Goal: Task Accomplishment & Management: Use online tool/utility

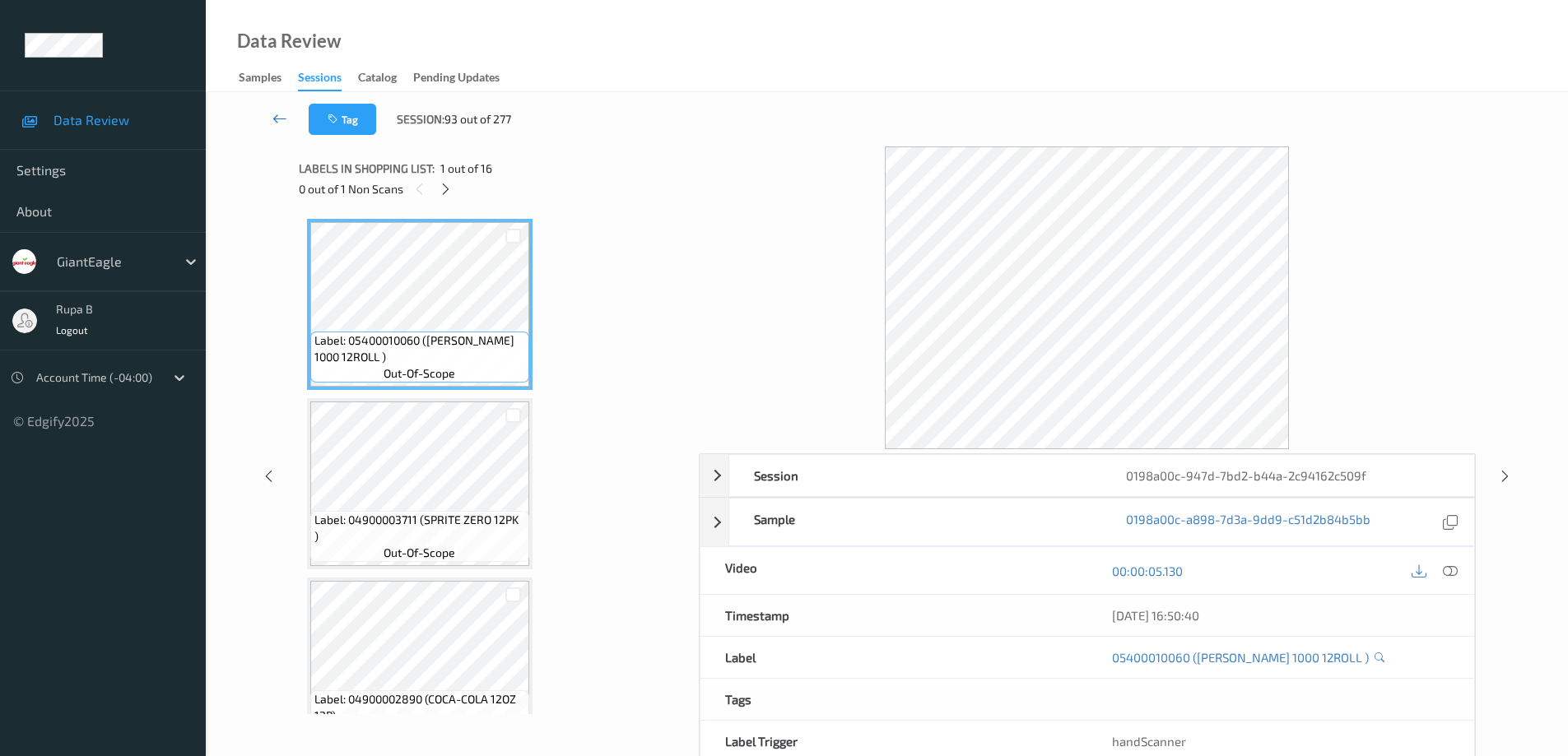
click at [278, 121] on icon at bounding box center [279, 119] width 15 height 16
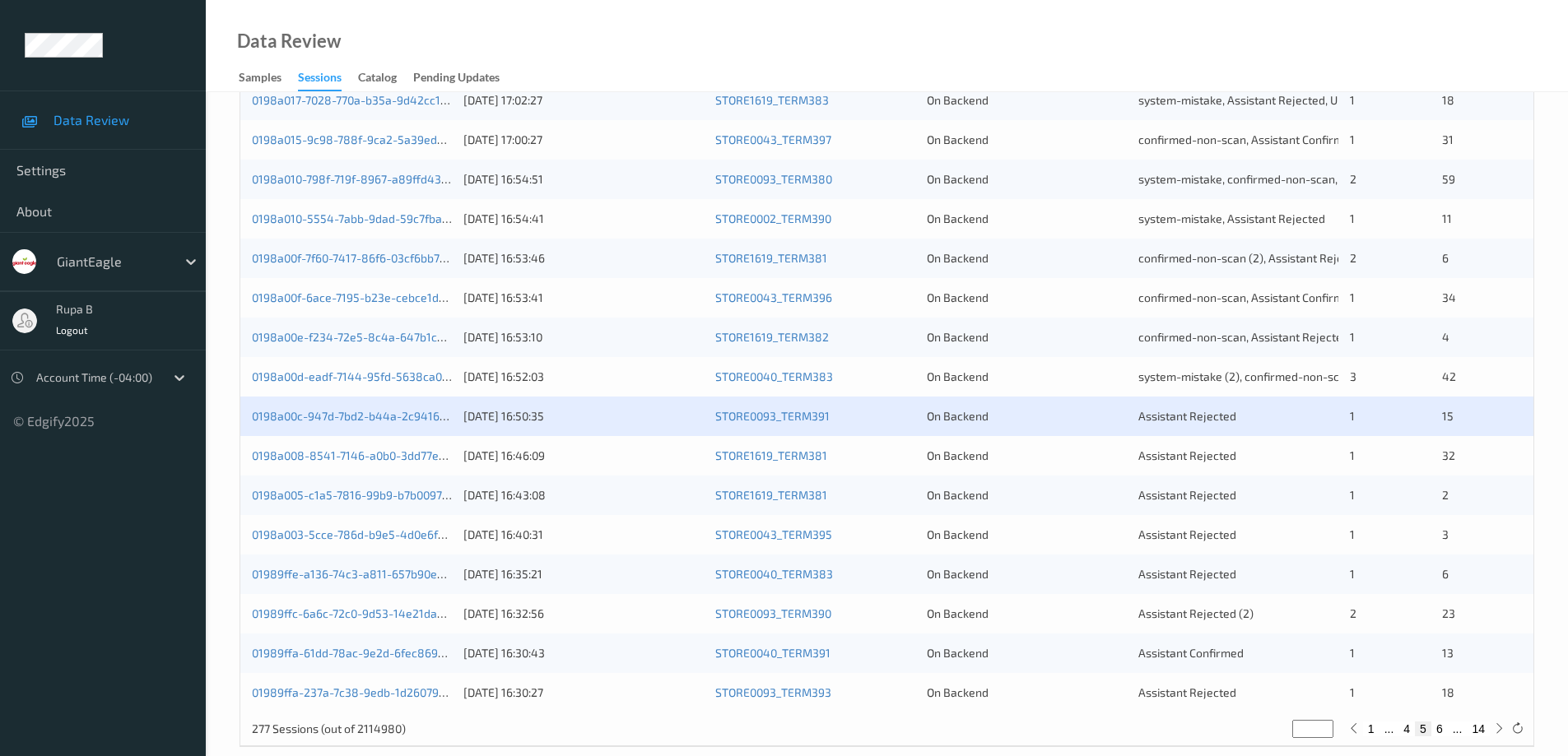
scroll to position [482, 0]
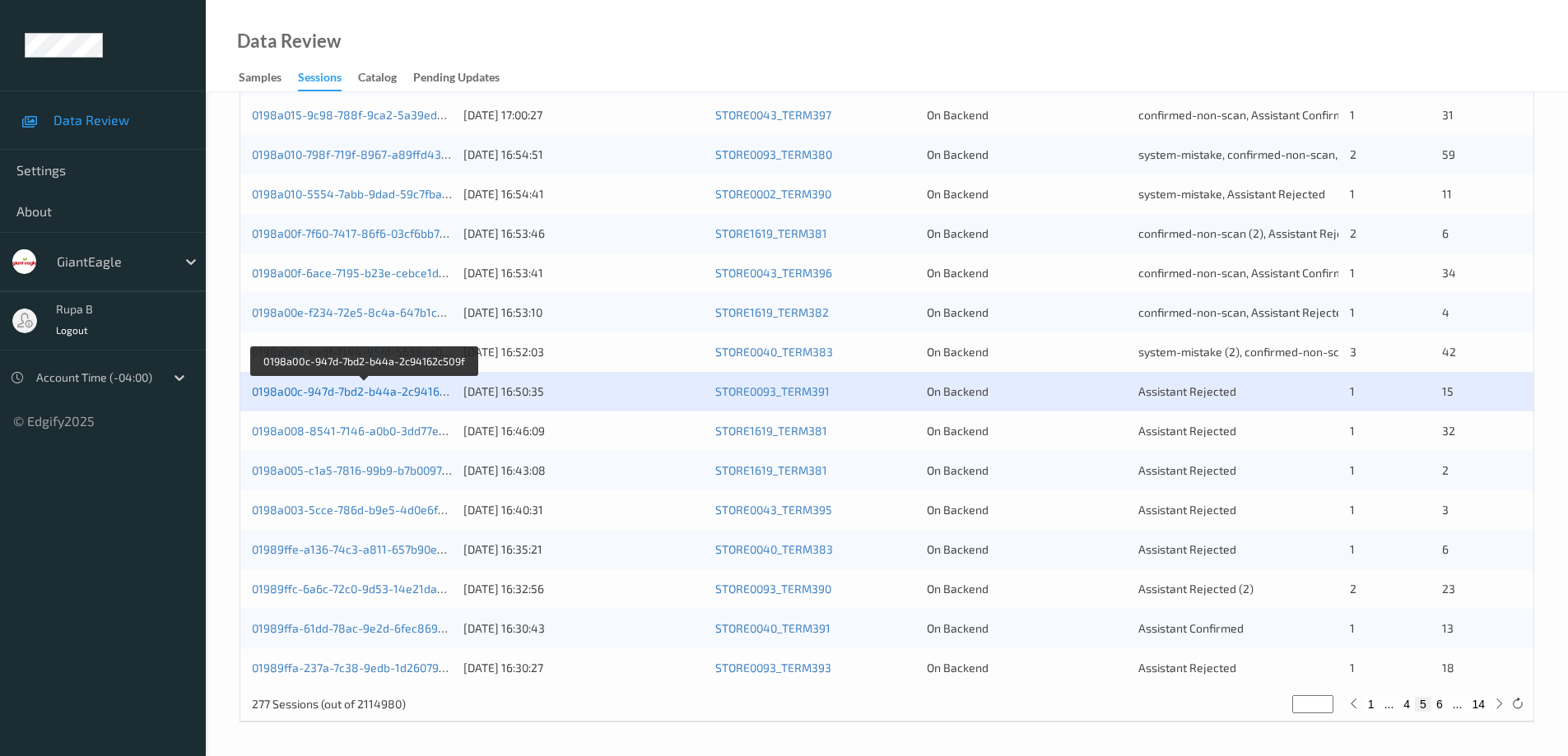
click at [395, 391] on link "0198a00c-947d-7bd2-b44a-2c94162c509f" at bounding box center [364, 391] width 224 height 14
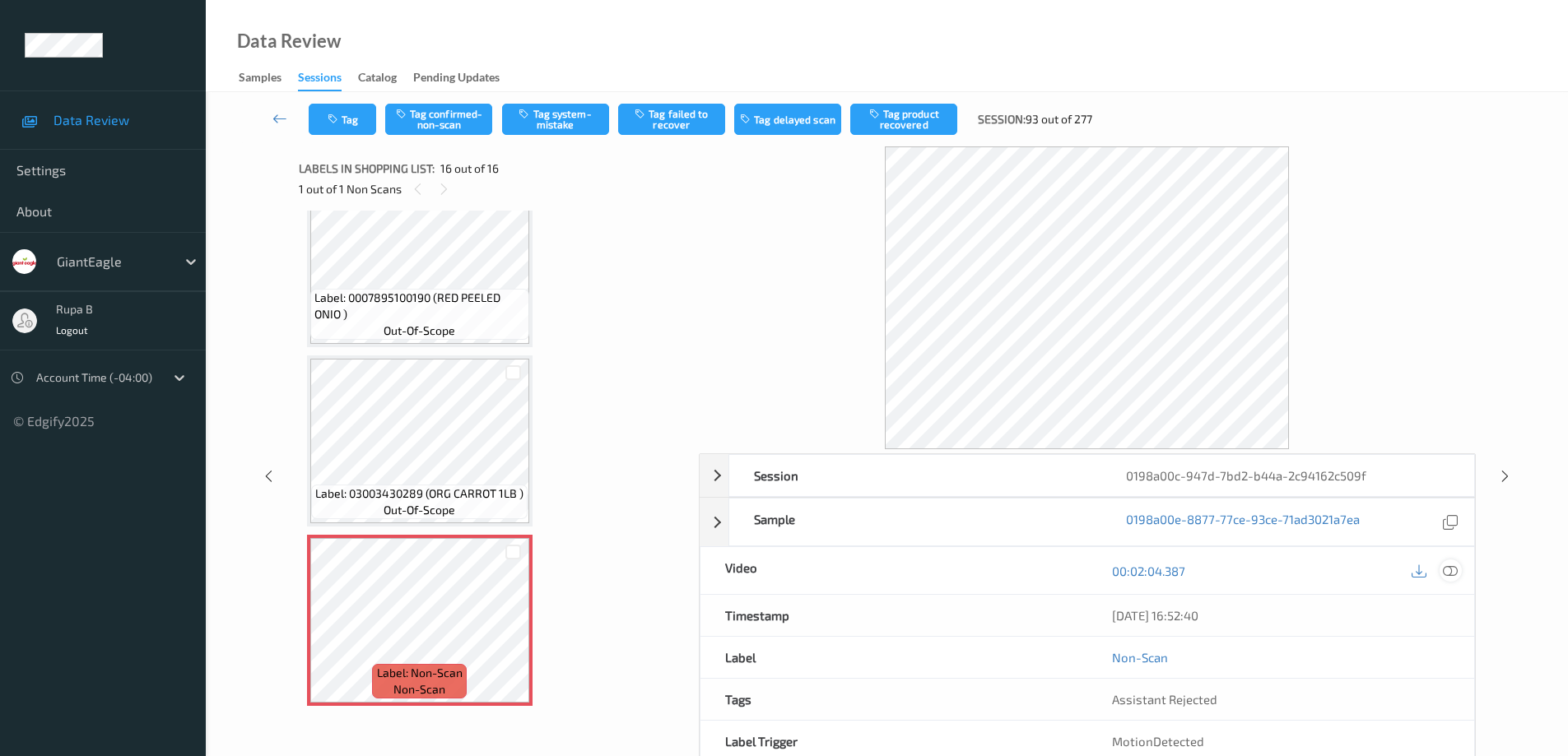
click at [1454, 574] on icon at bounding box center [1450, 571] width 15 height 15
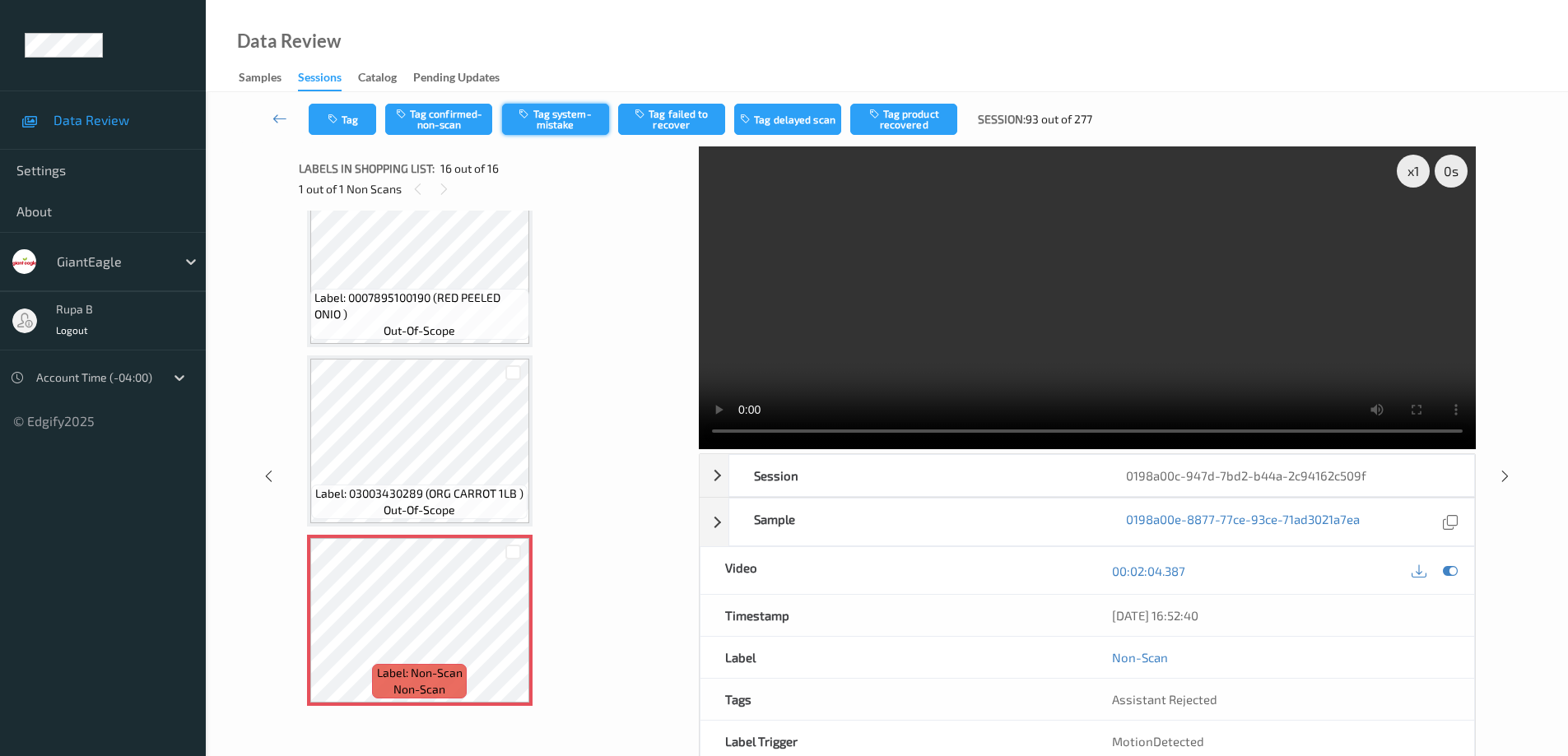
click at [571, 128] on button "Tag system-mistake" at bounding box center [556, 119] width 107 height 31
click at [354, 120] on button "Tag" at bounding box center [342, 119] width 67 height 31
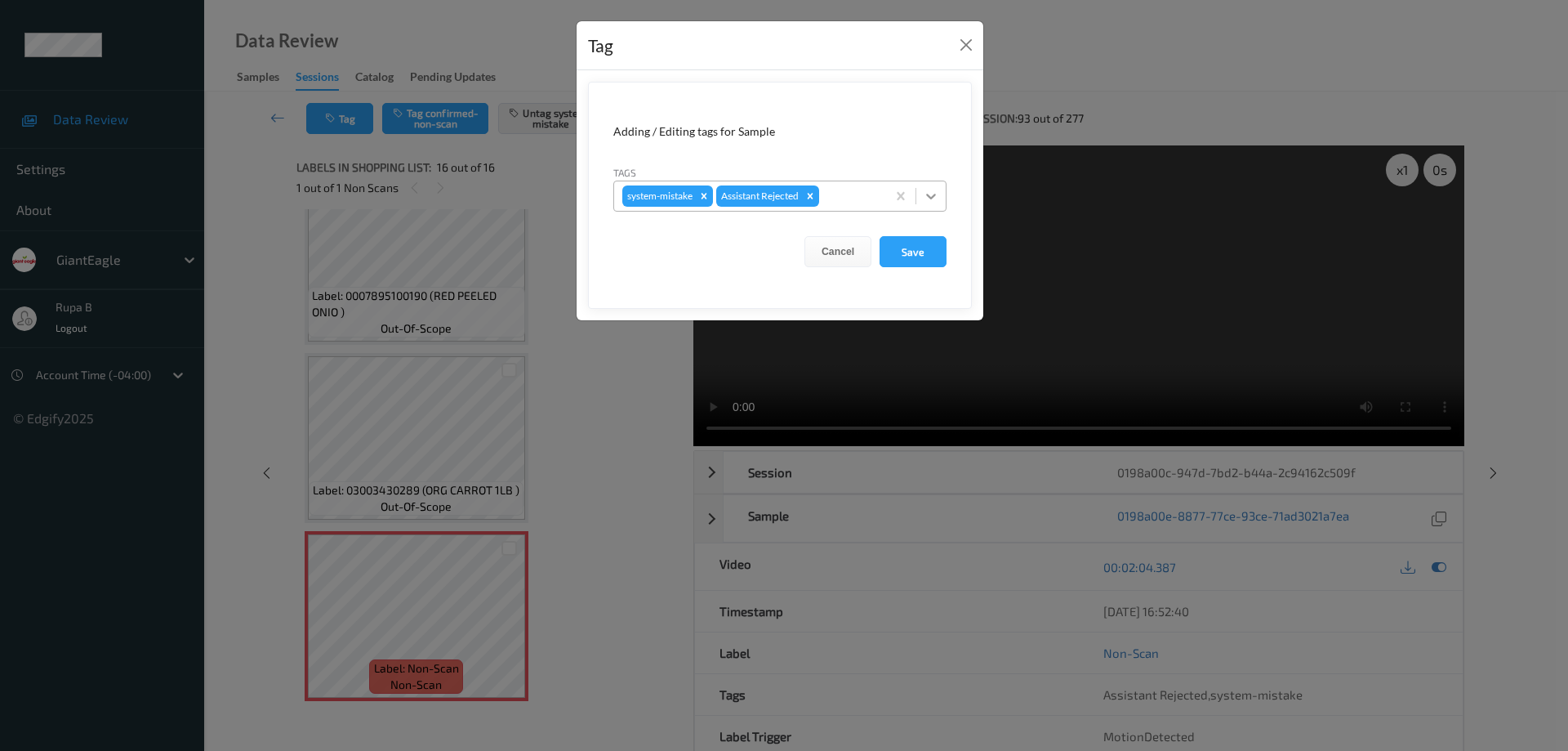
click at [932, 196] on icon at bounding box center [931, 196] width 16 height 16
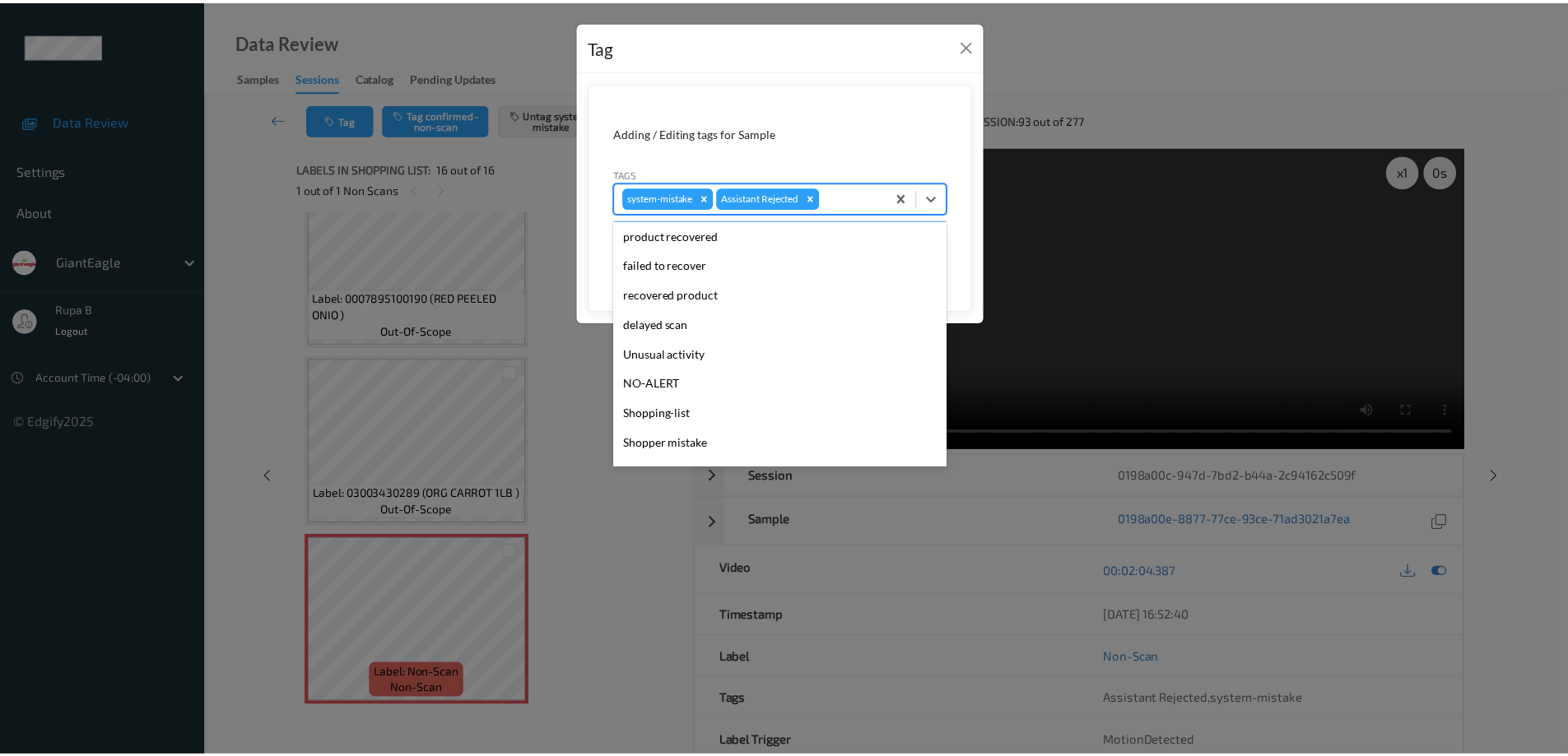
scroll to position [145, 0]
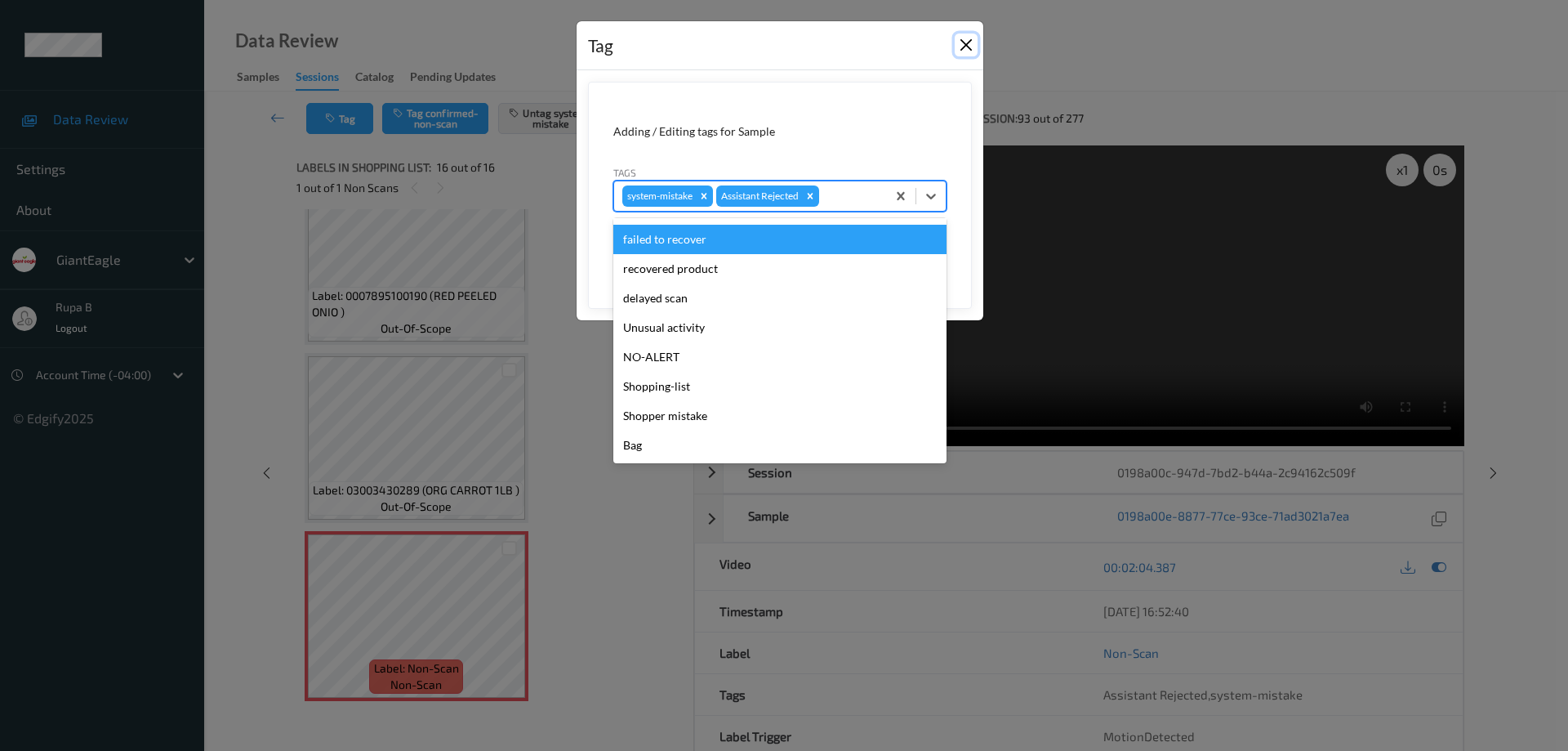
click at [969, 39] on button "Close" at bounding box center [966, 44] width 23 height 23
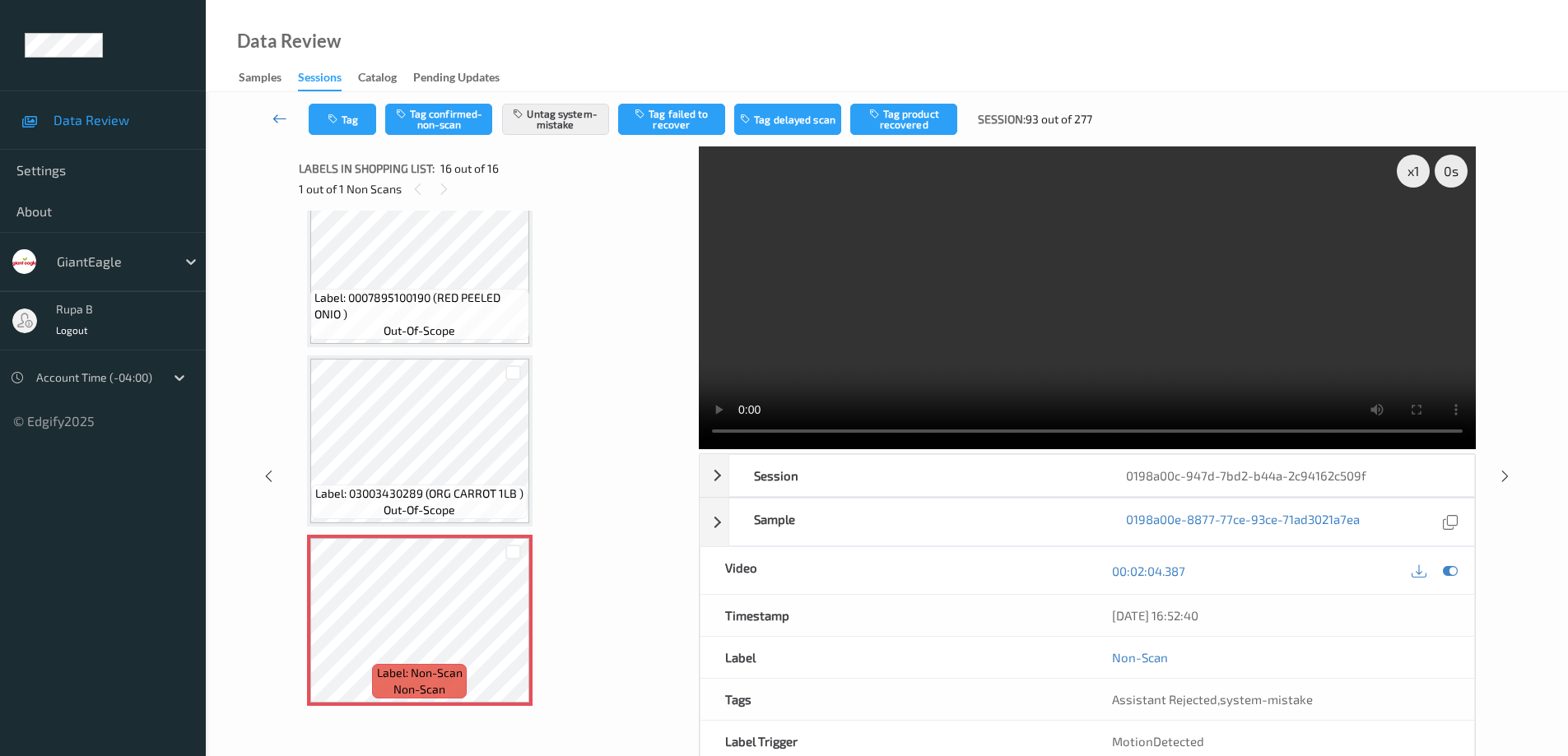
click at [278, 120] on icon at bounding box center [279, 119] width 15 height 16
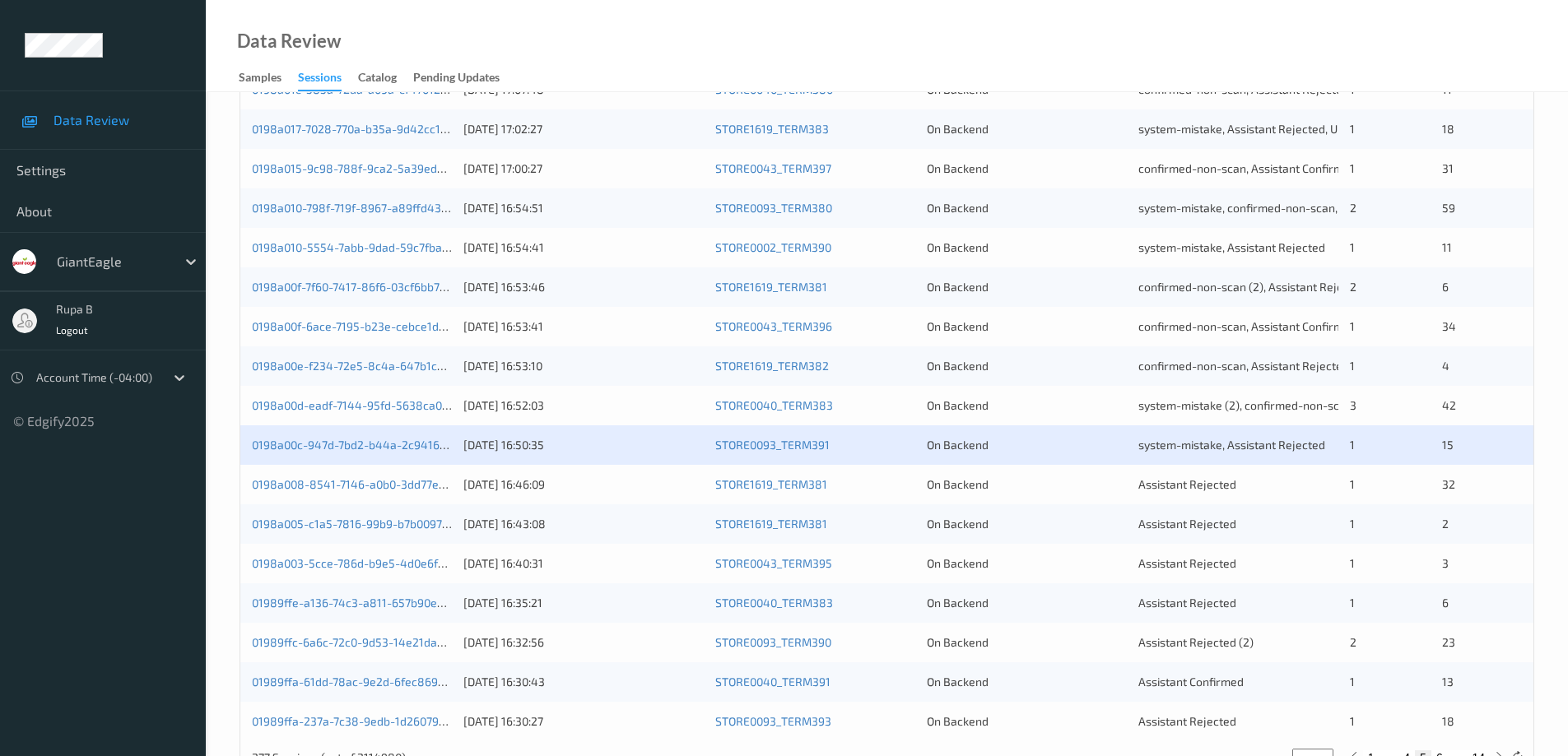
scroll to position [400, 0]
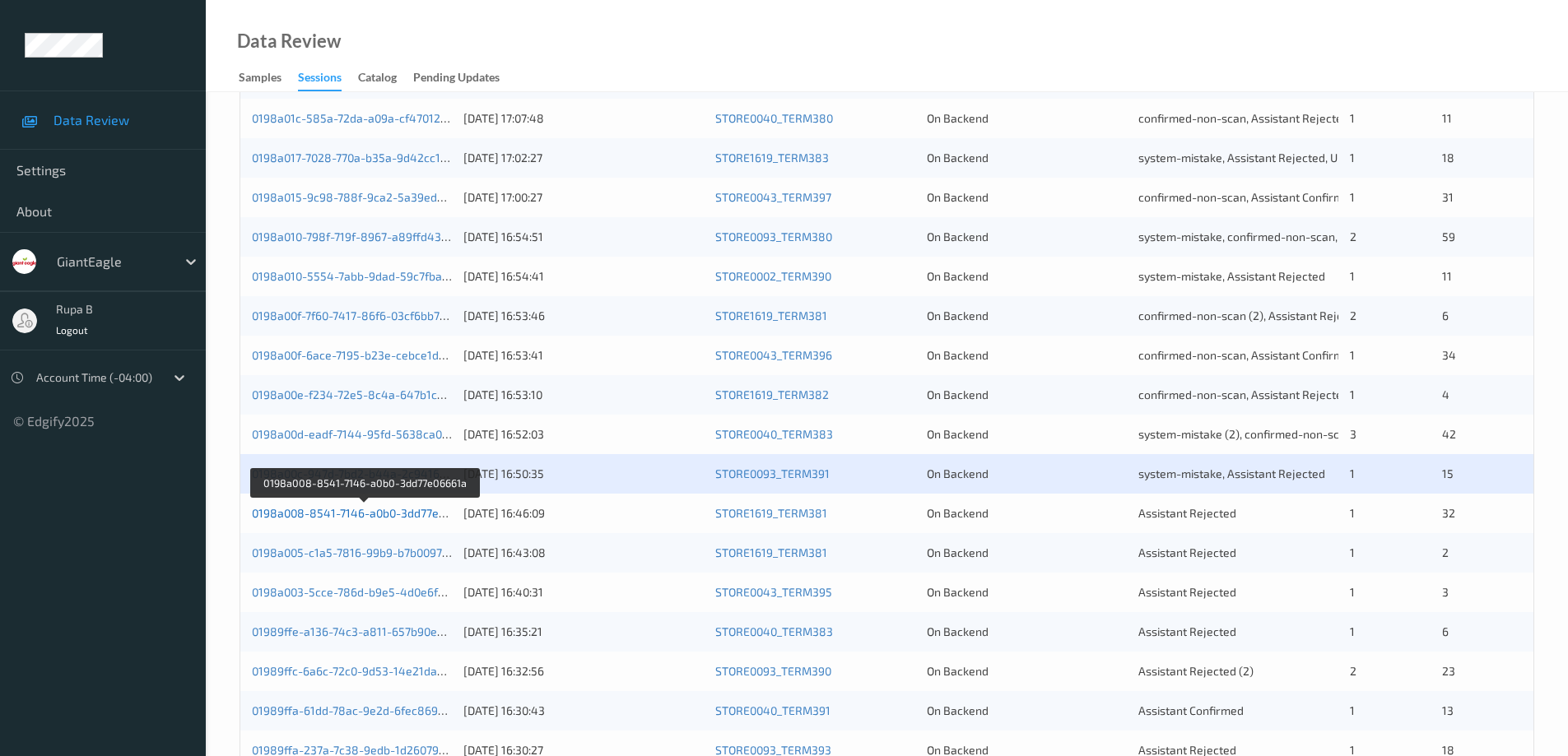
click at [398, 518] on link "0198a008-8541-7146-a0b0-3dd77e06661a" at bounding box center [365, 512] width 225 height 14
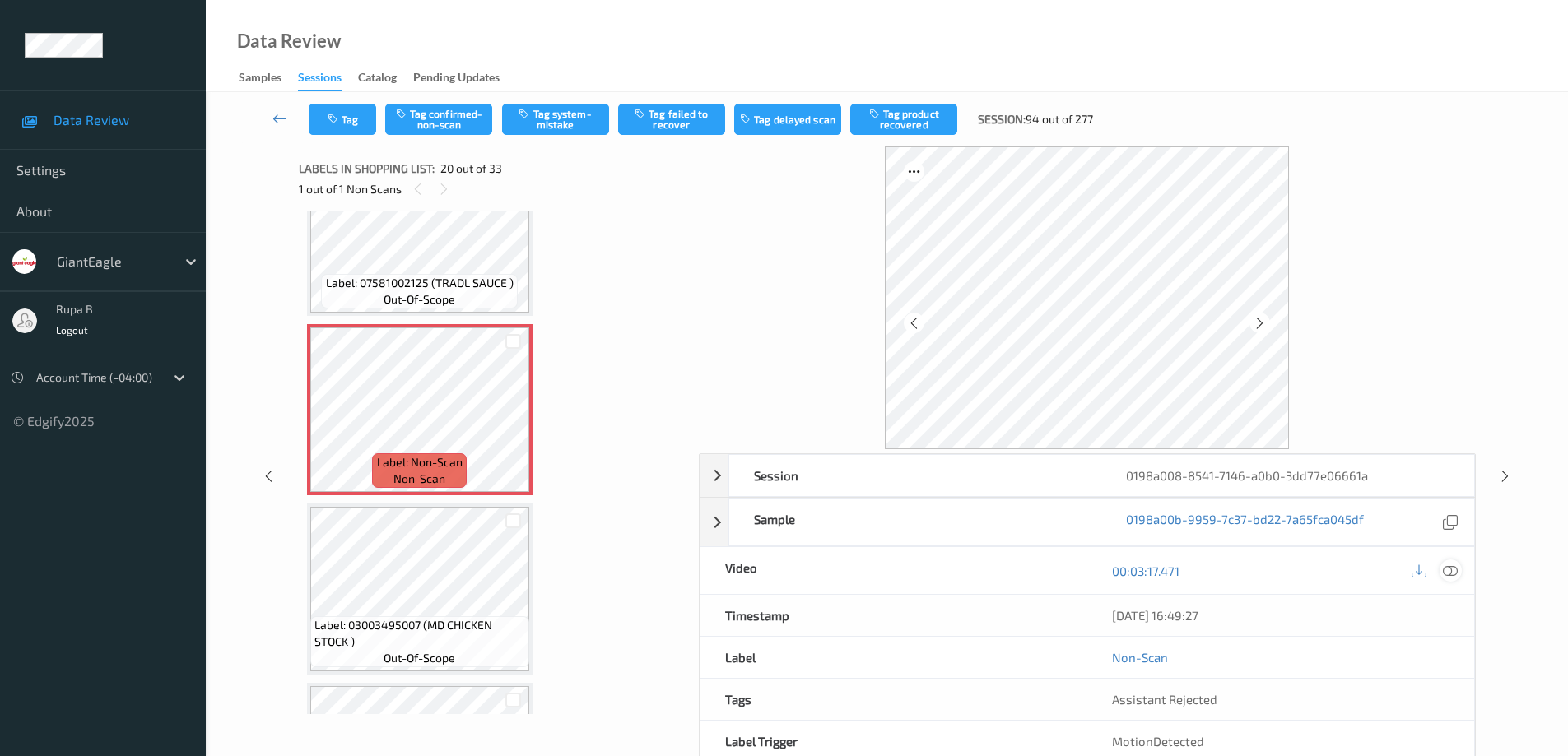
click at [1455, 573] on icon at bounding box center [1450, 571] width 15 height 15
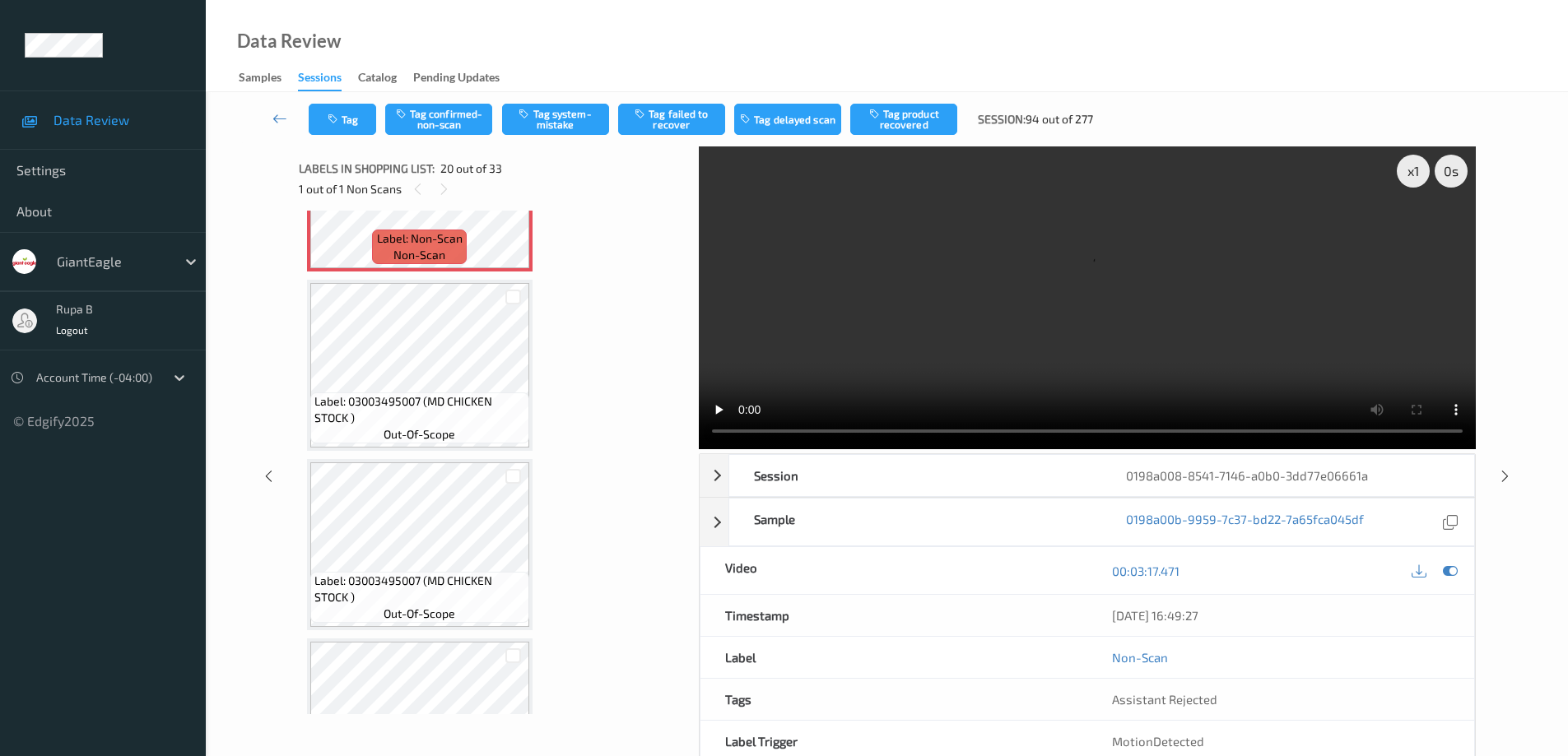
scroll to position [3549, 0]
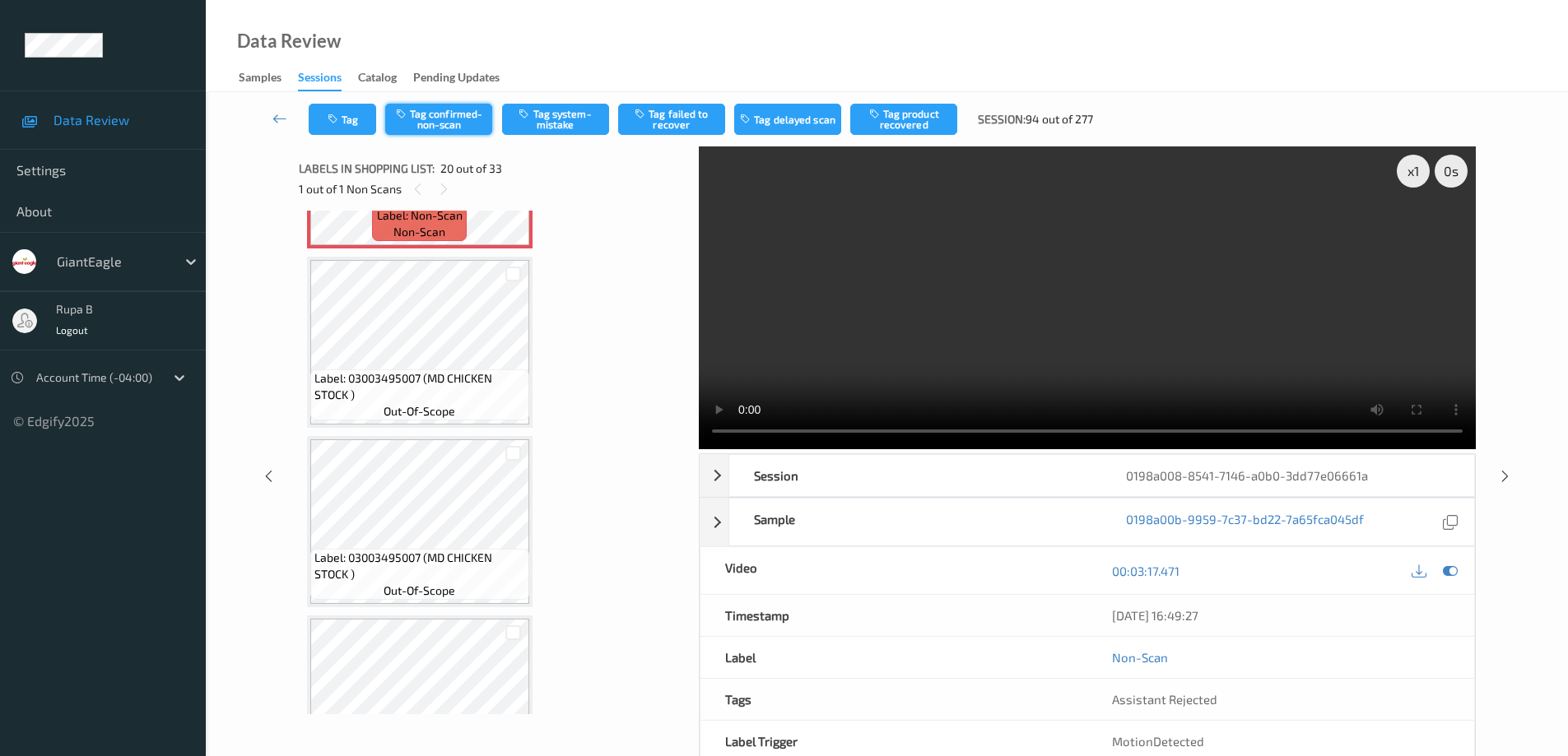
click at [443, 118] on button "Tag confirmed-non-scan" at bounding box center [439, 119] width 107 height 31
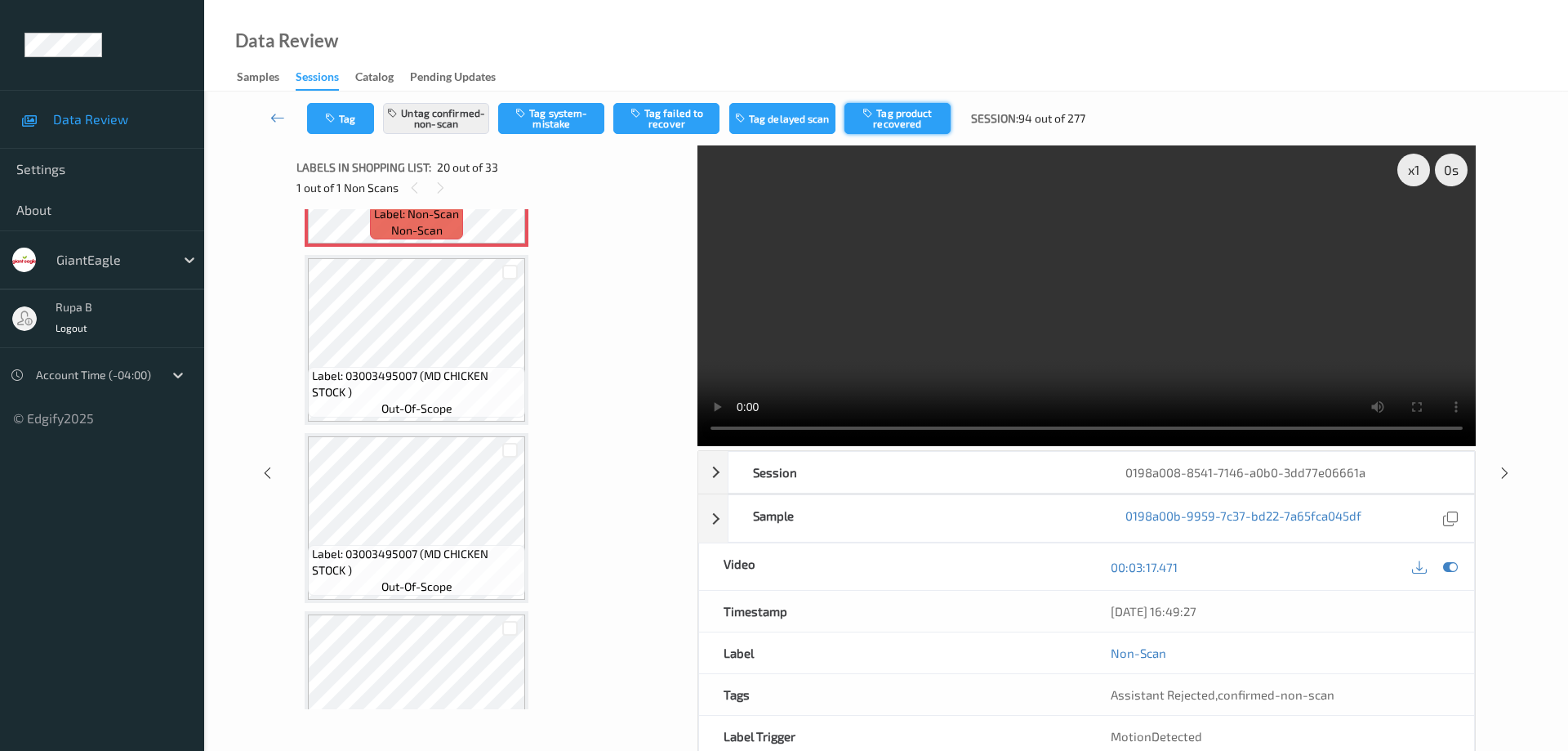
click at [924, 123] on button "Tag product recovered" at bounding box center [897, 118] width 106 height 31
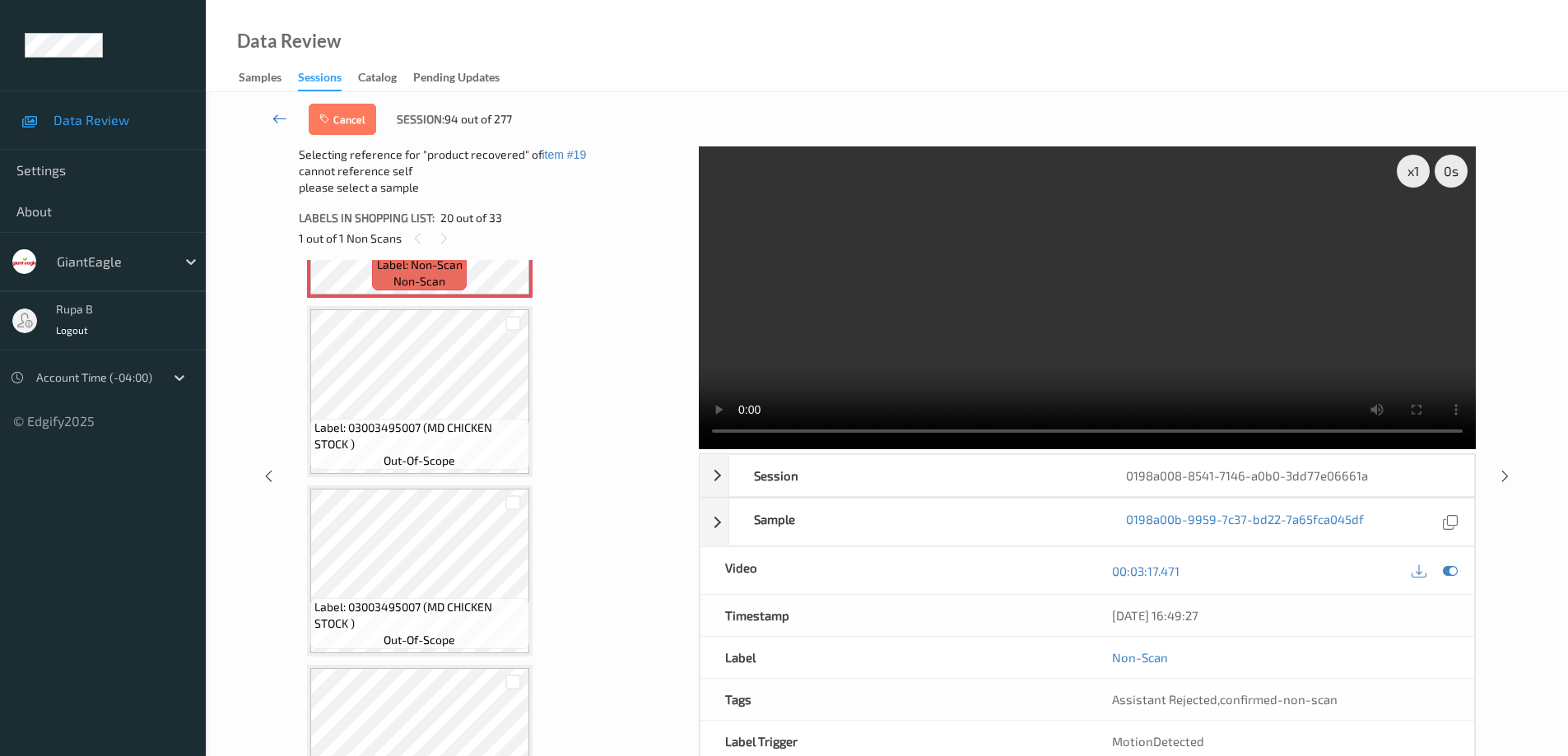
click at [274, 119] on icon at bounding box center [279, 119] width 15 height 16
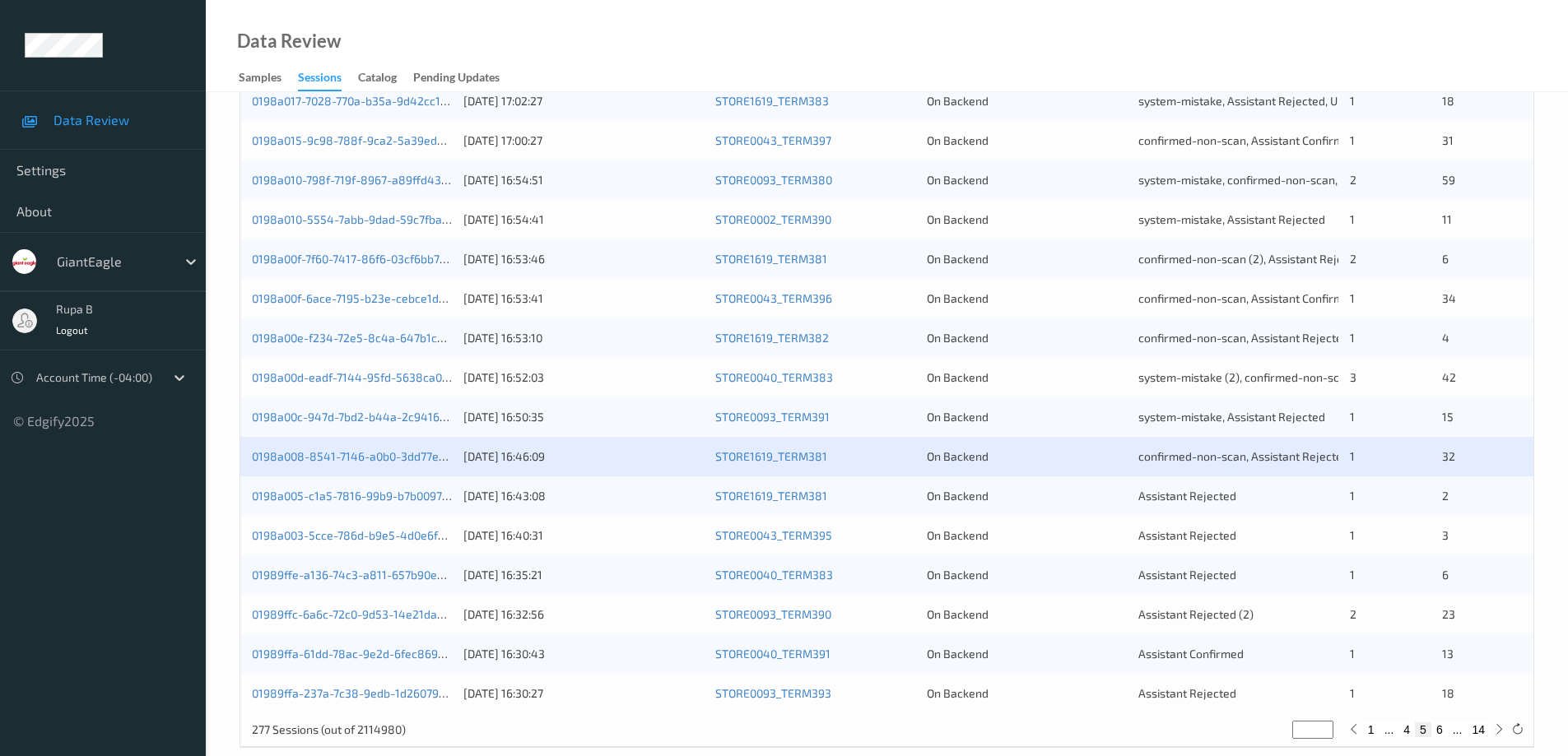
scroll to position [482, 0]
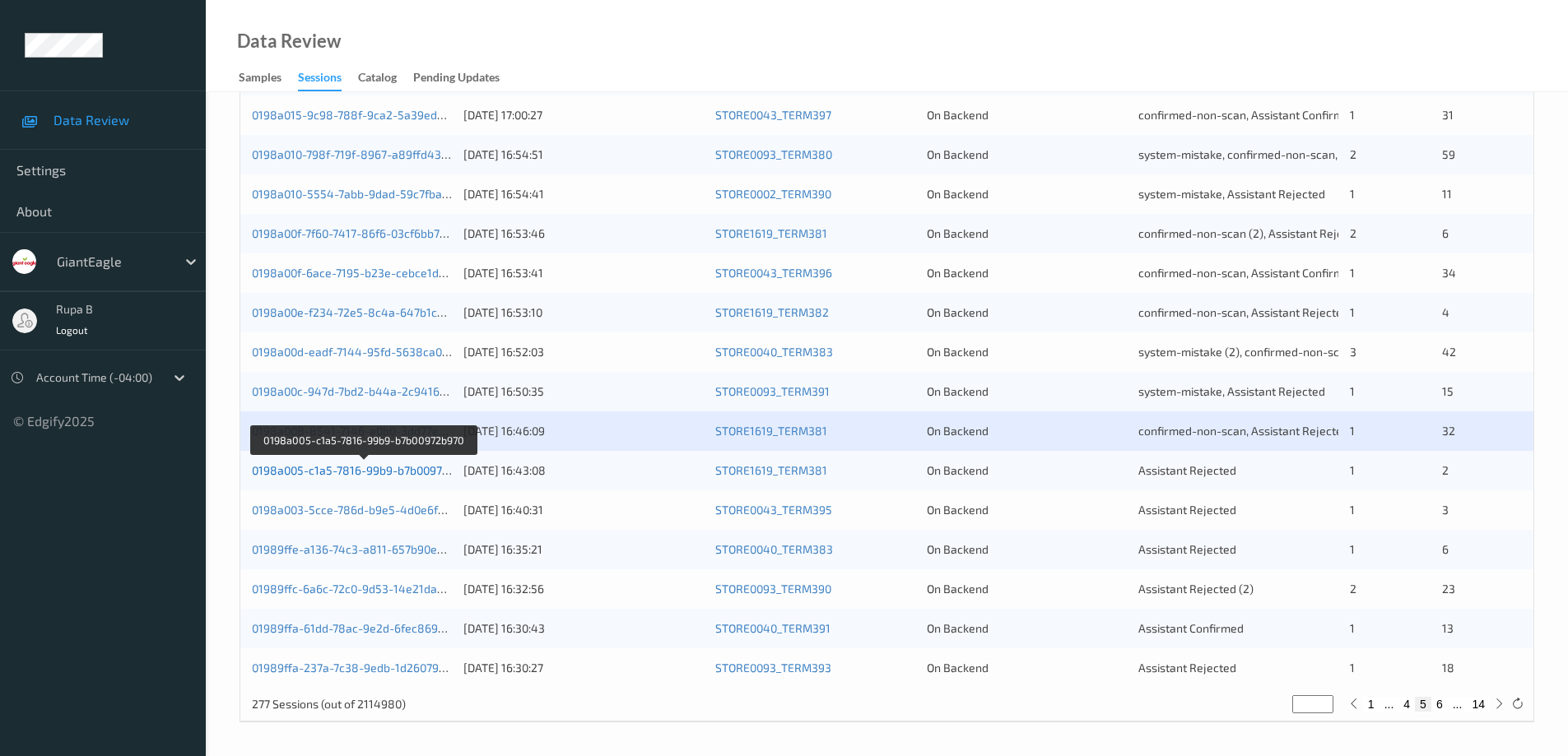
click at [392, 474] on link "0198a005-c1a5-7816-99b9-b7b00972b970" at bounding box center [363, 470] width 222 height 14
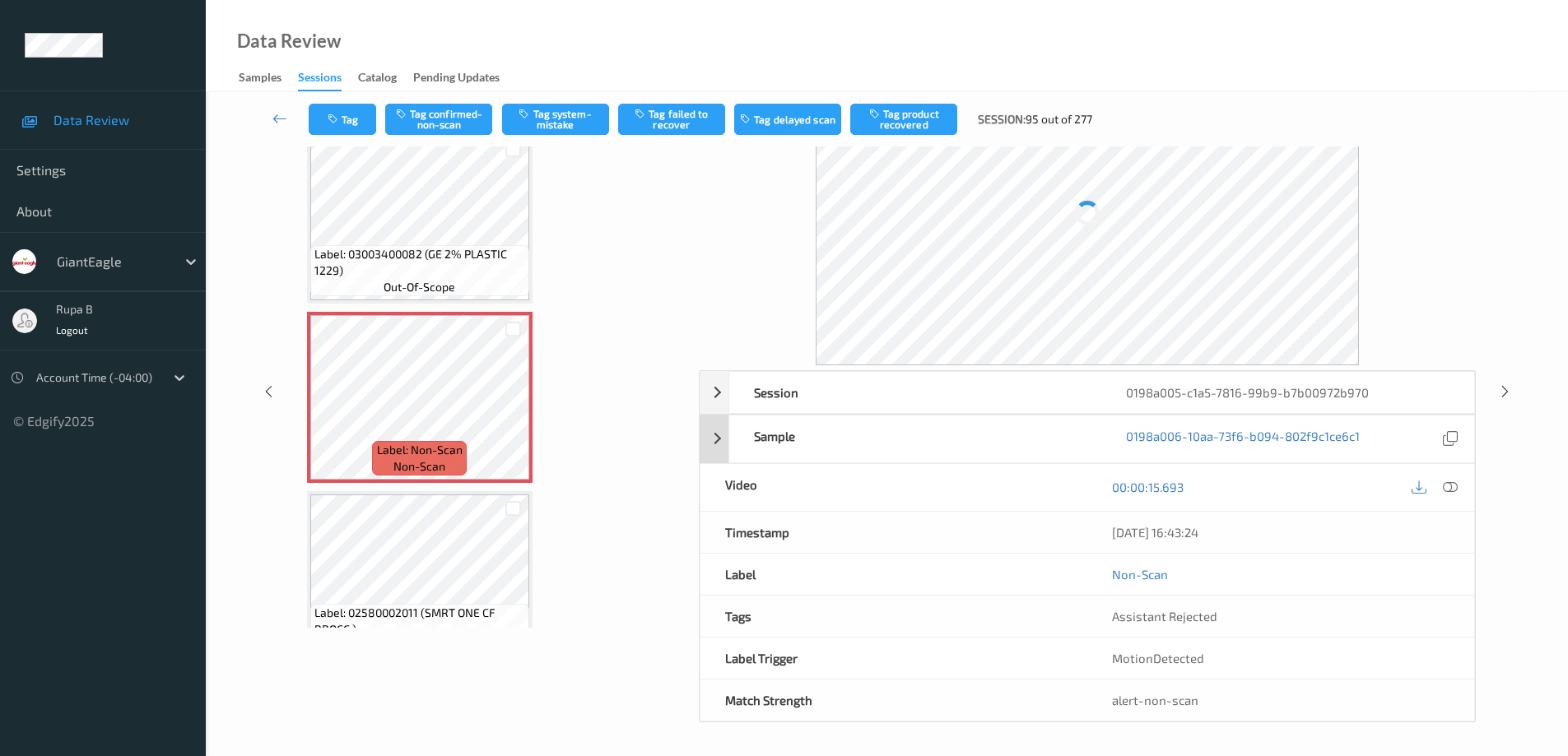
scroll to position [83, 0]
click at [1454, 488] on icon at bounding box center [1450, 488] width 15 height 15
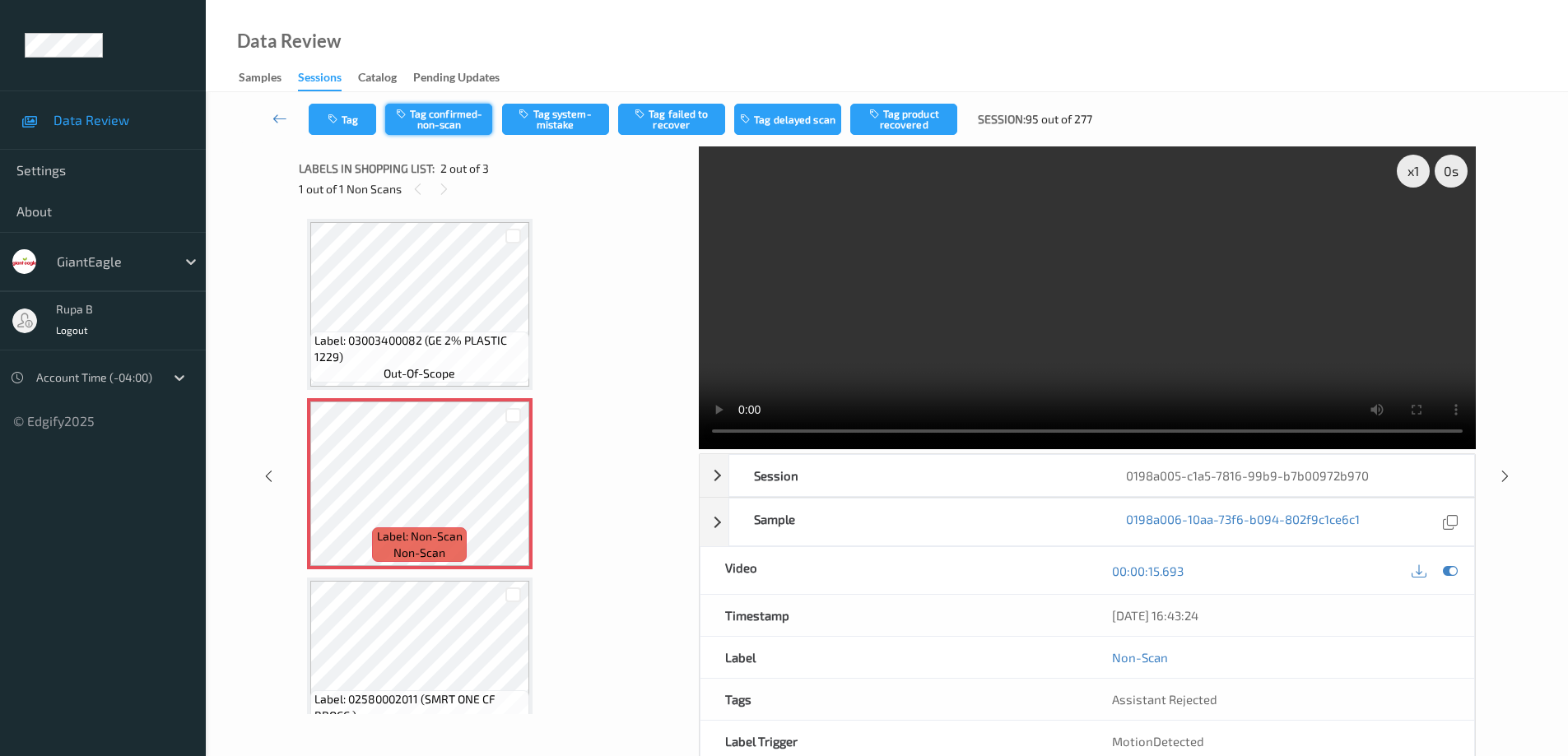
click at [452, 120] on button "Tag confirmed-non-scan" at bounding box center [439, 119] width 107 height 31
click at [913, 120] on button "Tag product recovered" at bounding box center [903, 119] width 107 height 31
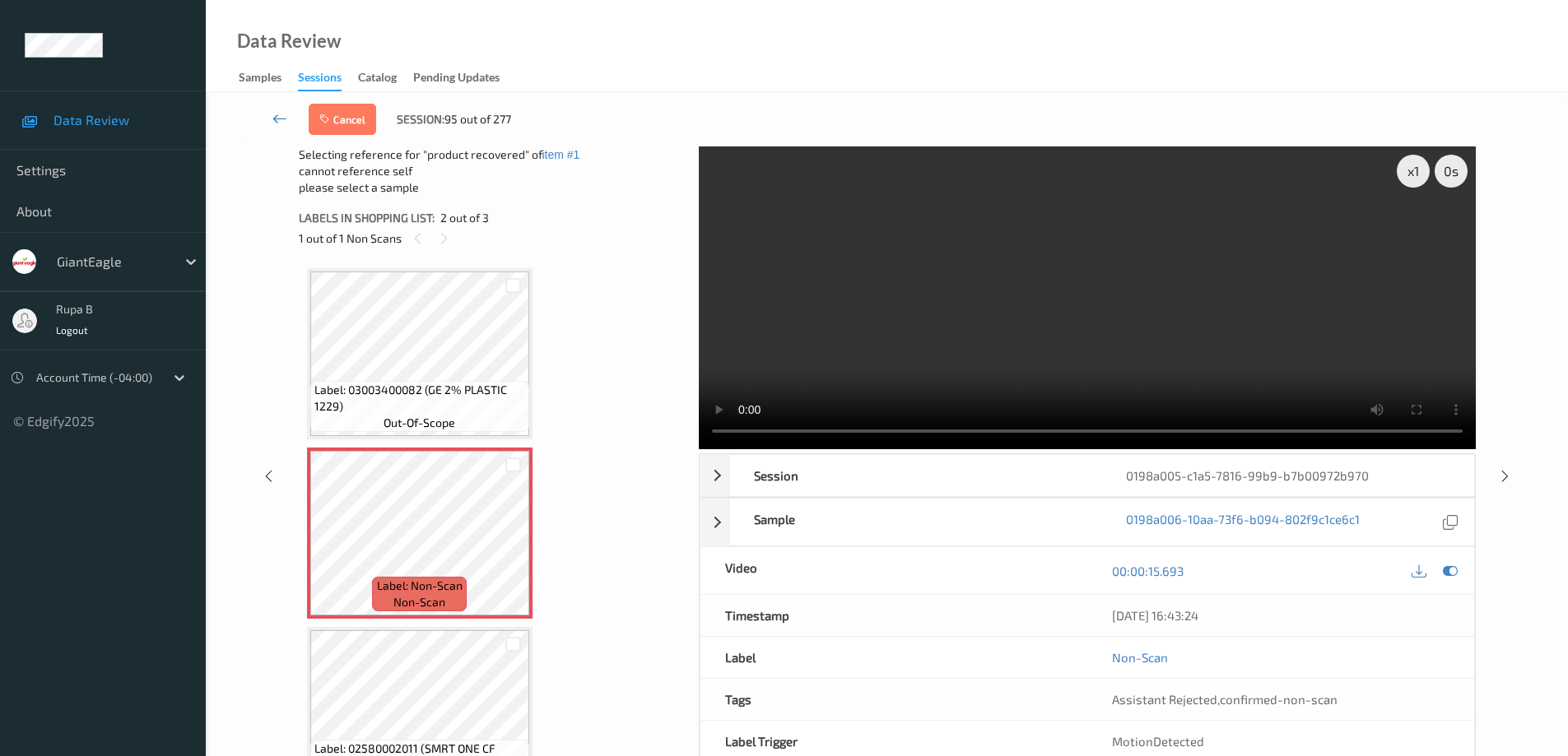
click at [276, 120] on icon at bounding box center [279, 119] width 15 height 16
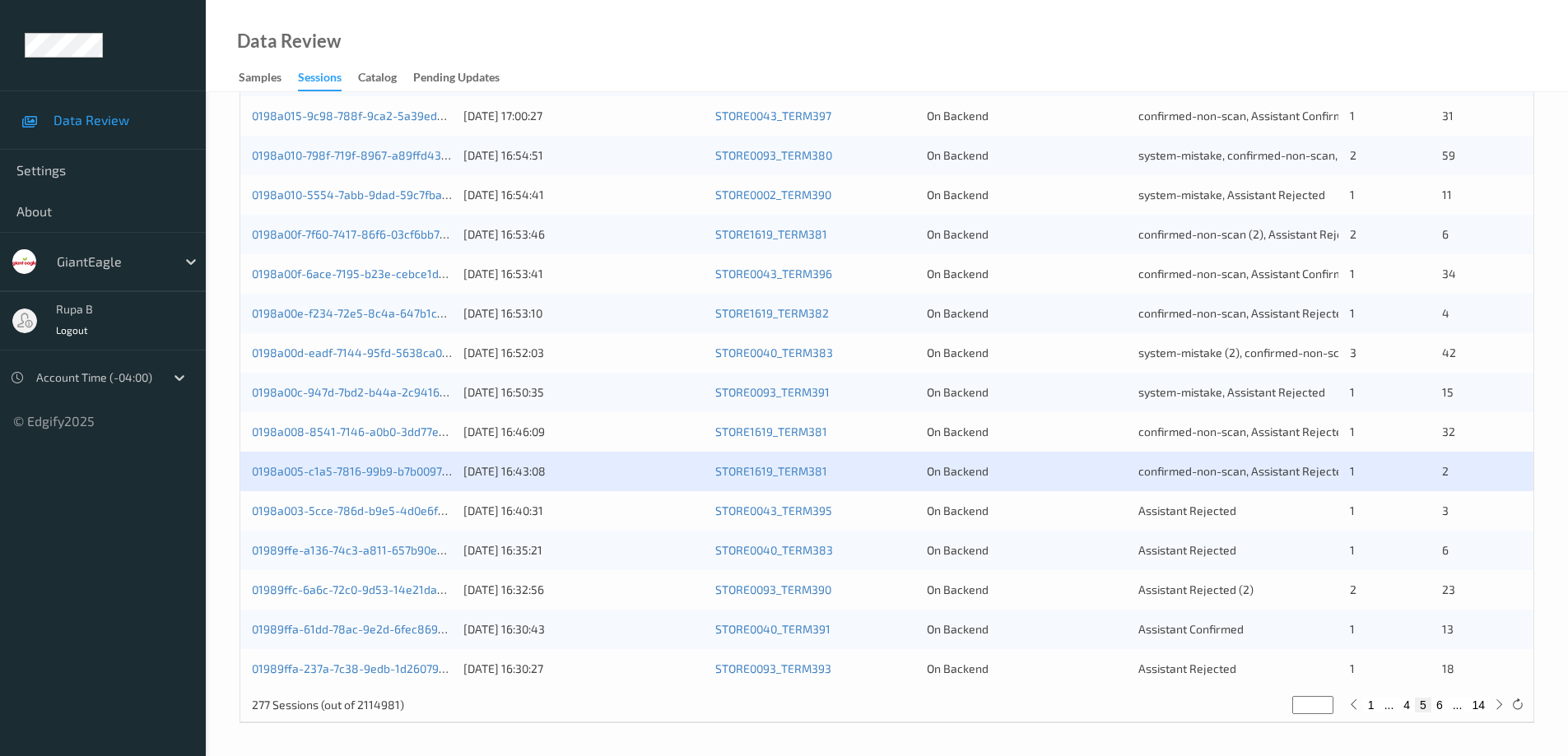
scroll to position [482, 0]
click at [381, 509] on link "0198a003-5cce-786d-b9e5-4d0e6fe66f57" at bounding box center [363, 509] width 222 height 14
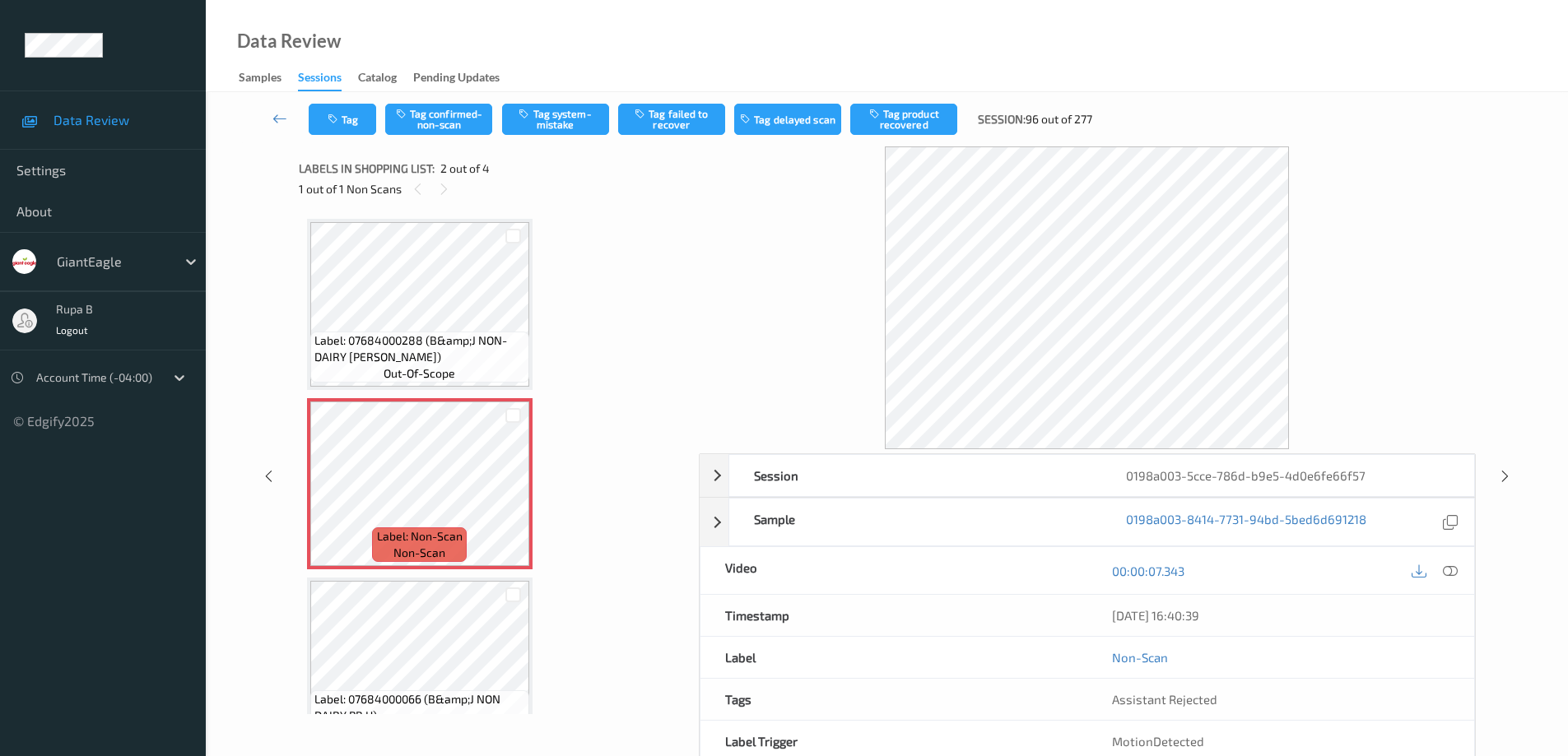
drag, startPoint x: 1450, startPoint y: 567, endPoint x: 1130, endPoint y: 548, distance: 320.6
click at [1443, 565] on icon at bounding box center [1450, 571] width 15 height 15
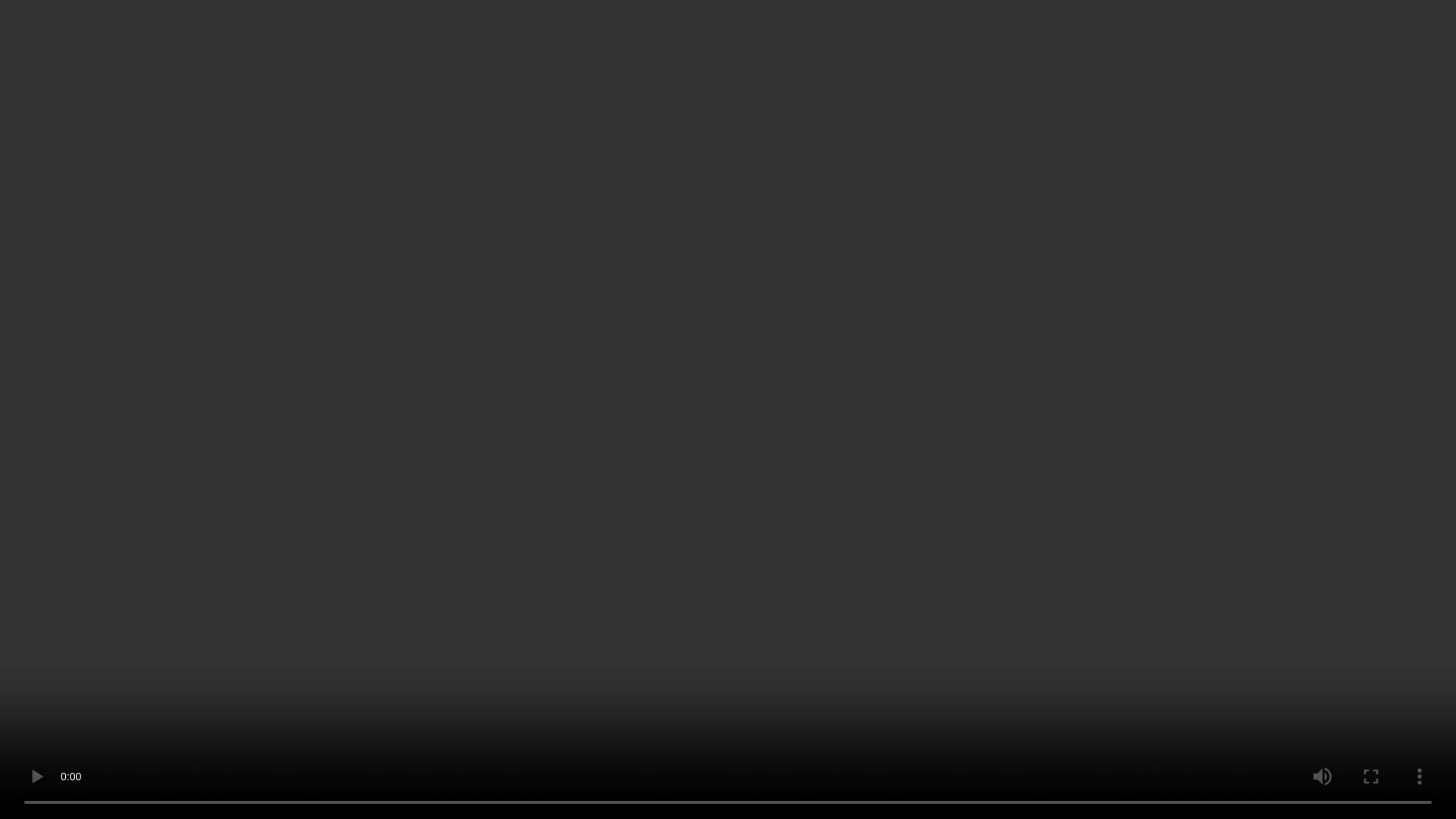
click at [345, 696] on video at bounding box center [728, 410] width 1456 height 819
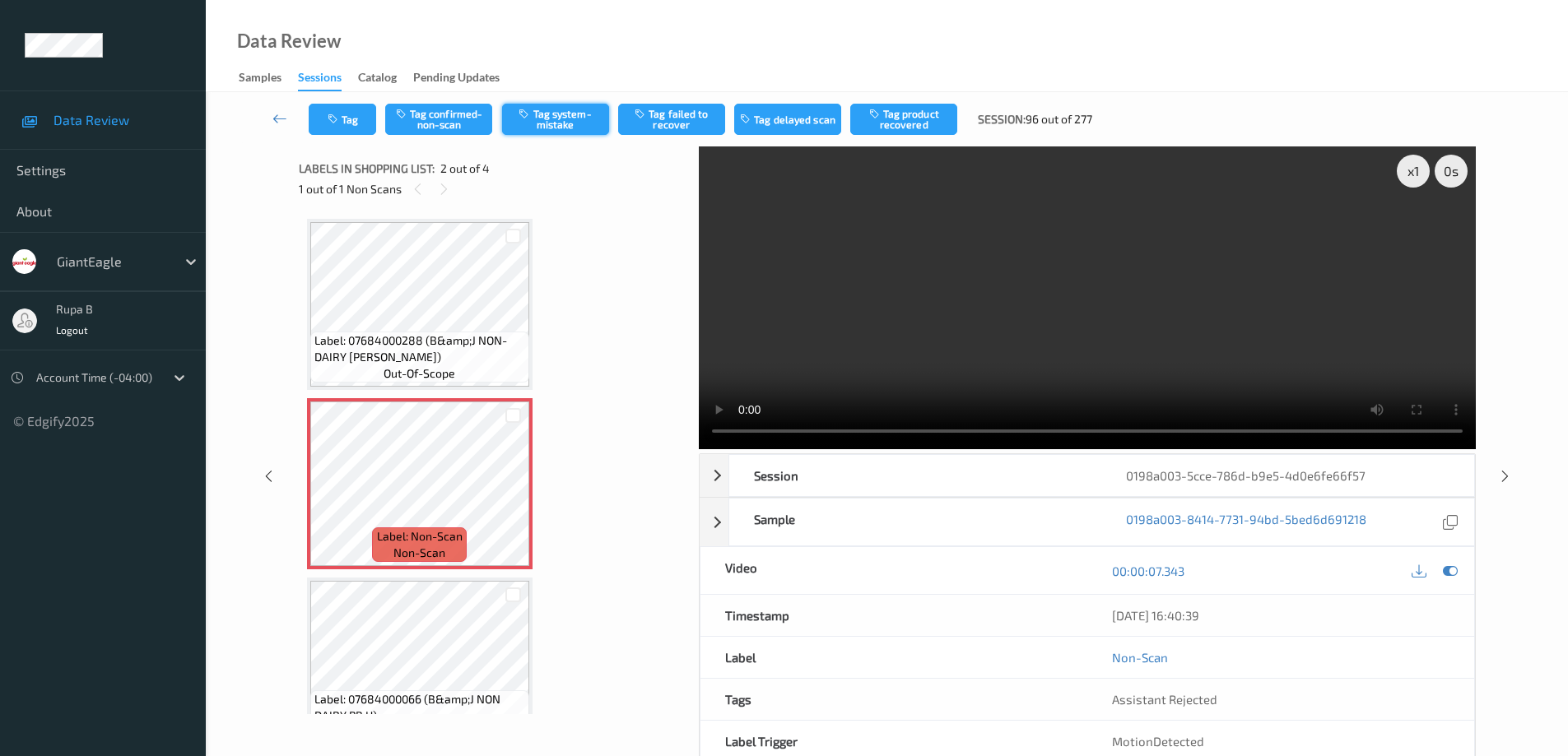
click at [579, 112] on button "Tag system-mistake" at bounding box center [556, 119] width 107 height 31
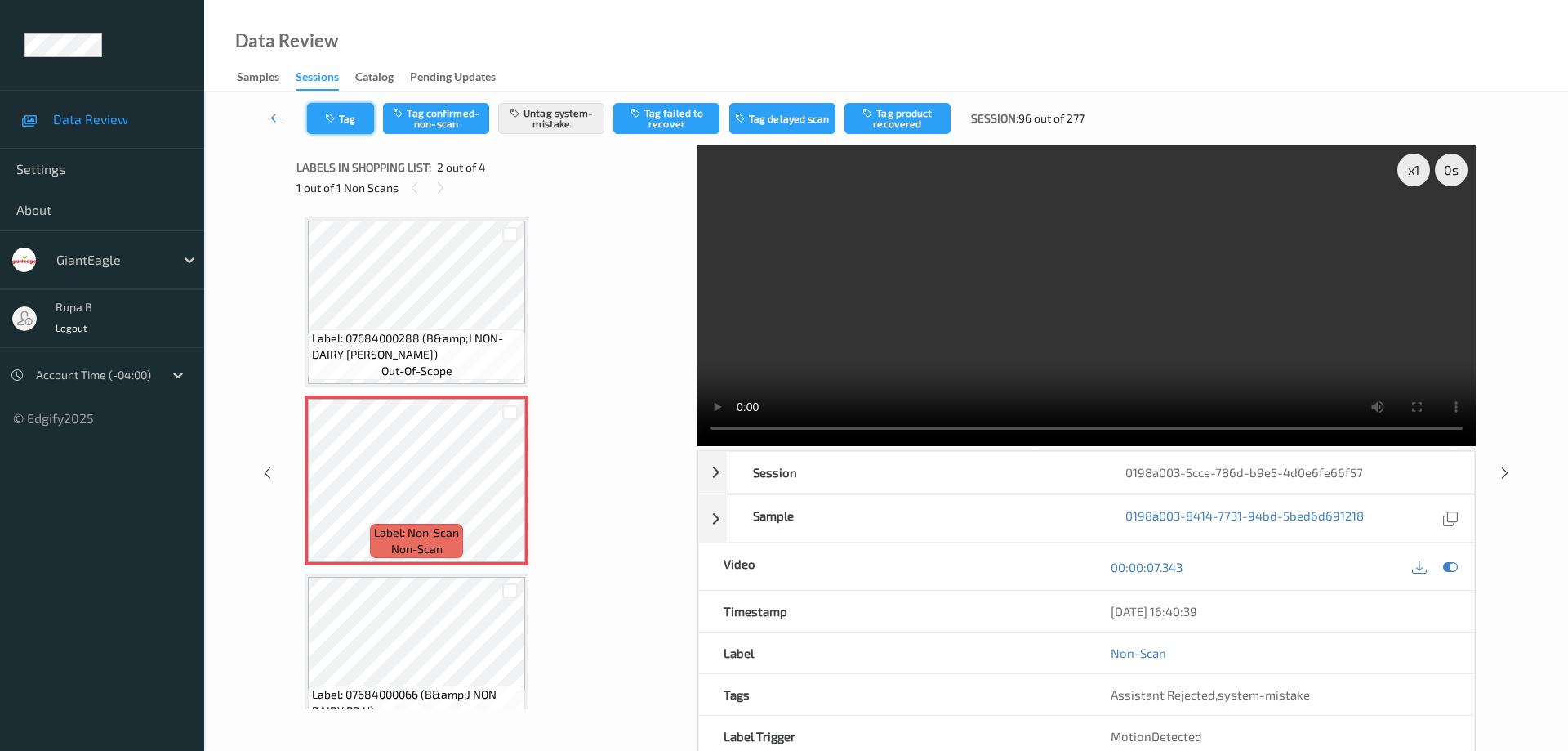
click at [353, 119] on button "Tag" at bounding box center [340, 118] width 67 height 31
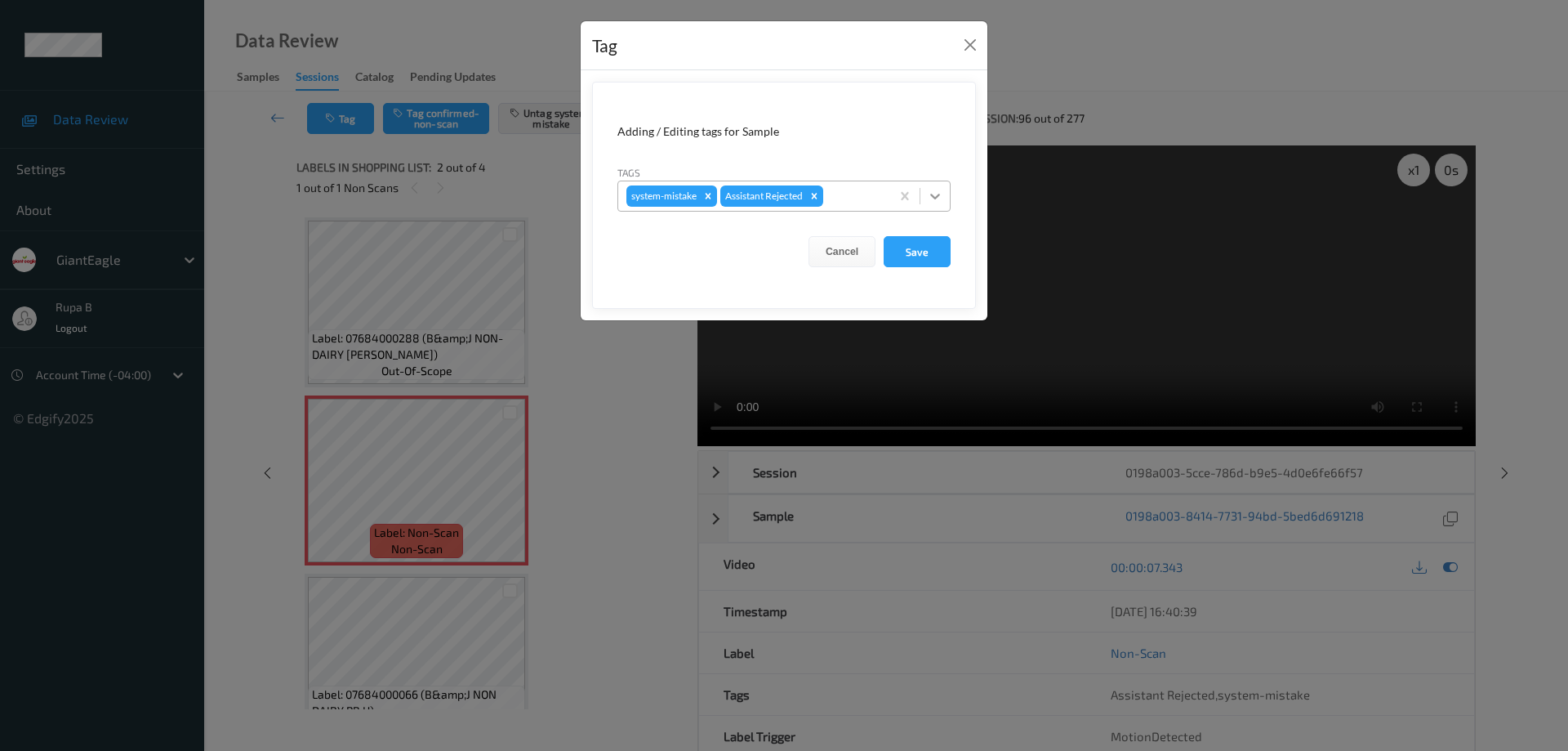
click at [940, 196] on icon at bounding box center [935, 196] width 16 height 16
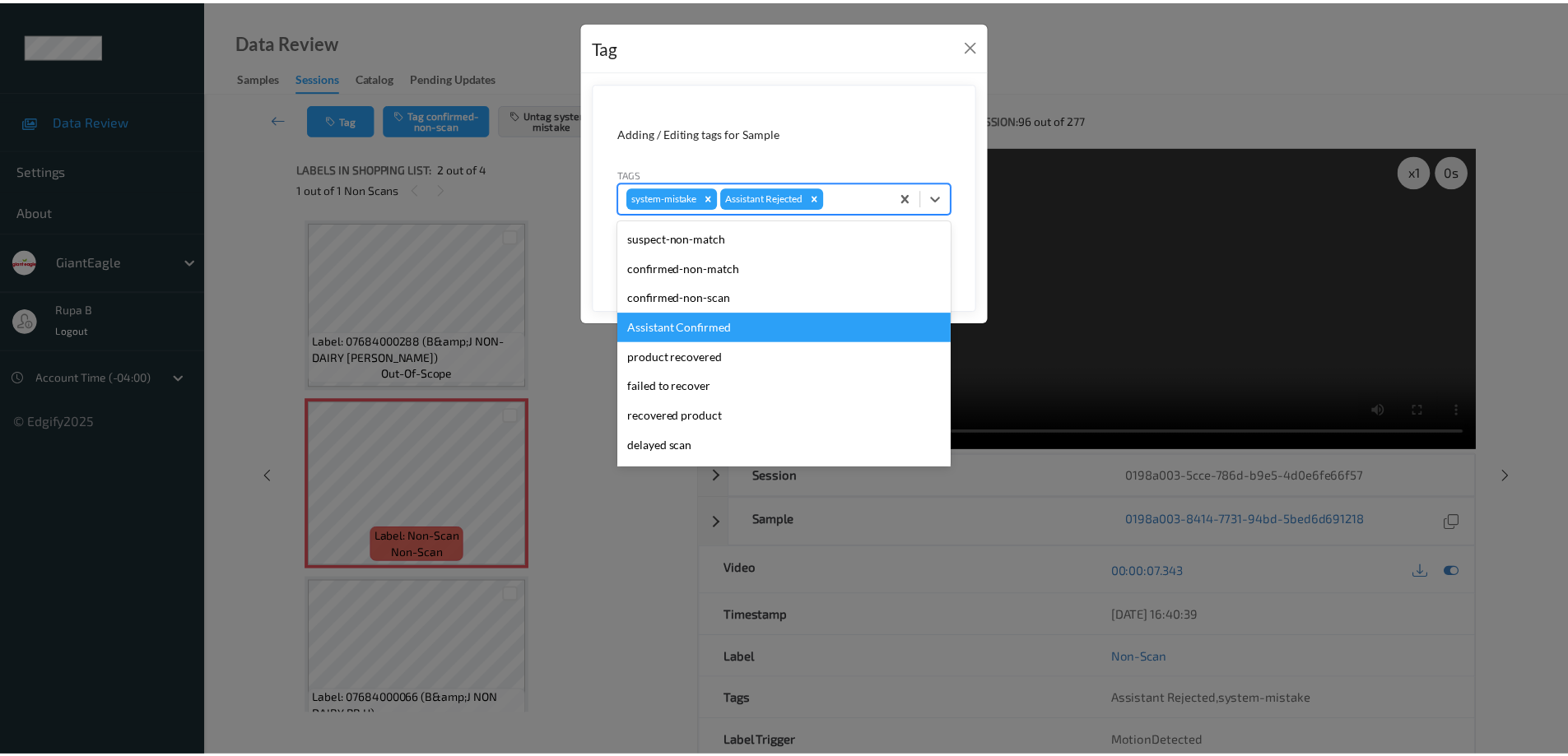
scroll to position [145, 0]
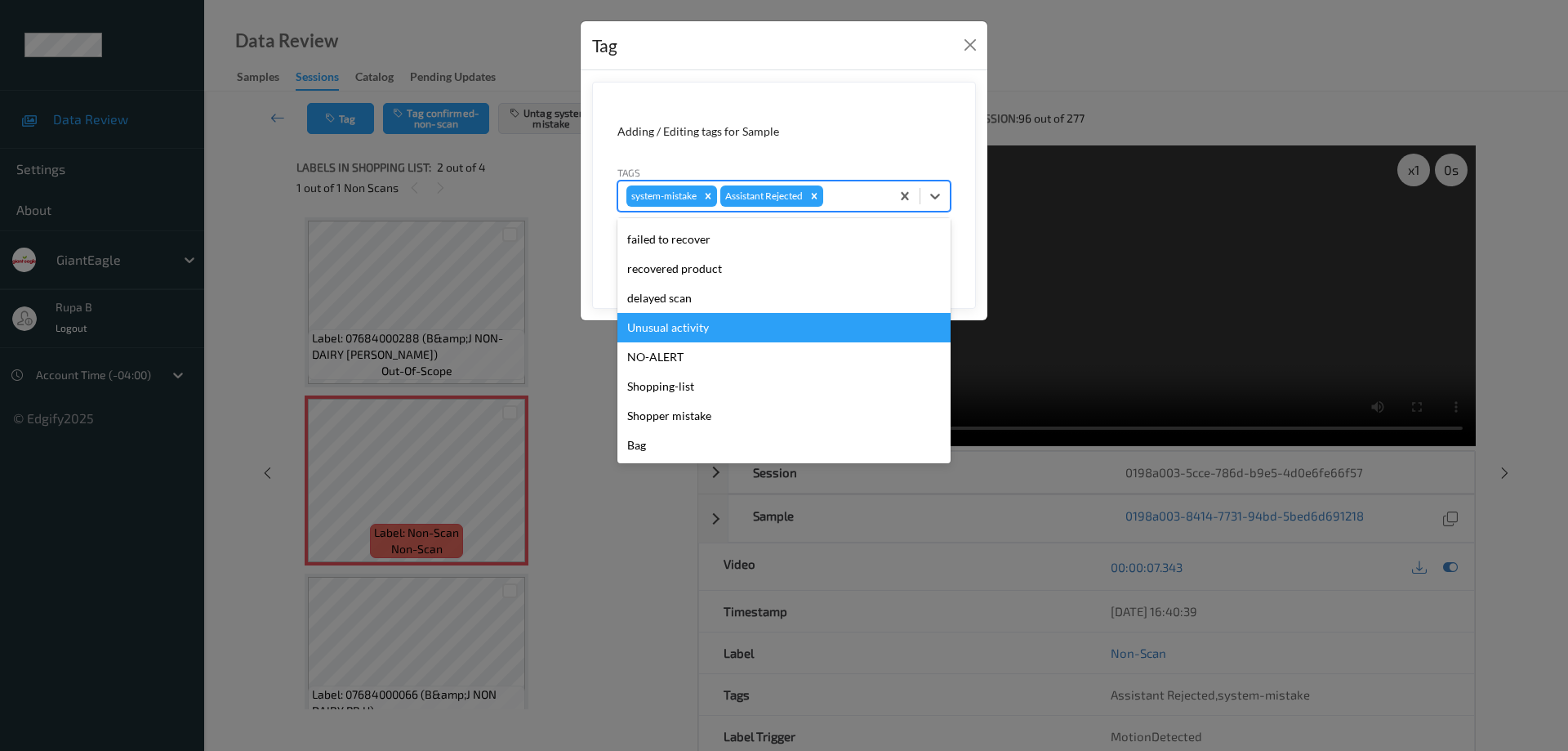
click at [706, 332] on div "Unusual activity" at bounding box center [784, 328] width 333 height 30
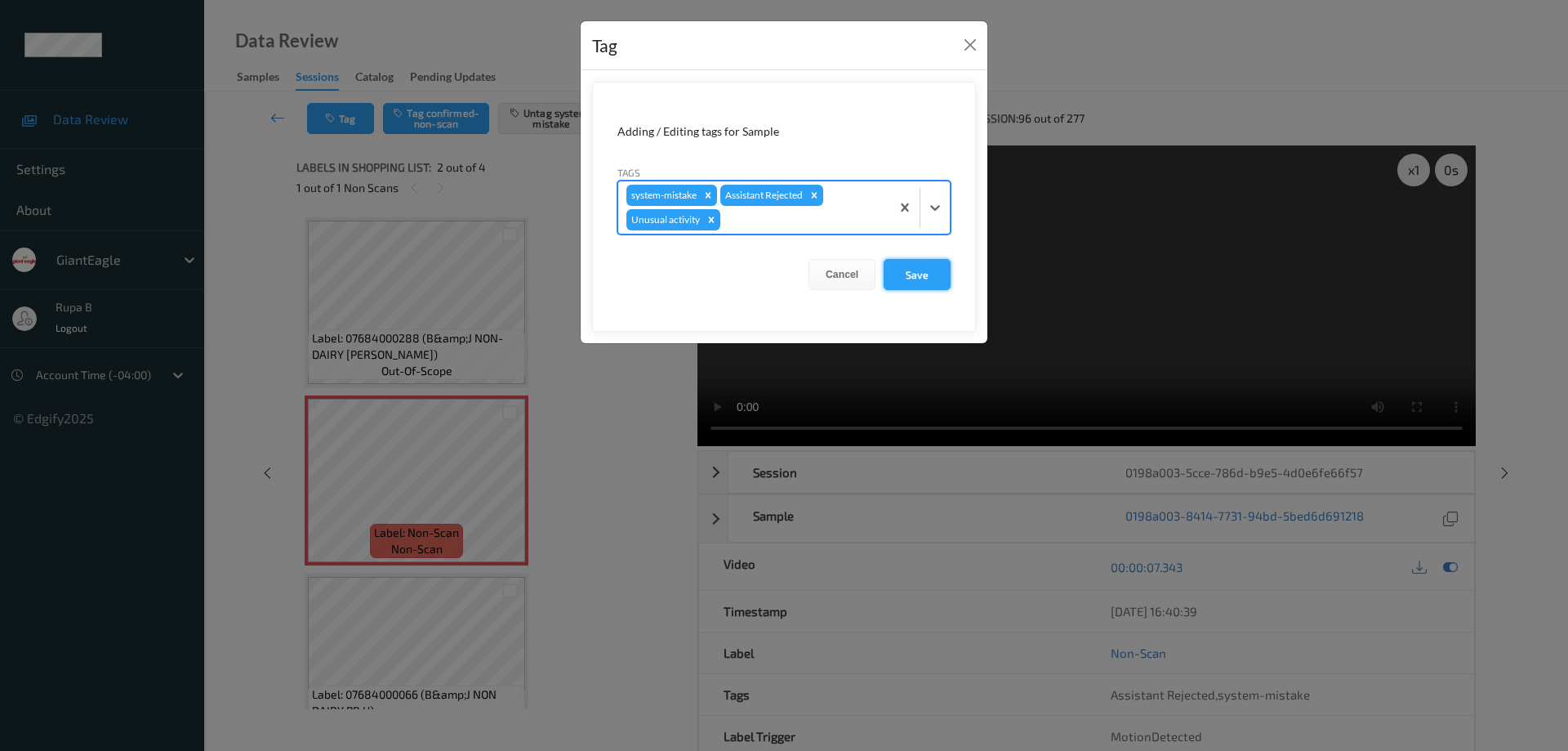
click at [927, 276] on button "Save" at bounding box center [917, 275] width 67 height 31
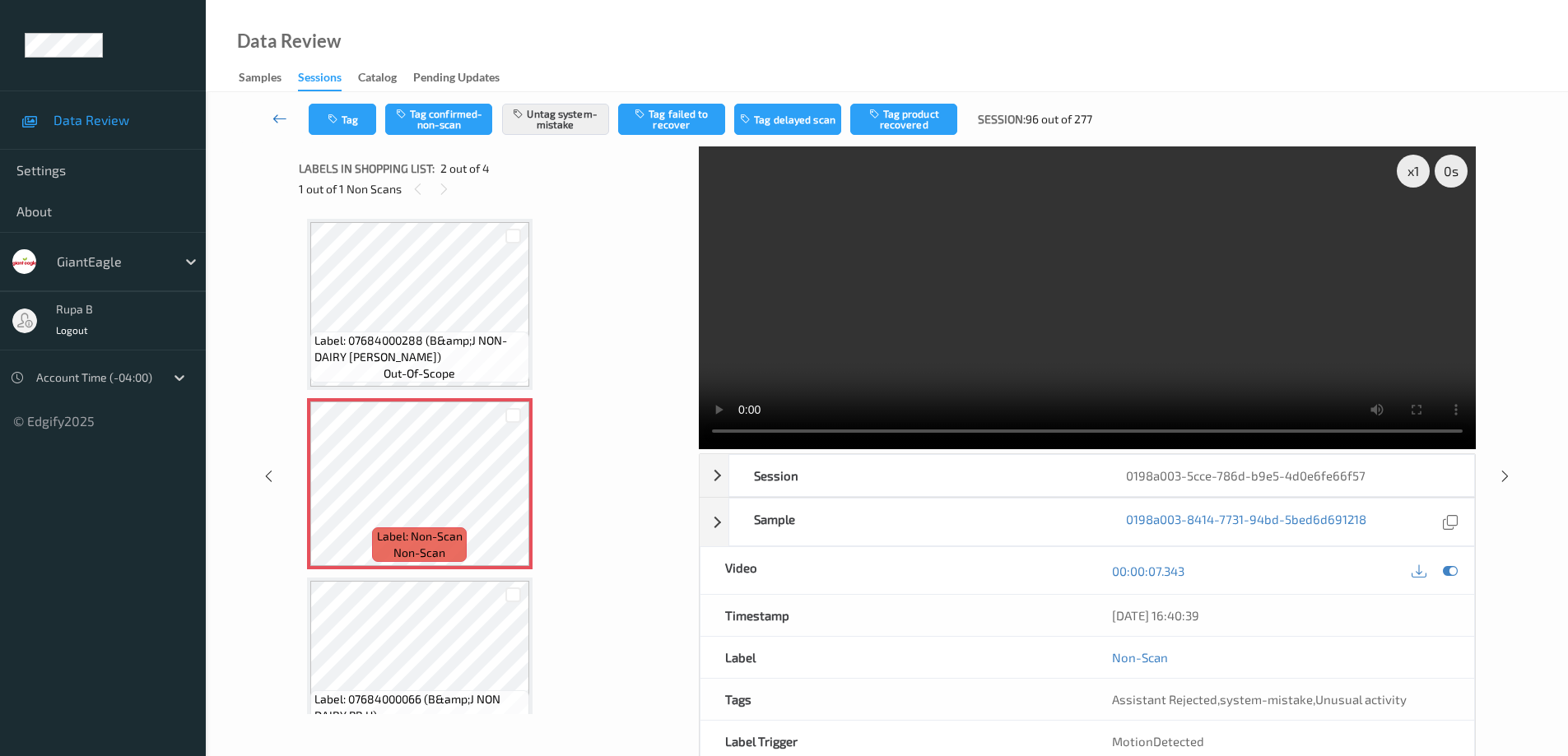
click at [281, 119] on icon at bounding box center [279, 119] width 15 height 16
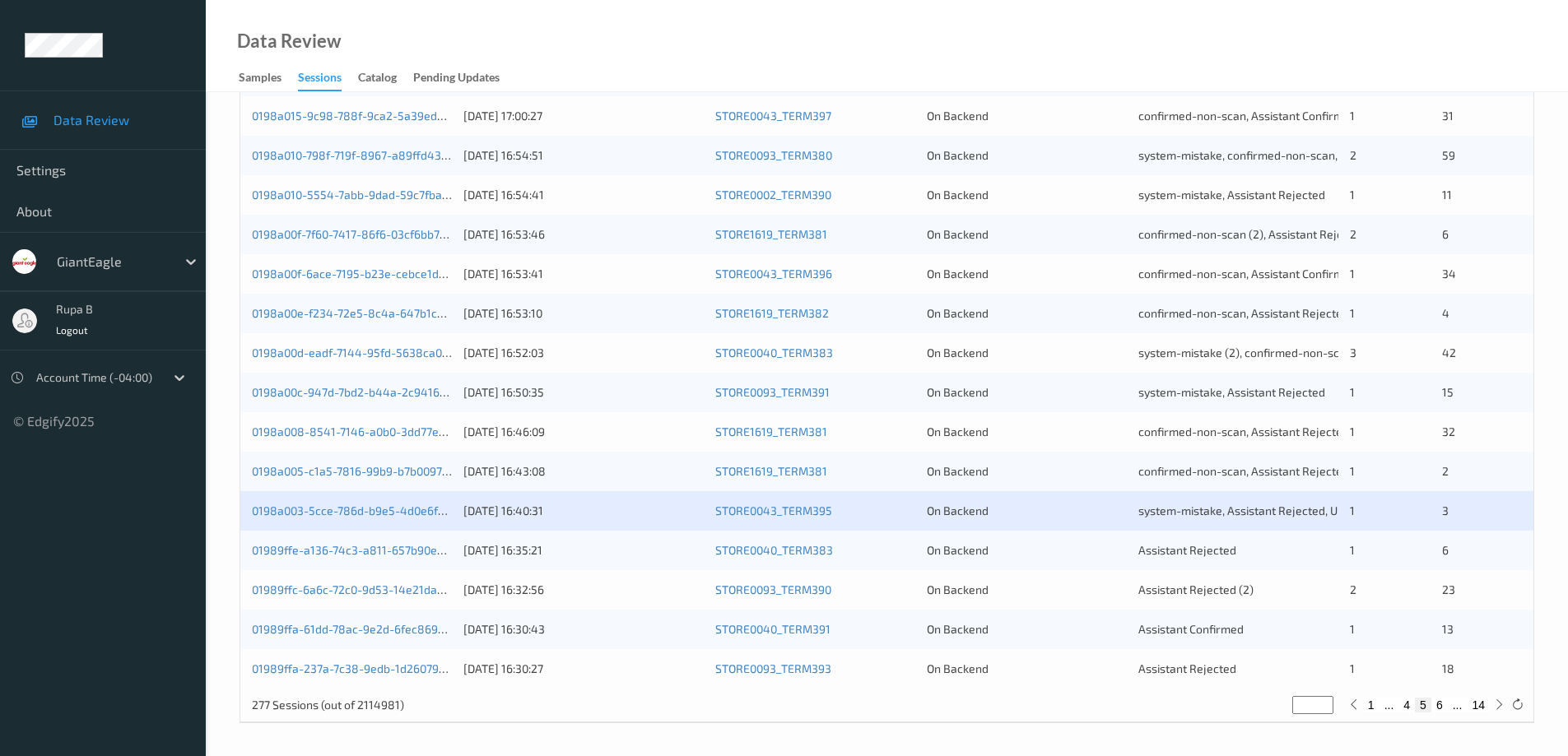
scroll to position [482, 0]
click at [404, 551] on link "01989ffe-a136-74c3-a811-657b90e628fc" at bounding box center [360, 548] width 216 height 14
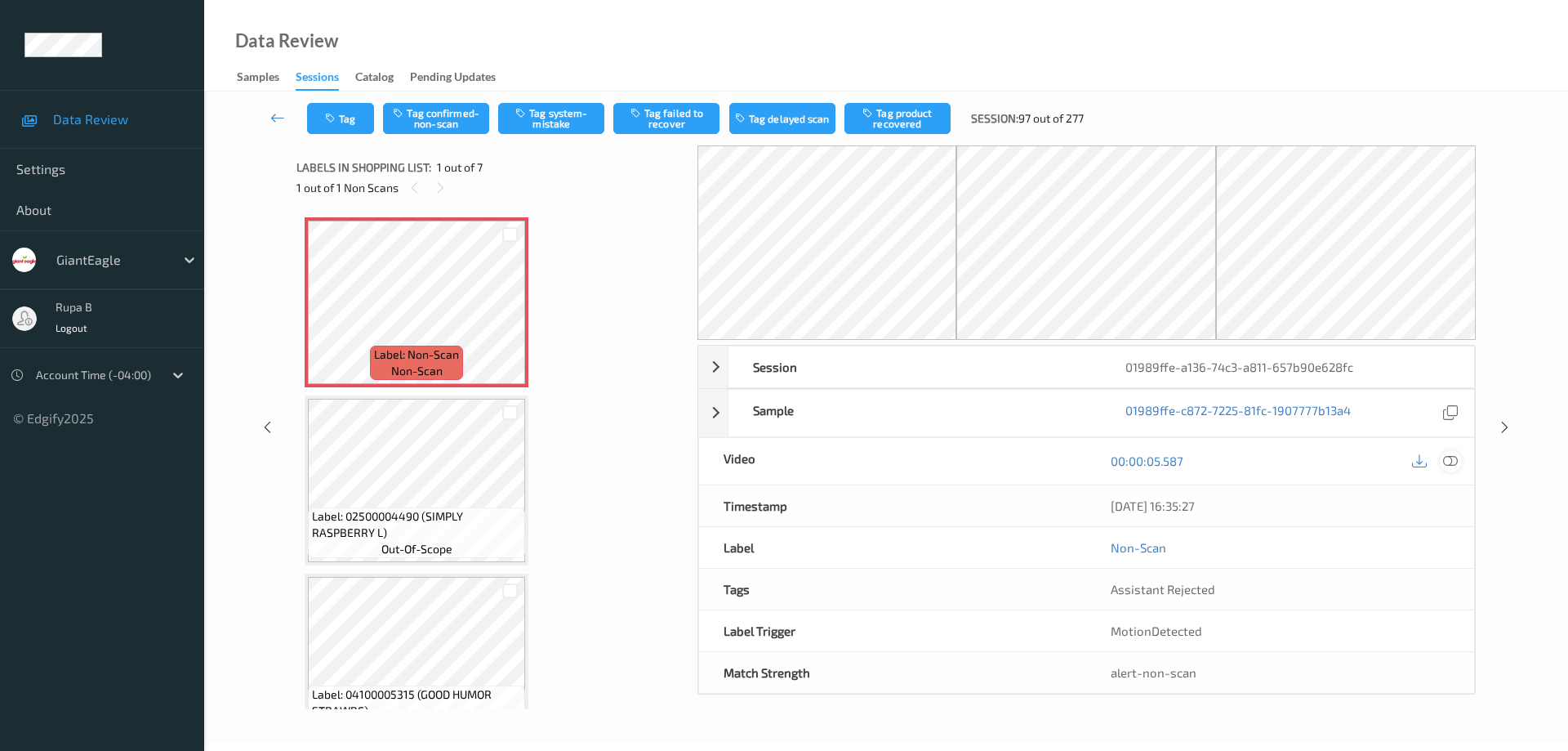
click at [1453, 460] on icon at bounding box center [1451, 461] width 14 height 14
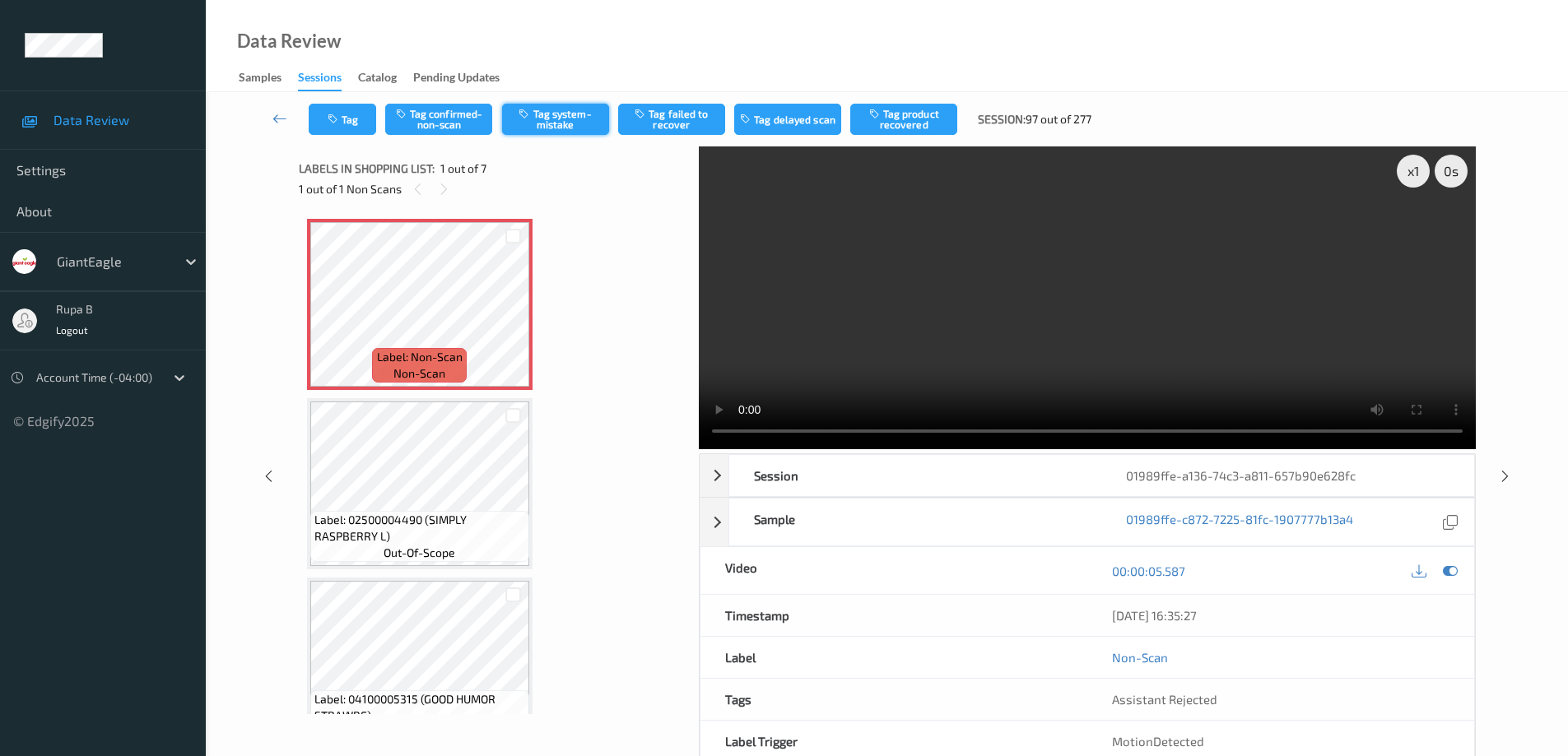
click at [565, 125] on button "Tag system-mistake" at bounding box center [556, 119] width 107 height 31
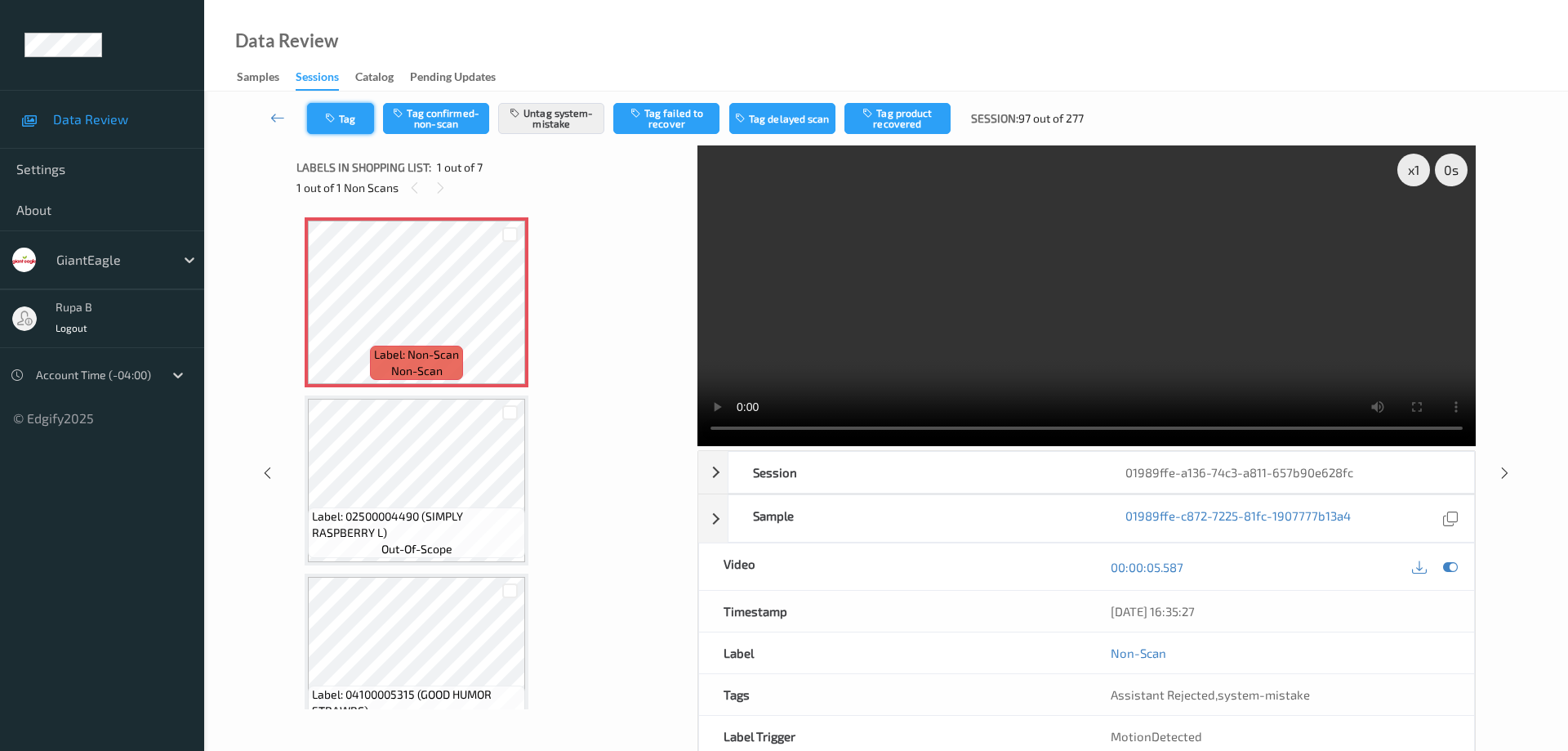
click at [356, 125] on button "Tag" at bounding box center [340, 118] width 67 height 31
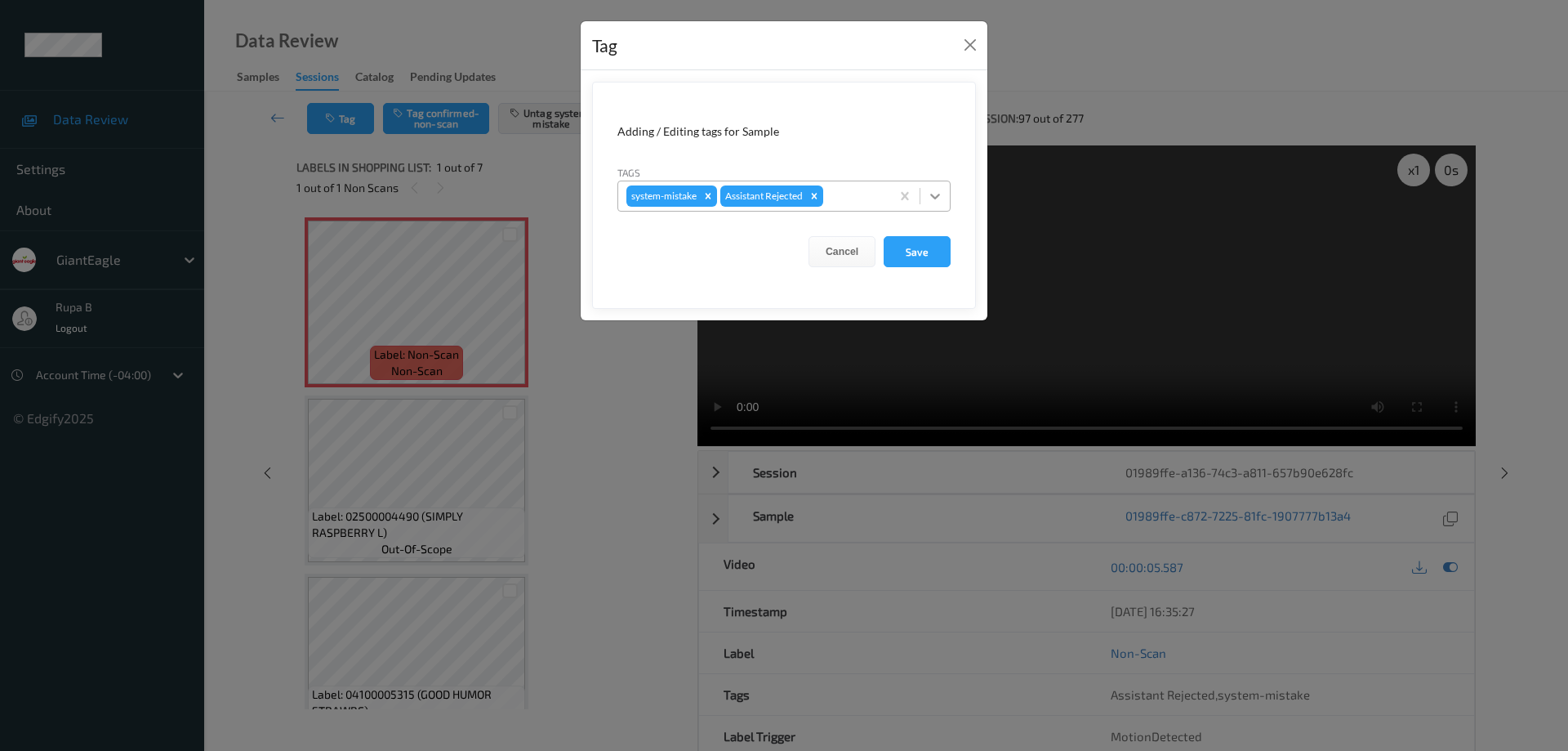
click at [936, 197] on icon at bounding box center [935, 196] width 10 height 5
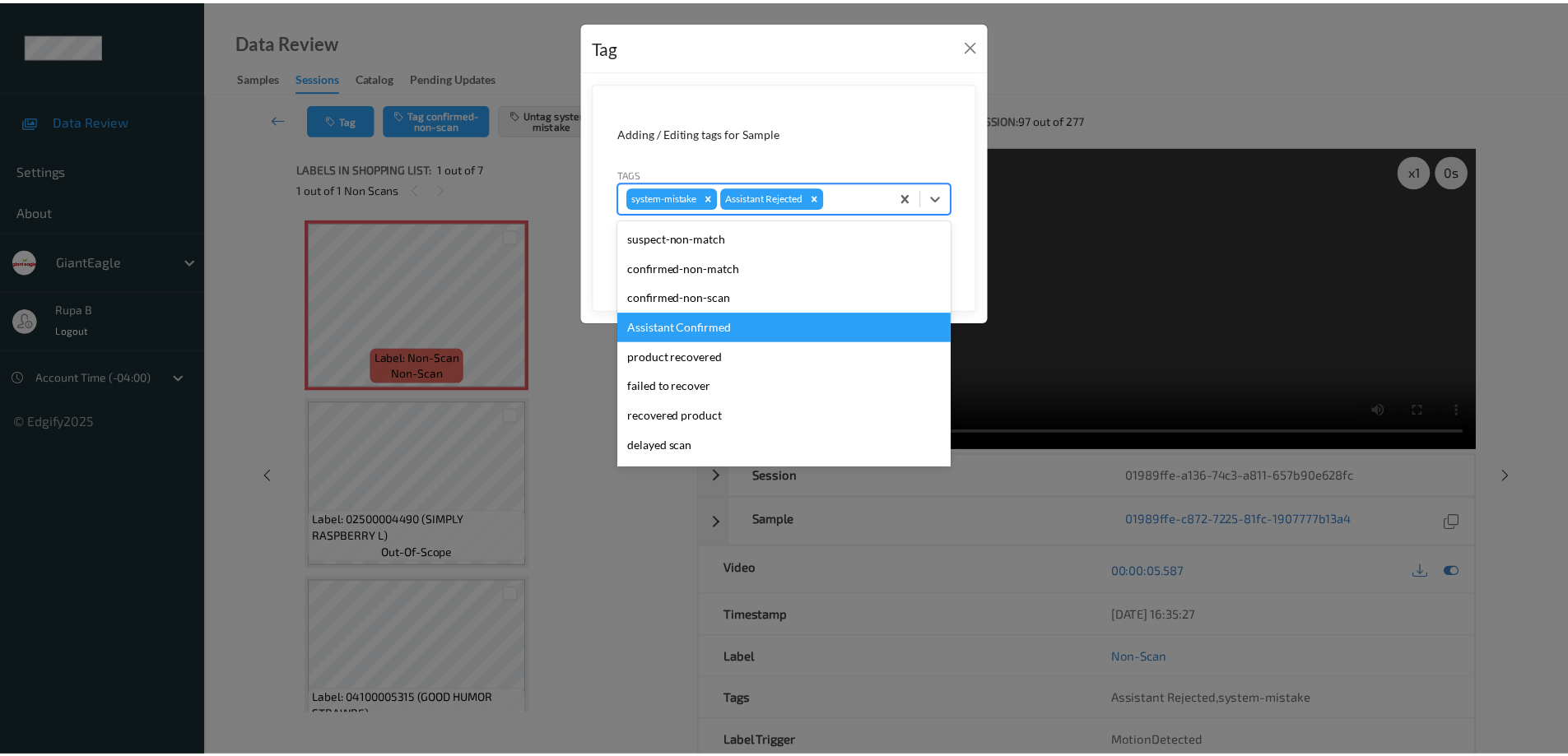
scroll to position [145, 0]
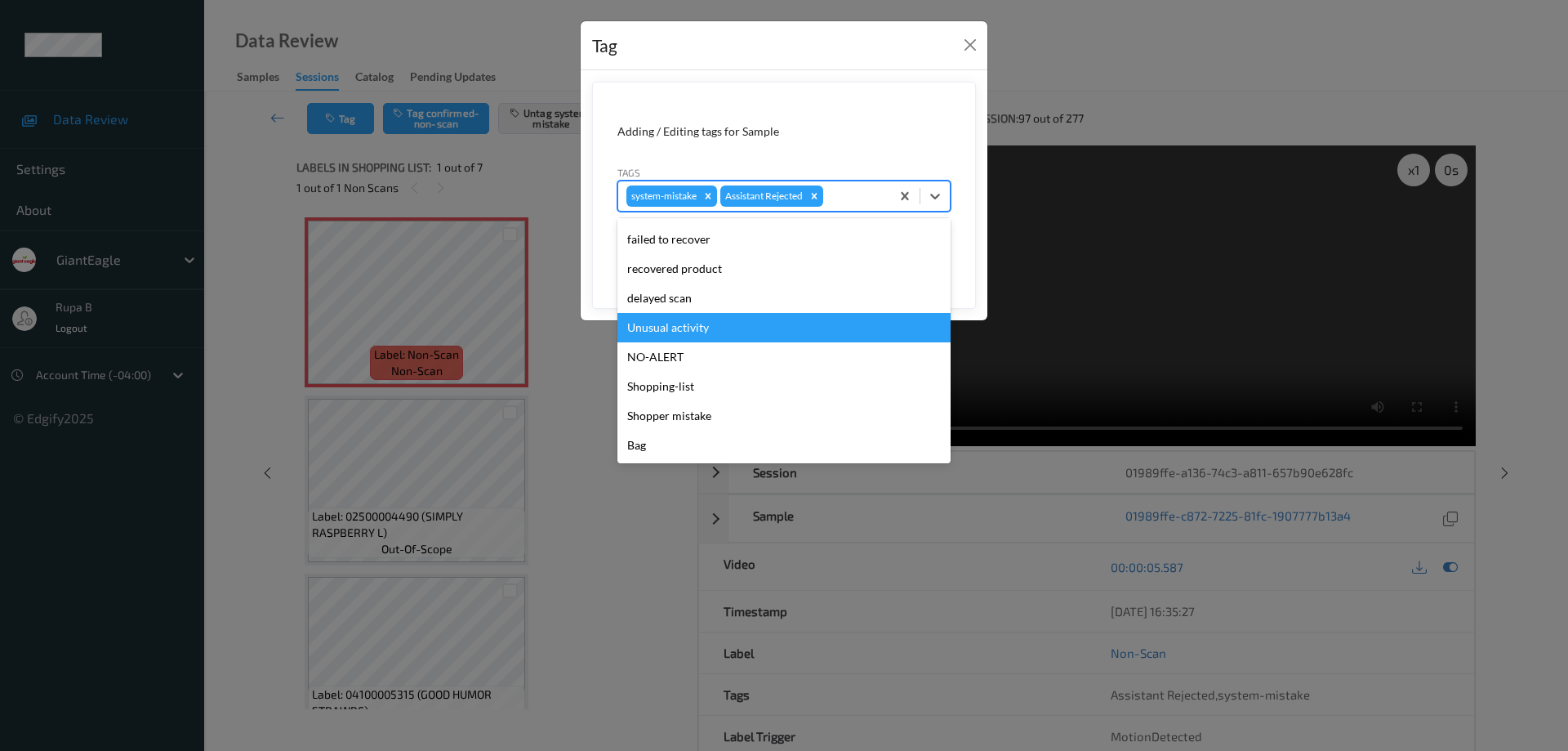
click at [713, 328] on div "Unusual activity" at bounding box center [784, 328] width 333 height 30
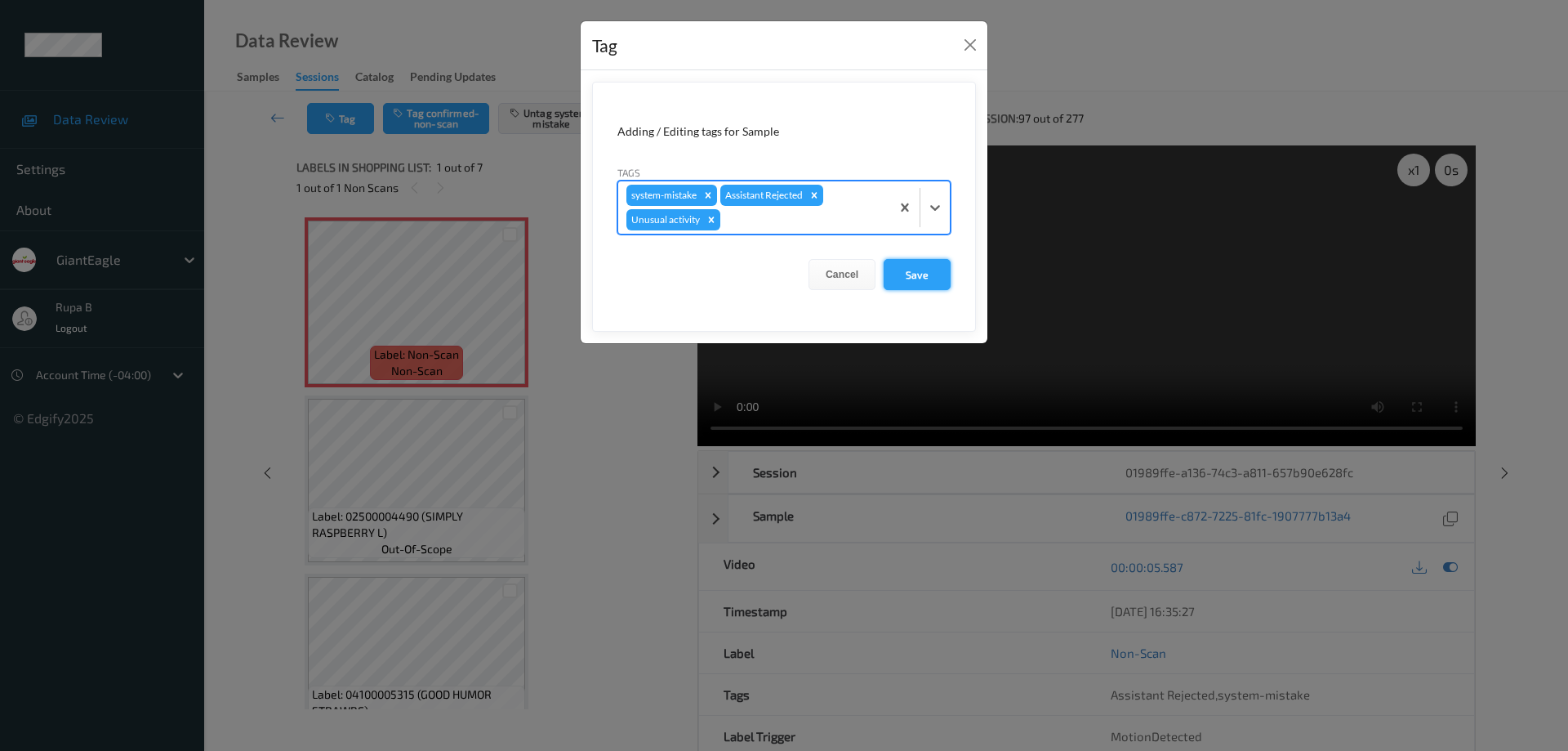
click at [916, 273] on button "Save" at bounding box center [917, 275] width 67 height 31
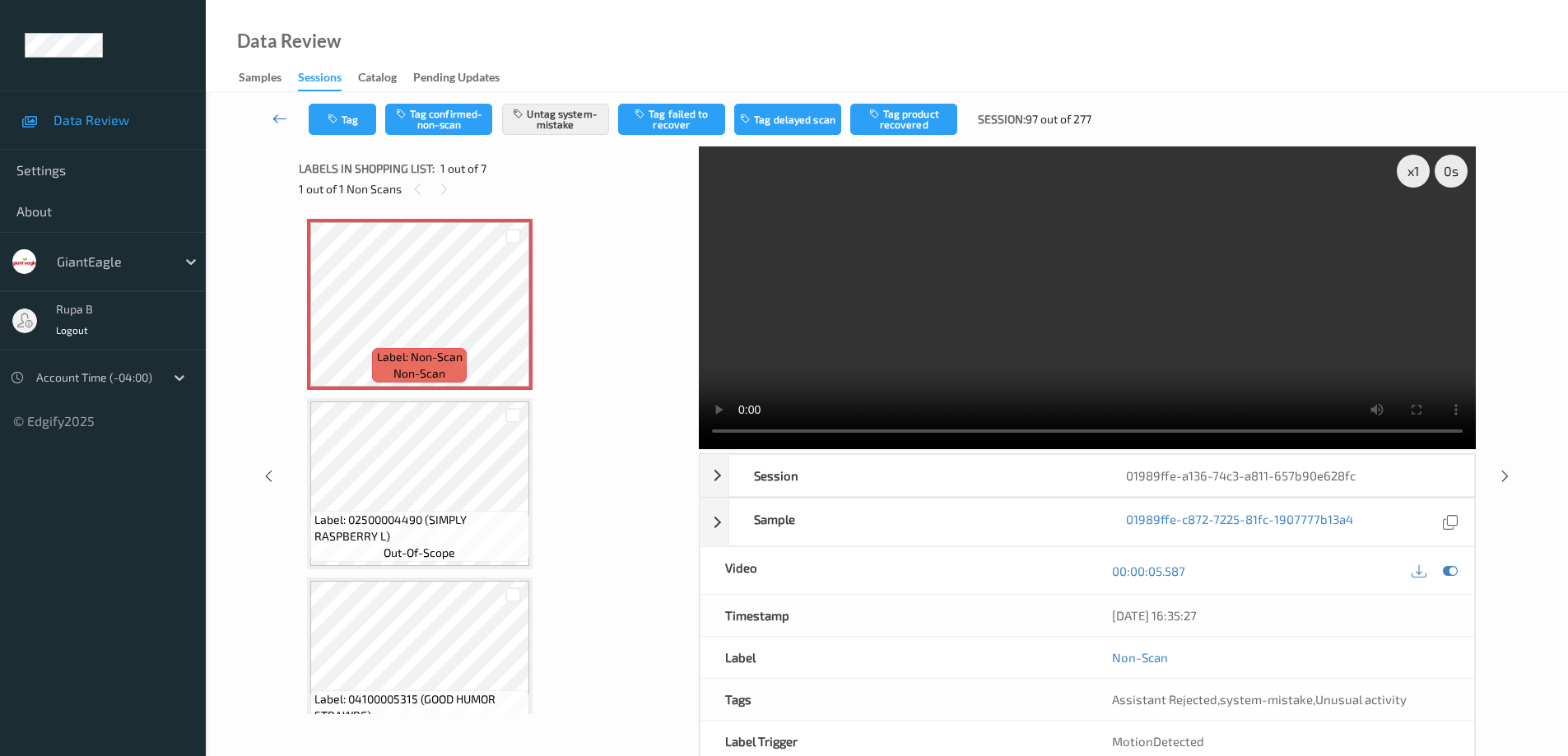
click at [274, 120] on icon at bounding box center [279, 119] width 15 height 16
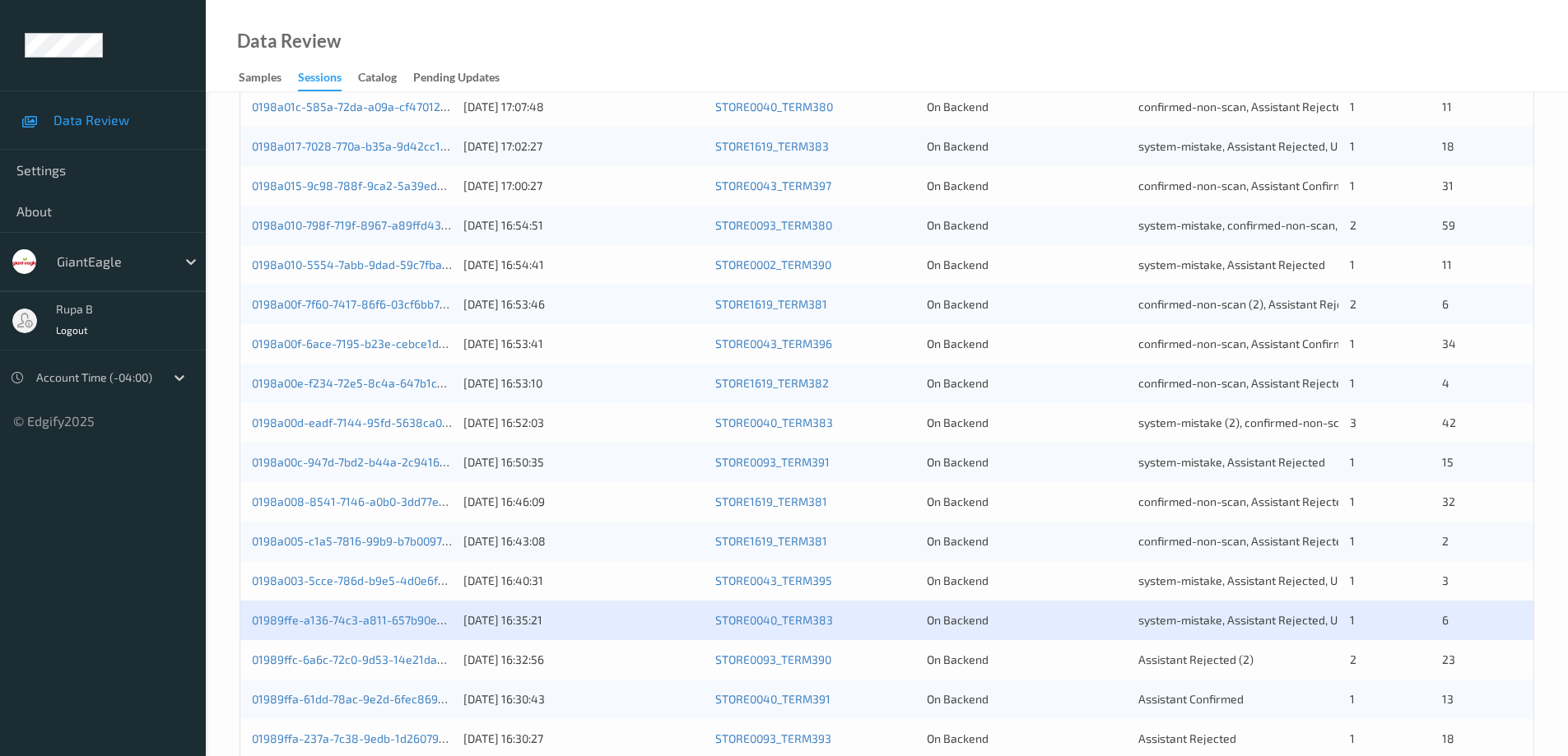
scroll to position [482, 0]
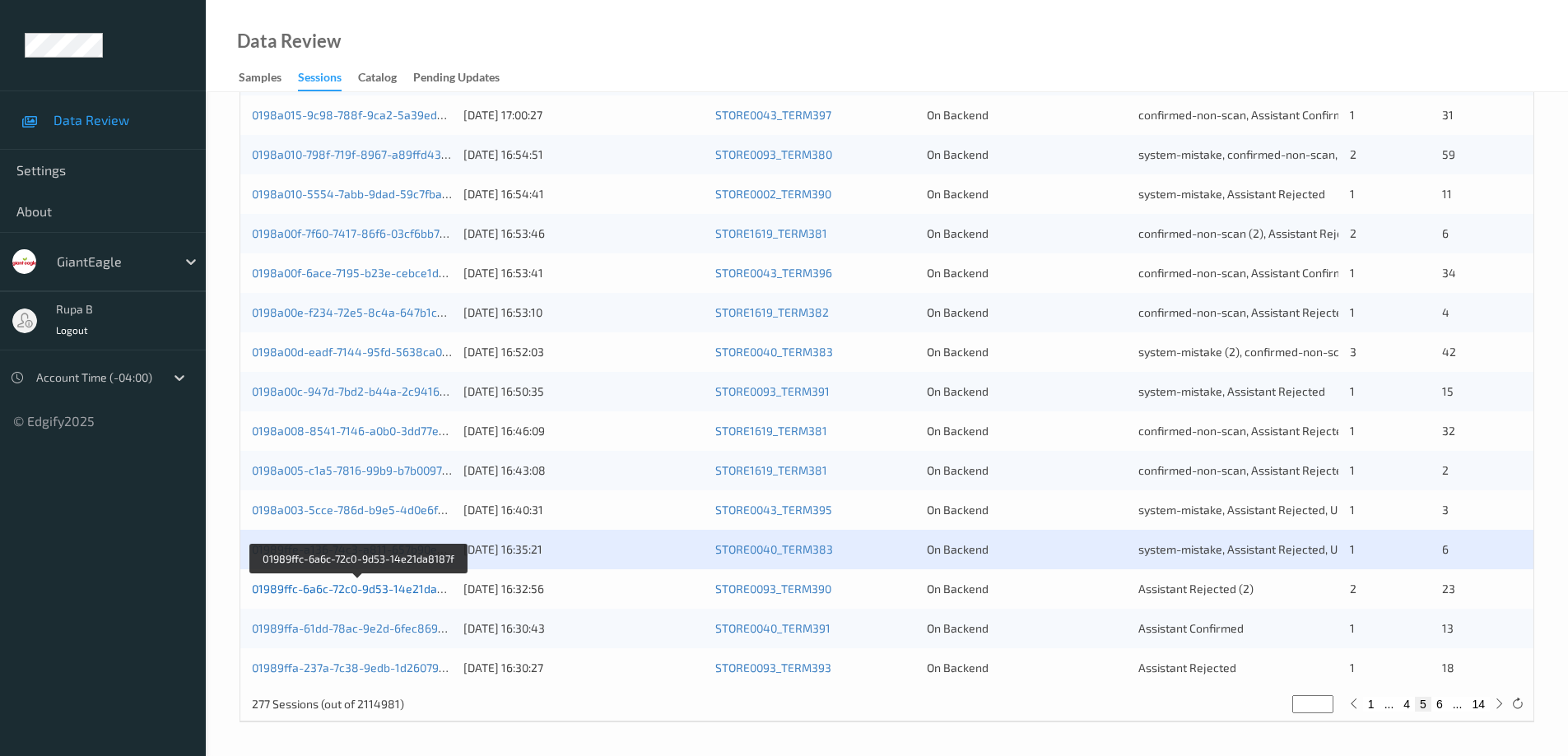
click at [426, 591] on link "01989ffc-6a6c-72c0-9d53-14e21da8187f" at bounding box center [359, 588] width 215 height 14
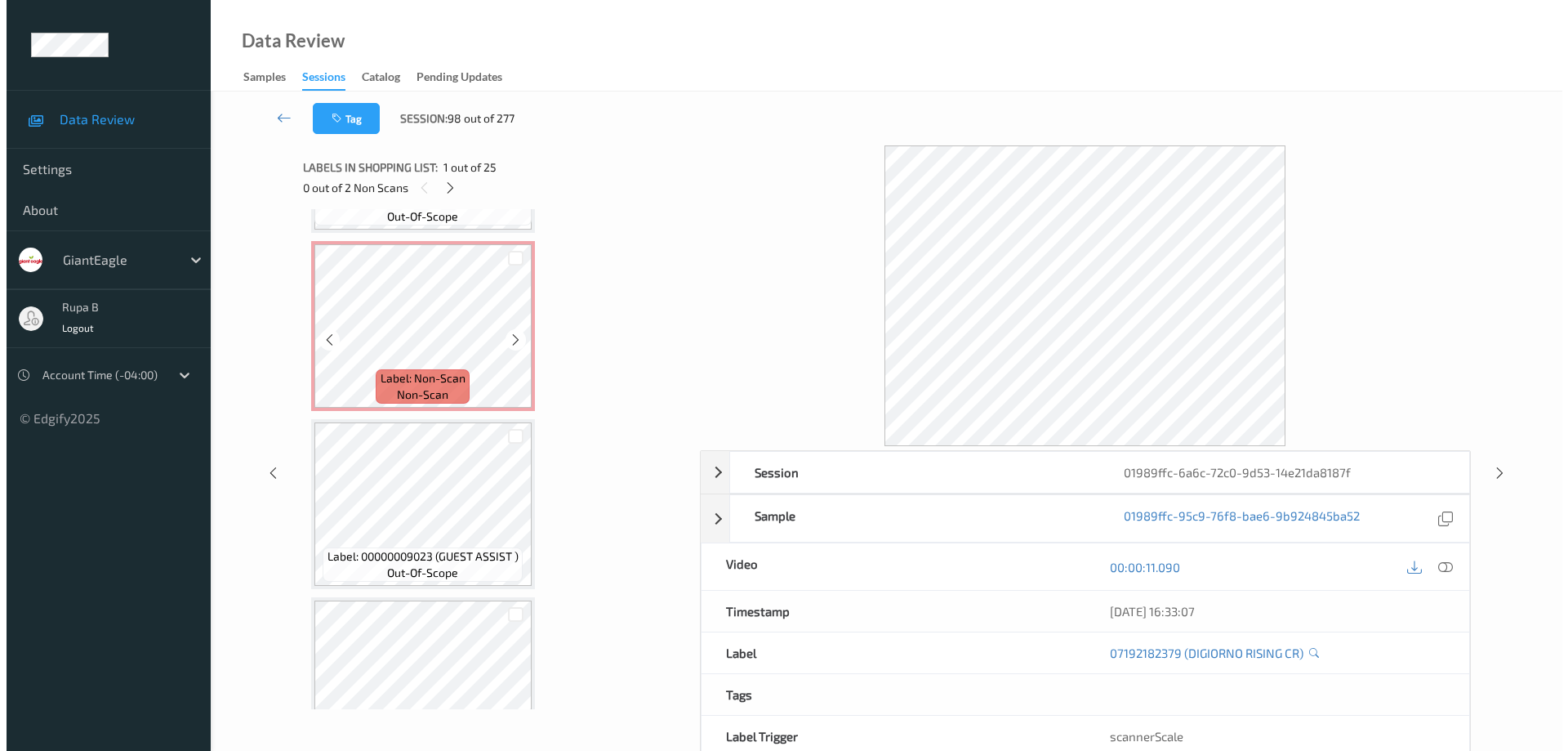
scroll to position [429, 0]
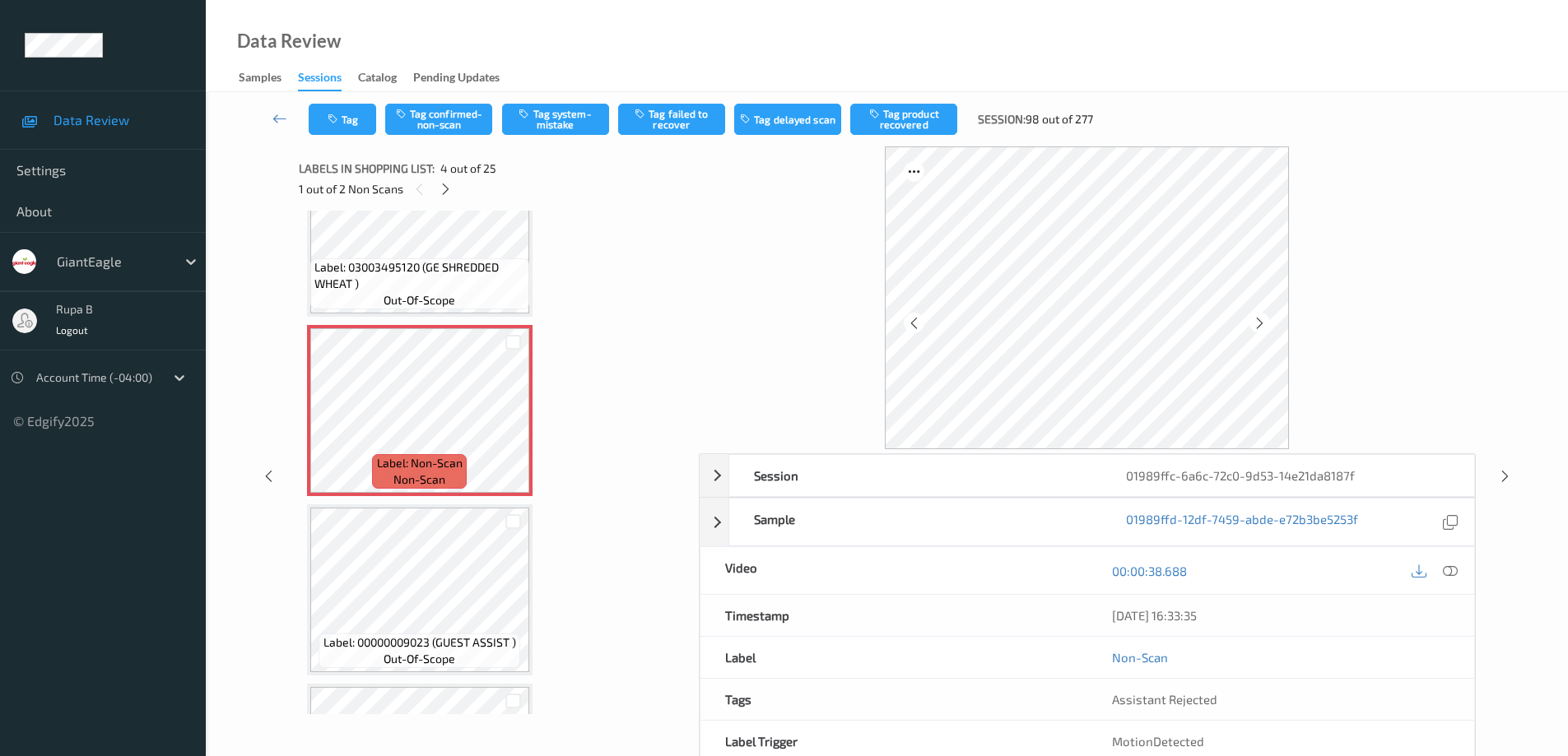
drag, startPoint x: 1453, startPoint y: 567, endPoint x: 1249, endPoint y: 575, distance: 204.2
click at [1452, 567] on icon at bounding box center [1450, 571] width 15 height 15
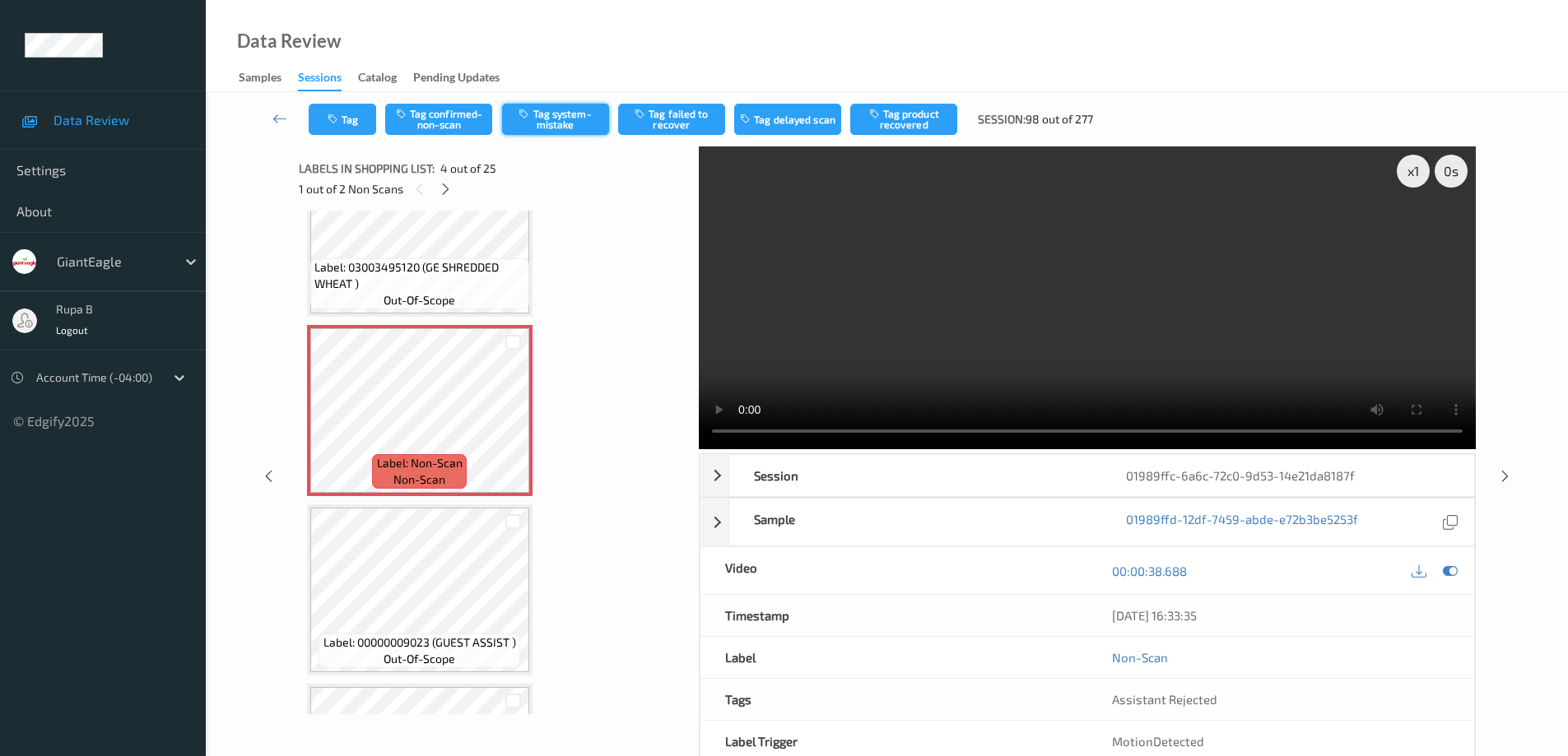
click at [559, 115] on button "Tag system-mistake" at bounding box center [556, 119] width 107 height 31
click at [360, 124] on button "Tag" at bounding box center [342, 119] width 67 height 31
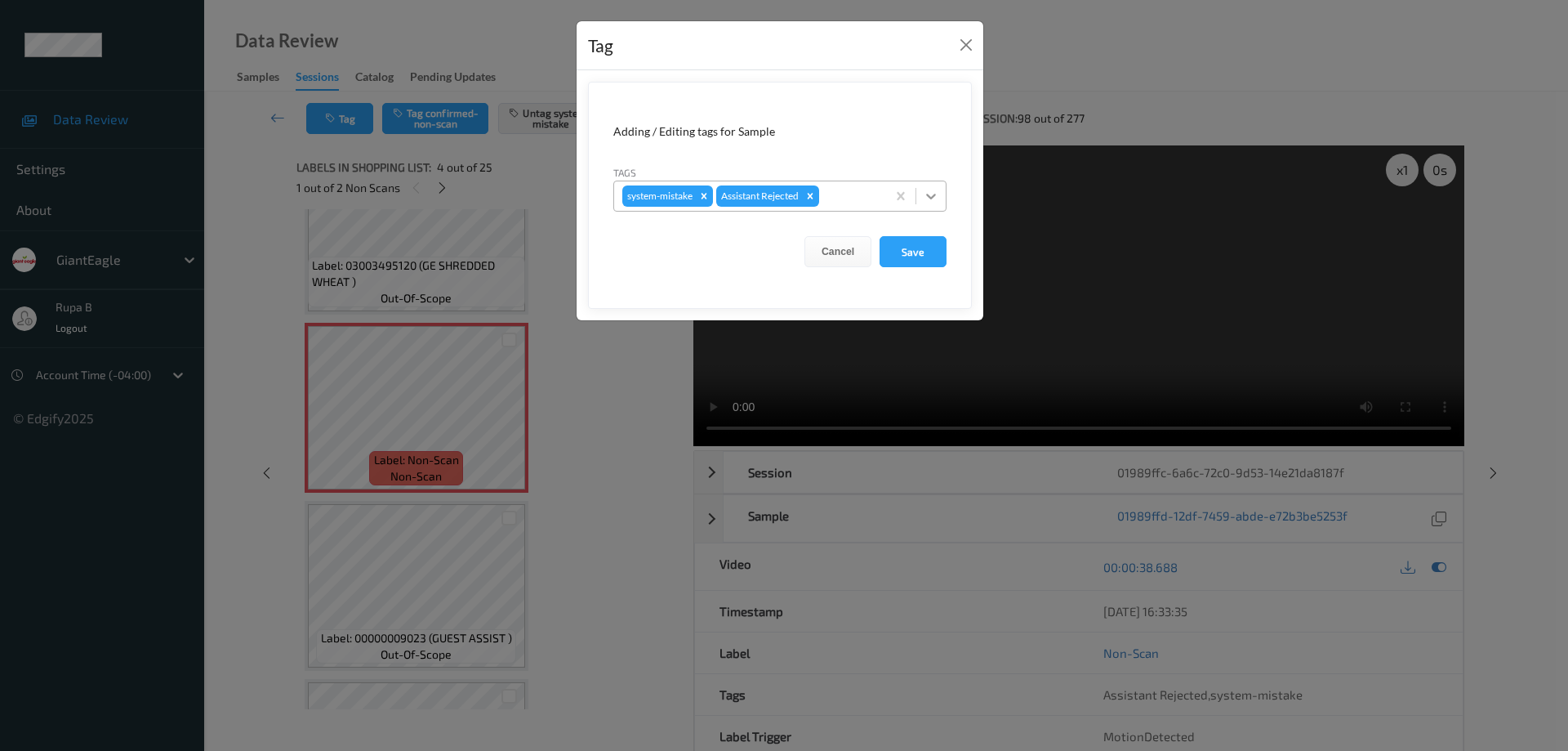
click at [933, 195] on icon at bounding box center [931, 196] width 16 height 16
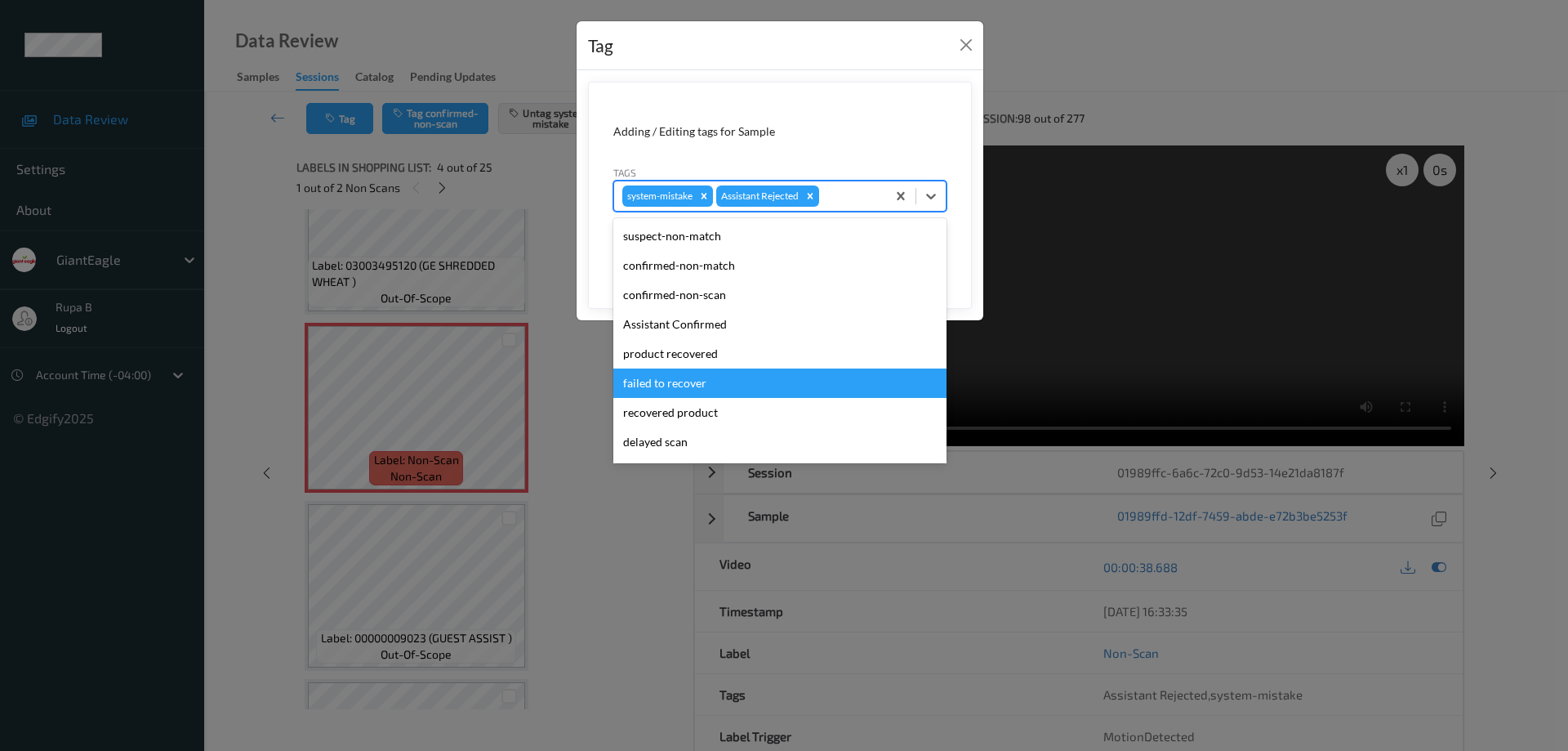
scroll to position [144, 0]
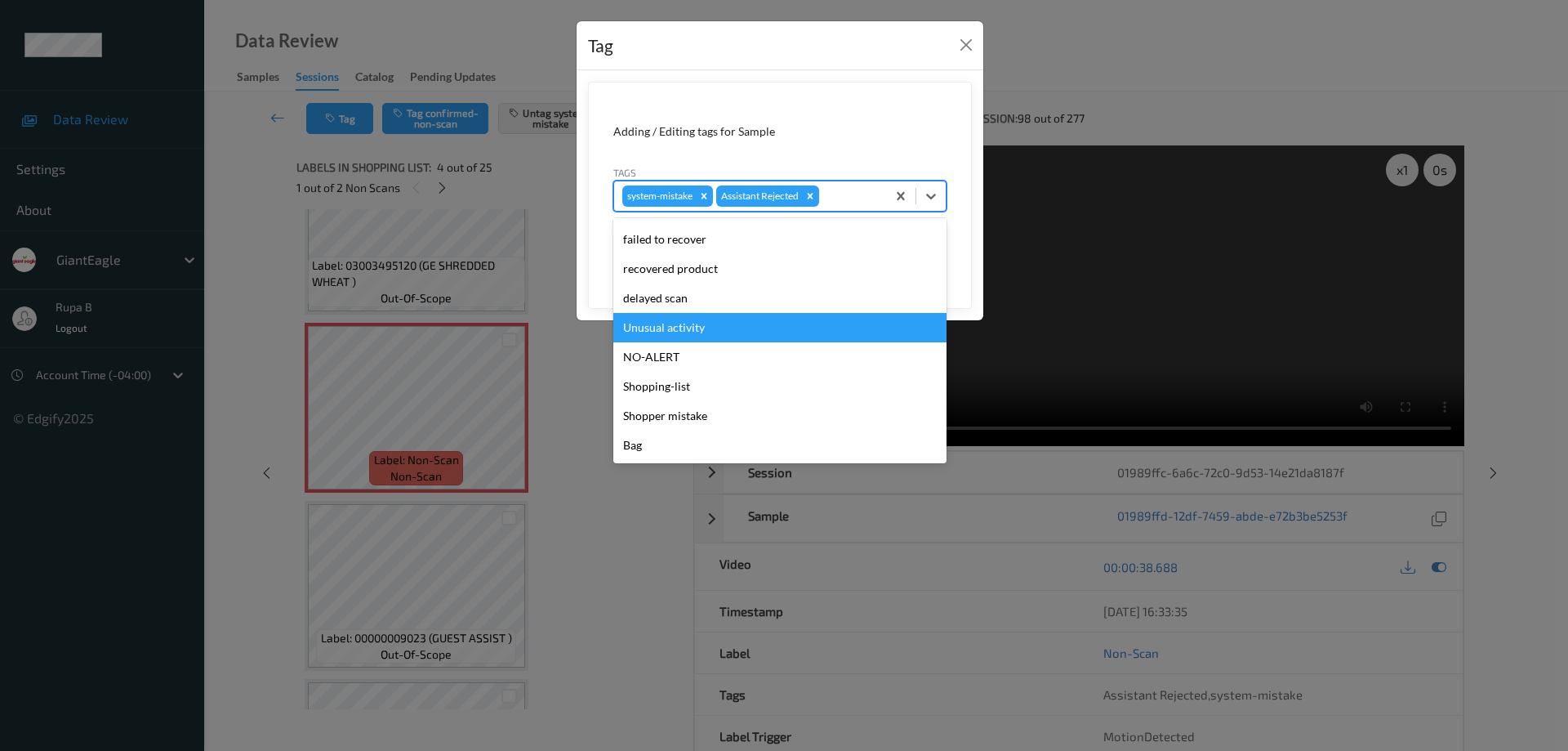
click at [683, 334] on div "Unusual activity" at bounding box center [780, 328] width 333 height 30
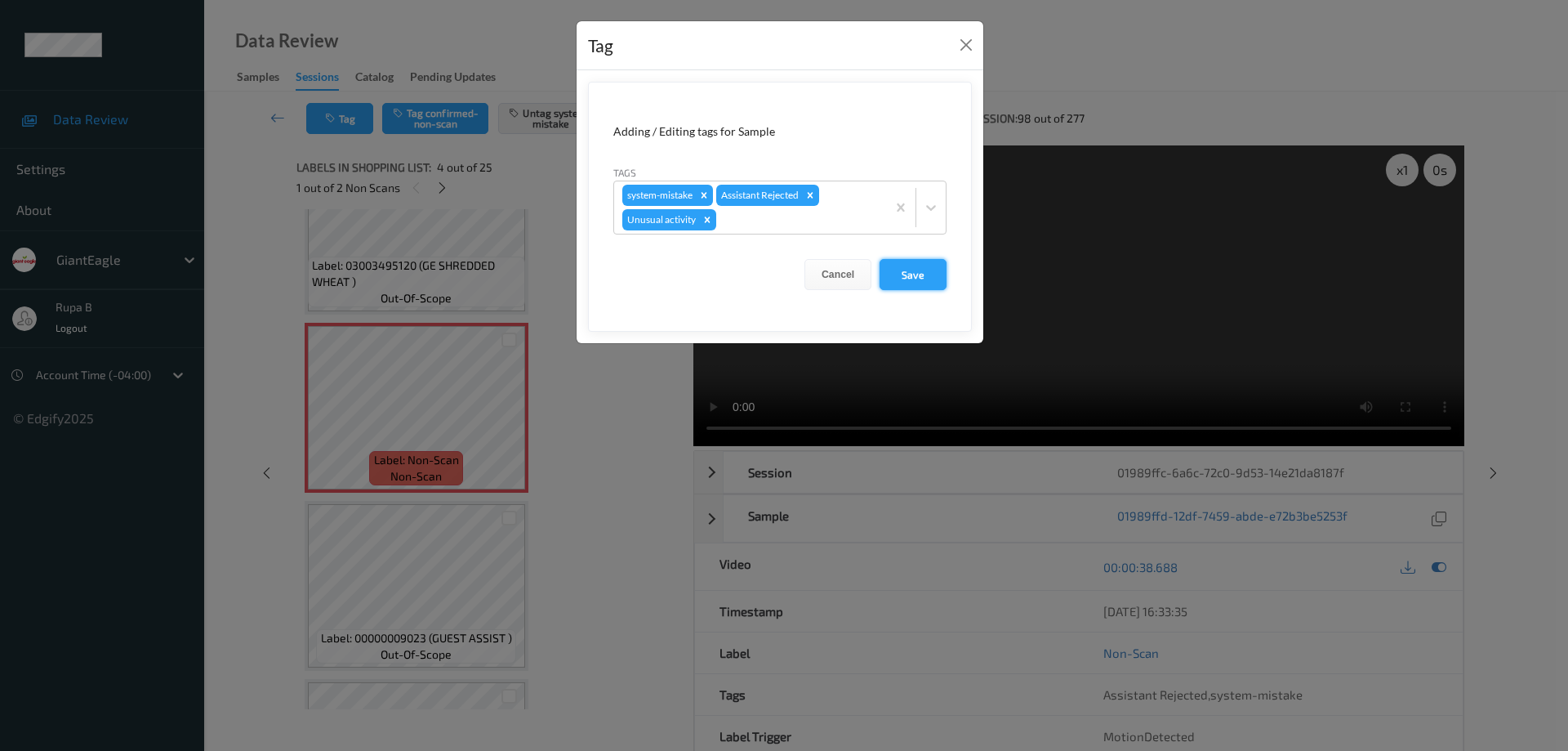
click at [915, 278] on button "Save" at bounding box center [913, 275] width 67 height 31
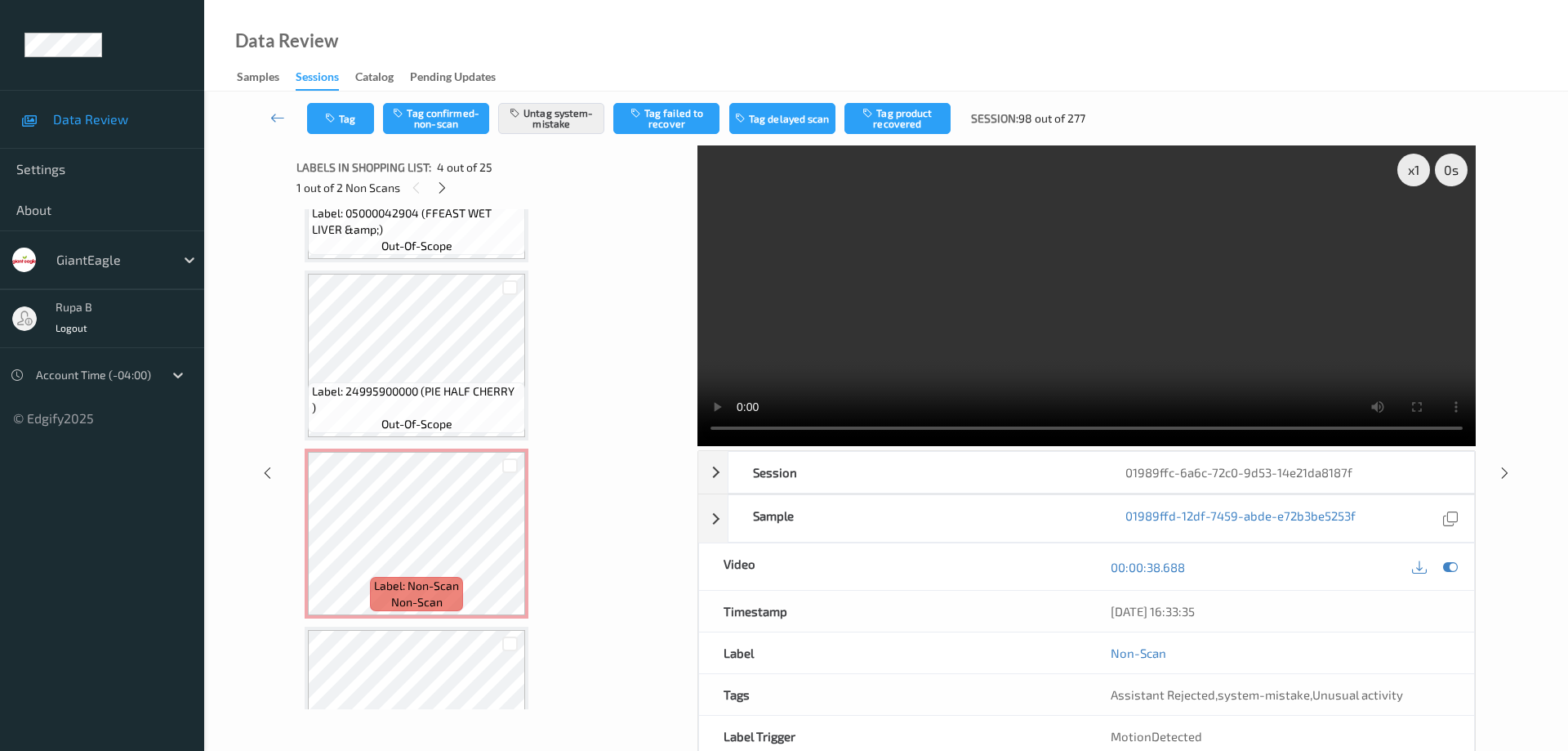
scroll to position [3516, 0]
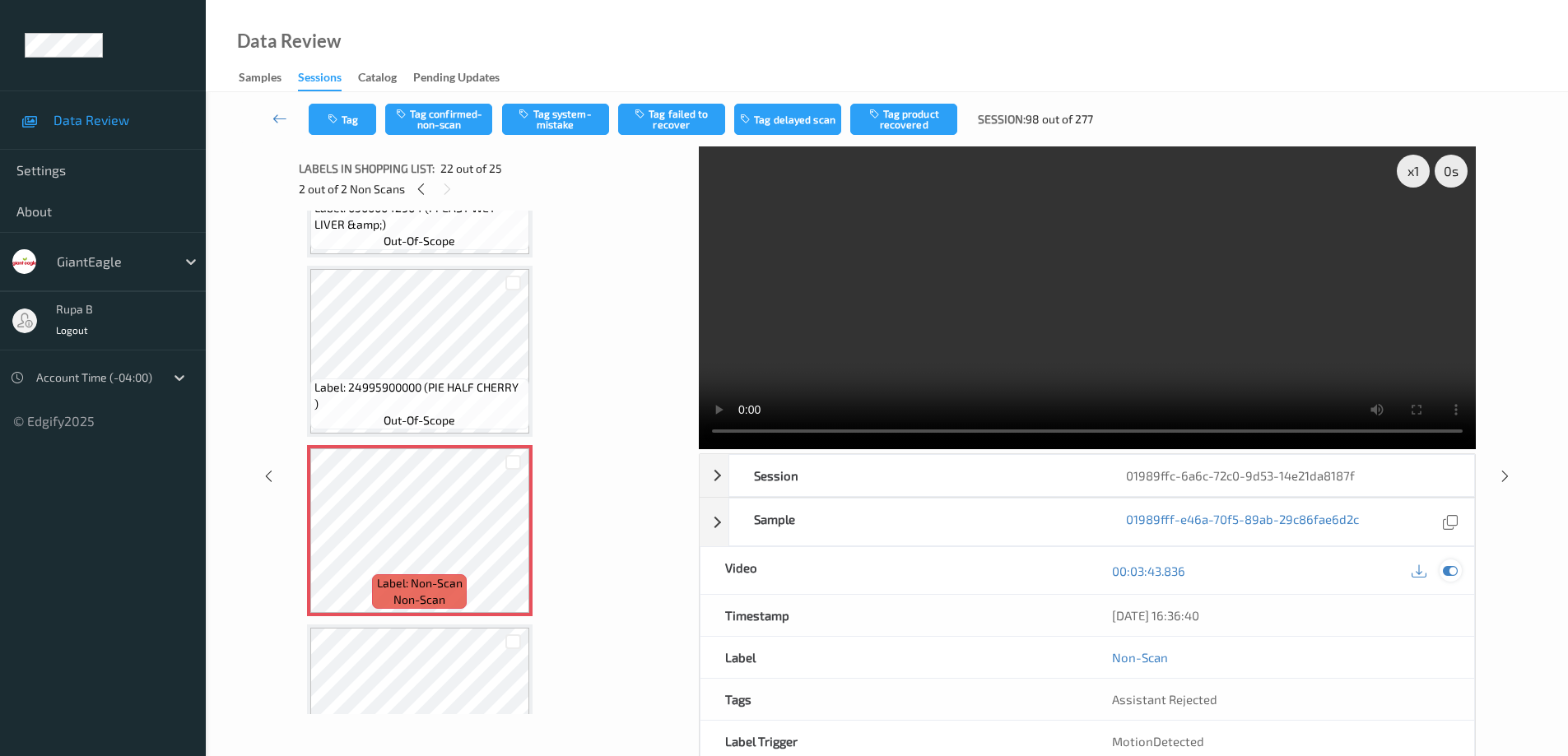
click at [1457, 572] on div at bounding box center [1450, 570] width 23 height 23
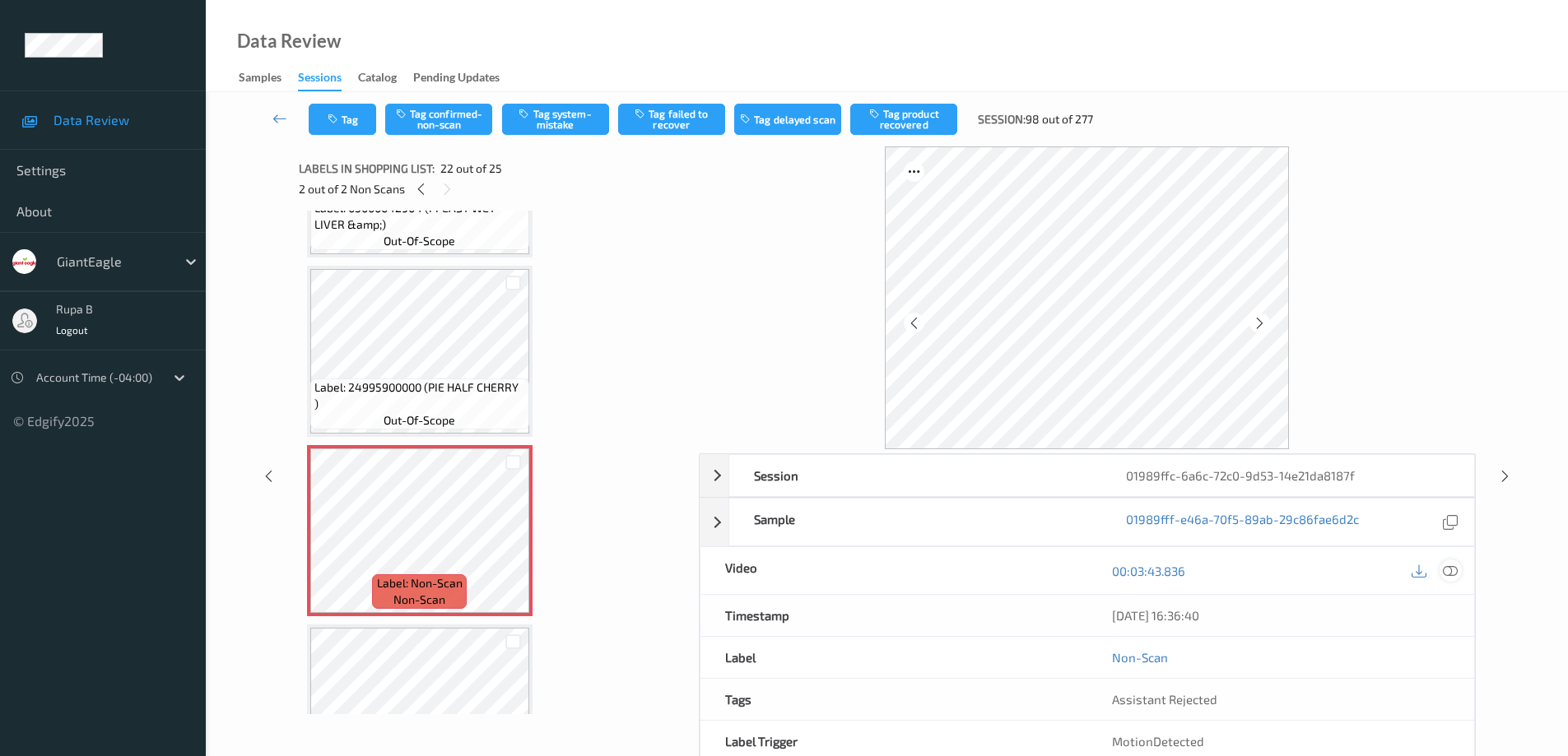
click at [1449, 571] on icon at bounding box center [1450, 571] width 15 height 15
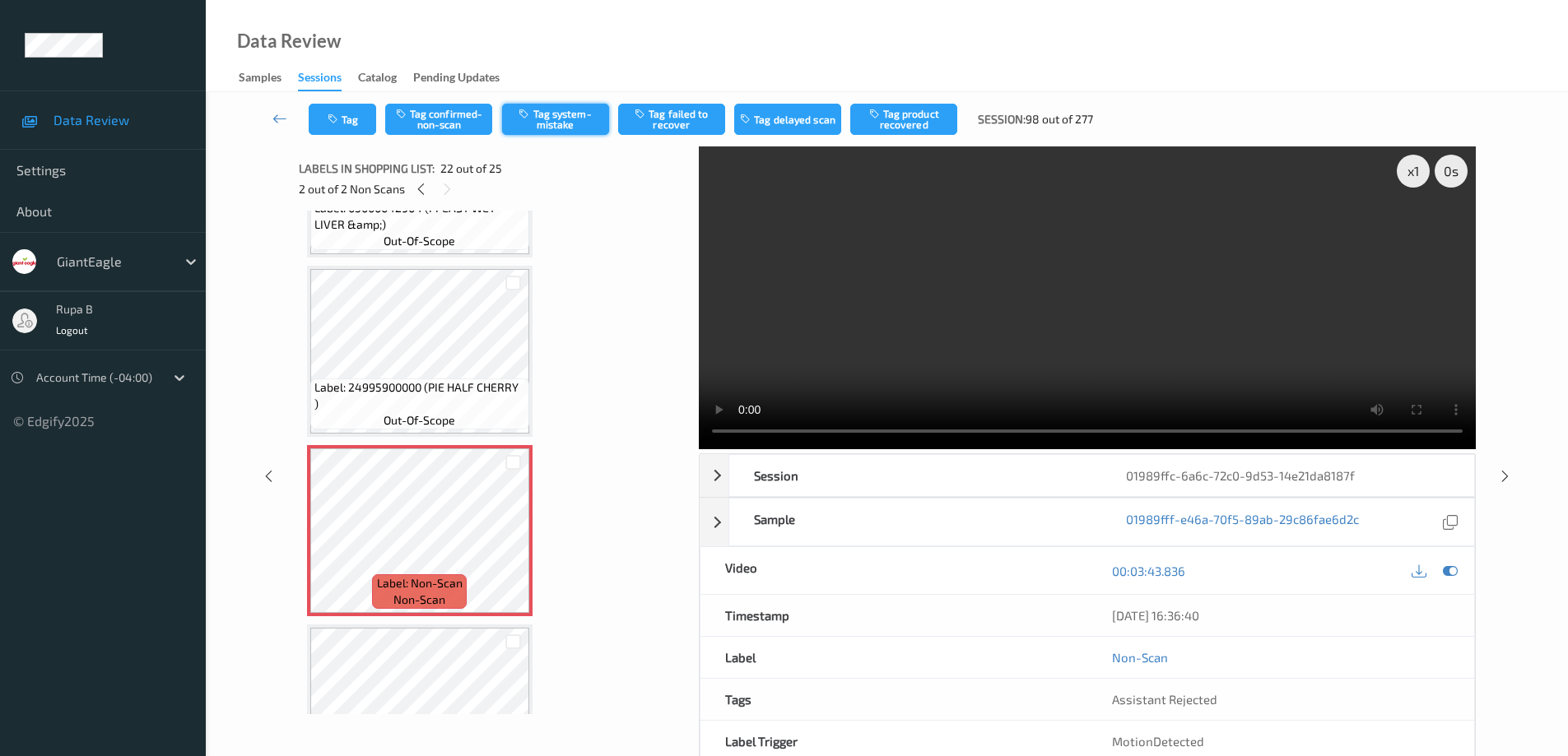
click at [555, 120] on button "Tag system-mistake" at bounding box center [556, 119] width 107 height 31
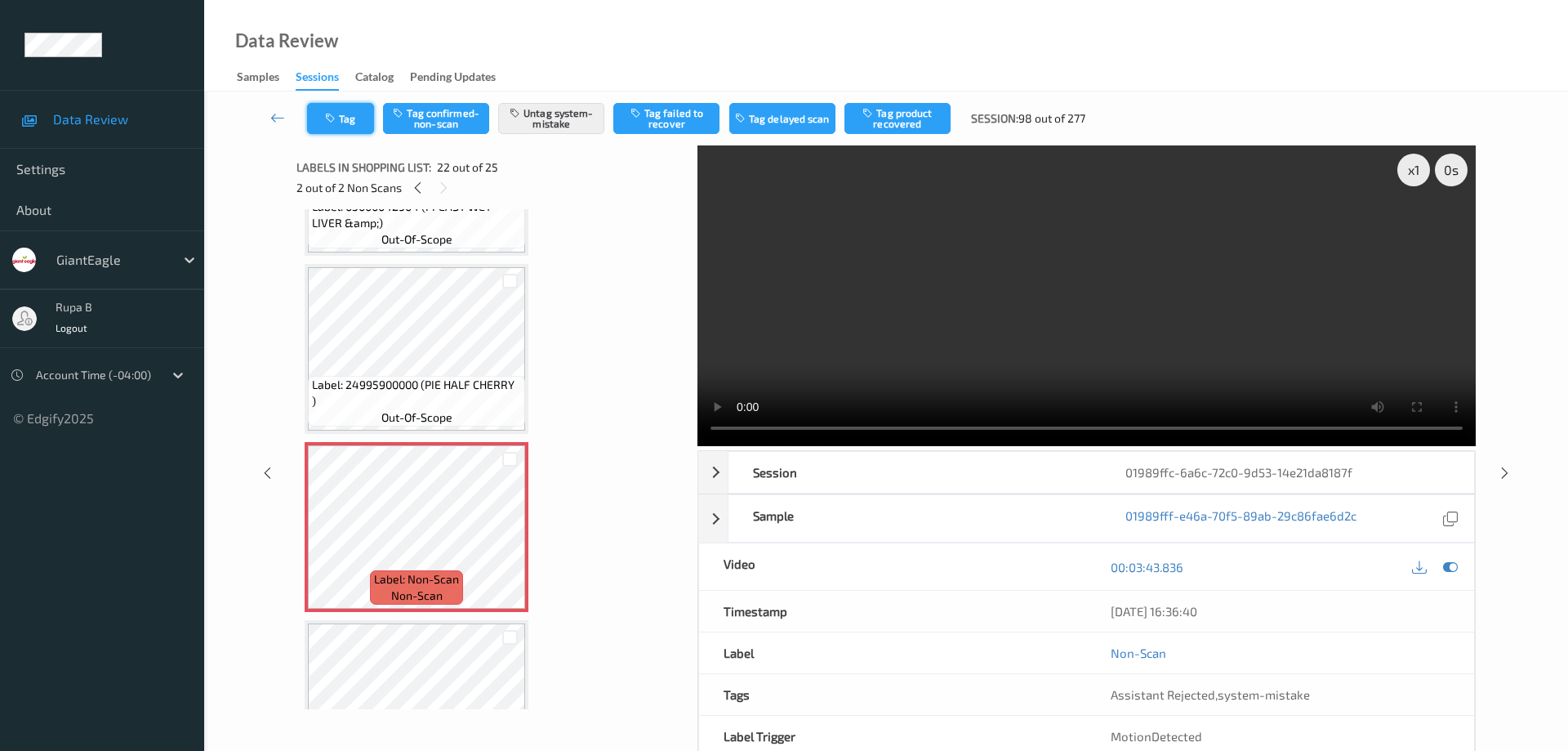
click at [352, 113] on button "Tag" at bounding box center [340, 118] width 67 height 31
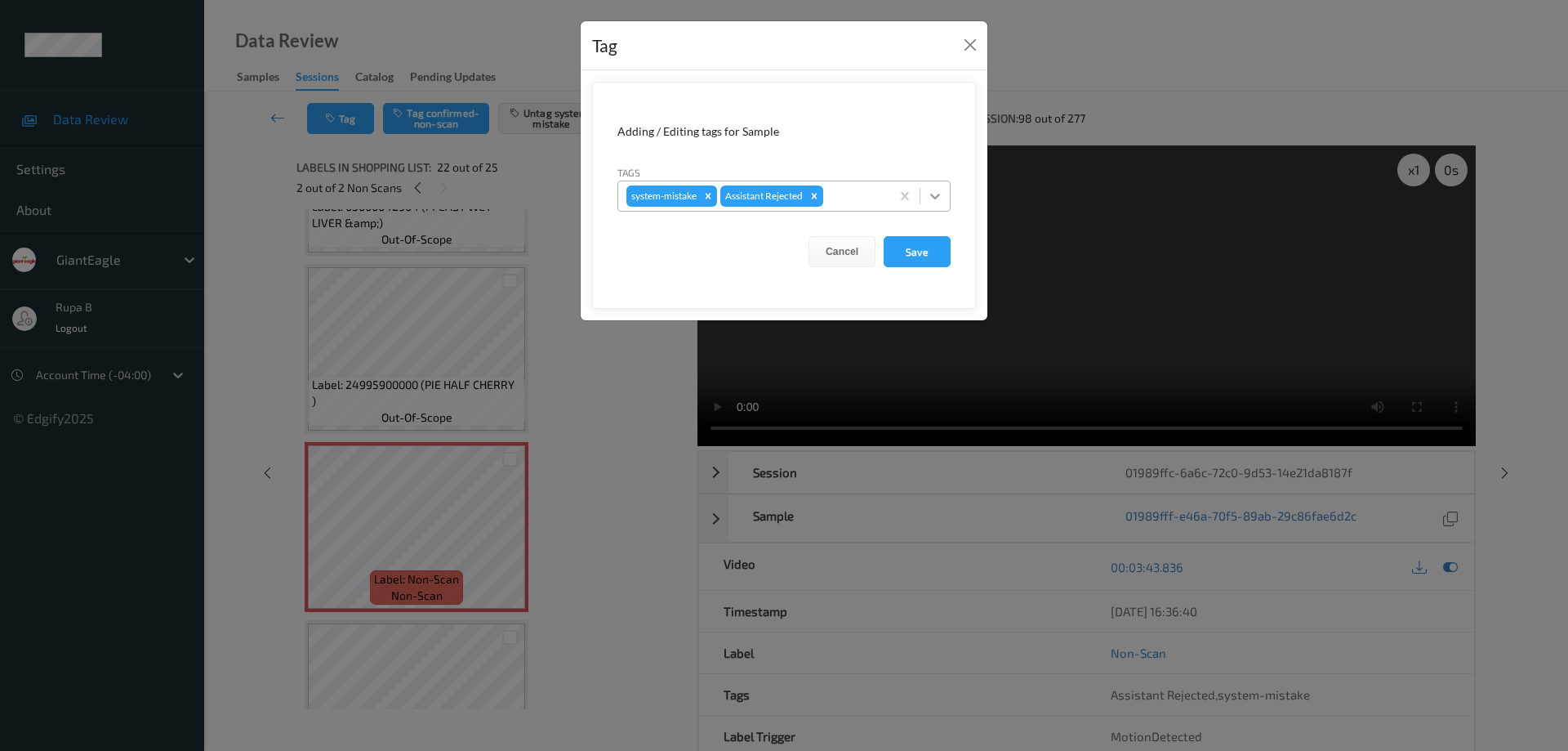
click at [935, 196] on icon at bounding box center [935, 196] width 16 height 16
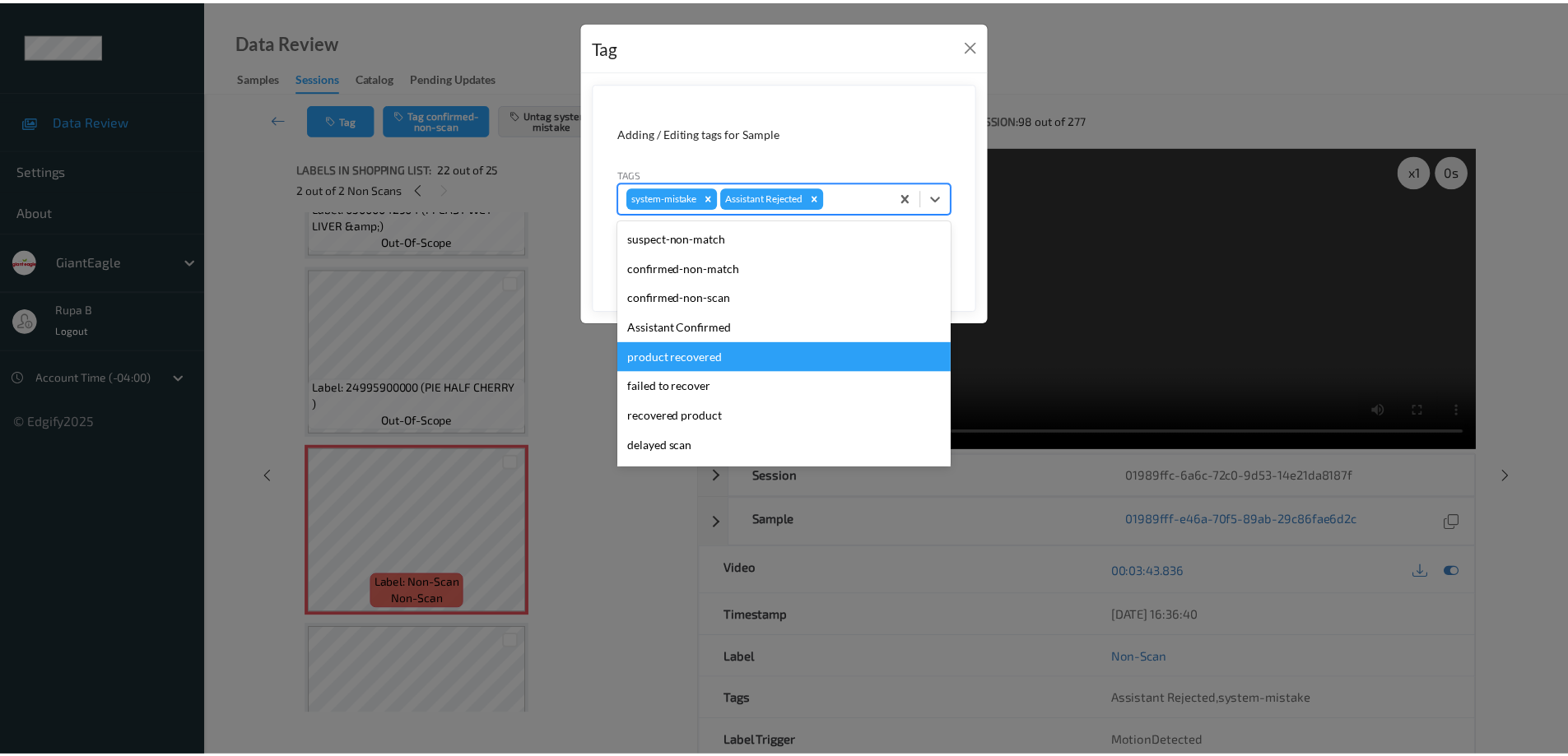
scroll to position [145, 0]
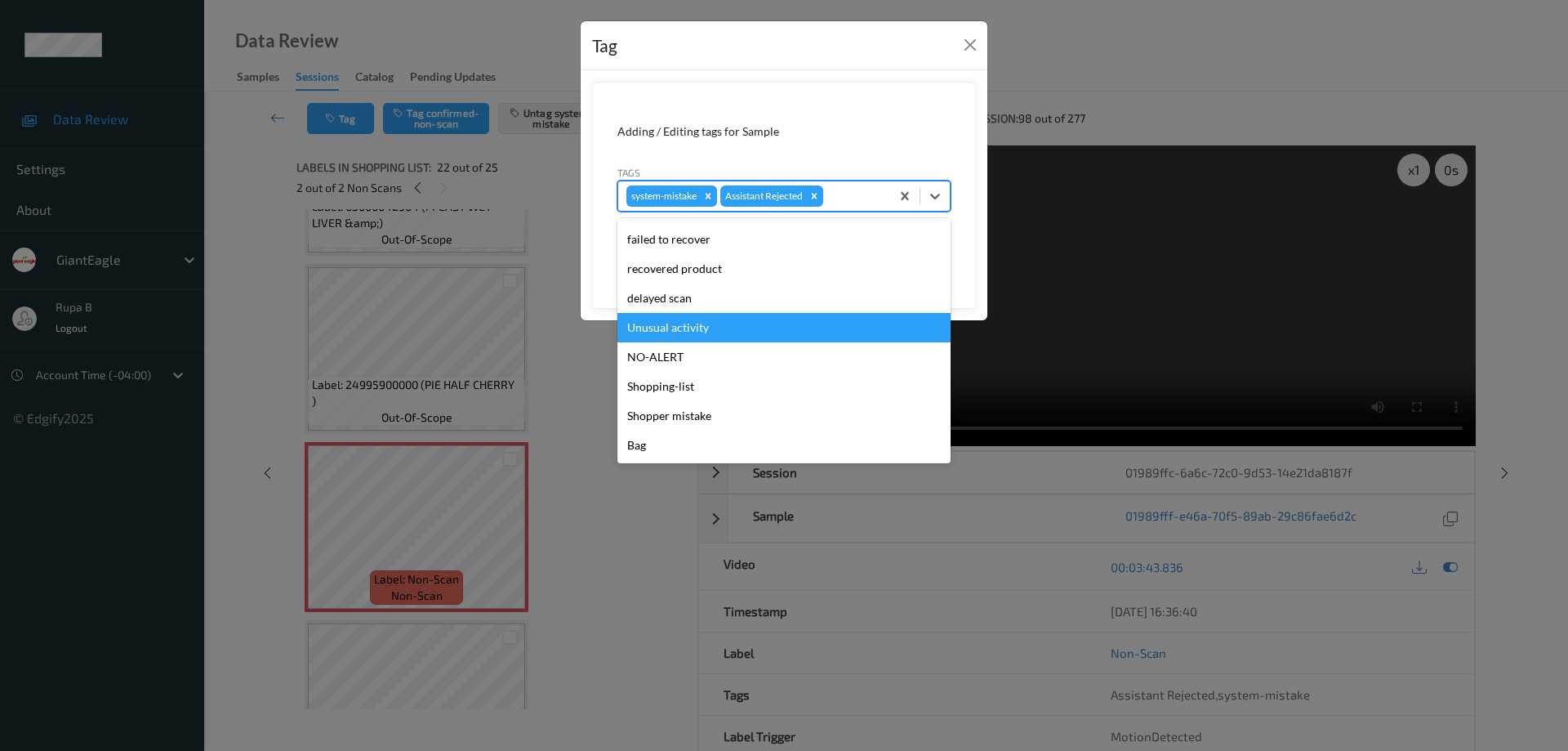
click at [706, 326] on div "Unusual activity" at bounding box center [784, 328] width 333 height 30
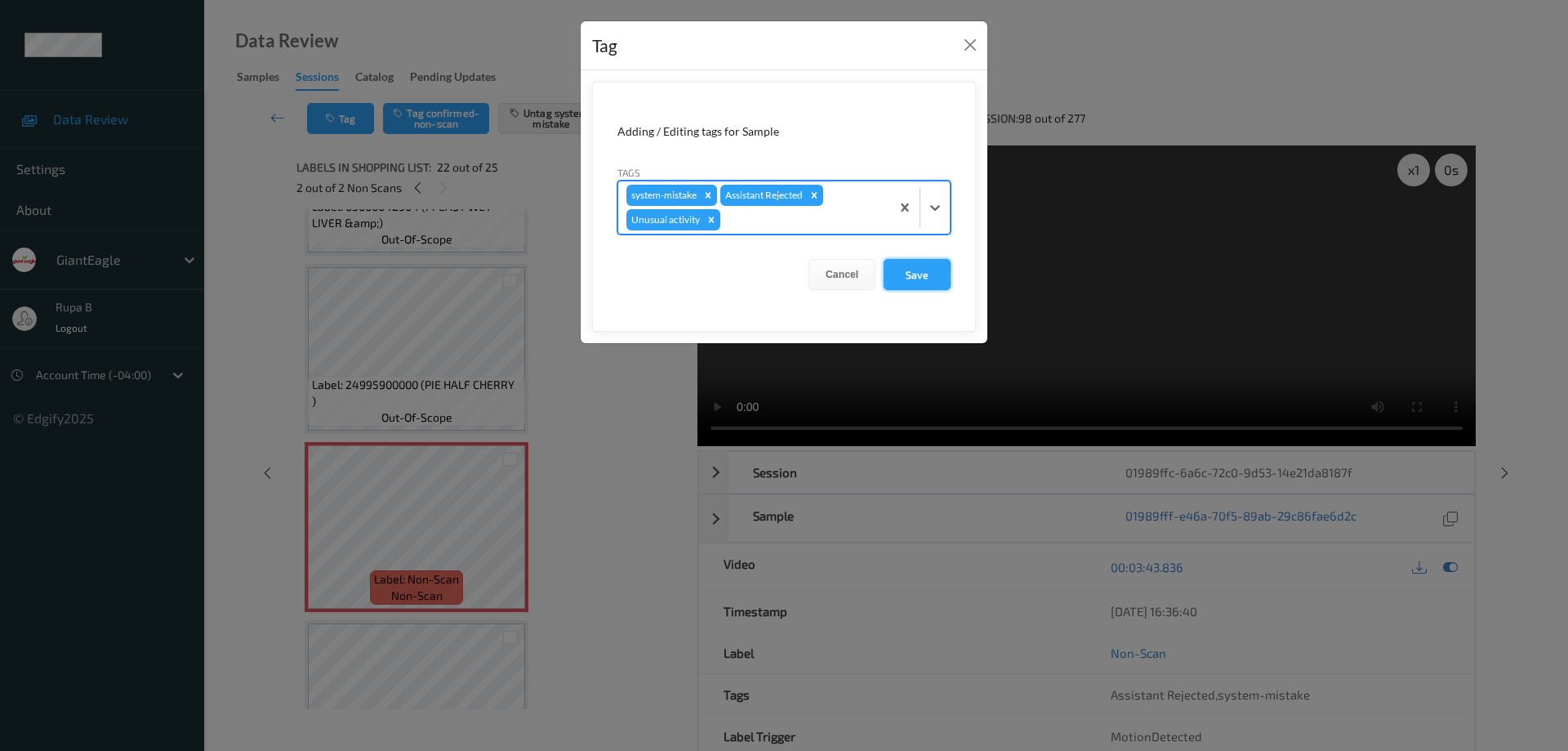
click at [928, 277] on button "Save" at bounding box center [917, 275] width 67 height 31
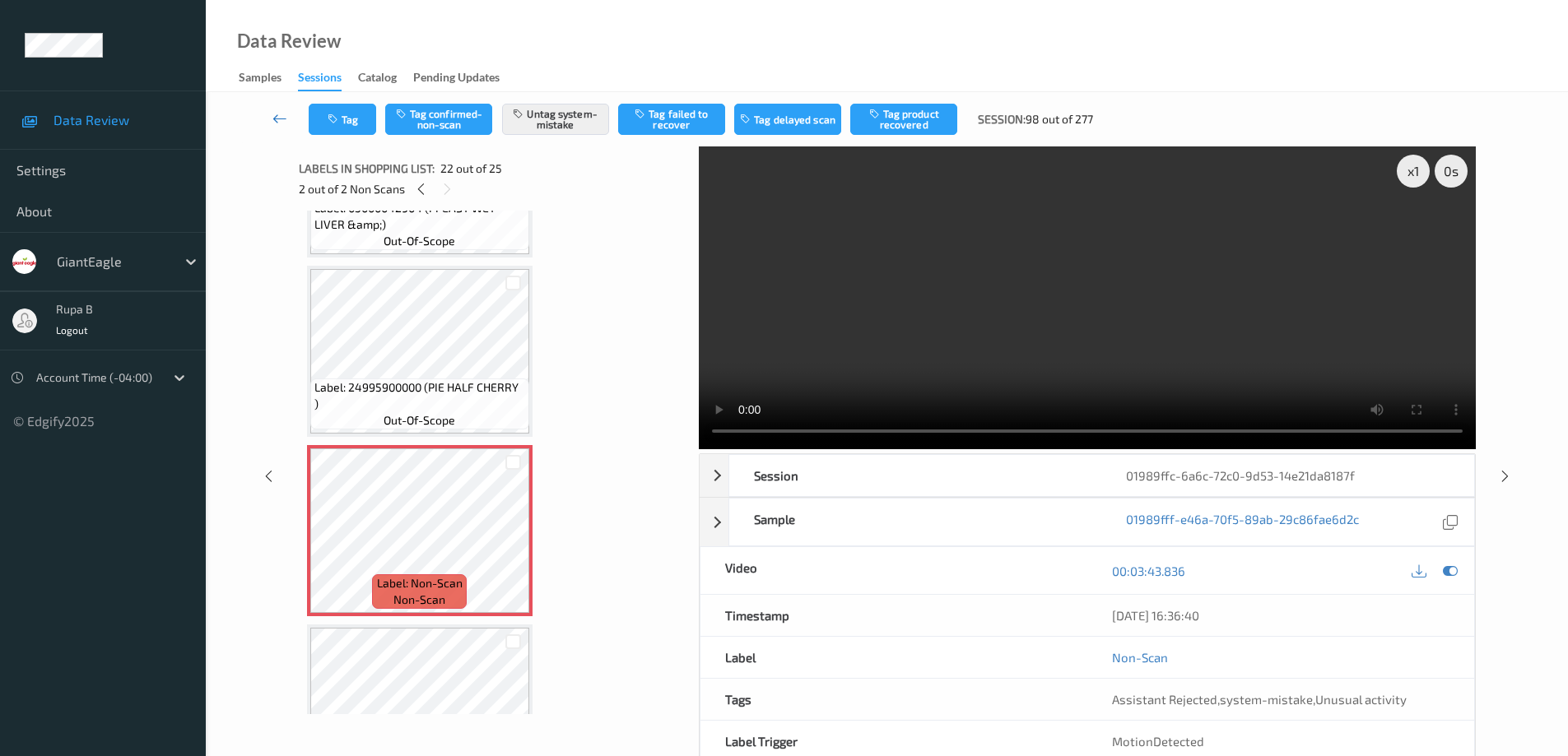
click at [271, 118] on link at bounding box center [280, 119] width 58 height 31
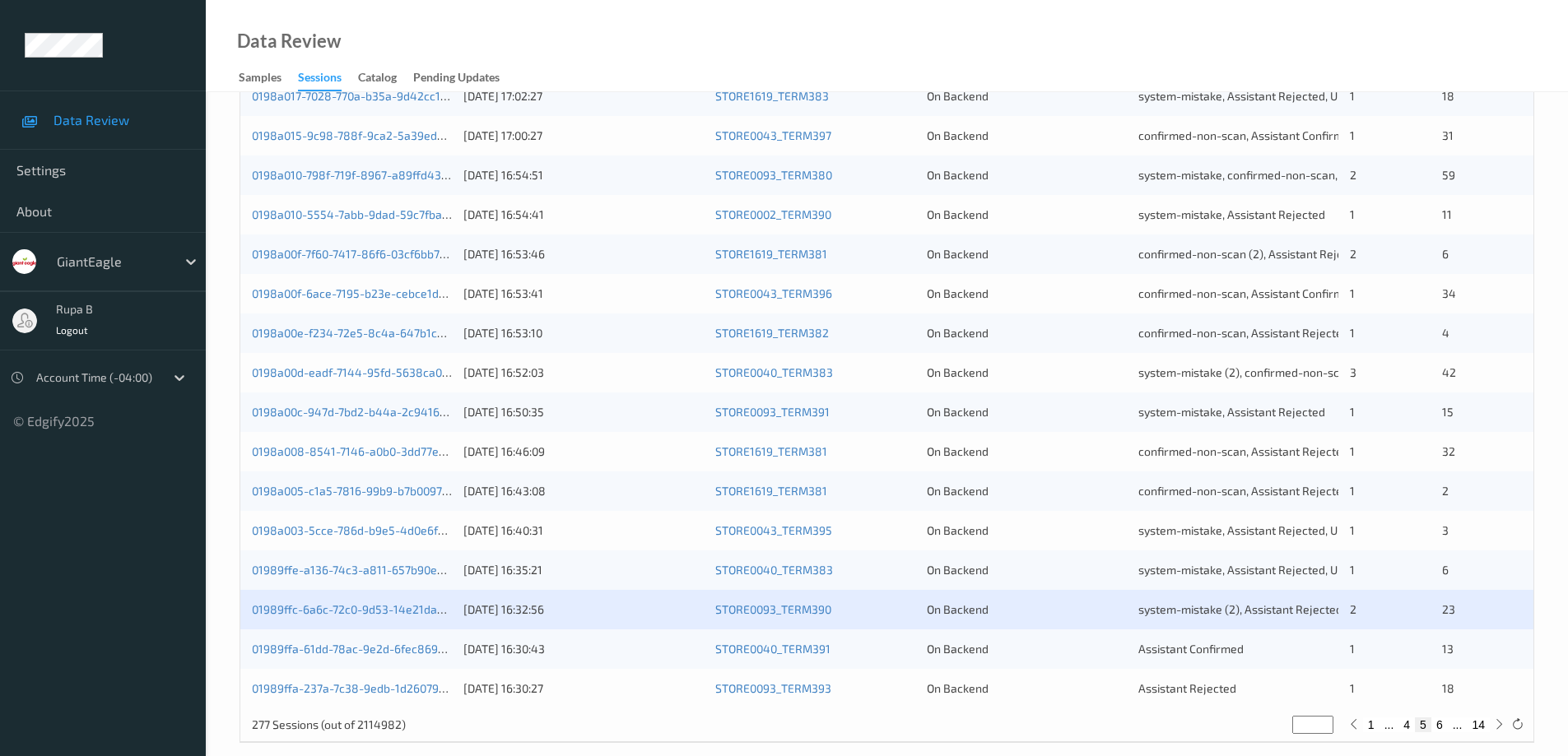
scroll to position [462, 0]
click at [425, 651] on link "01989ffa-61dd-78ac-9e2d-6fec86968d76" at bounding box center [361, 647] width 219 height 14
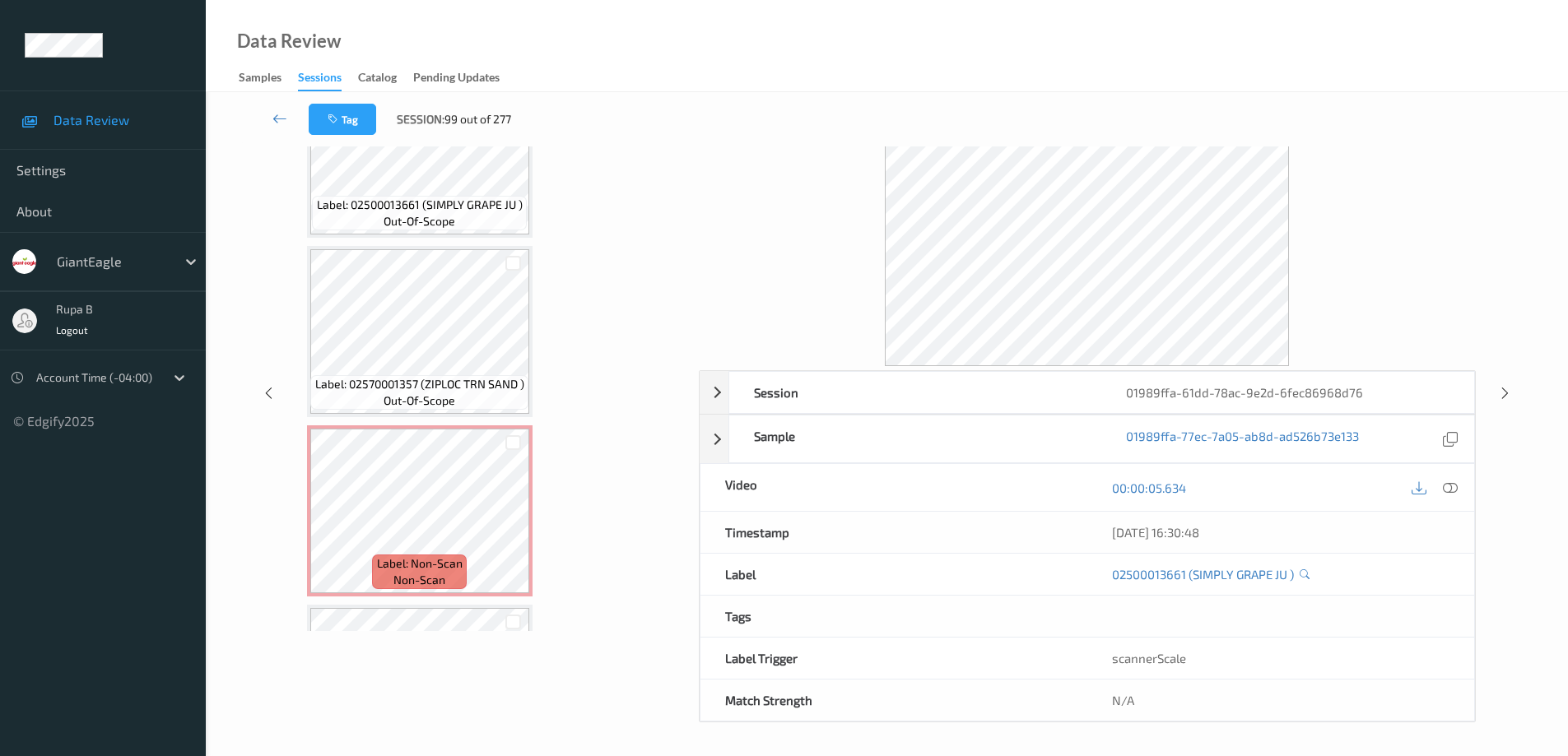
scroll to position [634, 0]
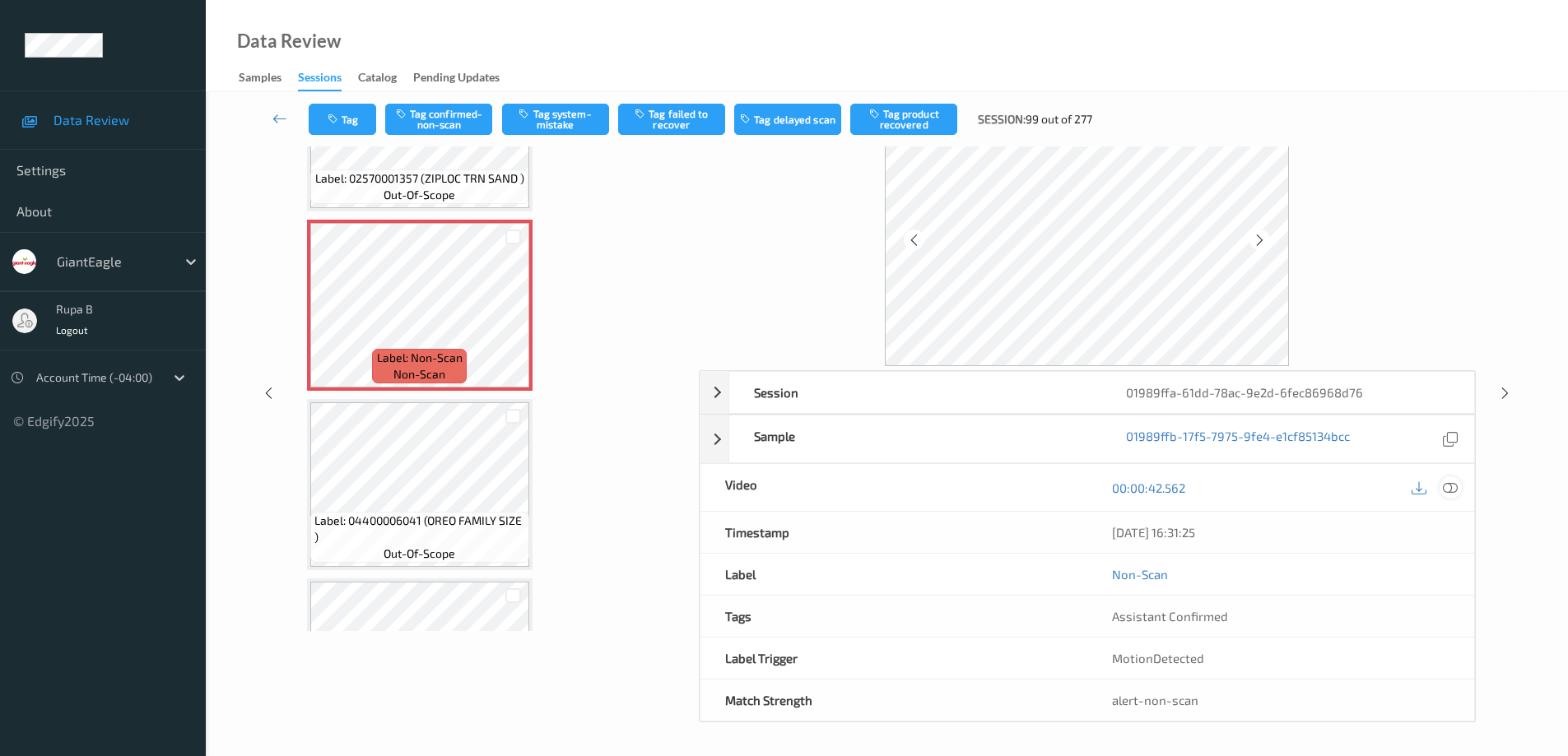
click at [1453, 491] on icon at bounding box center [1450, 488] width 15 height 15
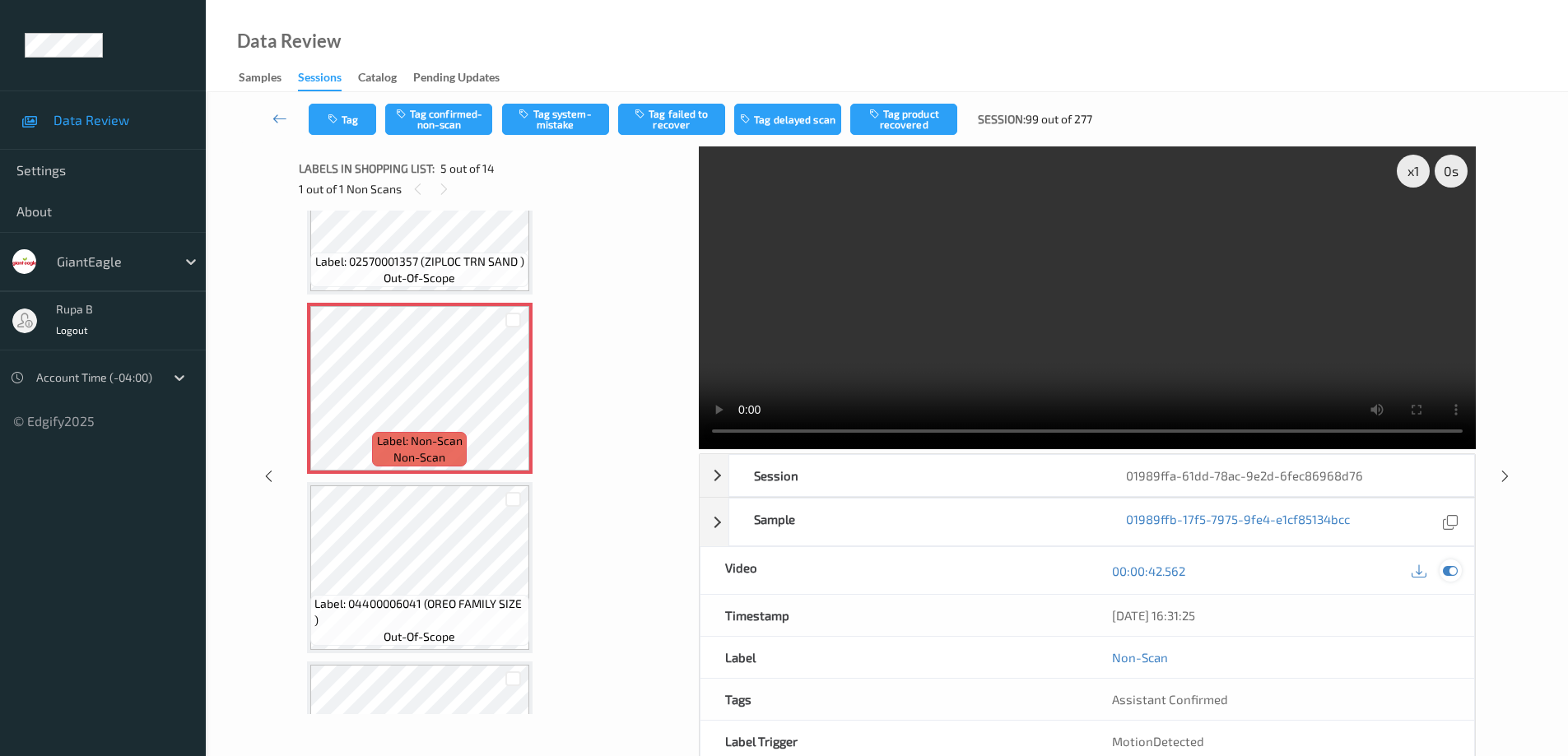
click at [1454, 570] on icon at bounding box center [1450, 571] width 15 height 15
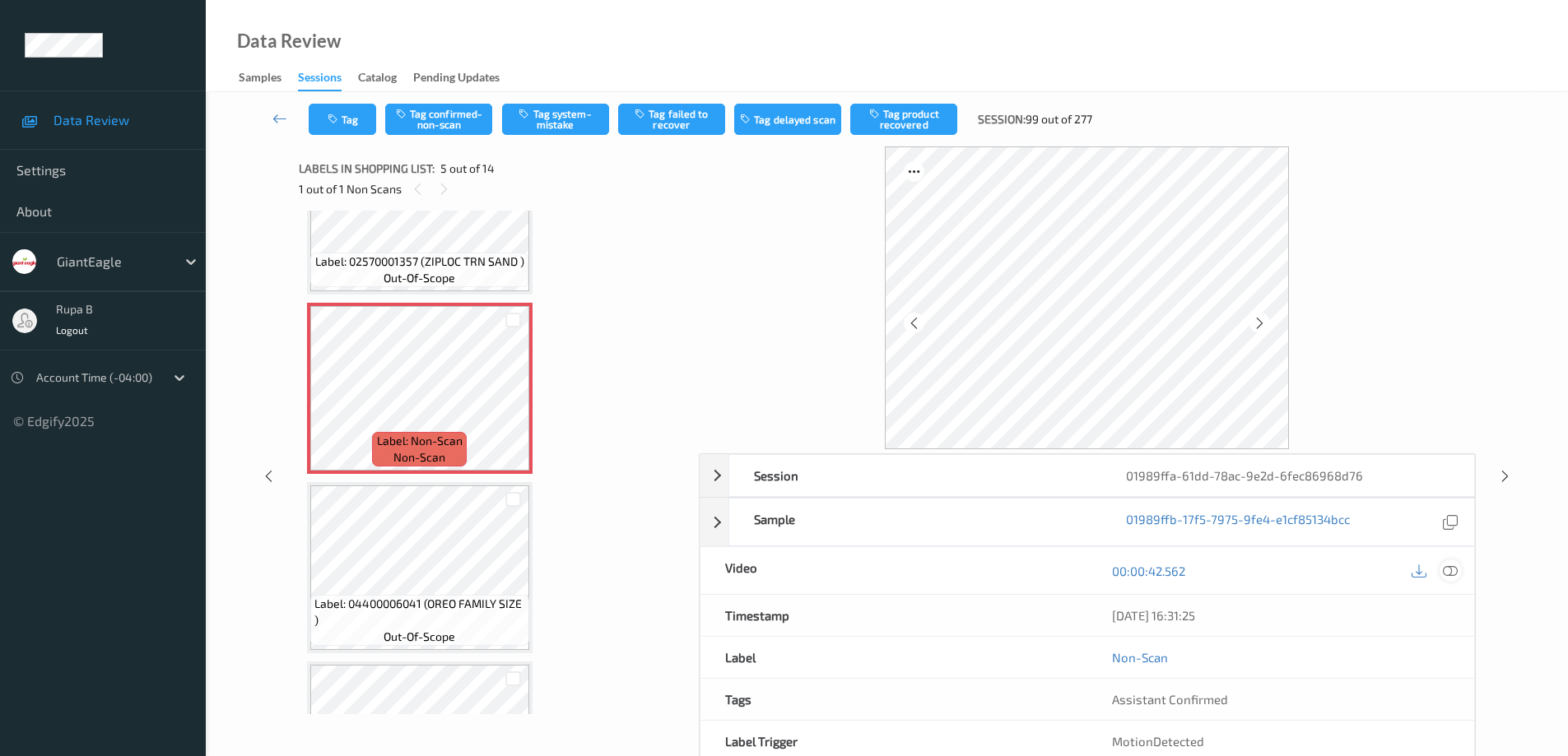
drag, startPoint x: 1450, startPoint y: 570, endPoint x: 1303, endPoint y: 574, distance: 147.1
click at [1449, 570] on icon at bounding box center [1450, 571] width 15 height 15
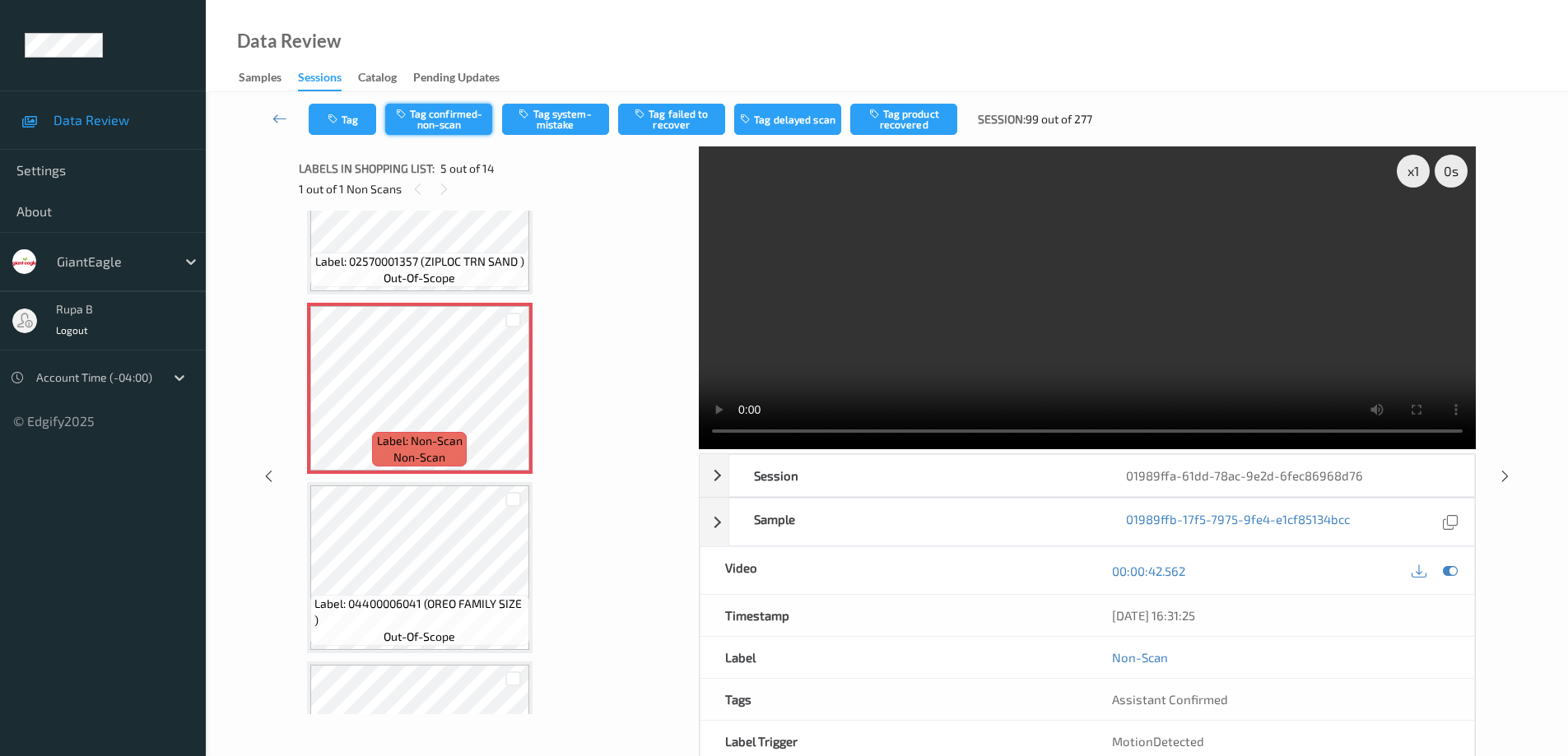
click at [453, 119] on button "Tag confirmed-non-scan" at bounding box center [439, 119] width 107 height 31
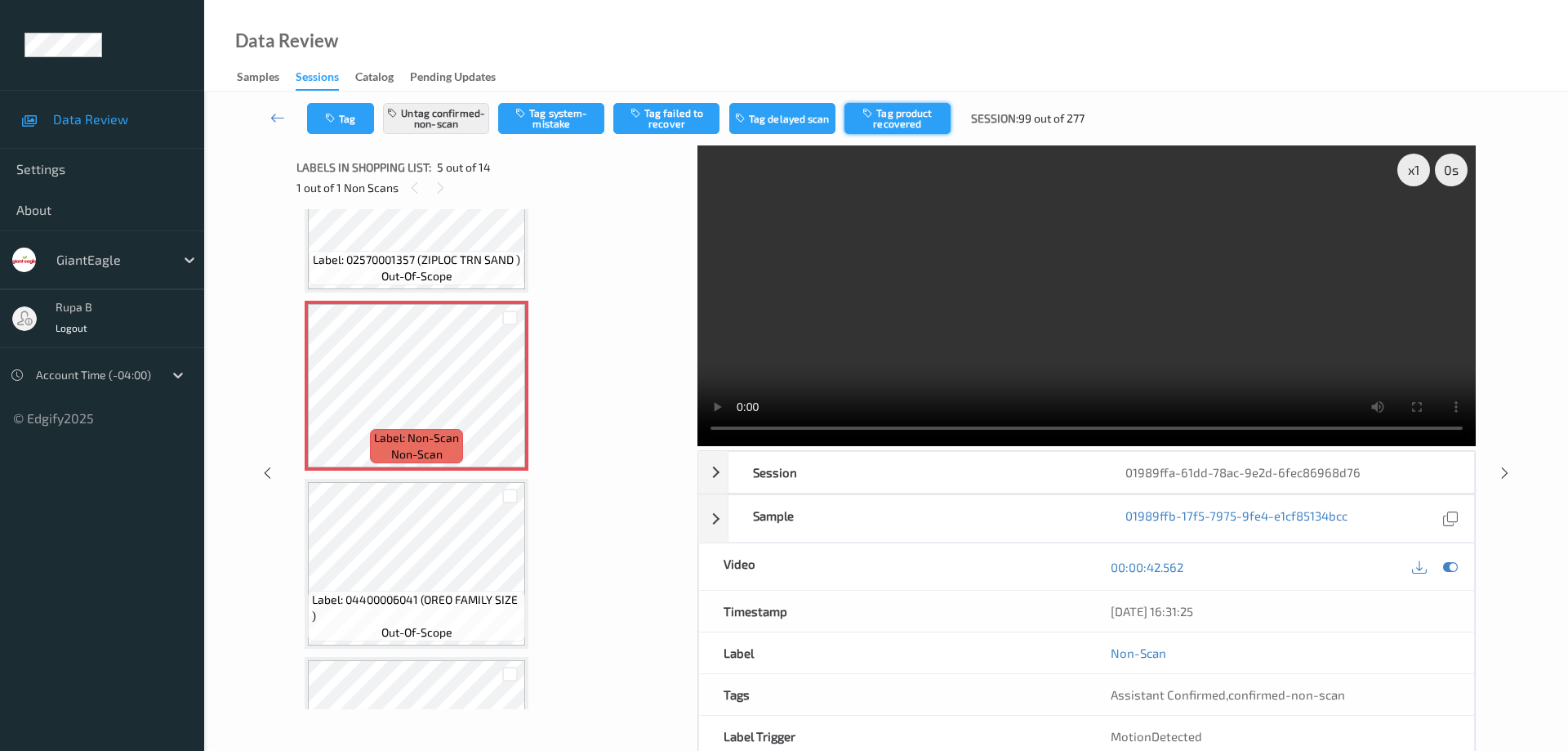
click at [920, 122] on button "Tag product recovered" at bounding box center [897, 118] width 106 height 31
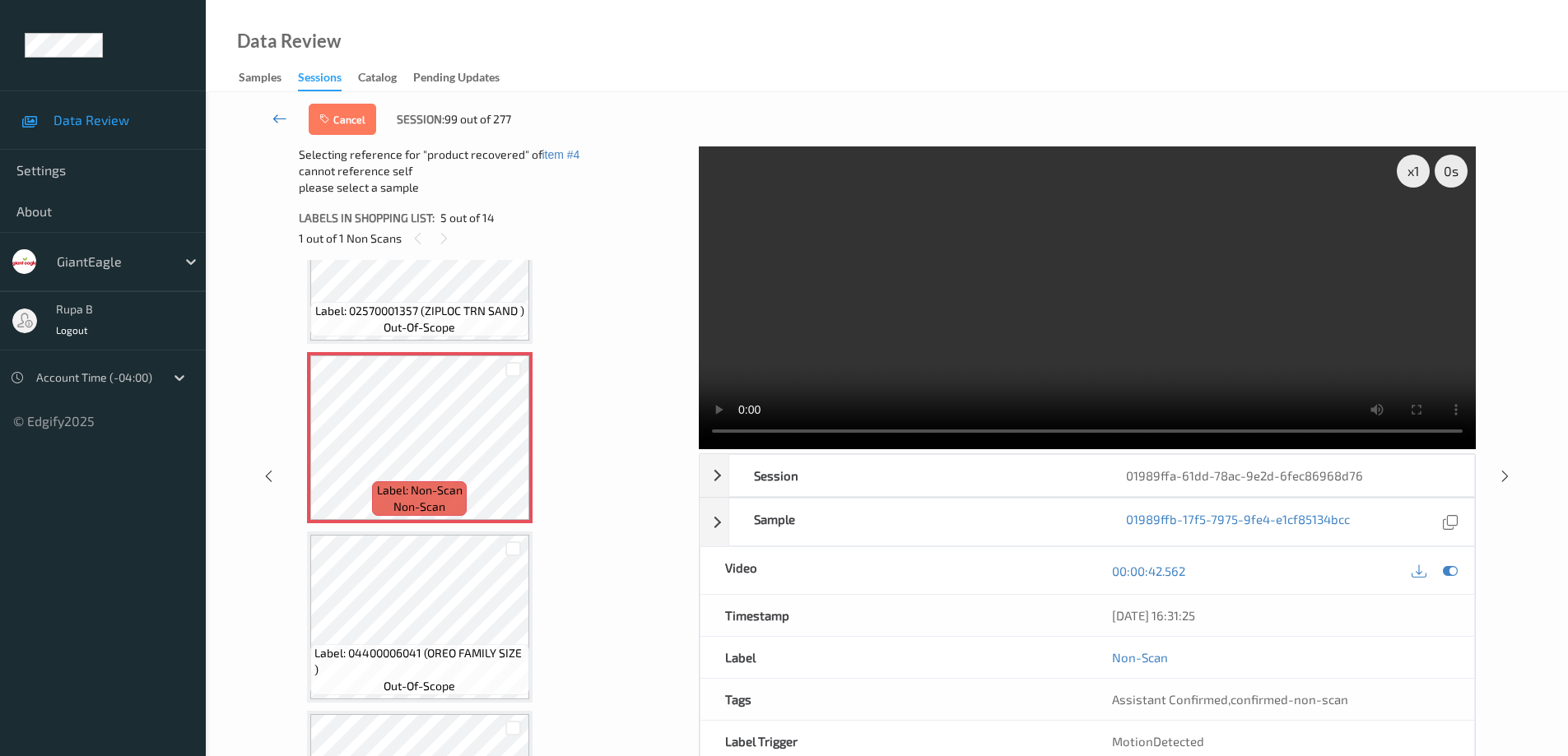
click at [273, 113] on icon at bounding box center [279, 119] width 15 height 16
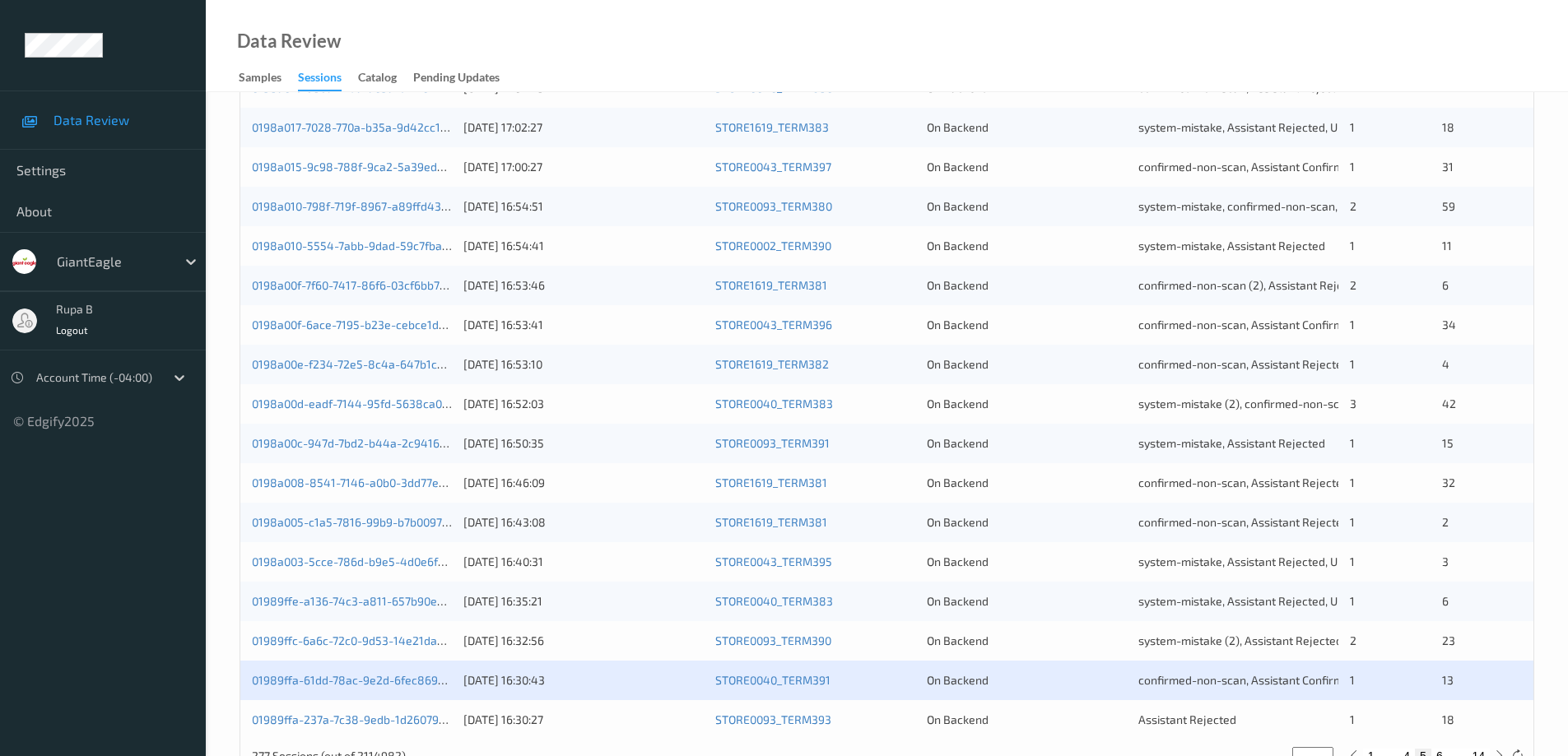
scroll to position [482, 0]
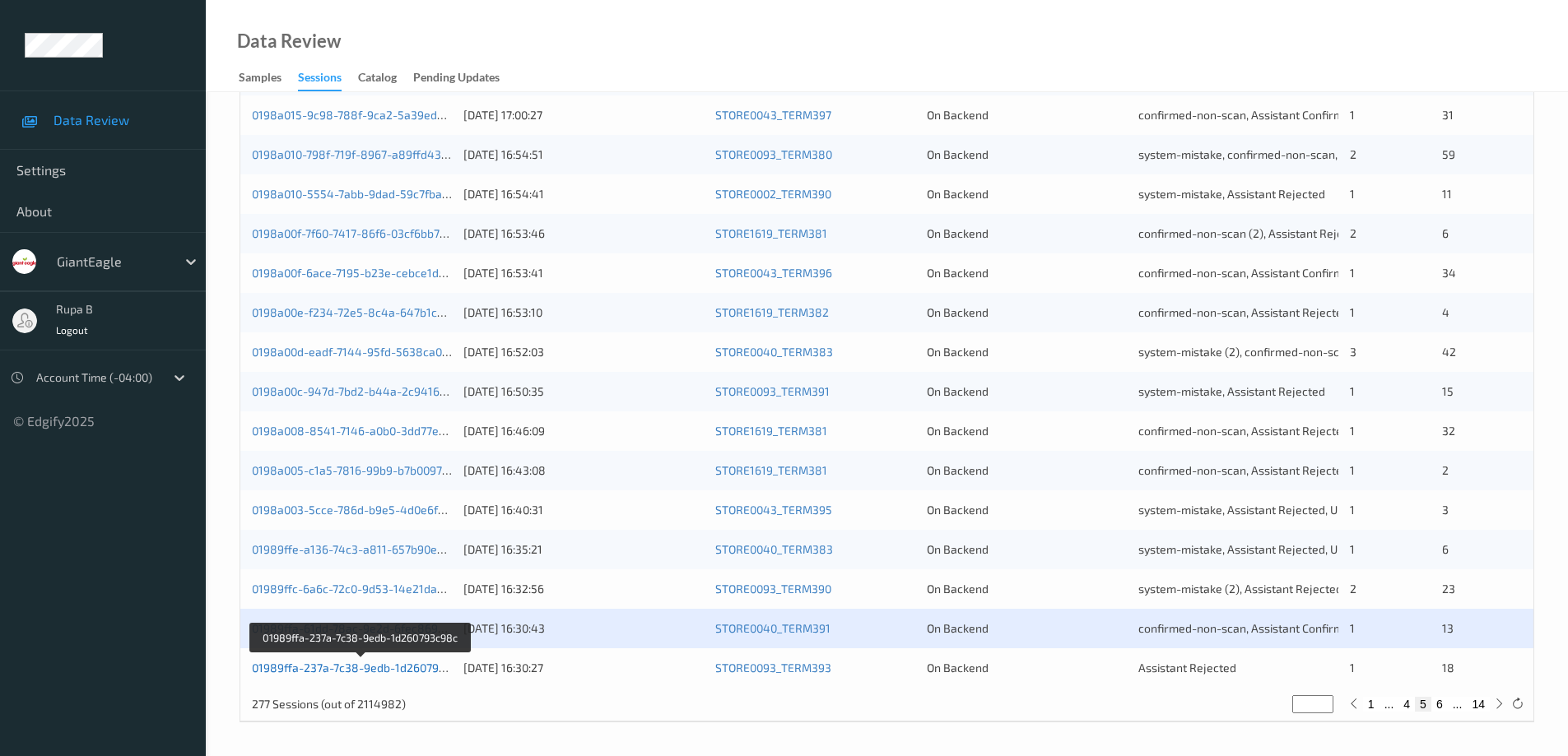
click at [389, 666] on link "01989ffa-237a-7c38-9edb-1d260793c98c" at bounding box center [361, 667] width 219 height 14
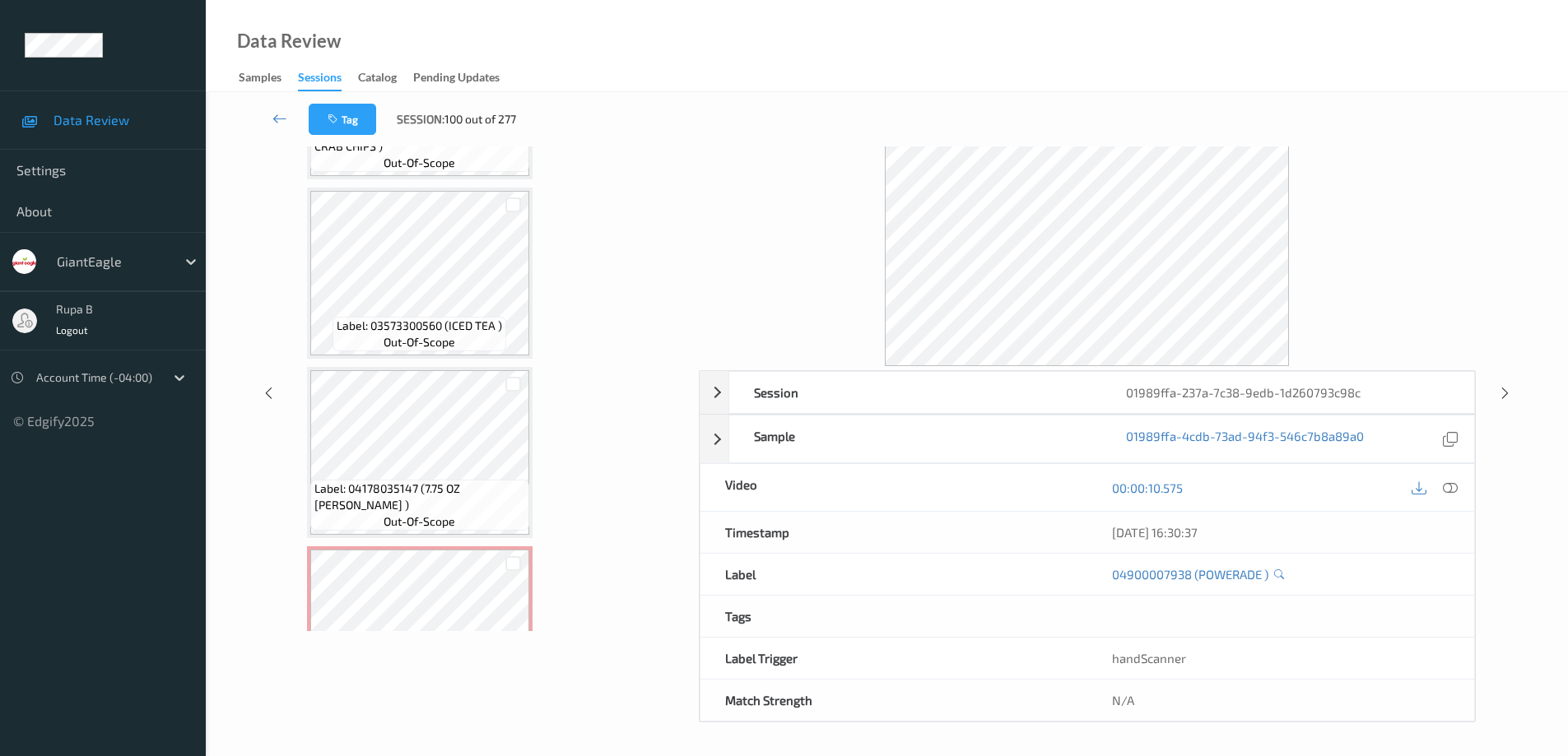
scroll to position [2912, 0]
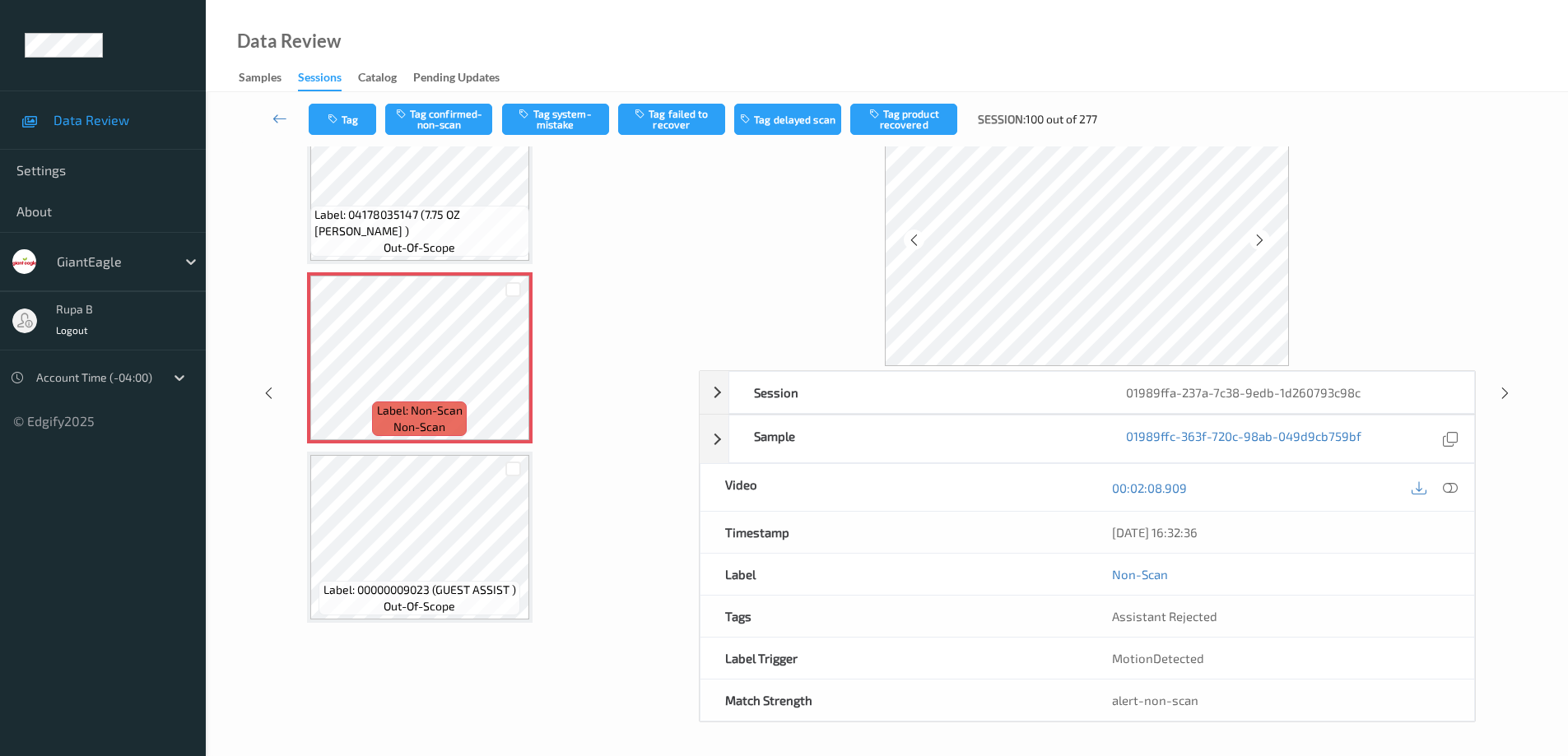
click at [1445, 490] on icon at bounding box center [1450, 488] width 15 height 15
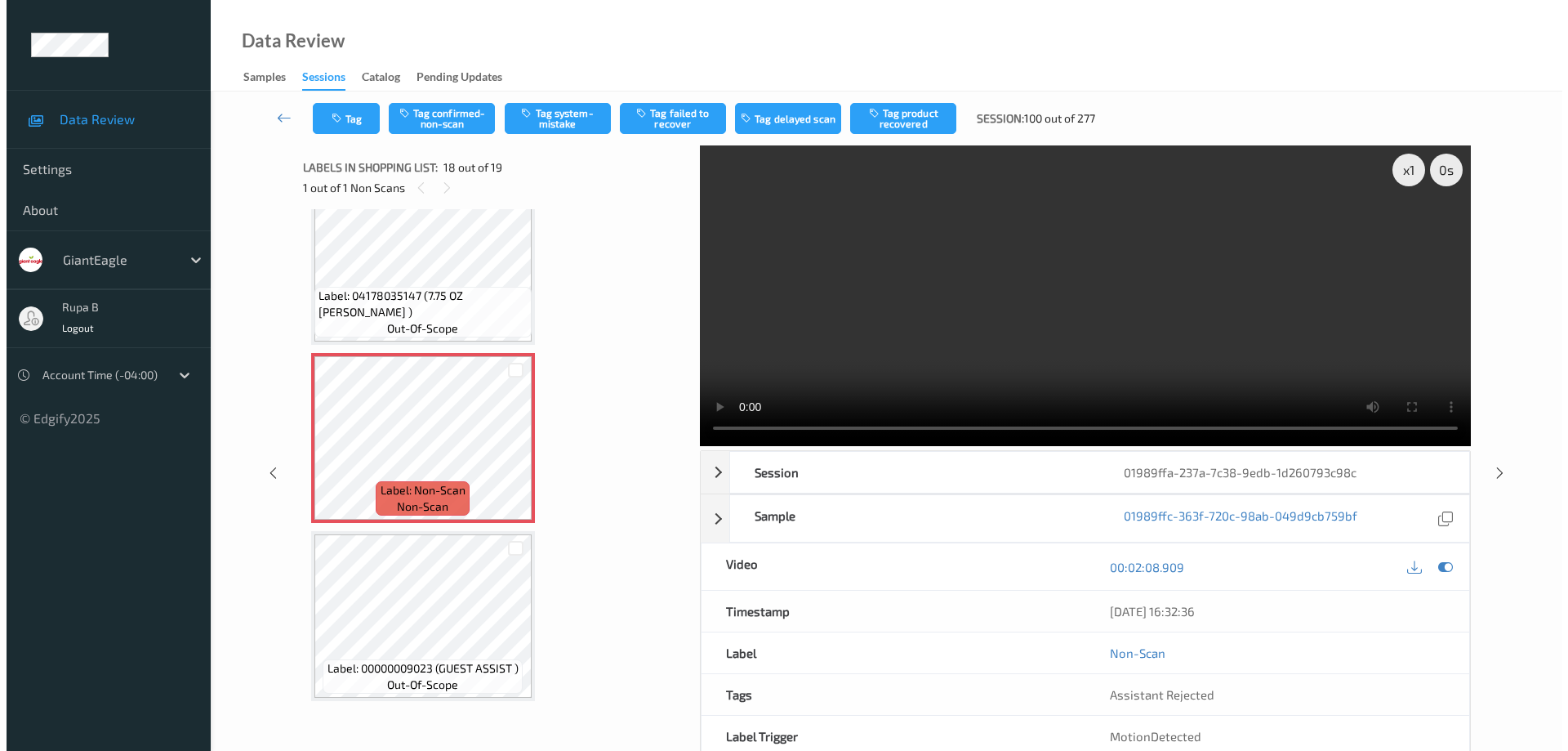
scroll to position [2761, 0]
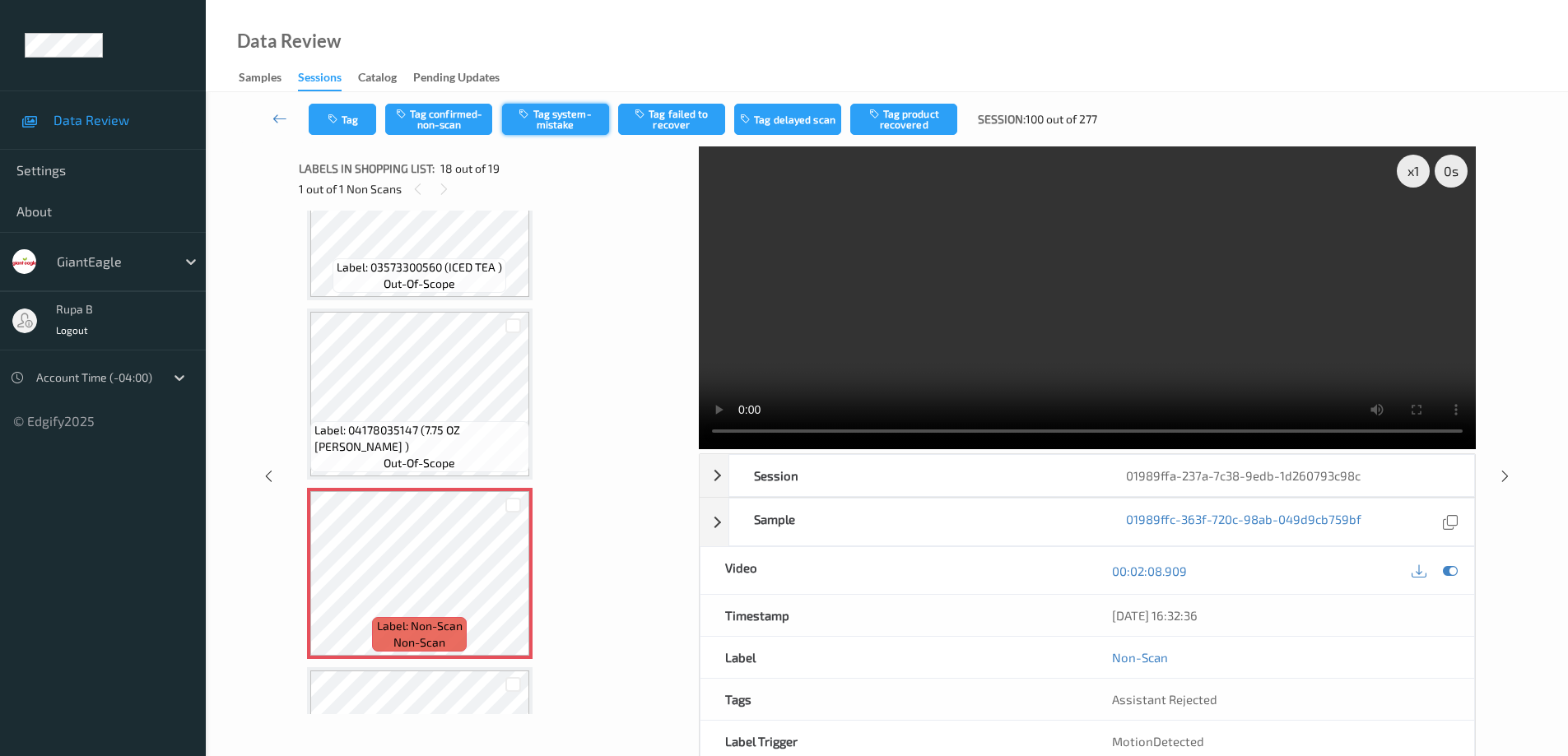
click at [565, 118] on button "Tag system-mistake" at bounding box center [556, 119] width 107 height 31
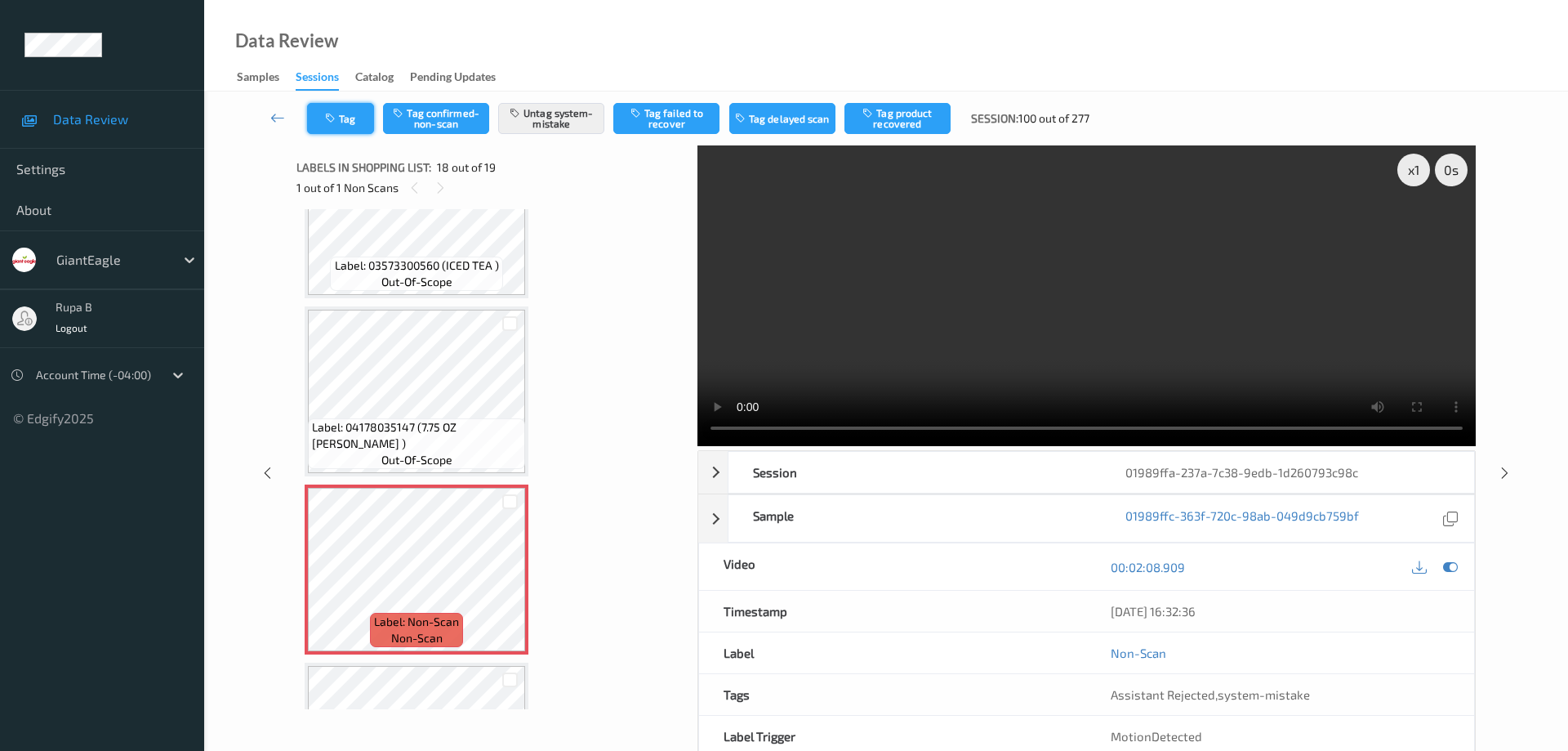
click at [357, 113] on button "Tag" at bounding box center [340, 118] width 67 height 31
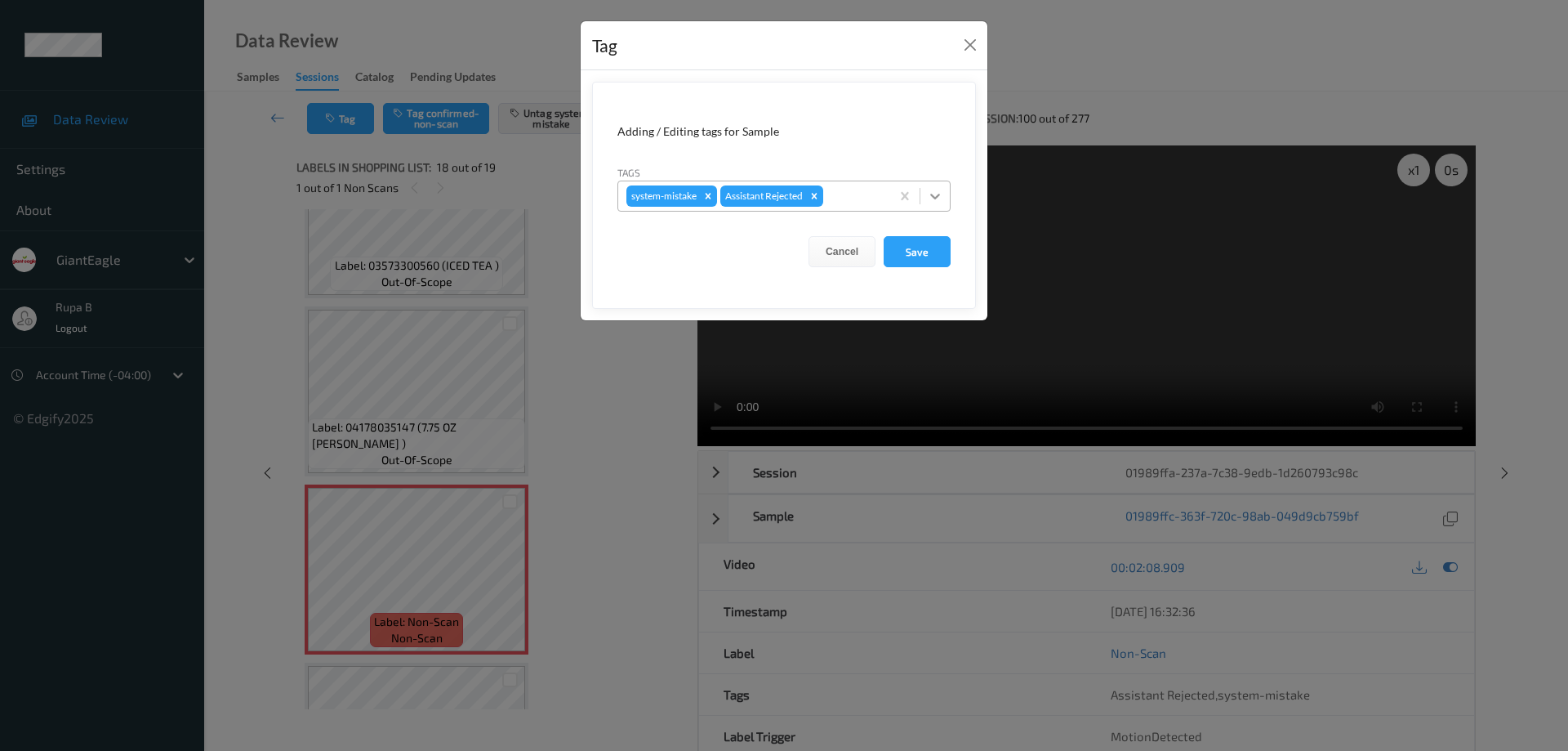
click at [941, 194] on icon at bounding box center [935, 196] width 16 height 16
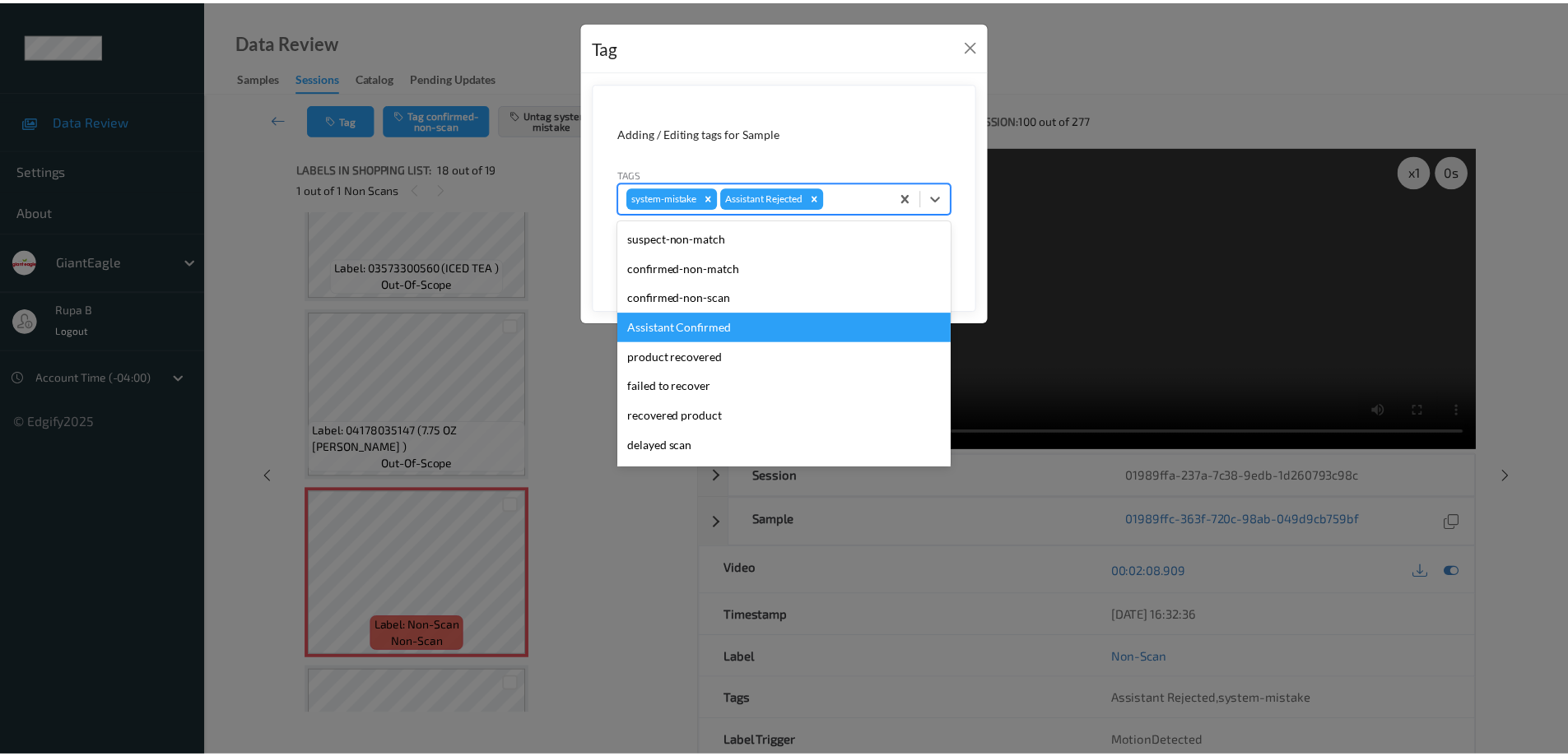
scroll to position [82, 0]
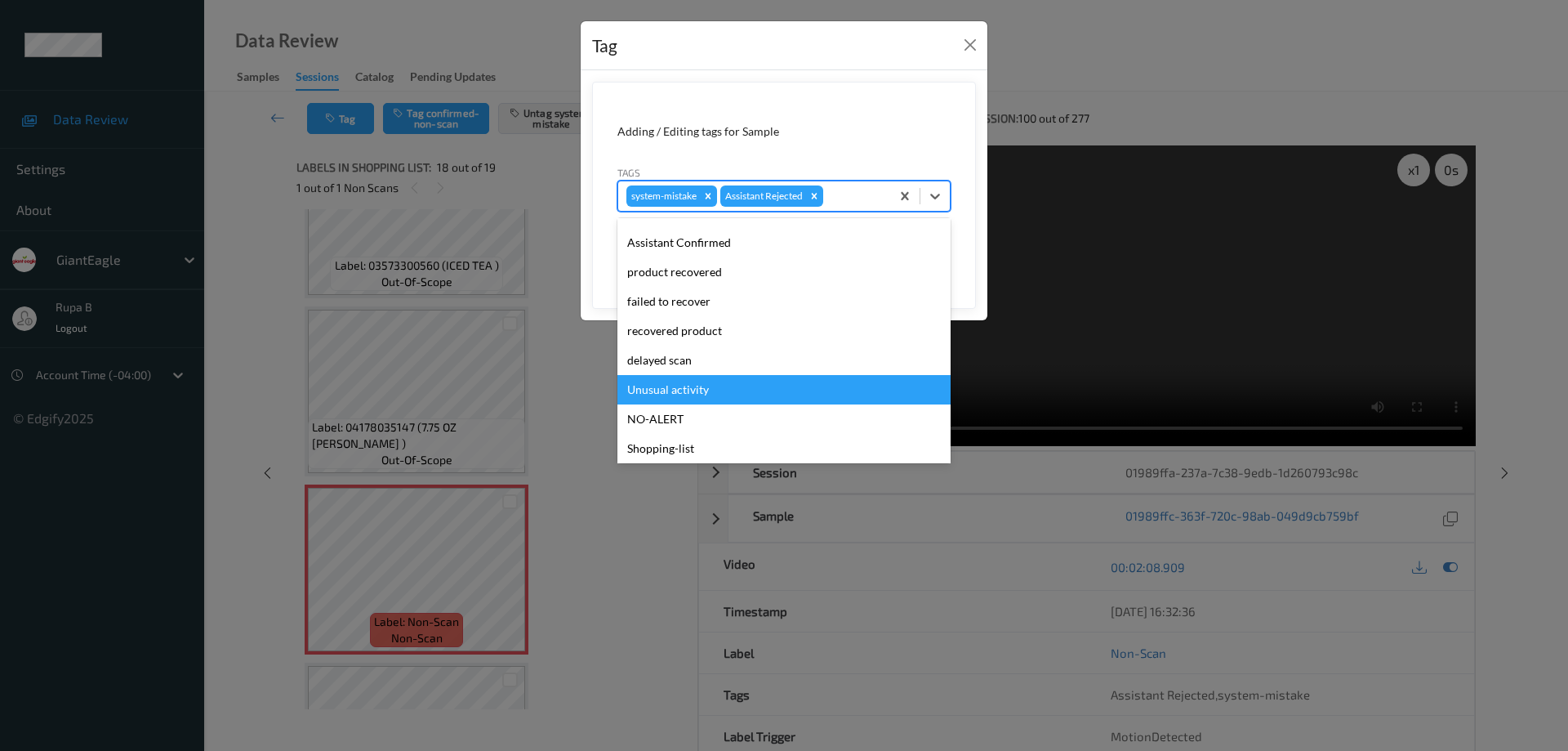
click at [701, 394] on div "Unusual activity" at bounding box center [784, 390] width 333 height 30
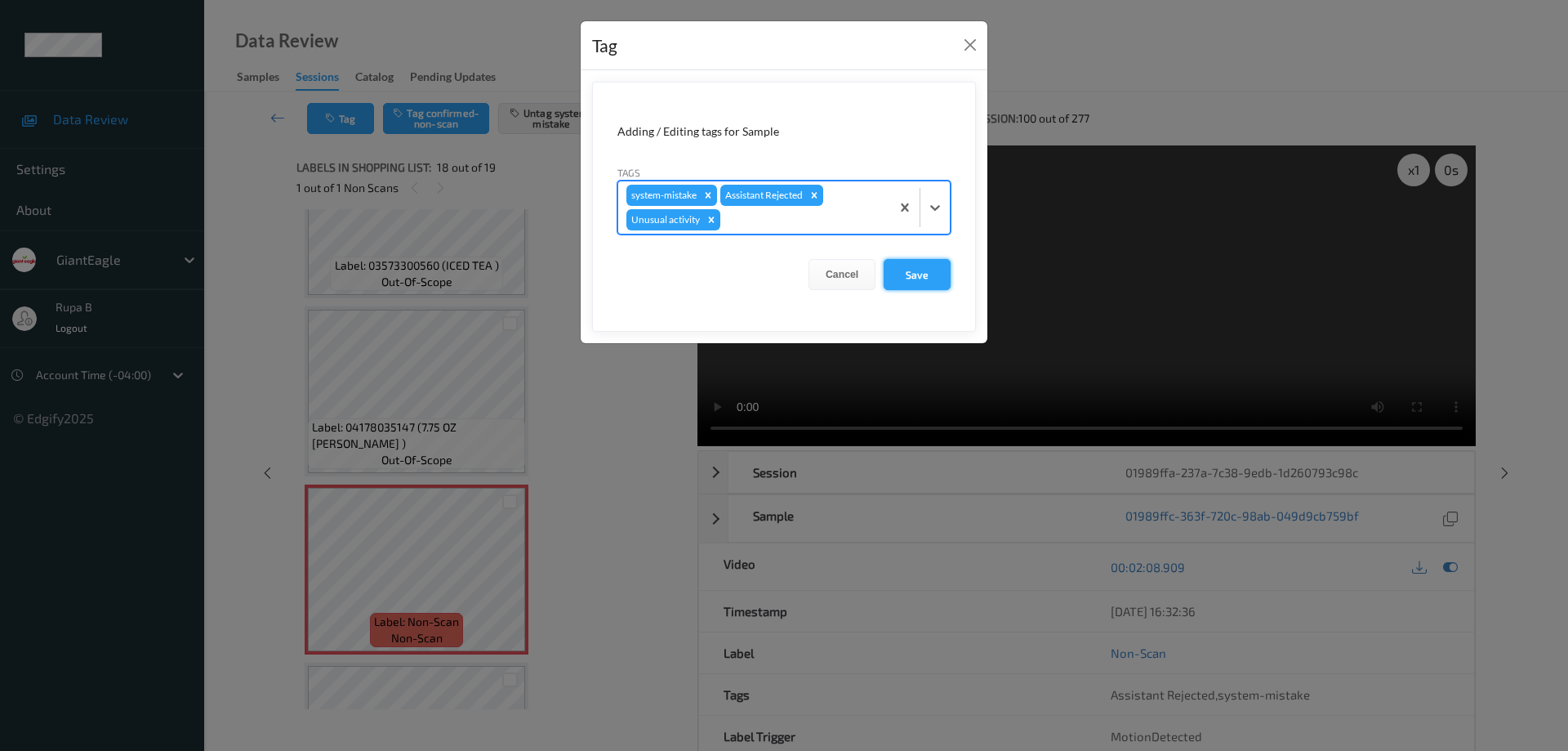
click at [926, 282] on button "Save" at bounding box center [917, 275] width 67 height 31
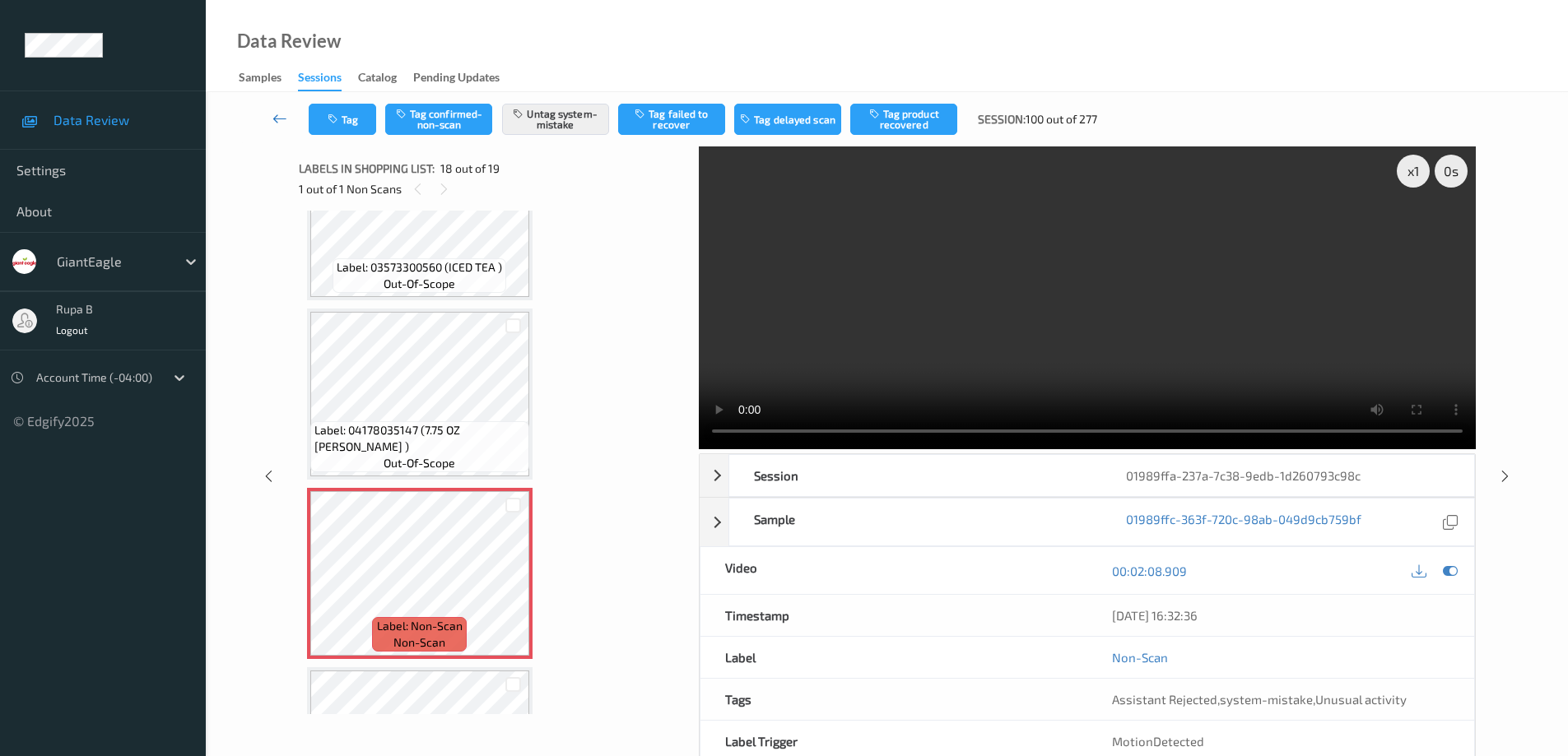
click at [277, 120] on icon at bounding box center [279, 119] width 15 height 16
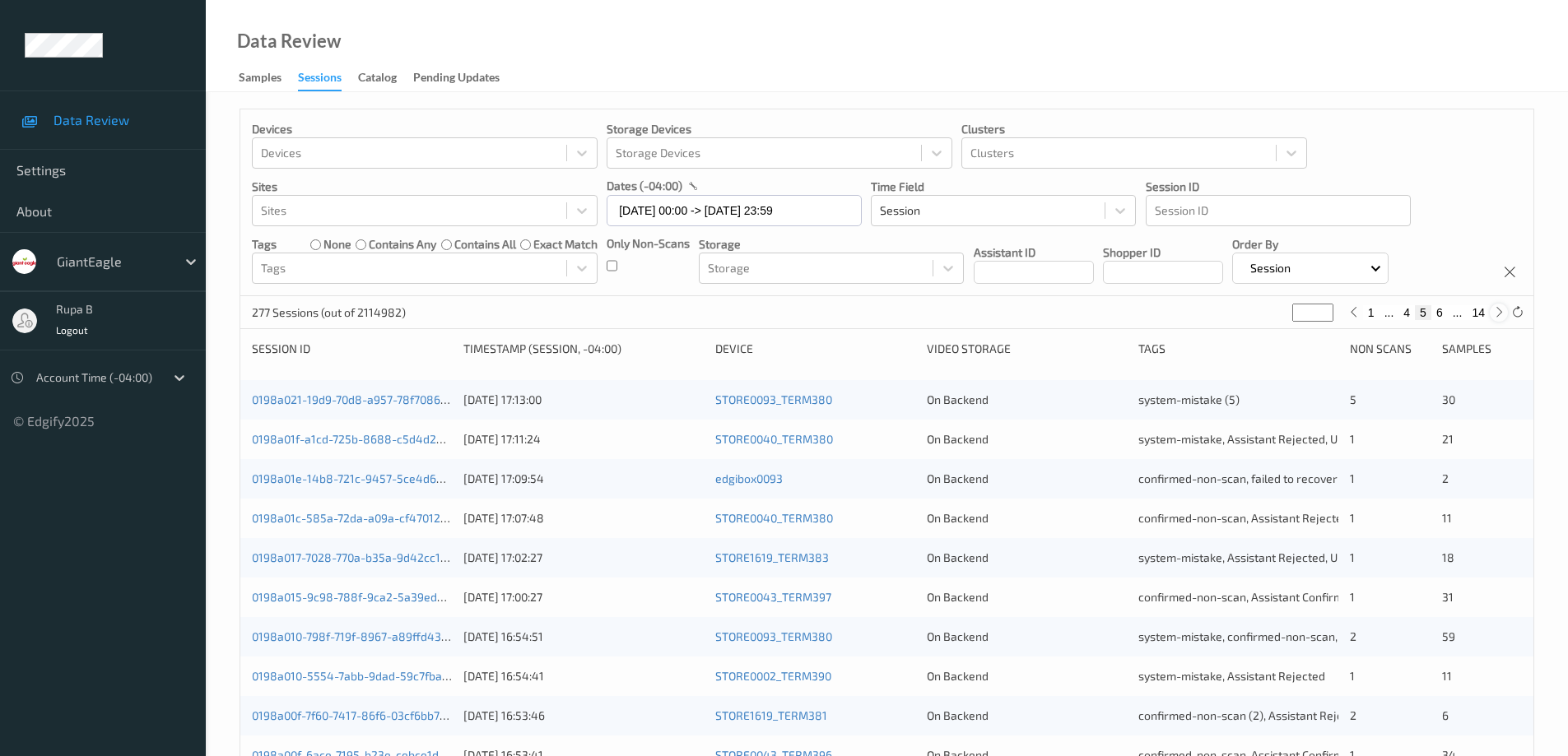
click at [1500, 314] on icon at bounding box center [1499, 313] width 13 height 13
type input "*"
click at [1498, 313] on icon at bounding box center [1499, 313] width 13 height 13
type input "*"
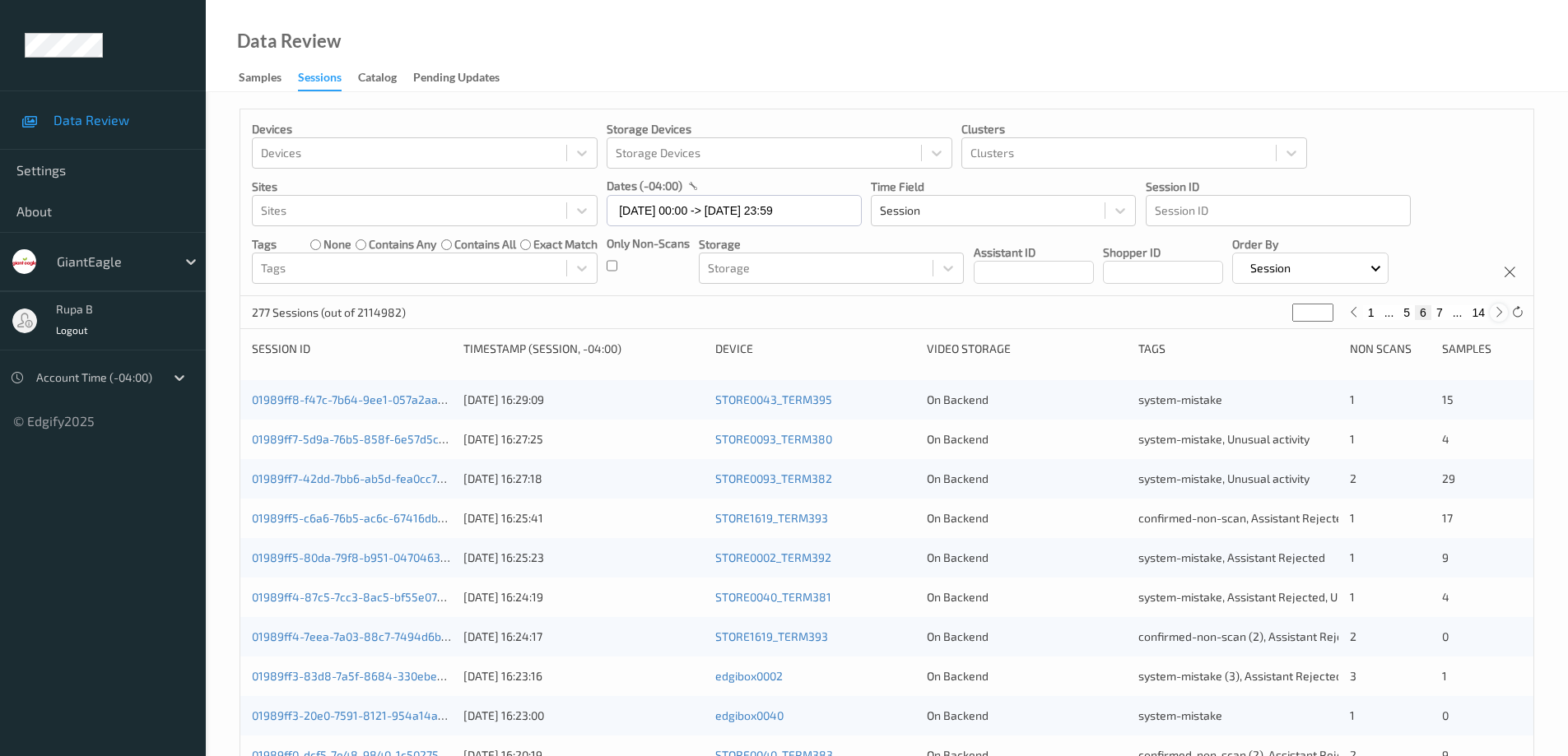
type input "*"
click at [1498, 313] on icon at bounding box center [1499, 313] width 13 height 13
type input "*"
click at [1498, 313] on icon at bounding box center [1499, 313] width 13 height 13
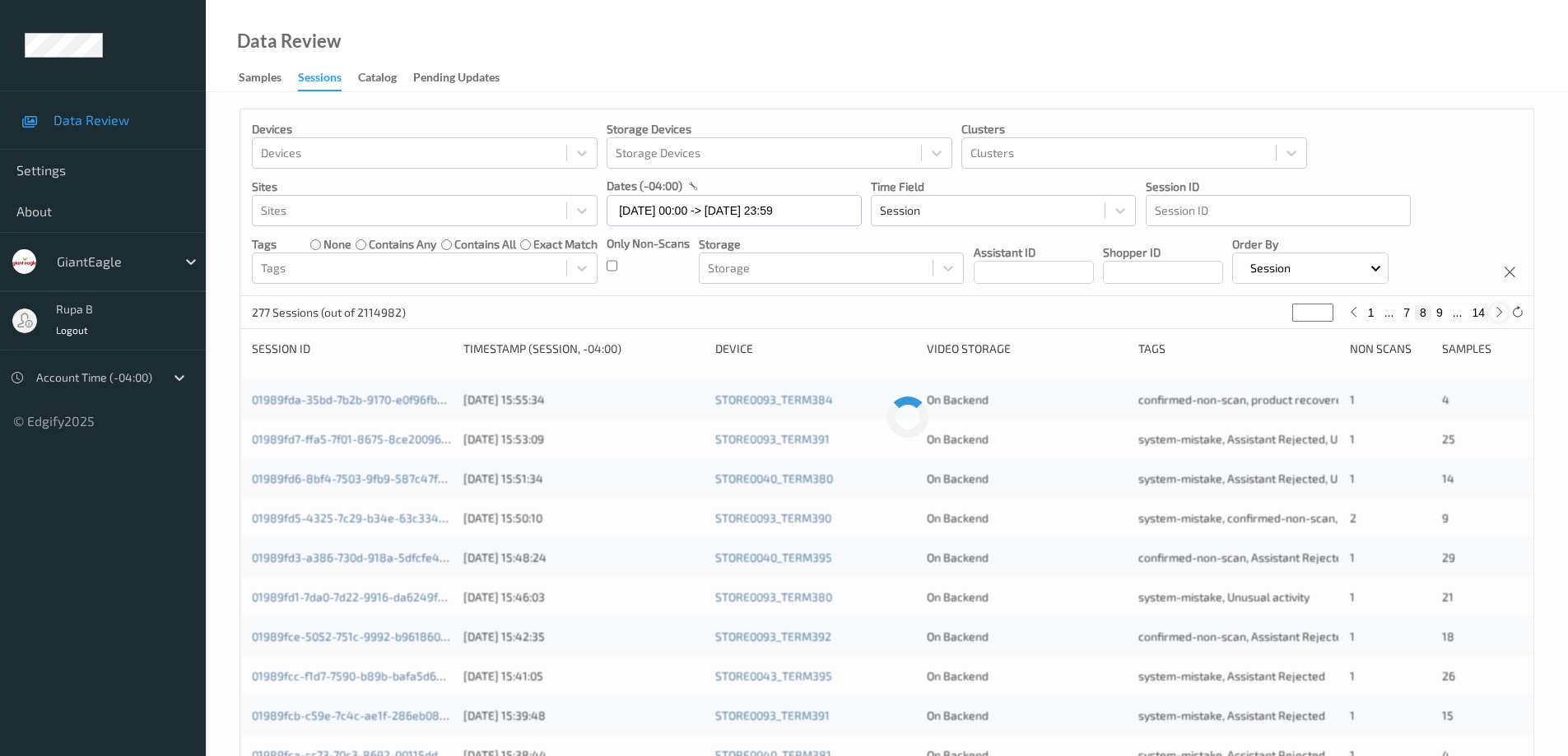
type input "*"
click at [1498, 313] on icon at bounding box center [1499, 313] width 13 height 13
type input "**"
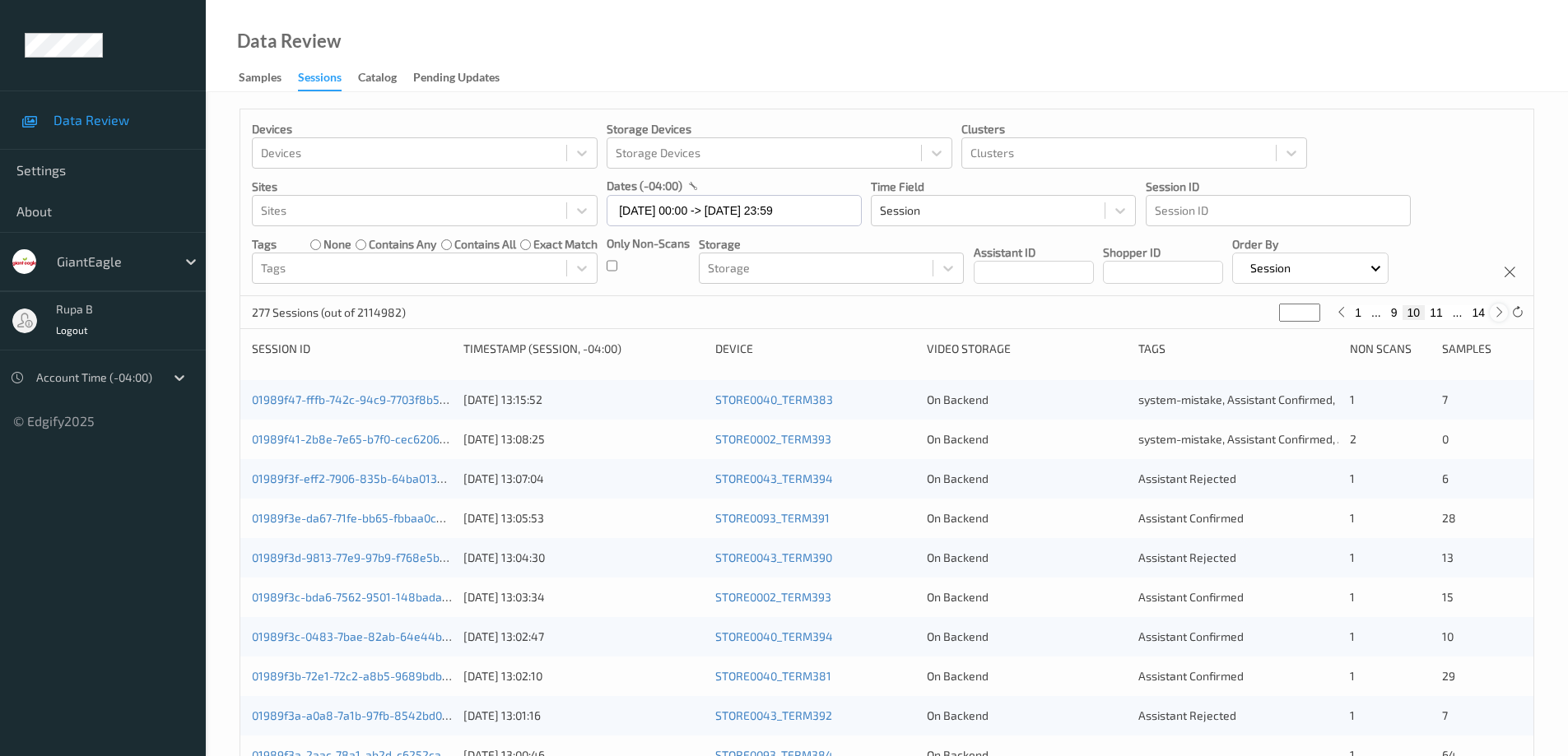
click at [1497, 315] on icon at bounding box center [1499, 313] width 13 height 13
type input "**"
click at [1416, 312] on button "11" at bounding box center [1413, 313] width 23 height 15
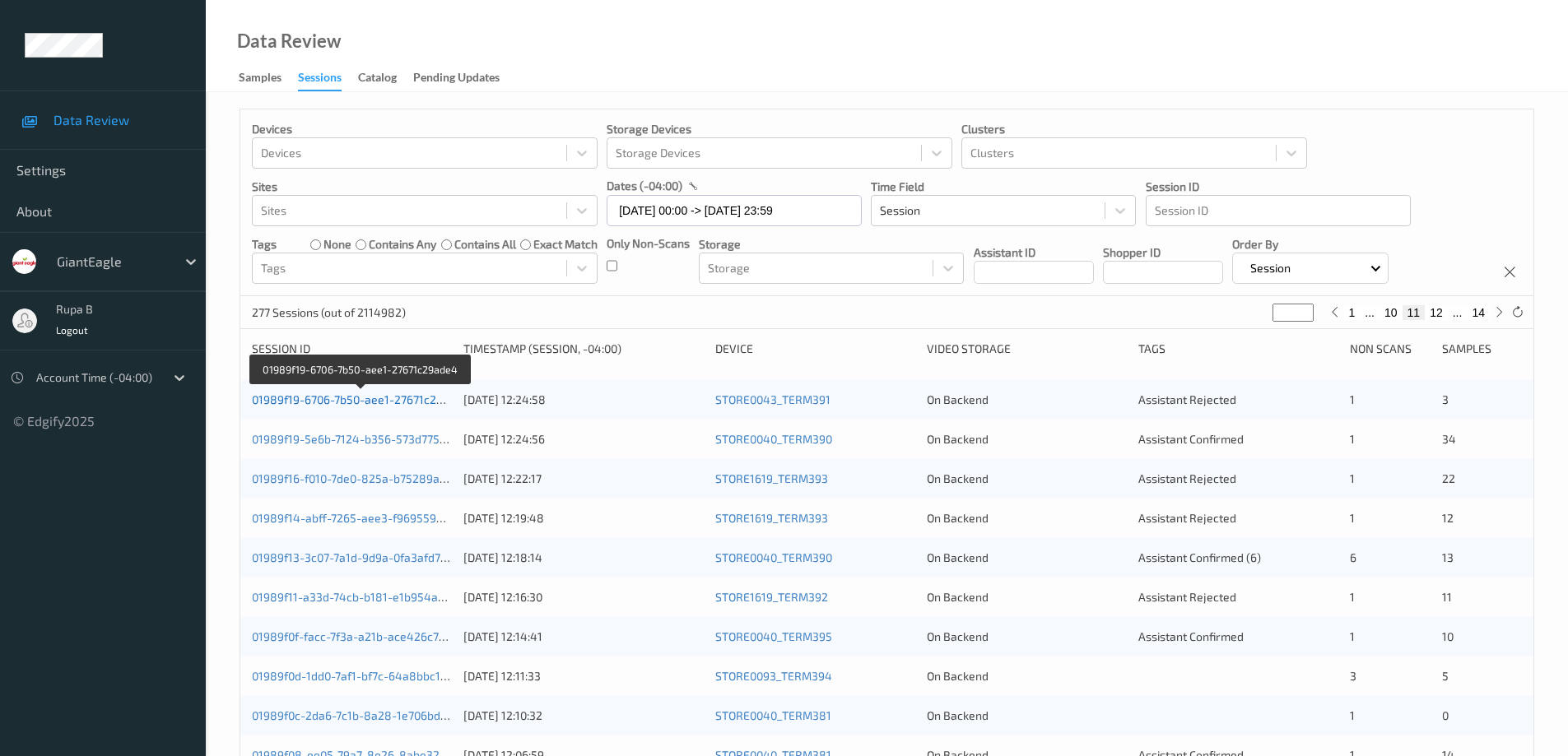
click at [389, 399] on link "01989f19-6706-7b50-aee1-27671c29ade4" at bounding box center [361, 399] width 218 height 14
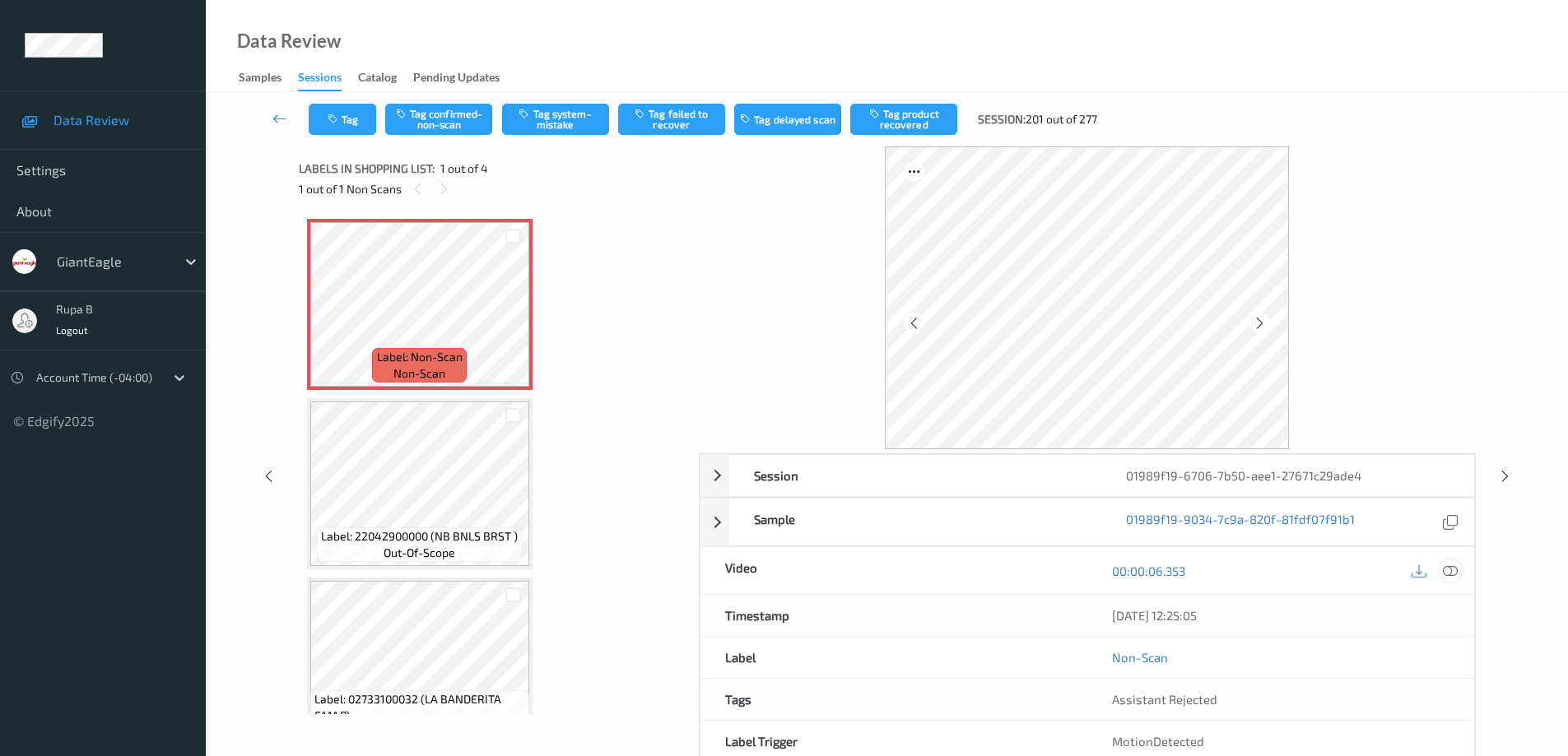
click at [1453, 568] on icon at bounding box center [1450, 571] width 15 height 15
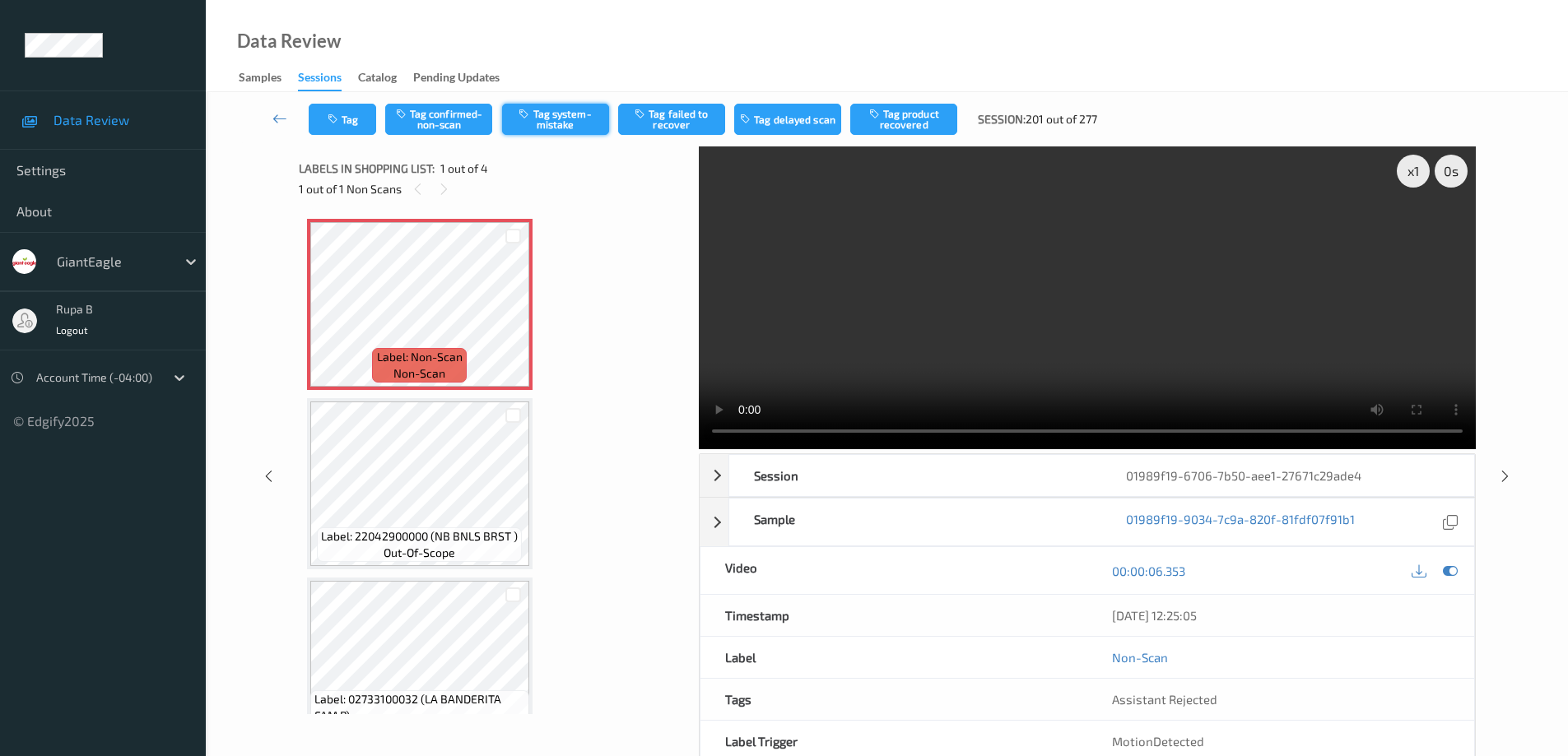
drag, startPoint x: 566, startPoint y: 120, endPoint x: 504, endPoint y: 147, distance: 67.6
click at [566, 120] on button "Tag system-mistake" at bounding box center [556, 119] width 107 height 31
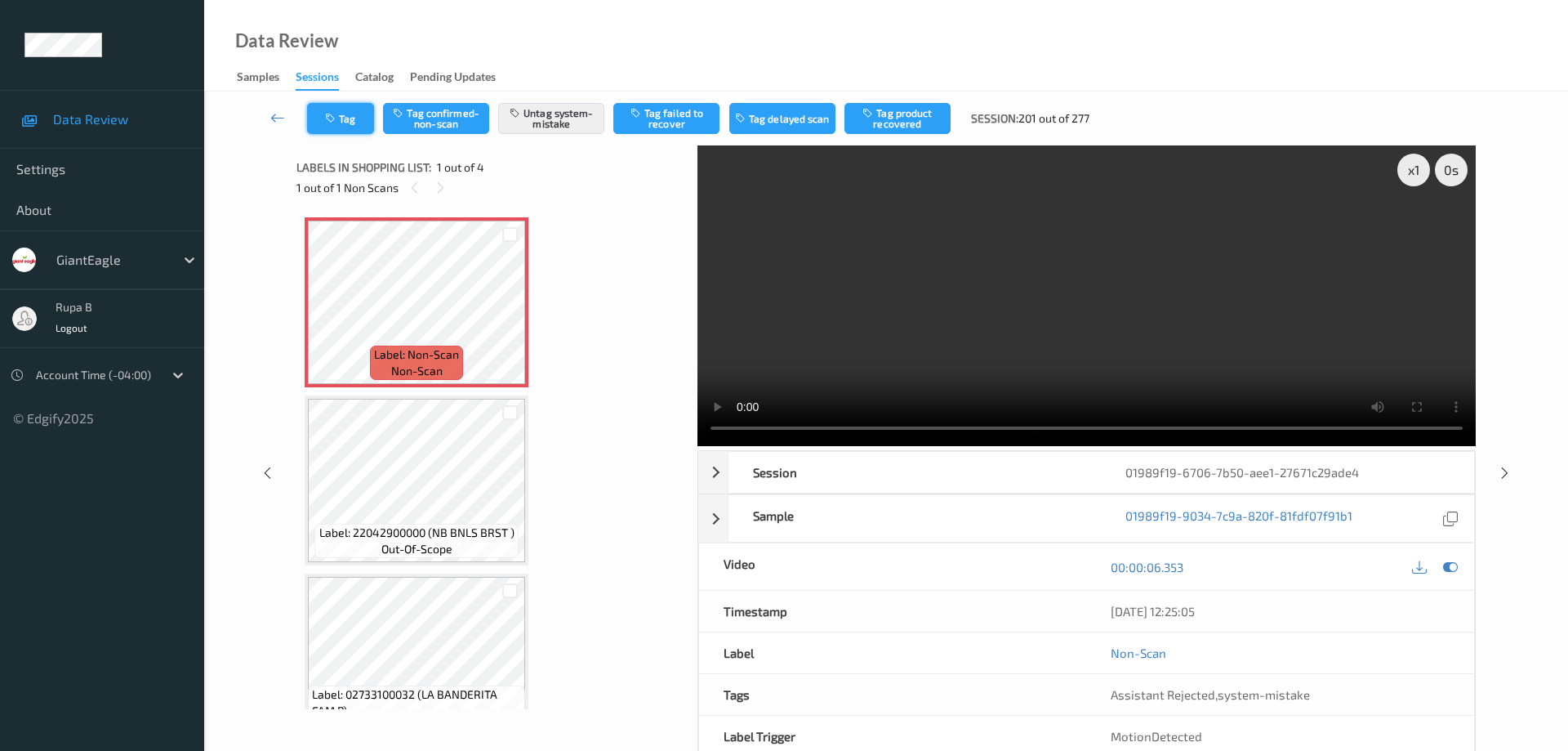
click at [347, 118] on button "Tag" at bounding box center [340, 118] width 67 height 31
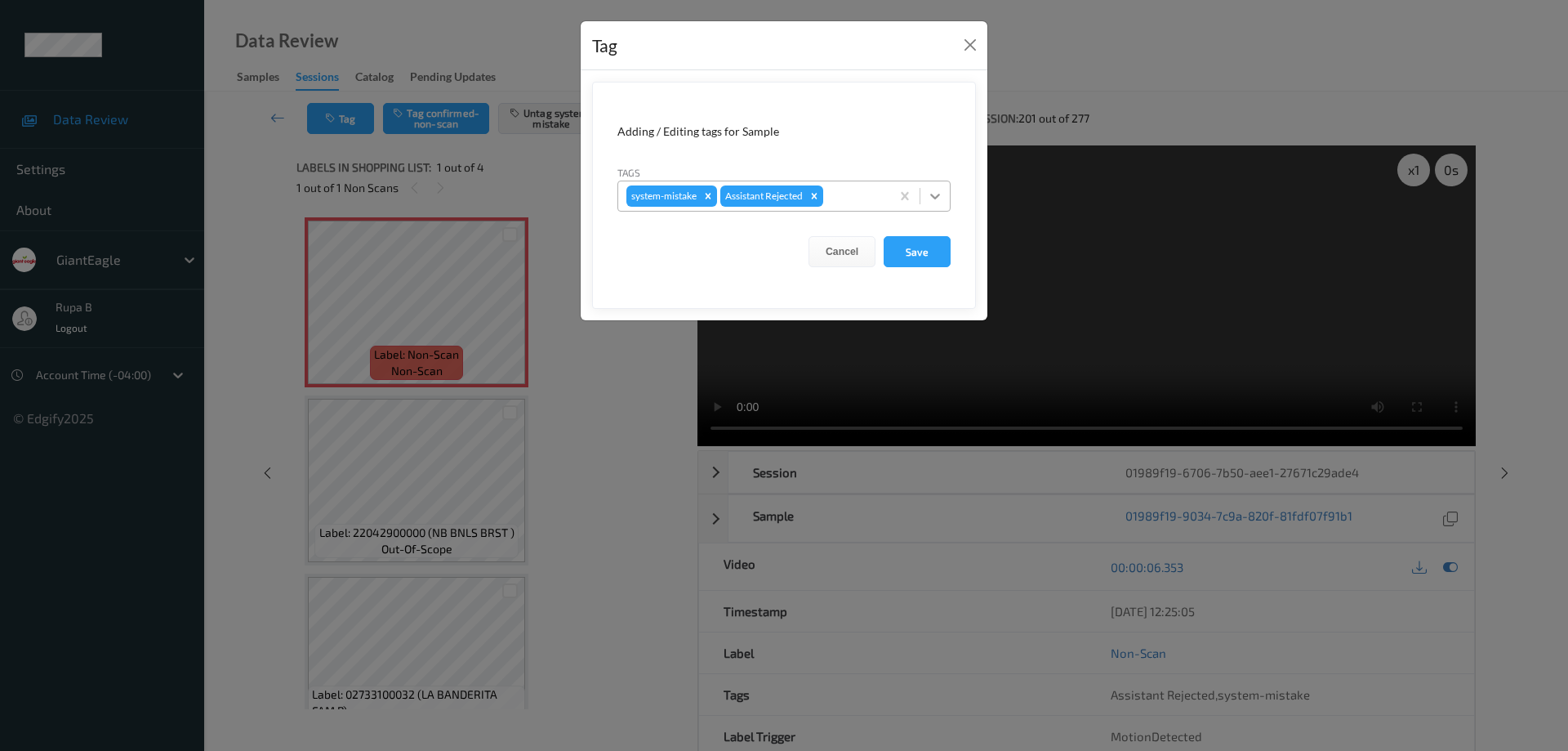
click at [935, 195] on icon at bounding box center [935, 196] width 16 height 16
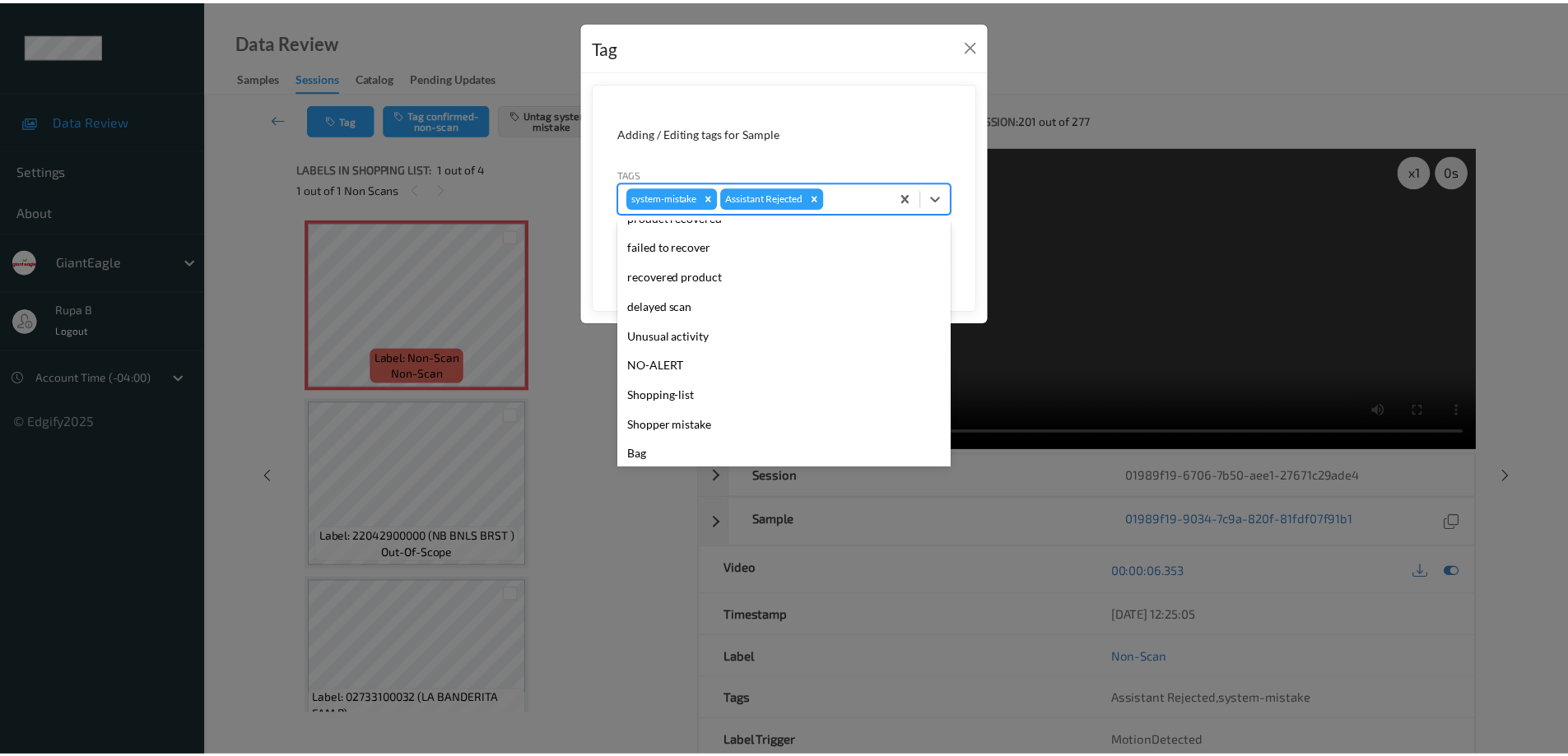
scroll to position [145, 0]
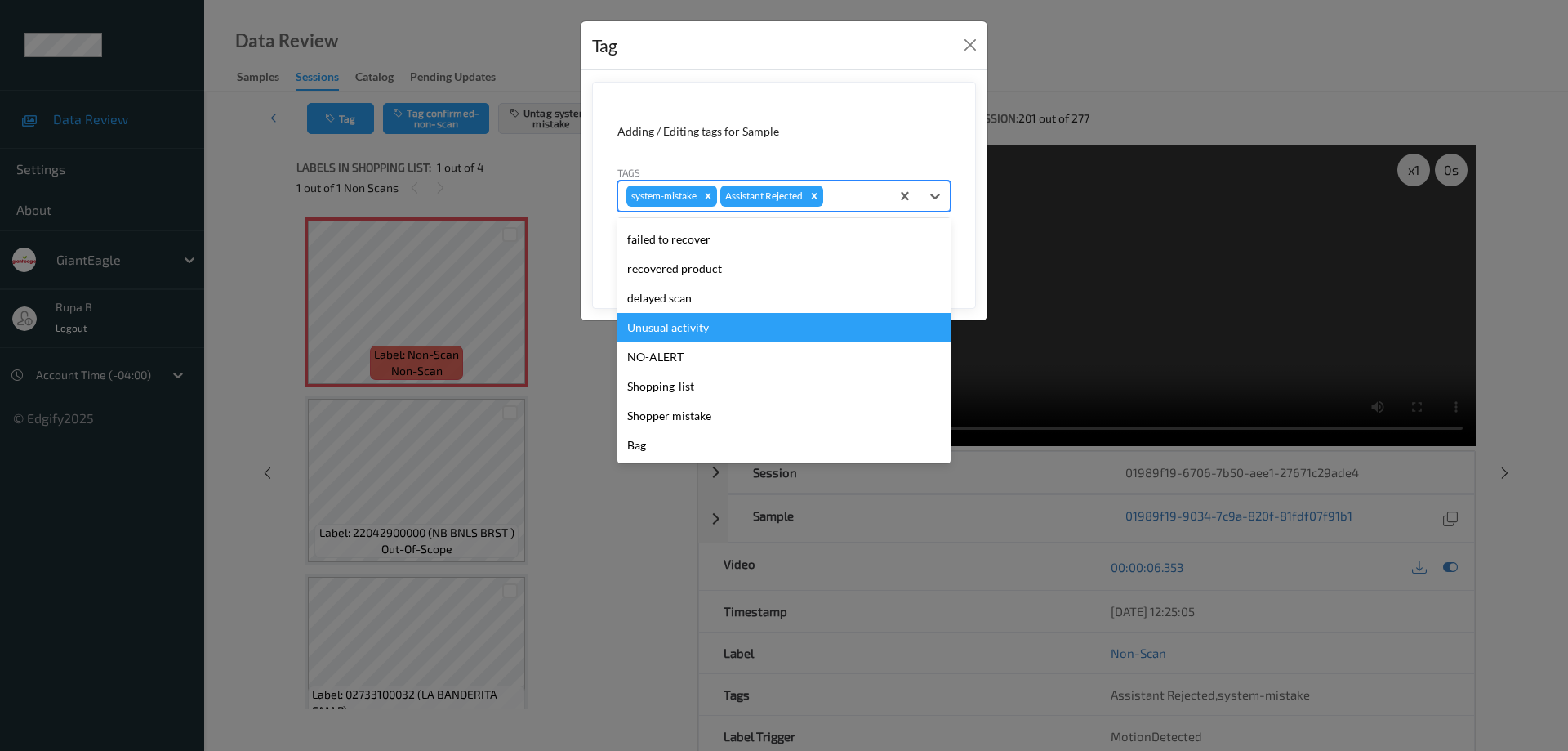
click at [749, 331] on div "Unusual activity" at bounding box center [784, 328] width 333 height 30
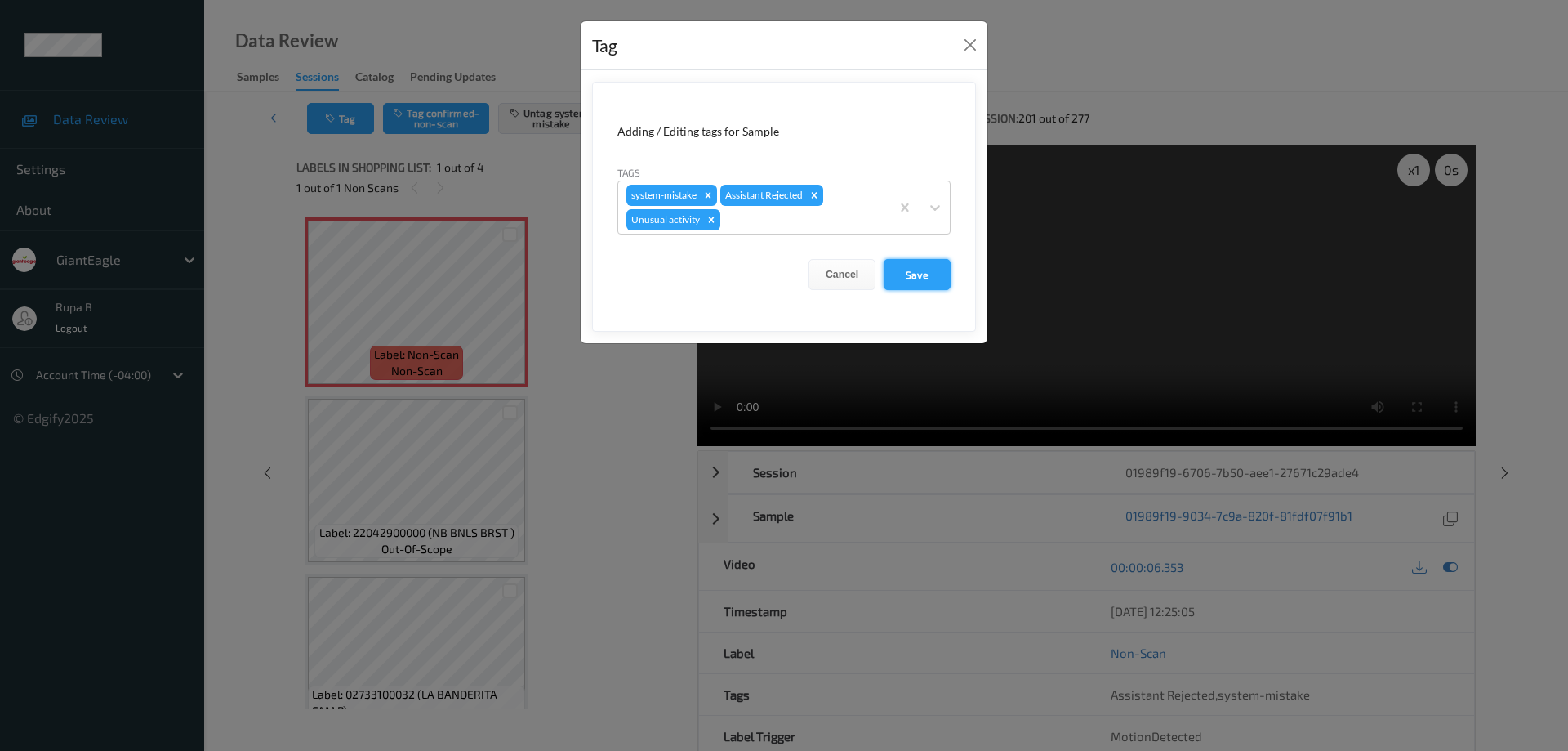
drag, startPoint x: 925, startPoint y: 278, endPoint x: 938, endPoint y: 265, distance: 18.4
click at [927, 278] on button "Save" at bounding box center [917, 275] width 67 height 31
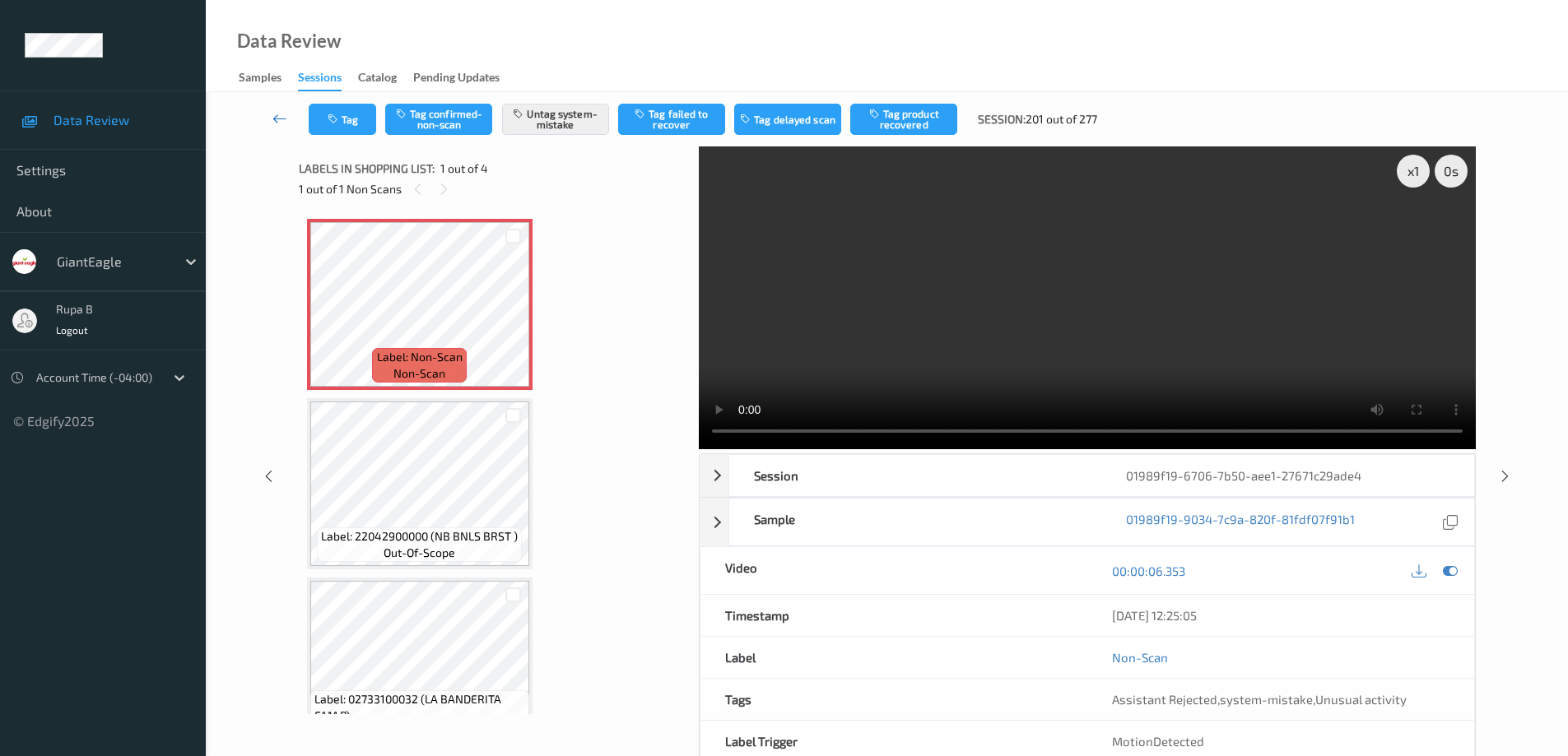
click at [274, 119] on icon at bounding box center [279, 119] width 15 height 16
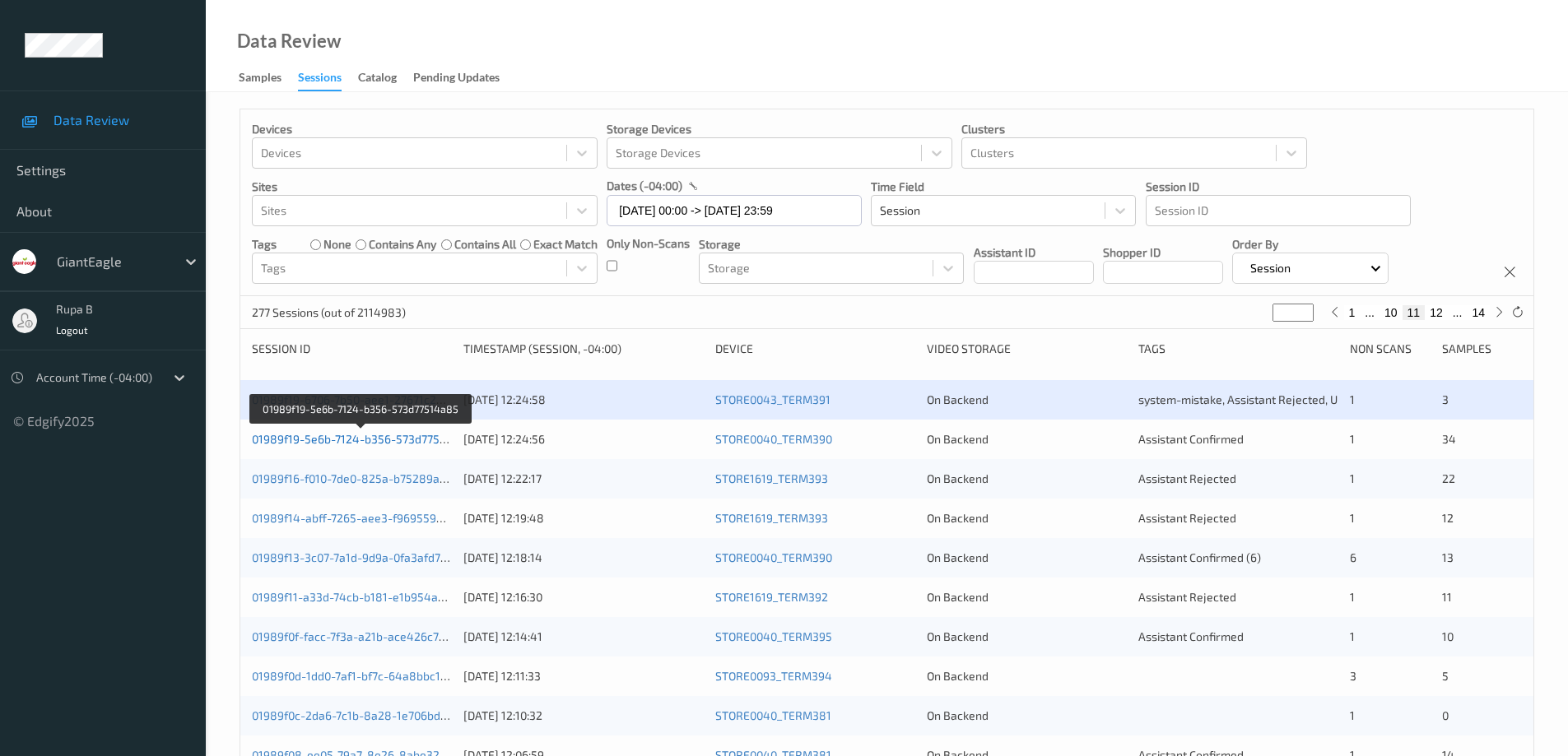
click at [365, 435] on link "01989f19-5e6b-7124-b356-573d77514a85" at bounding box center [362, 438] width 220 height 14
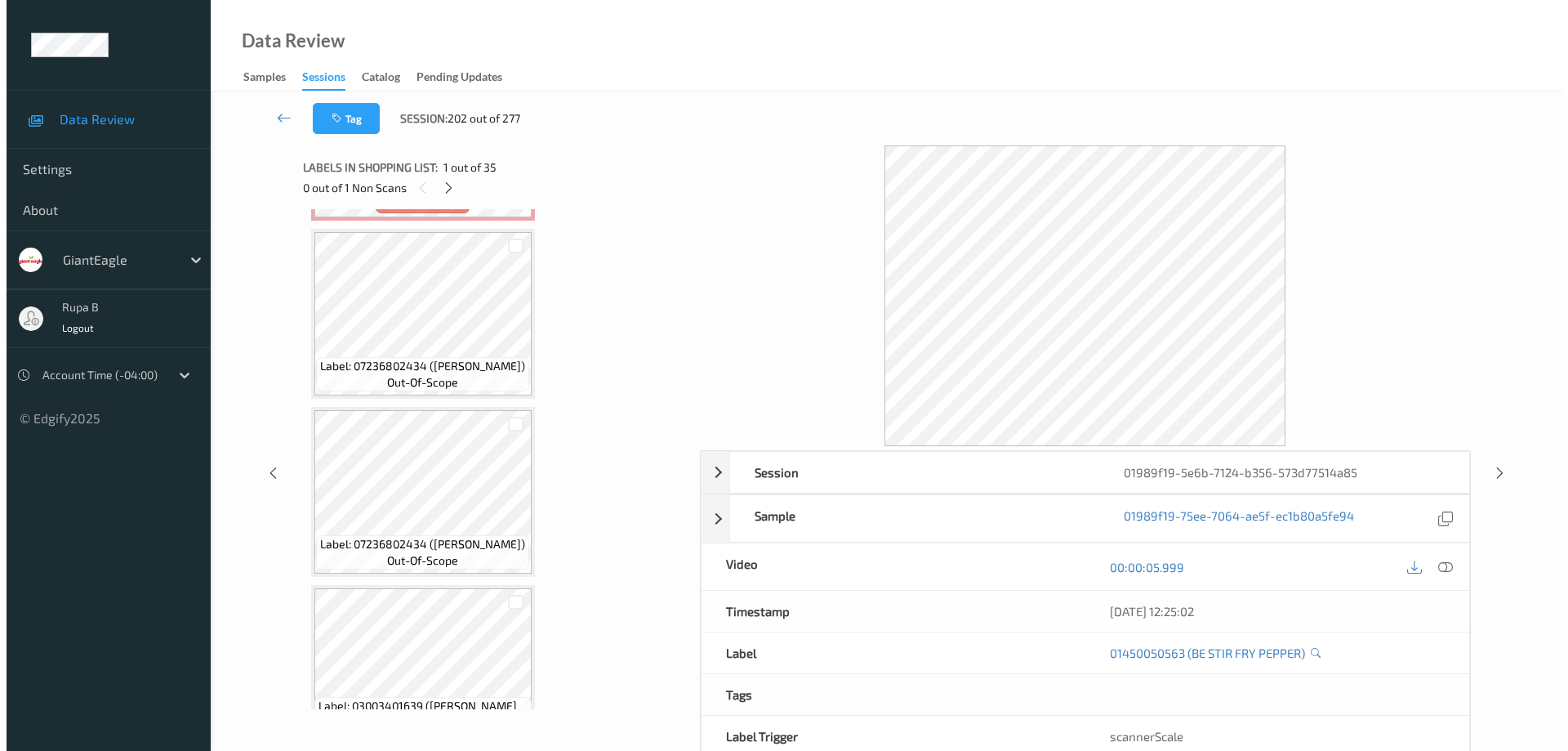
scroll to position [1336, 0]
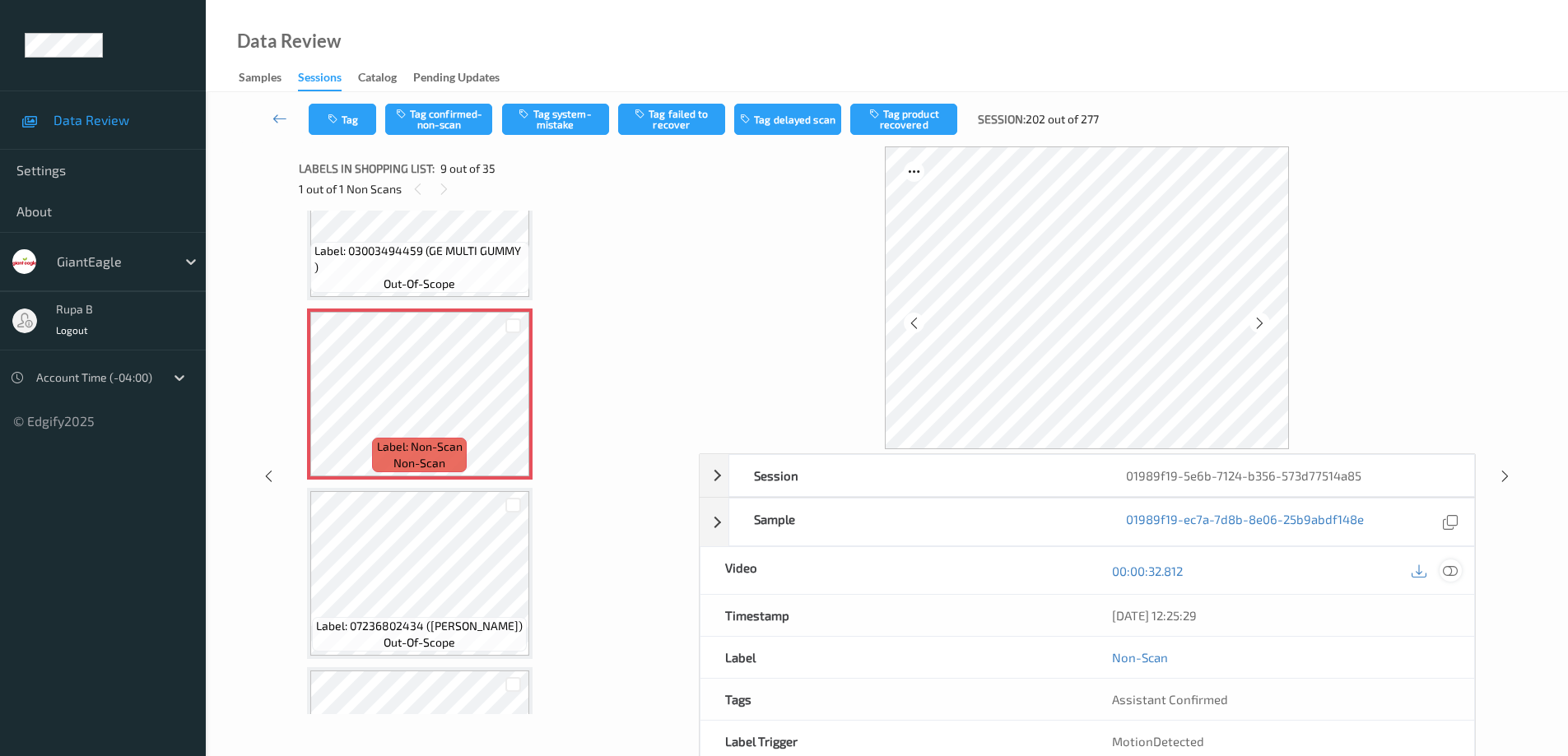
click at [1451, 567] on icon at bounding box center [1450, 571] width 15 height 15
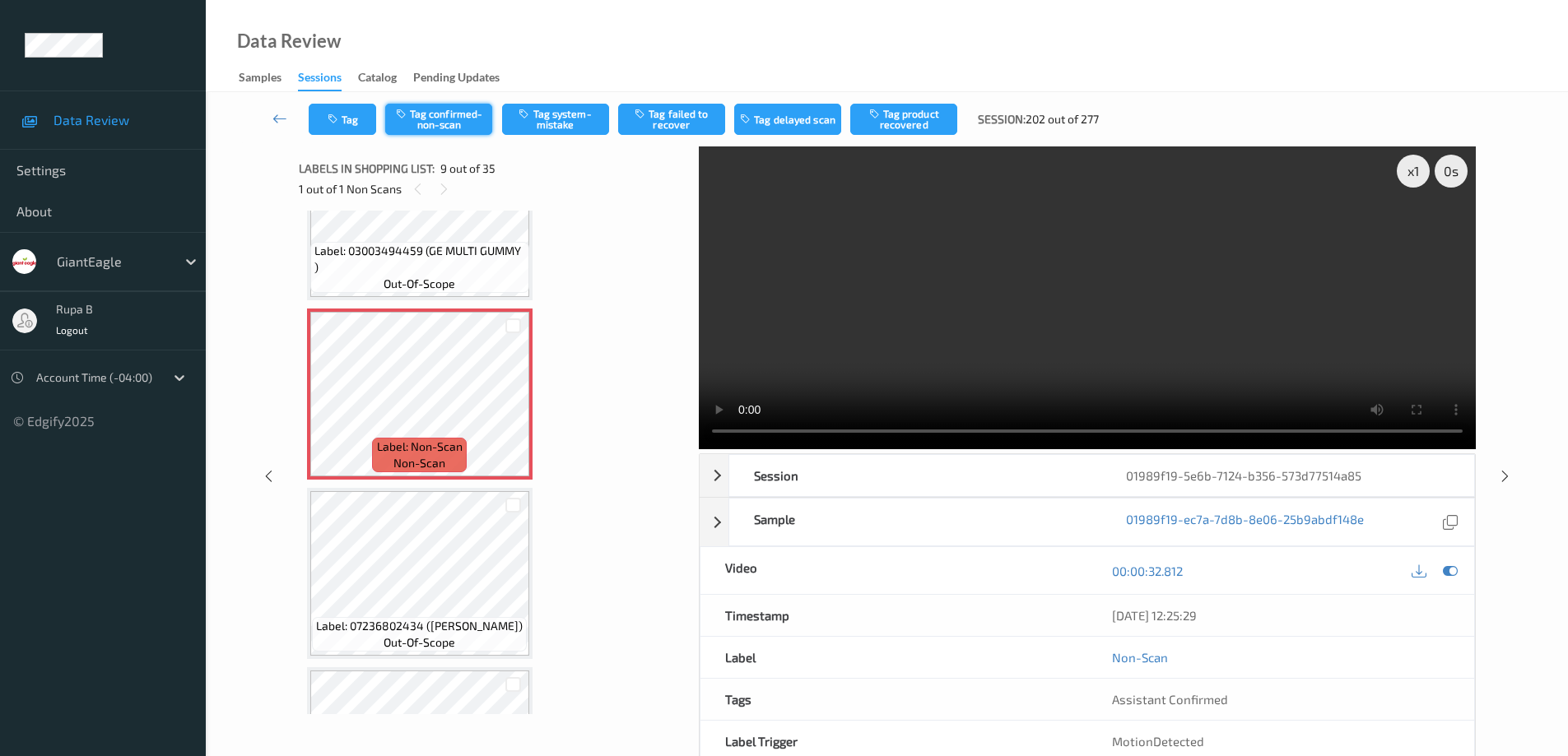
click at [453, 118] on button "Tag confirmed-non-scan" at bounding box center [439, 119] width 107 height 31
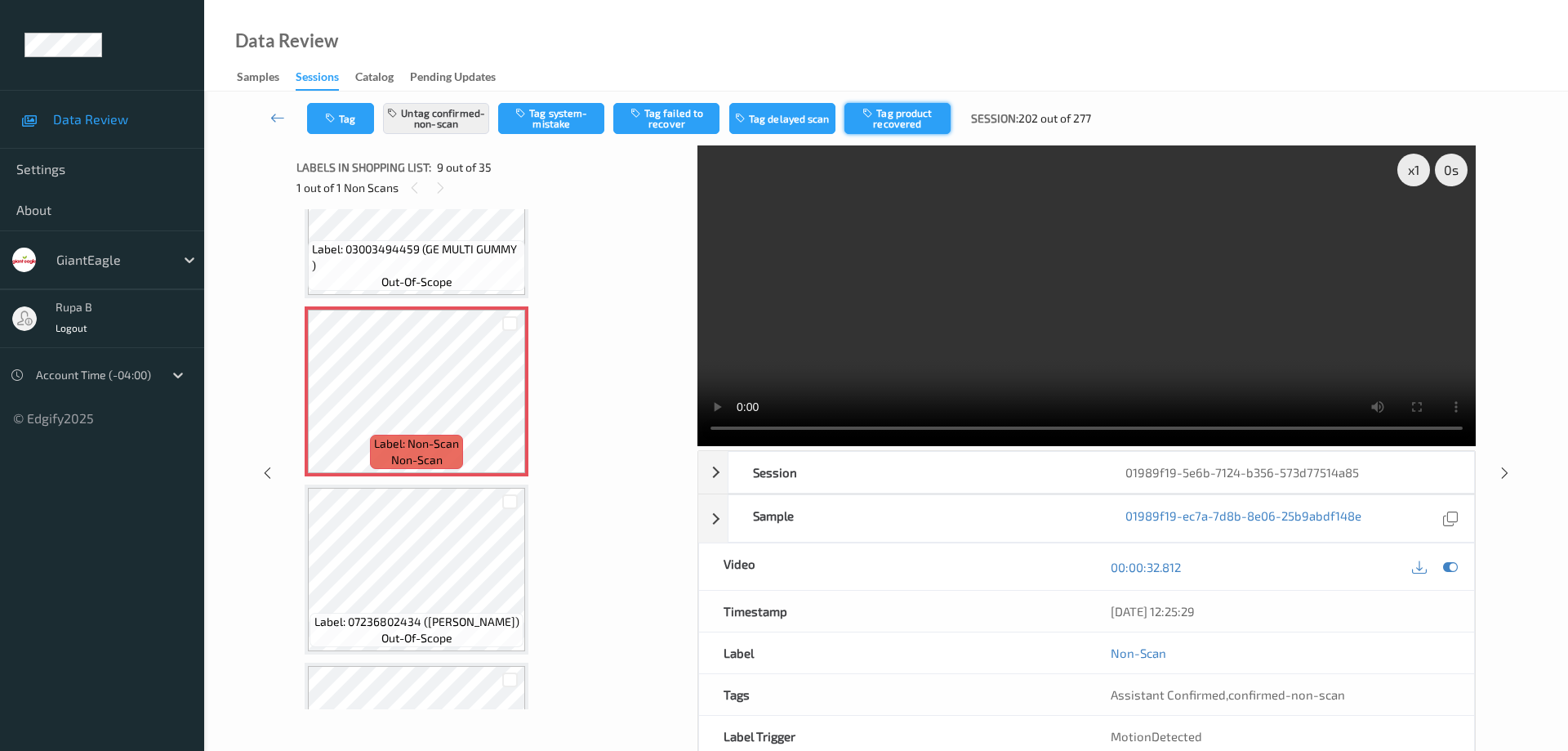
click at [929, 119] on button "Tag product recovered" at bounding box center [897, 118] width 106 height 31
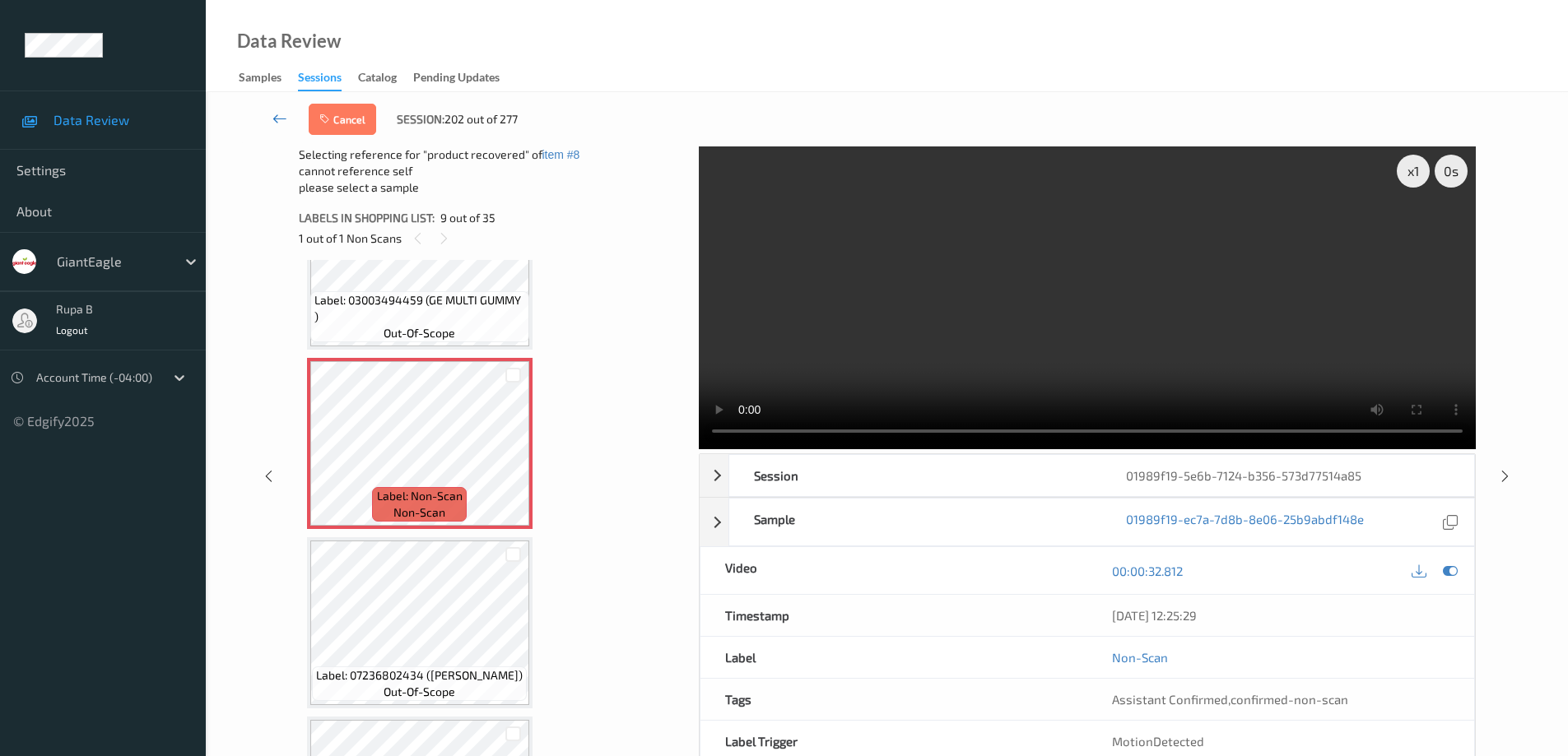
click at [273, 117] on icon at bounding box center [279, 119] width 15 height 16
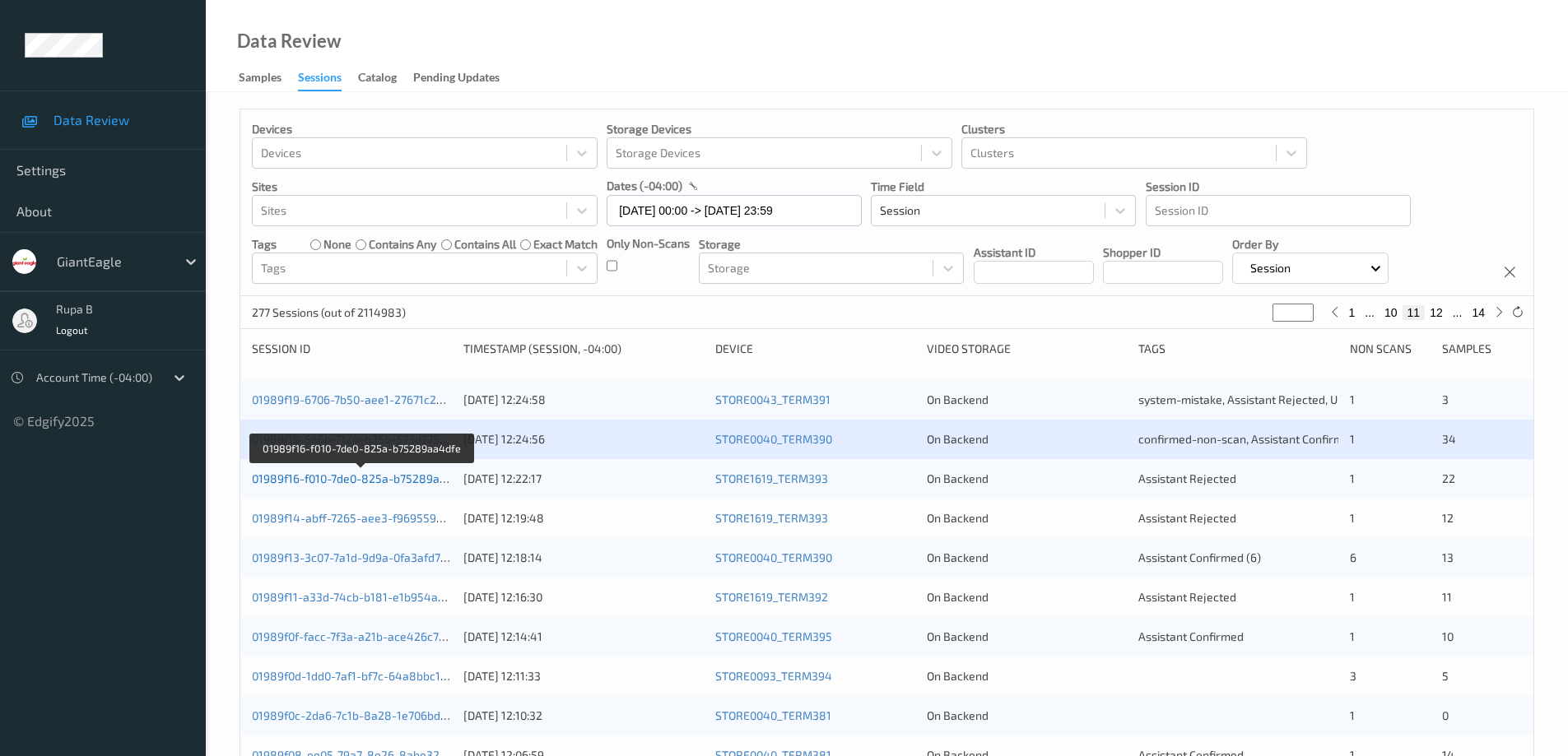
click at [384, 480] on link "01989f16-f010-7de0-825a-b75289aa4dfe" at bounding box center [361, 478] width 219 height 14
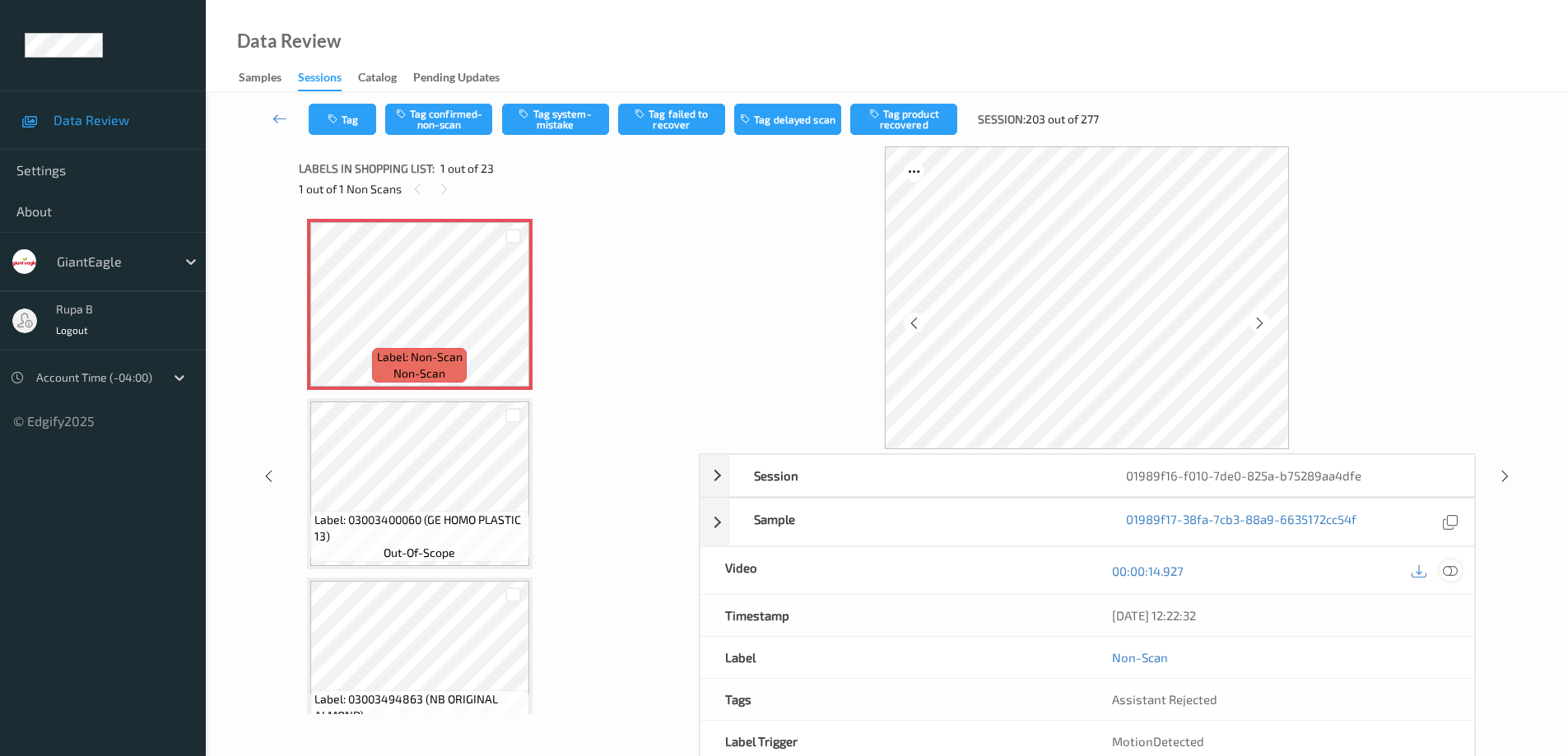
click at [1445, 575] on icon at bounding box center [1450, 571] width 15 height 15
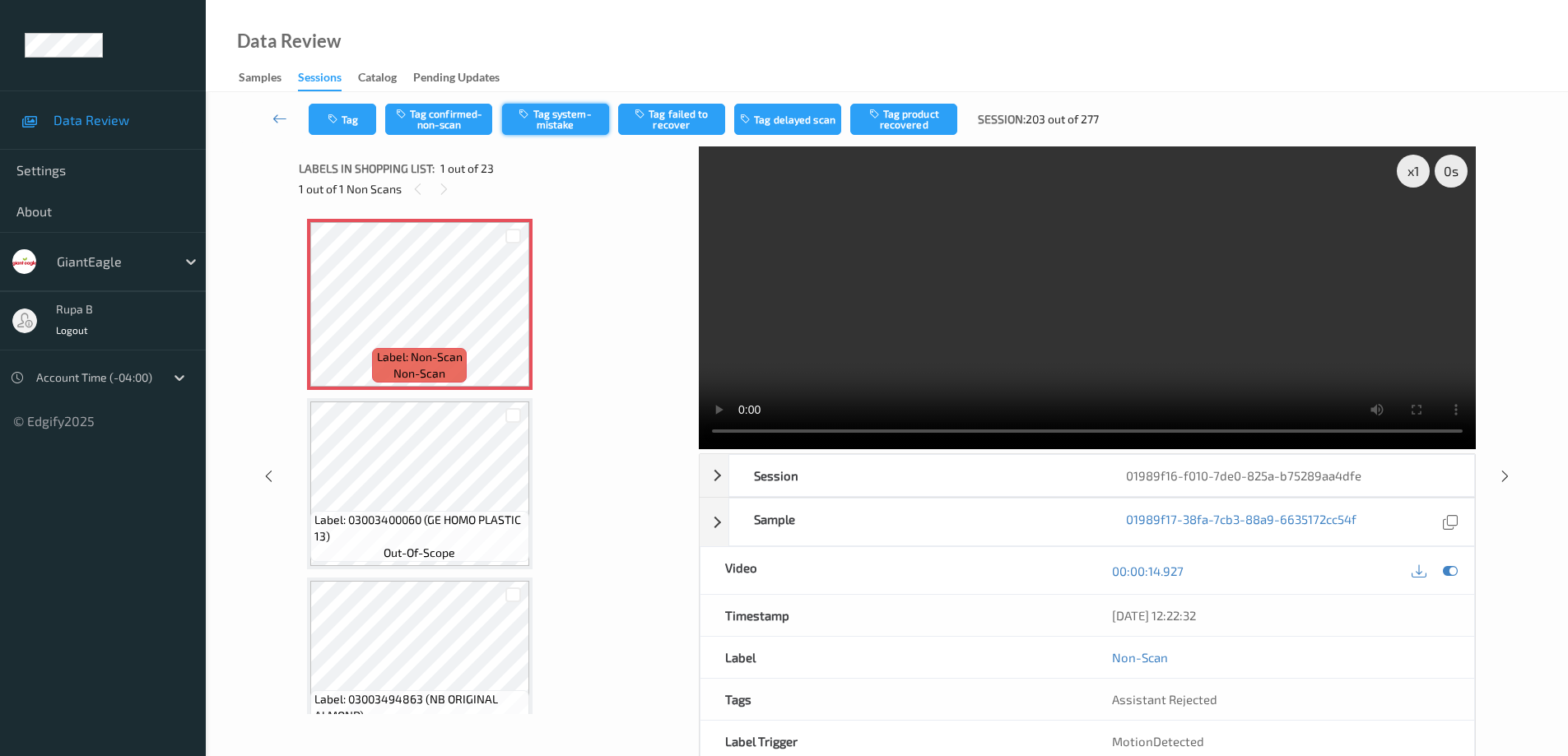
click at [576, 121] on button "Tag system-mistake" at bounding box center [556, 119] width 107 height 31
click at [588, 121] on button "Tag system-mistake" at bounding box center [556, 119] width 107 height 31
click at [570, 120] on button "Tag system-mistake" at bounding box center [556, 119] width 107 height 31
click at [574, 118] on button "Tag system-mistake" at bounding box center [556, 119] width 107 height 31
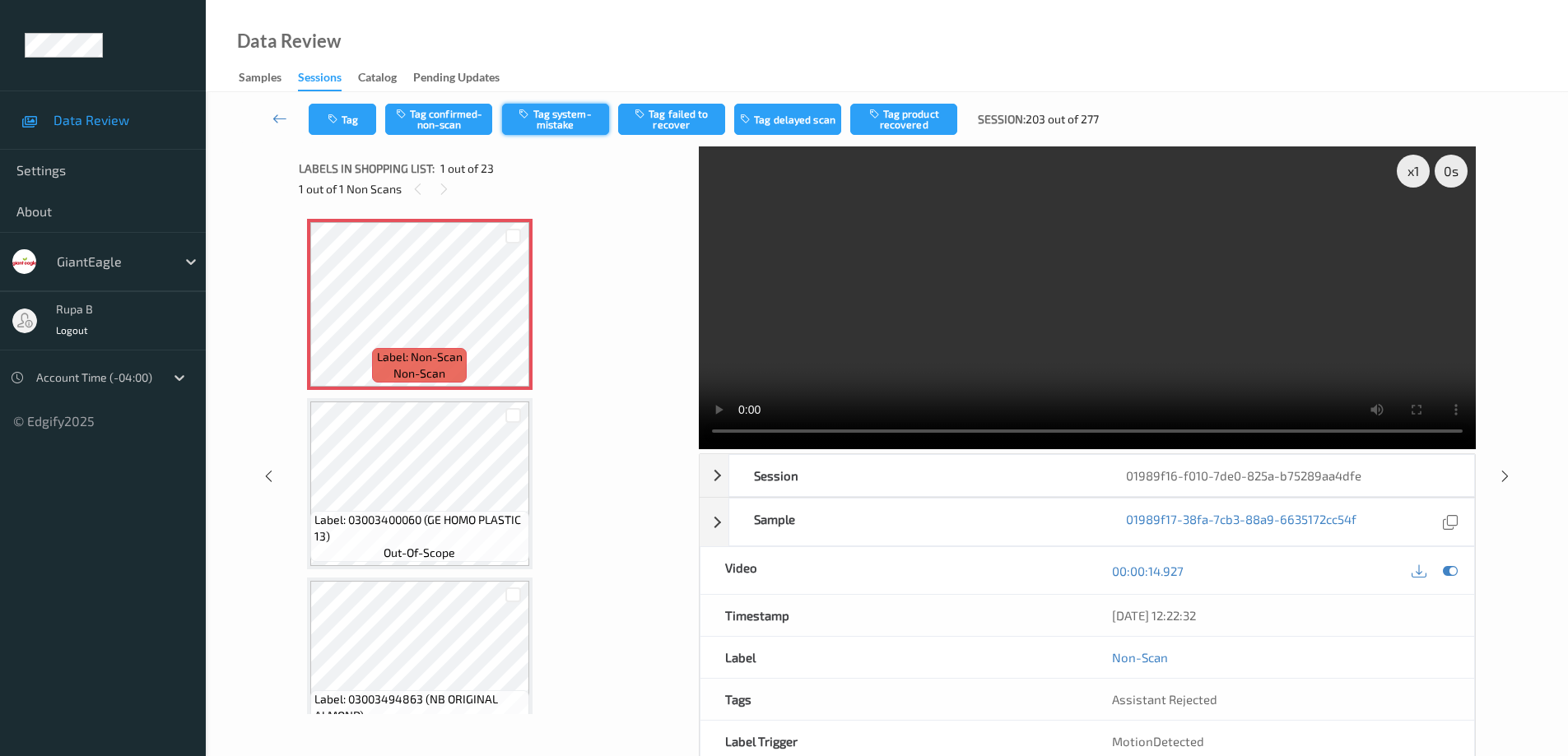
click at [565, 116] on button "Tag system-mistake" at bounding box center [556, 119] width 107 height 31
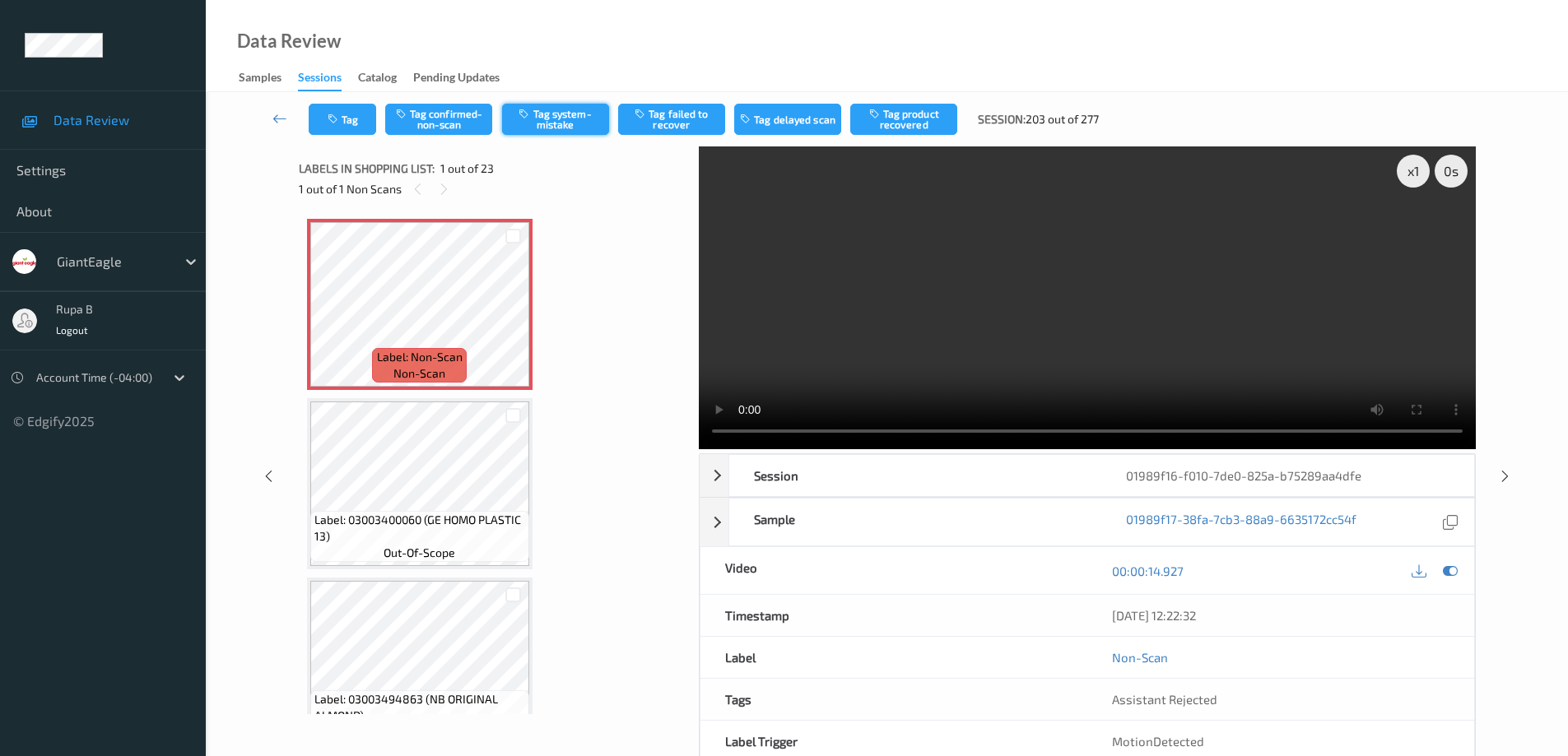
click at [565, 116] on button "Tag system-mistake" at bounding box center [556, 119] width 107 height 31
click at [576, 121] on button "Tag system-mistake" at bounding box center [556, 119] width 107 height 31
click at [591, 122] on button "Tag system-mistake" at bounding box center [556, 119] width 107 height 31
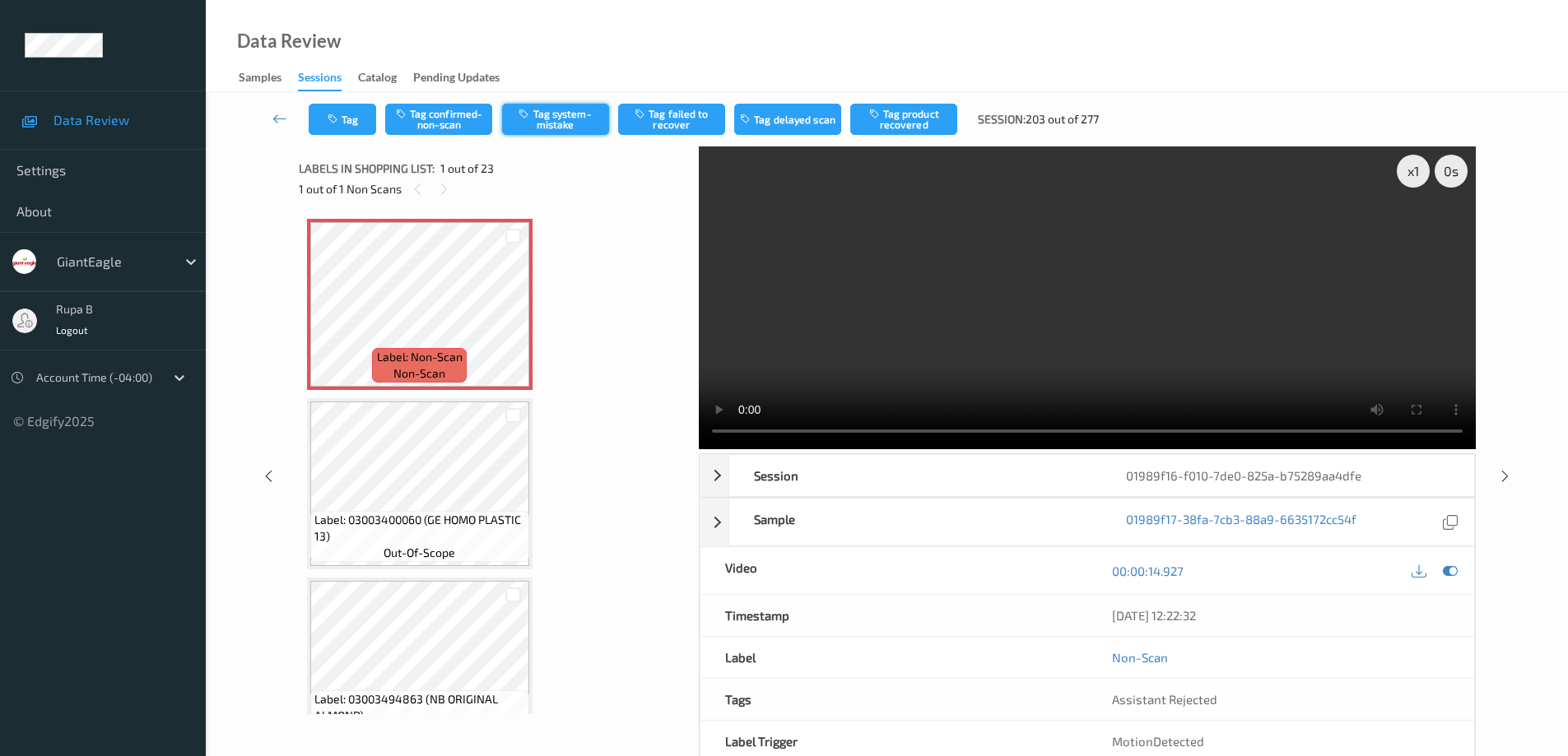
click at [591, 122] on button "Tag system-mistake" at bounding box center [556, 119] width 107 height 31
click at [556, 120] on button "Tag system-mistake" at bounding box center [556, 119] width 107 height 31
click at [583, 119] on button "Tag system-mistake" at bounding box center [556, 119] width 107 height 31
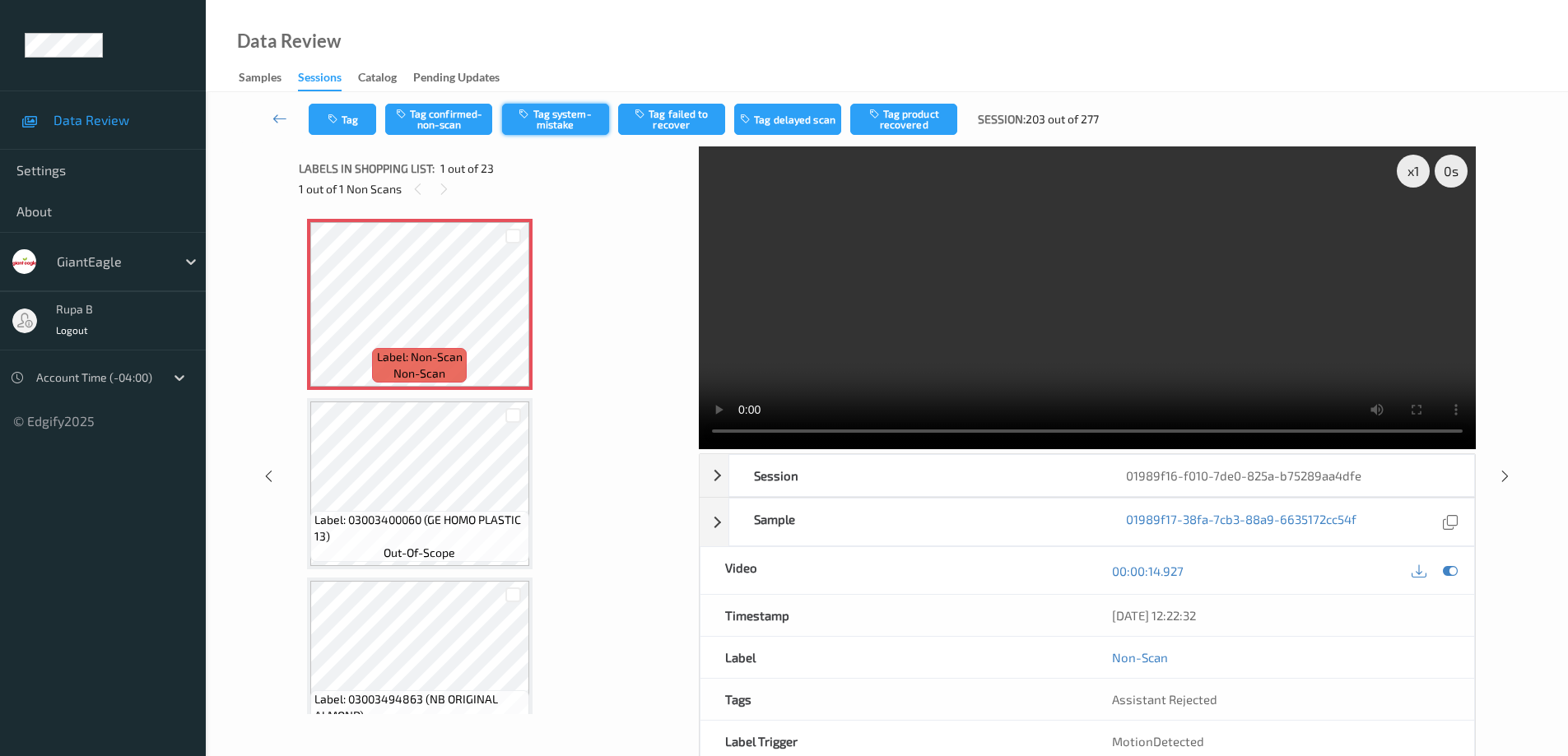
drag, startPoint x: 574, startPoint y: 121, endPoint x: 876, endPoint y: 11, distance: 321.4
click at [575, 120] on button "Tag system-mistake" at bounding box center [556, 119] width 107 height 31
click at [563, 122] on button "Tag system-mistake" at bounding box center [556, 119] width 107 height 31
drag, startPoint x: 562, startPoint y: 117, endPoint x: 603, endPoint y: 151, distance: 53.3
click at [562, 117] on button "Tag system-mistake" at bounding box center [556, 119] width 107 height 31
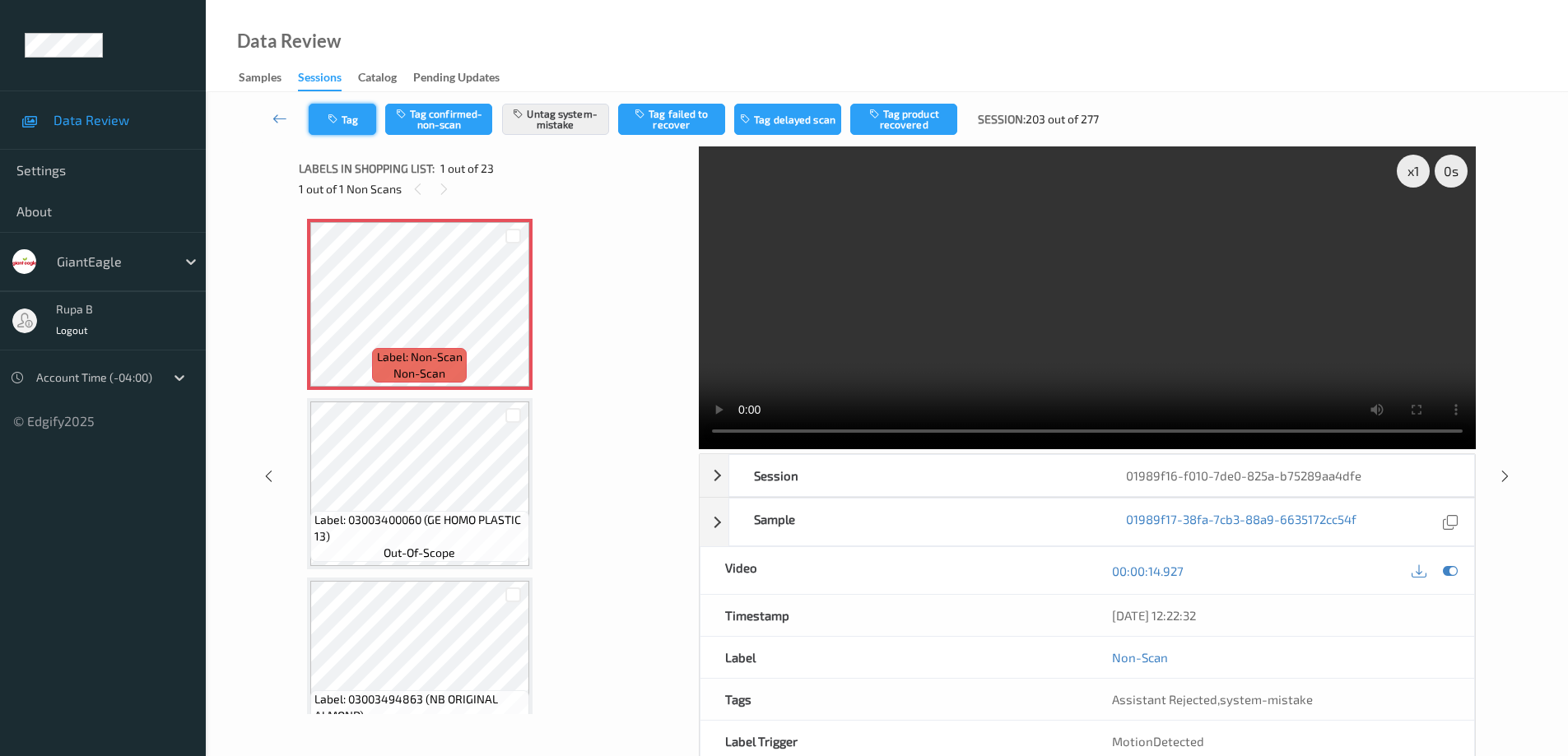
click at [361, 121] on button "Tag" at bounding box center [342, 119] width 67 height 31
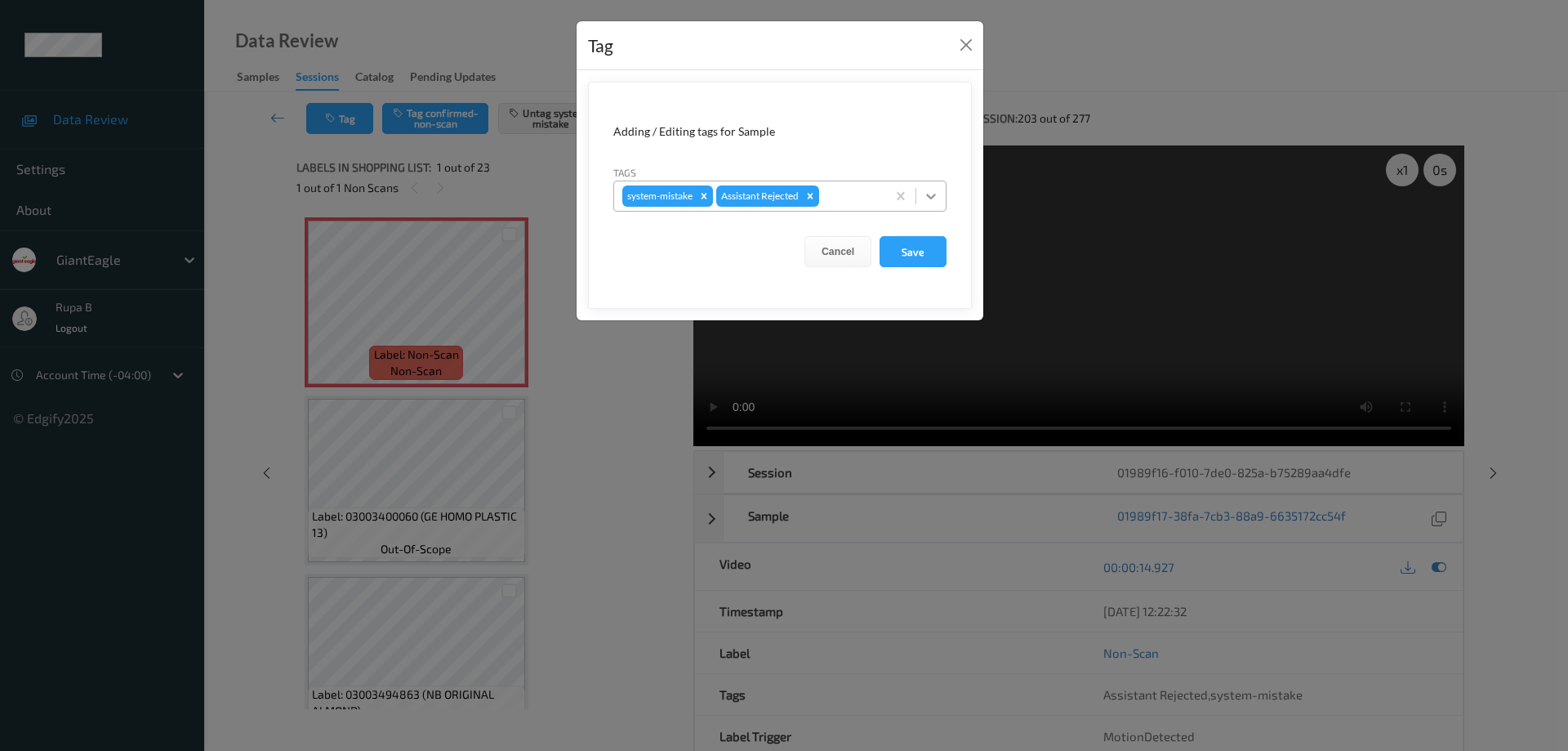
click at [932, 200] on icon at bounding box center [931, 196] width 16 height 16
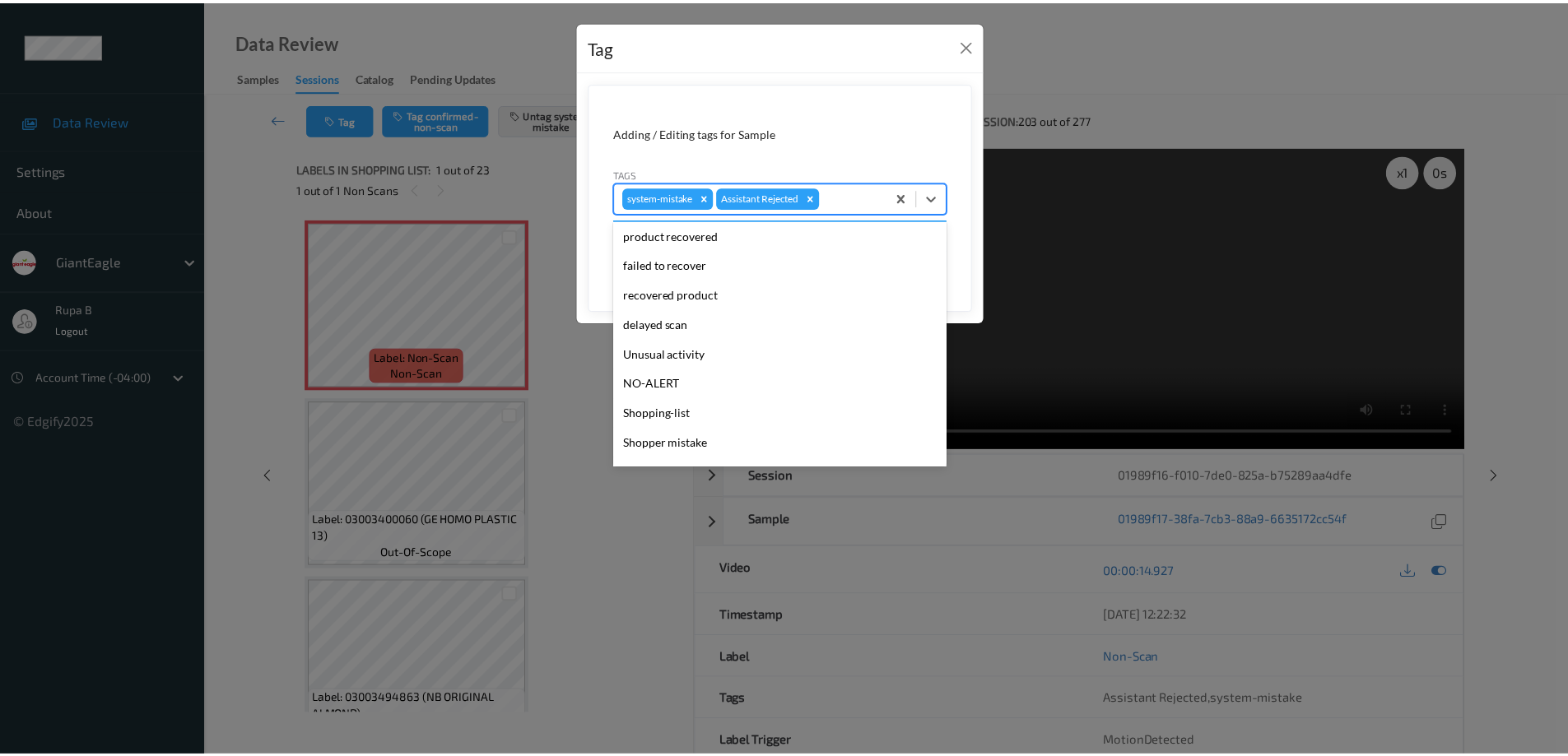
scroll to position [145, 0]
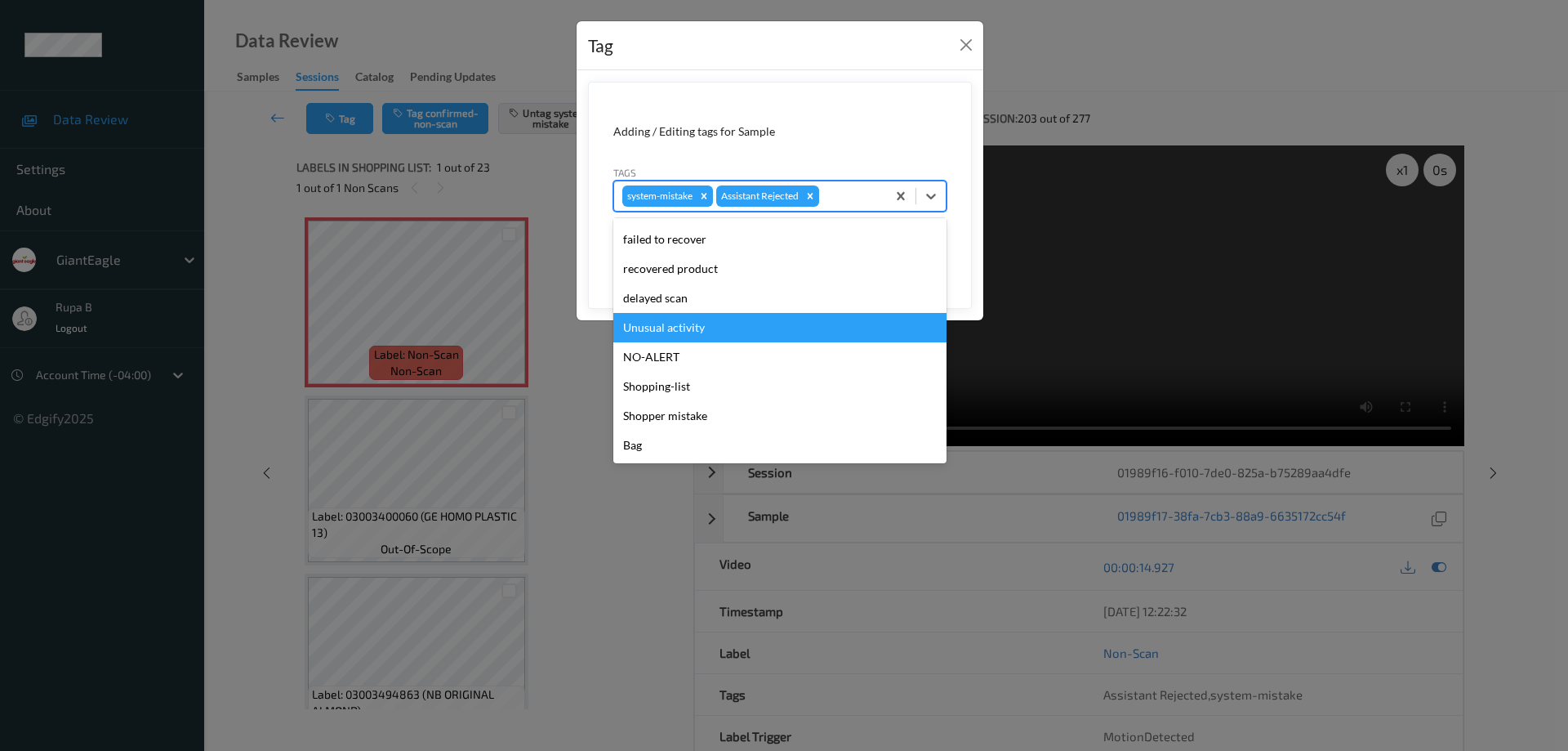
click at [707, 330] on div "Unusual activity" at bounding box center [780, 328] width 333 height 30
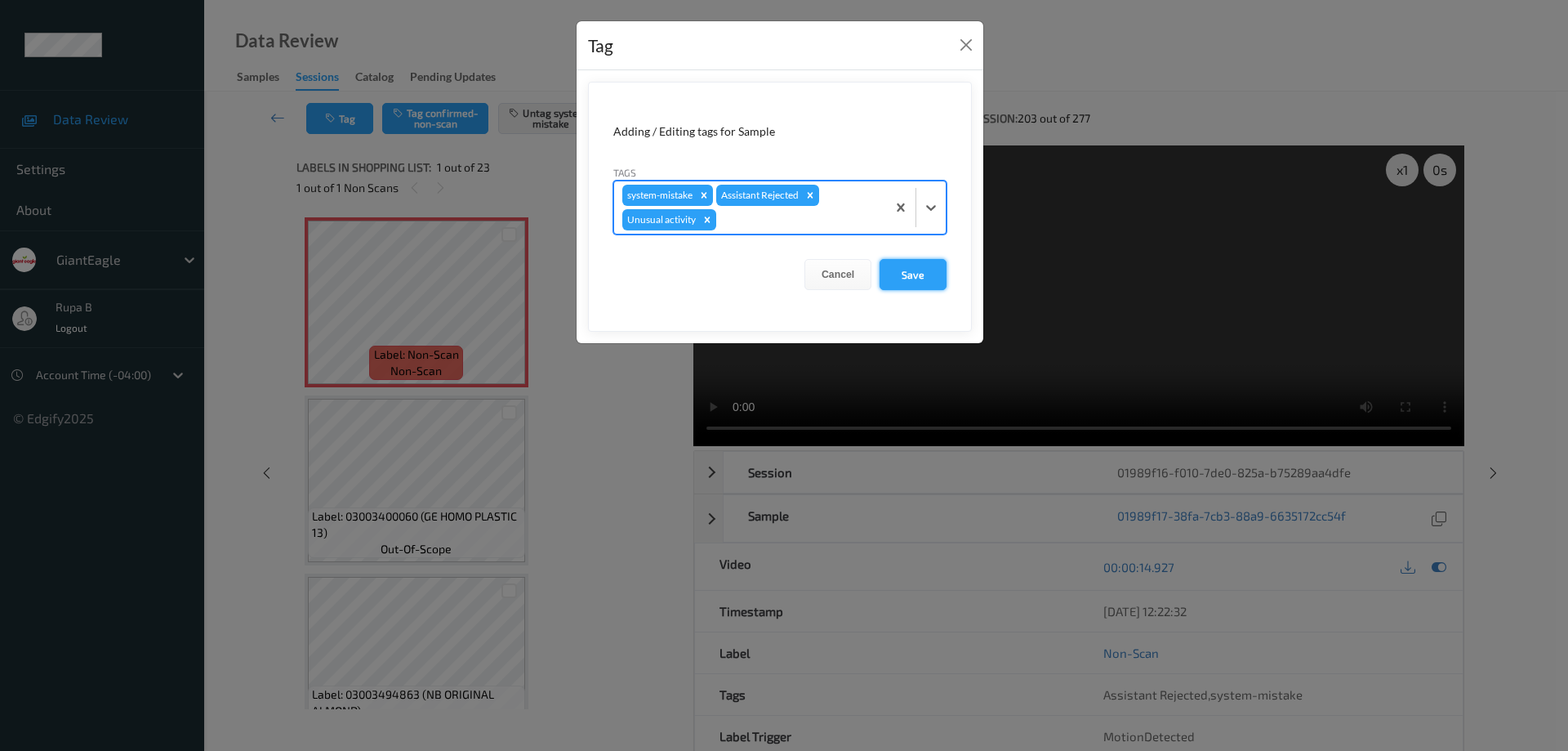
click at [919, 269] on button "Save" at bounding box center [913, 275] width 67 height 31
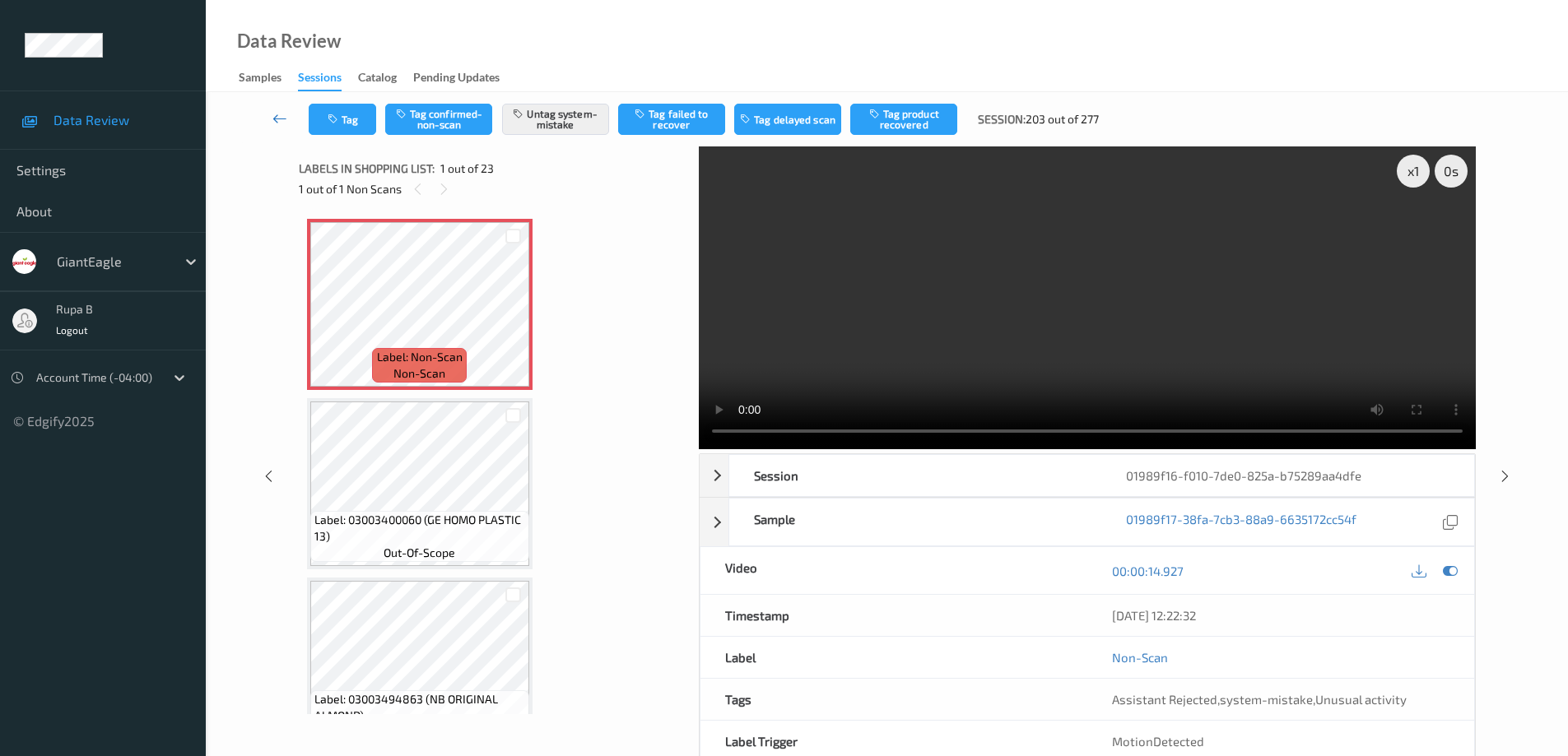
click at [275, 118] on icon at bounding box center [279, 119] width 15 height 16
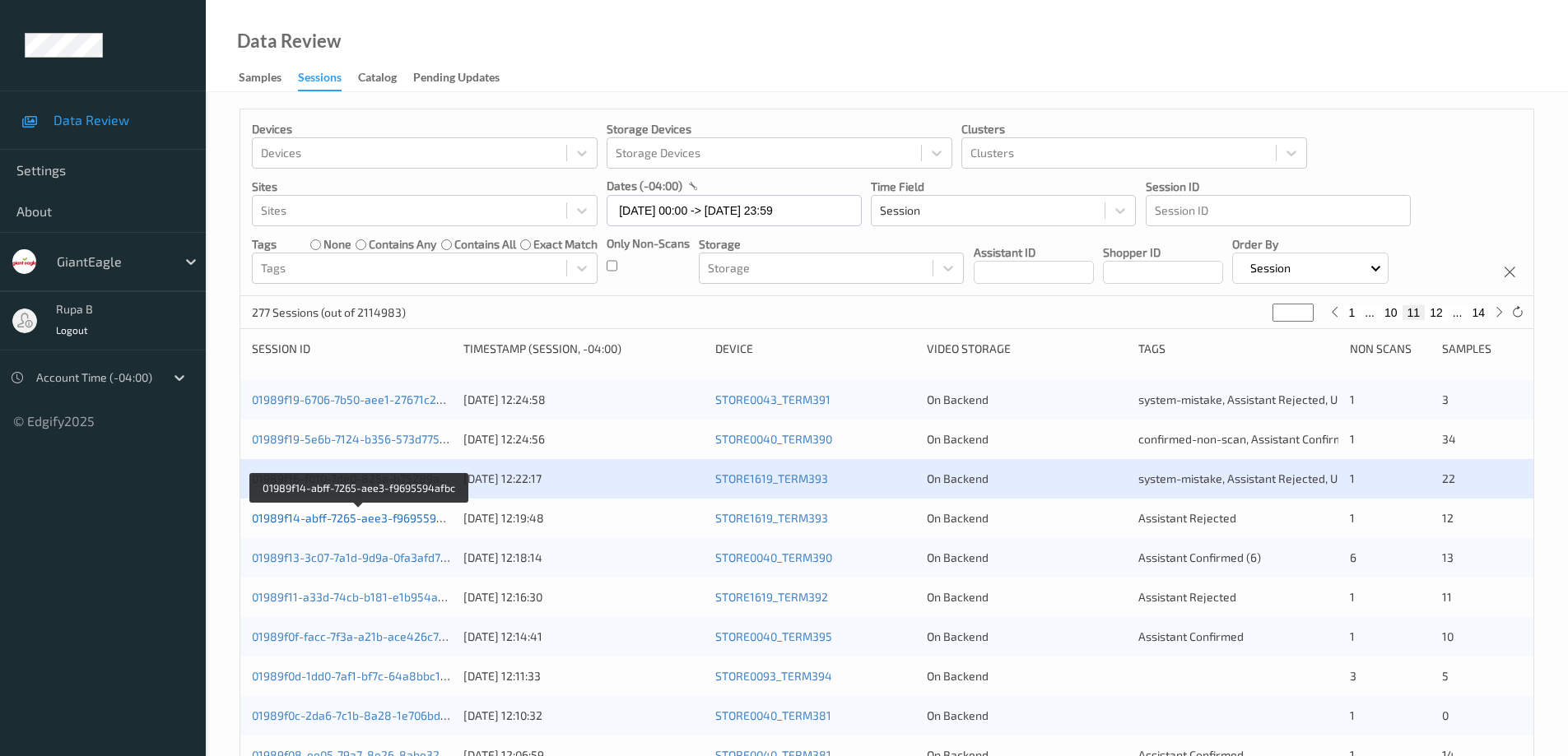
click at [394, 523] on link "01989f14-abff-7265-aee3-f9695594afbc" at bounding box center [359, 518] width 215 height 14
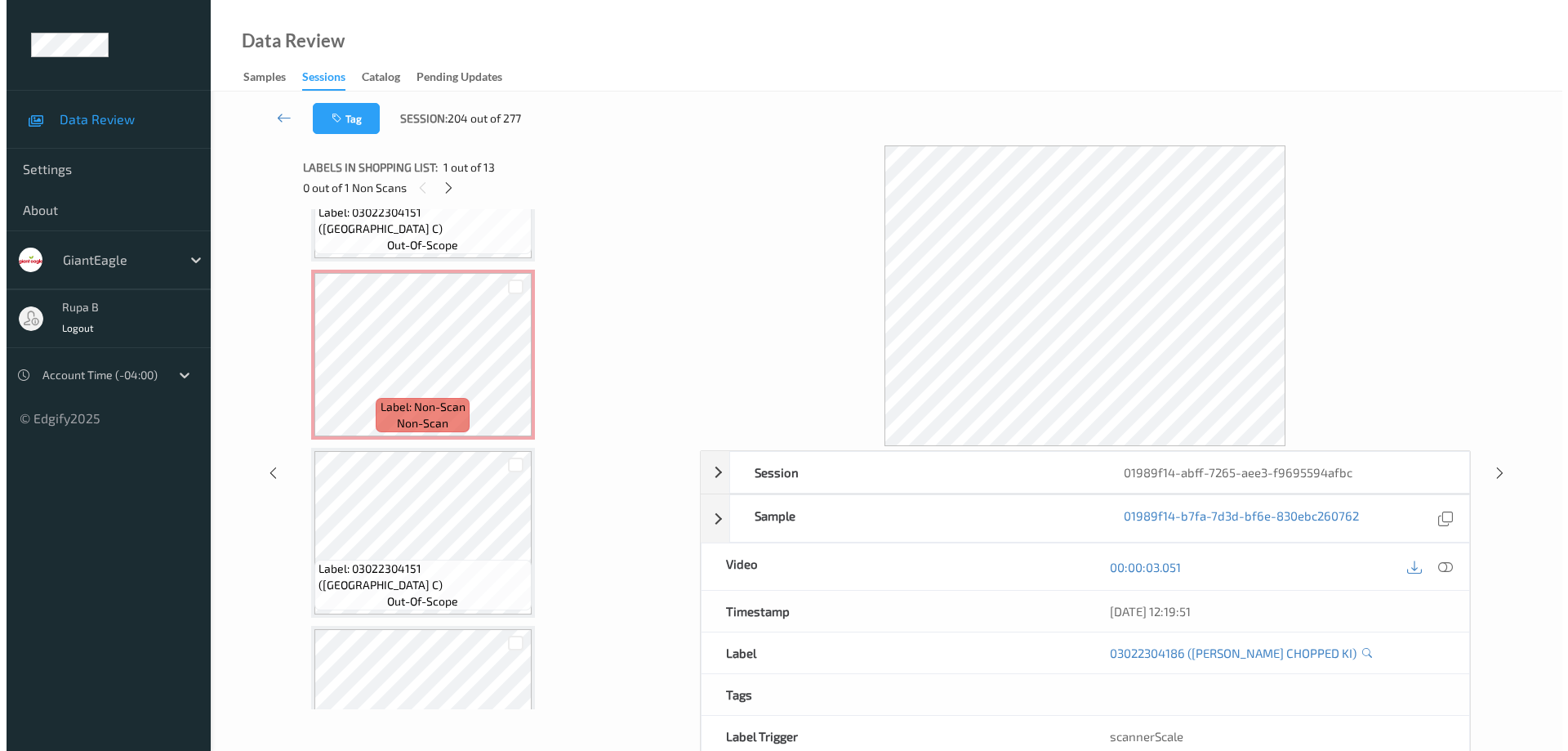
scroll to position [1018, 0]
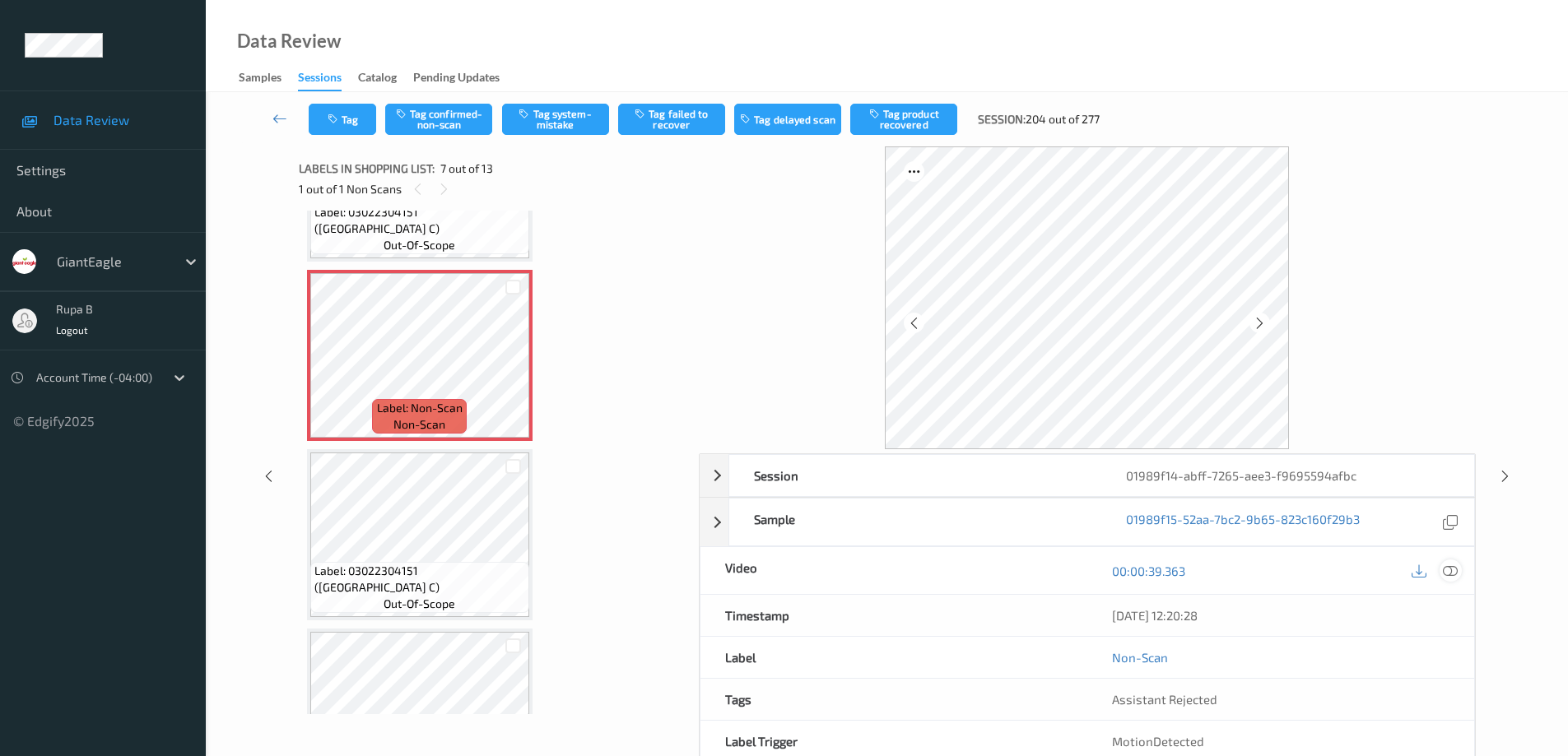
click at [1450, 571] on icon at bounding box center [1450, 571] width 15 height 15
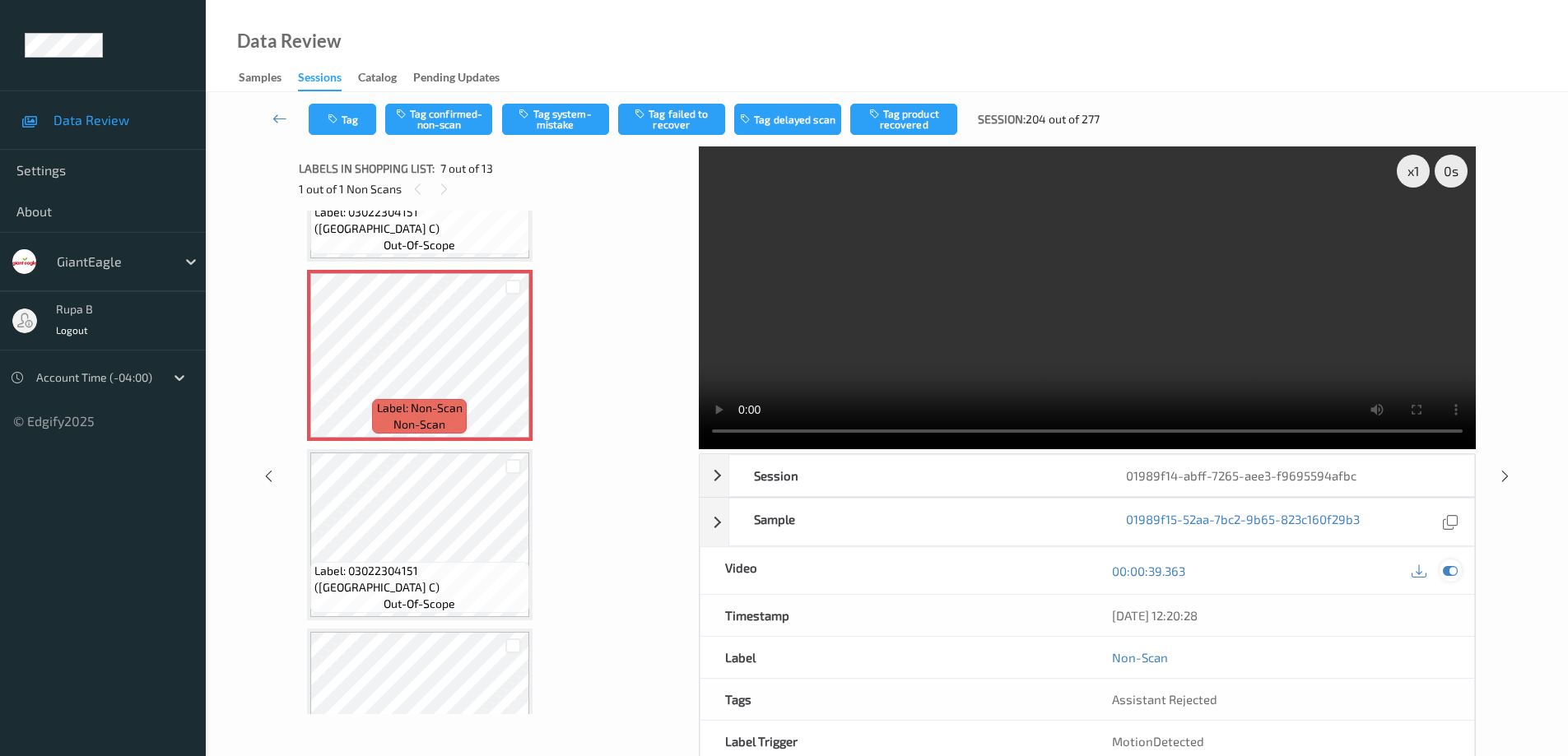
click at [1455, 572] on icon at bounding box center [1450, 571] width 15 height 15
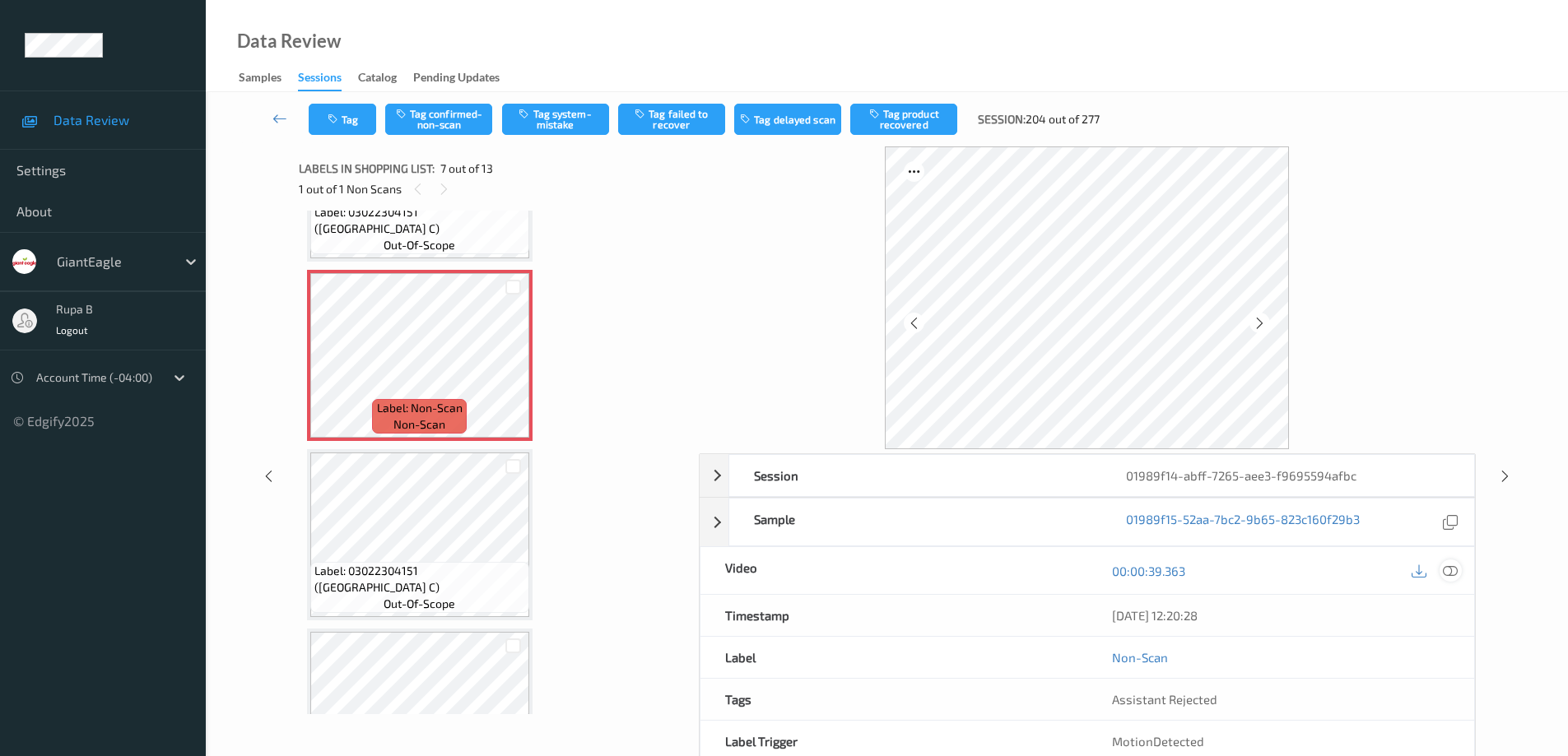
click at [1453, 570] on icon at bounding box center [1450, 571] width 15 height 15
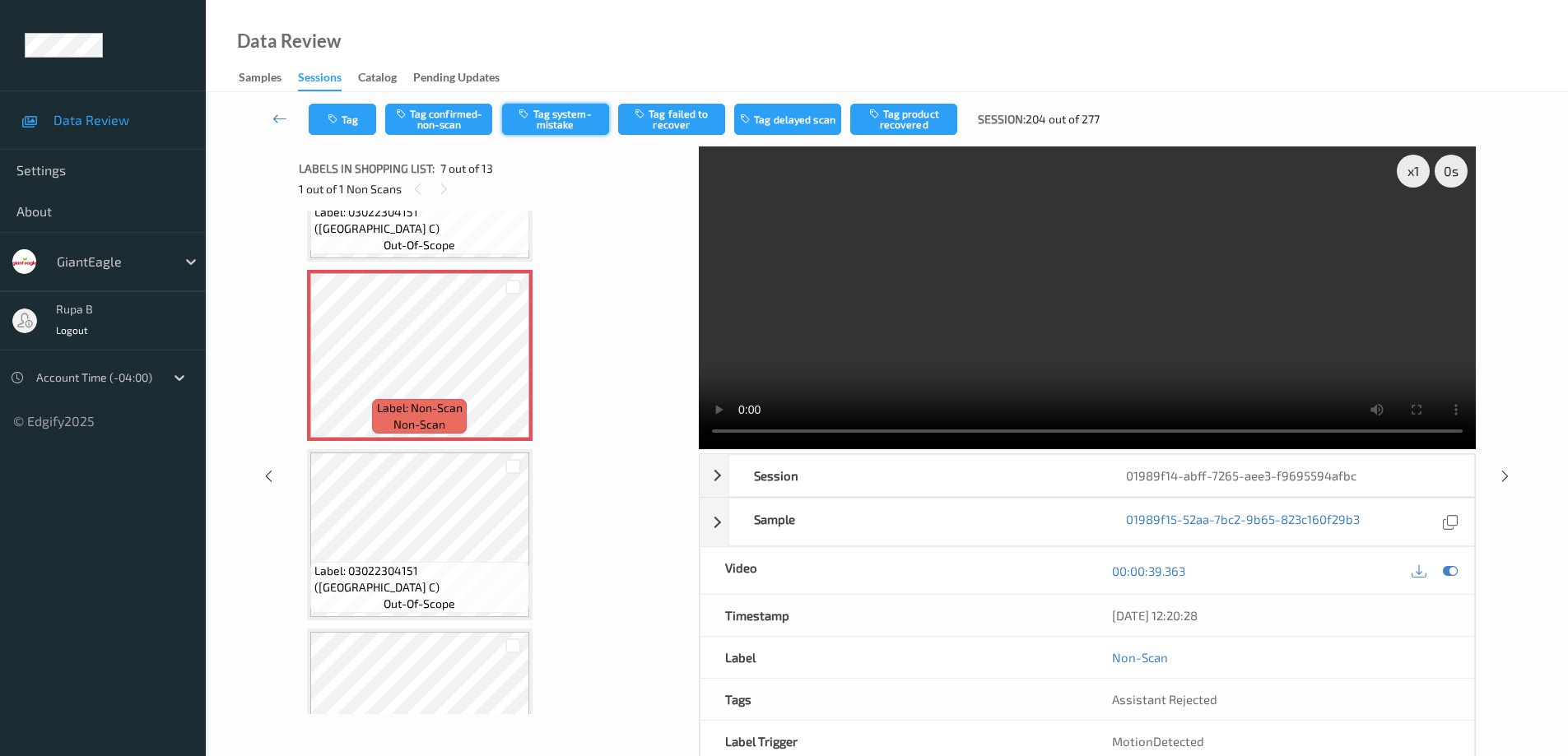
click at [574, 113] on button "Tag system-mistake" at bounding box center [556, 119] width 107 height 31
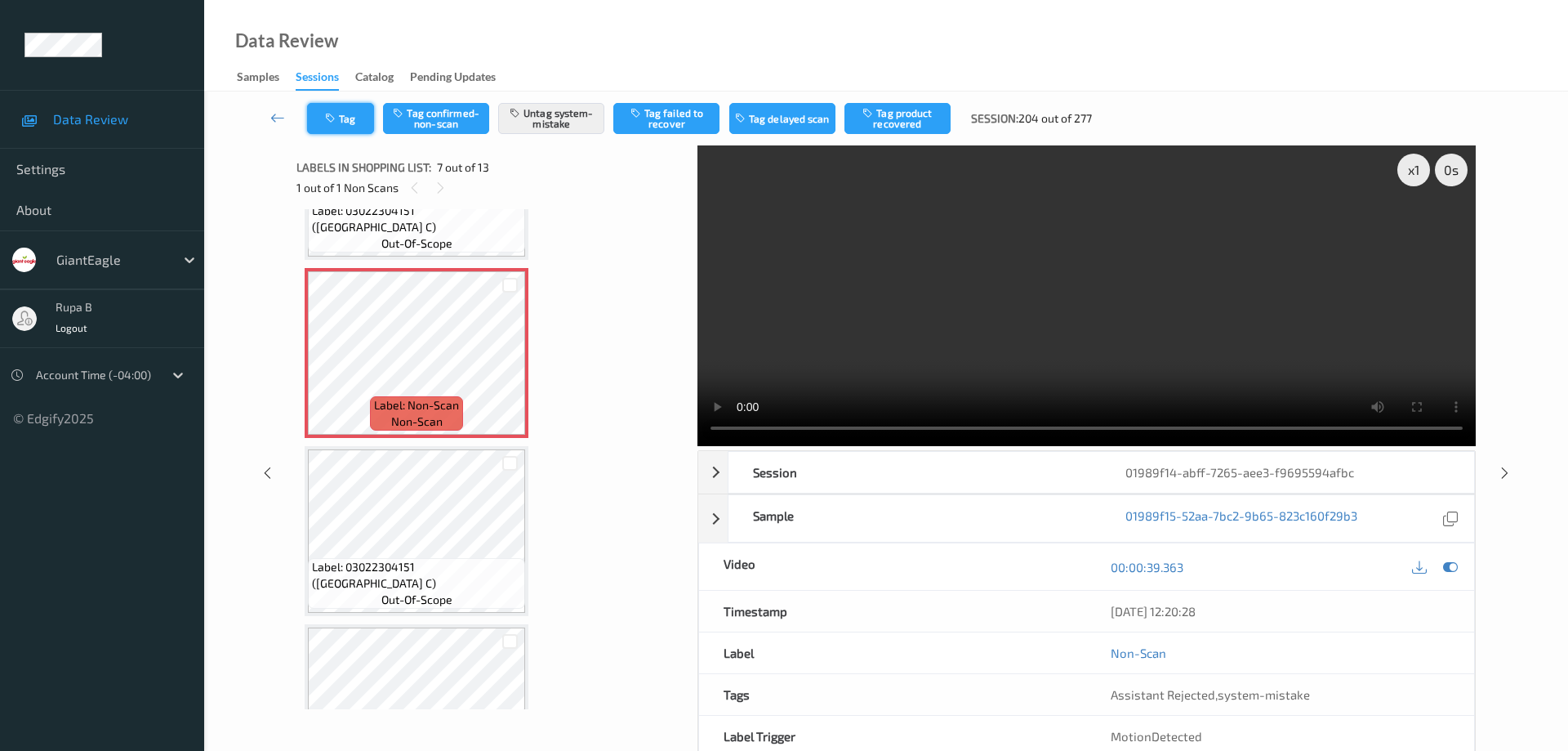
click at [359, 121] on button "Tag" at bounding box center [340, 118] width 67 height 31
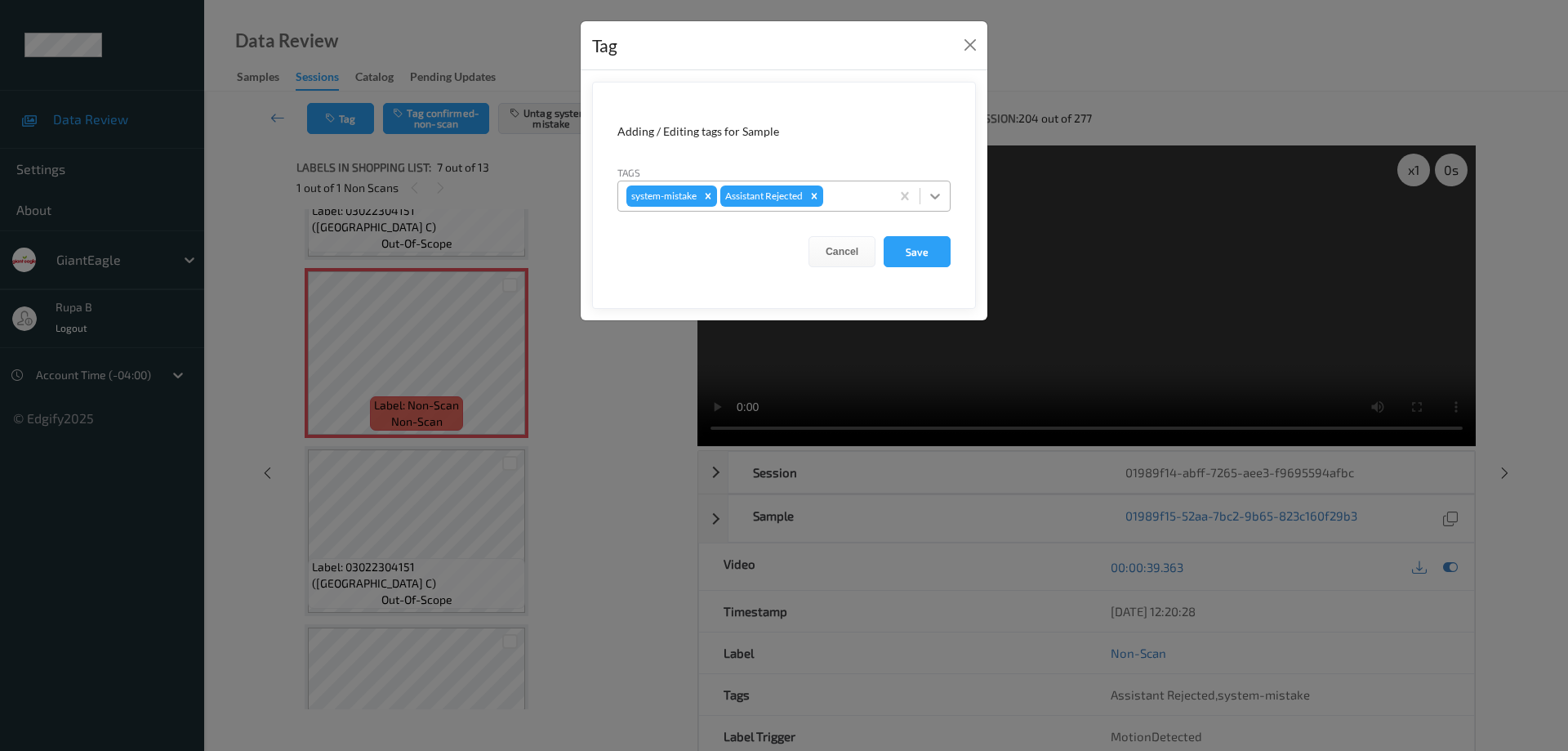
click at [940, 194] on icon at bounding box center [935, 196] width 16 height 16
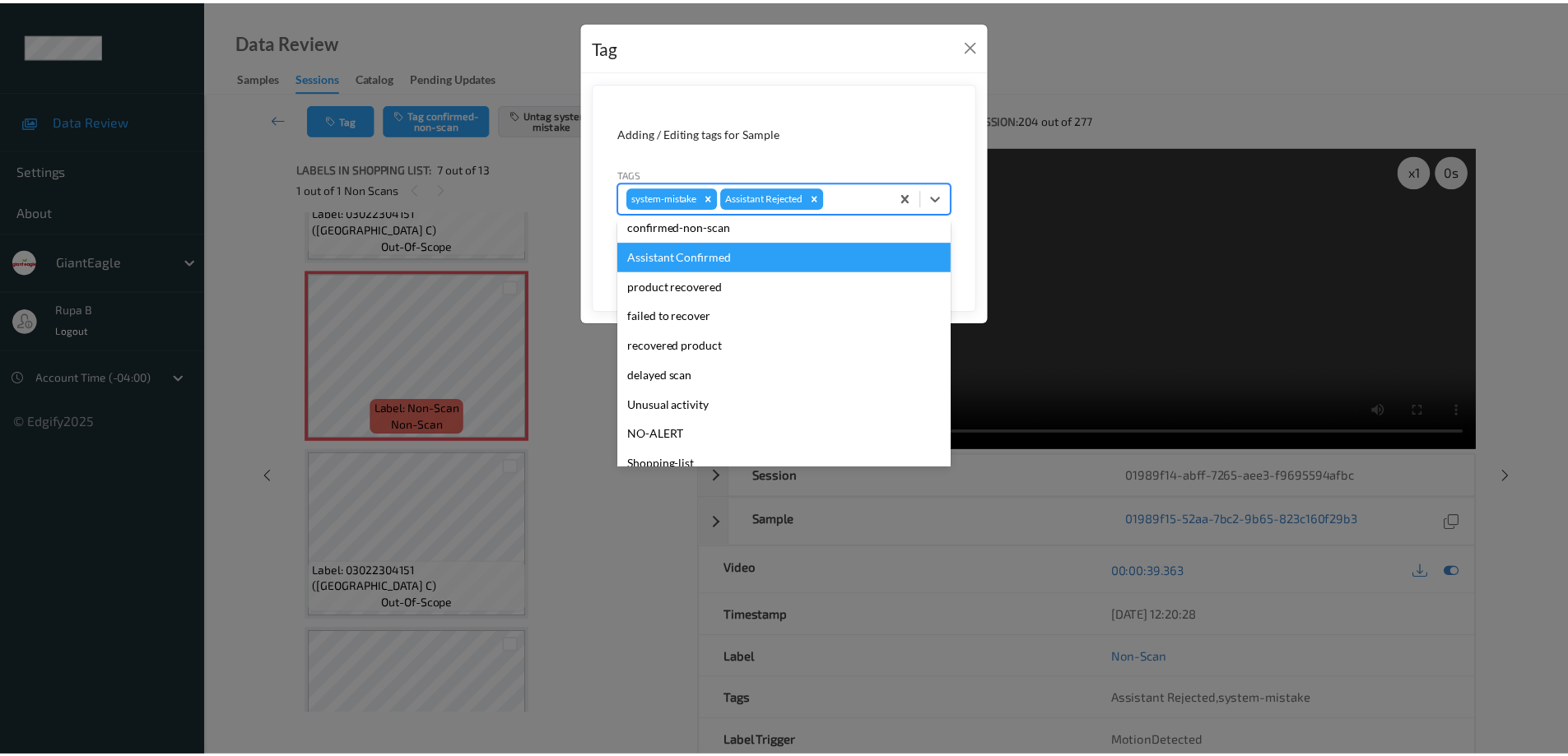
scroll to position [77, 0]
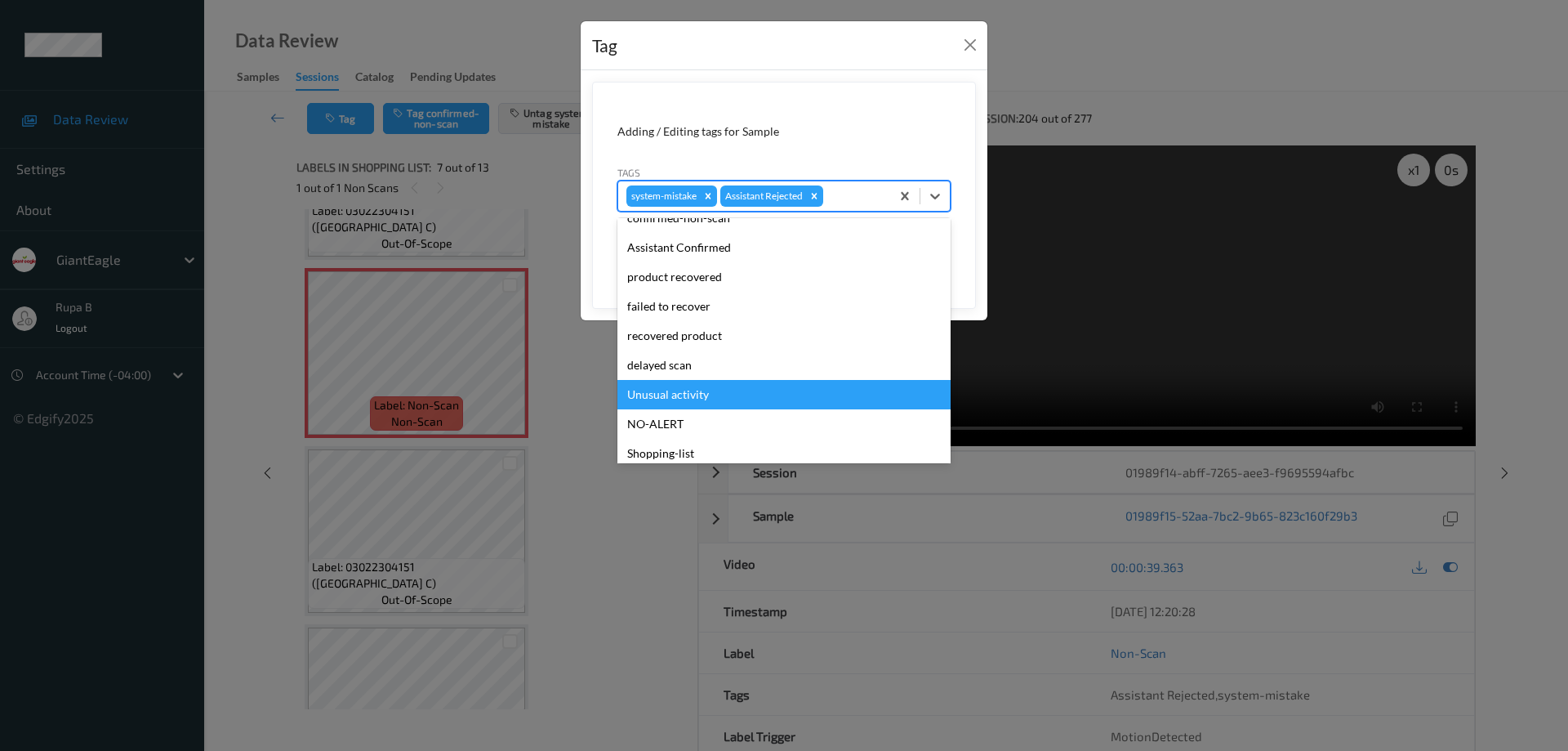
drag, startPoint x: 695, startPoint y: 397, endPoint x: 726, endPoint y: 398, distance: 31.0
click at [696, 397] on div "Unusual activity" at bounding box center [784, 394] width 333 height 30
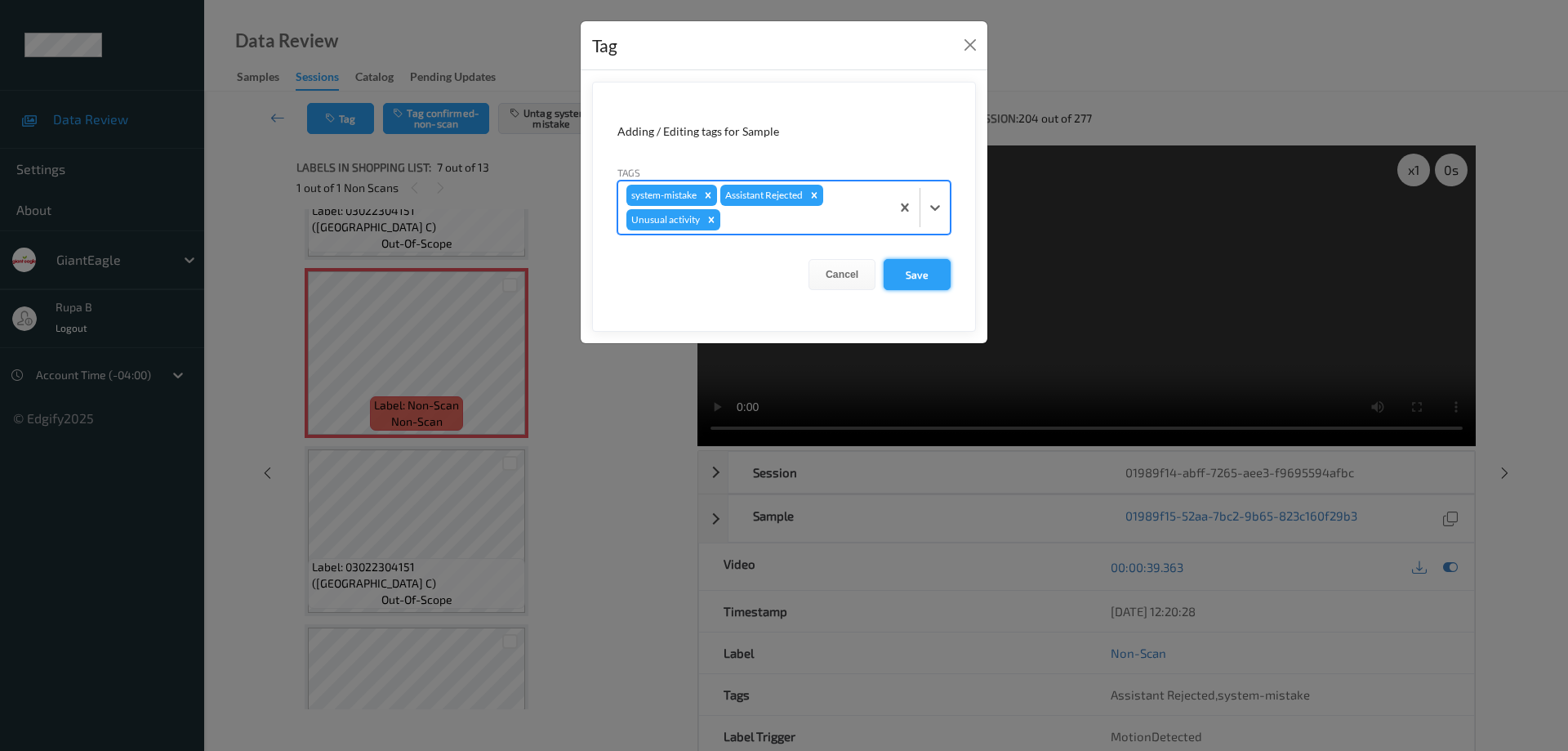
click at [914, 278] on button "Save" at bounding box center [917, 275] width 67 height 31
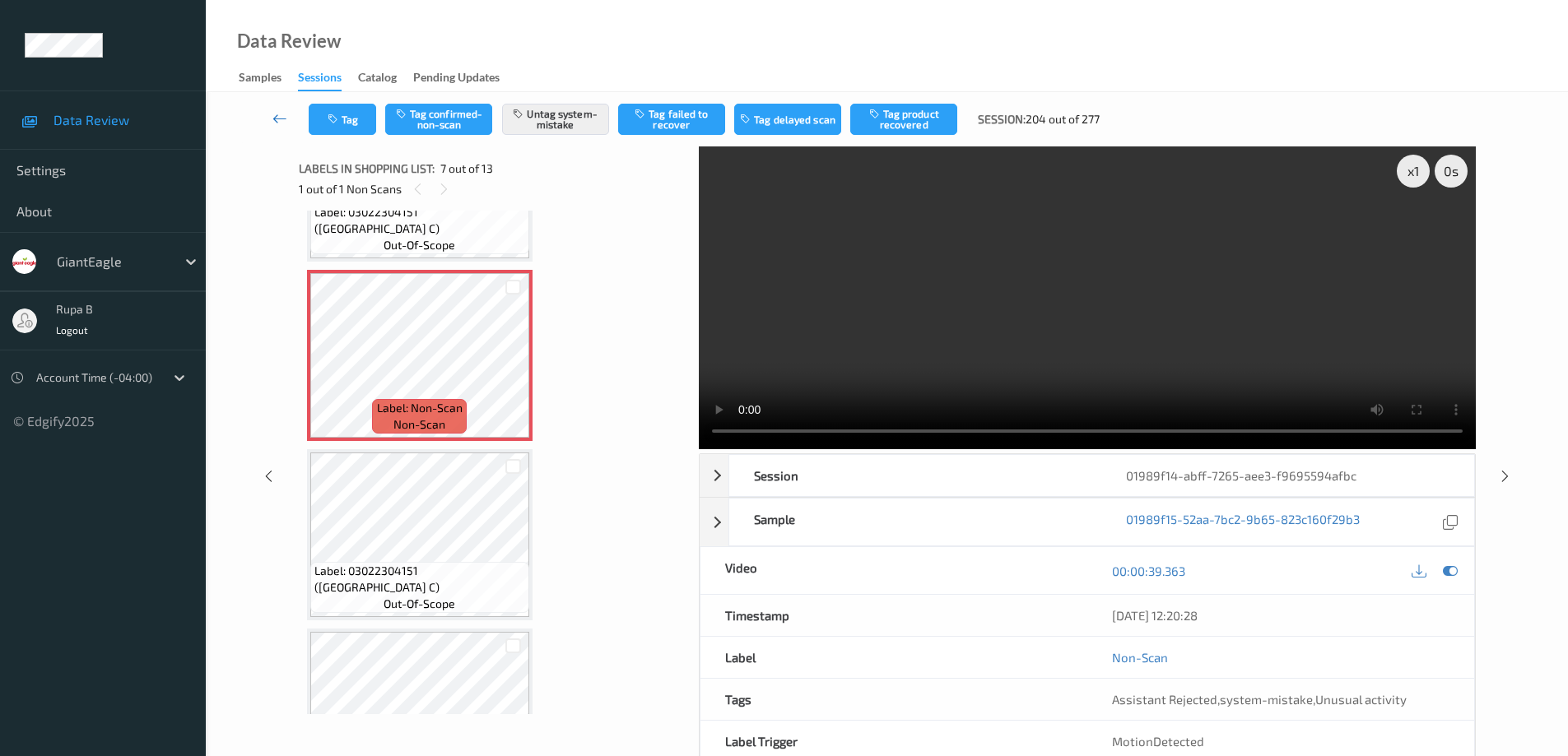
click at [278, 120] on icon at bounding box center [279, 119] width 15 height 16
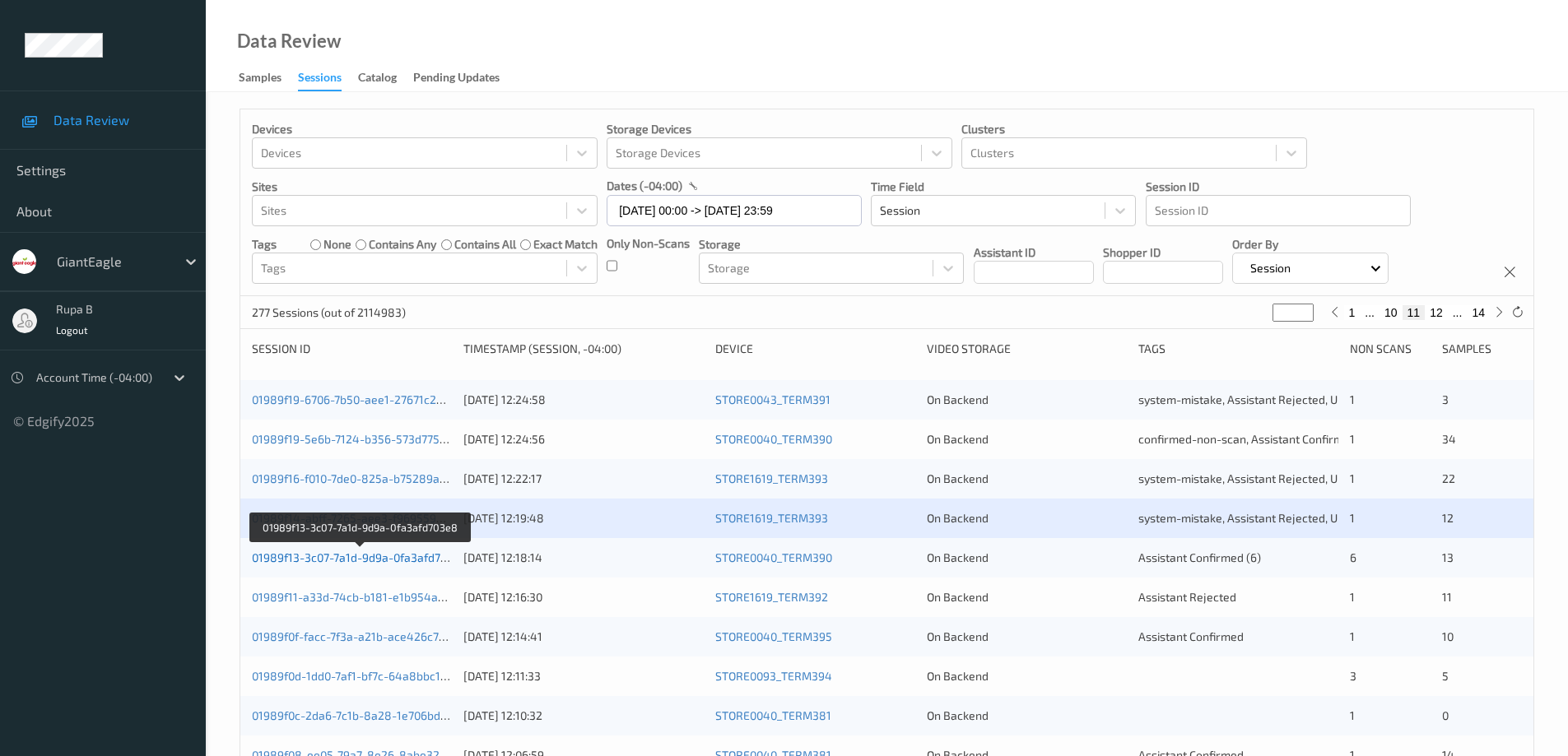
click at [383, 561] on link "01989f13-3c07-7a1d-9d9a-0fa3afd703e8" at bounding box center [360, 557] width 216 height 14
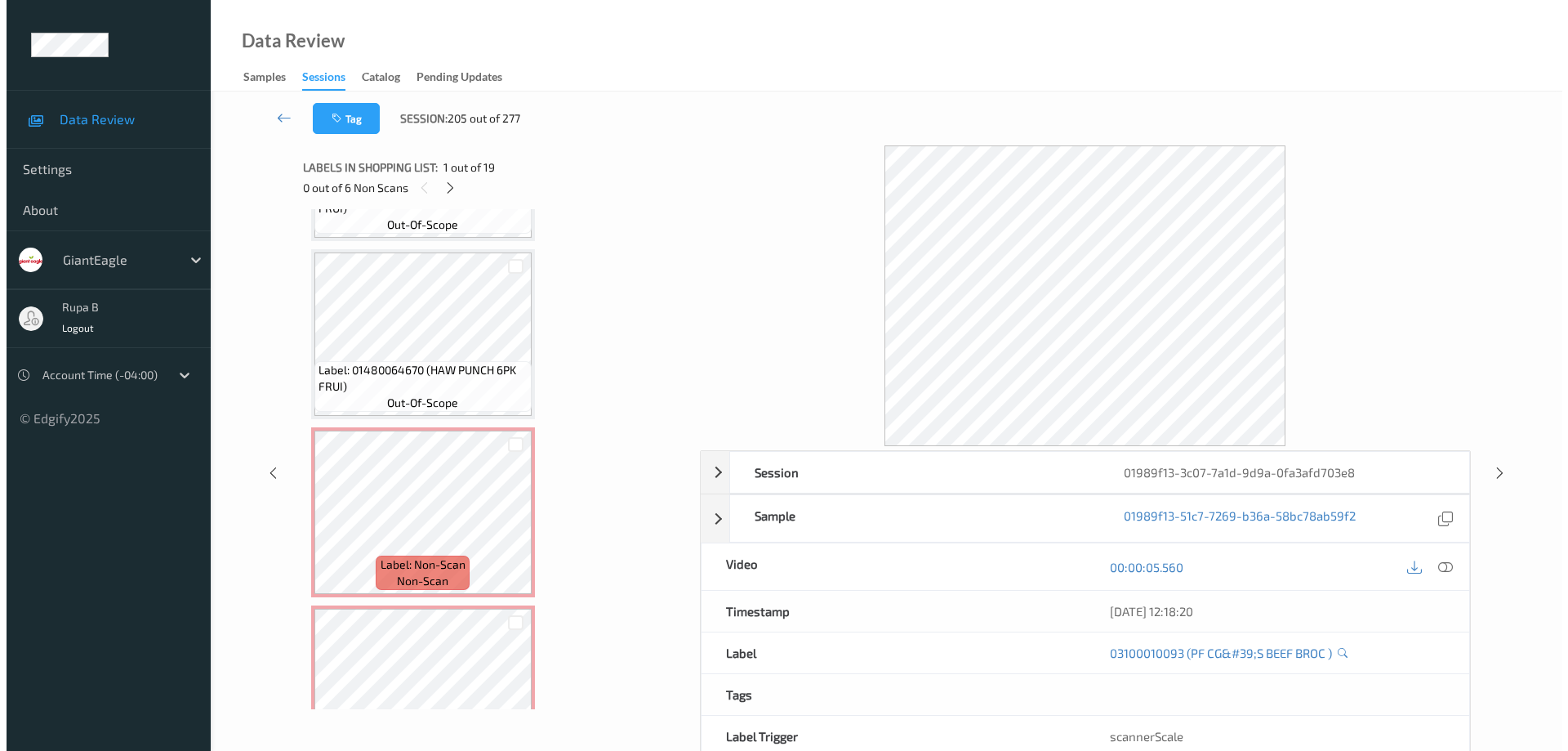
scroll to position [2111, 0]
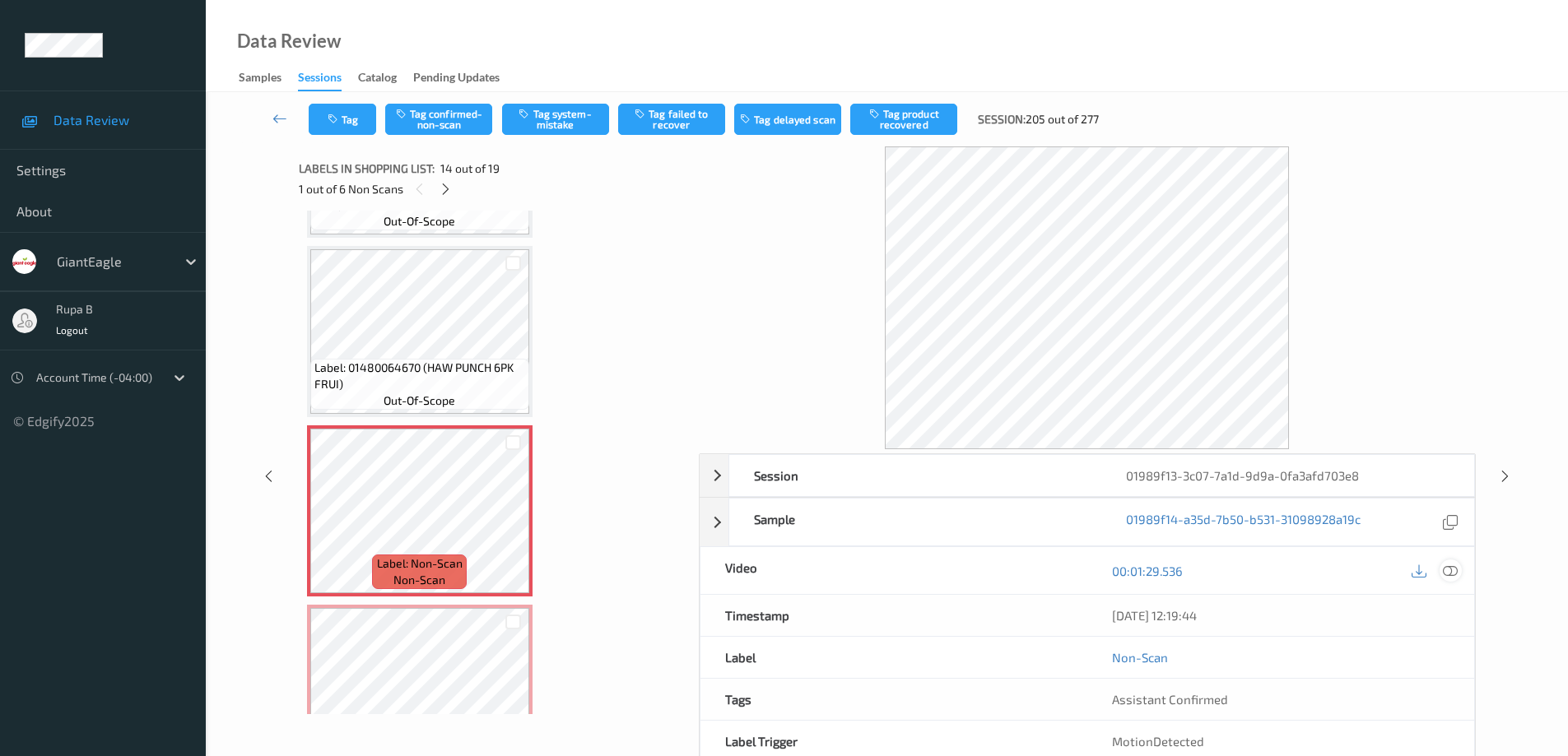
click at [1447, 572] on icon at bounding box center [1450, 571] width 15 height 15
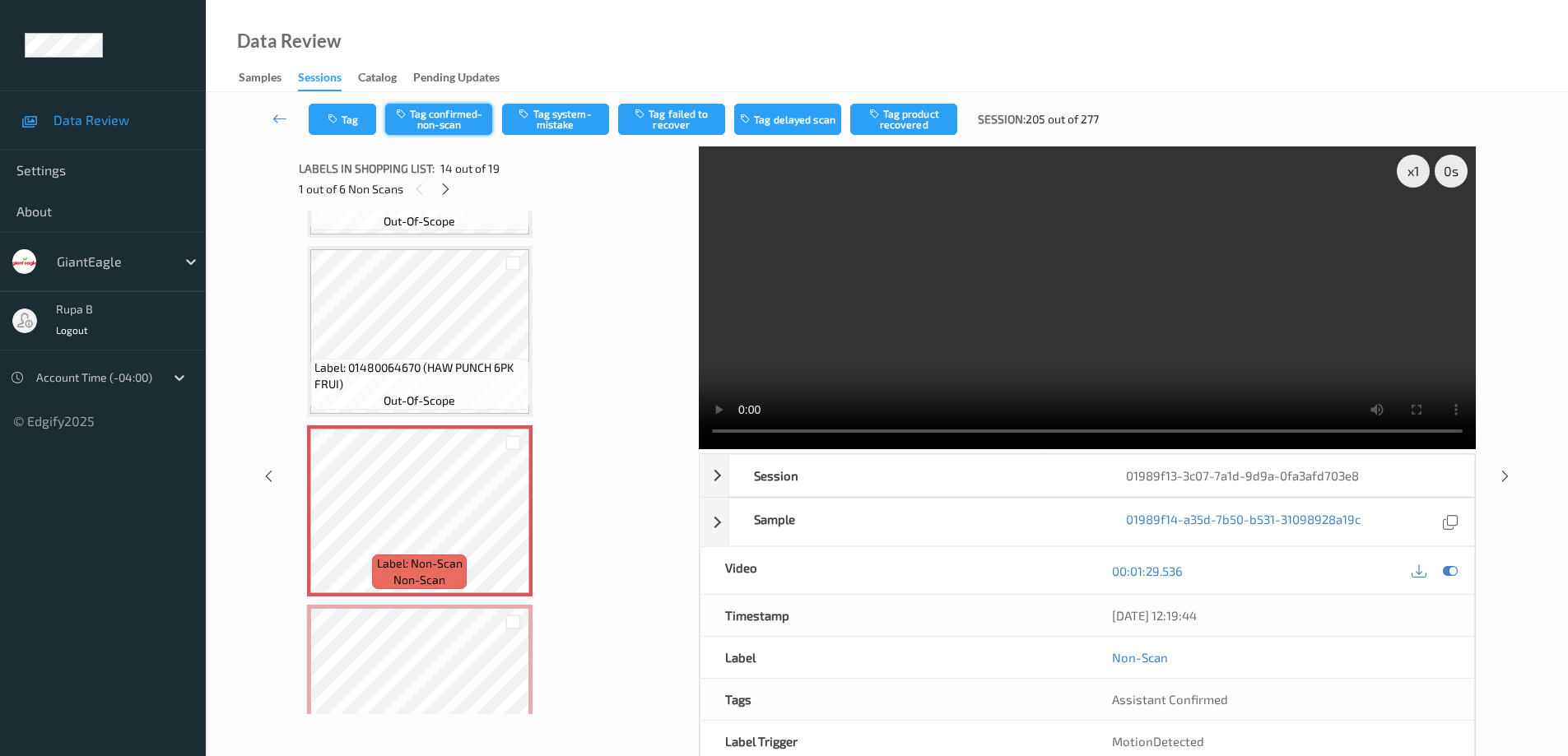
click at [453, 121] on button "Tag confirmed-non-scan" at bounding box center [439, 119] width 107 height 31
click at [1457, 574] on div at bounding box center [1450, 570] width 23 height 23
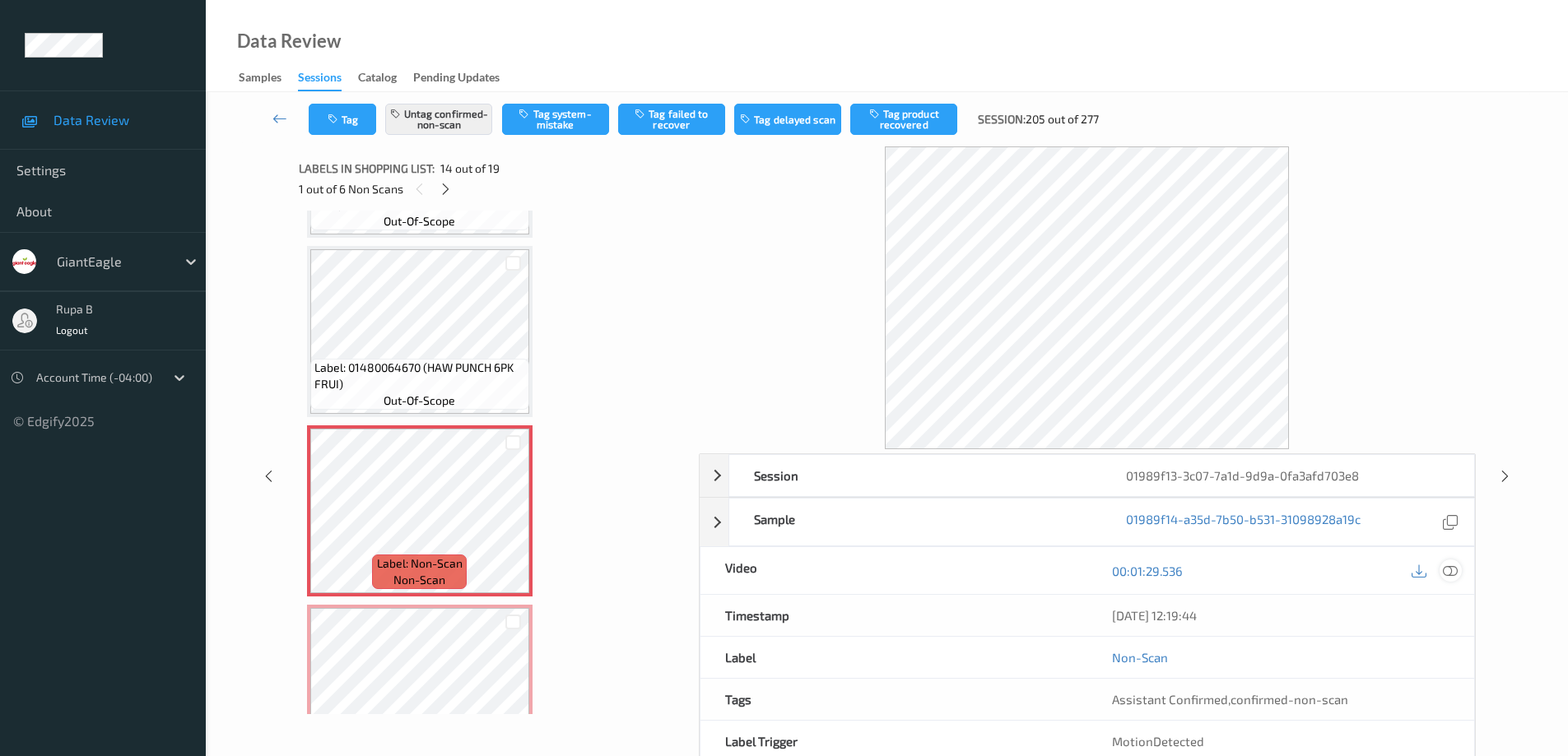
click at [1447, 574] on icon at bounding box center [1450, 571] width 15 height 15
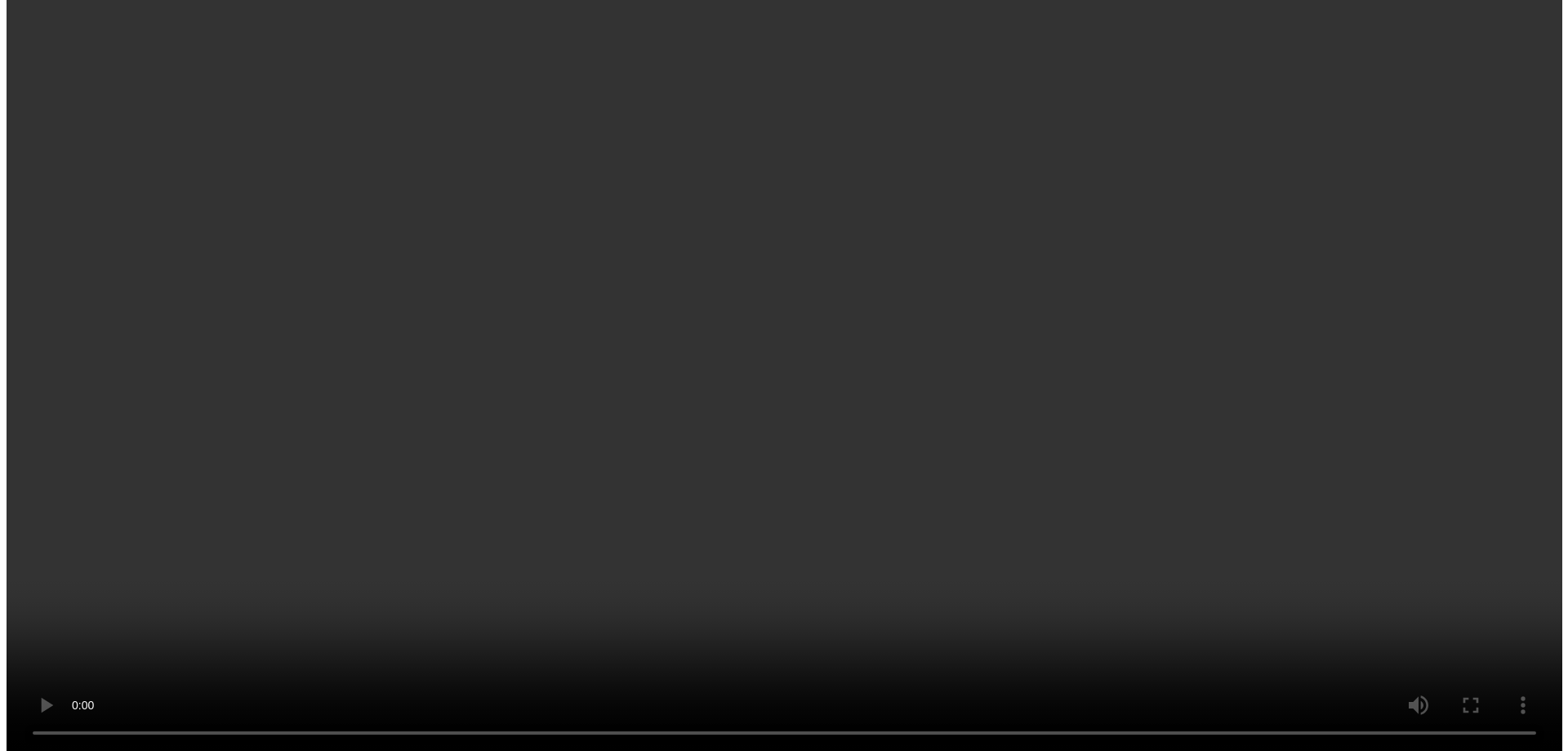
scroll to position [2356, 0]
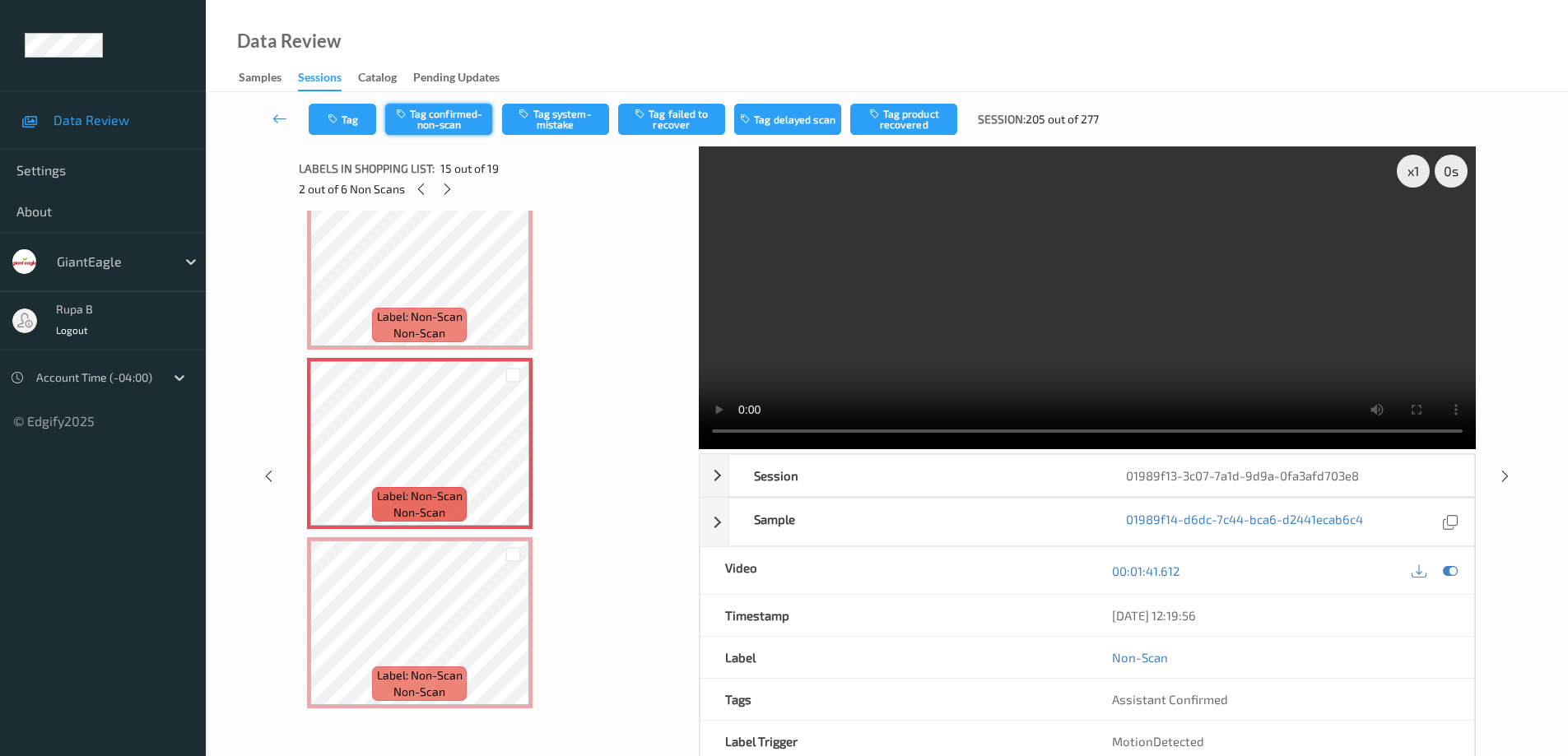
click at [460, 120] on button "Tag confirmed-non-scan" at bounding box center [439, 119] width 107 height 31
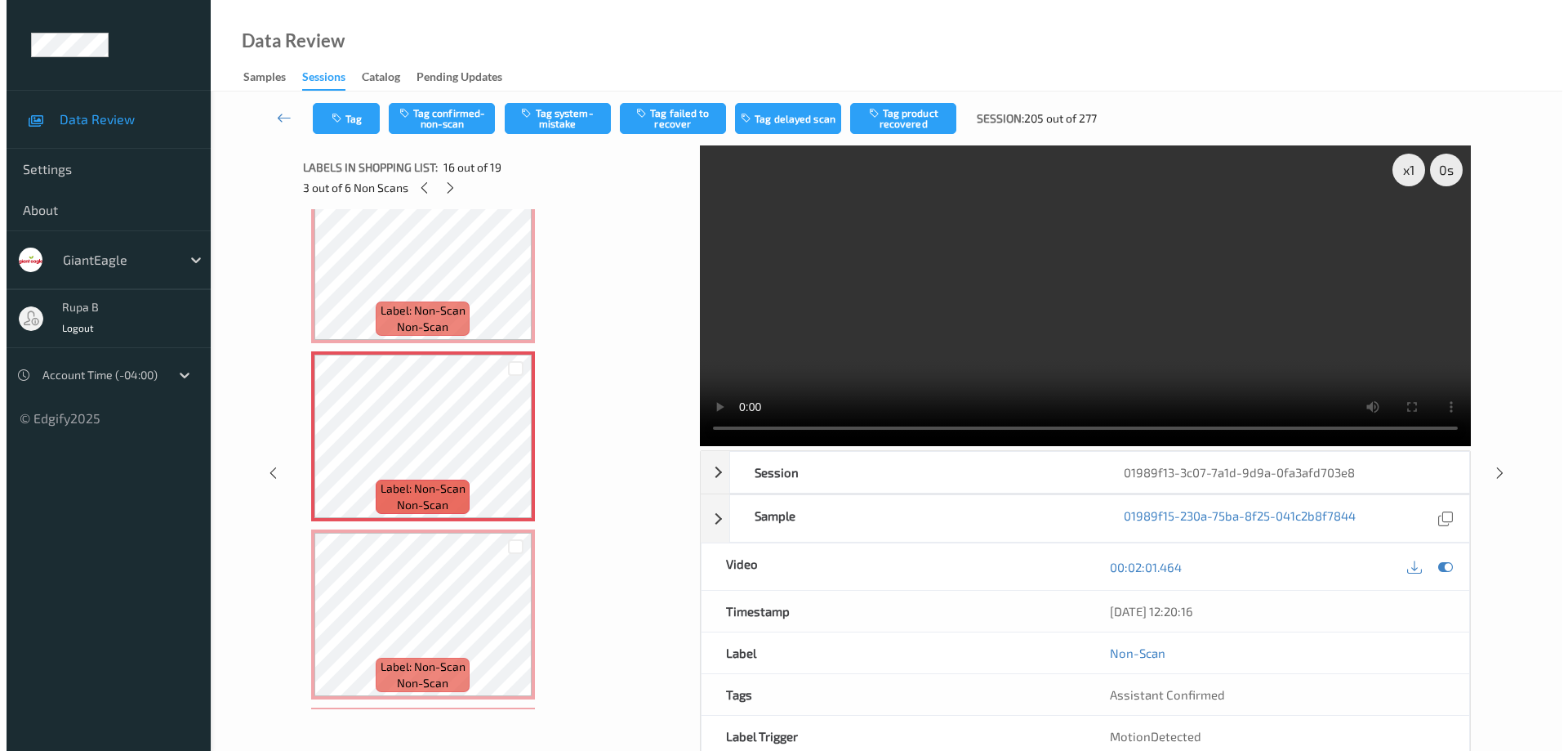
scroll to position [2583, 0]
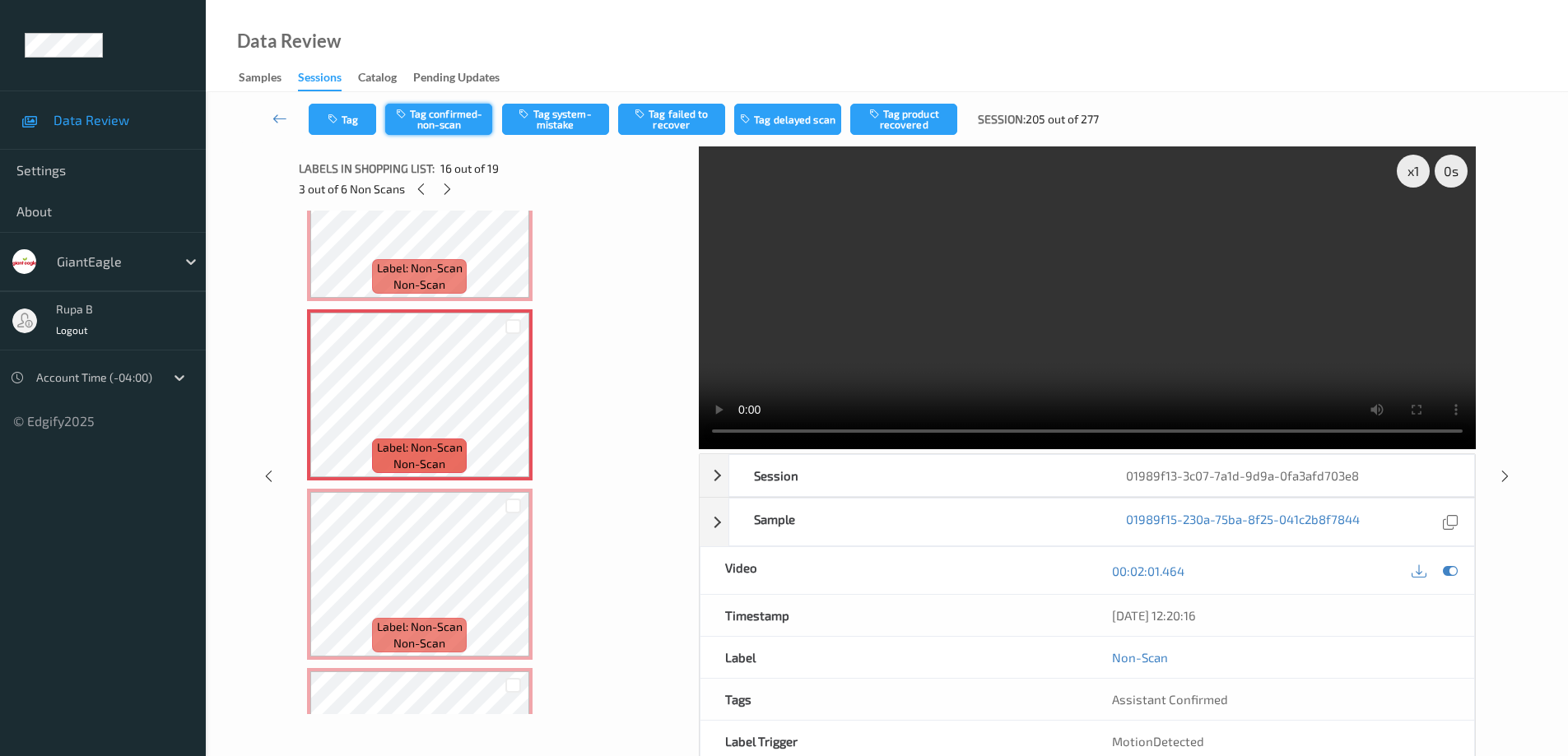
click at [431, 119] on button "Tag confirmed-non-scan" at bounding box center [439, 119] width 107 height 31
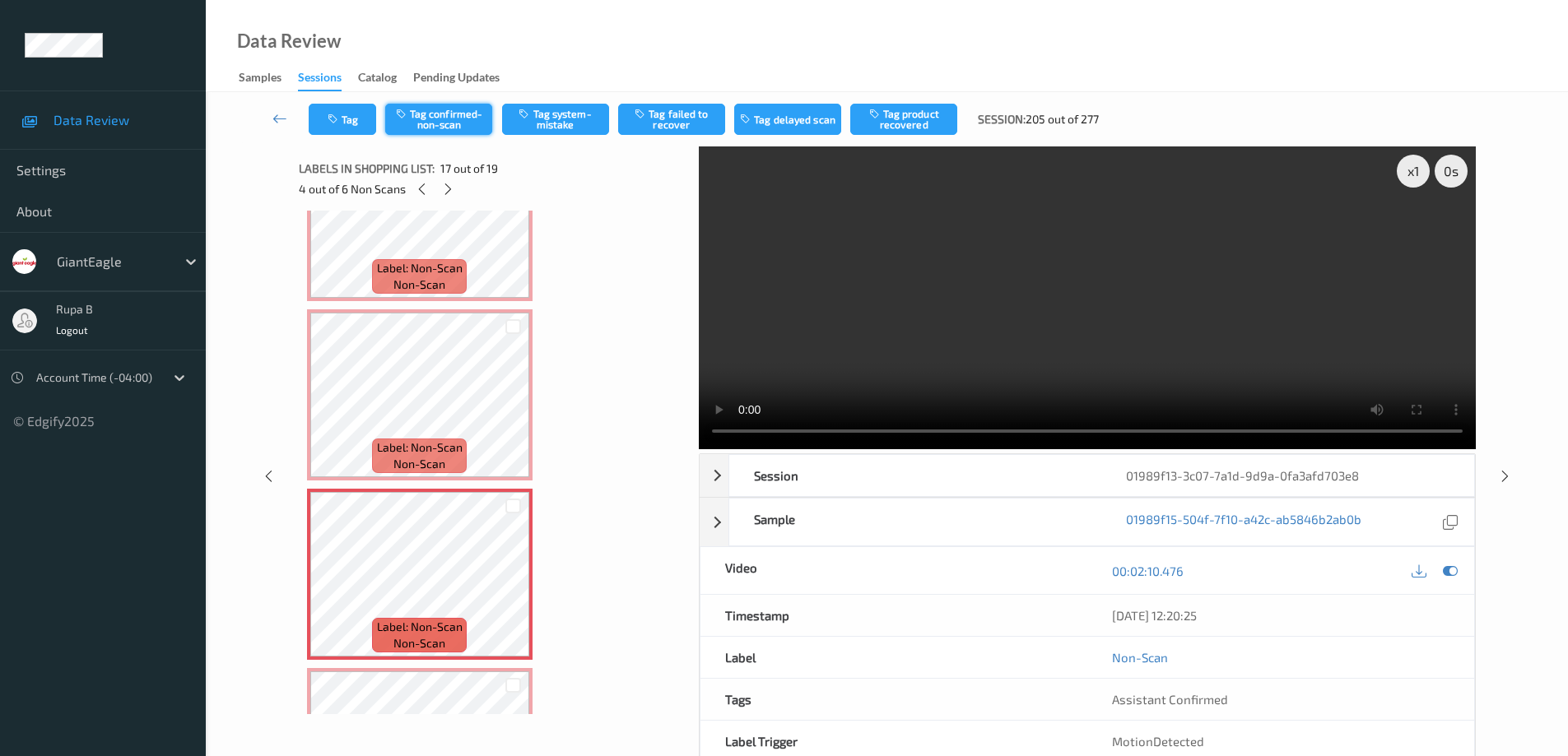
click at [454, 119] on button "Tag confirmed-non-scan" at bounding box center [439, 119] width 107 height 31
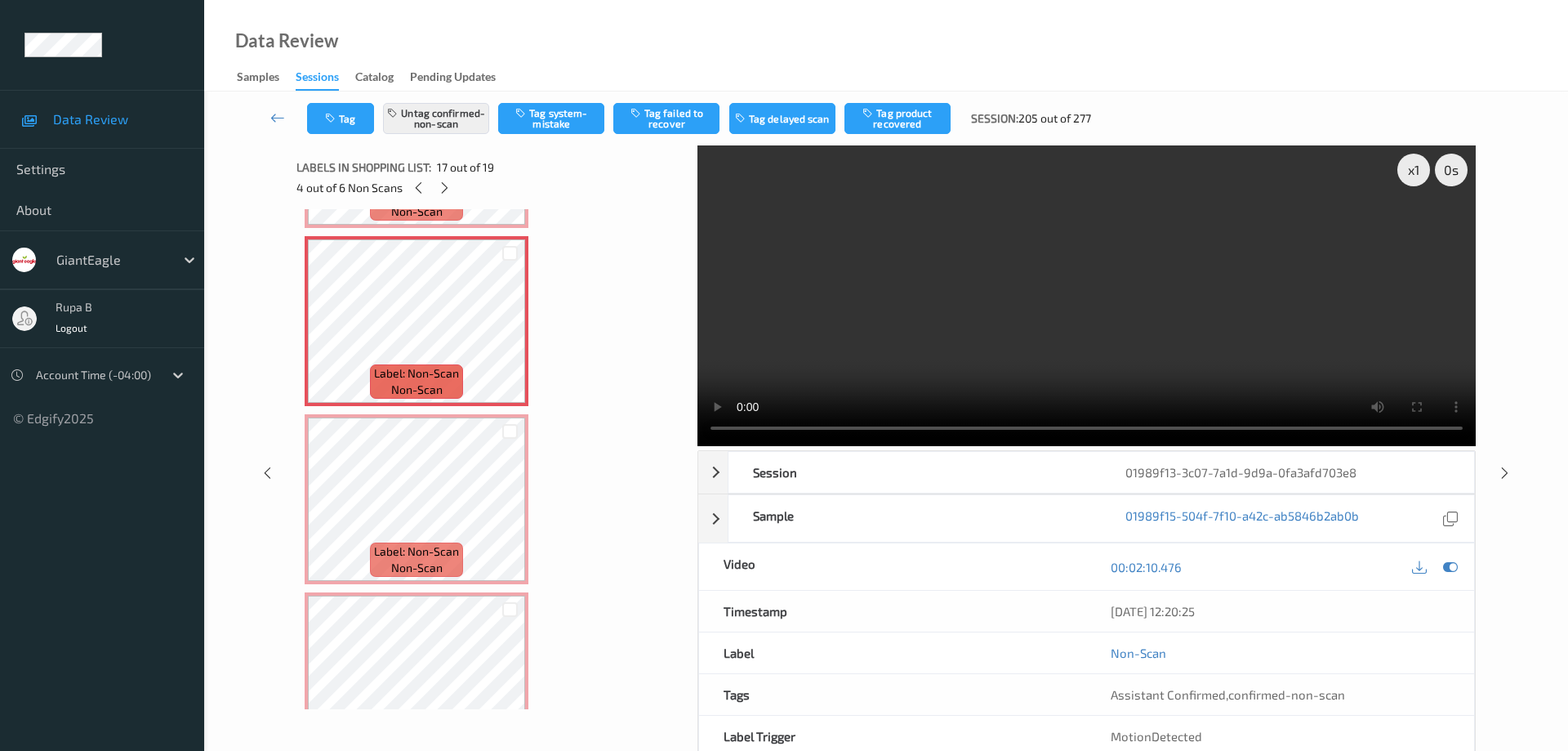
scroll to position [2842, 0]
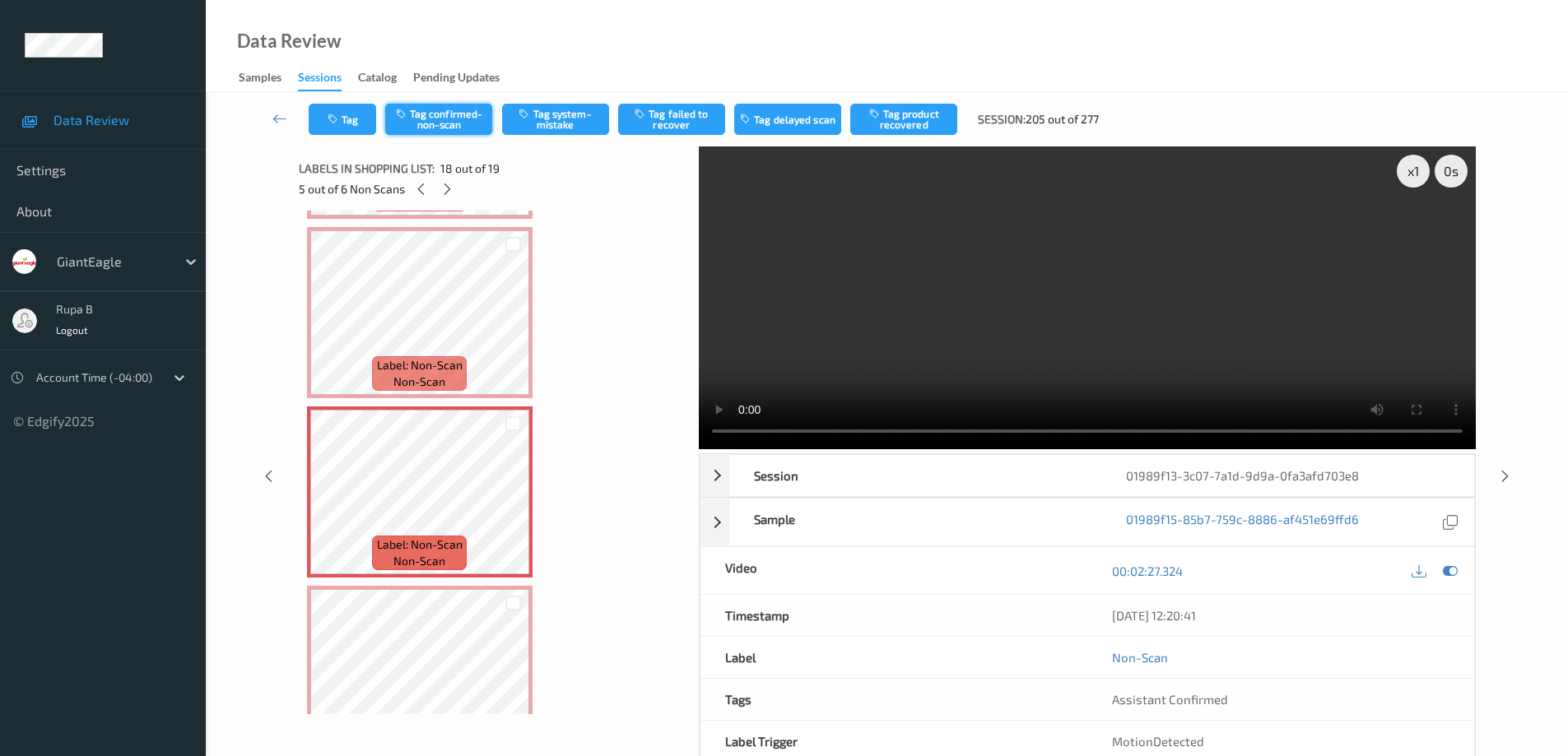
click at [468, 117] on button "Tag confirmed-non-scan" at bounding box center [439, 119] width 107 height 31
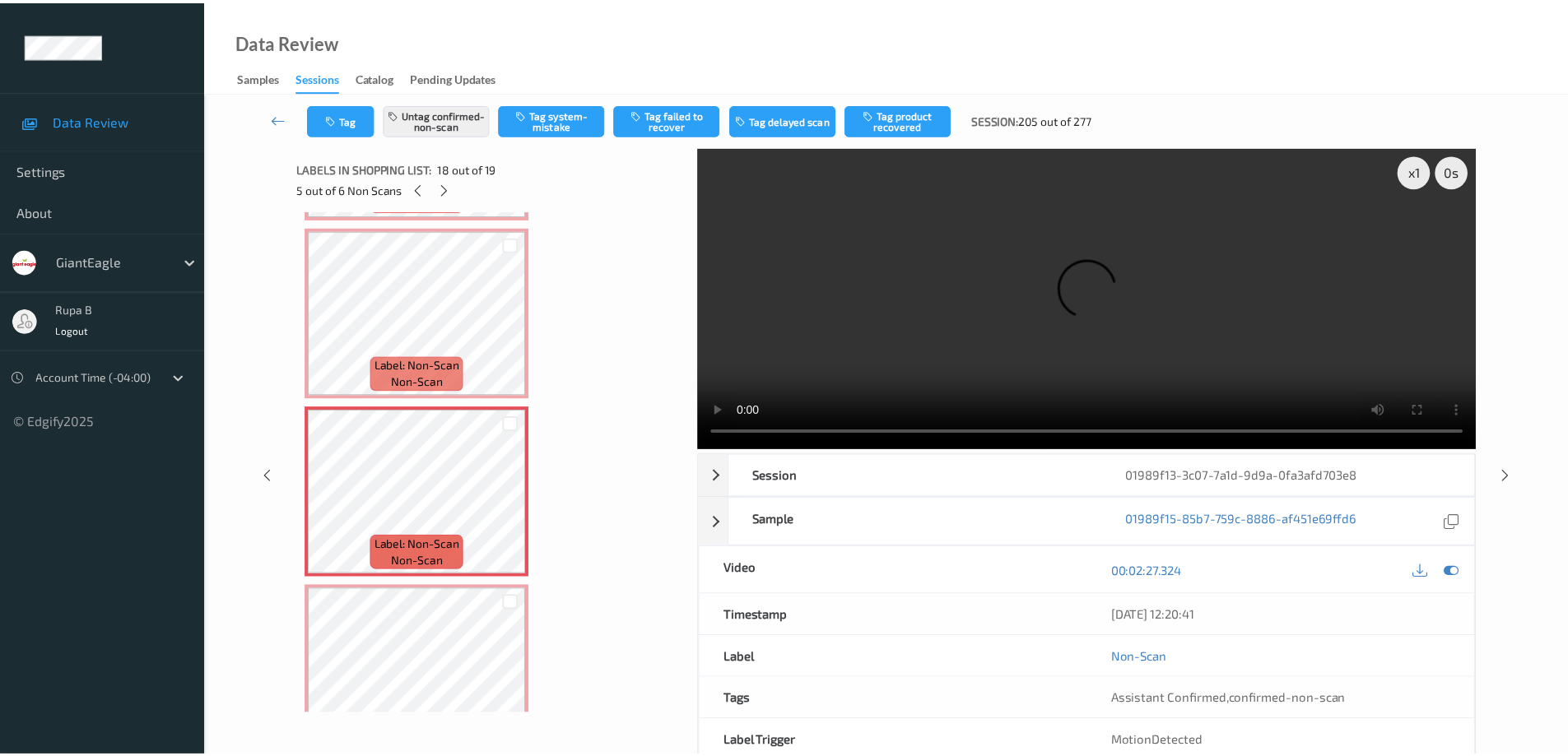
scroll to position [2912, 0]
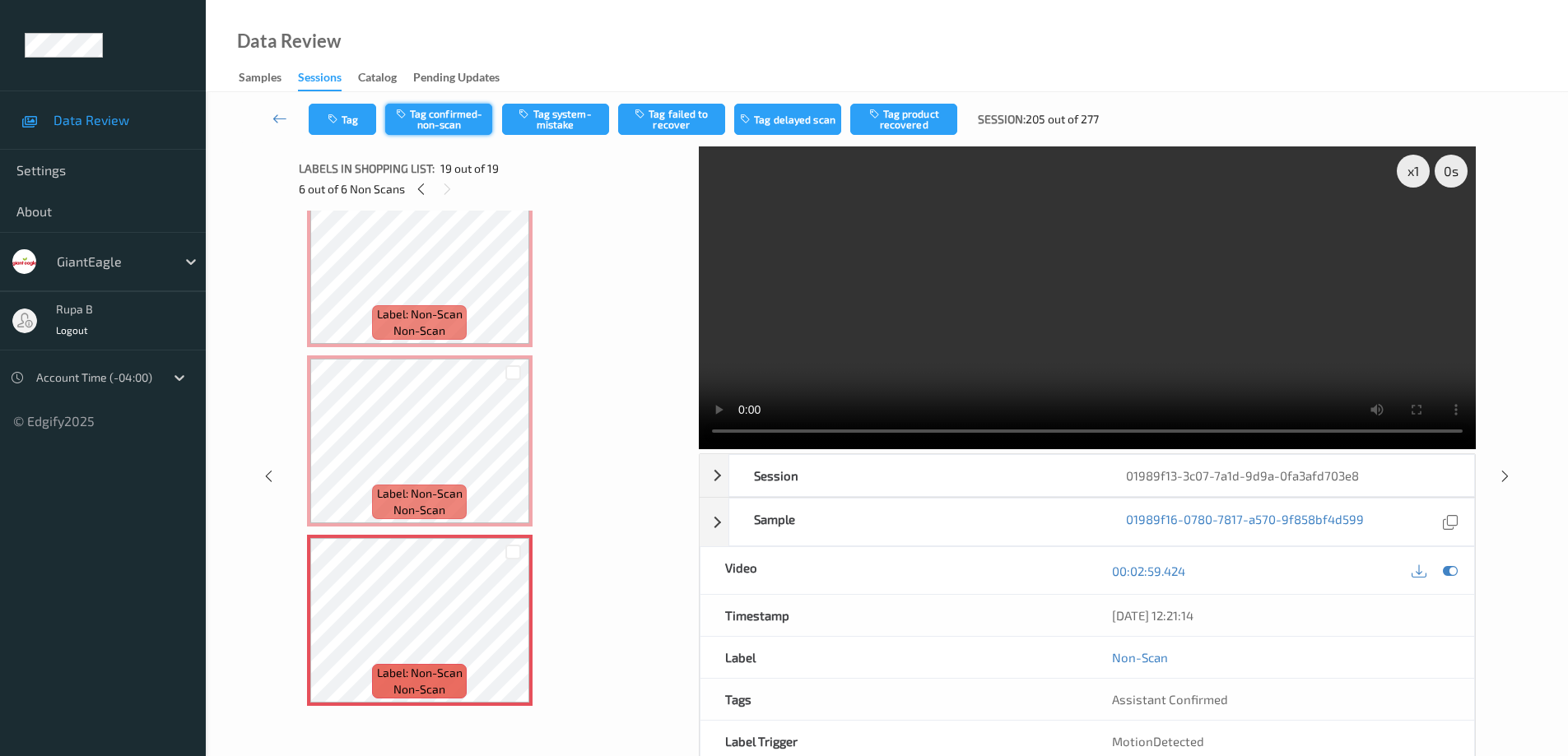
click at [463, 120] on button "Tag confirmed-non-scan" at bounding box center [439, 119] width 107 height 31
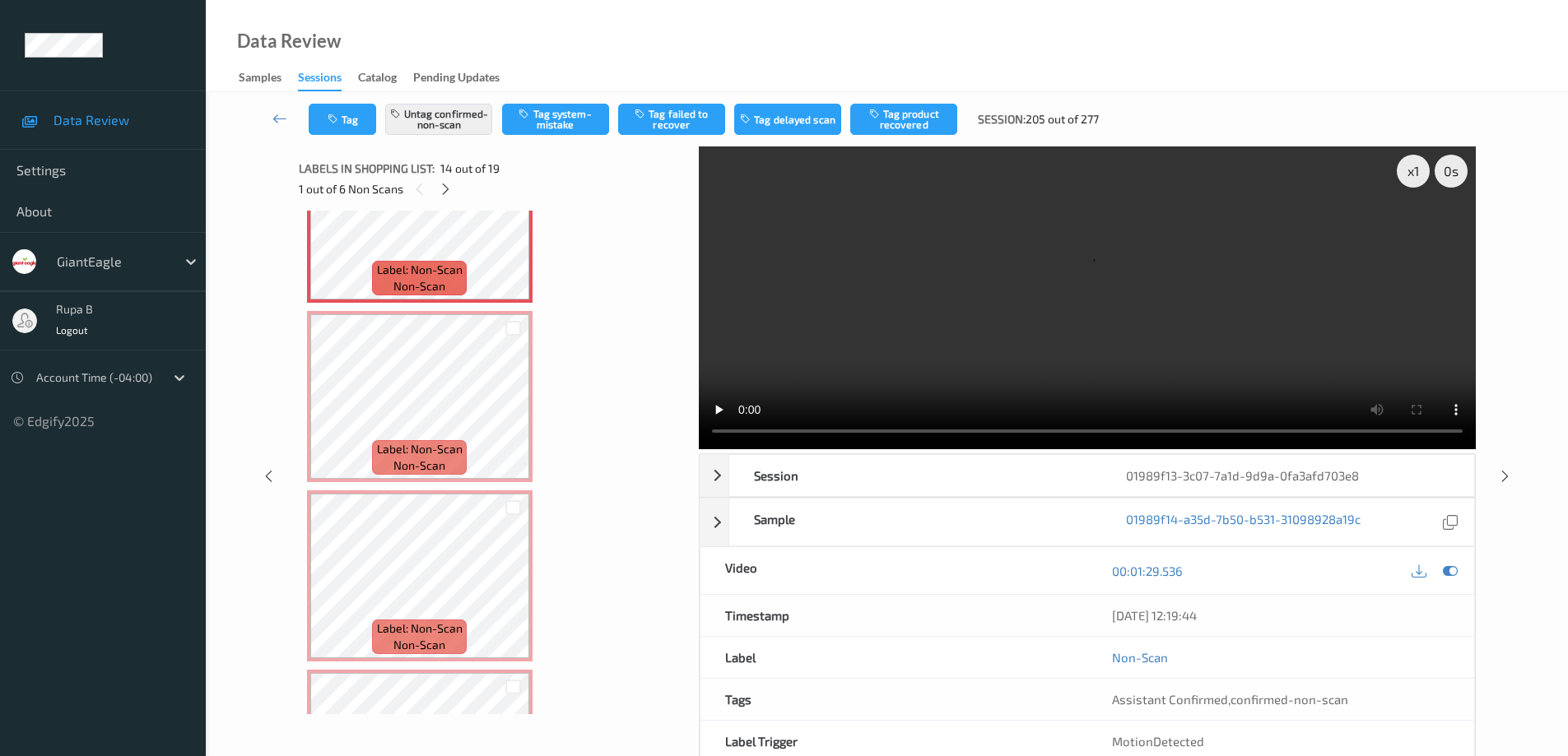
scroll to position [2336, 0]
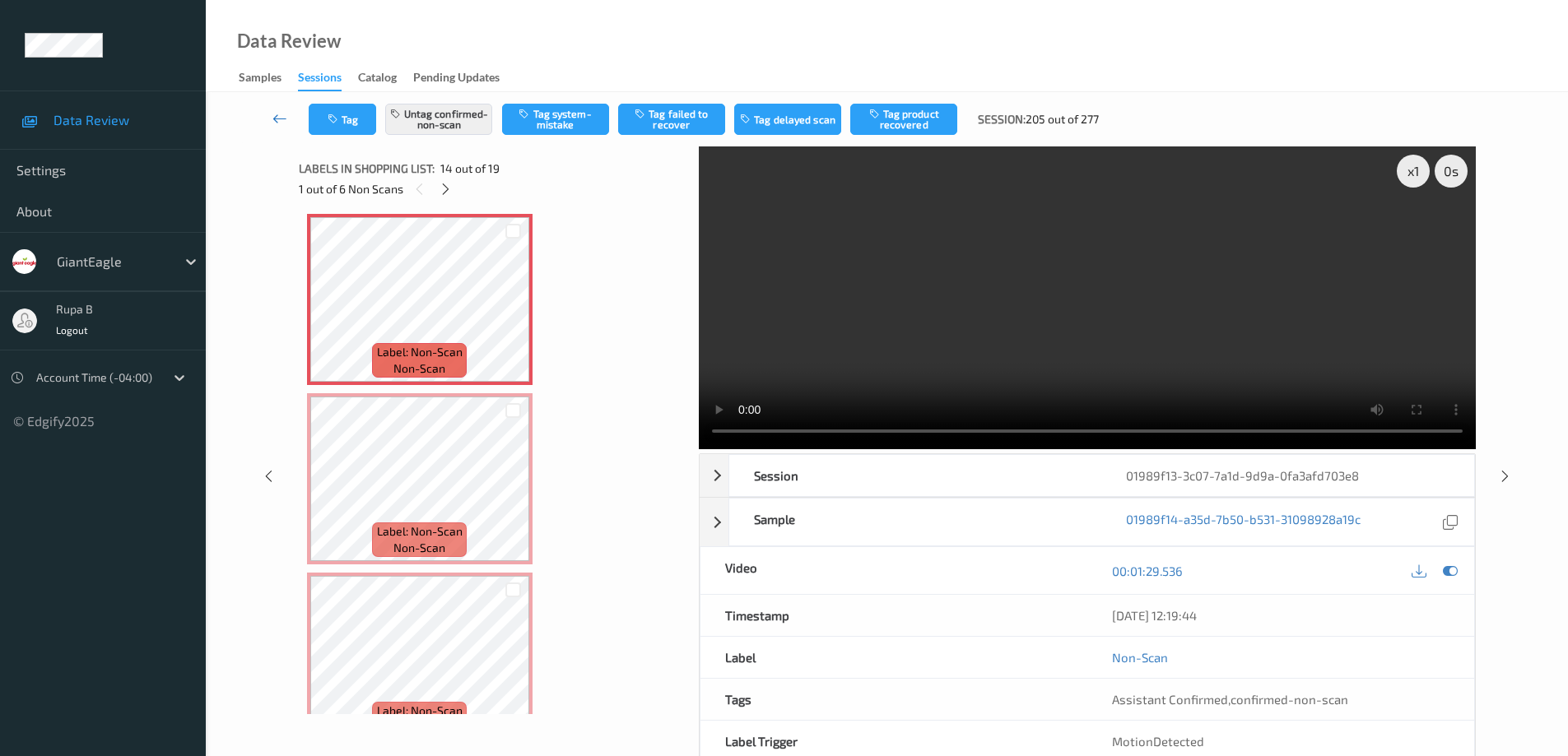
click at [277, 119] on icon at bounding box center [279, 119] width 15 height 16
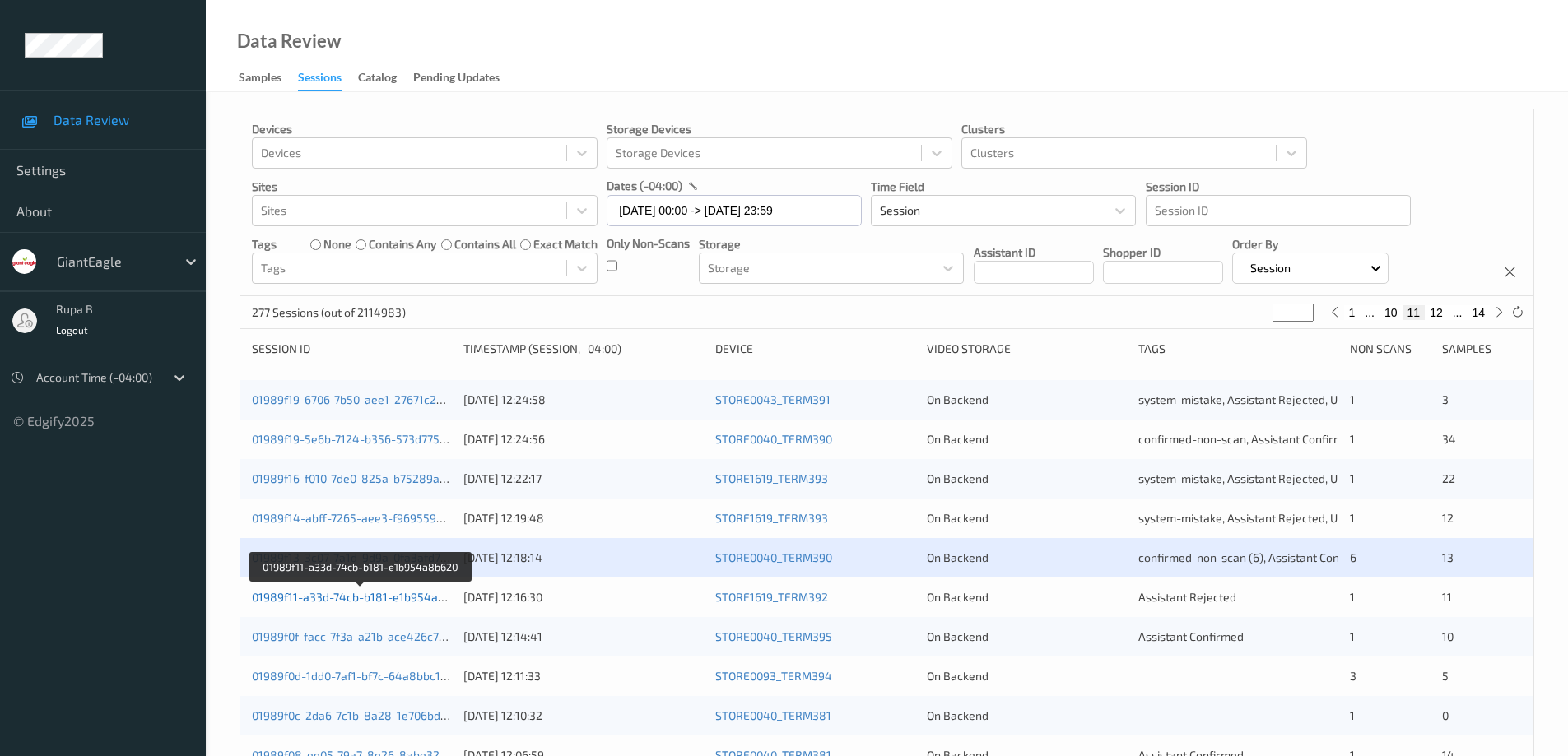
click at [424, 599] on link "01989f11-a33d-74cb-b181-e1b954a8b620" at bounding box center [362, 596] width 219 height 14
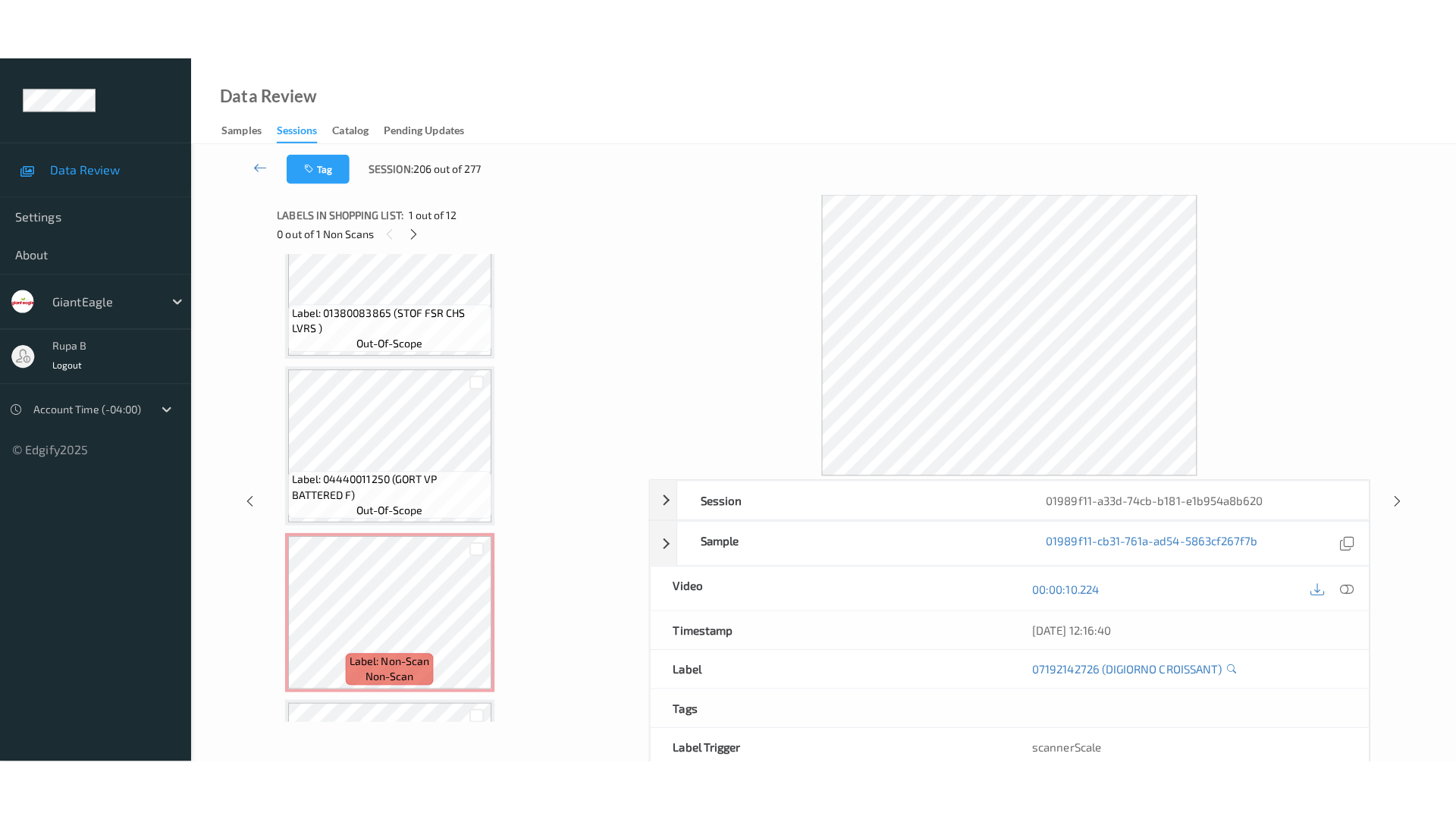
scroll to position [1528, 0]
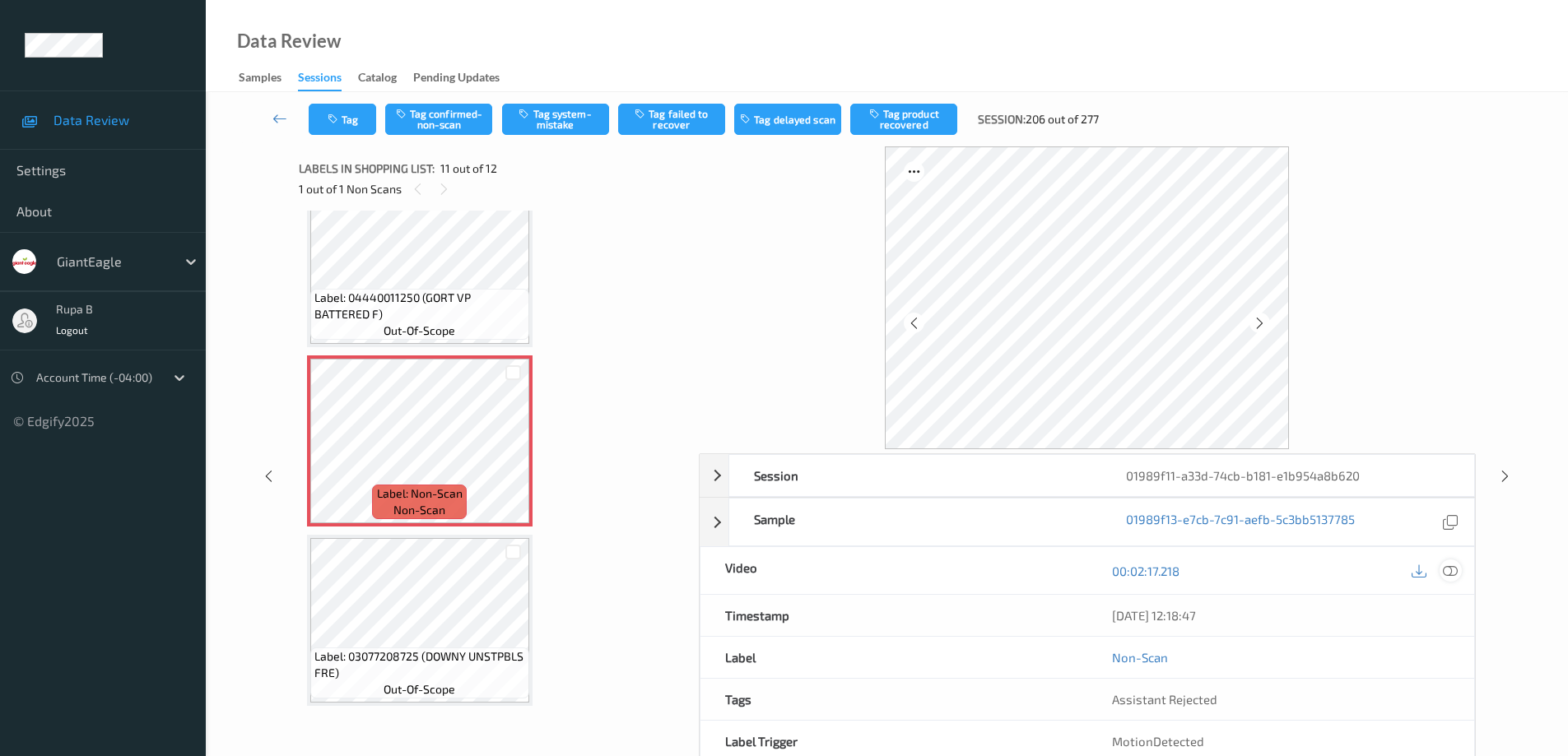
click at [1454, 571] on icon at bounding box center [1450, 571] width 15 height 15
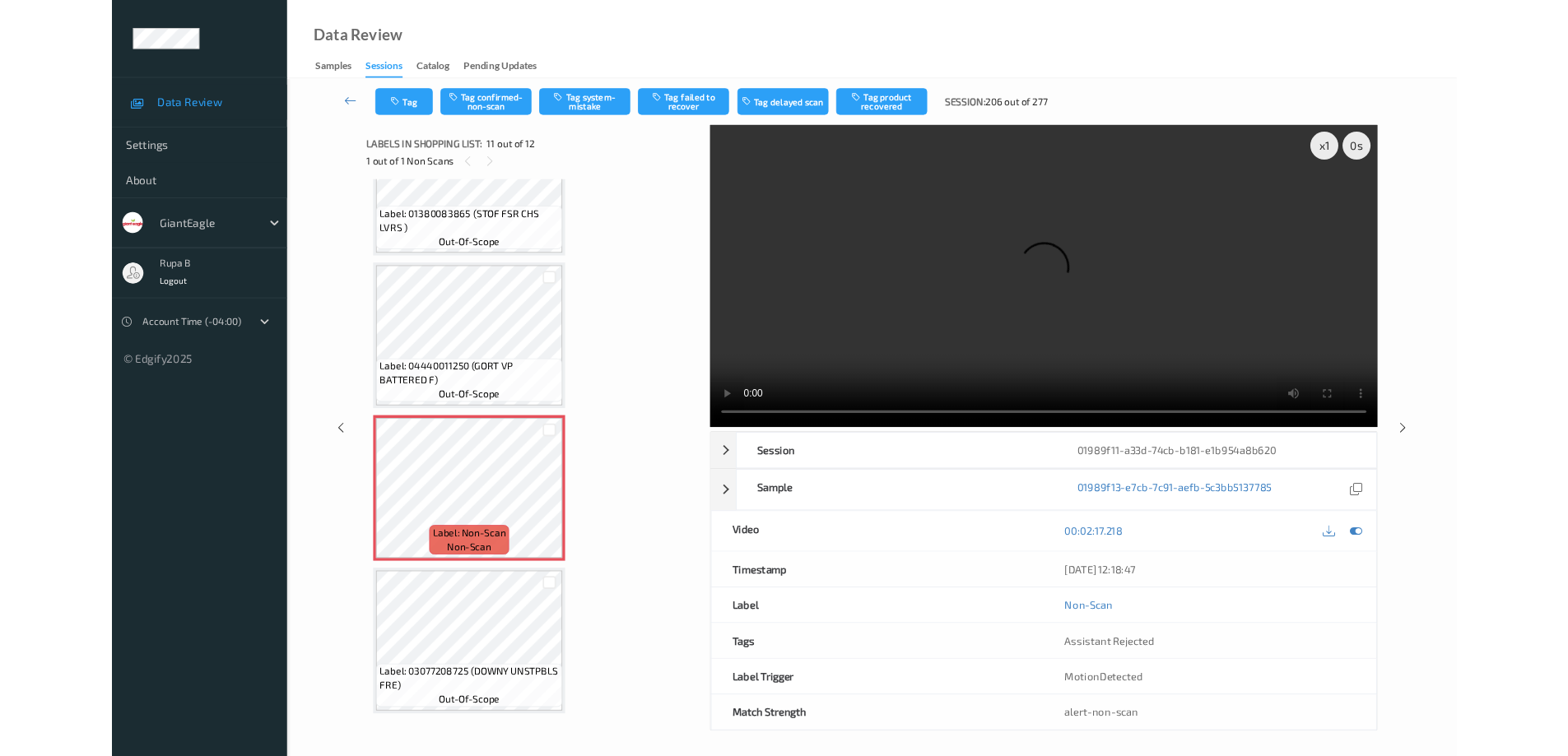
scroll to position [1525, 0]
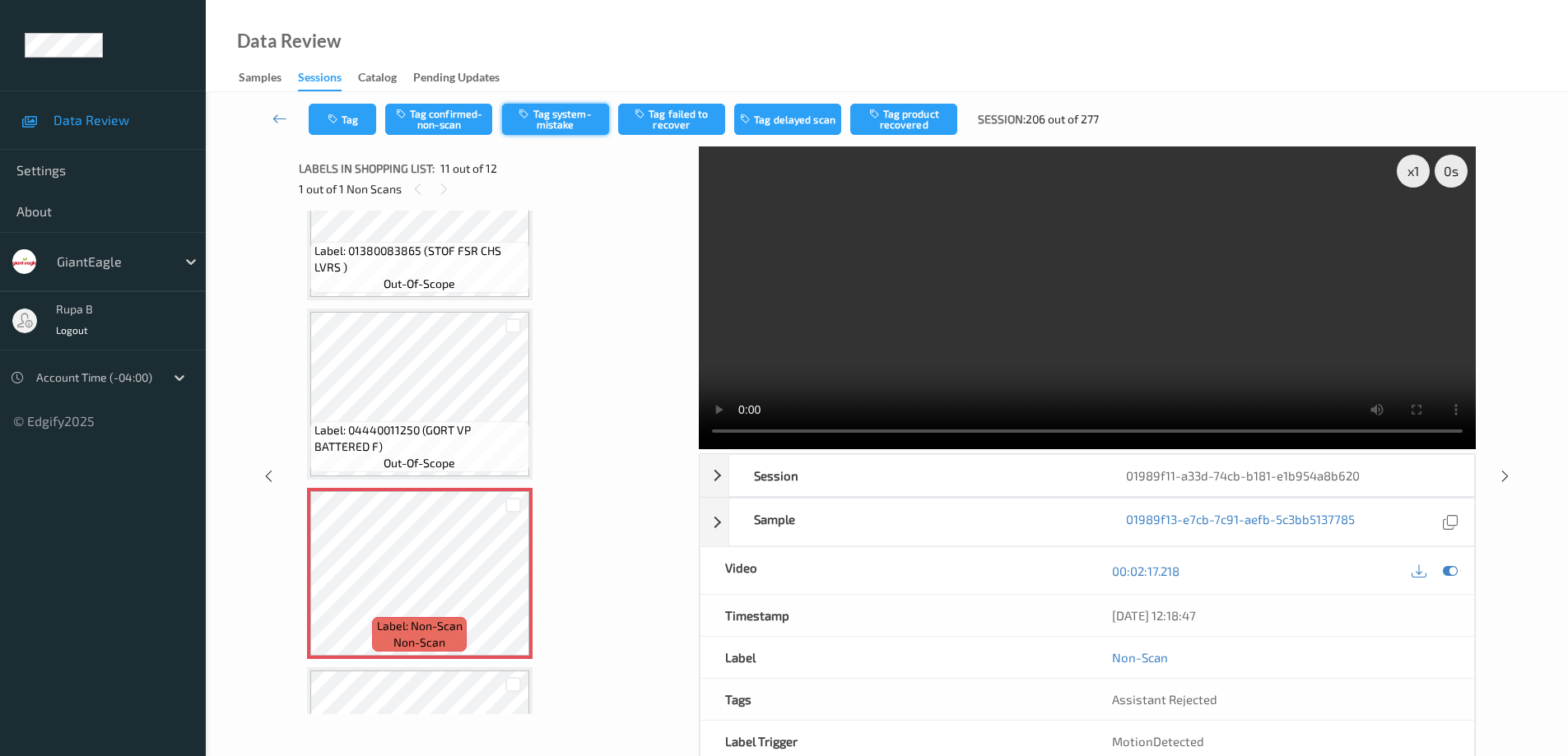
click at [565, 127] on button "Tag system-mistake" at bounding box center [556, 119] width 107 height 31
click at [280, 117] on icon at bounding box center [279, 119] width 15 height 16
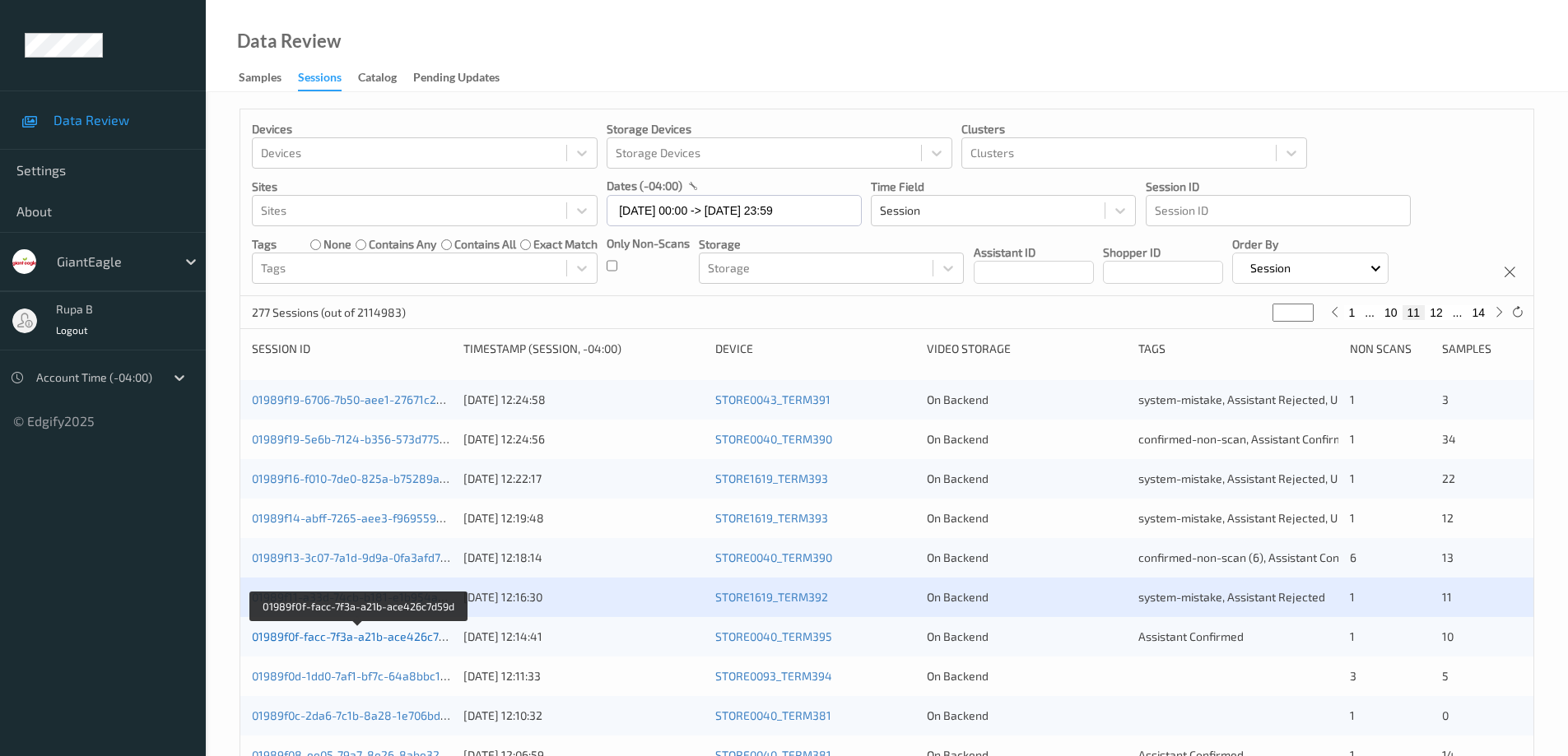
click at [375, 639] on link "01989f0f-facc-7f3a-a21b-ace426c7d59d" at bounding box center [358, 635] width 213 height 14
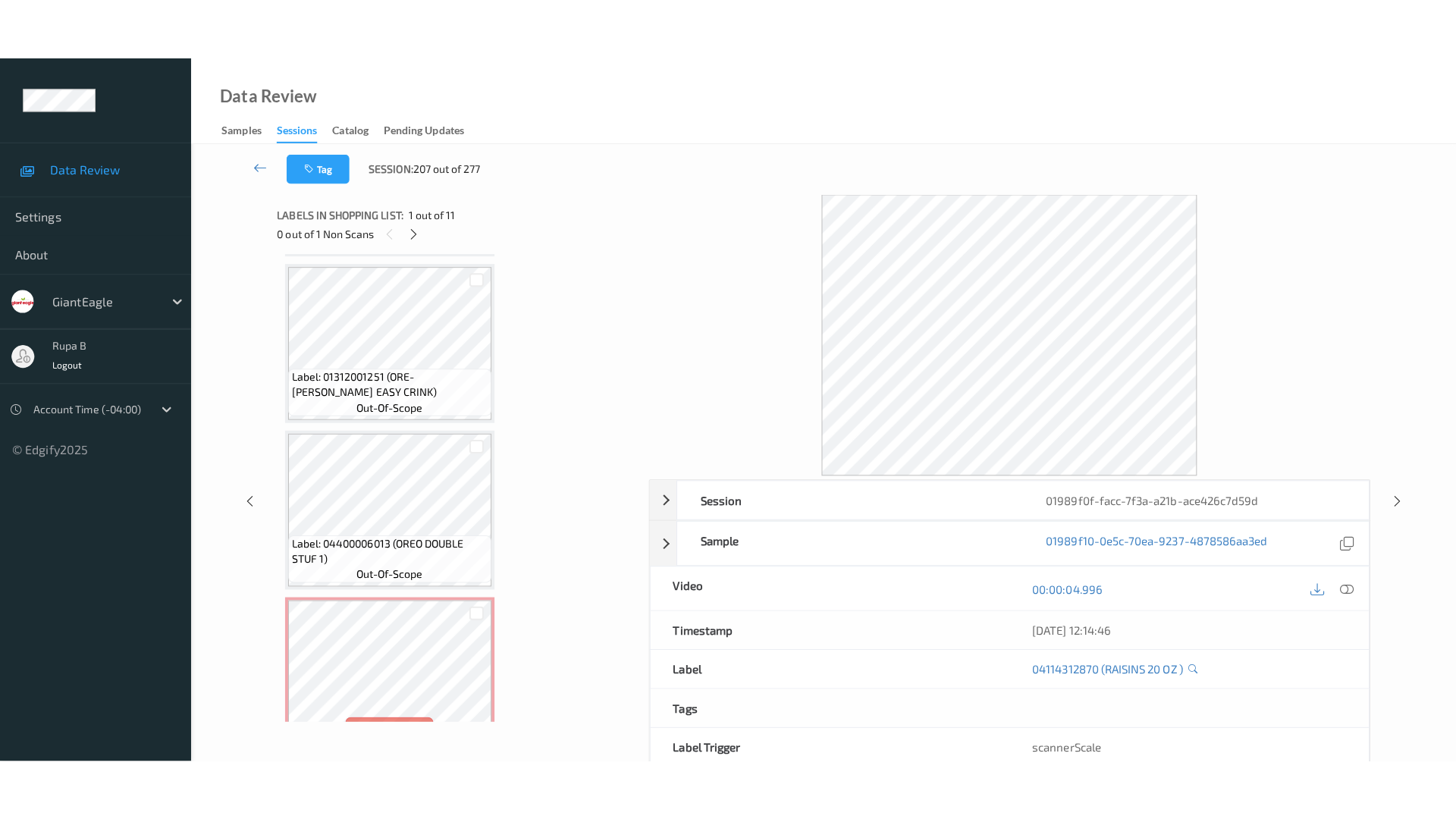
scroll to position [1362, 0]
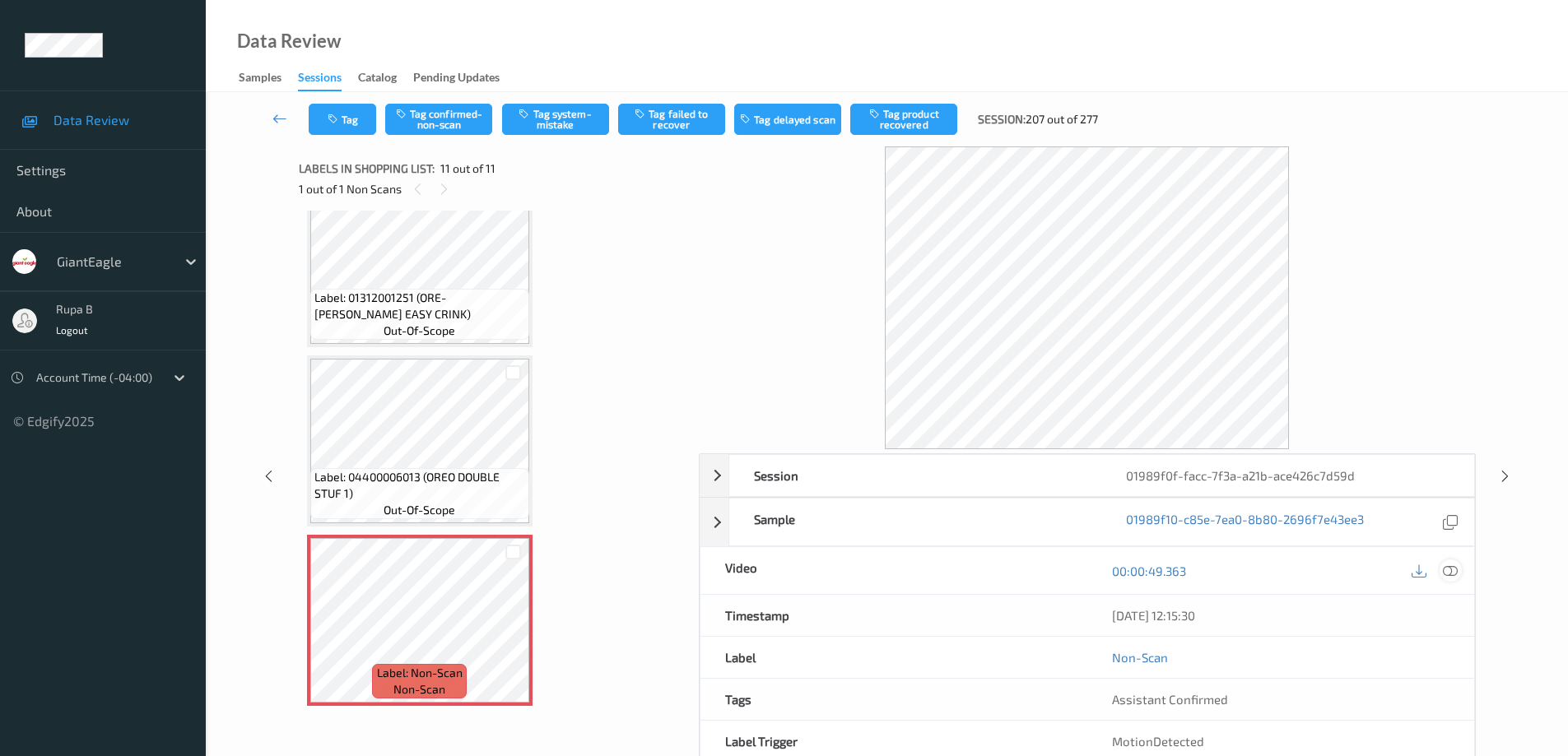
click at [1449, 569] on icon at bounding box center [1450, 571] width 15 height 15
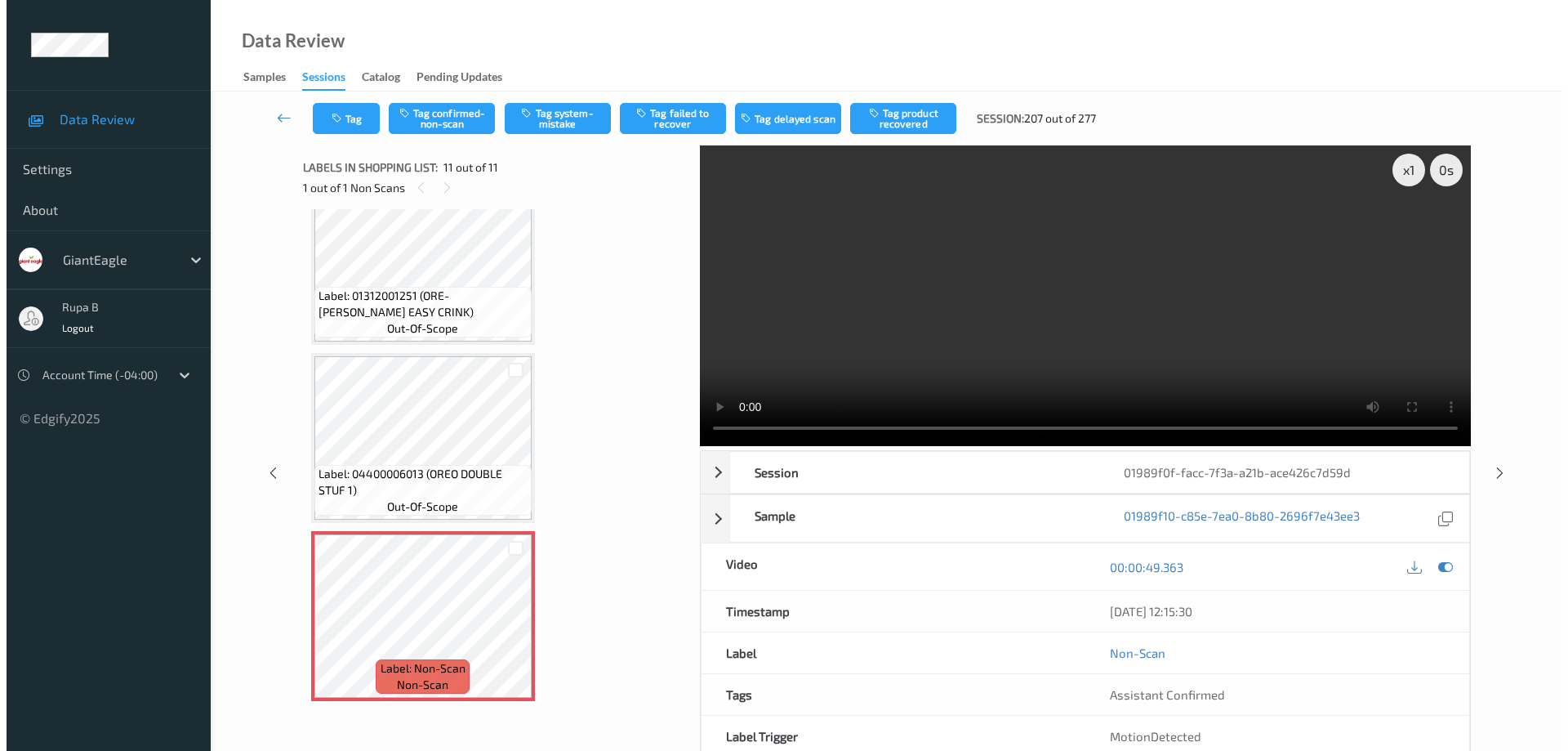
scroll to position [1336, 0]
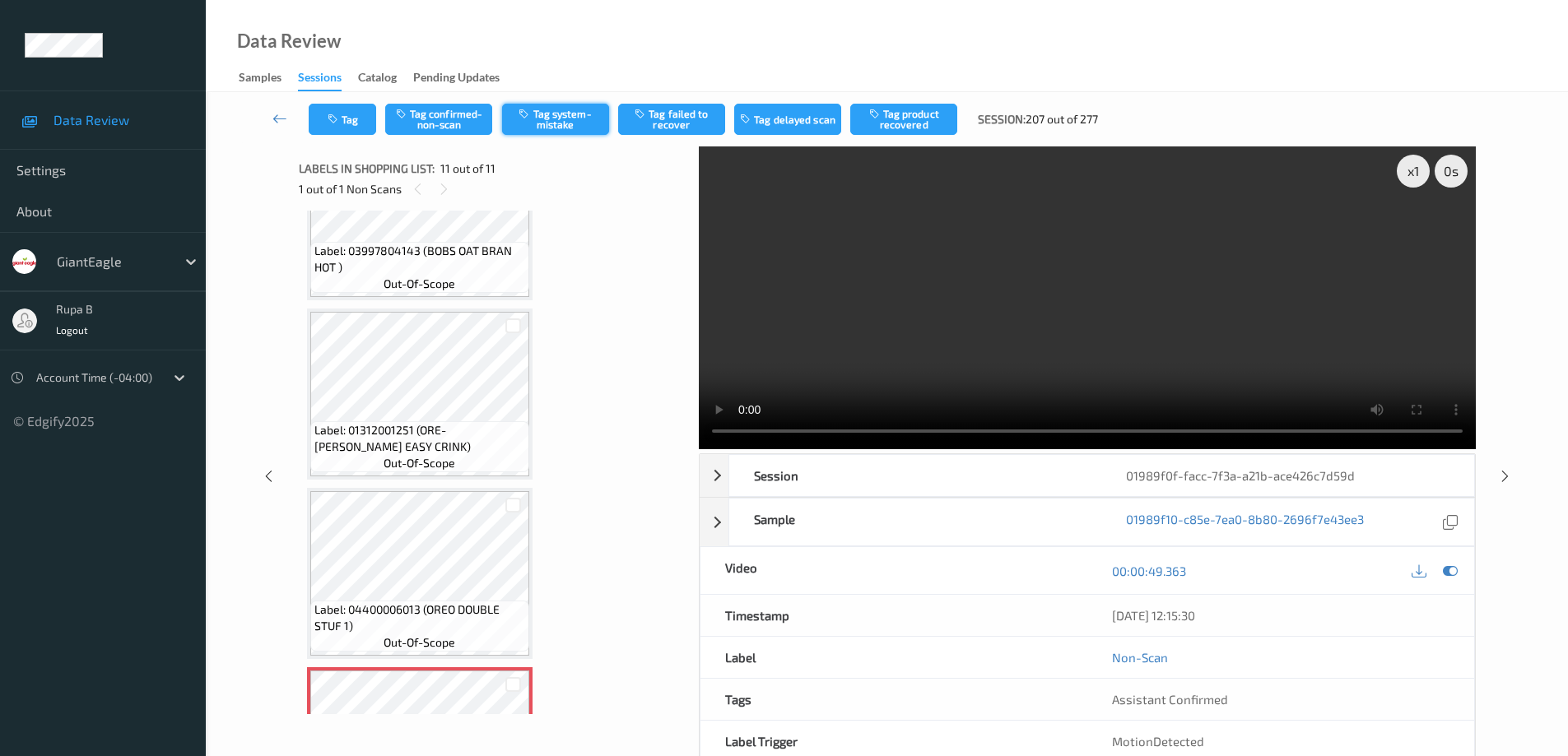
click at [554, 121] on button "Tag system-mistake" at bounding box center [556, 119] width 107 height 31
click at [360, 123] on button "Tag" at bounding box center [342, 119] width 67 height 31
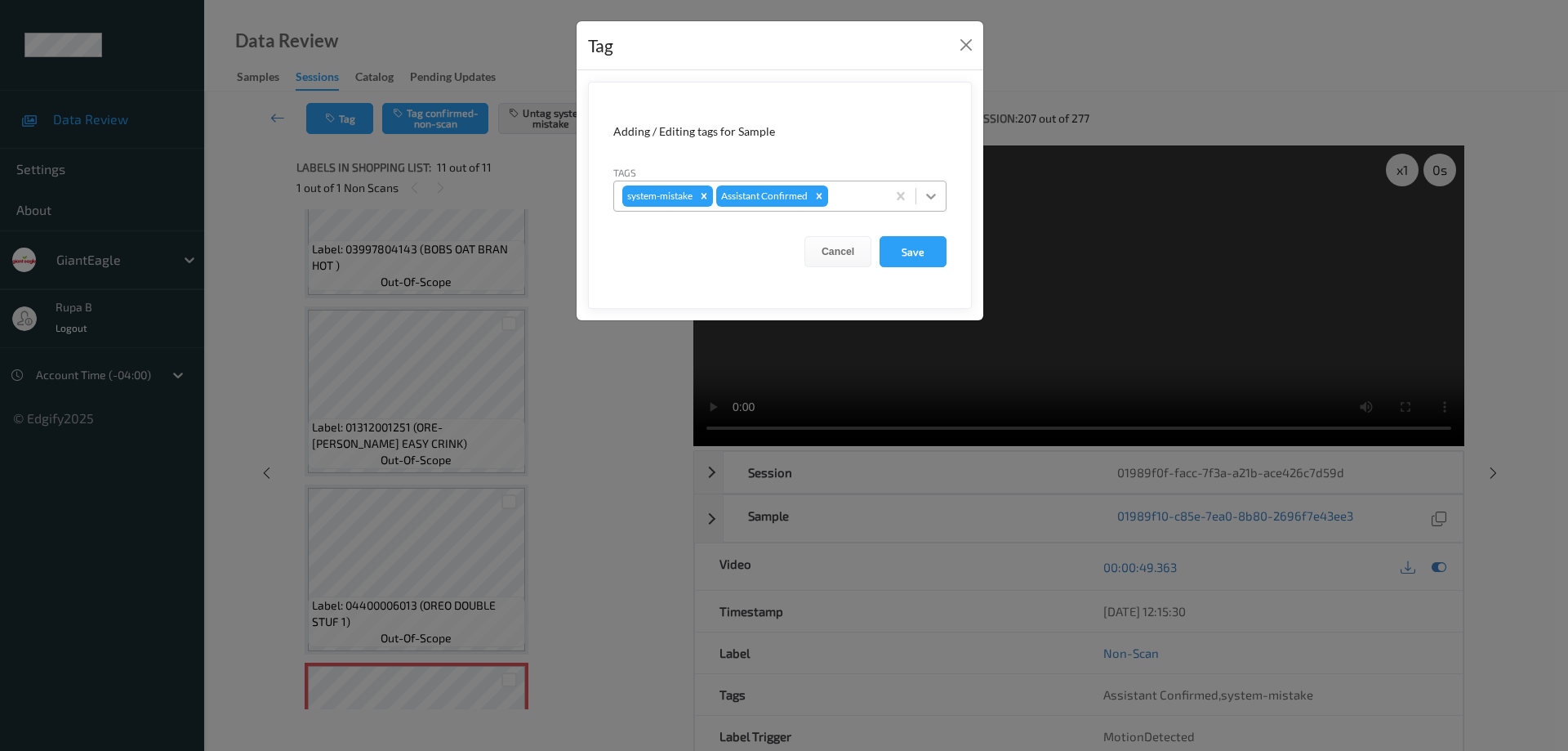
click at [929, 191] on icon at bounding box center [931, 196] width 16 height 16
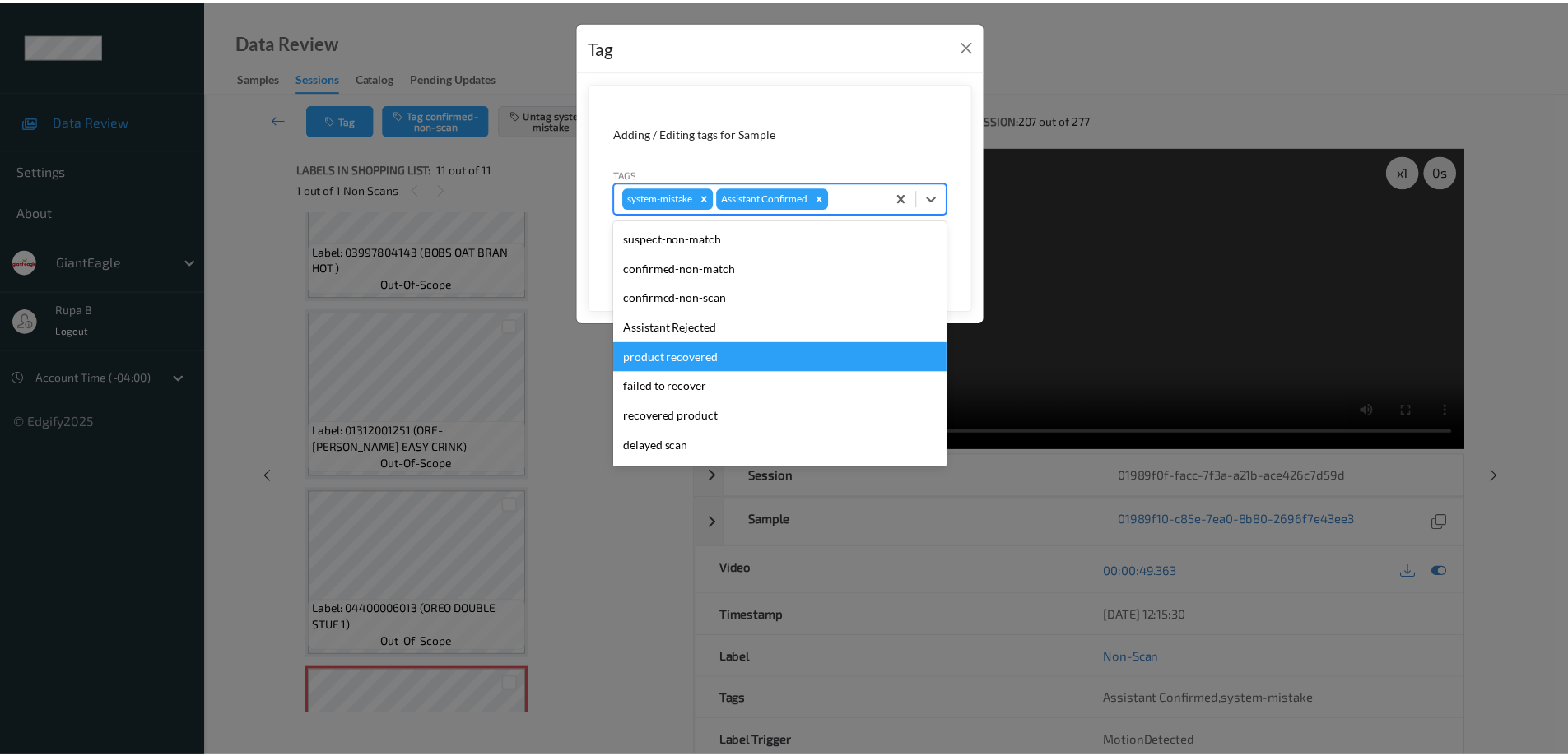
scroll to position [145, 0]
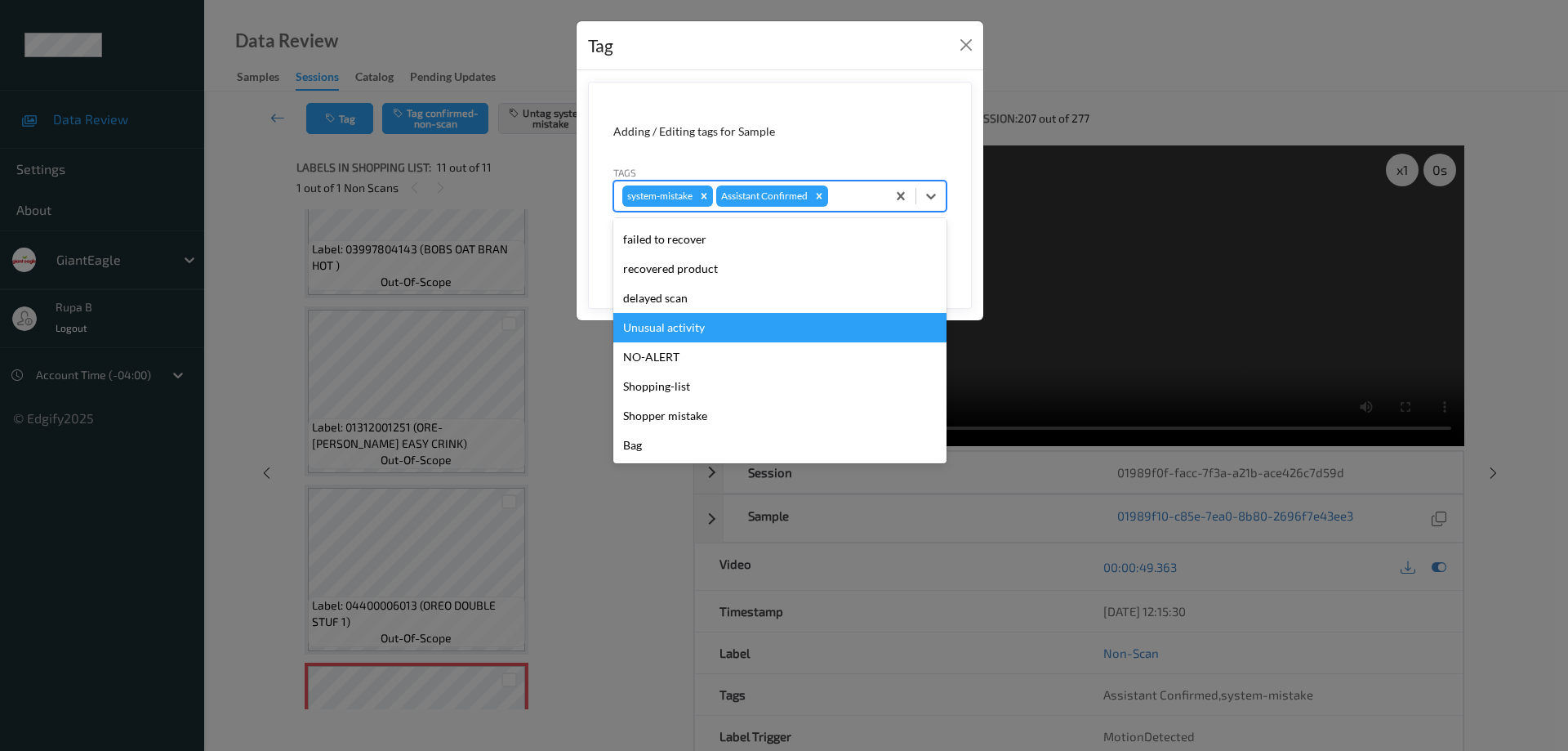
click at [687, 330] on div "Unusual activity" at bounding box center [780, 328] width 333 height 30
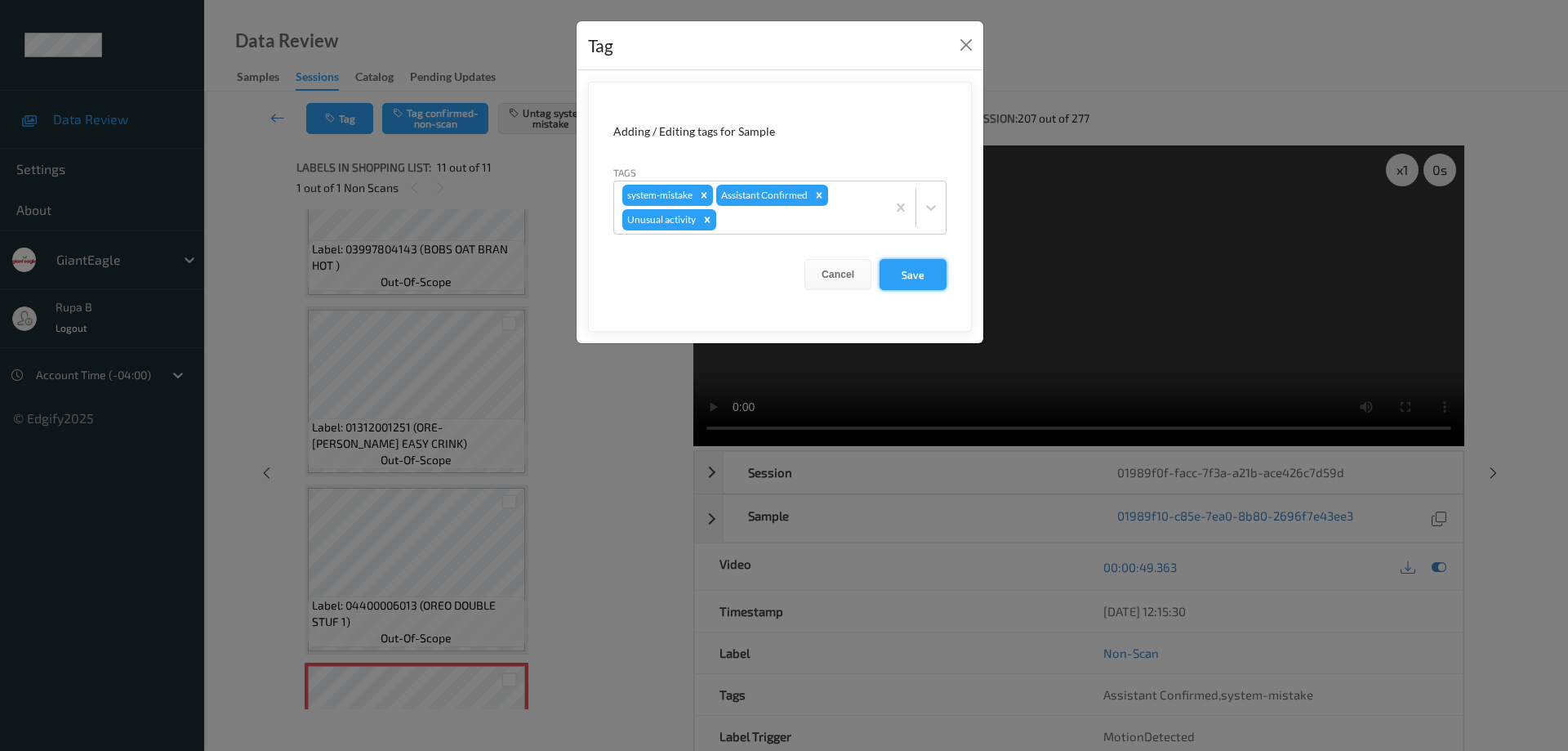
click at [924, 283] on button "Save" at bounding box center [913, 275] width 67 height 31
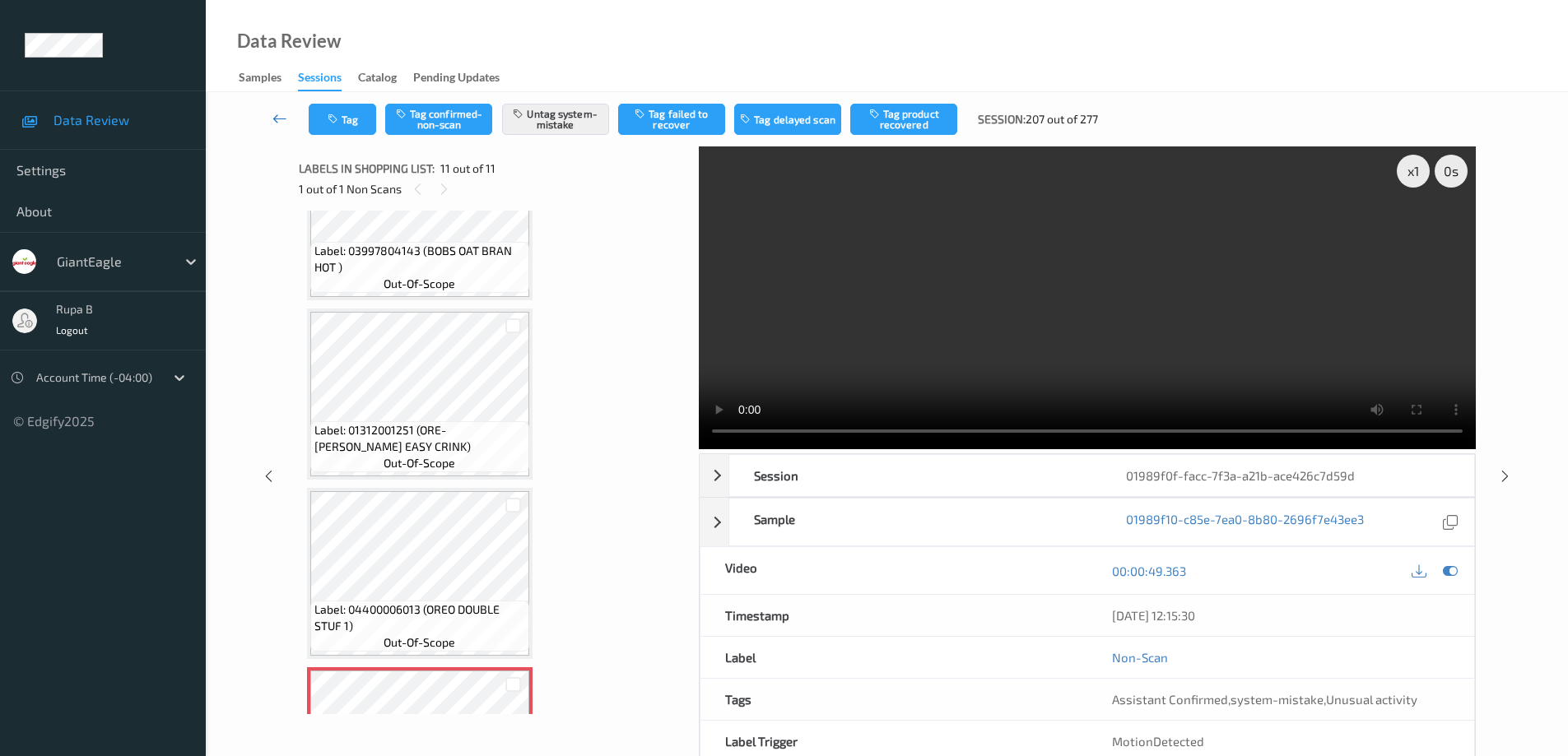
click at [278, 116] on icon at bounding box center [279, 119] width 15 height 16
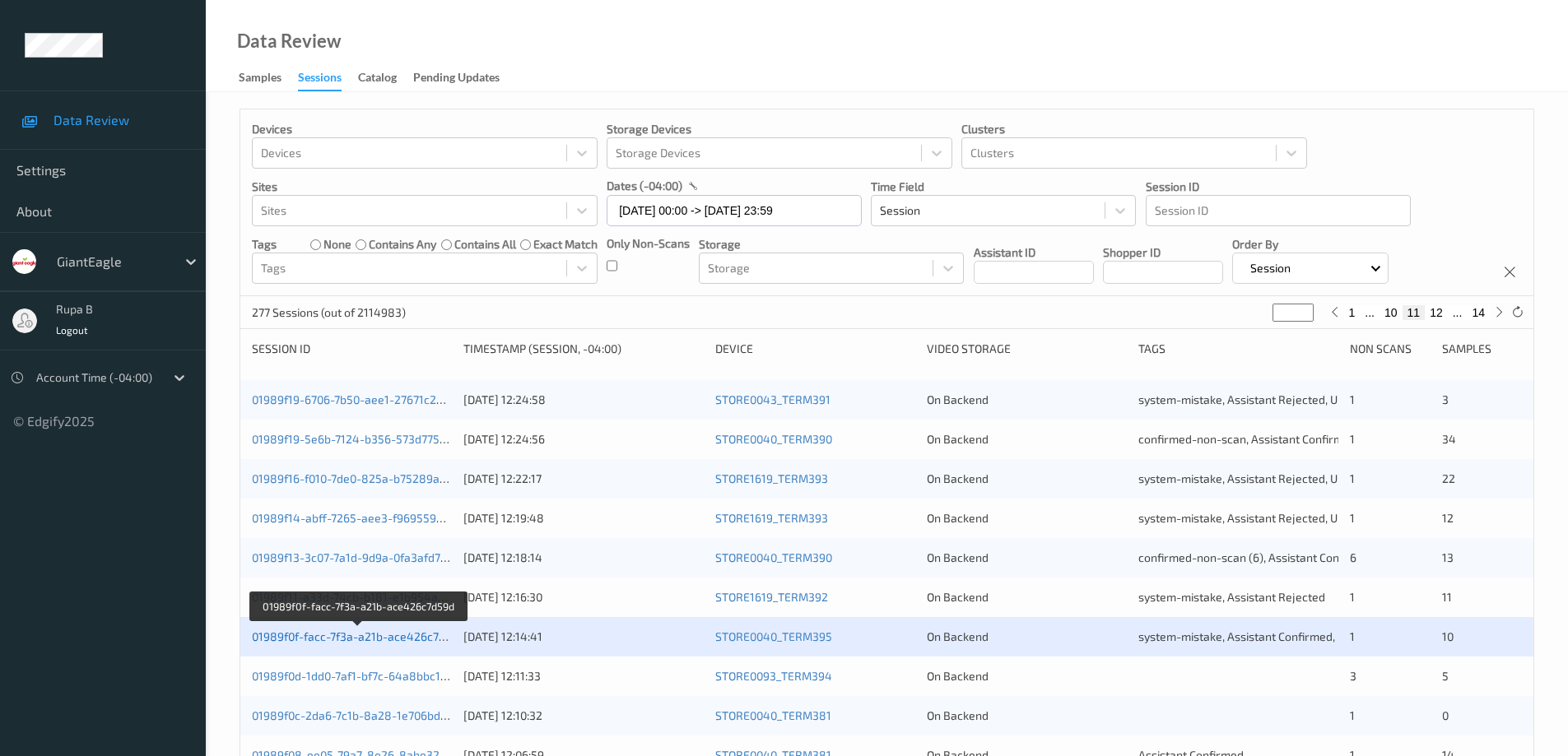
click at [424, 640] on link "01989f0f-facc-7f3a-a21b-ace426c7d59d" at bounding box center [358, 635] width 213 height 14
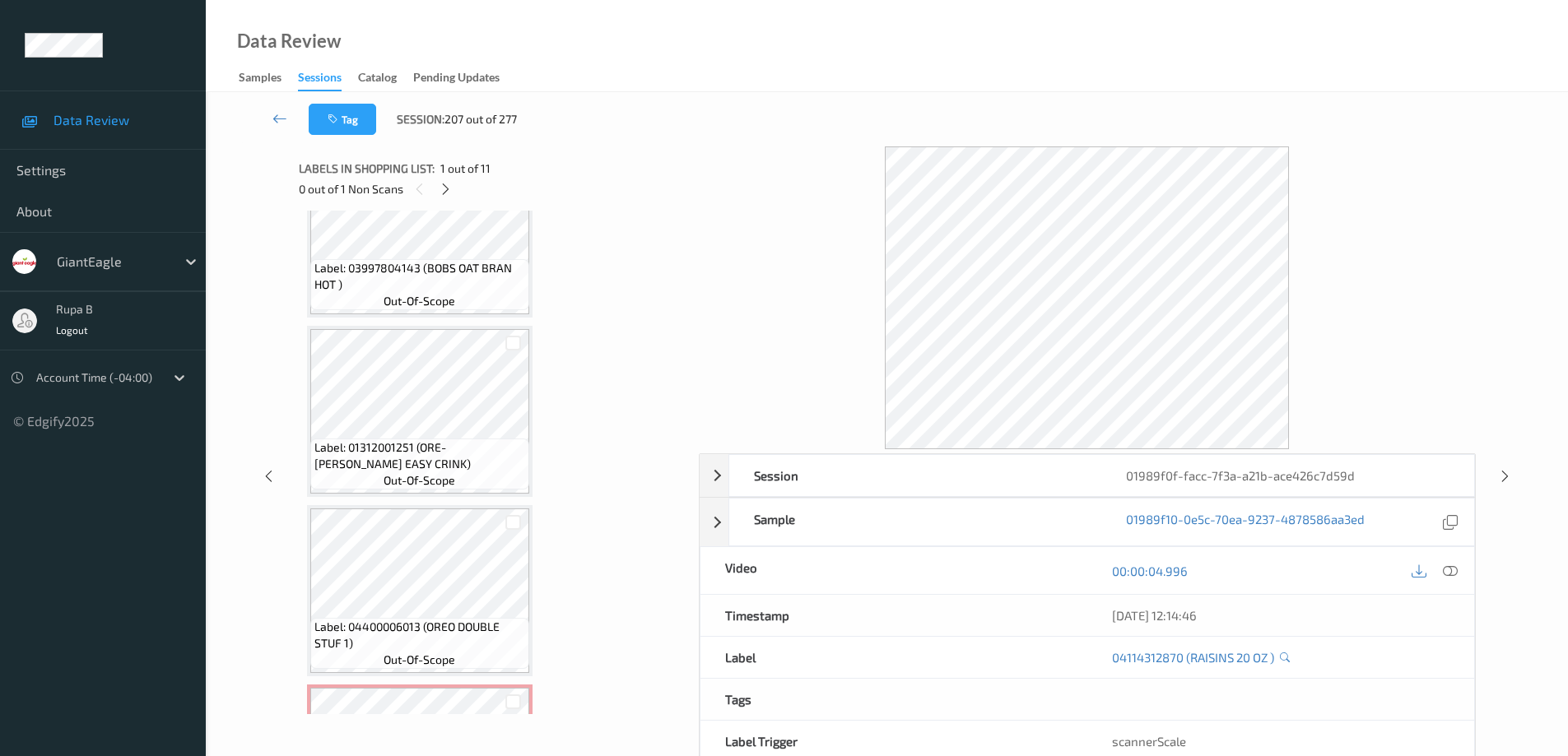
scroll to position [1478, 0]
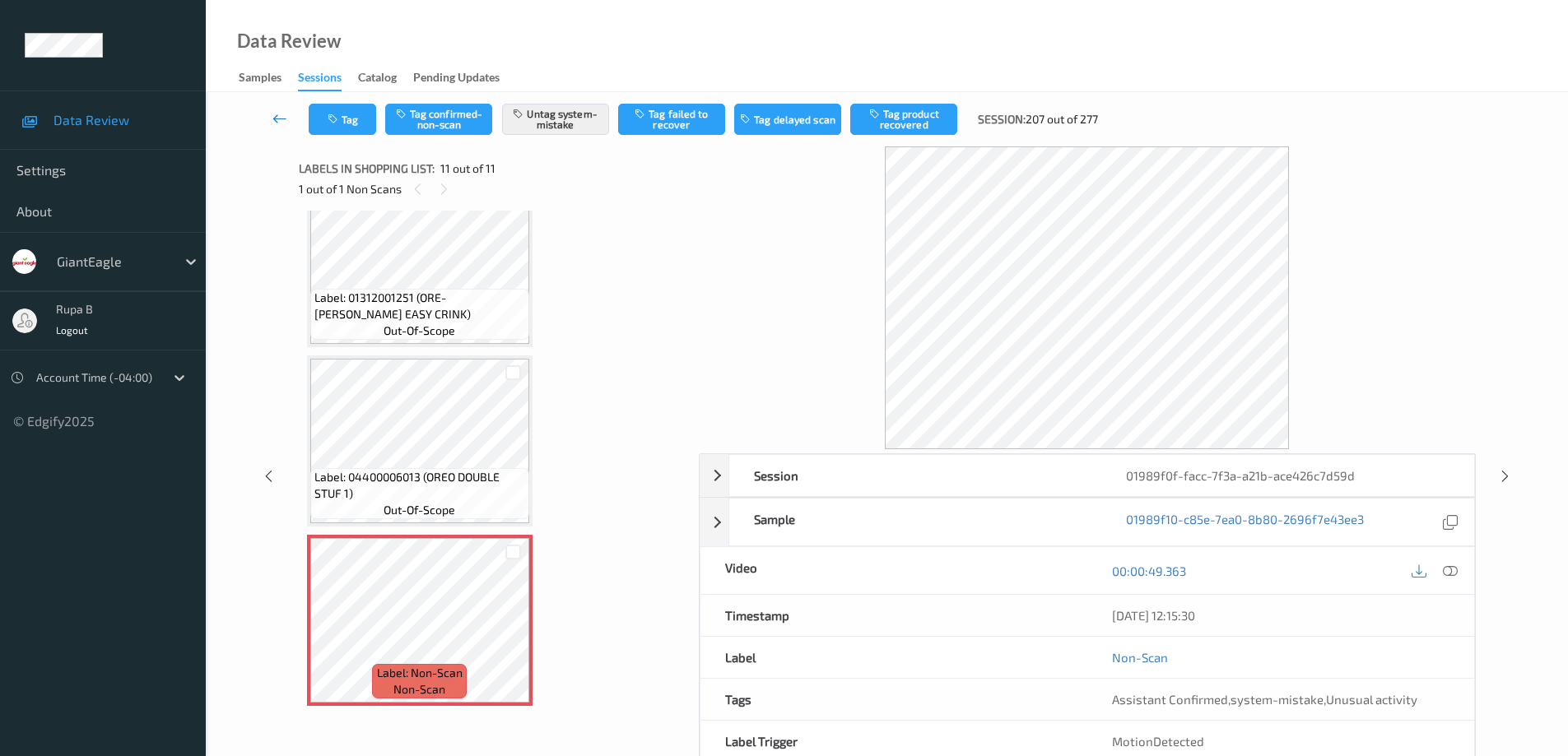
click at [273, 118] on icon at bounding box center [279, 119] width 15 height 16
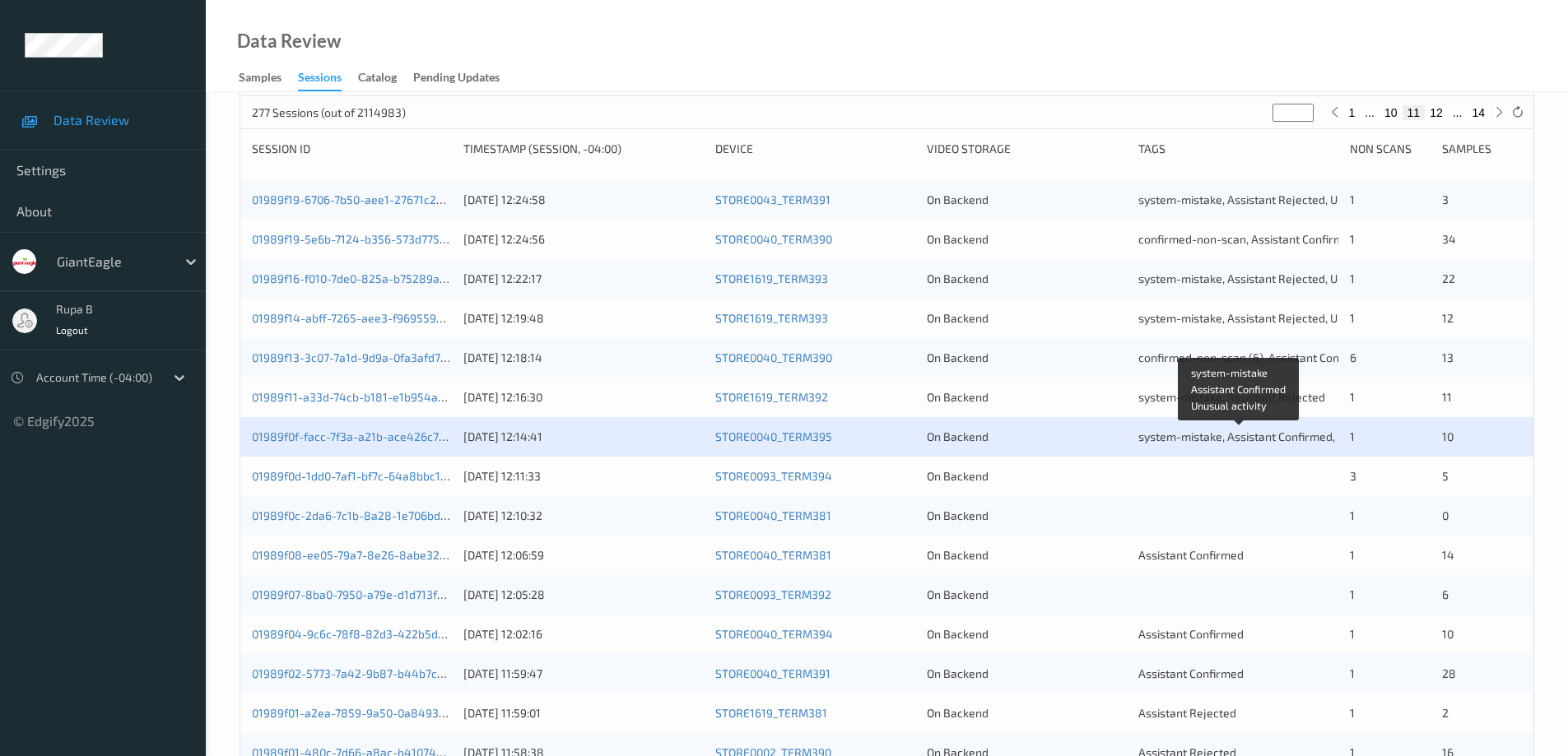
scroll to position [247, 0]
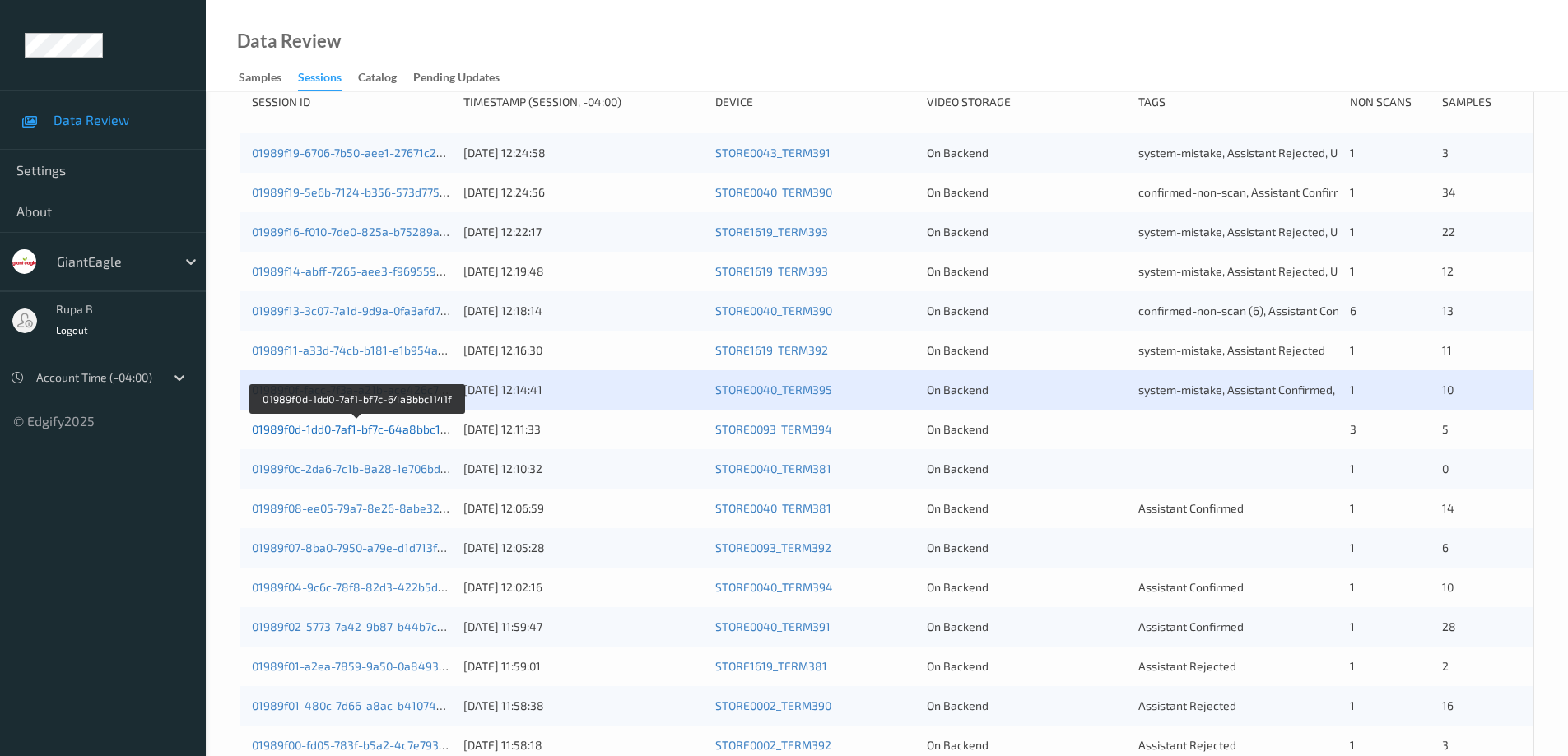
click at [360, 431] on link "01989f0d-1dd0-7af1-bf7c-64a8bbc1141f" at bounding box center [356, 429] width 209 height 14
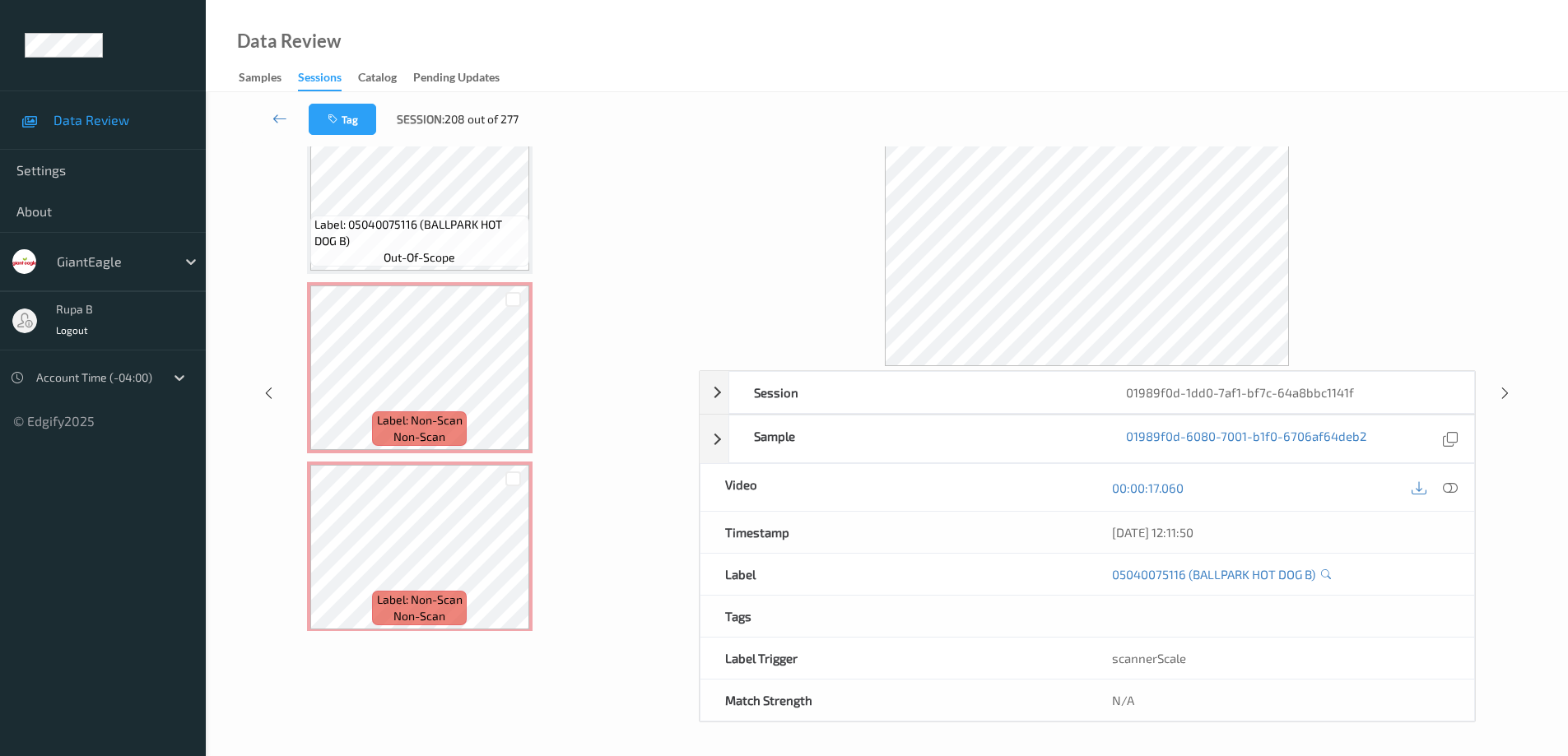
scroll to position [831, 0]
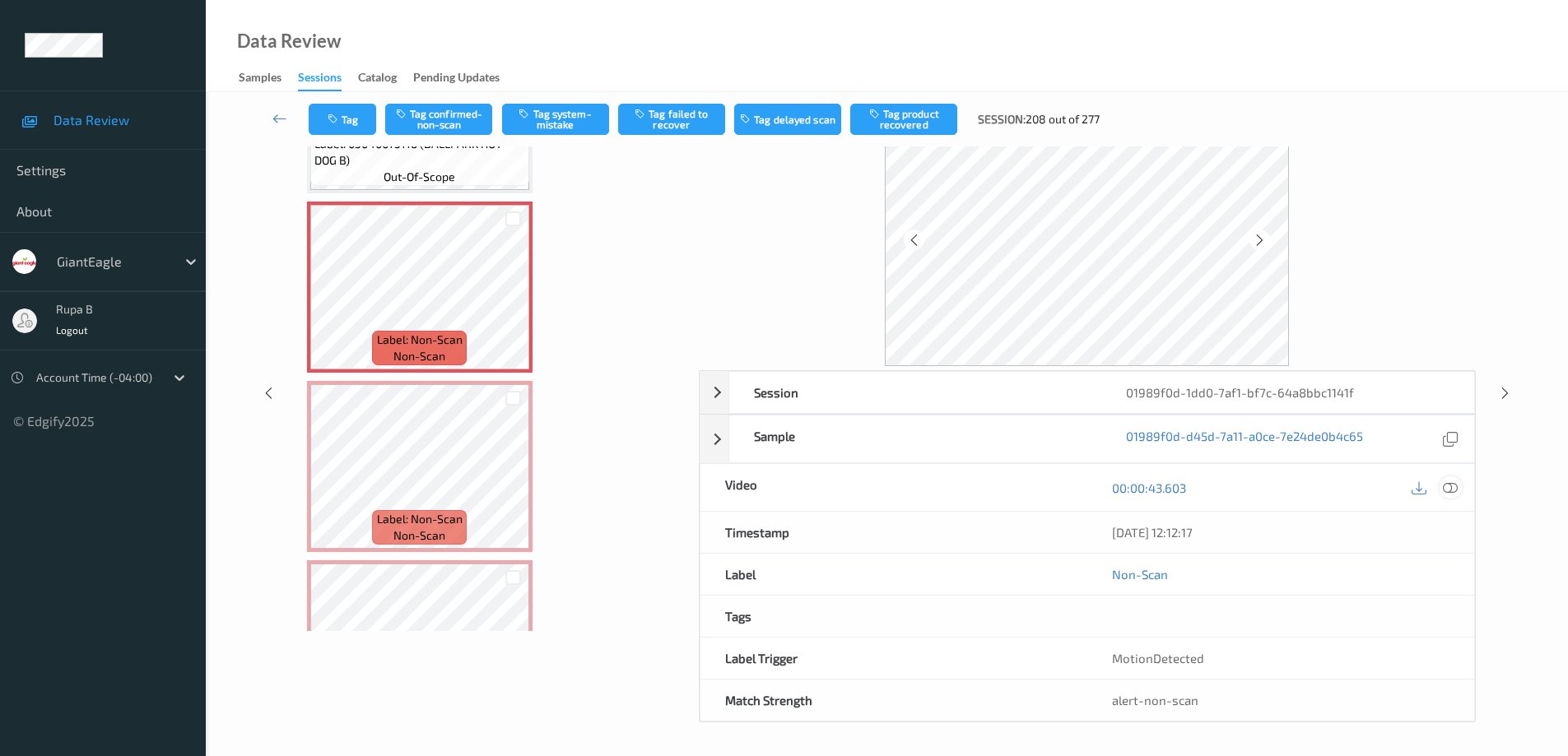
click at [1454, 486] on icon at bounding box center [1450, 488] width 15 height 15
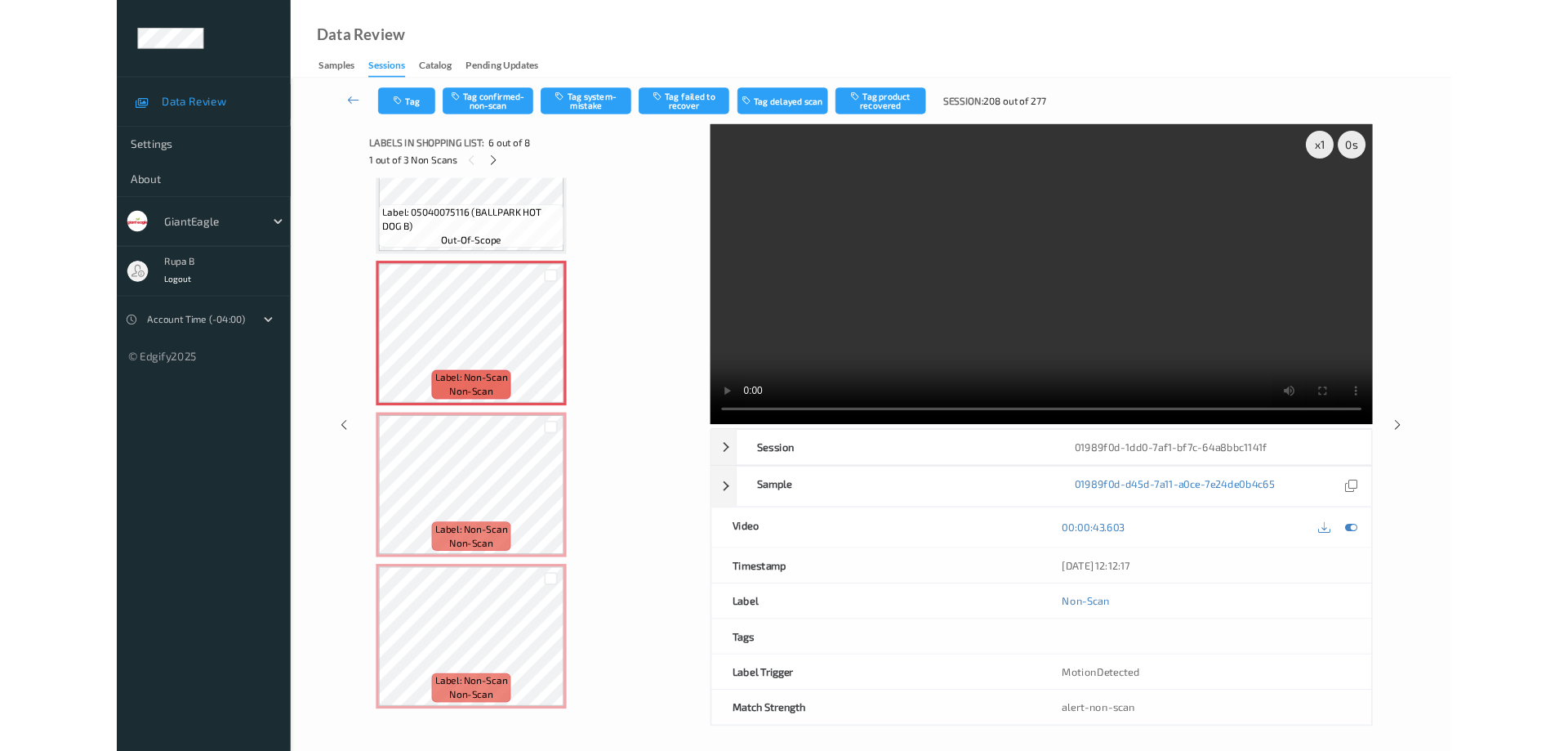
scroll to position [801, 0]
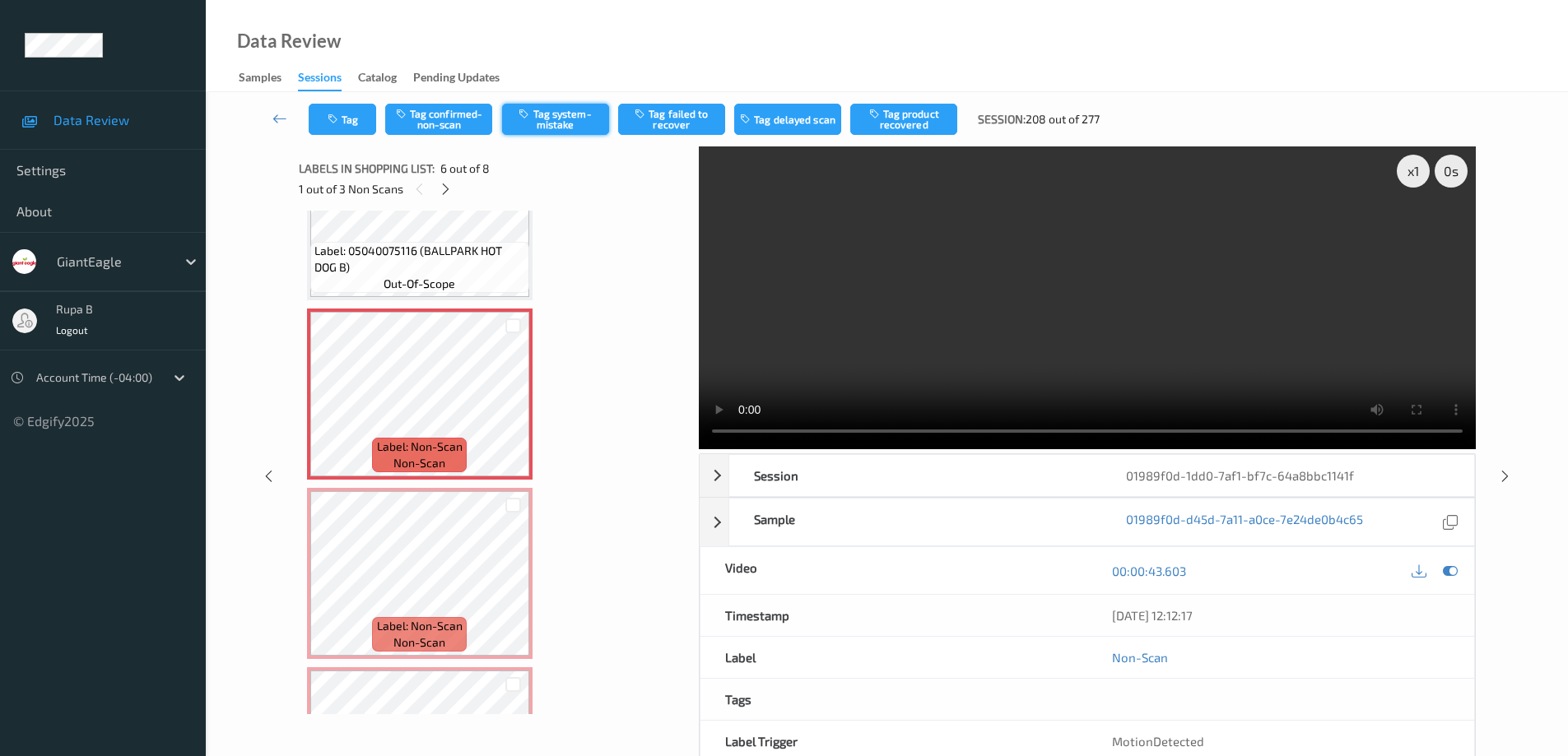
drag, startPoint x: 550, startPoint y: 114, endPoint x: 560, endPoint y: 124, distance: 14.1
click at [552, 114] on button "Tag system-mistake" at bounding box center [556, 119] width 107 height 31
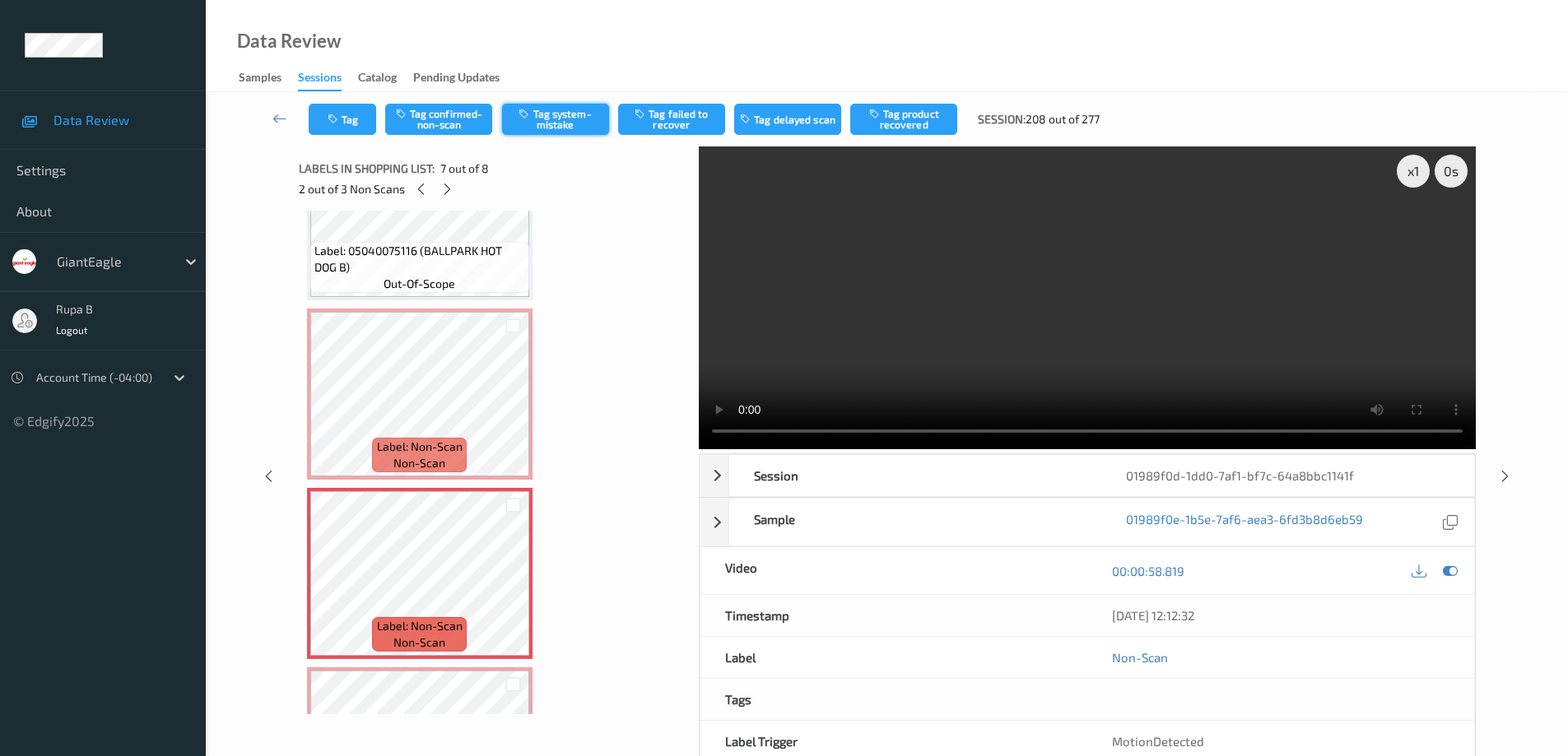
click at [572, 116] on button "Tag system-mistake" at bounding box center [556, 119] width 107 height 31
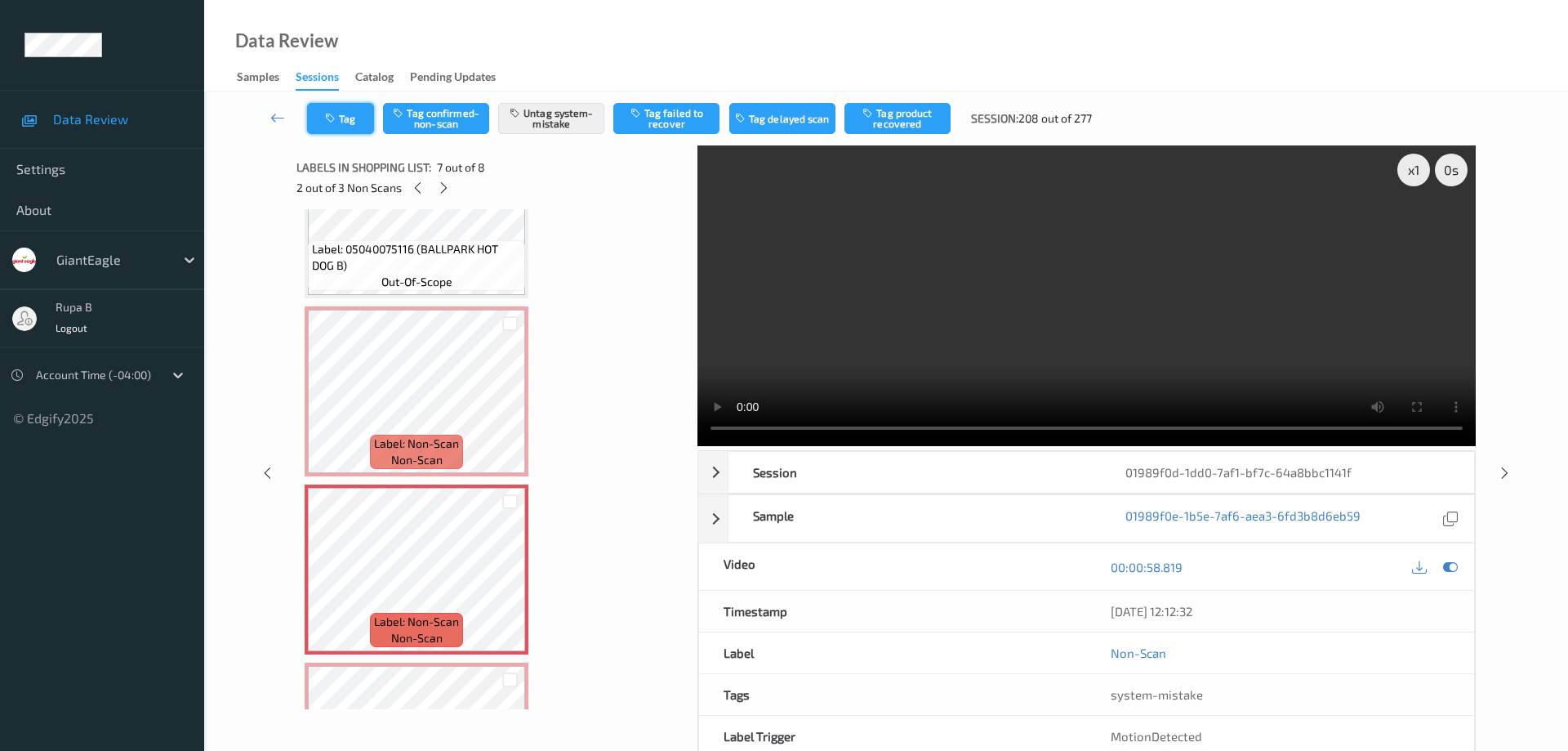
click at [360, 123] on button "Tag" at bounding box center [340, 118] width 67 height 31
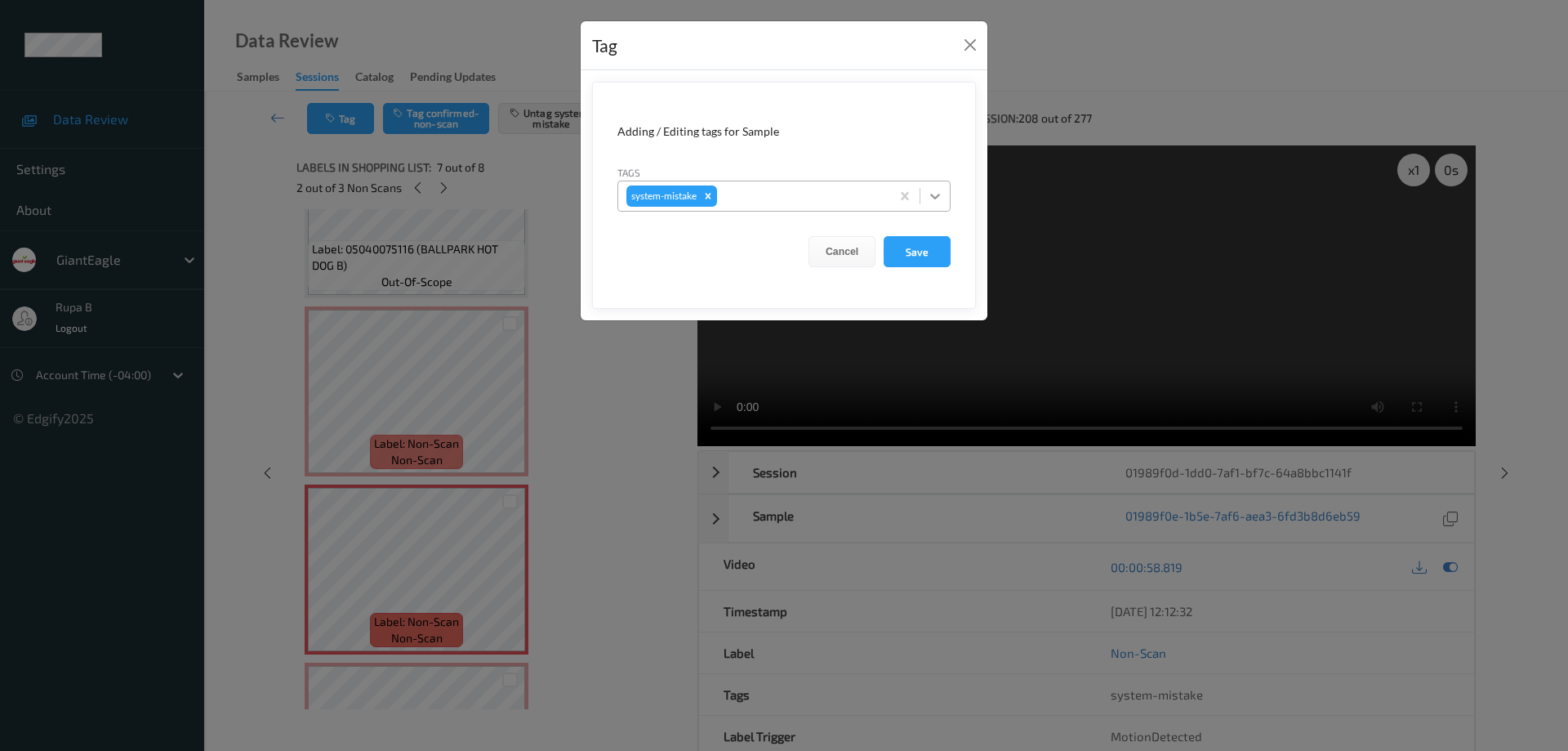
click at [934, 195] on icon at bounding box center [935, 196] width 16 height 16
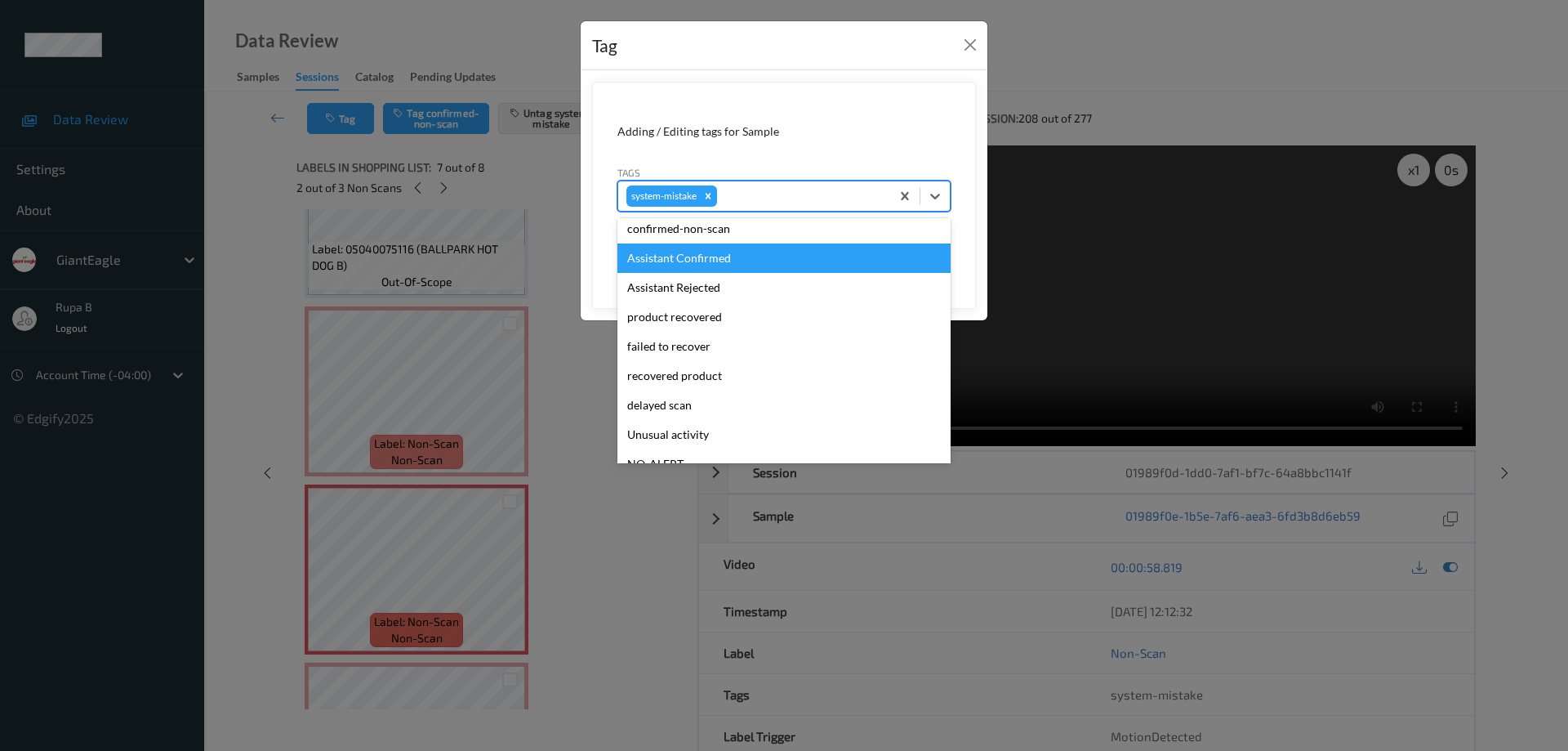
scroll to position [163, 0]
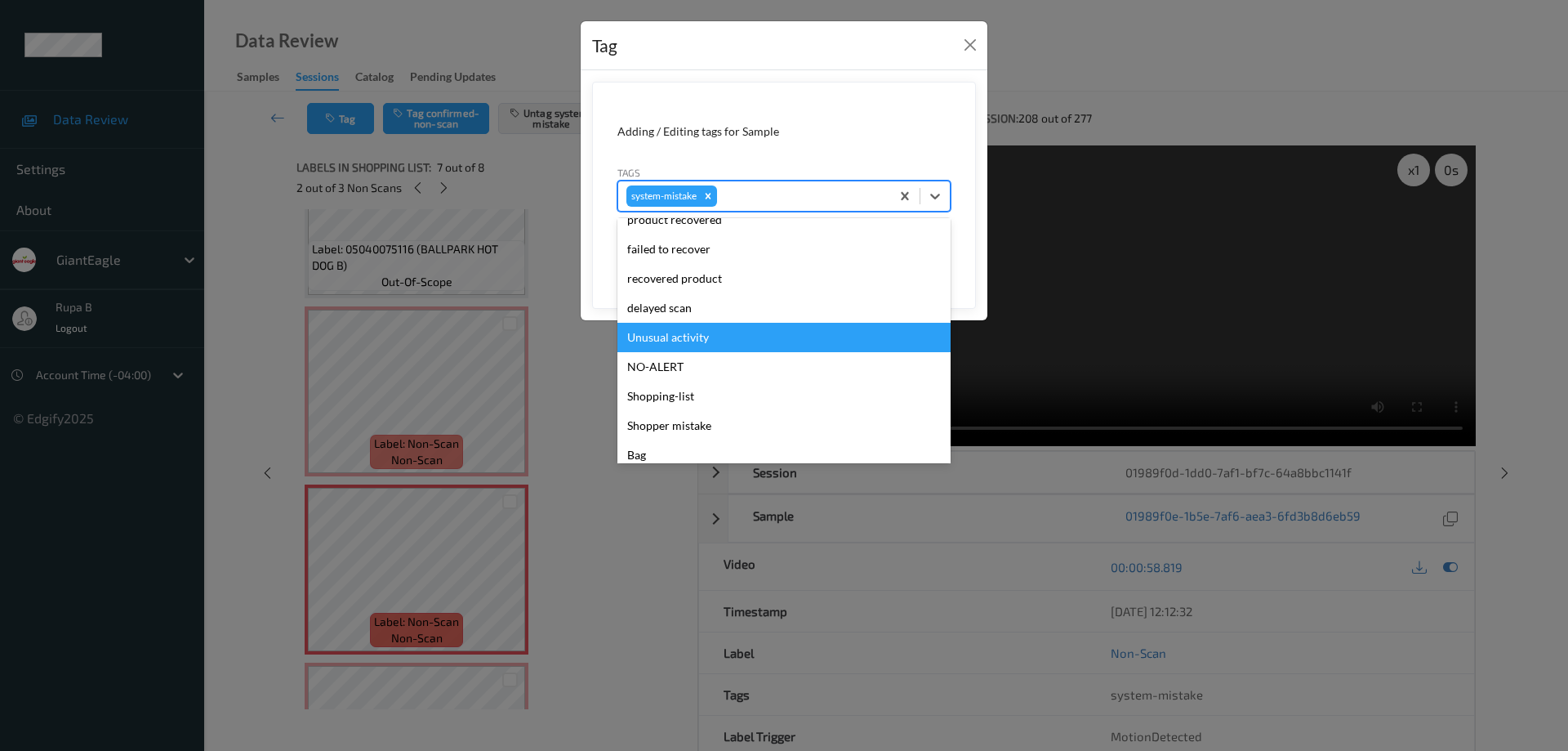
drag, startPoint x: 697, startPoint y: 339, endPoint x: 858, endPoint y: 320, distance: 162.1
click at [701, 338] on div "Unusual activity" at bounding box center [784, 337] width 333 height 30
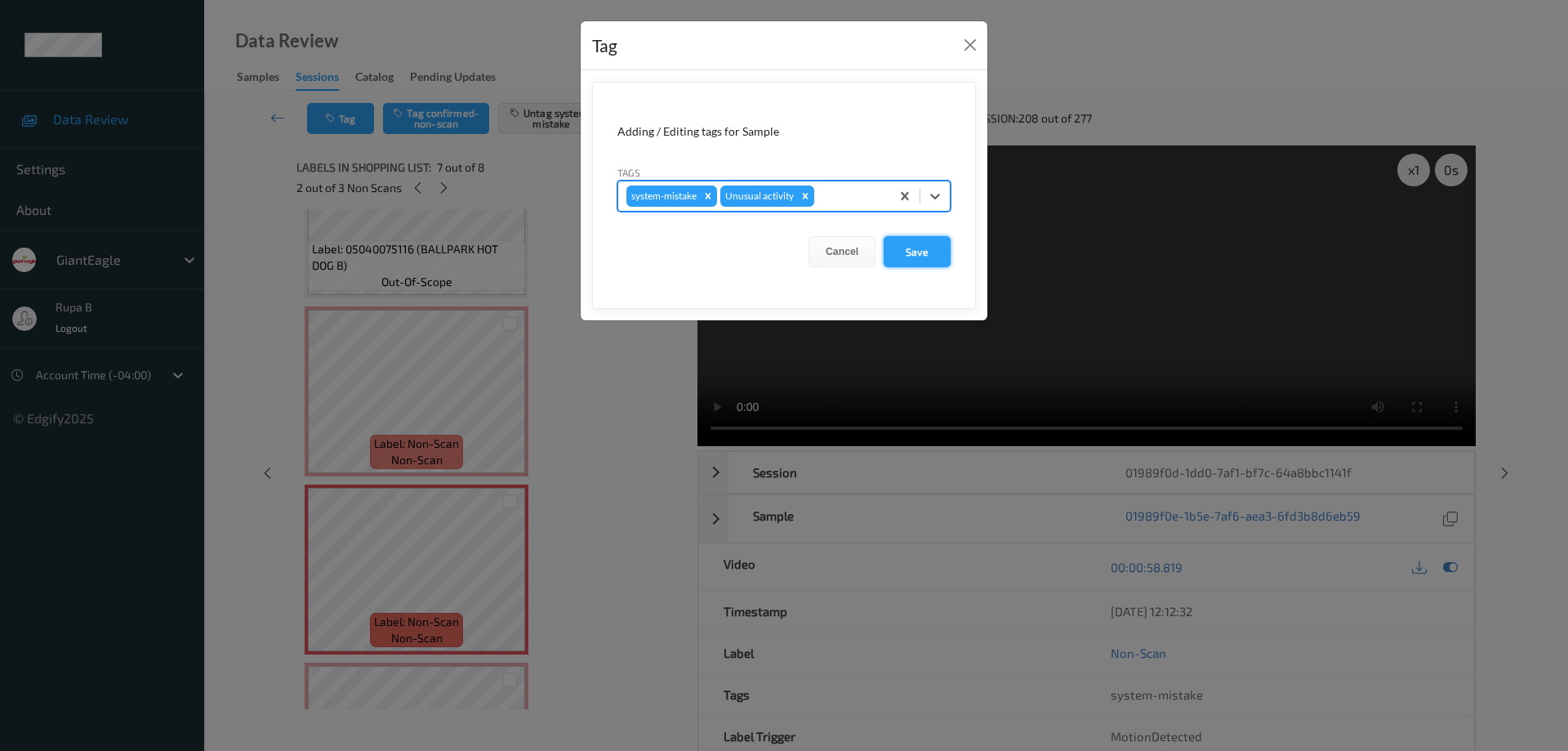
drag, startPoint x: 931, startPoint y: 255, endPoint x: 816, endPoint y: 313, distance: 128.8
click at [931, 256] on button "Save" at bounding box center [917, 251] width 67 height 31
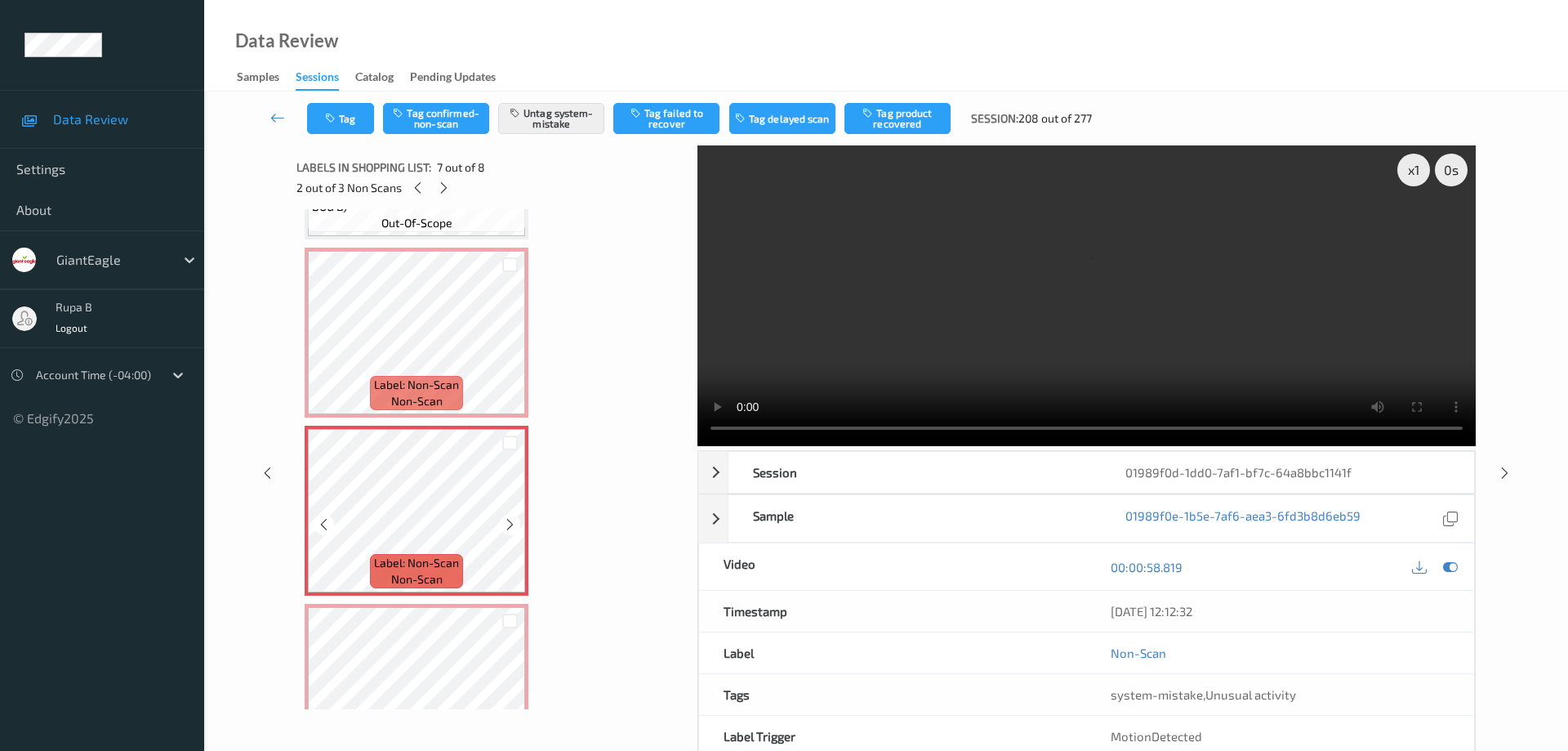
scroll to position [933, 0]
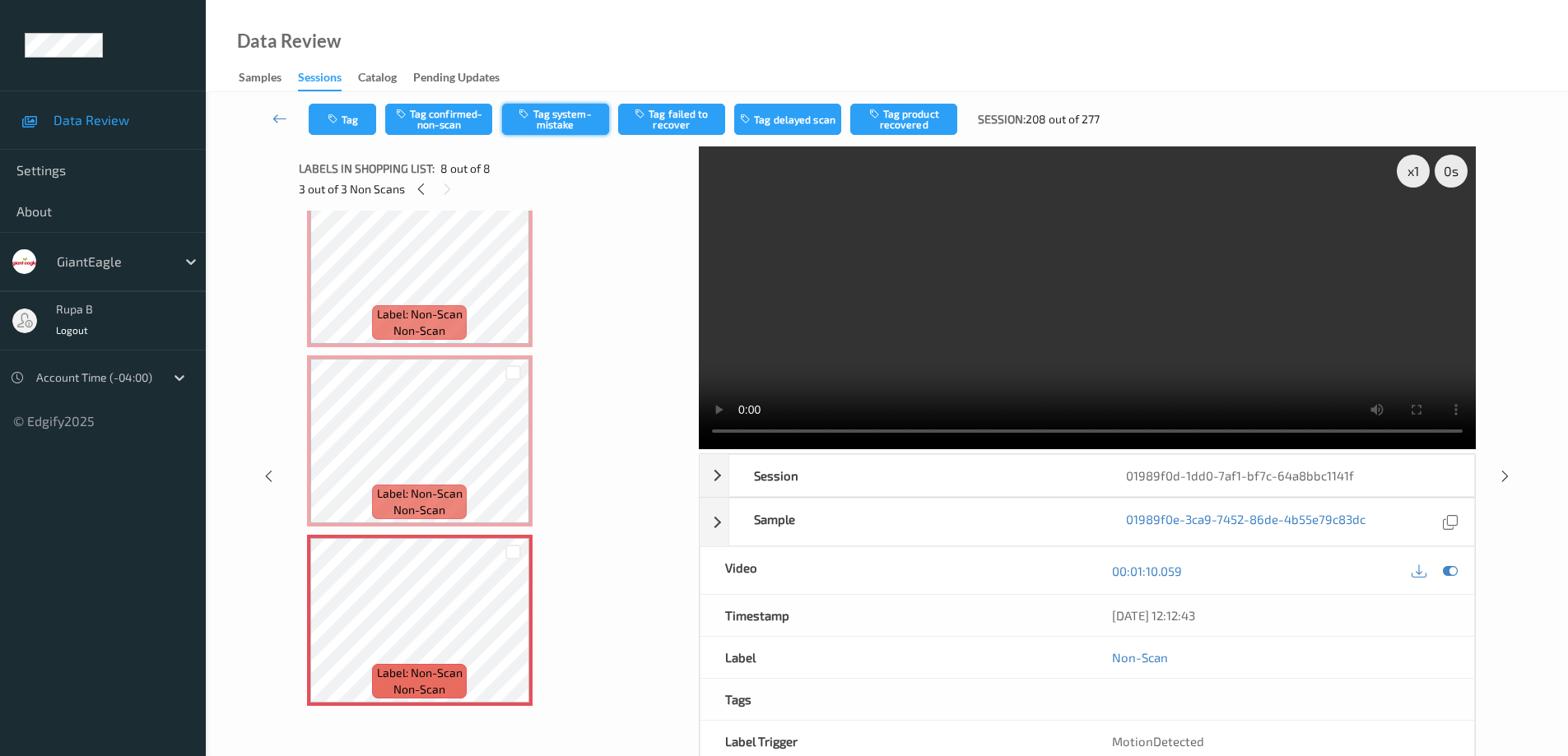
click at [565, 121] on button "Tag system-mistake" at bounding box center [556, 119] width 107 height 31
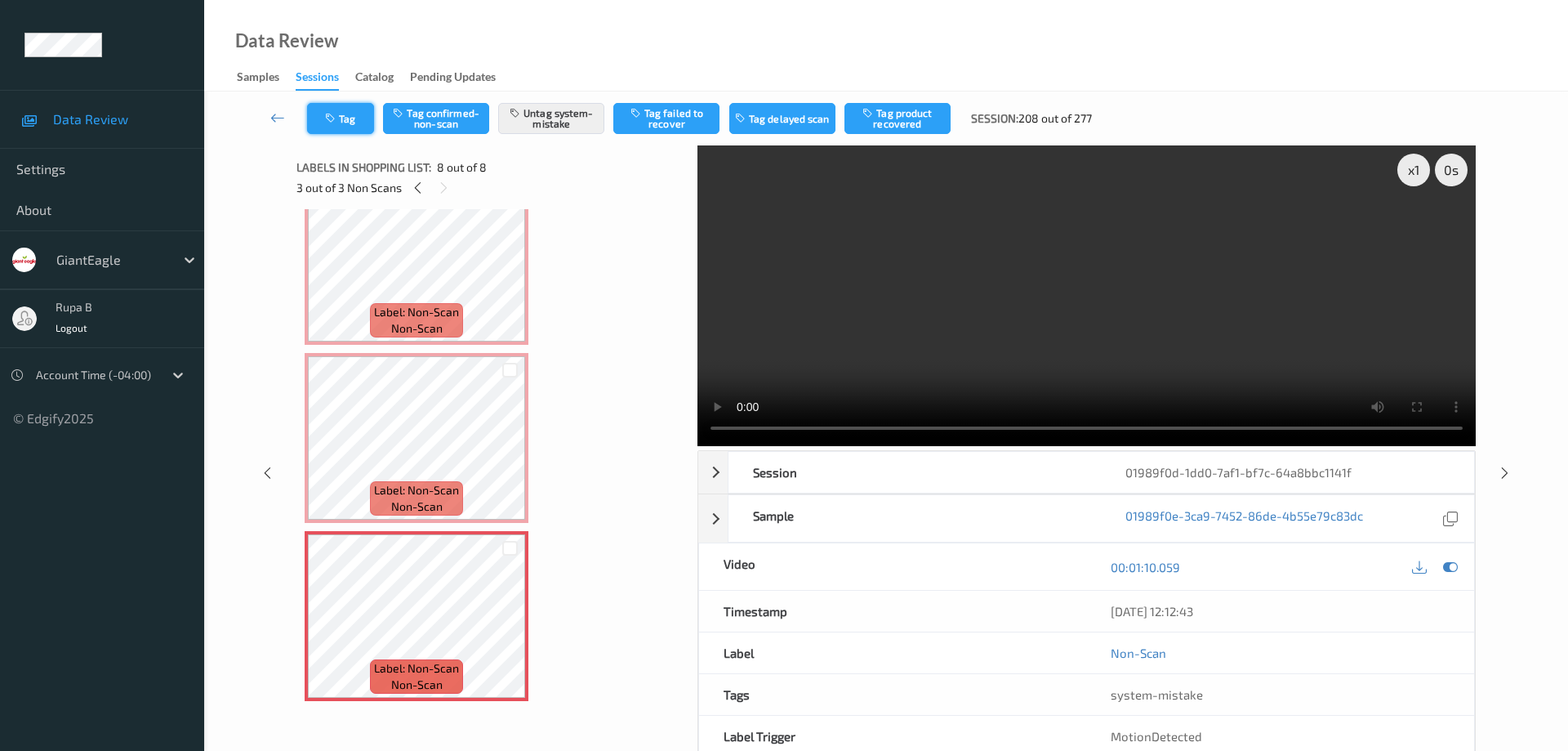
click at [348, 123] on button "Tag" at bounding box center [340, 118] width 67 height 31
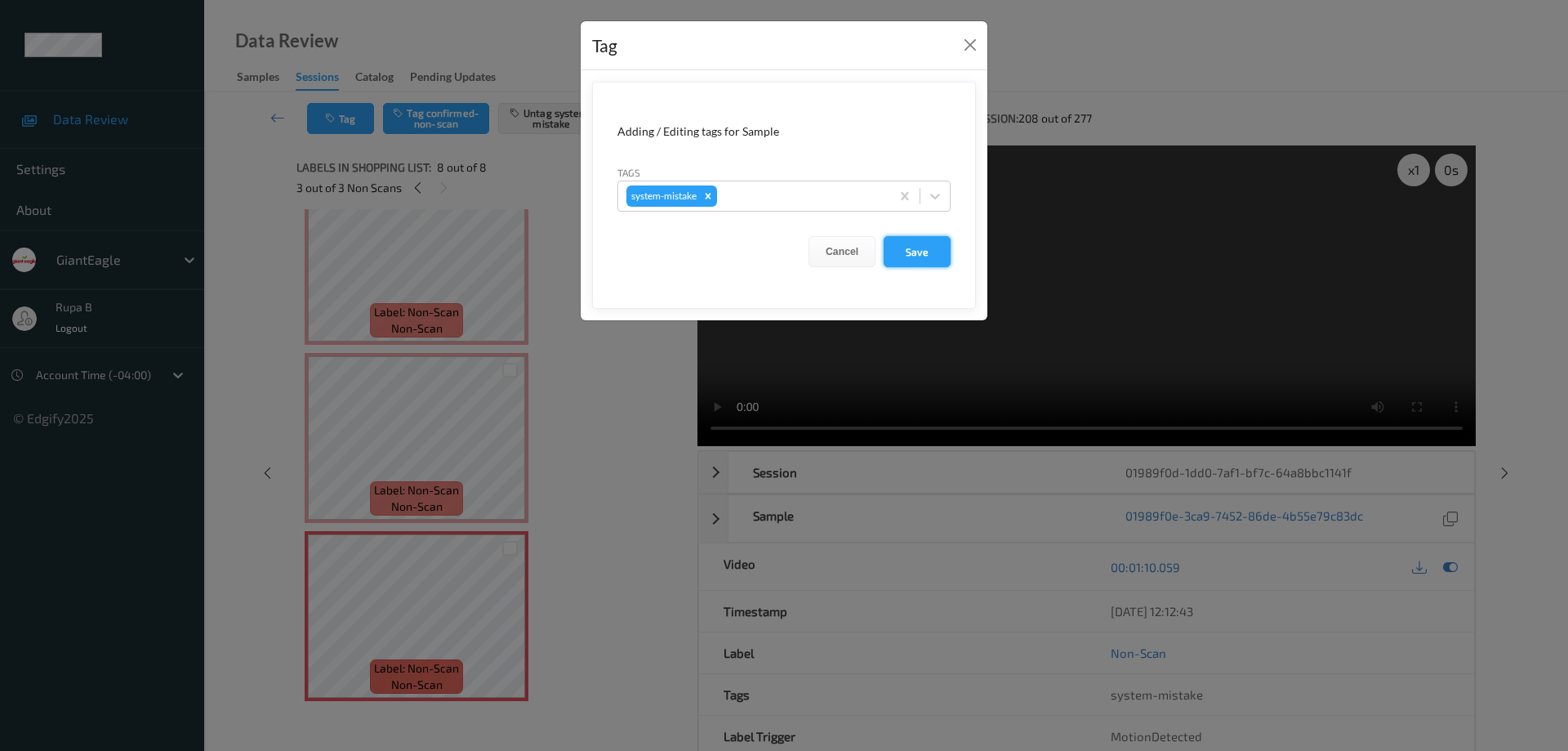
click at [933, 258] on button "Save" at bounding box center [917, 251] width 67 height 31
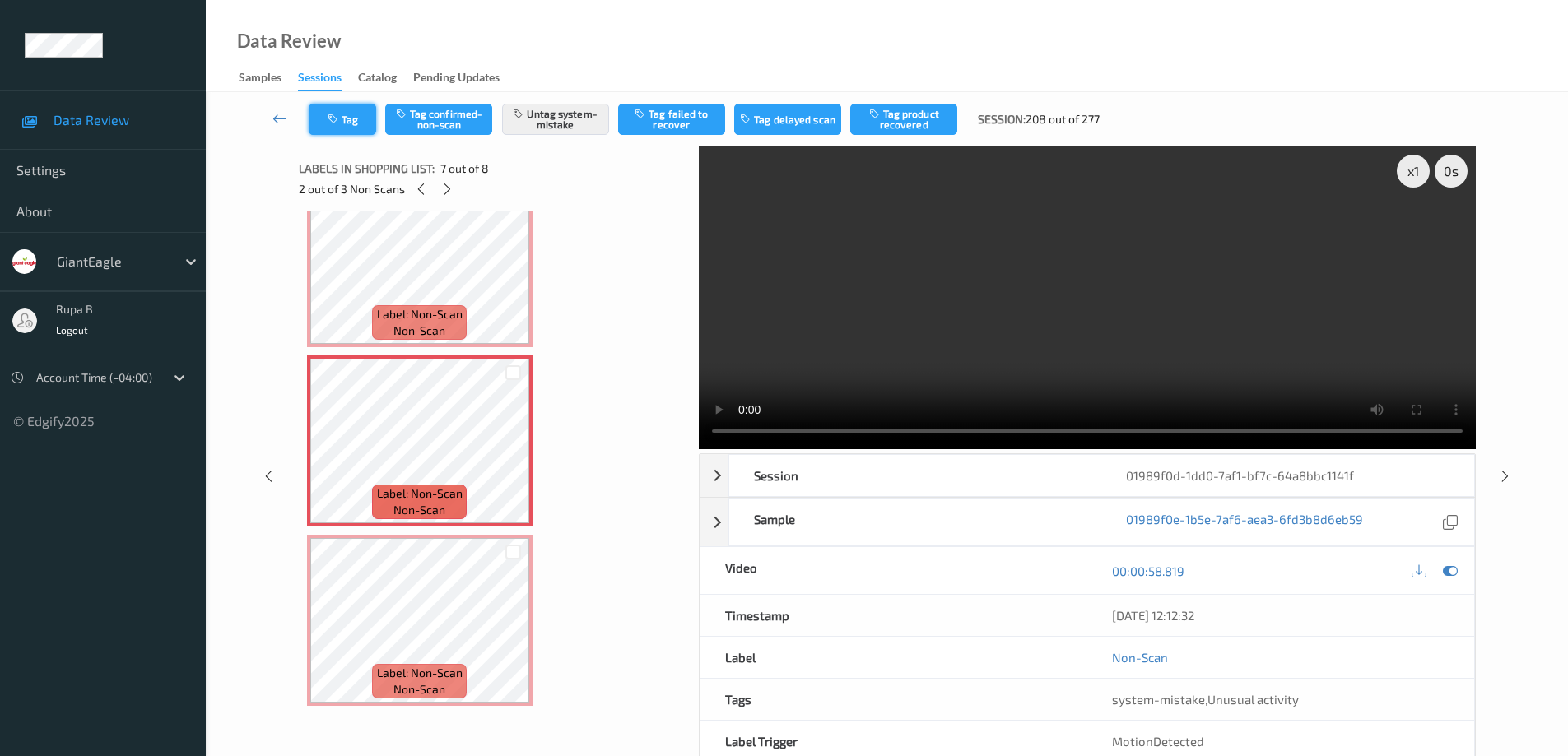
click at [351, 122] on button "Tag" at bounding box center [342, 119] width 67 height 31
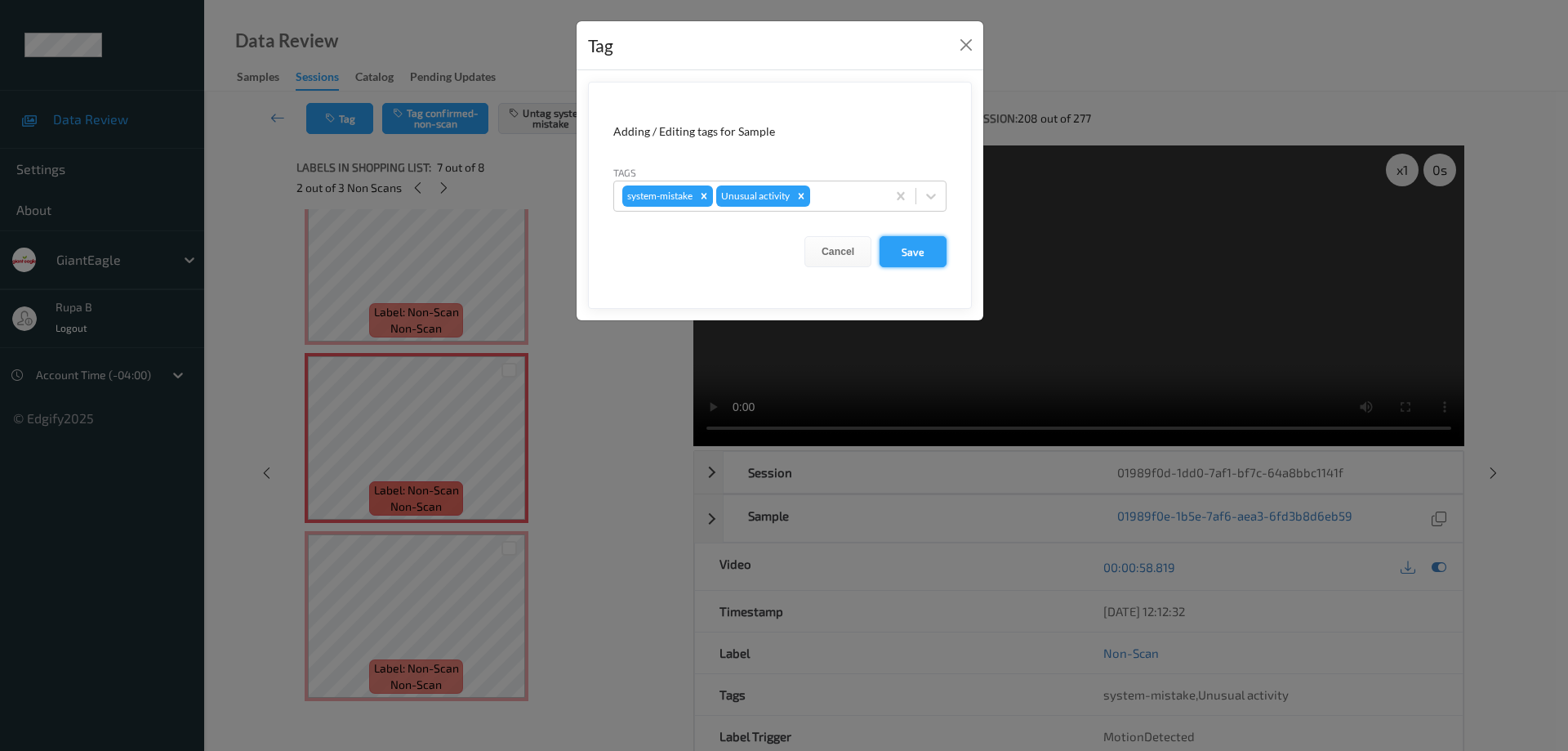
click at [920, 252] on button "Save" at bounding box center [913, 251] width 67 height 31
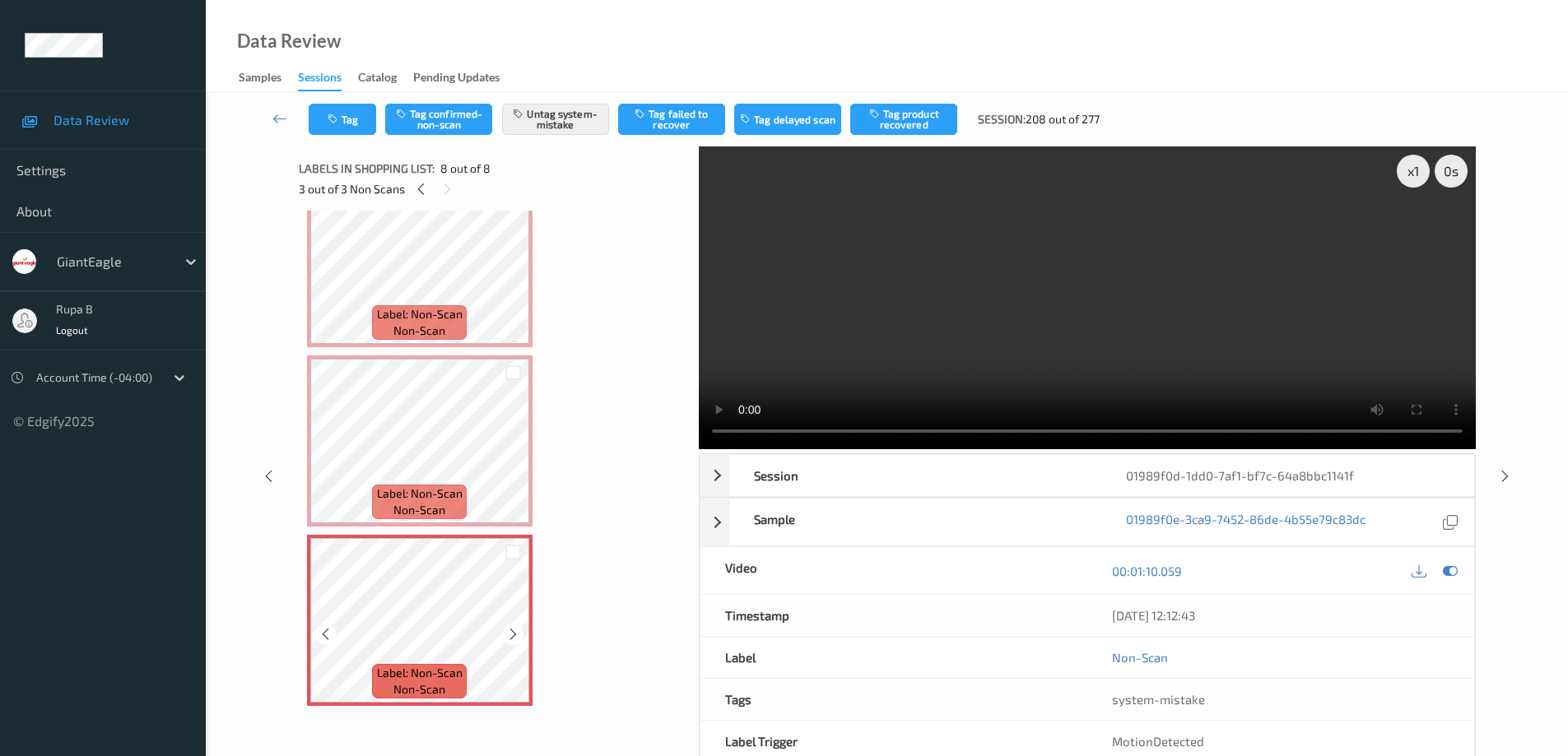
click at [506, 564] on div at bounding box center [512, 551] width 31 height 27
click at [361, 125] on button "Tag" at bounding box center [342, 119] width 67 height 31
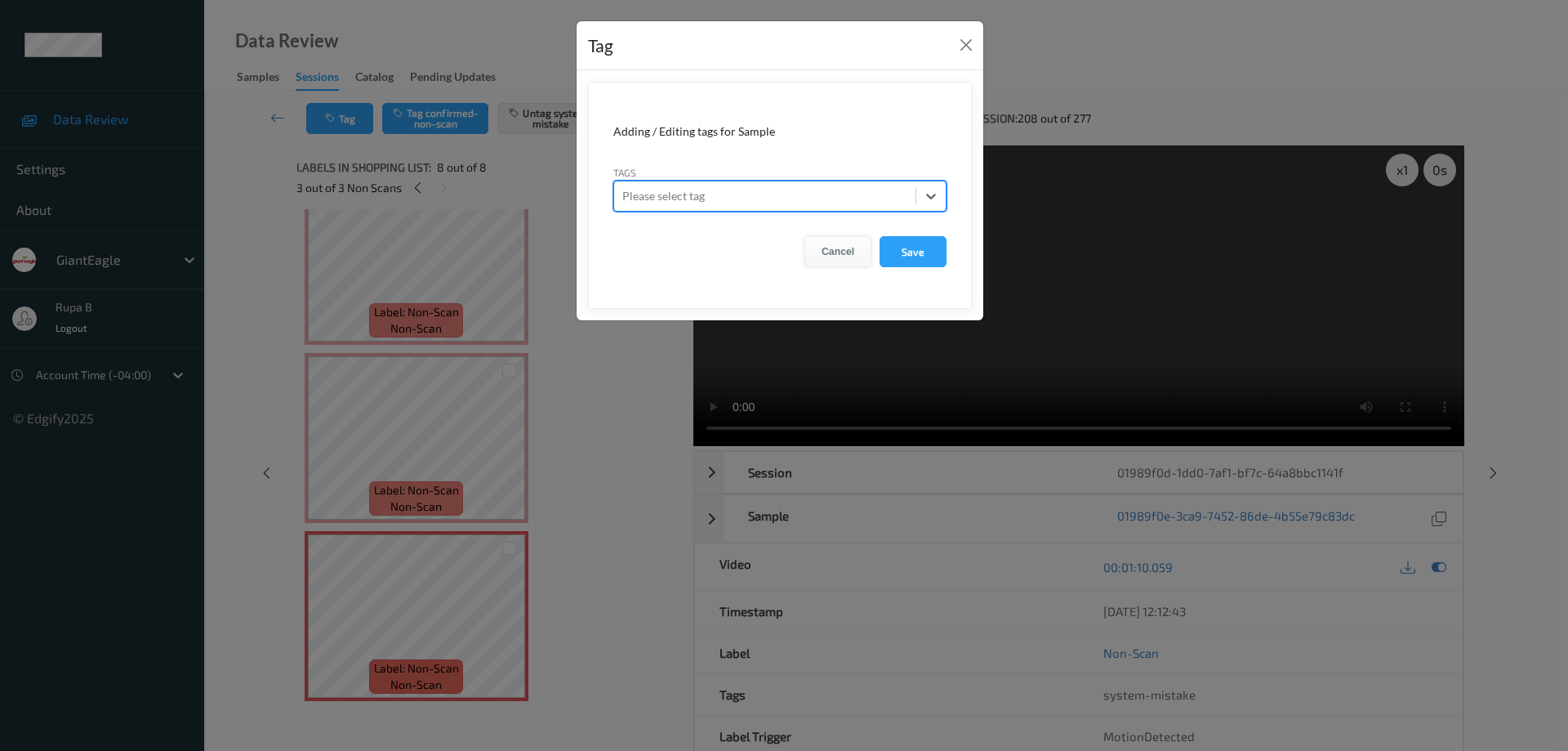
click at [828, 255] on button "Cancel" at bounding box center [838, 251] width 67 height 31
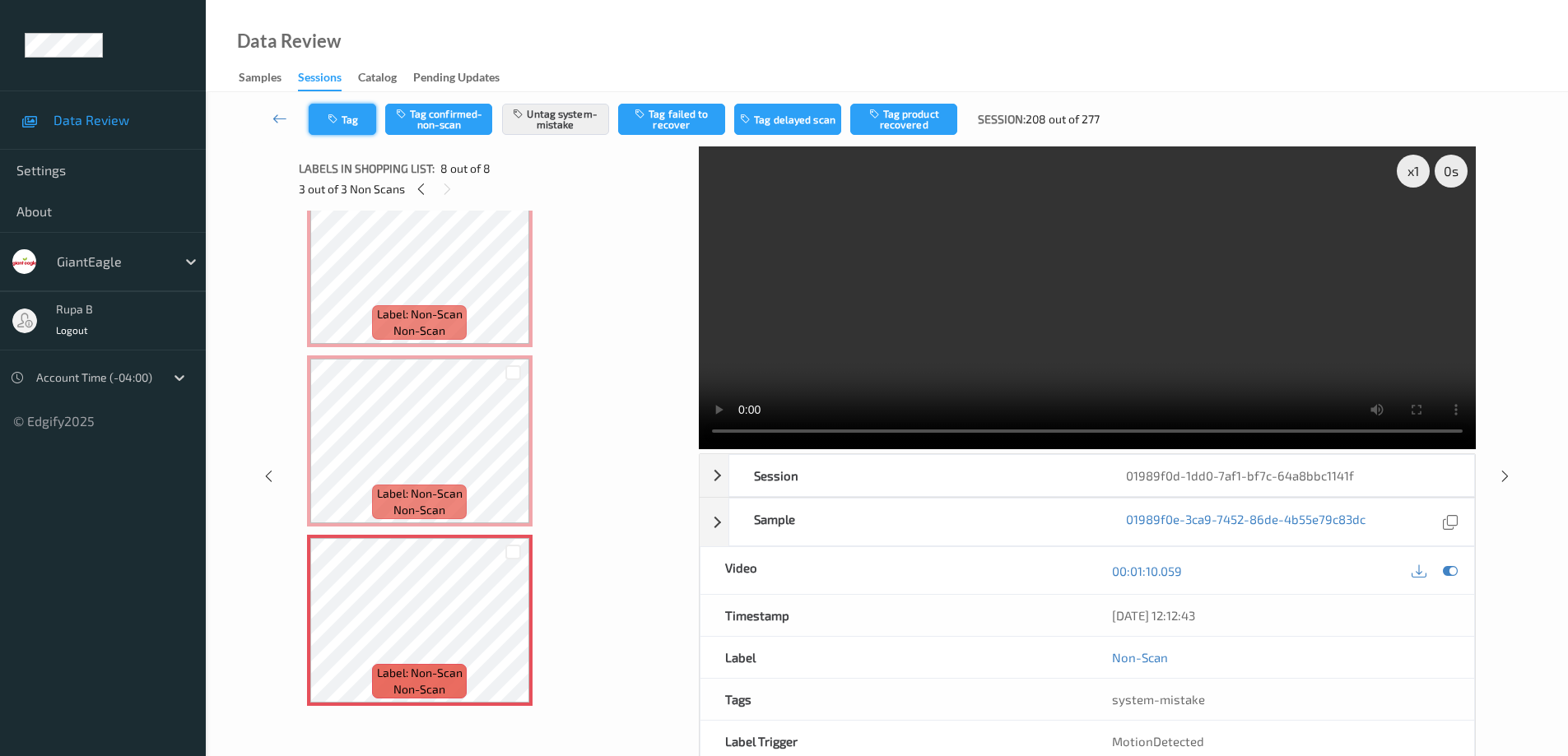
click at [340, 119] on icon "button" at bounding box center [334, 119] width 14 height 12
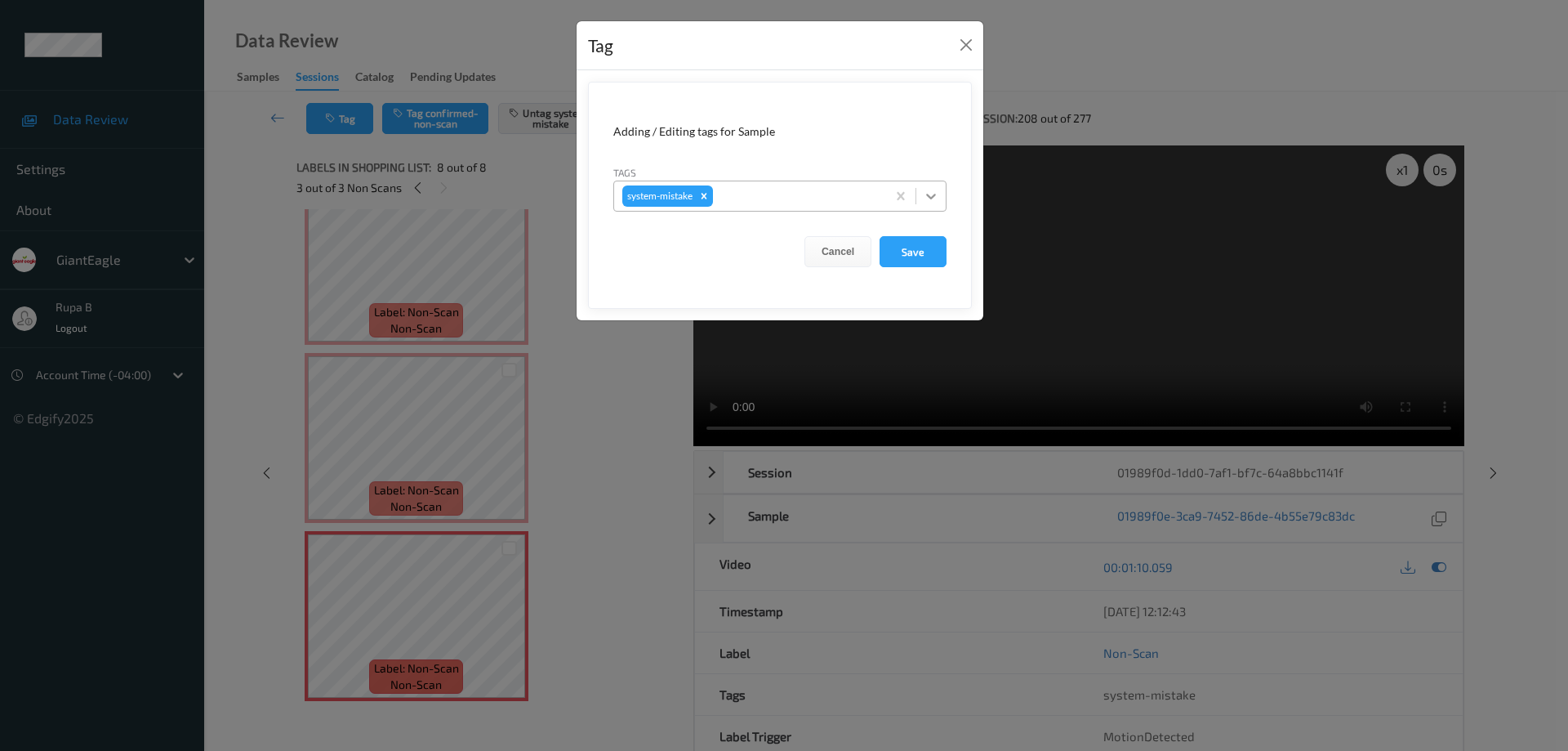
click at [928, 192] on icon at bounding box center [931, 196] width 16 height 16
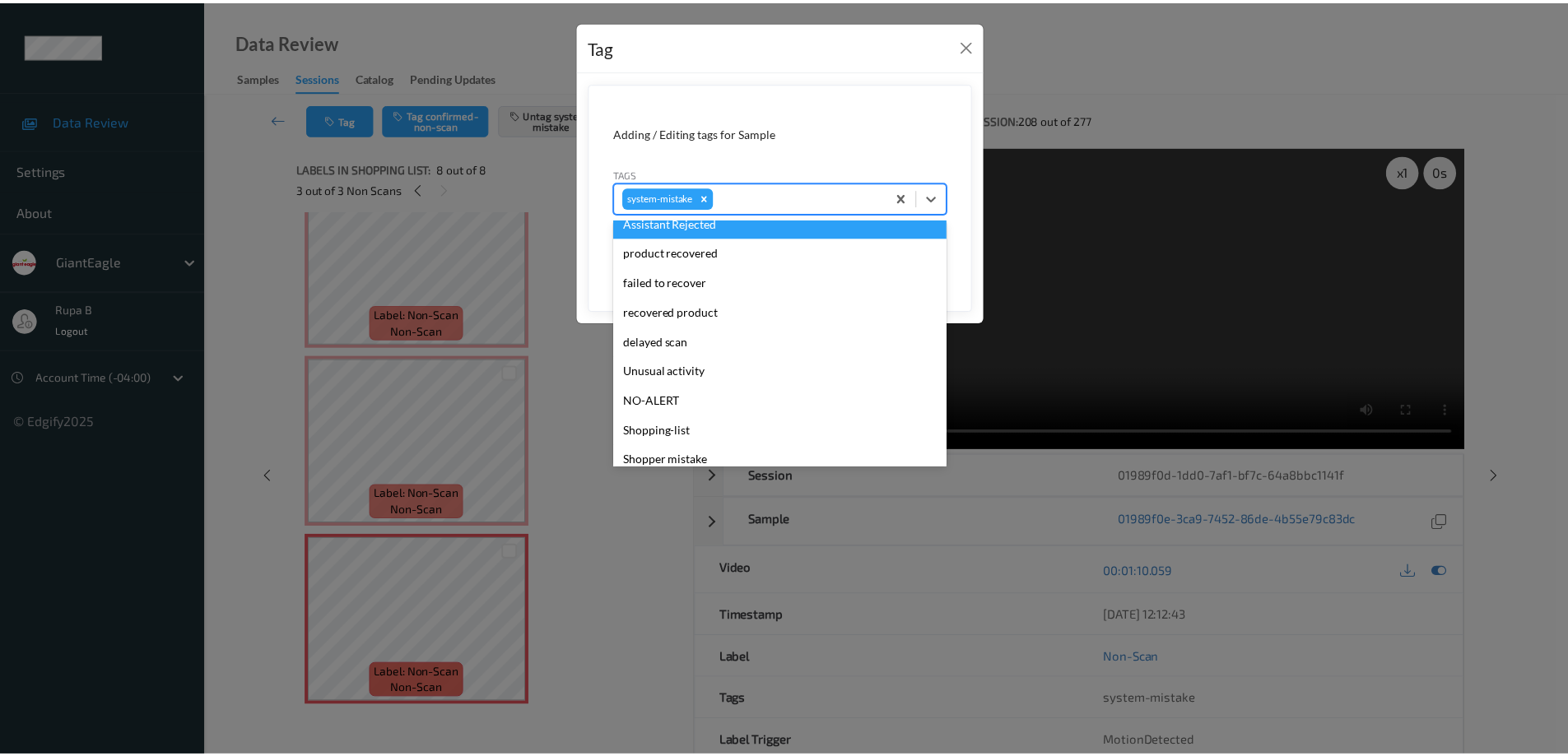
scroll to position [164, 0]
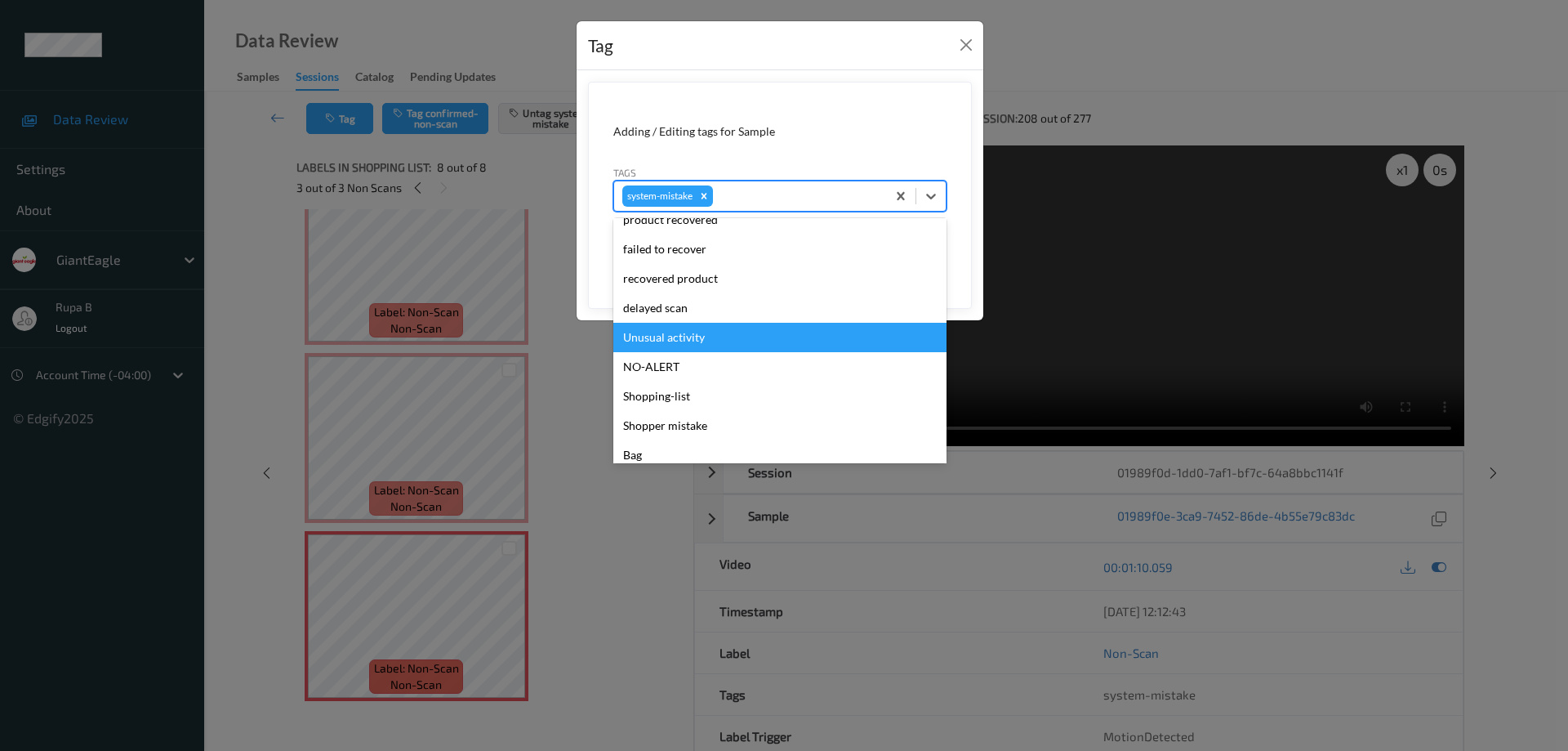
drag, startPoint x: 698, startPoint y: 338, endPoint x: 791, endPoint y: 340, distance: 93.0
click at [698, 337] on div "Unusual activity" at bounding box center [780, 337] width 333 height 30
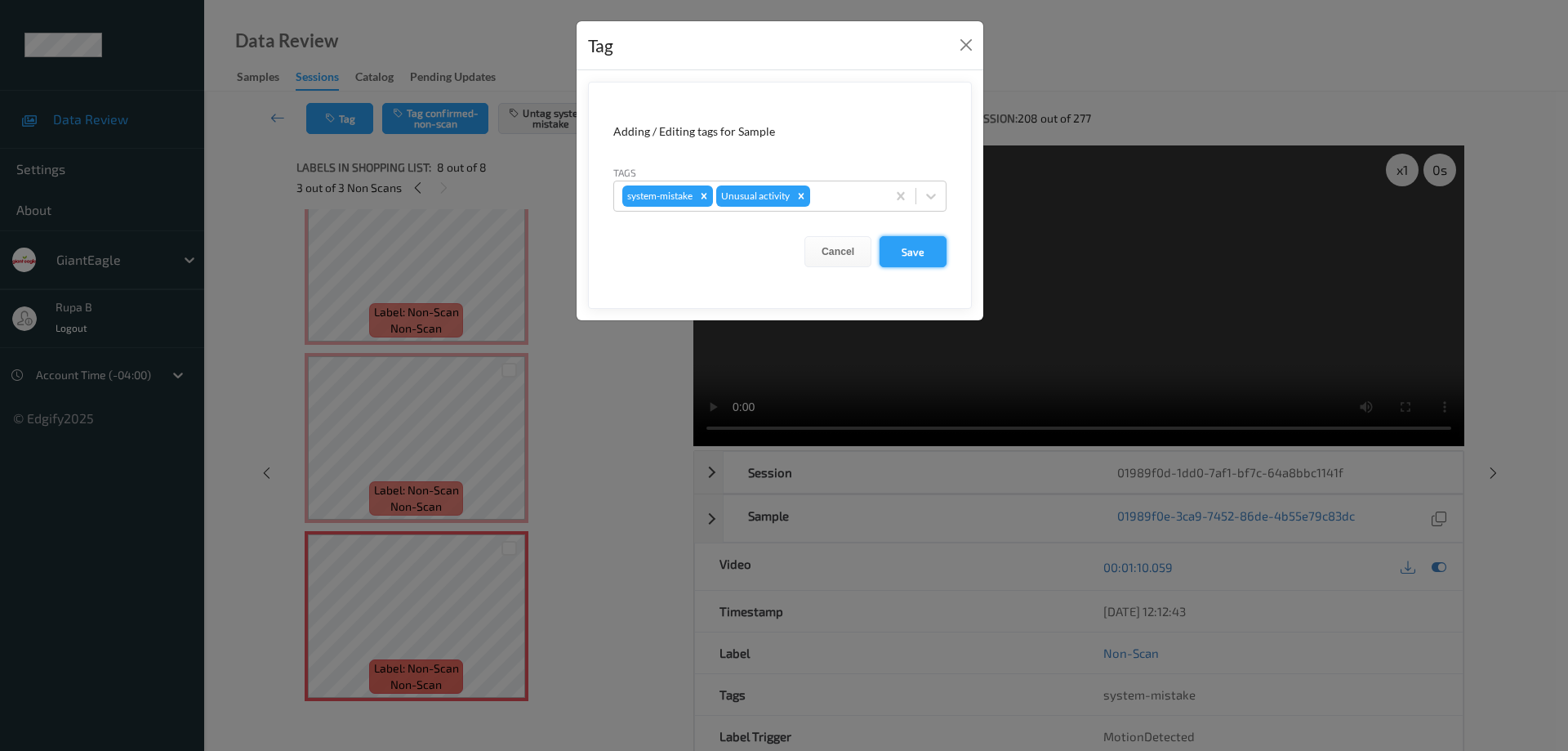
click at [931, 252] on button "Save" at bounding box center [913, 251] width 67 height 31
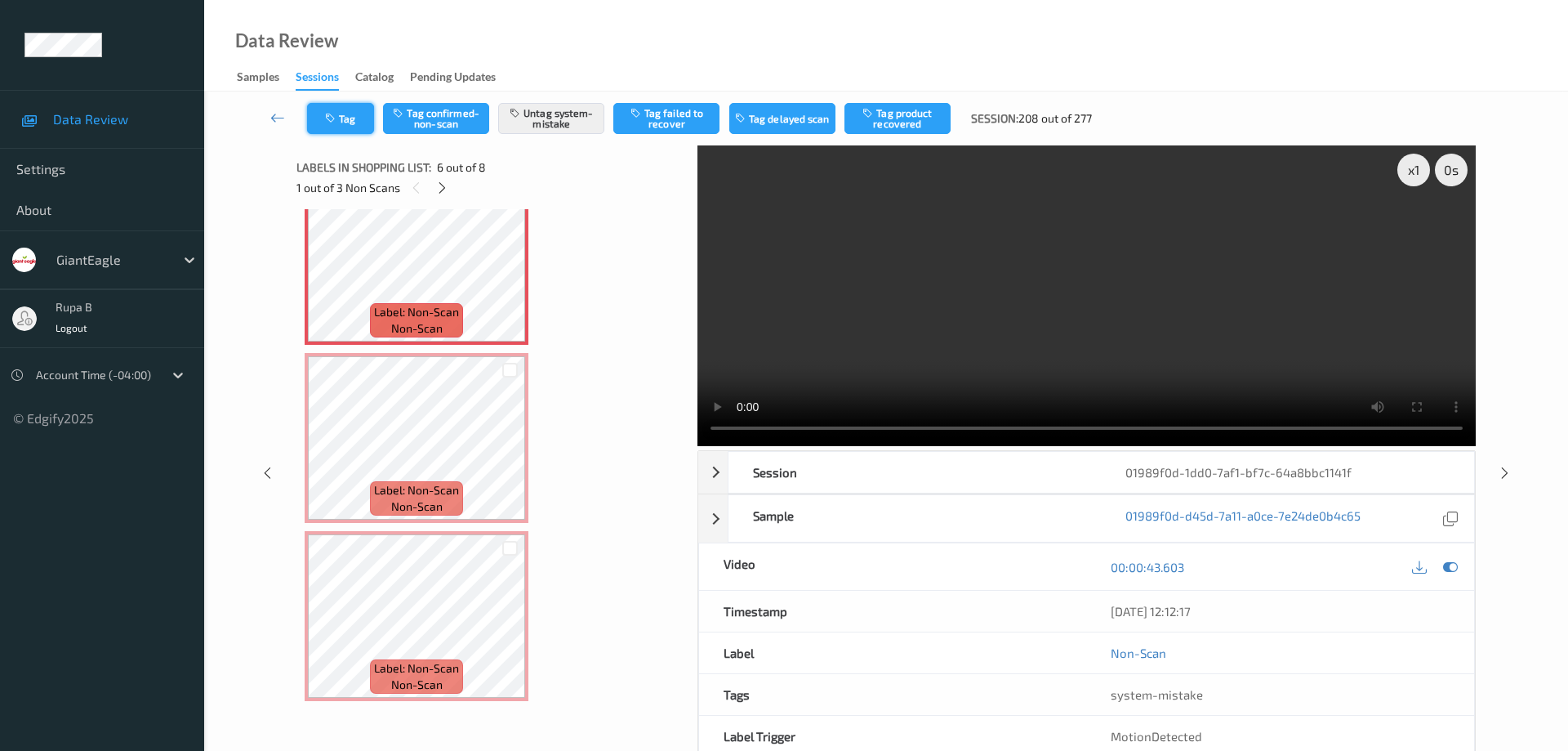
click at [361, 118] on button "Tag" at bounding box center [340, 118] width 67 height 31
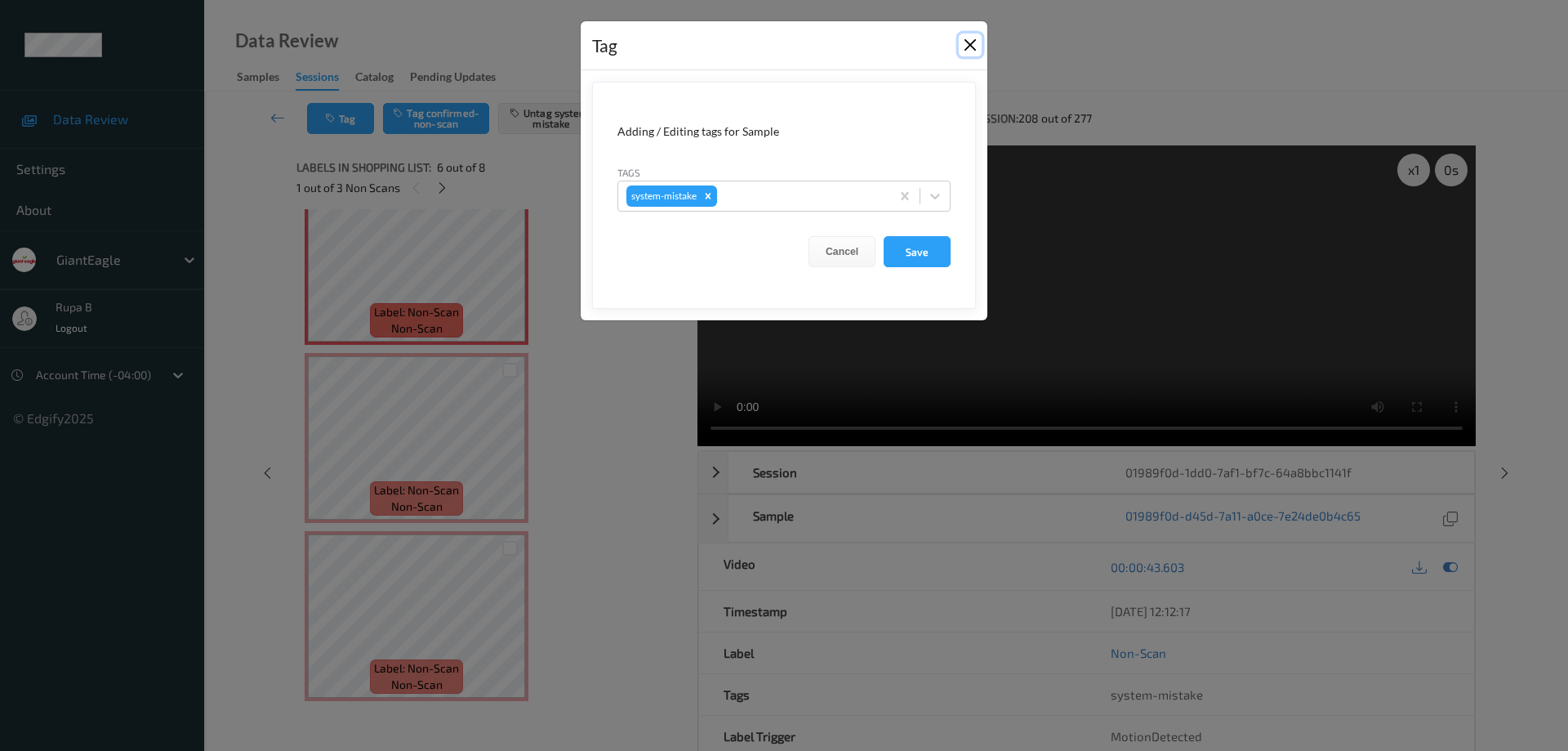
click at [964, 46] on button "Close" at bounding box center [969, 44] width 23 height 23
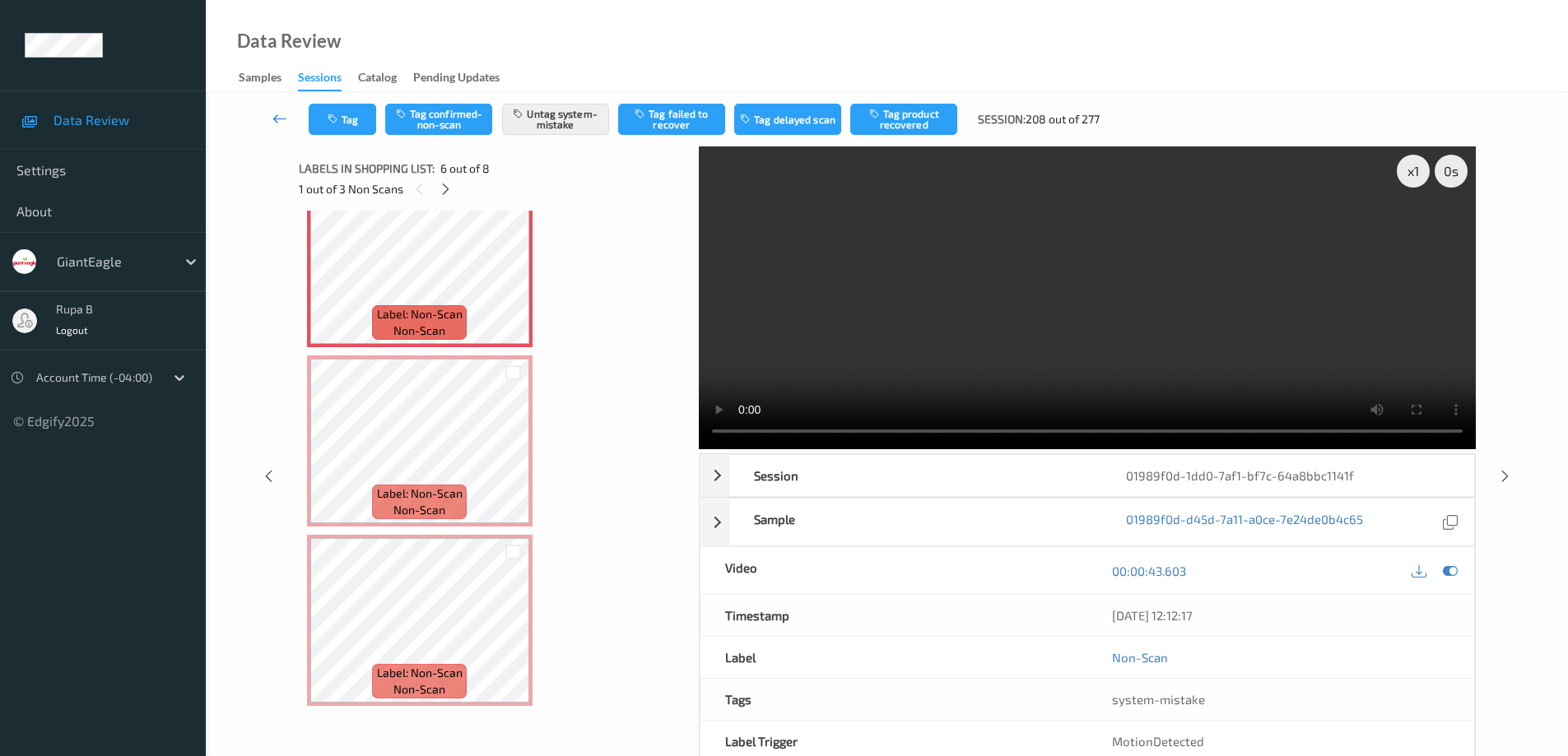
click at [273, 117] on icon at bounding box center [279, 119] width 15 height 16
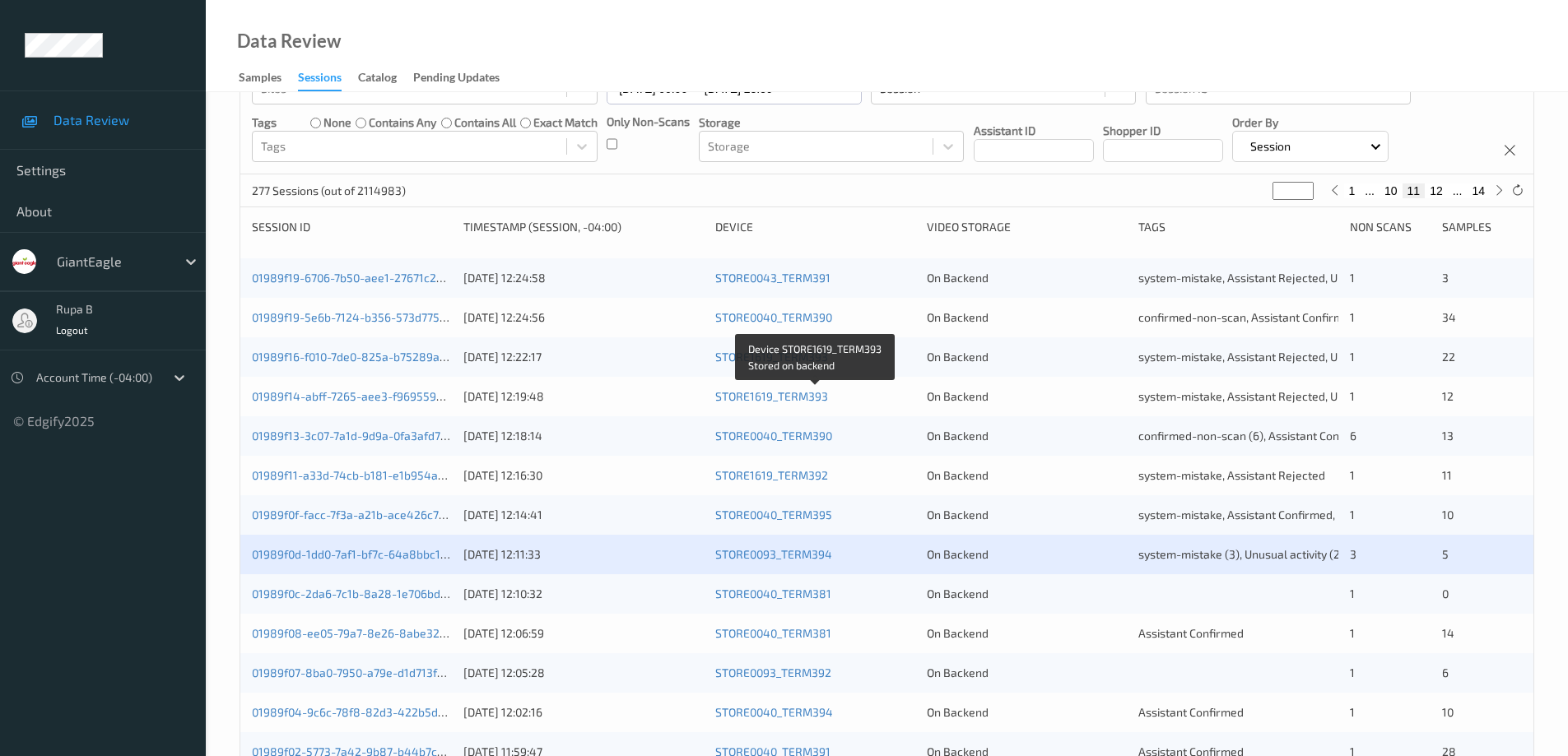
scroll to position [164, 0]
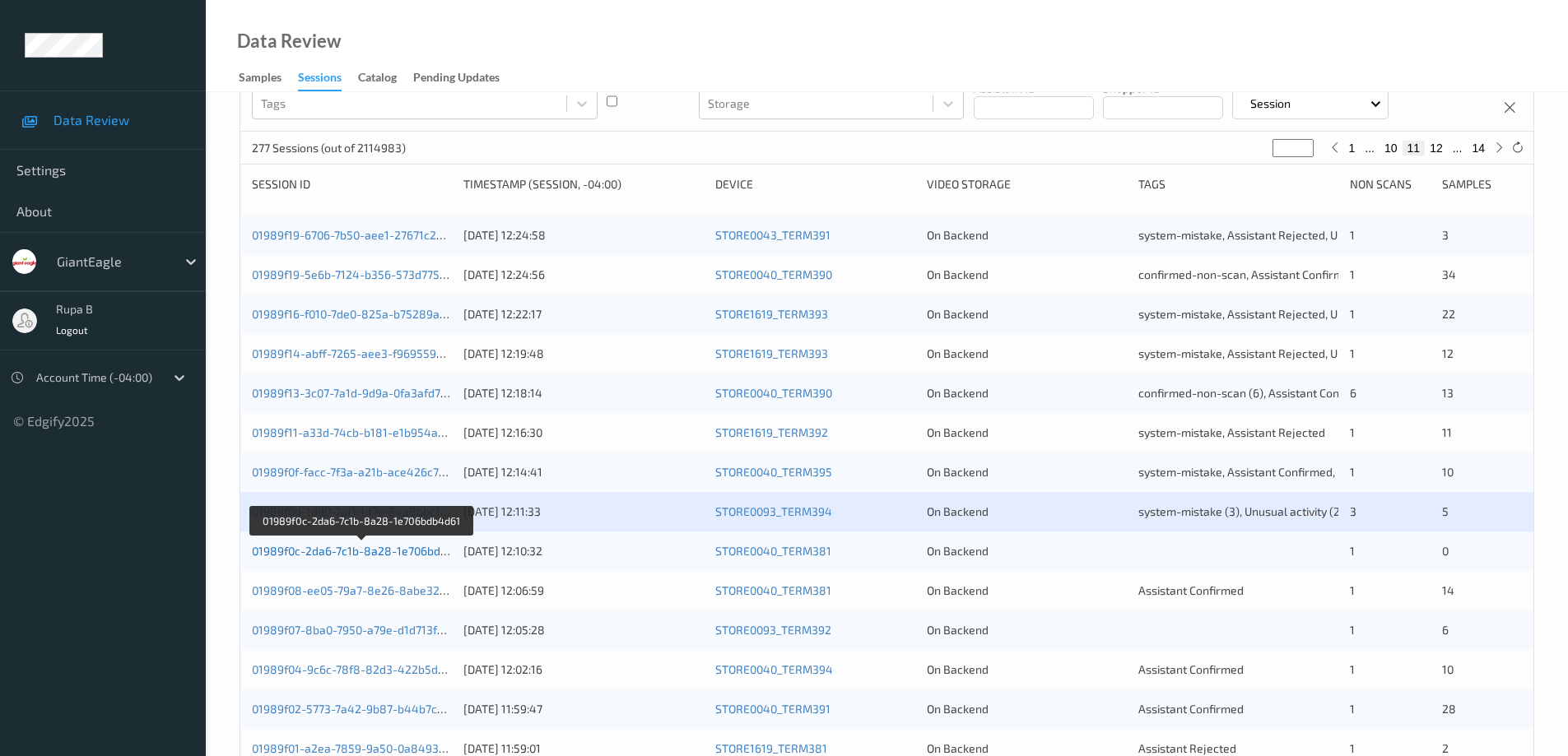
click at [373, 551] on link "01989f0c-2da6-7c1b-8a28-1e706bdb4d61" at bounding box center [362, 550] width 220 height 14
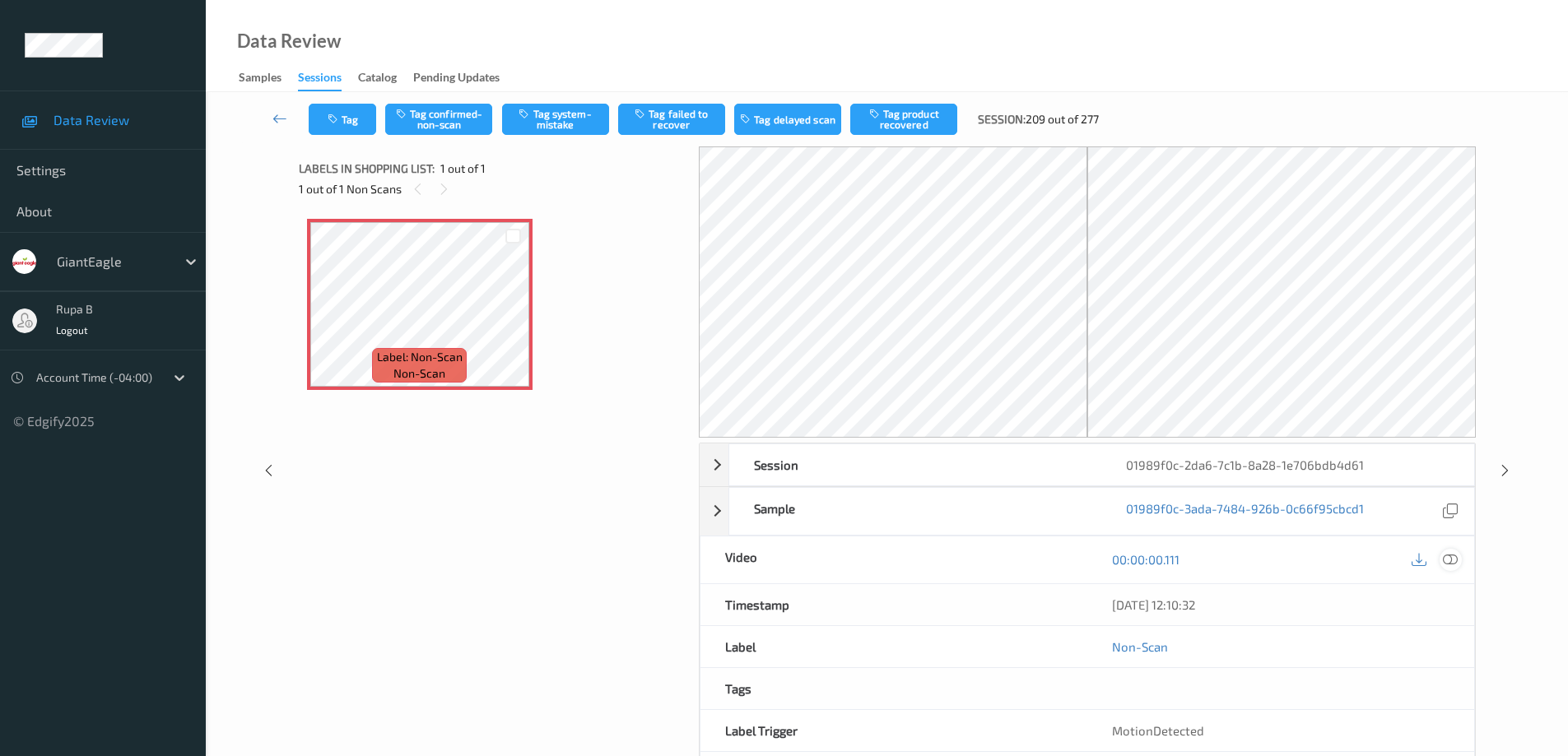
click at [1455, 558] on icon at bounding box center [1450, 559] width 15 height 15
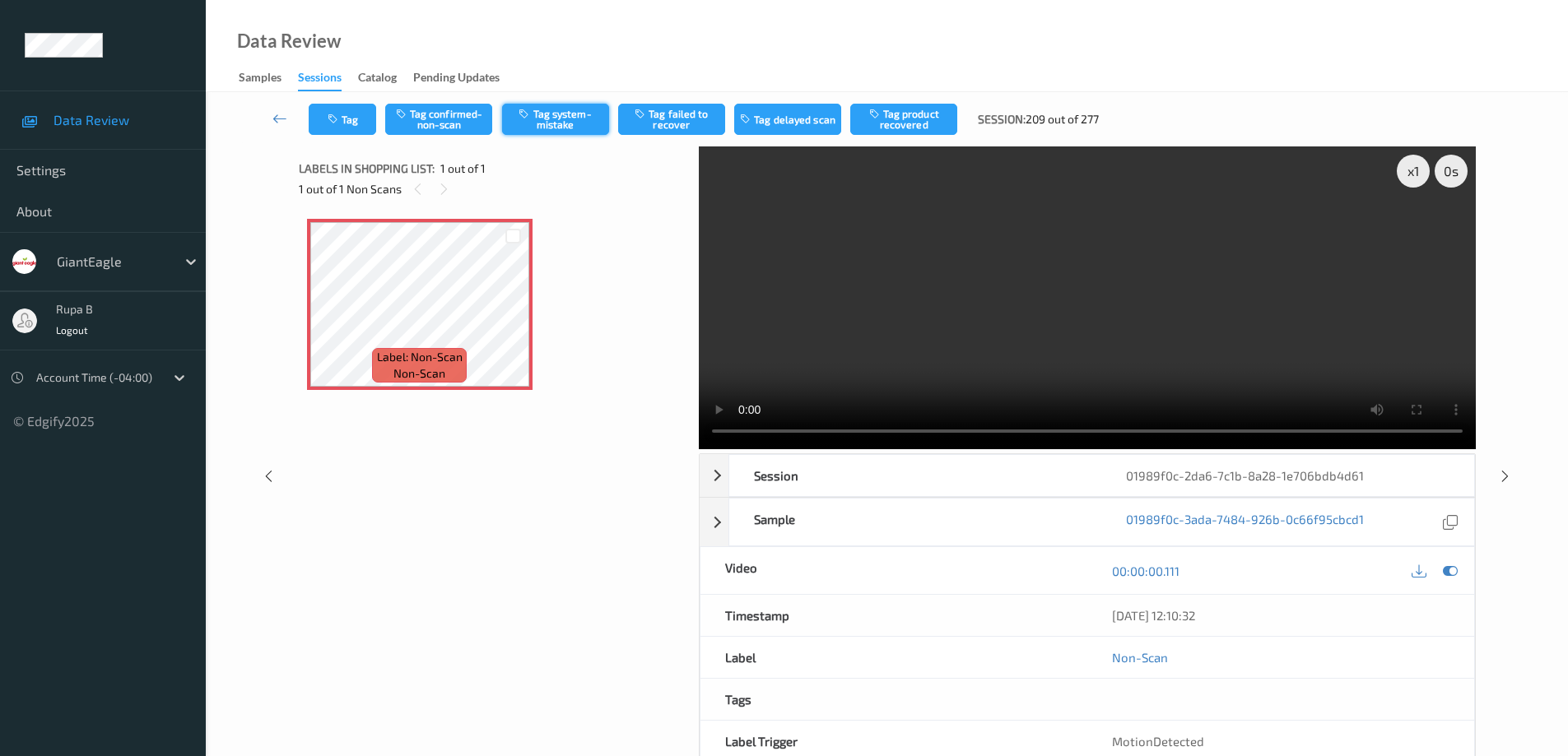
click at [578, 122] on button "Tag system-mistake" at bounding box center [556, 119] width 107 height 31
click at [276, 120] on icon at bounding box center [279, 119] width 15 height 16
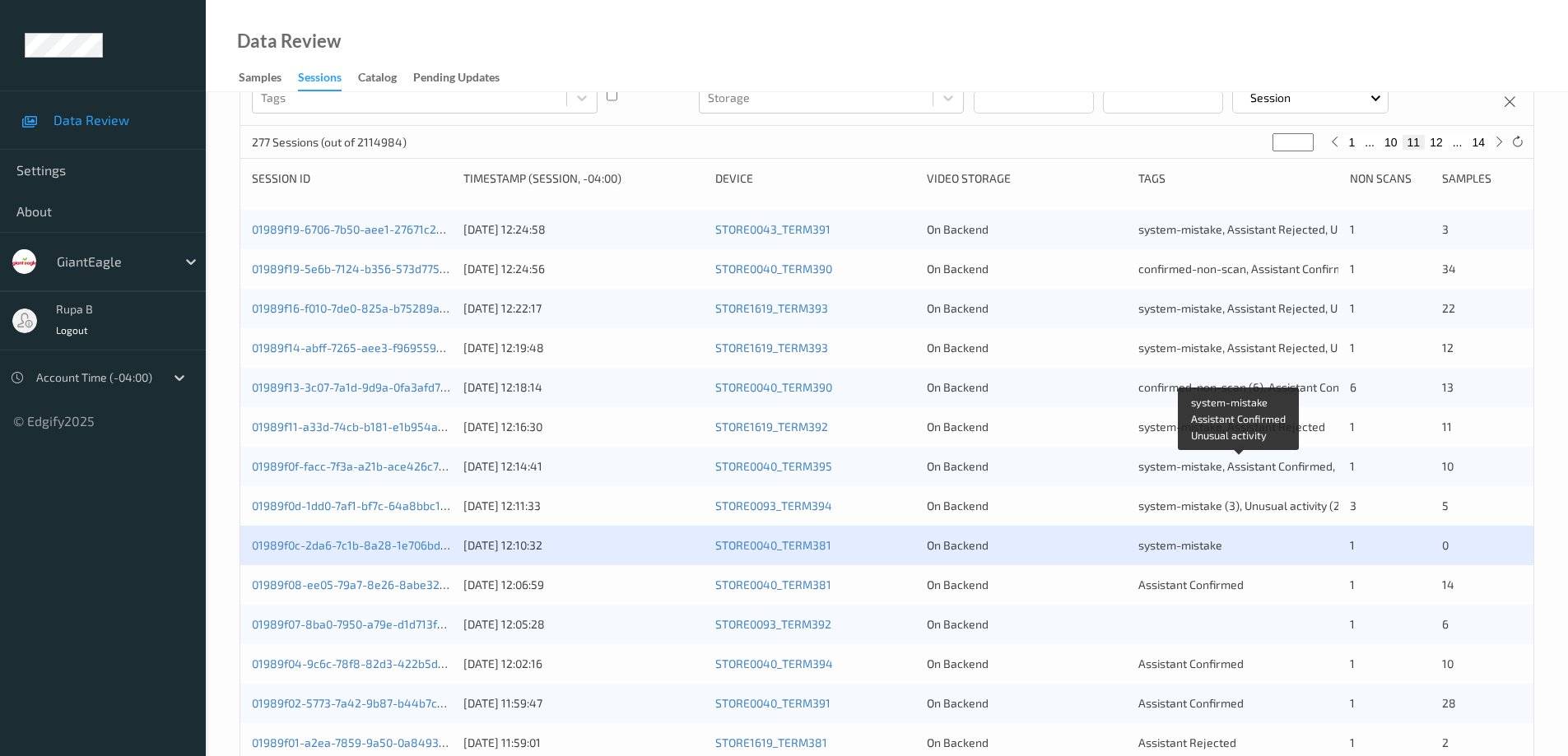
scroll to position [247, 0]
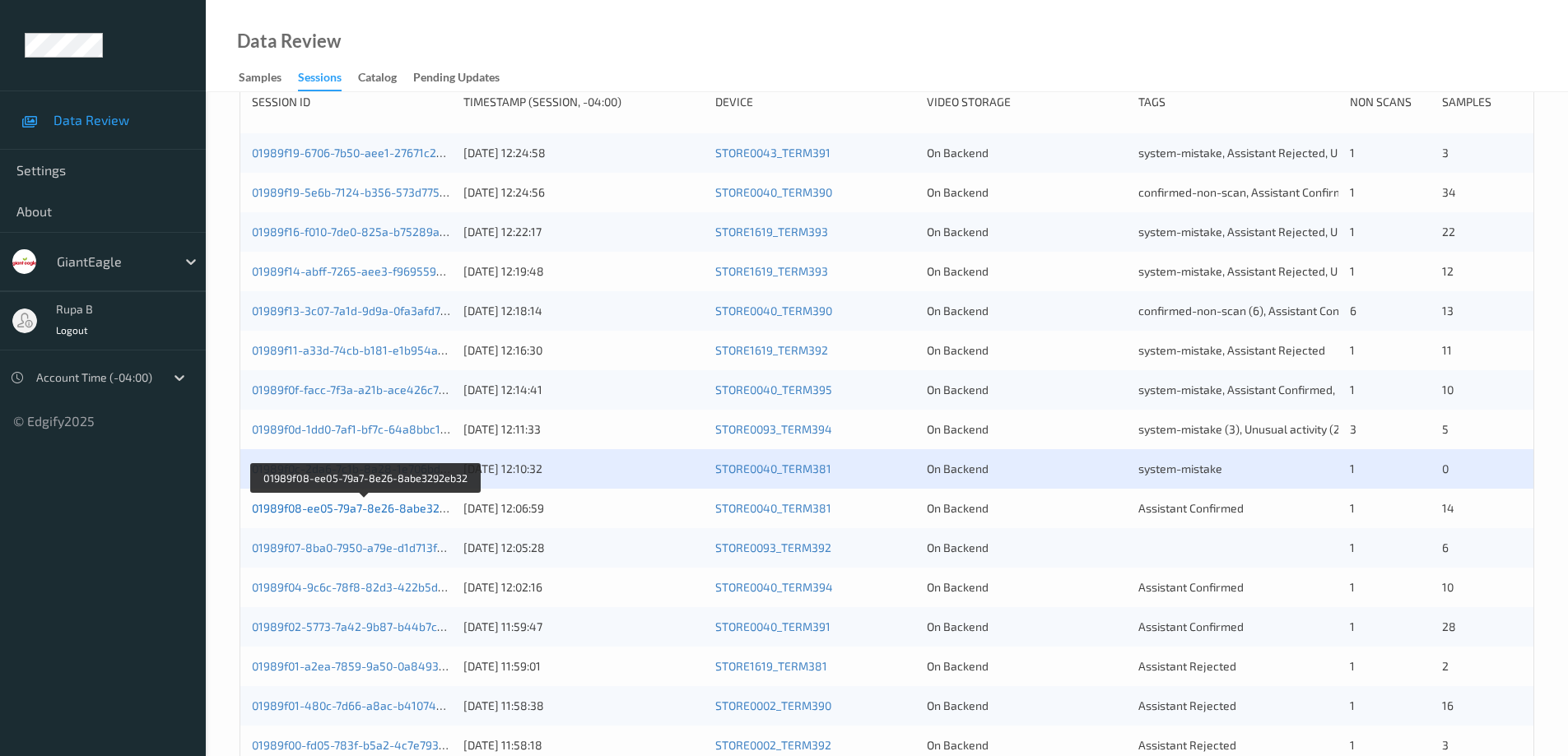
click at [410, 510] on link "01989f08-ee05-79a7-8e26-8abe3292eb32" at bounding box center [365, 508] width 227 height 14
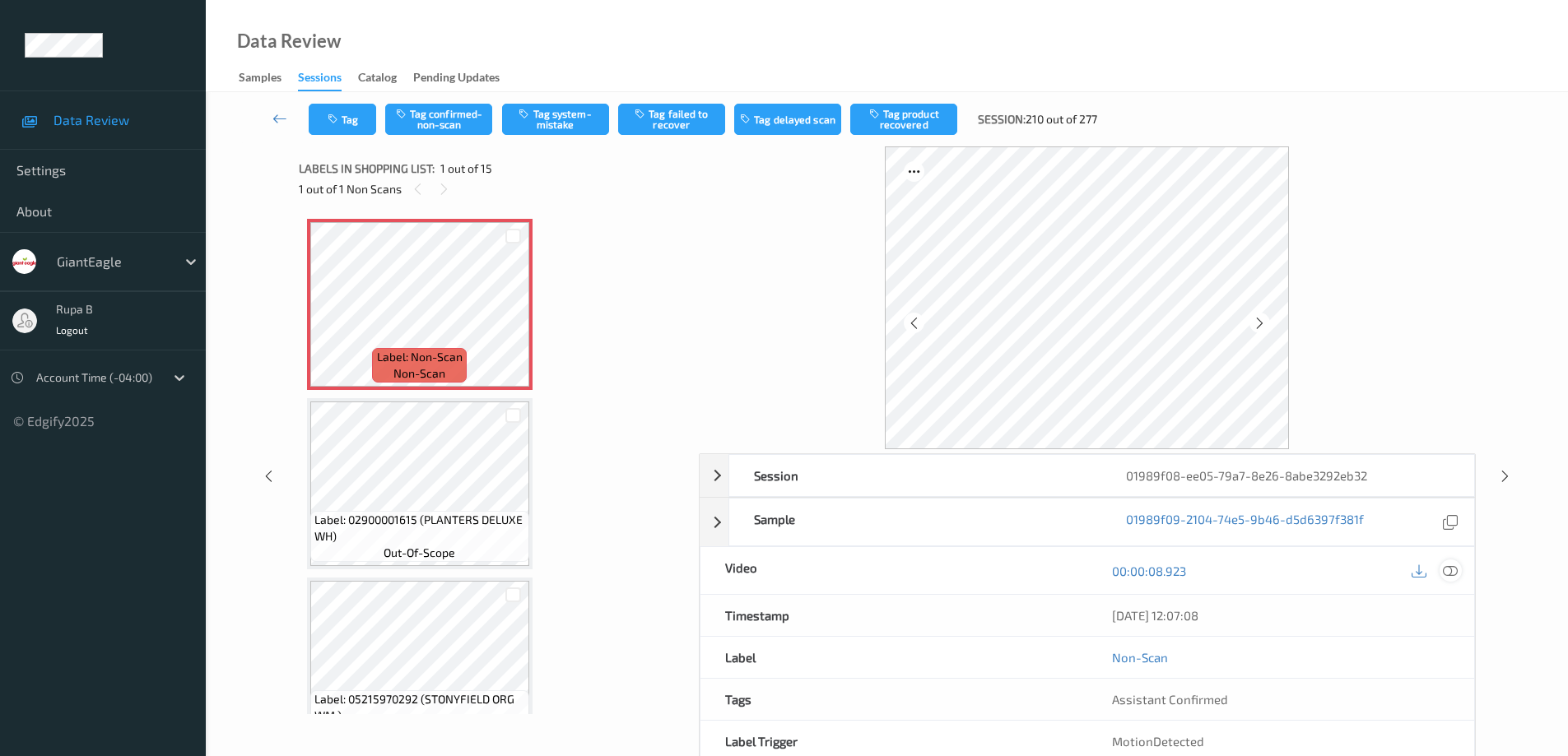
click at [1451, 575] on icon at bounding box center [1450, 571] width 15 height 15
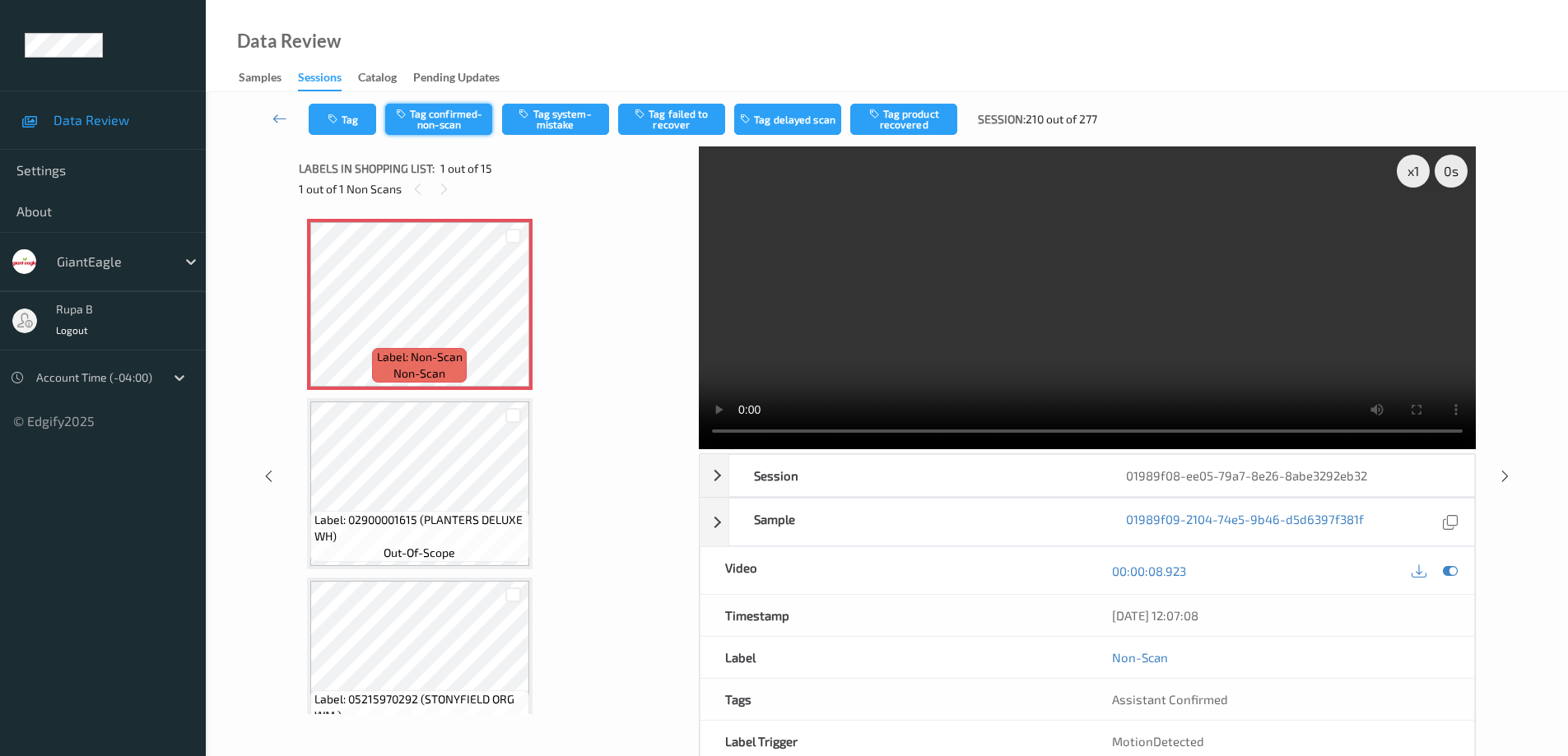
click at [457, 122] on button "Tag confirmed-non-scan" at bounding box center [439, 119] width 107 height 31
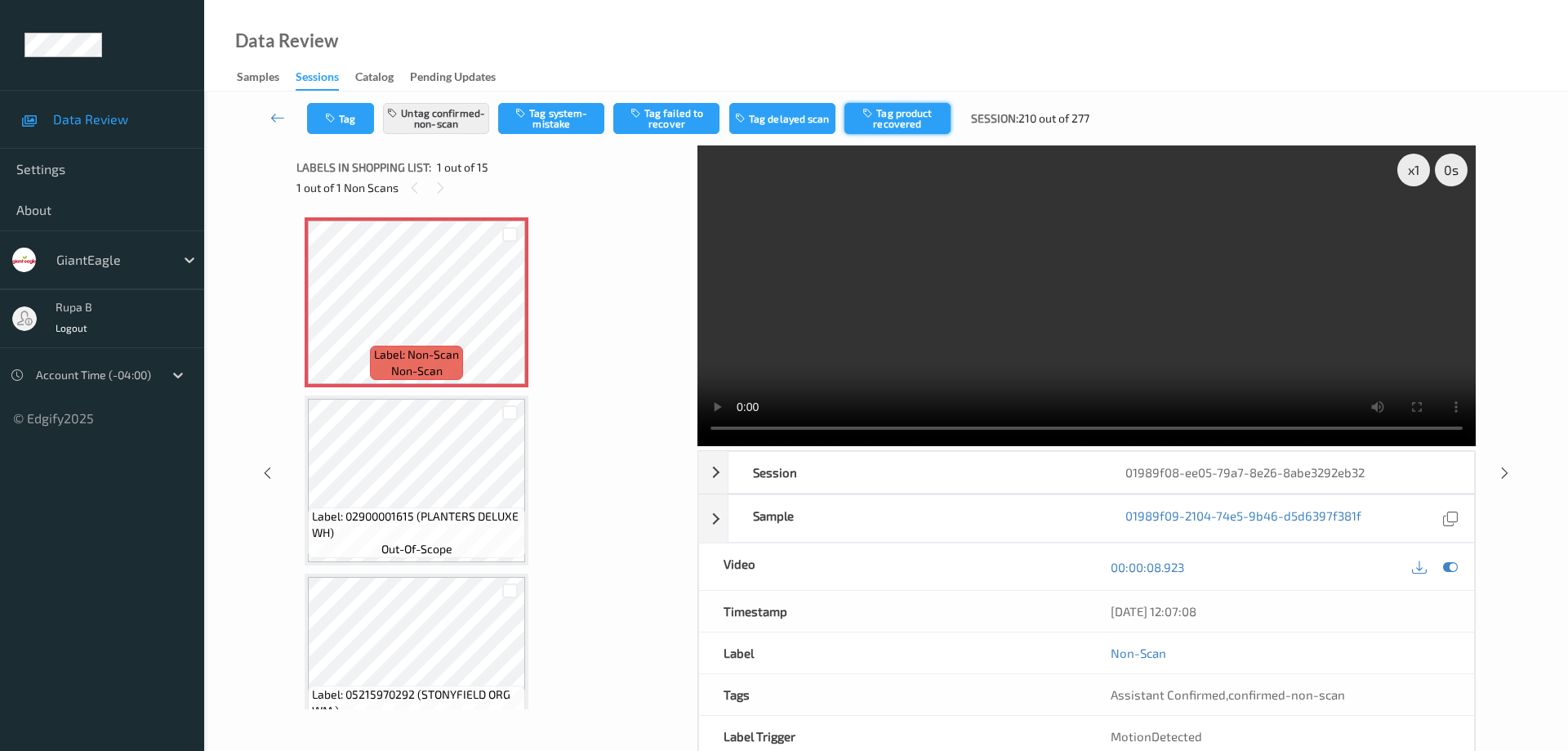
click at [904, 125] on button "Tag product recovered" at bounding box center [897, 118] width 106 height 31
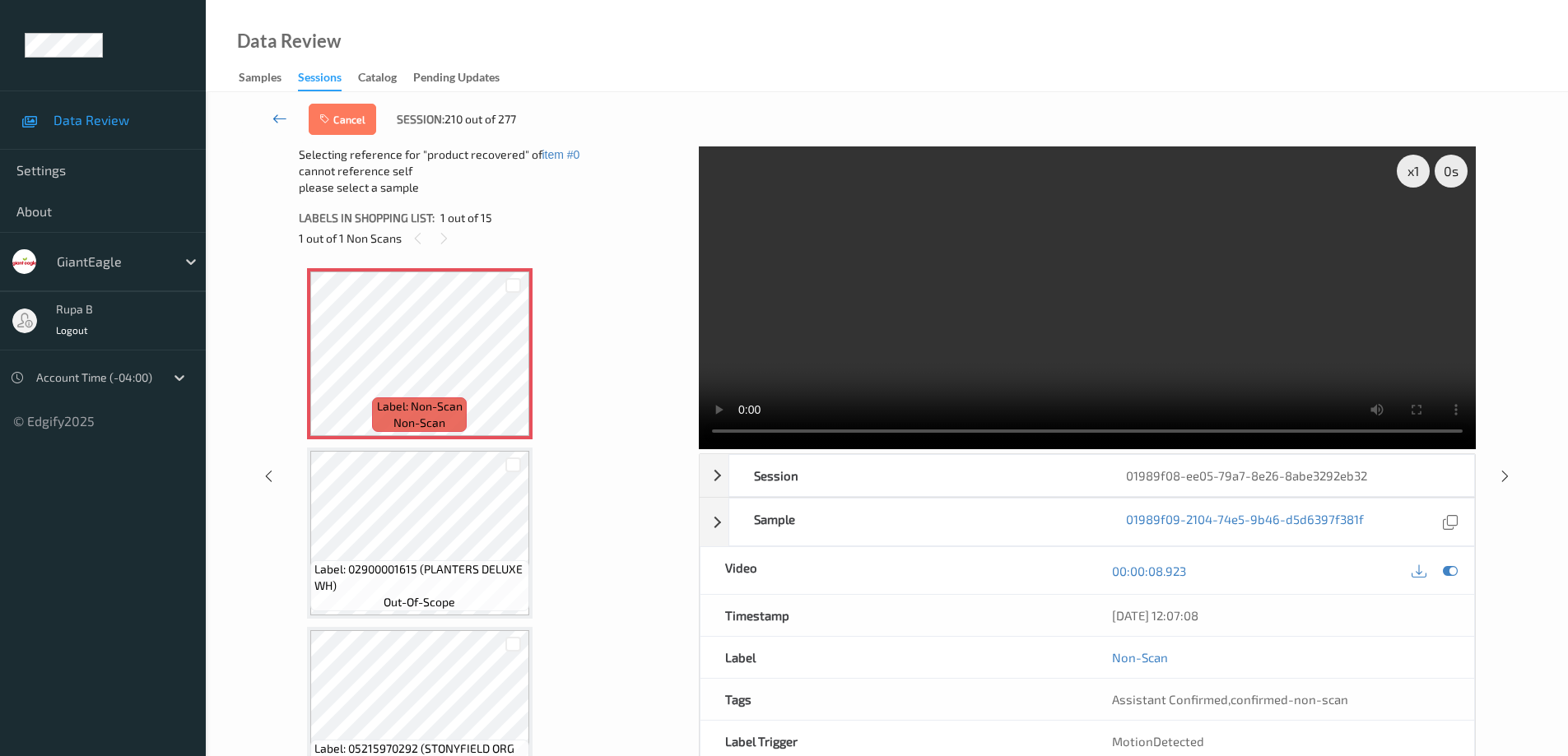
click at [278, 116] on icon at bounding box center [279, 119] width 15 height 16
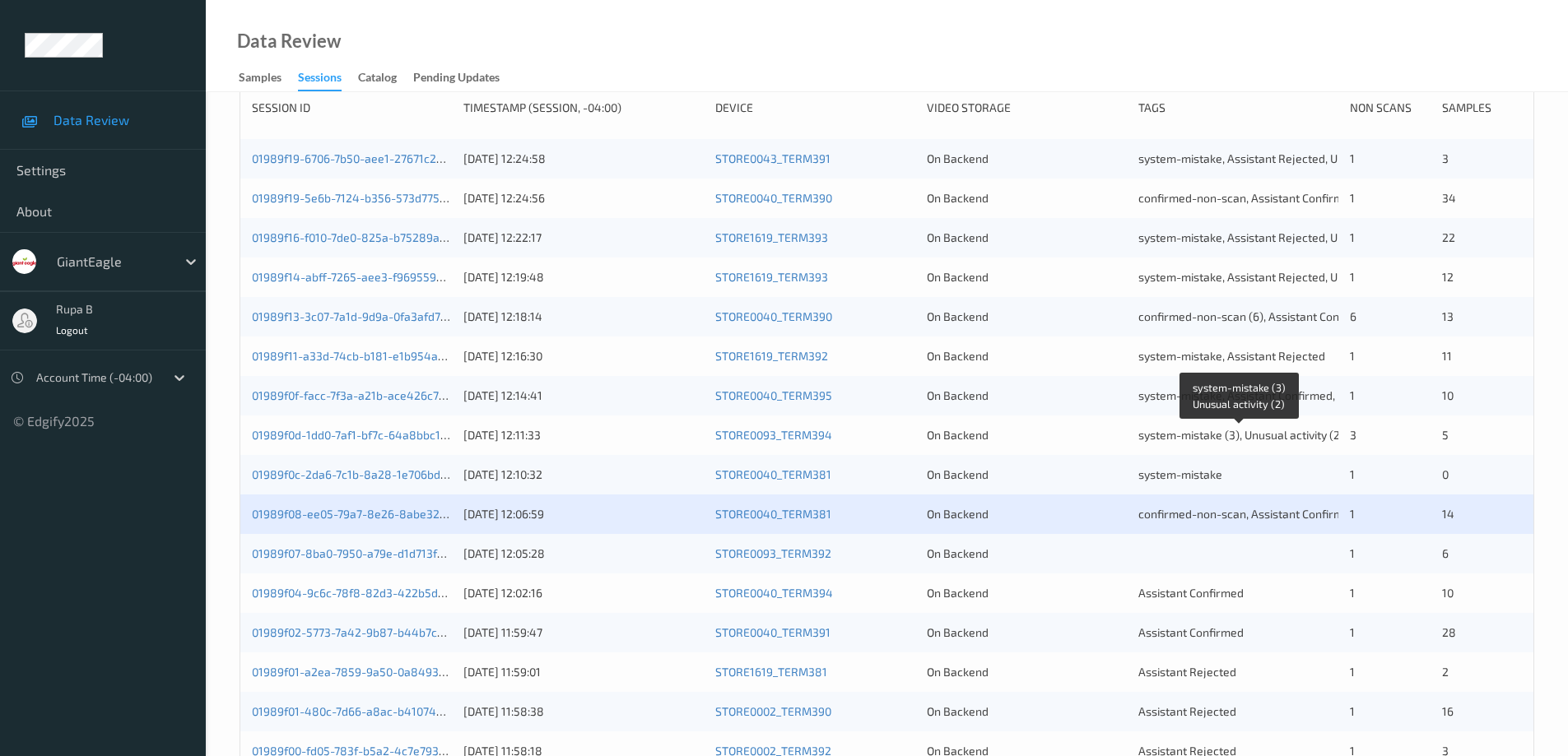
scroll to position [329, 0]
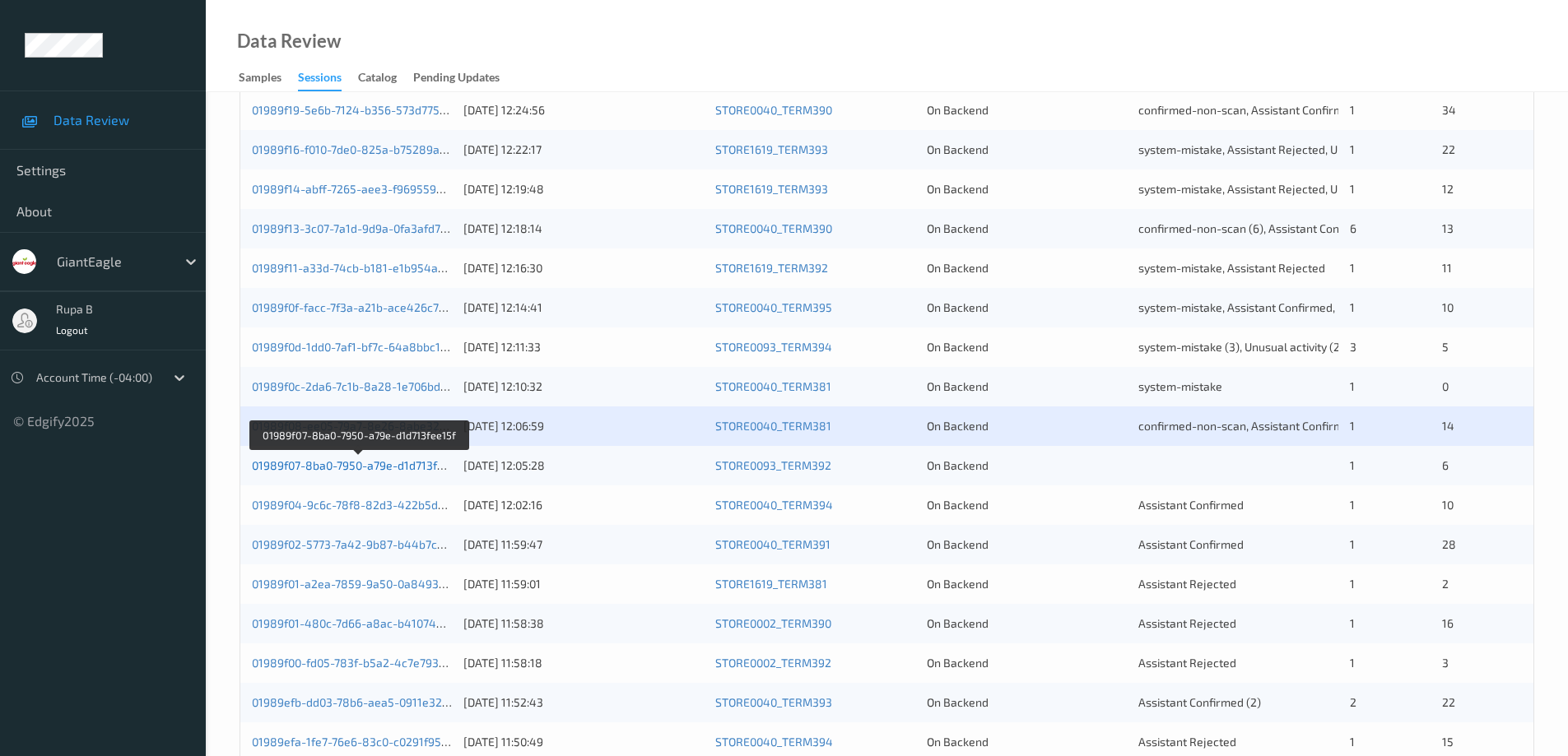
click at [397, 466] on link "01989f07-8ba0-7950-a79e-d1d713fee15f" at bounding box center [359, 464] width 214 height 14
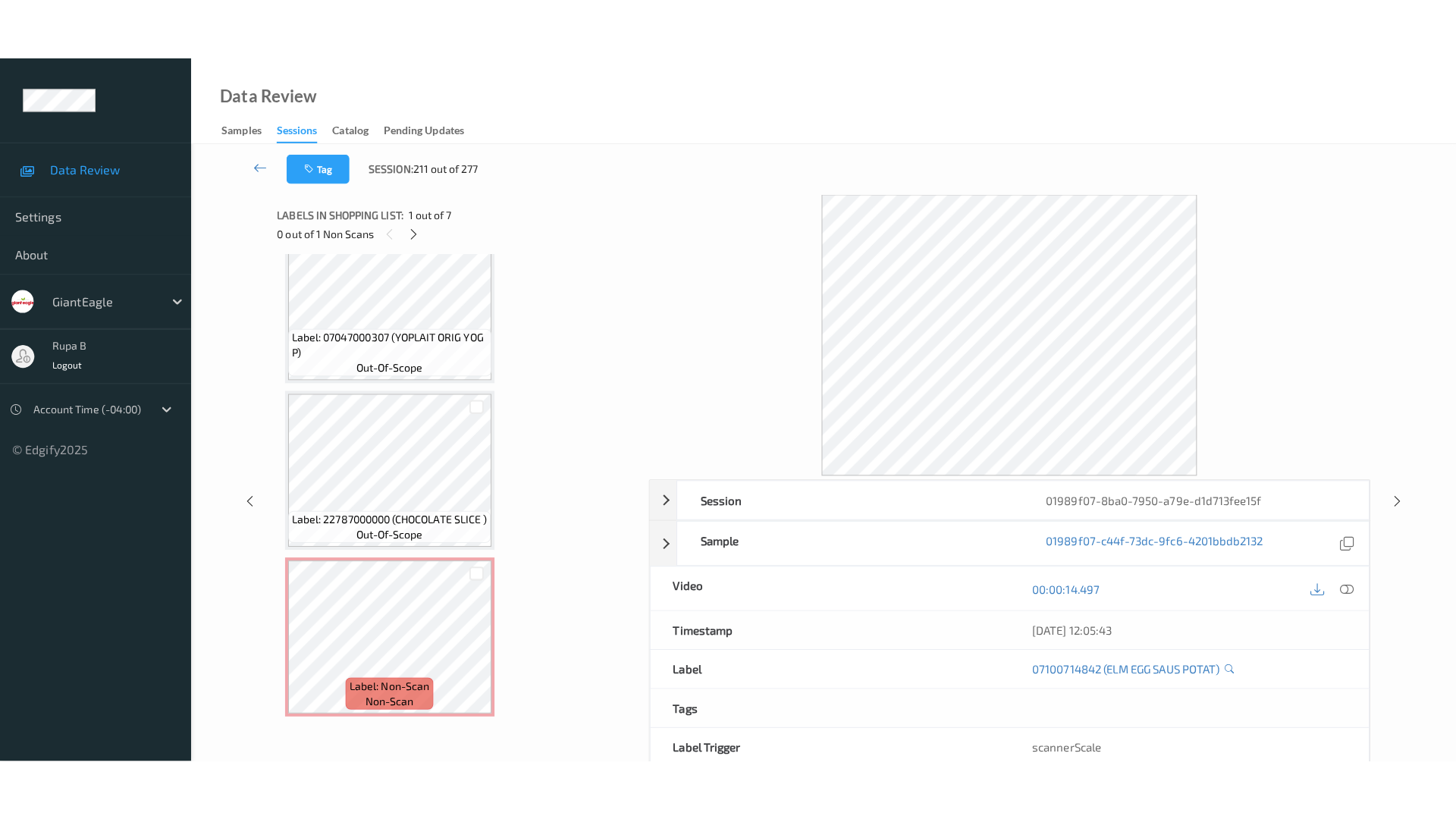
scroll to position [701, 0]
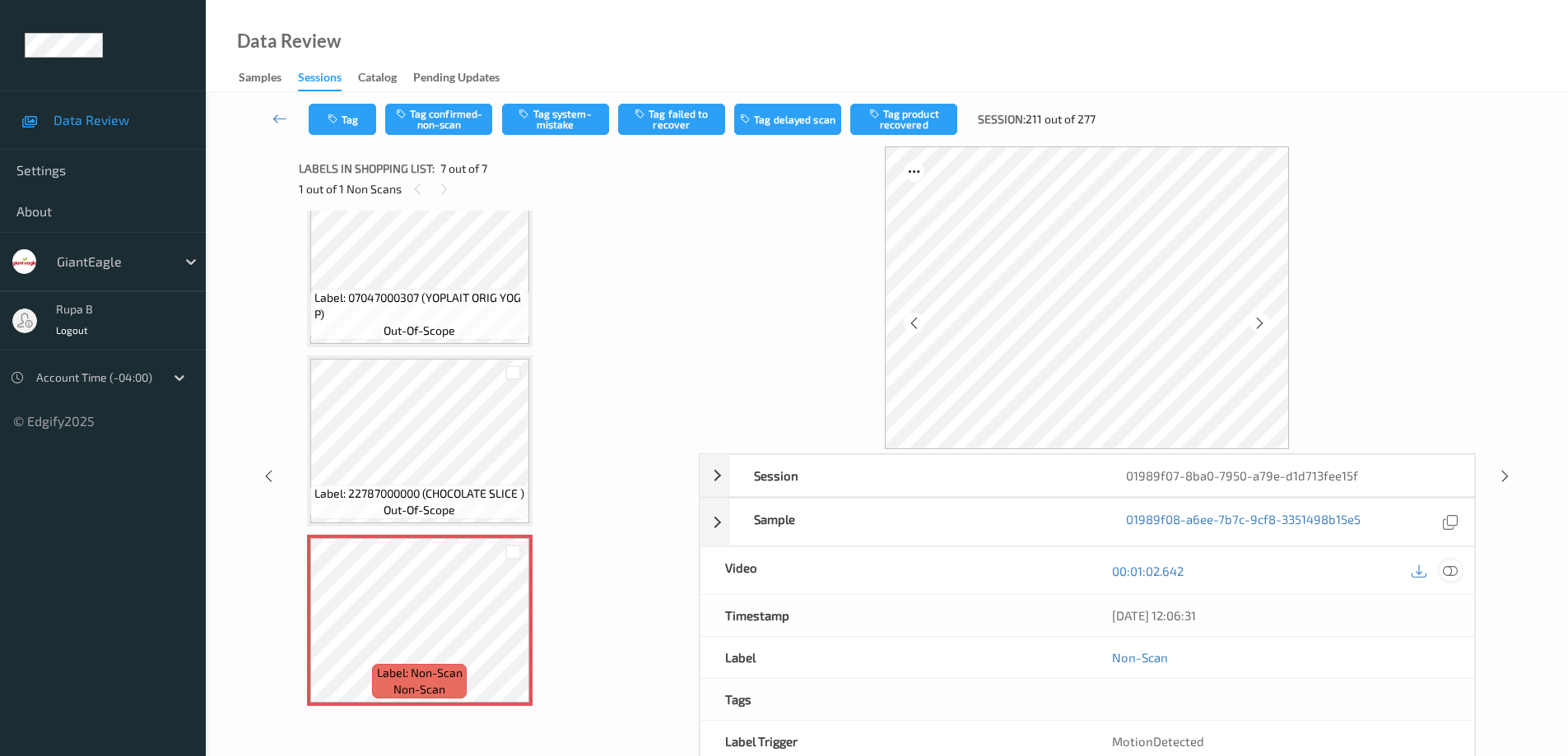
click at [1453, 567] on icon at bounding box center [1450, 571] width 15 height 15
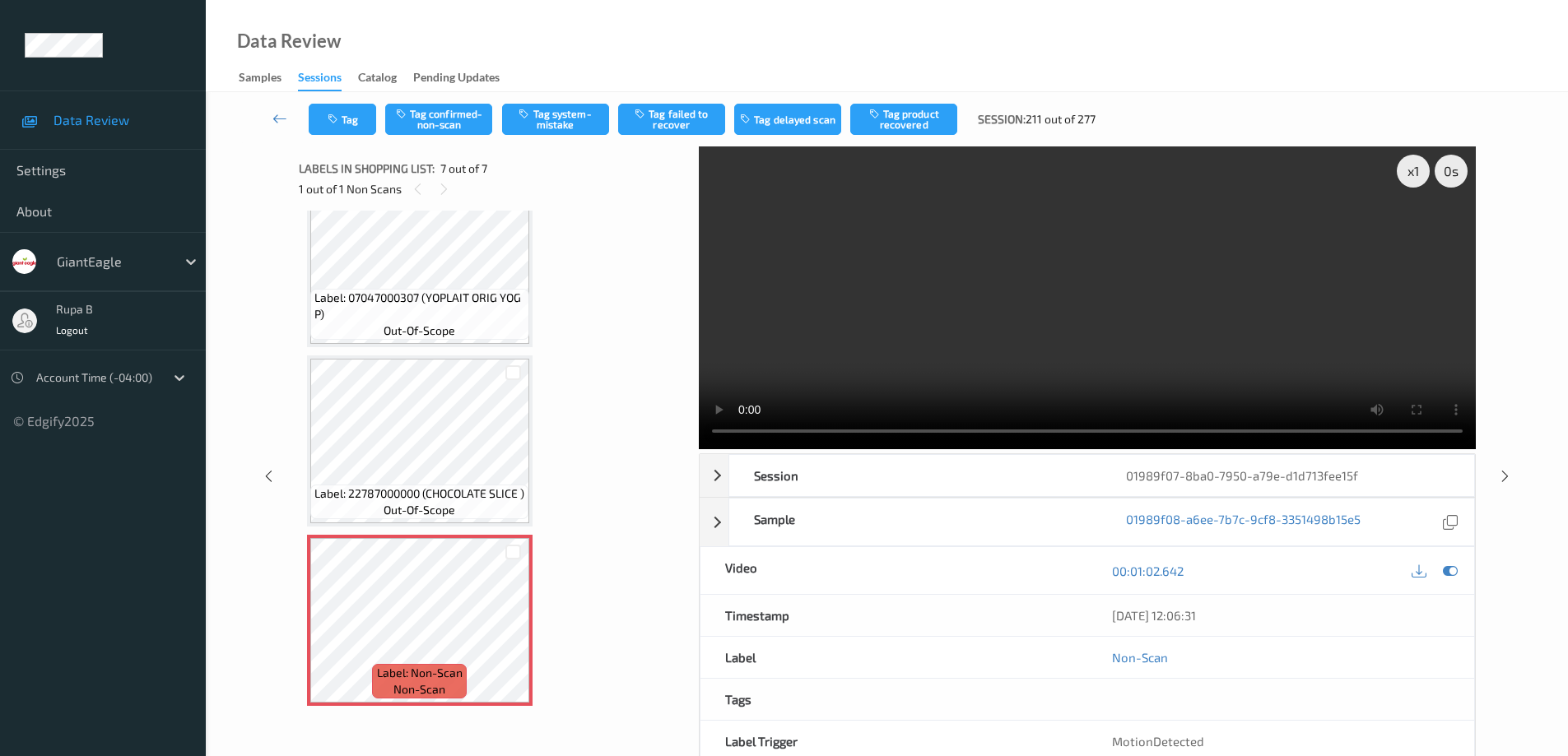
scroll to position [627, 0]
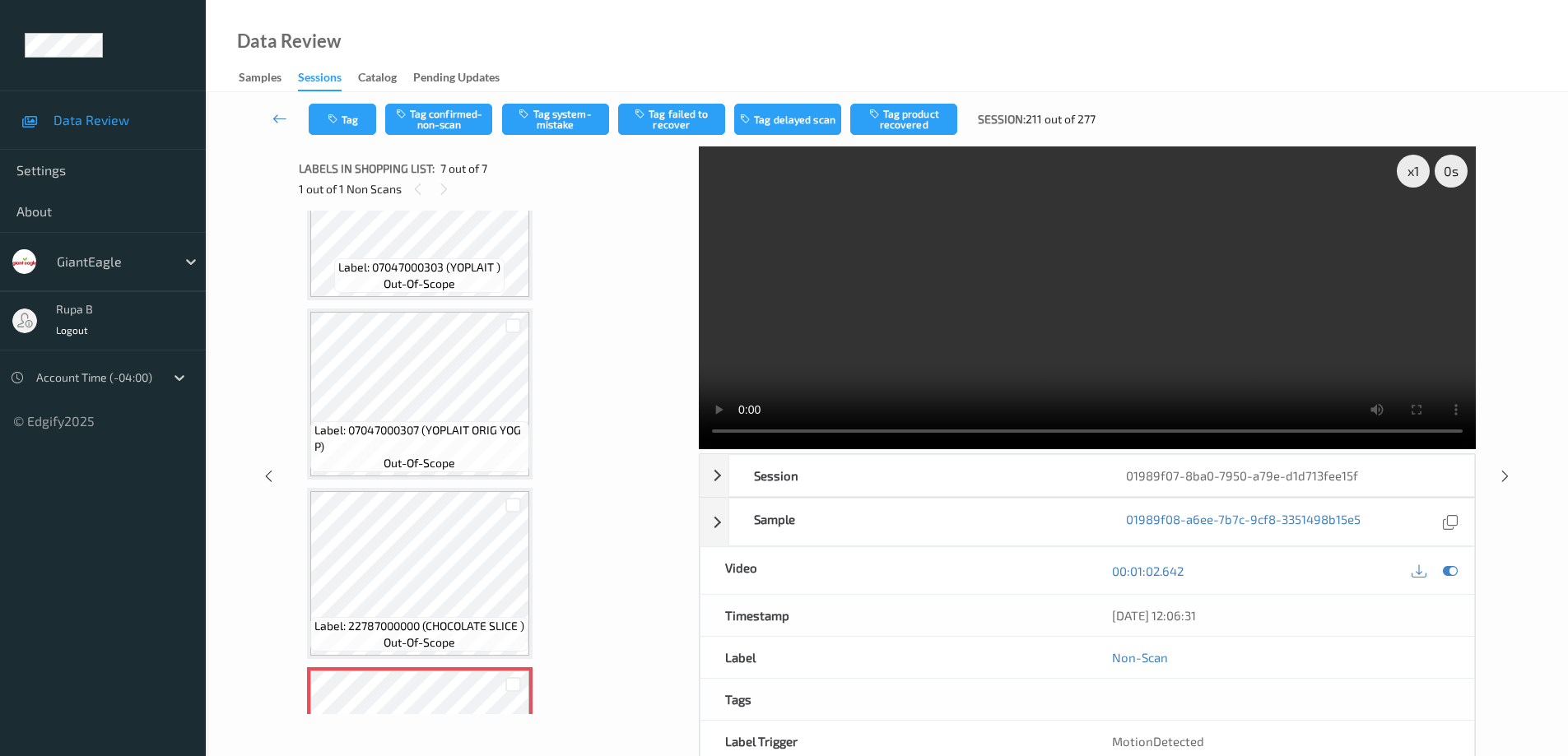
click at [1514, 218] on div "x 1 0 s Session 01989f07-8ba0-7950-a79e-d1d713fee15f Session ID 01989f07-8ba0-7…" at bounding box center [886, 476] width 1294 height 659
drag, startPoint x: 449, startPoint y: 119, endPoint x: 548, endPoint y: 163, distance: 108.3
click at [449, 119] on button "Tag confirmed-non-scan" at bounding box center [439, 119] width 107 height 31
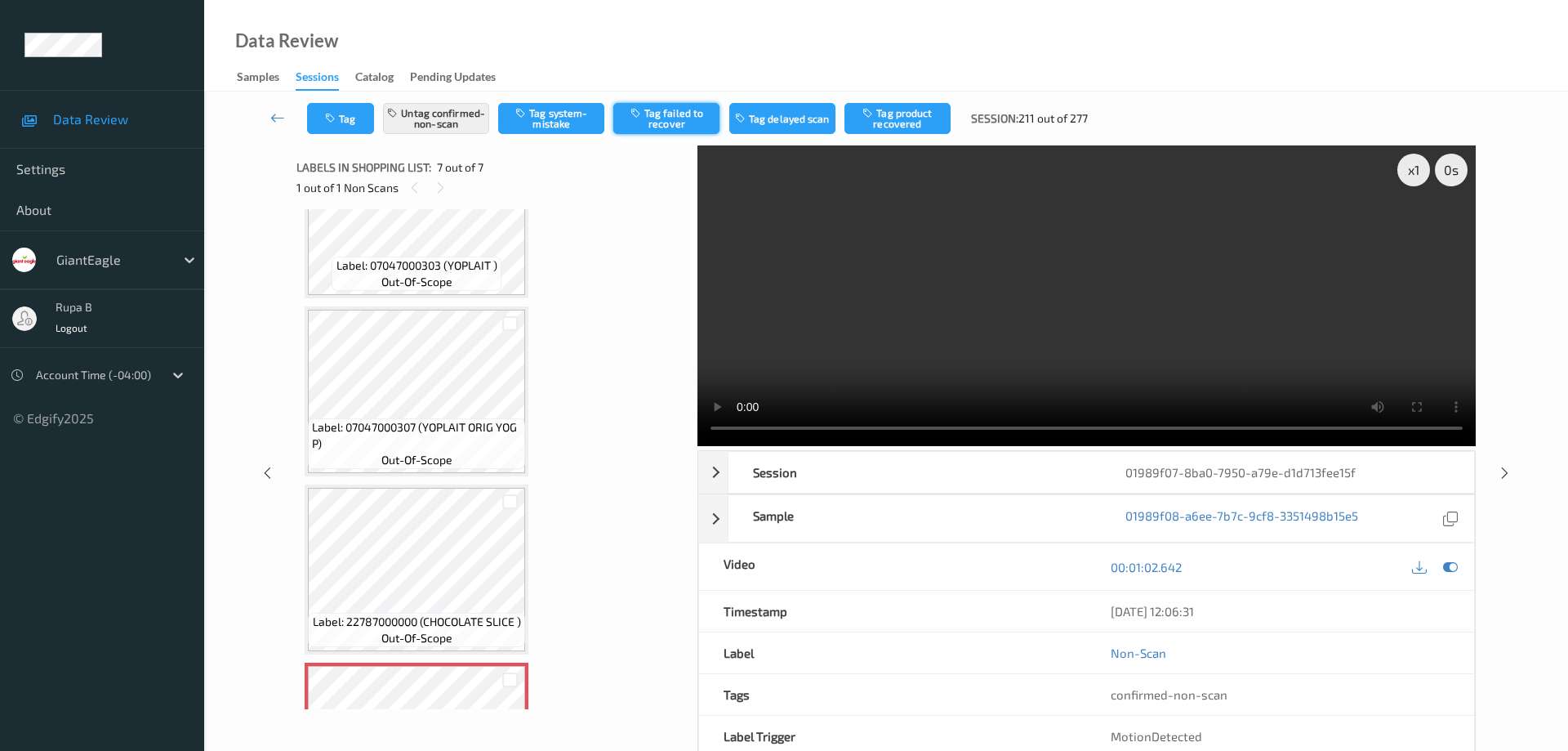
click at [665, 121] on button "Tag failed to recover" at bounding box center [667, 118] width 106 height 31
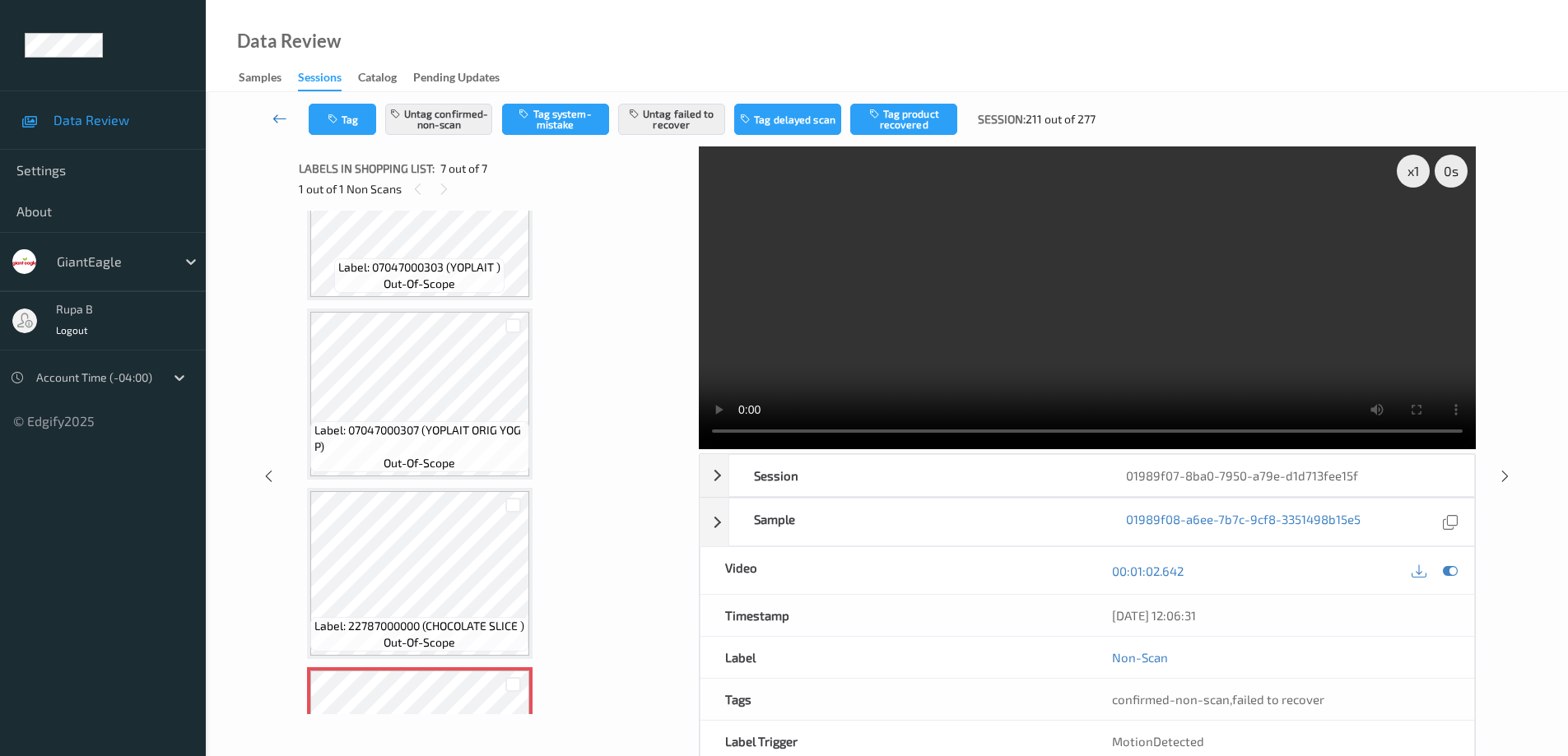
click at [277, 119] on icon at bounding box center [279, 119] width 15 height 16
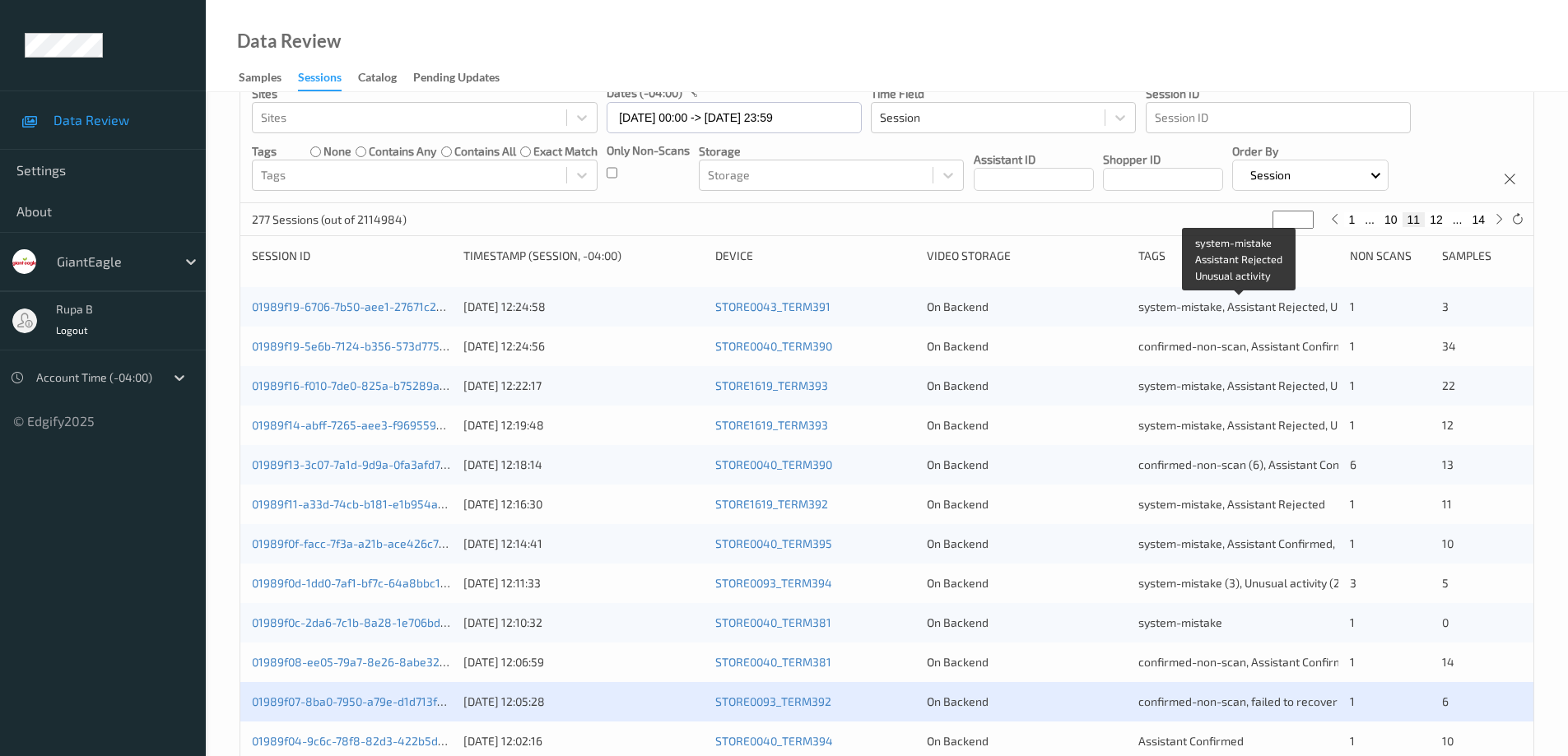
scroll to position [412, 0]
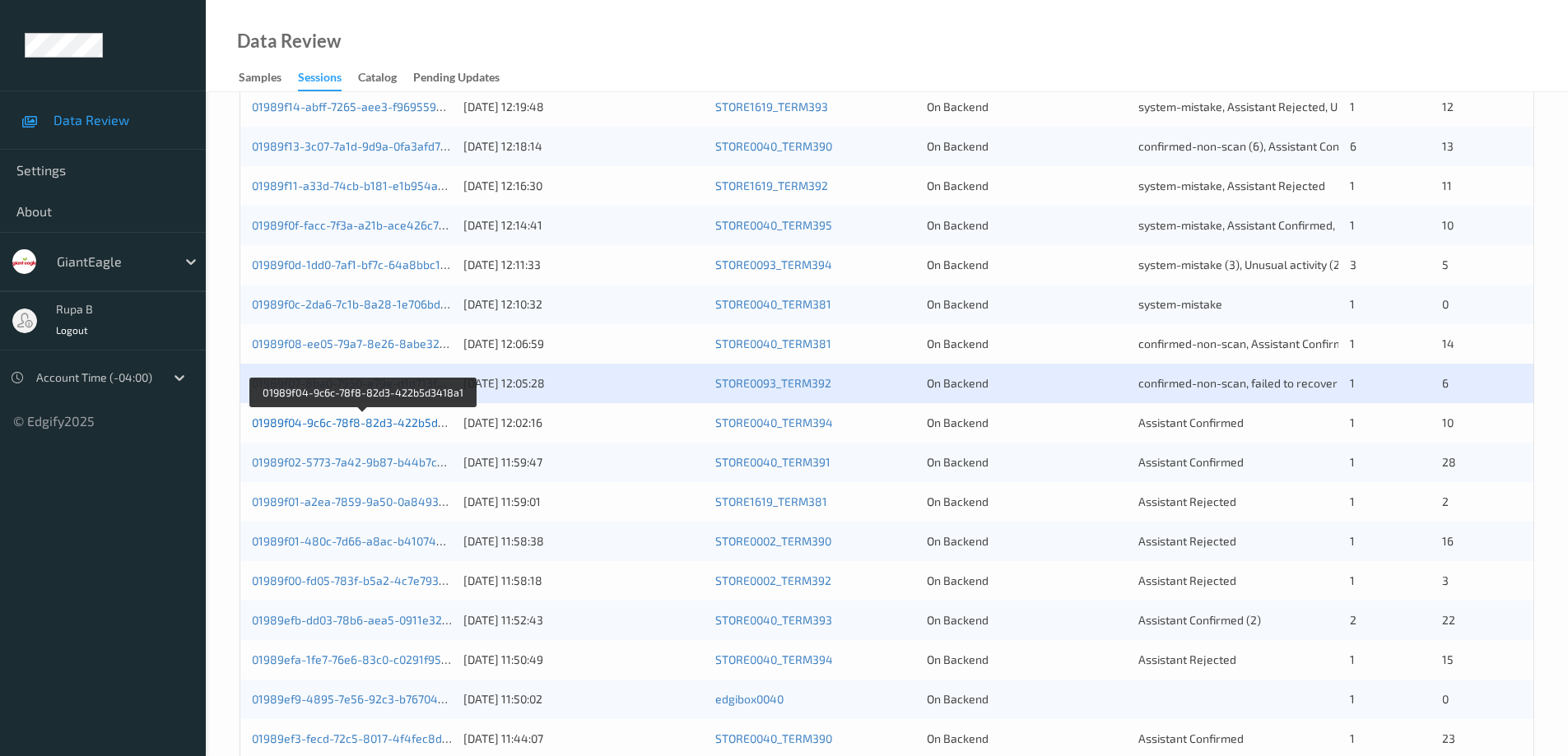
click at [414, 425] on link "01989f04-9c6c-78f8-82d3-422b5d3418a1" at bounding box center [364, 422] width 224 height 14
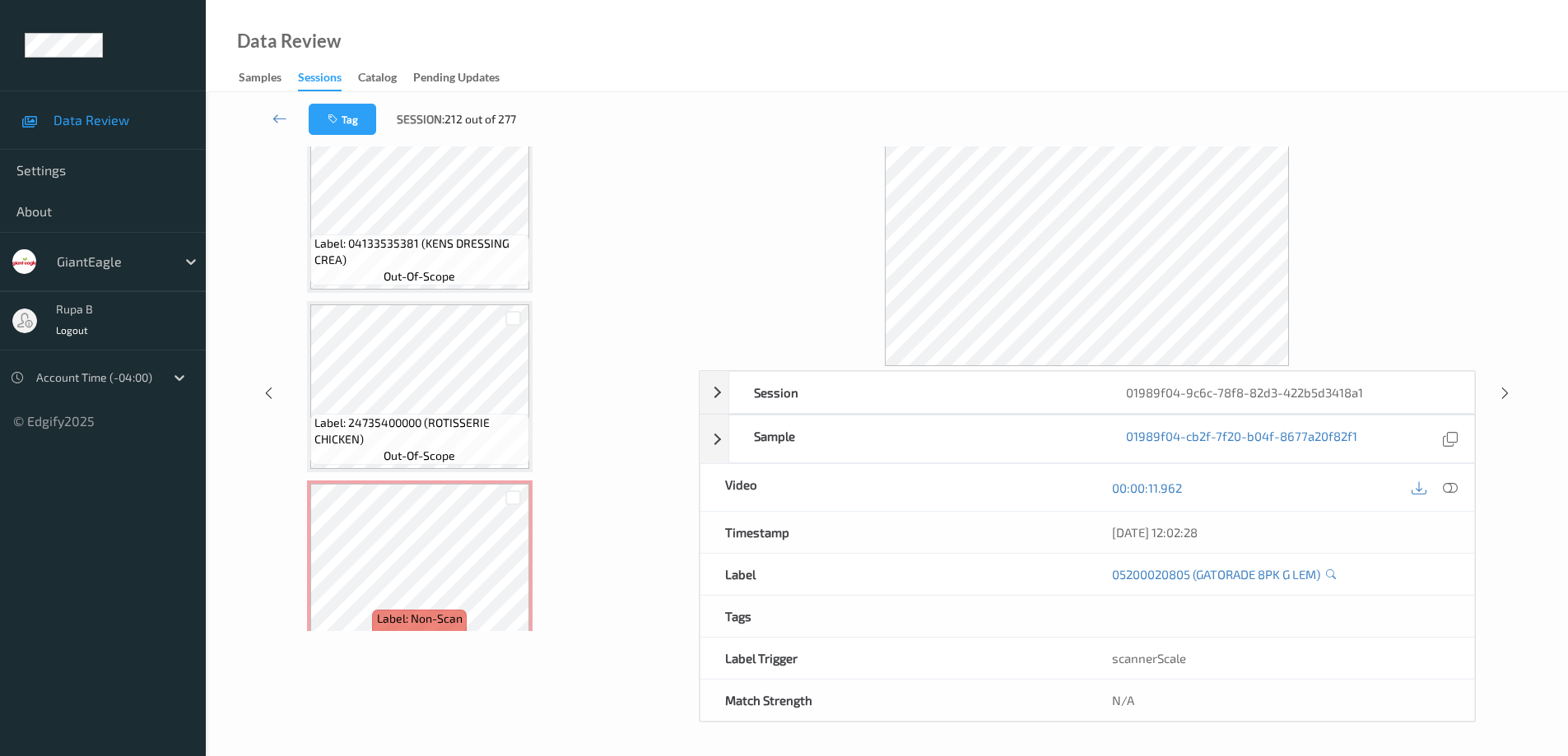
scroll to position [1478, 0]
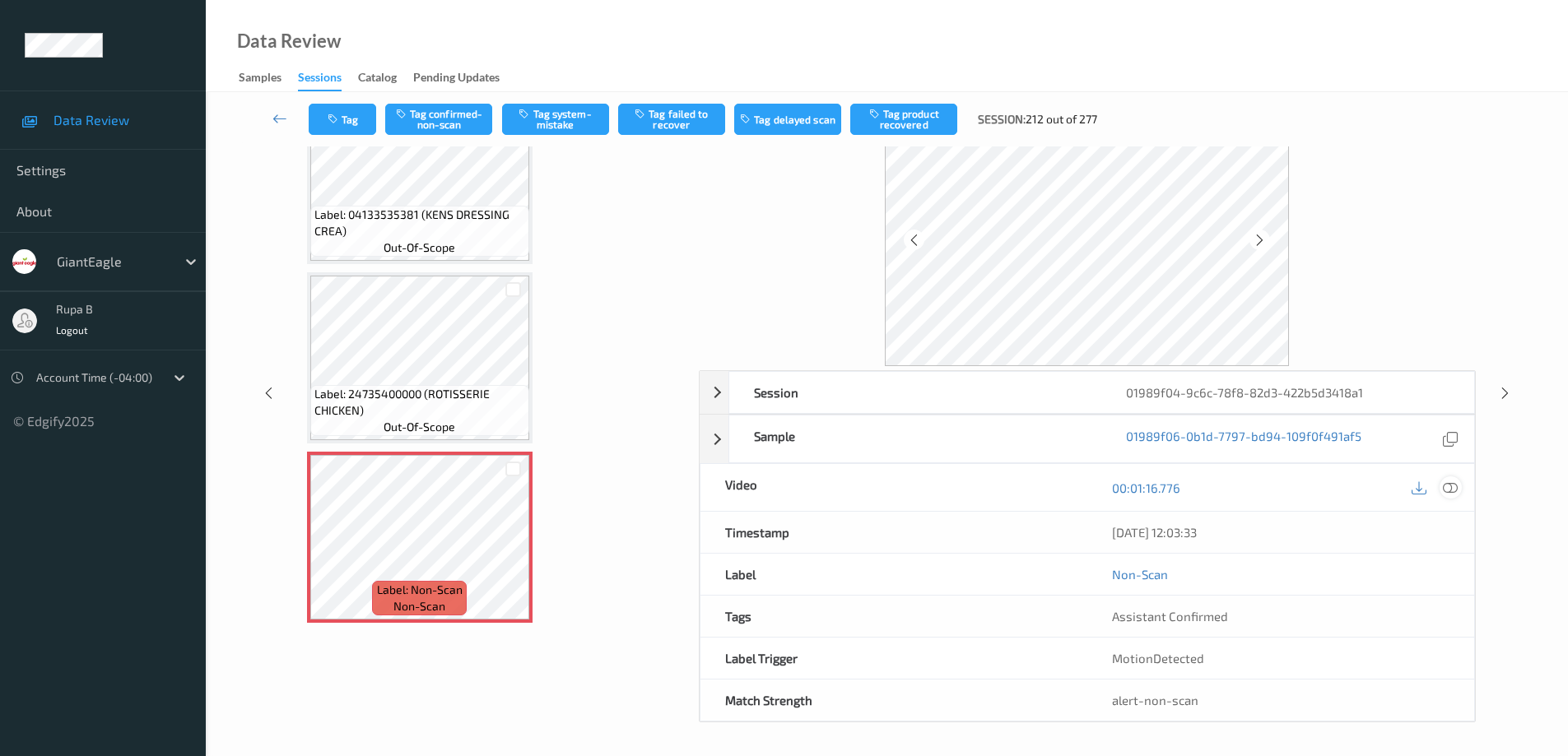
click at [1451, 488] on icon at bounding box center [1450, 488] width 15 height 15
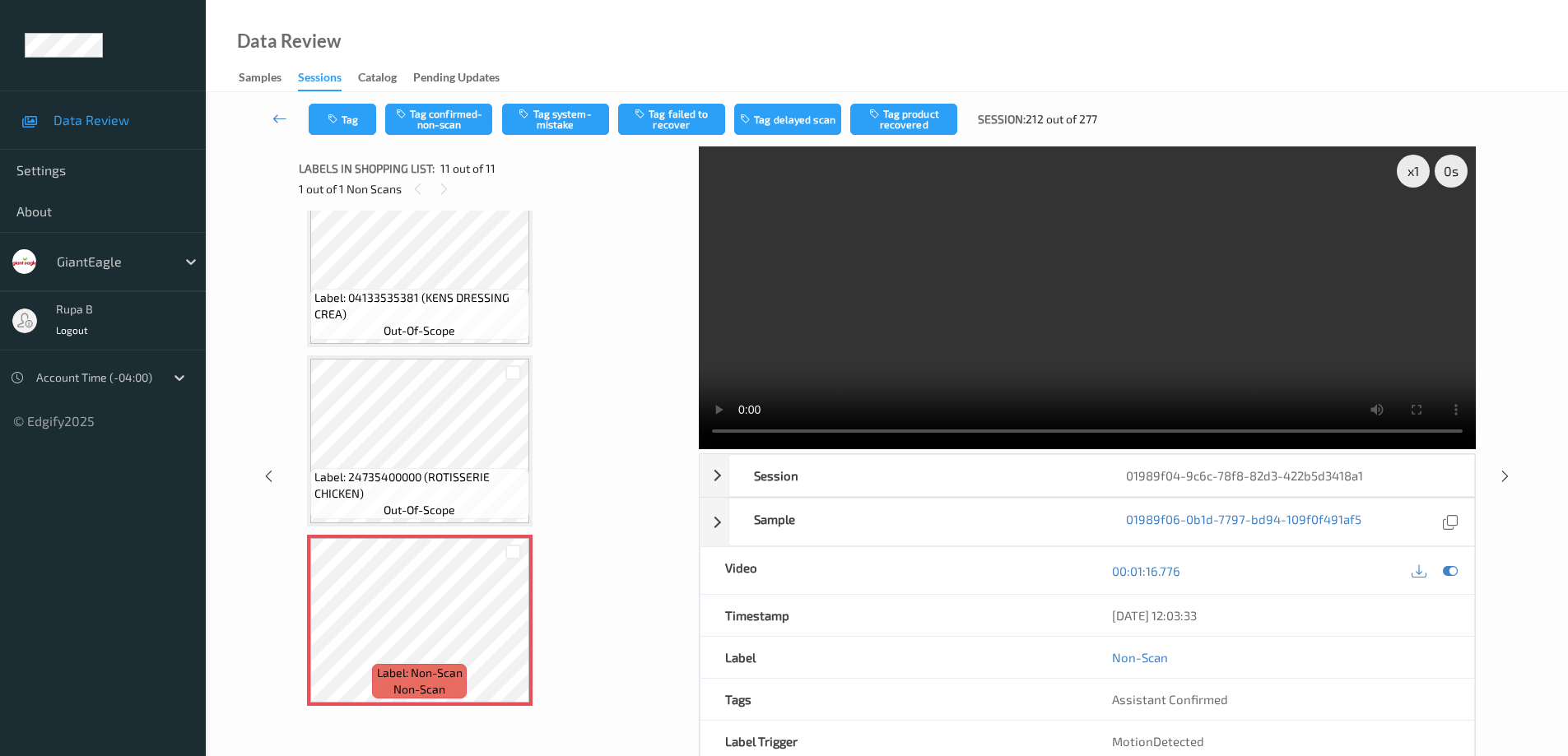
scroll to position [1345, 0]
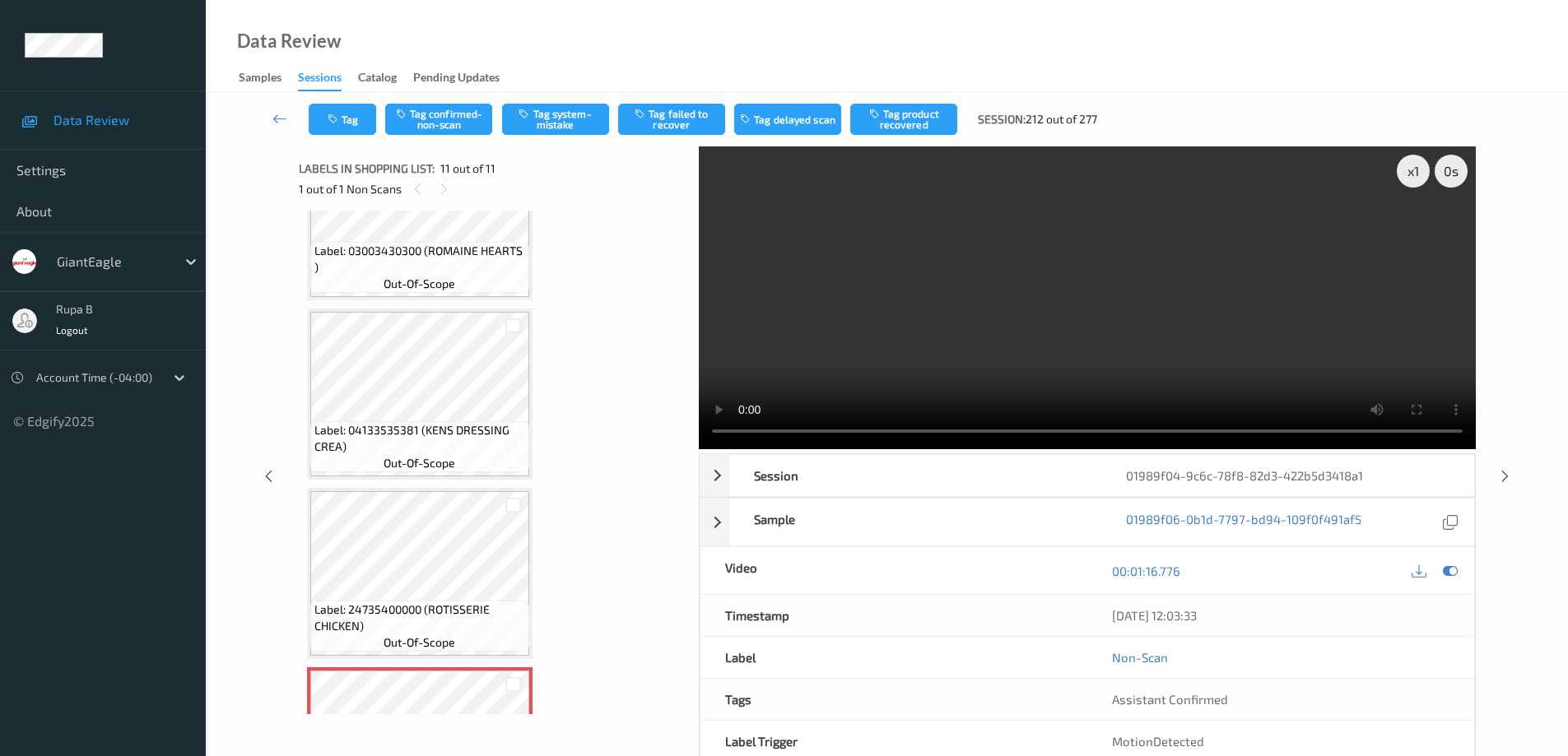
click at [1531, 237] on div "x 1 0 s Session 01989f04-9c6c-78f8-82d3-422b5d3418a1 Session ID 01989f04-9c6c-7…" at bounding box center [886, 476] width 1294 height 659
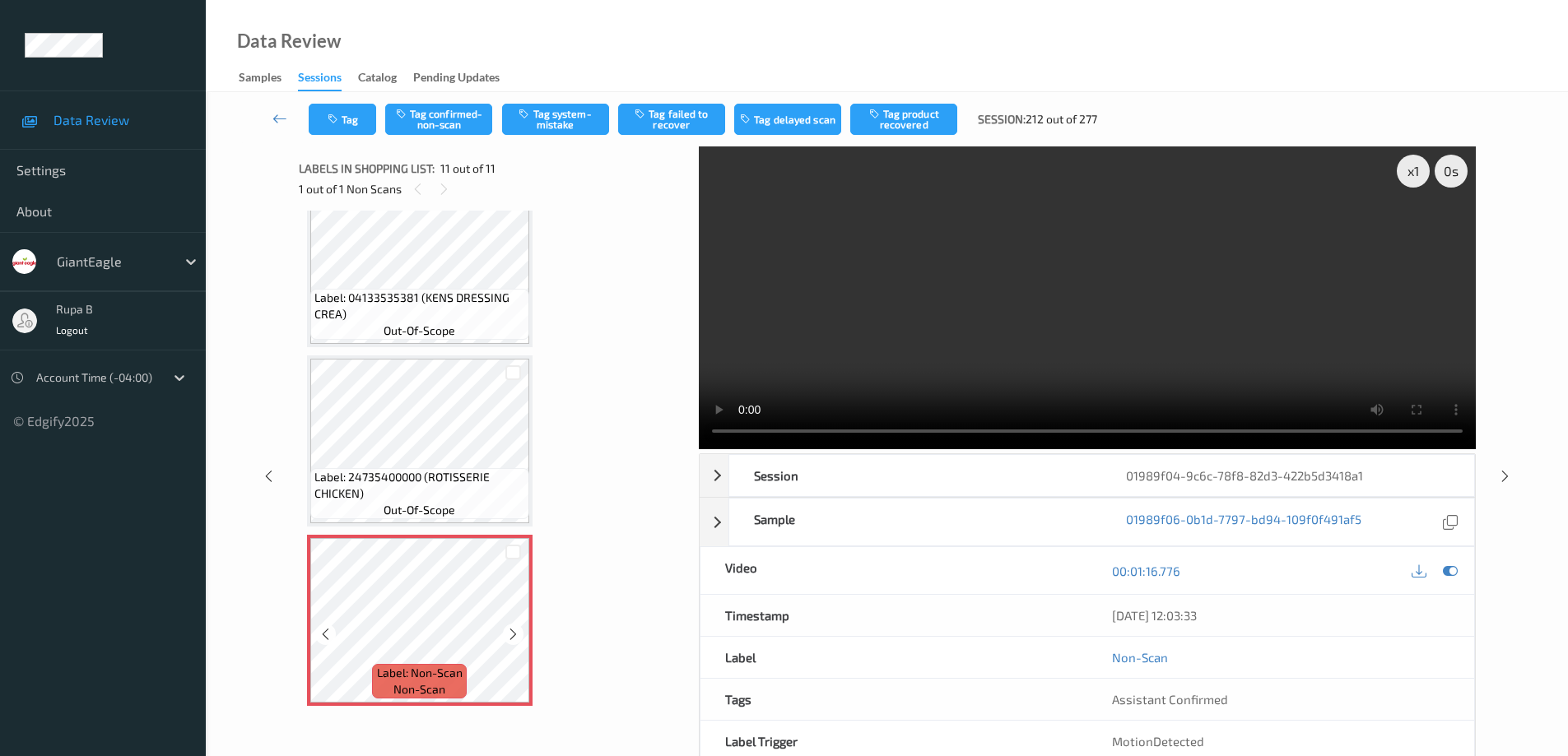
scroll to position [82, 0]
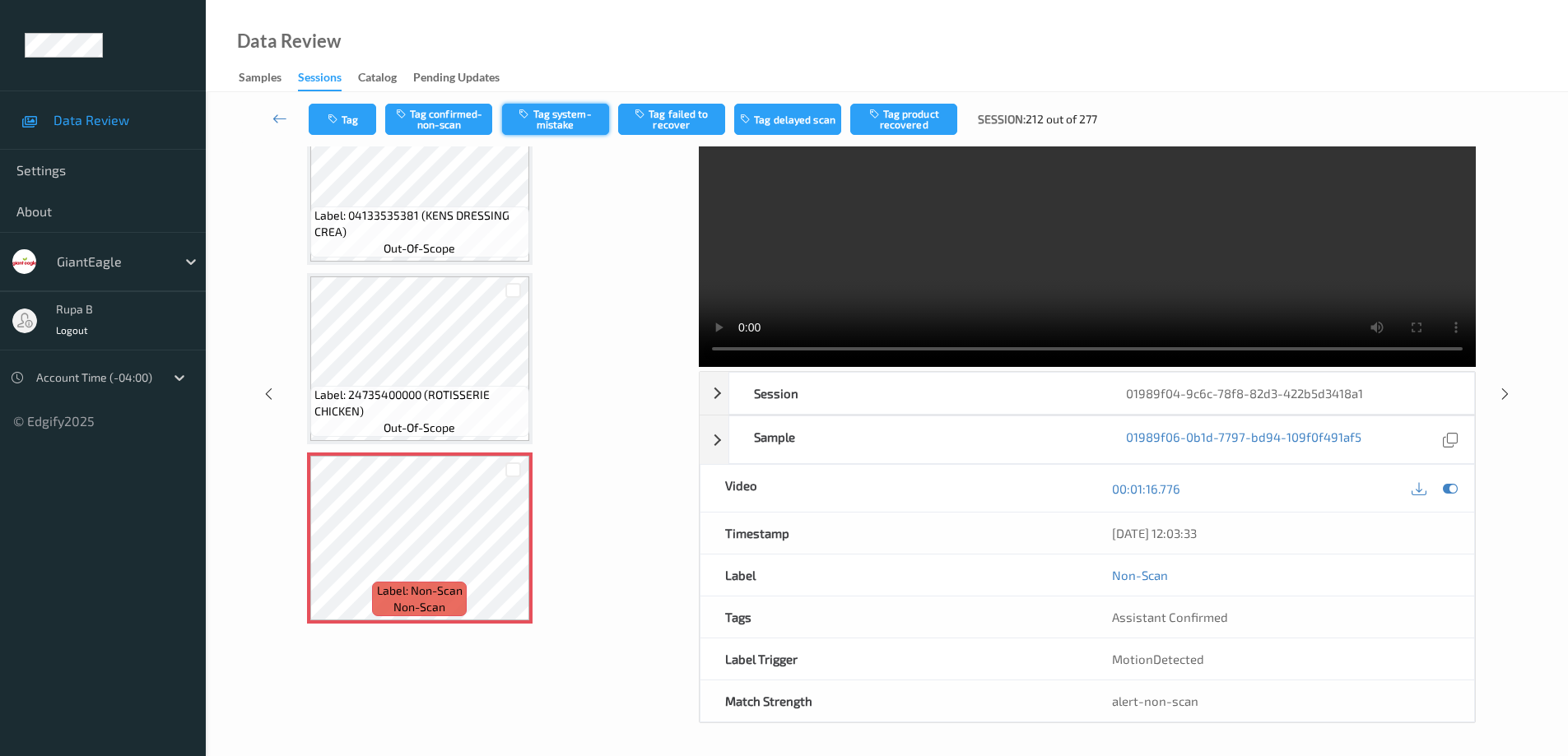
click at [569, 121] on button "Tag system-mistake" at bounding box center [556, 119] width 107 height 31
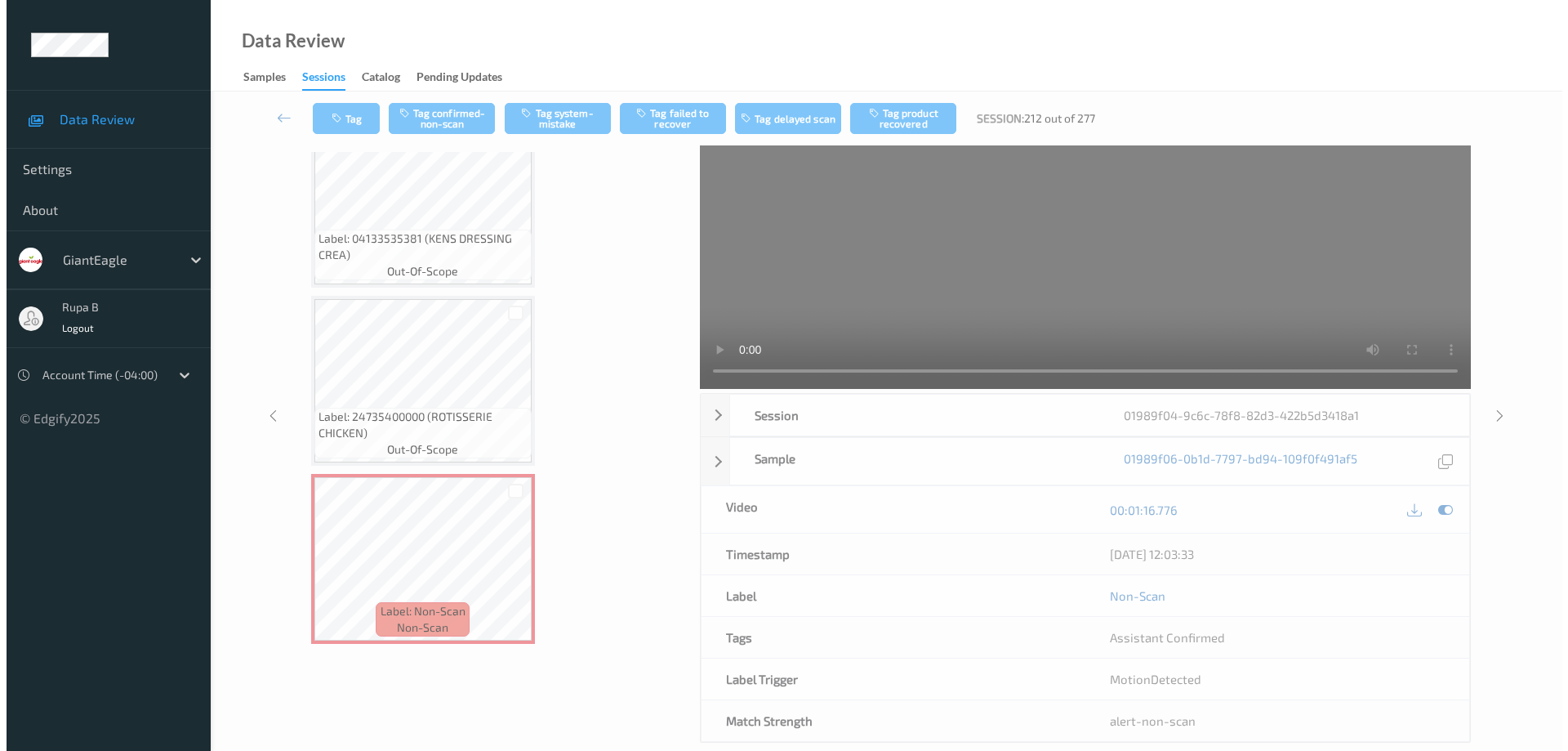
scroll to position [0, 0]
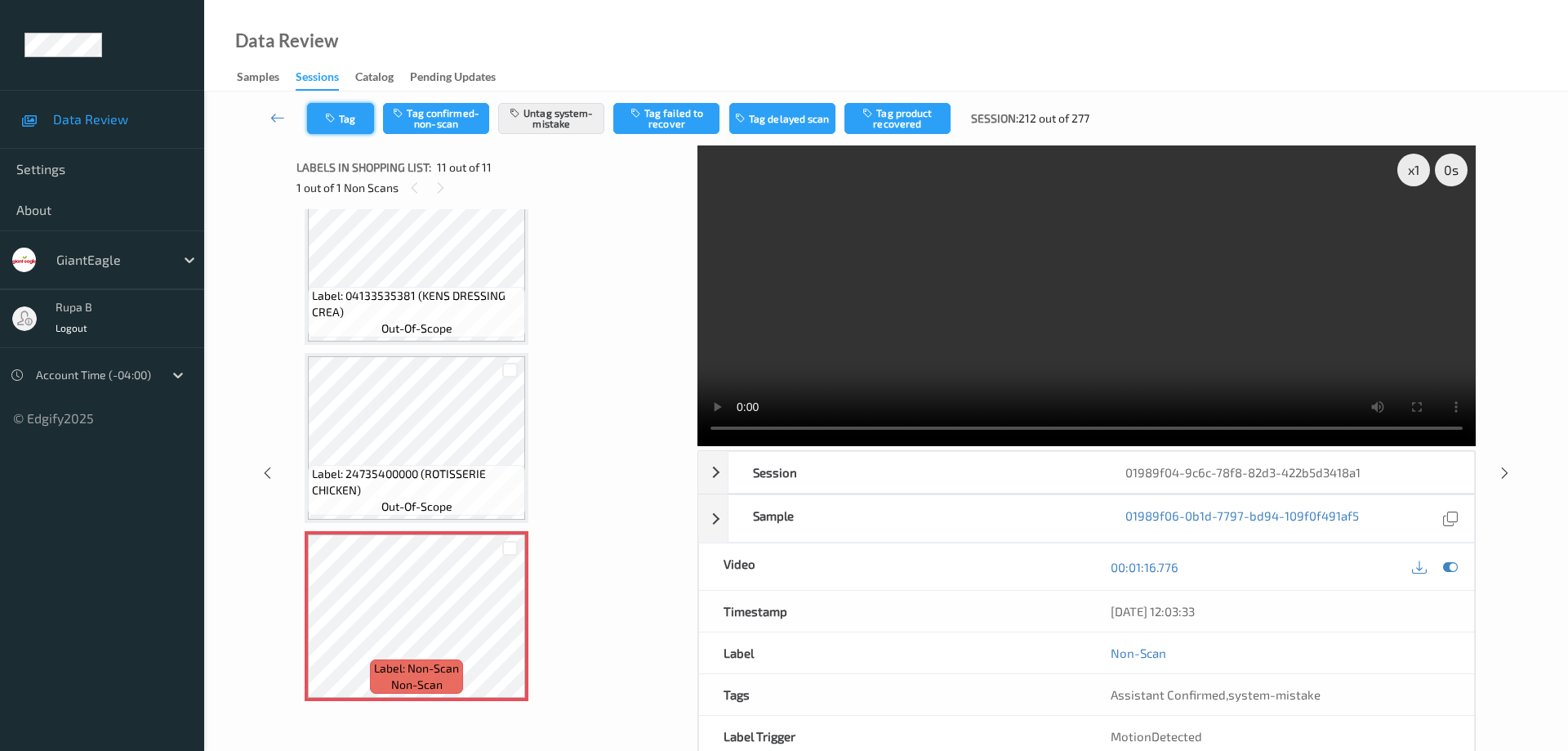
click at [350, 112] on button "Tag" at bounding box center [340, 118] width 67 height 31
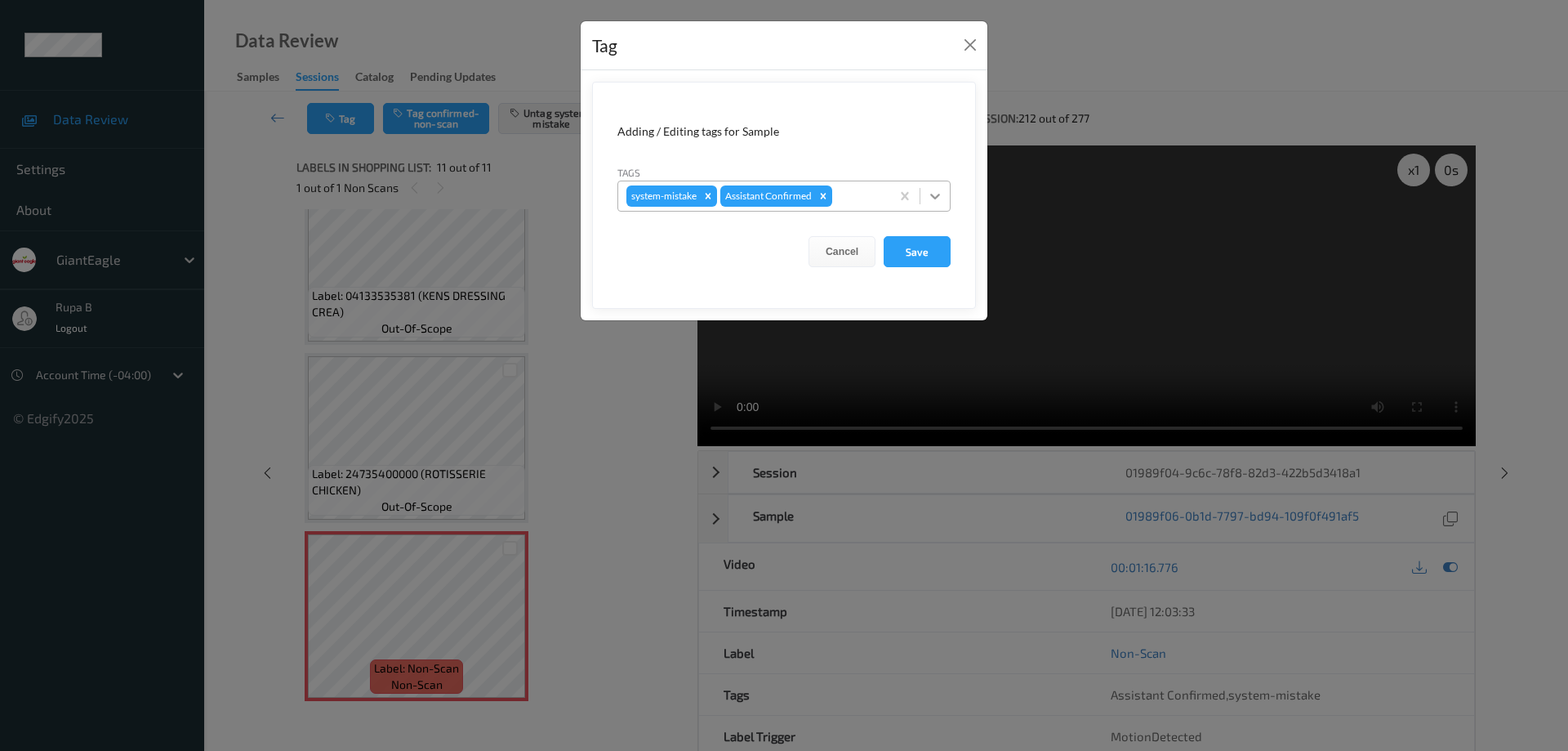
click at [944, 195] on div at bounding box center [935, 195] width 30 height 30
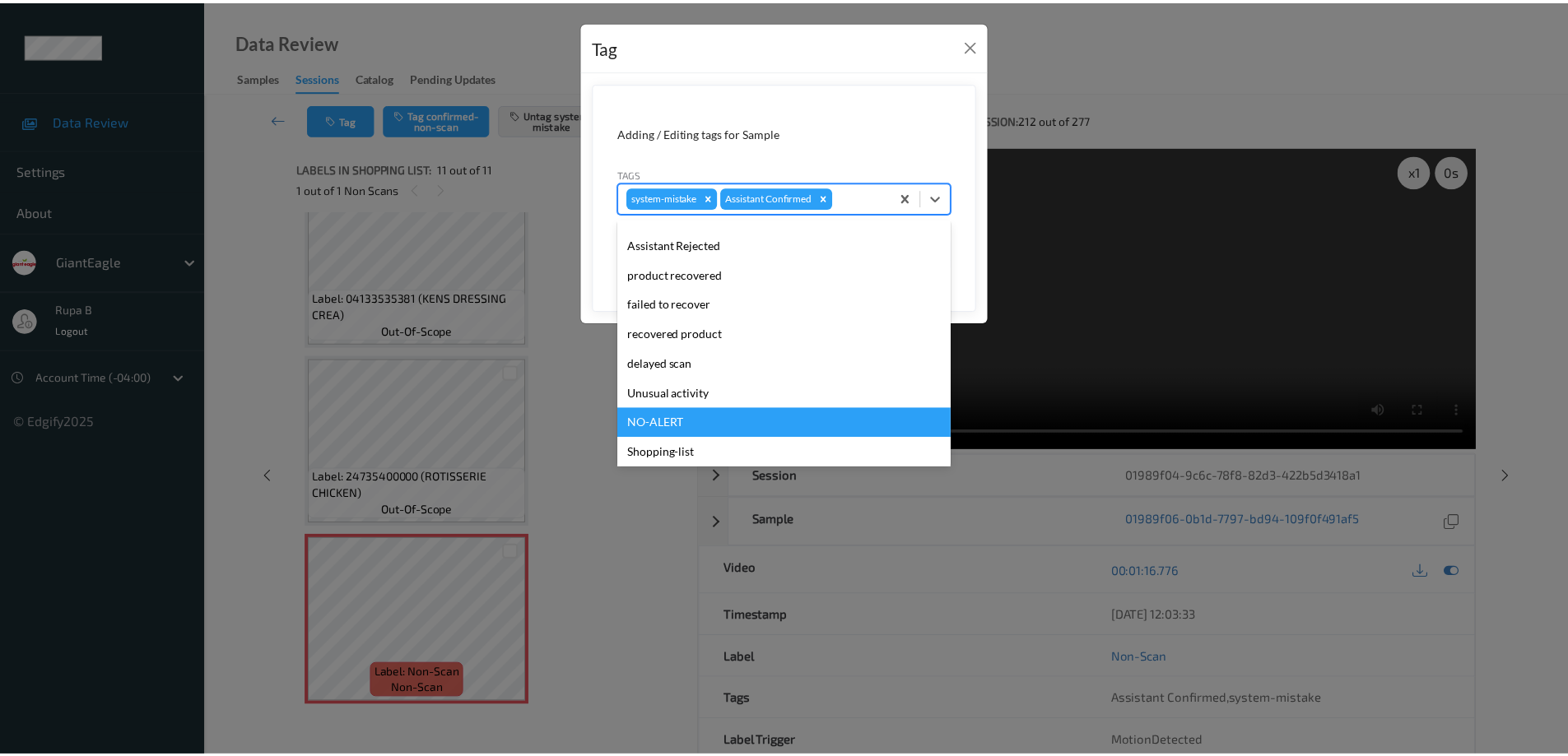
scroll to position [145, 0]
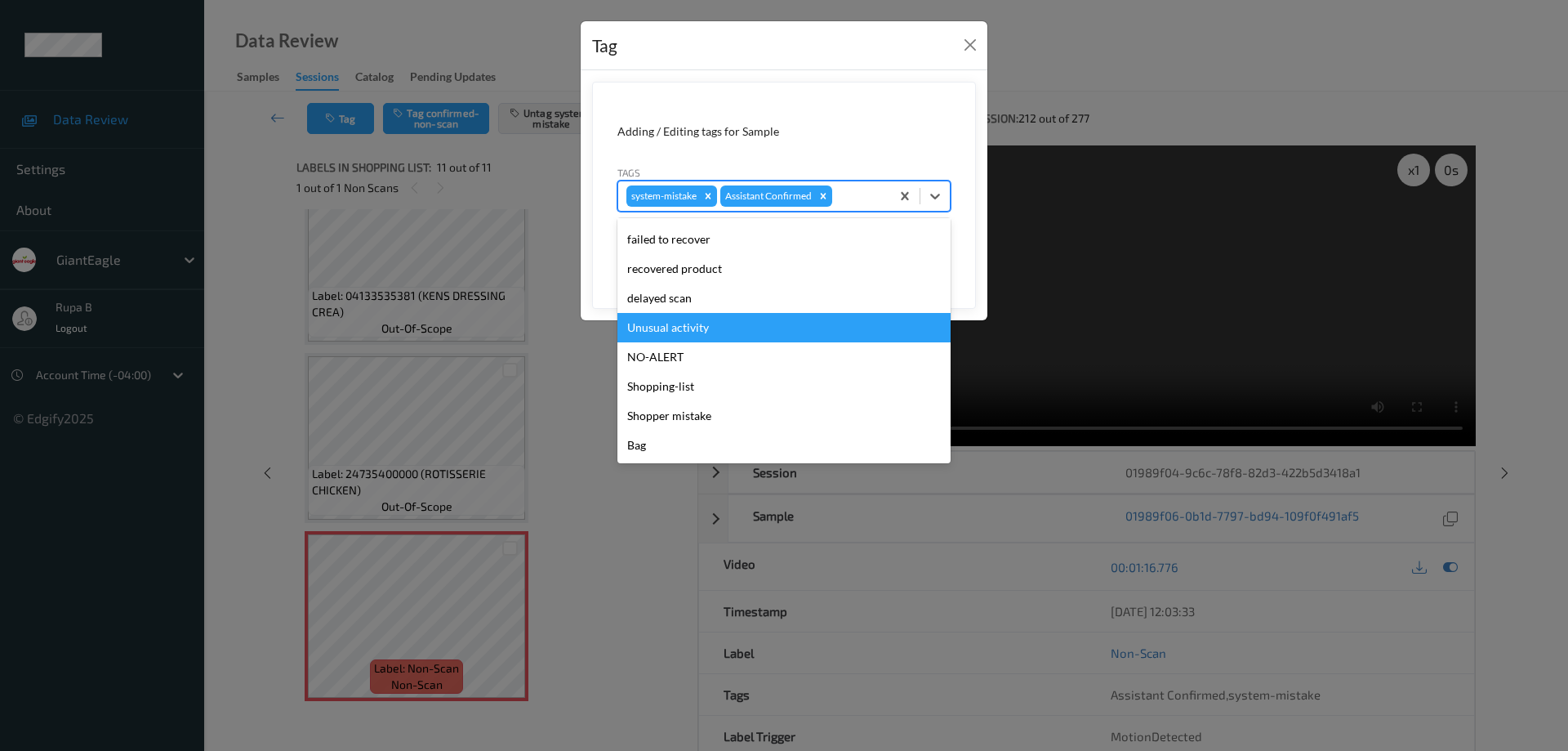
click at [696, 326] on div "Unusual activity" at bounding box center [784, 328] width 333 height 30
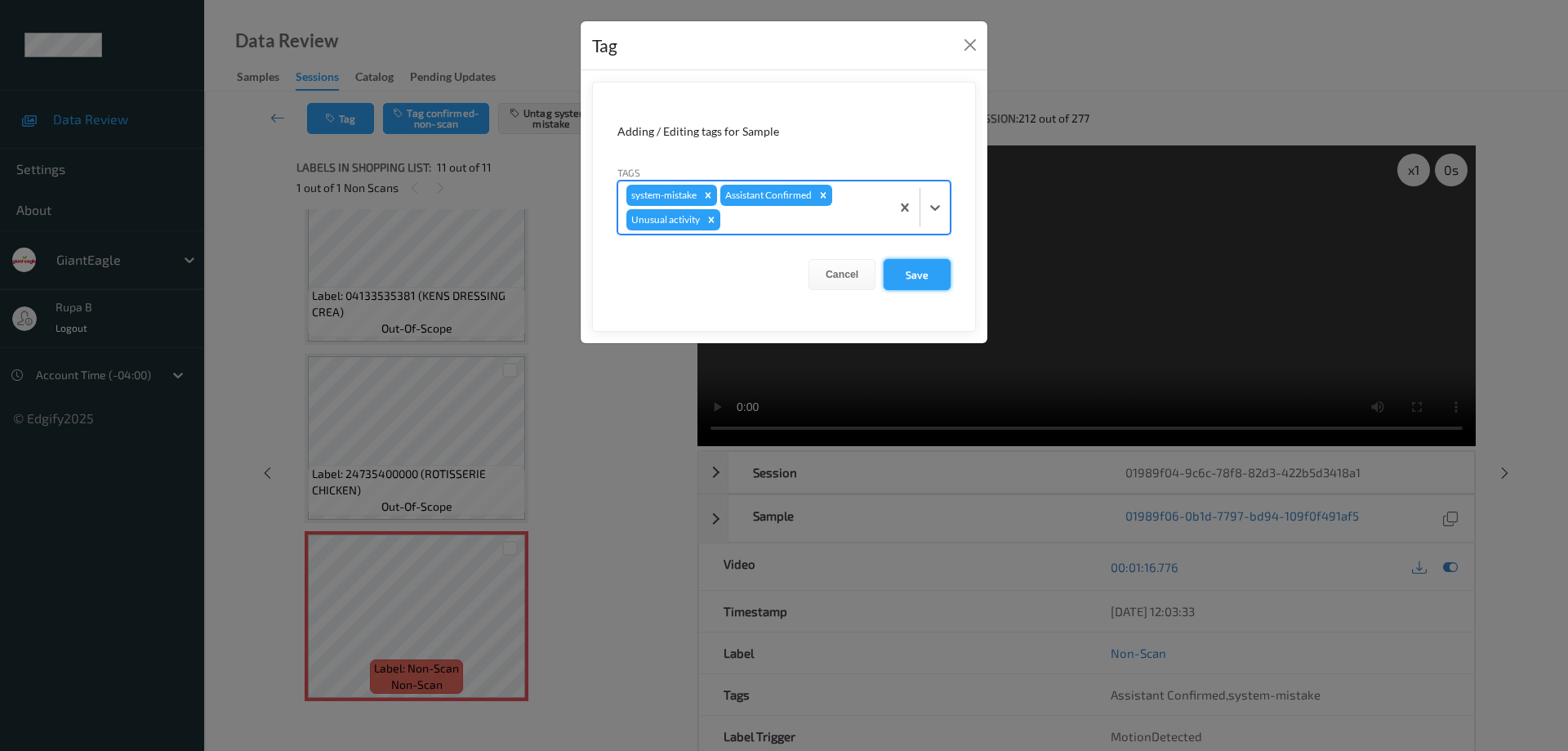
click at [923, 270] on button "Save" at bounding box center [917, 275] width 67 height 31
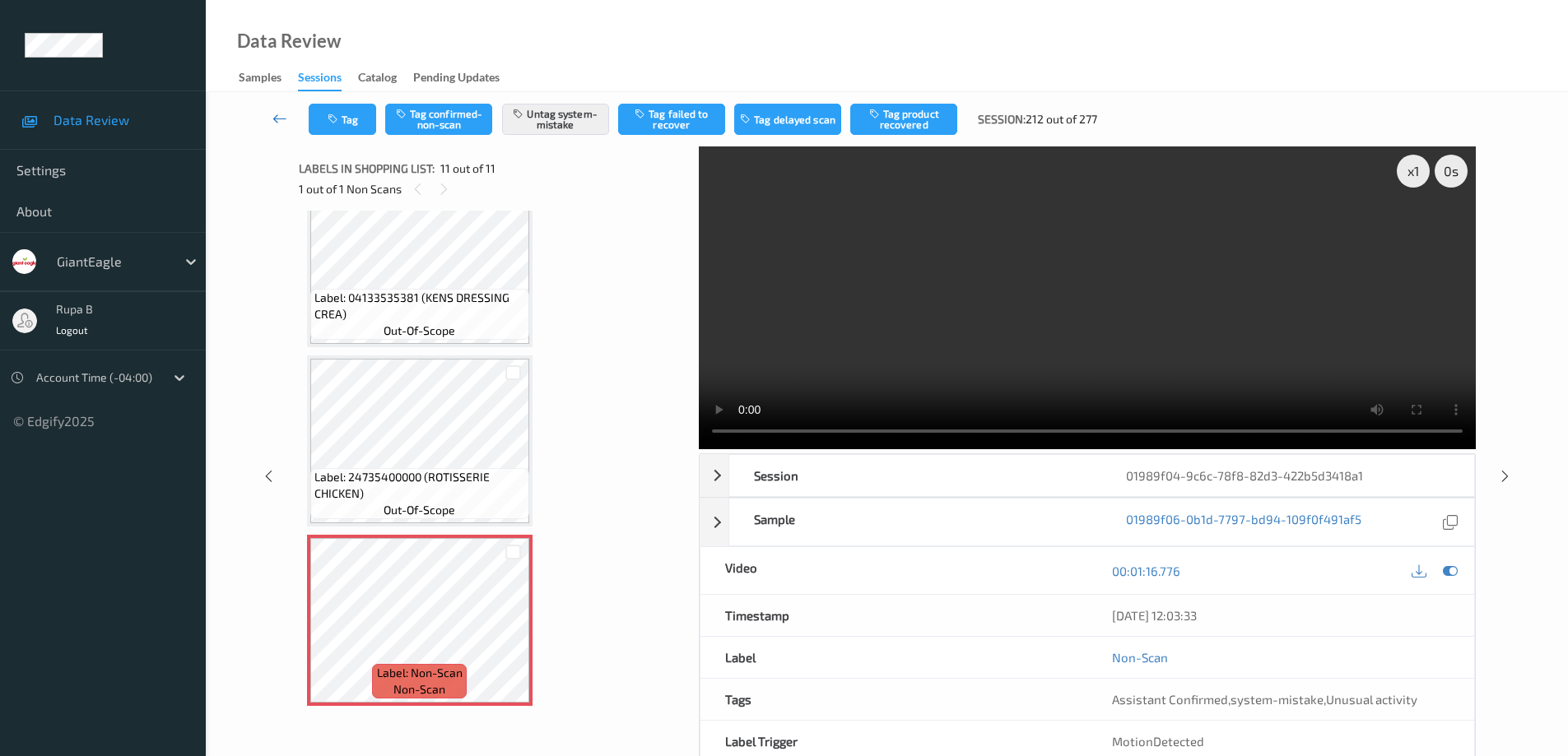
click at [272, 117] on icon at bounding box center [279, 119] width 15 height 16
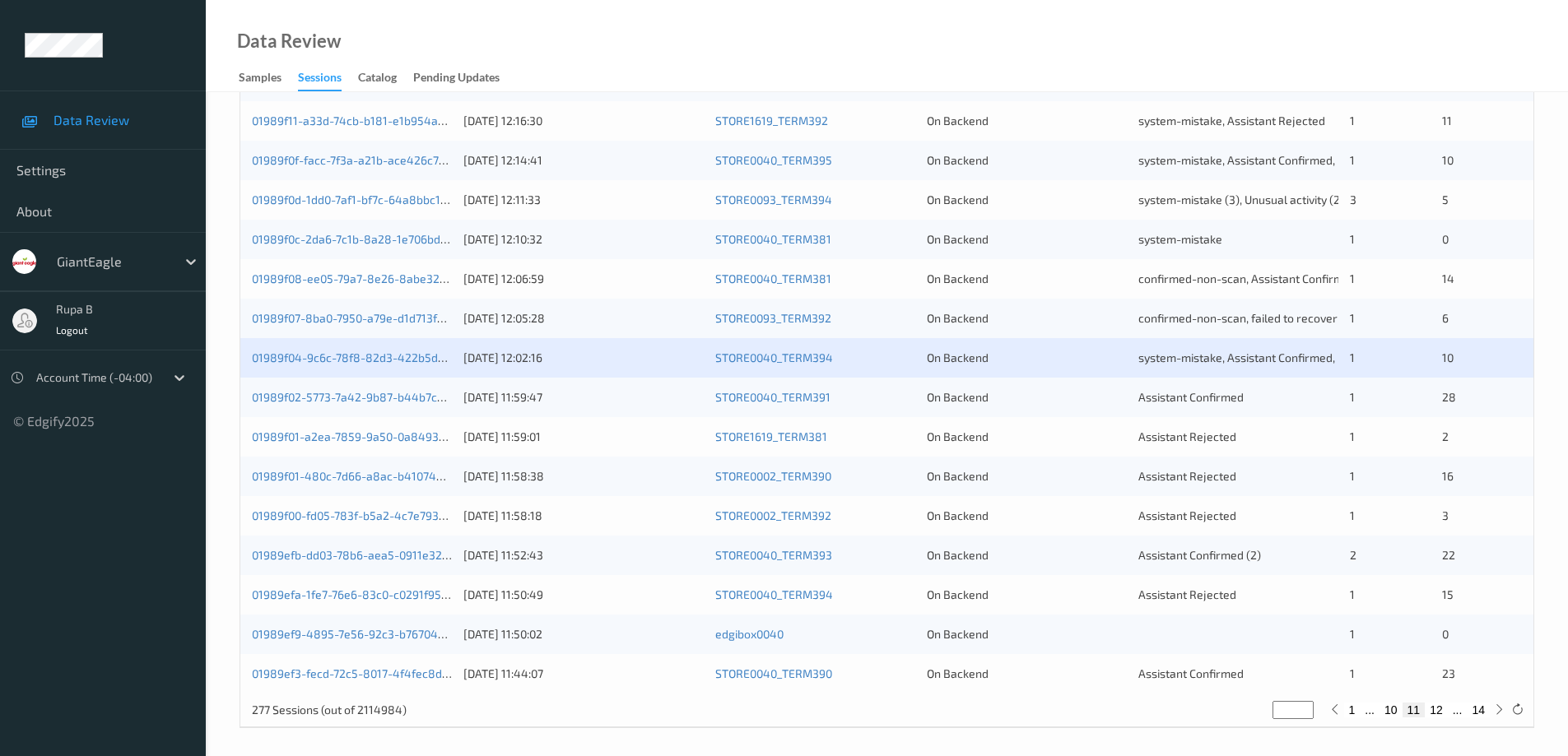
scroll to position [482, 0]
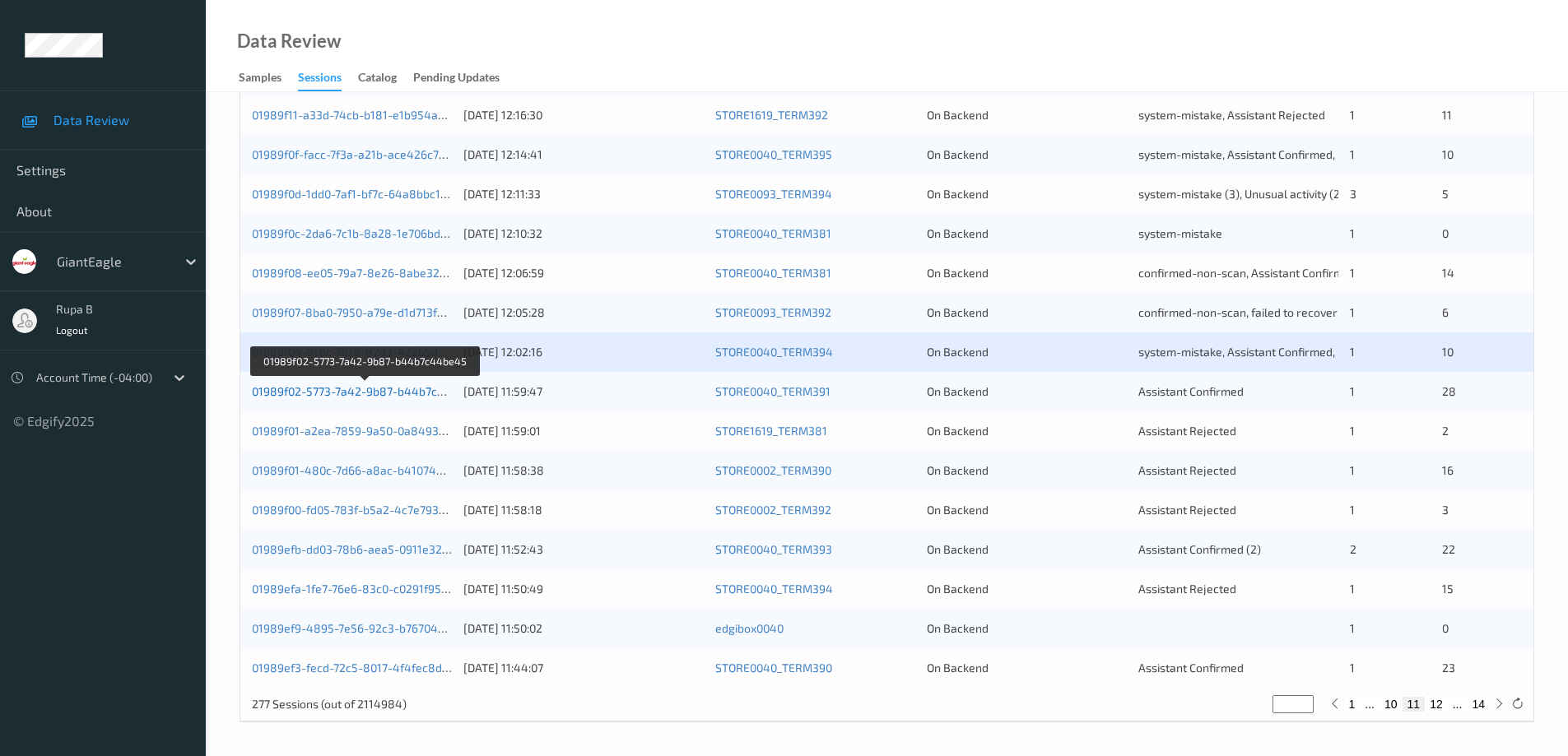
click at [407, 387] on link "01989f02-5773-7a42-9b87-b44b7c44be45" at bounding box center [365, 391] width 227 height 14
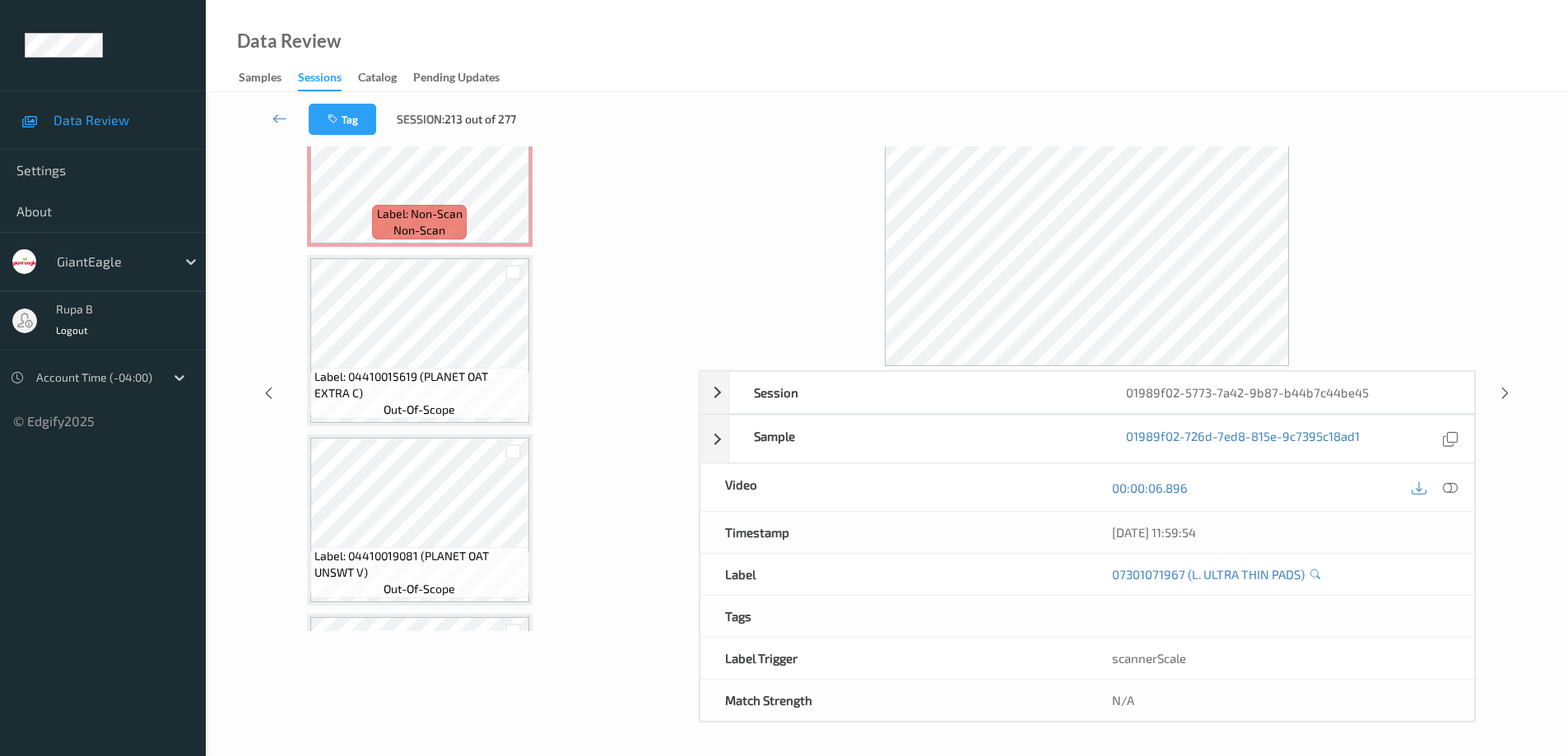
scroll to position [4441, 0]
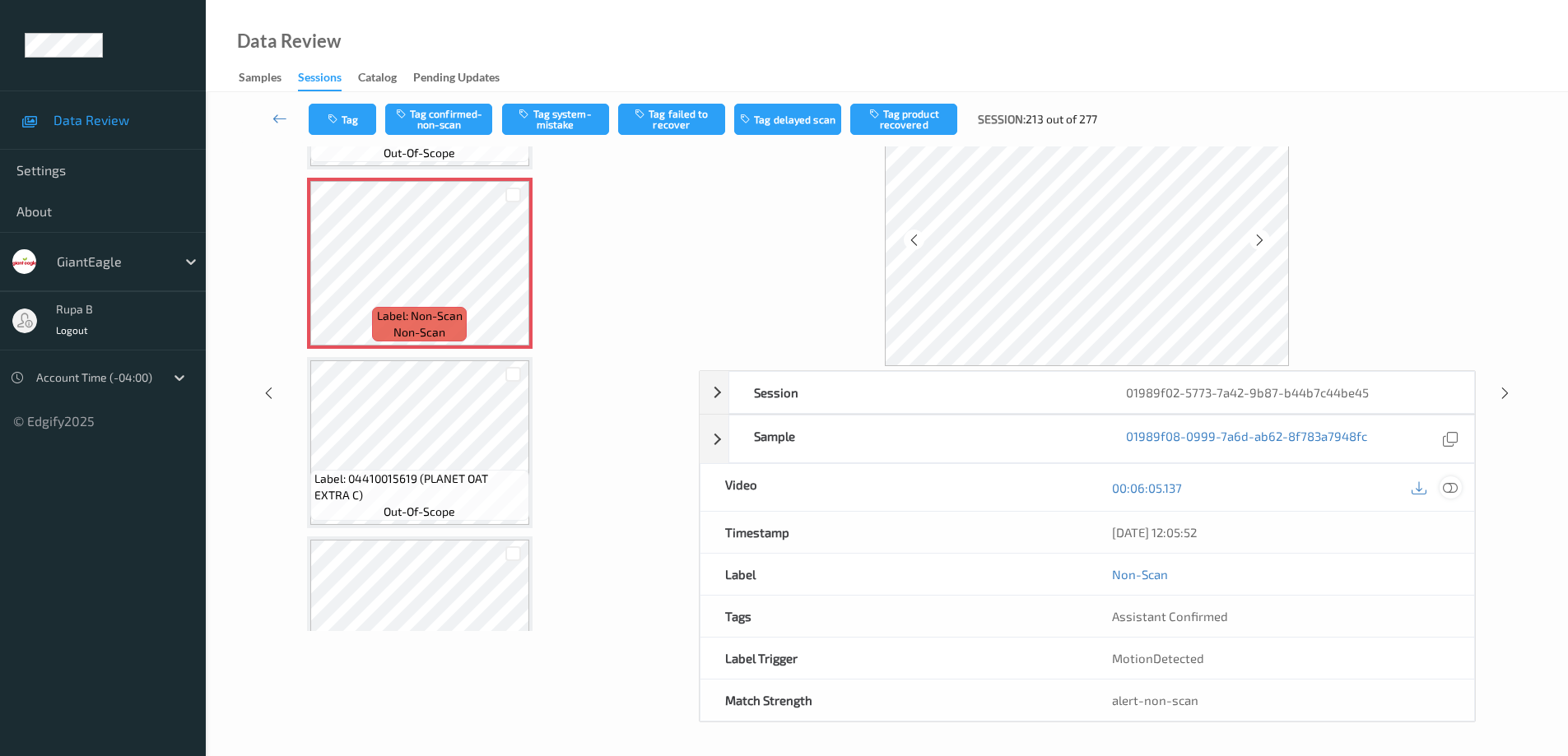
click at [1452, 490] on icon at bounding box center [1450, 488] width 15 height 15
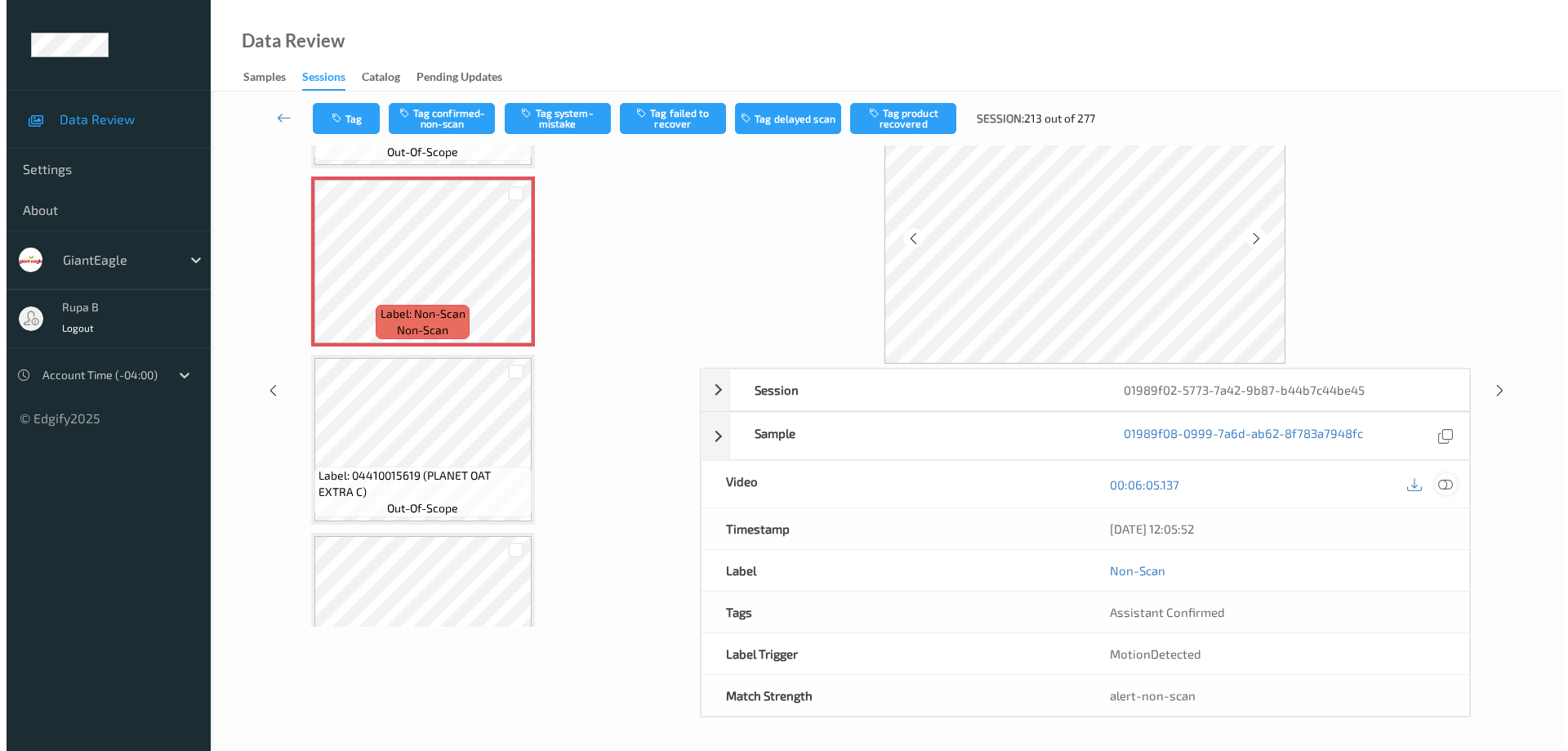
scroll to position [0, 0]
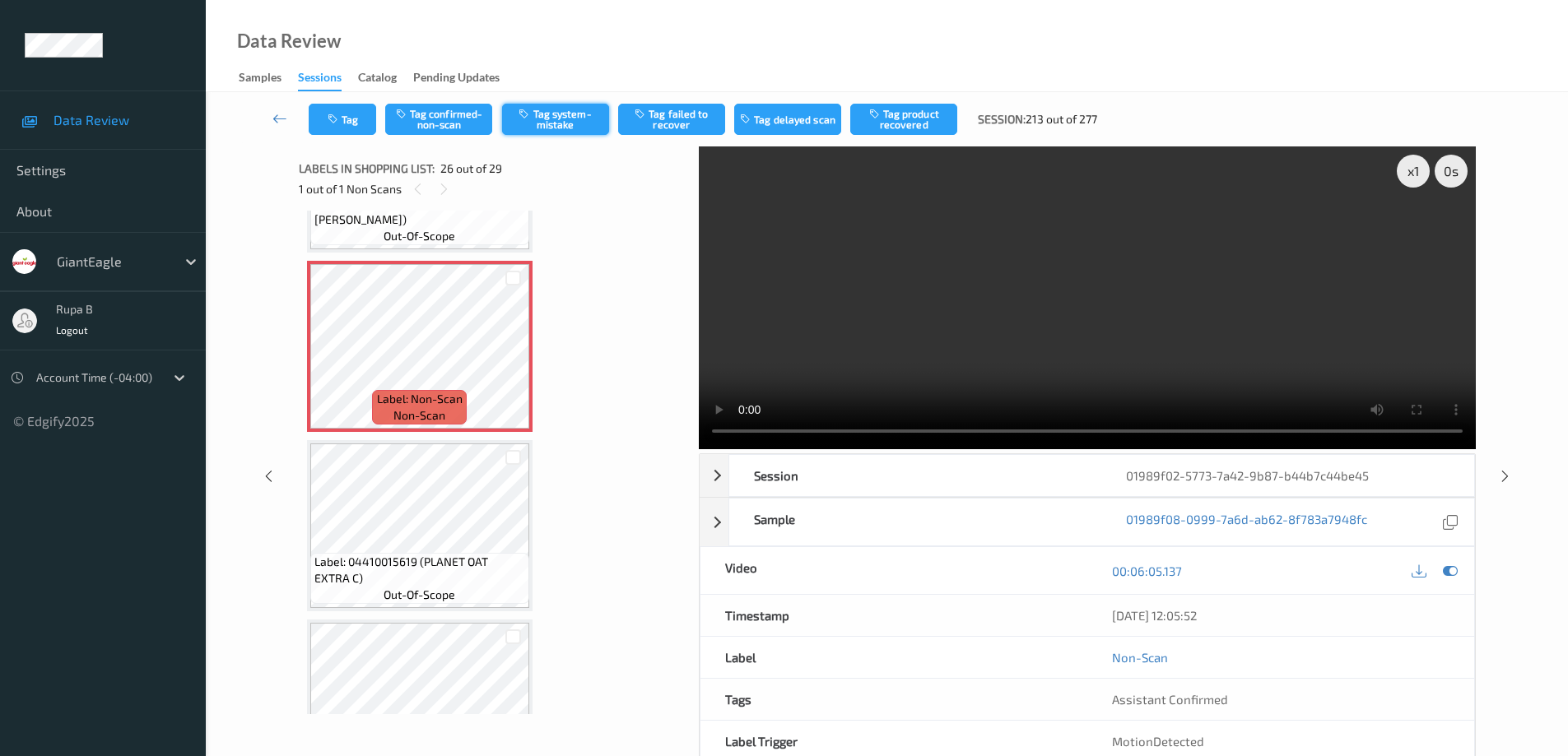
click at [572, 122] on button "Tag system-mistake" at bounding box center [556, 119] width 107 height 31
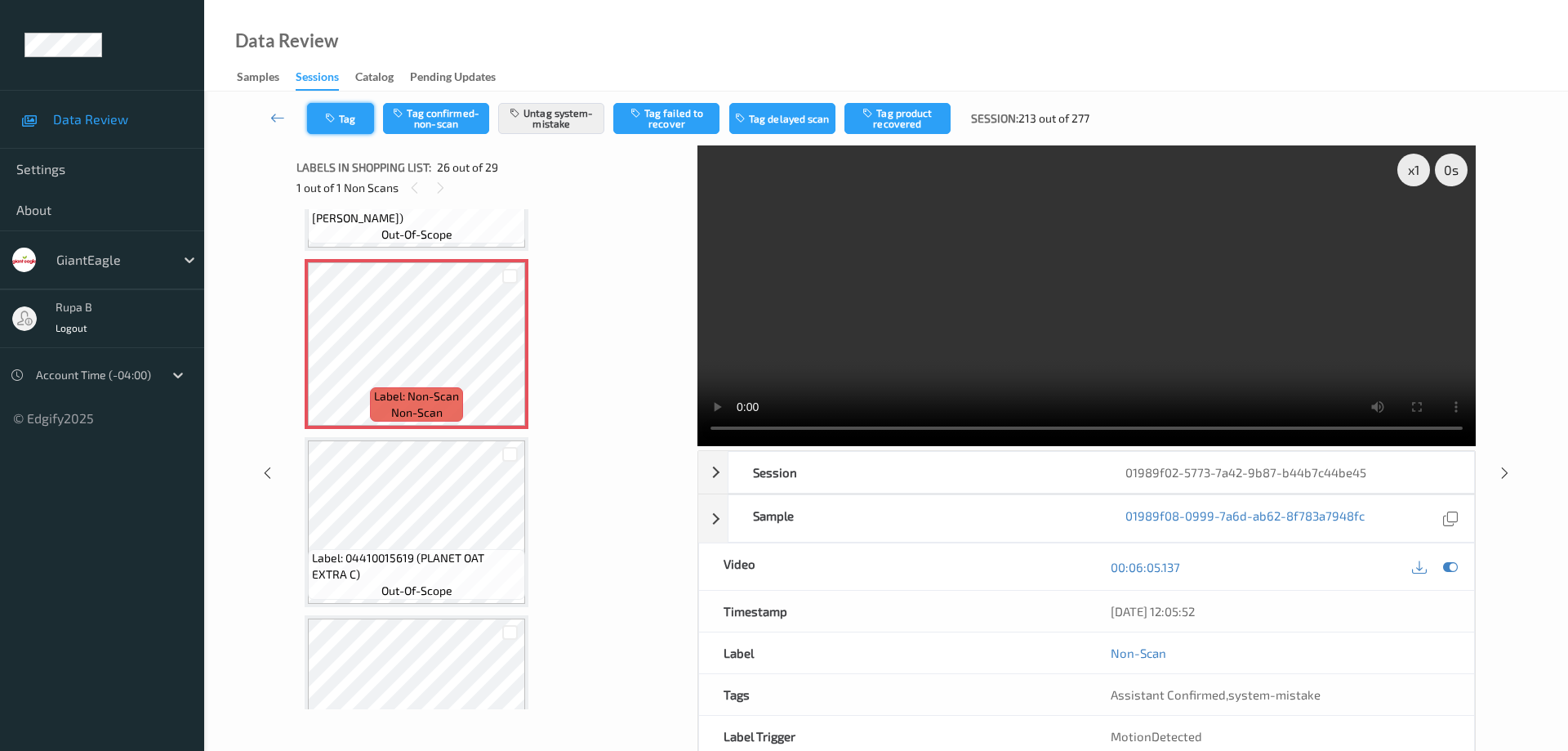
click at [359, 128] on button "Tag" at bounding box center [340, 118] width 67 height 31
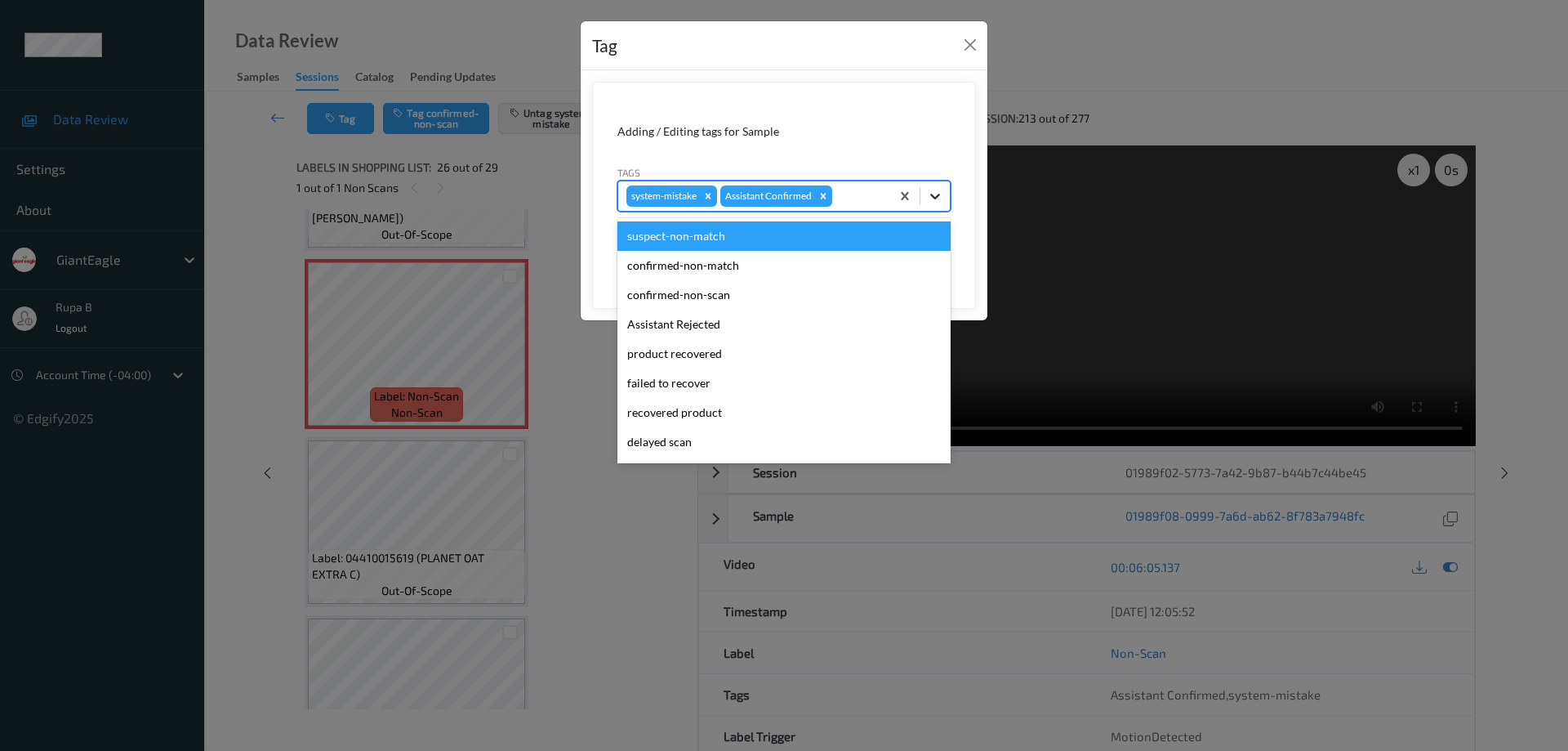
click at [940, 195] on icon at bounding box center [935, 196] width 10 height 5
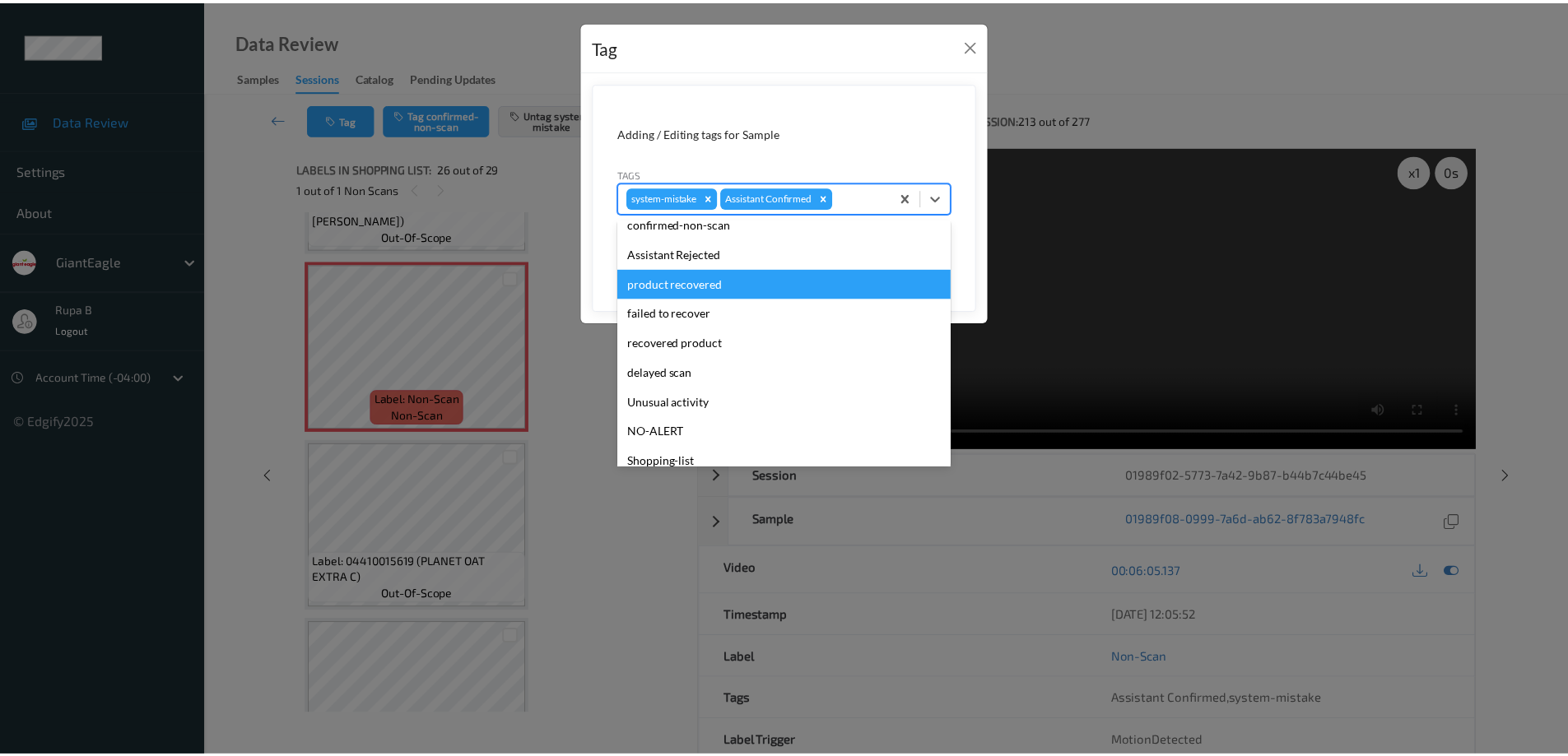
scroll to position [145, 0]
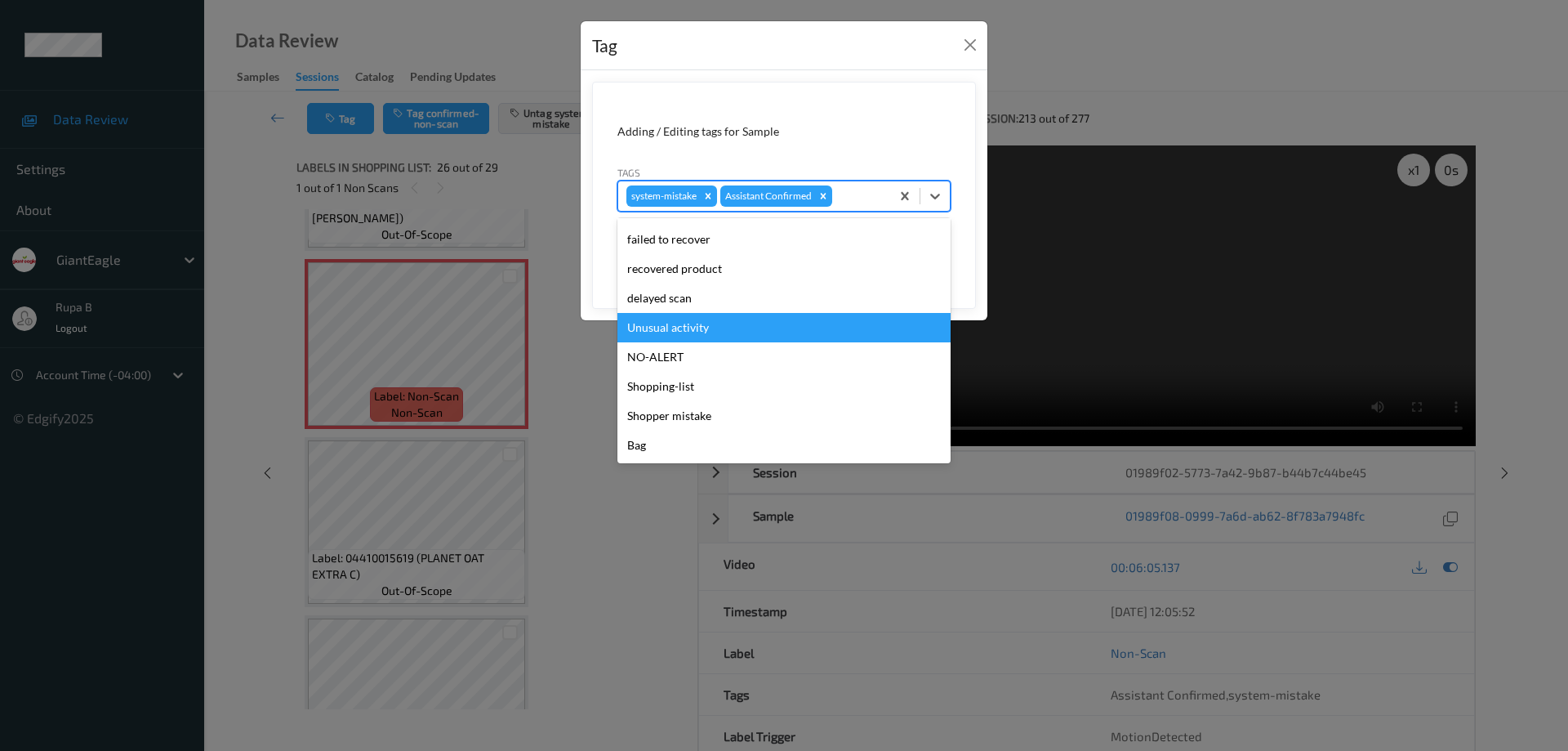
click at [702, 326] on div "Unusual activity" at bounding box center [784, 328] width 333 height 30
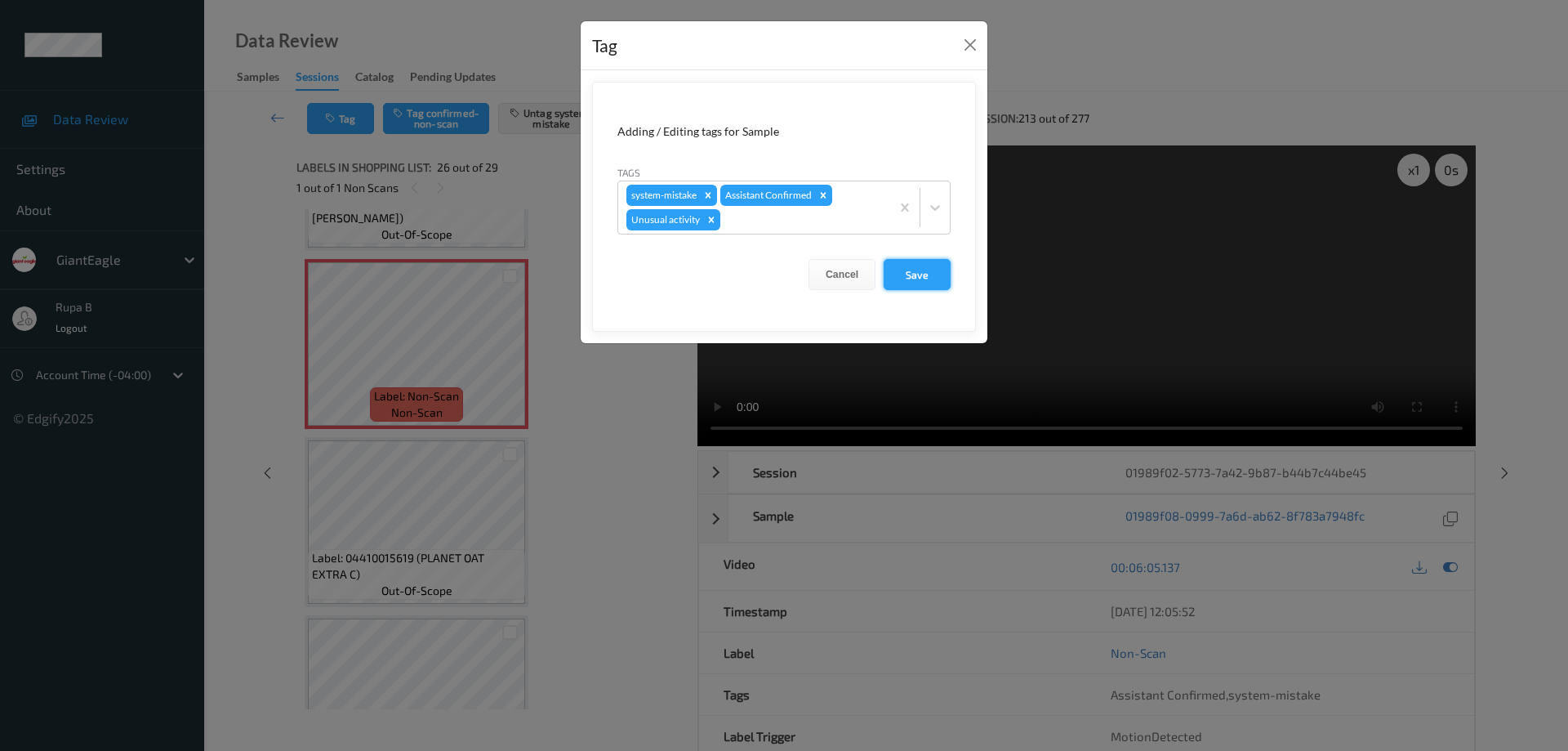
click at [925, 278] on button "Save" at bounding box center [917, 275] width 67 height 31
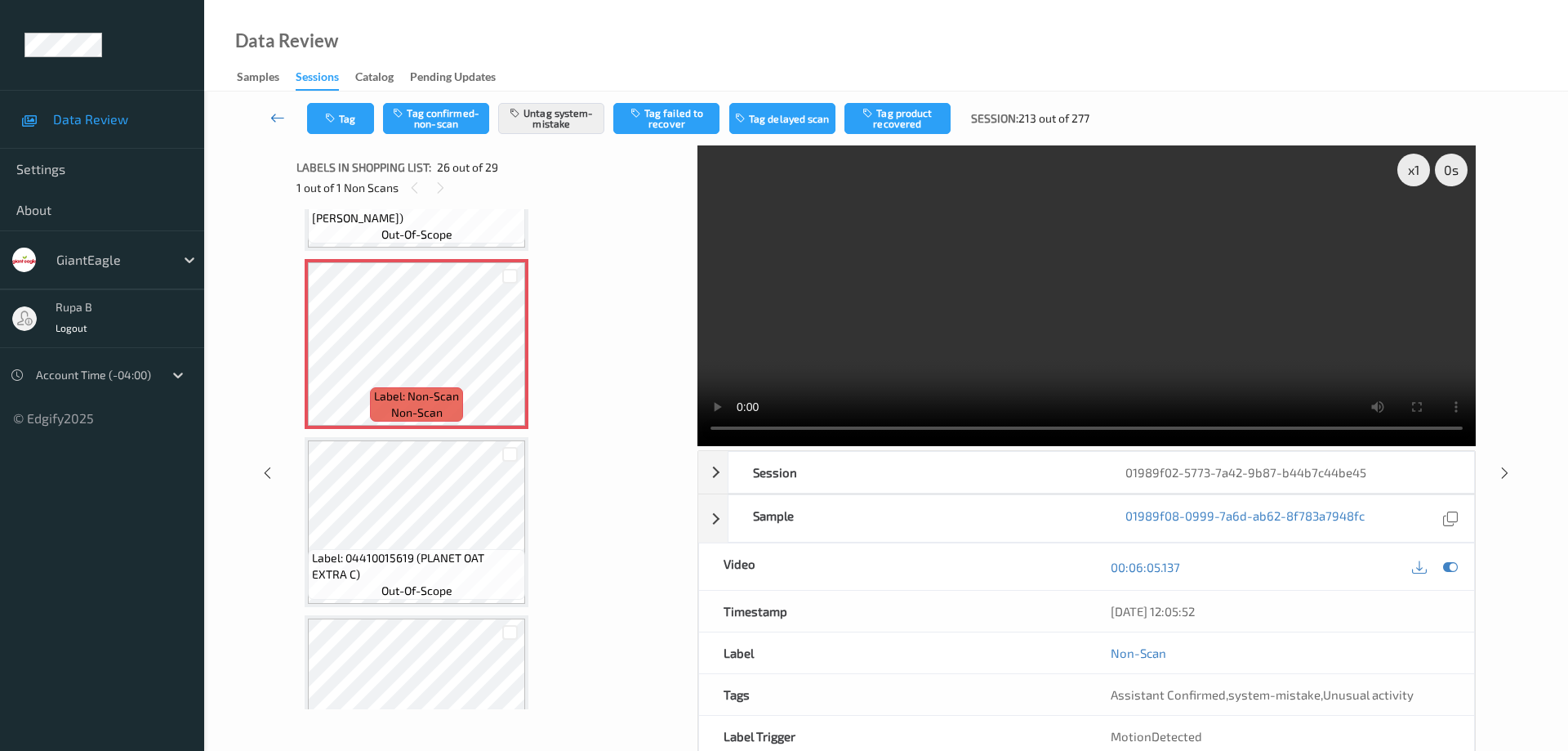
click at [276, 122] on icon at bounding box center [277, 118] width 14 height 16
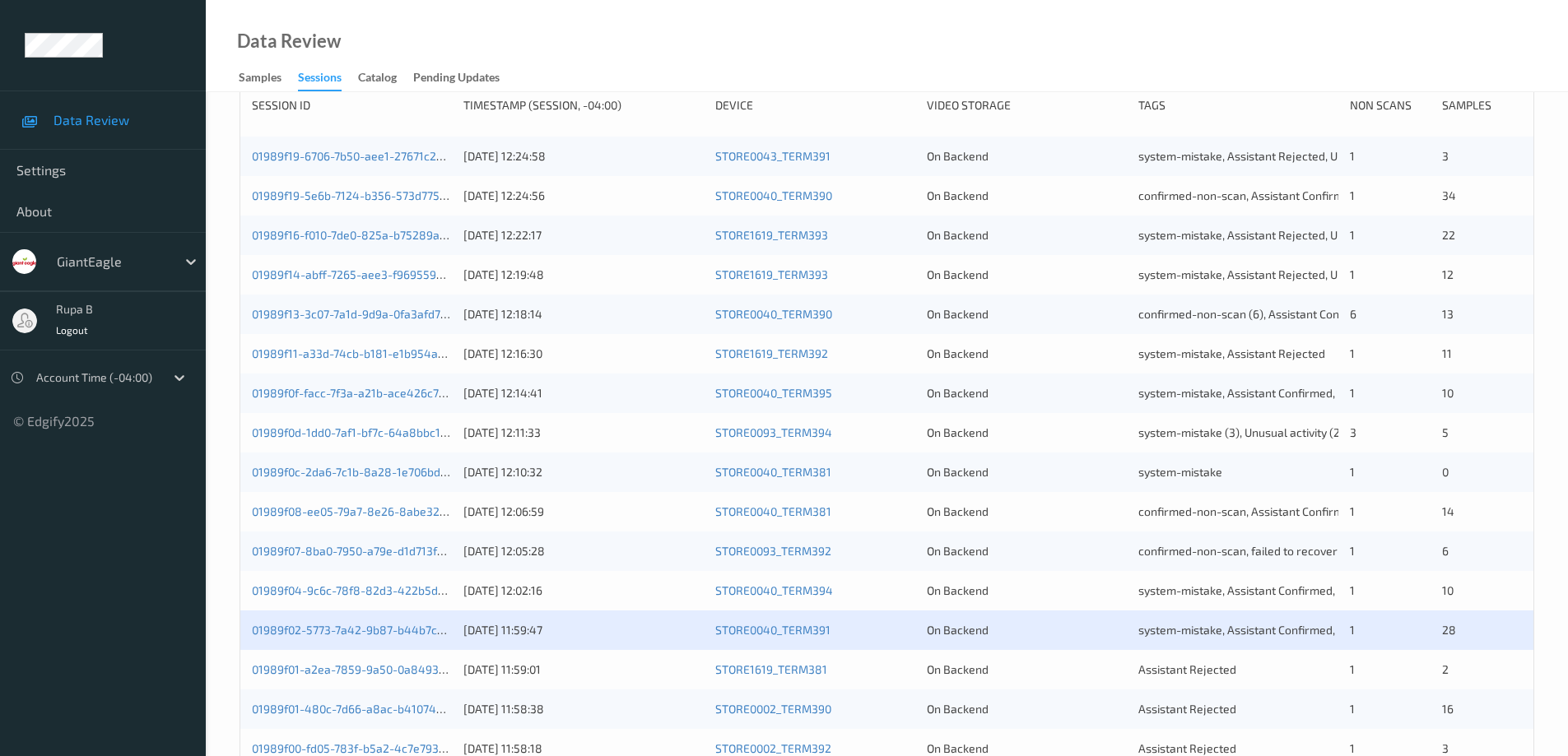
scroll to position [329, 0]
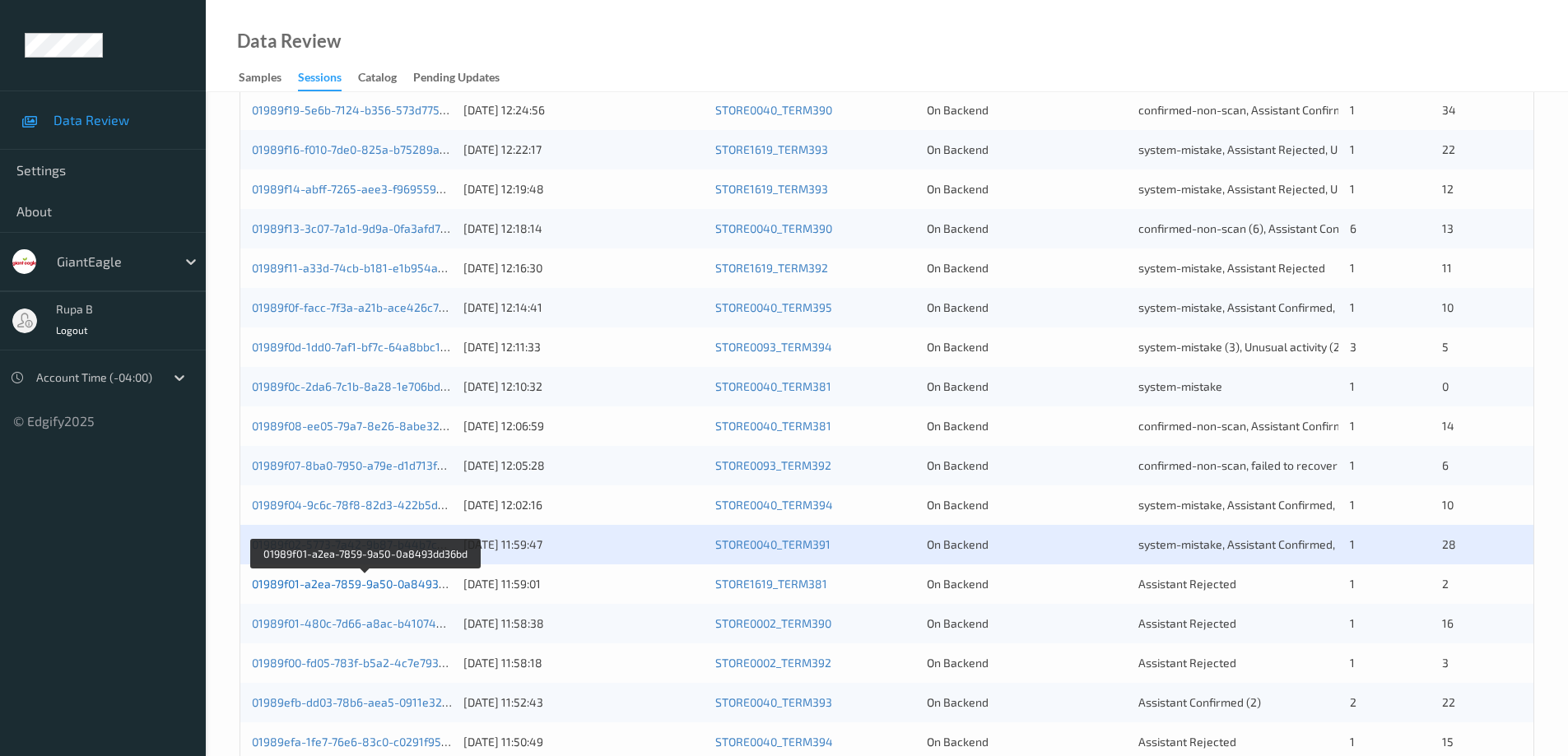
click at [385, 587] on link "01989f01-a2ea-7859-9a50-0a8493dd36bd" at bounding box center [365, 583] width 227 height 14
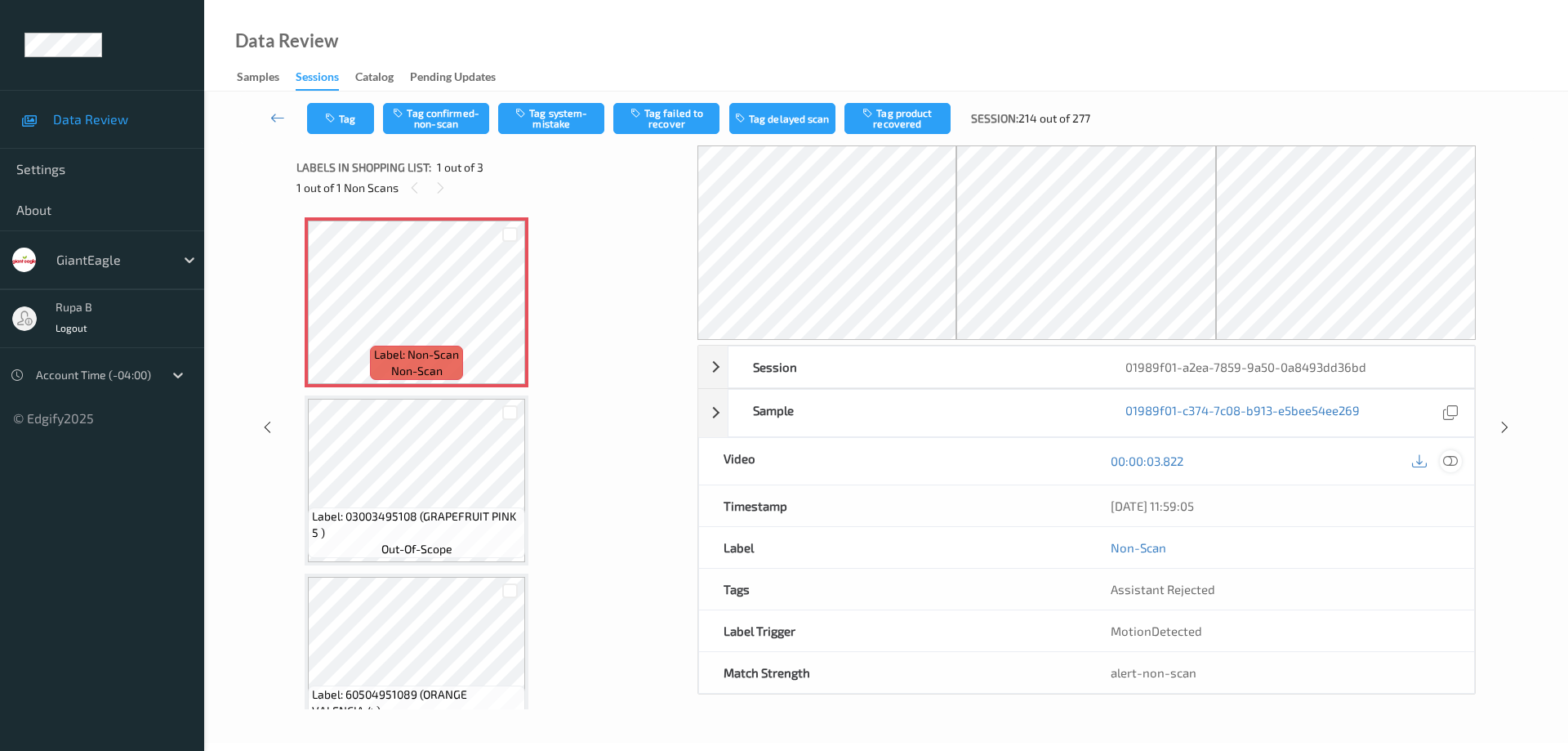
click at [1454, 463] on icon at bounding box center [1451, 461] width 14 height 14
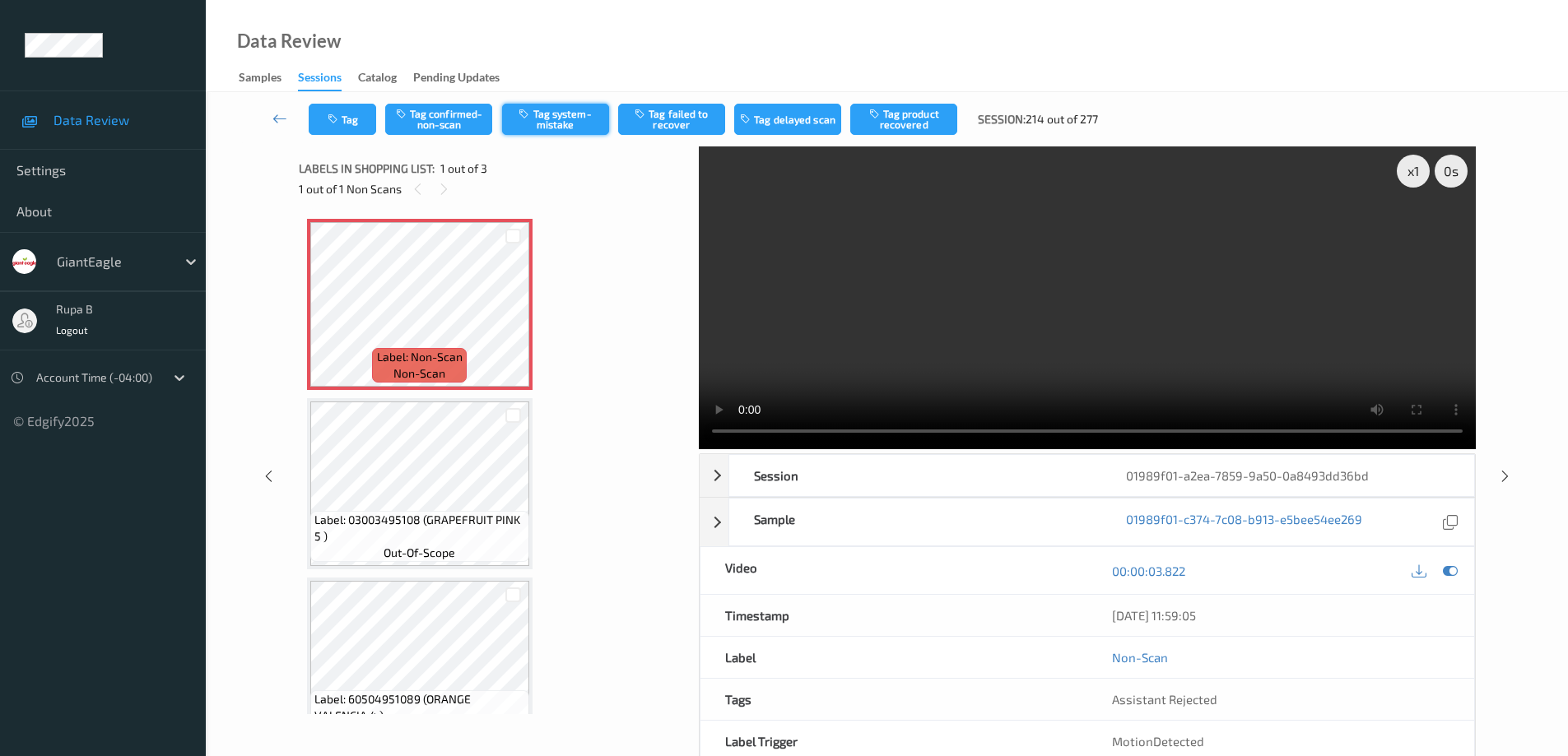
click at [556, 122] on button "Tag system-mistake" at bounding box center [556, 119] width 107 height 31
click at [452, 127] on button "Tag confirmed-non-scan" at bounding box center [439, 119] width 107 height 31
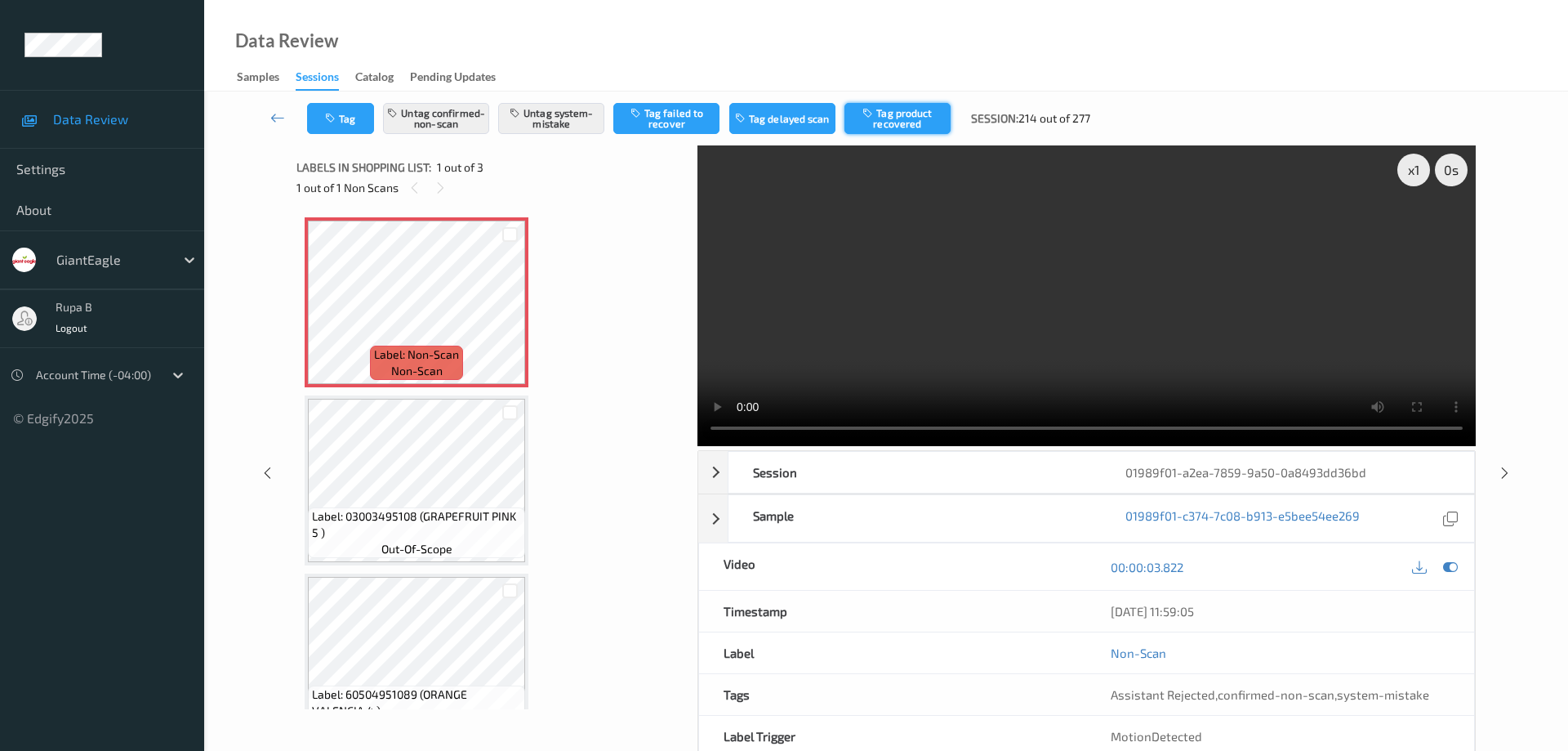
click at [910, 125] on button "Tag product recovered" at bounding box center [897, 118] width 106 height 31
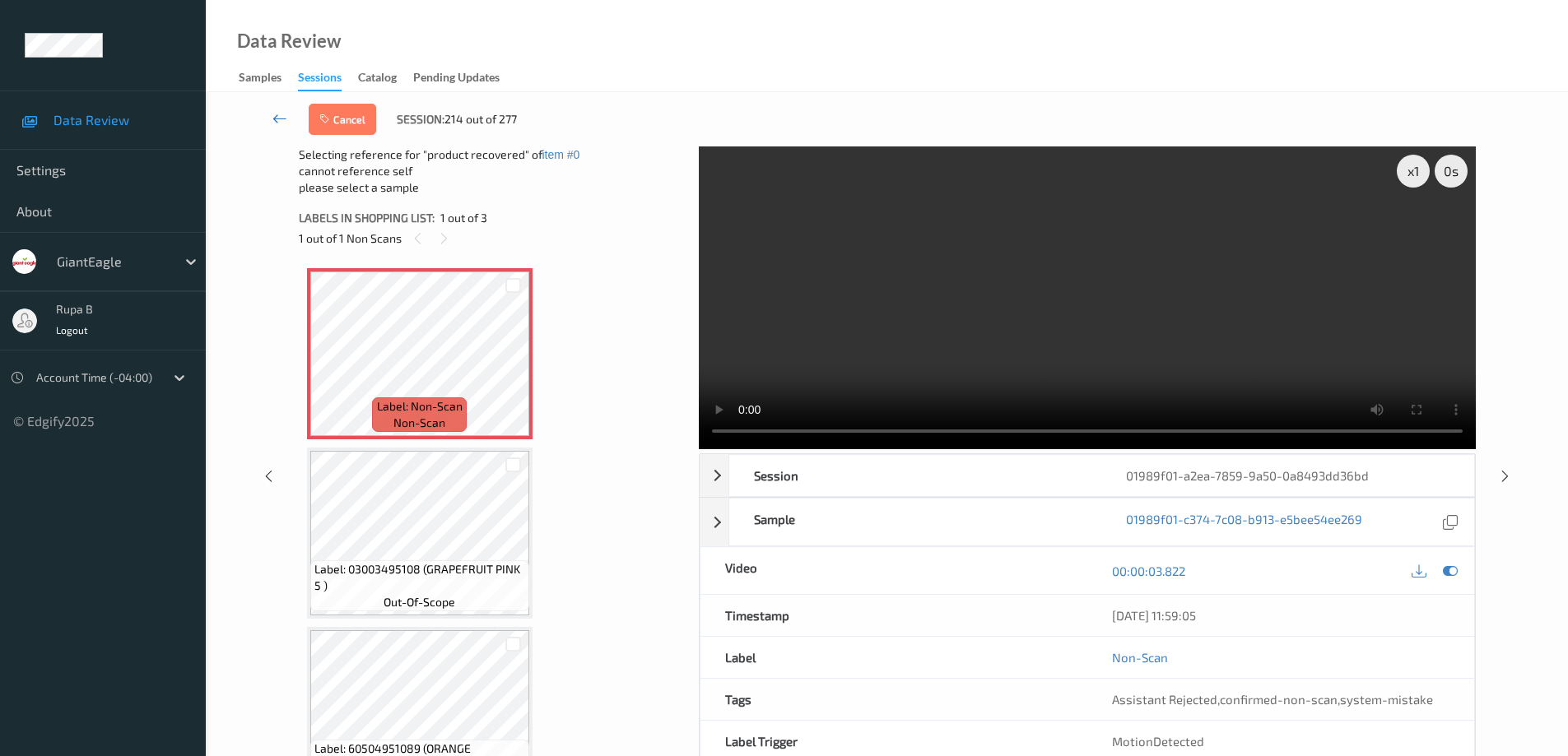
click at [278, 121] on icon at bounding box center [279, 119] width 15 height 16
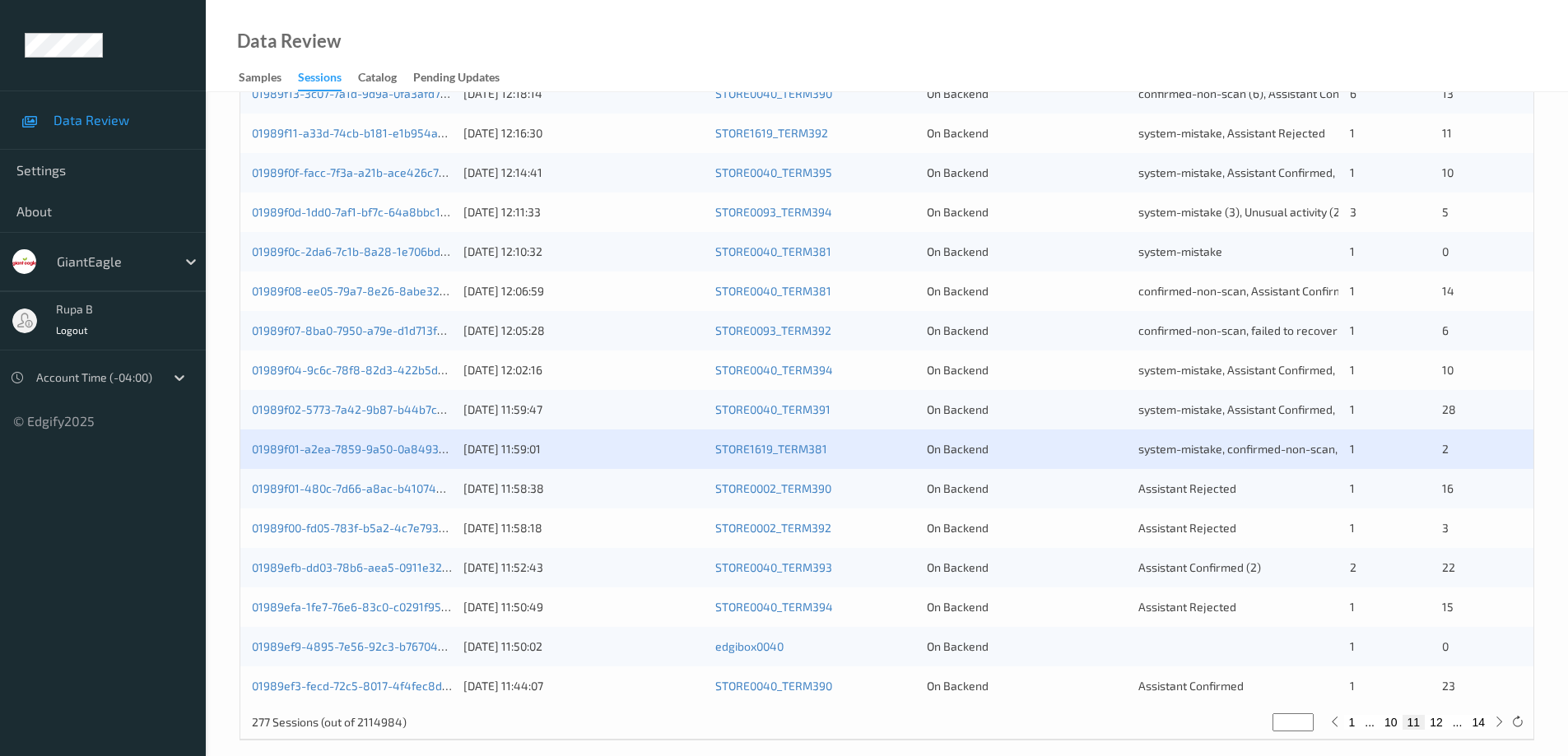
scroll to position [482, 0]
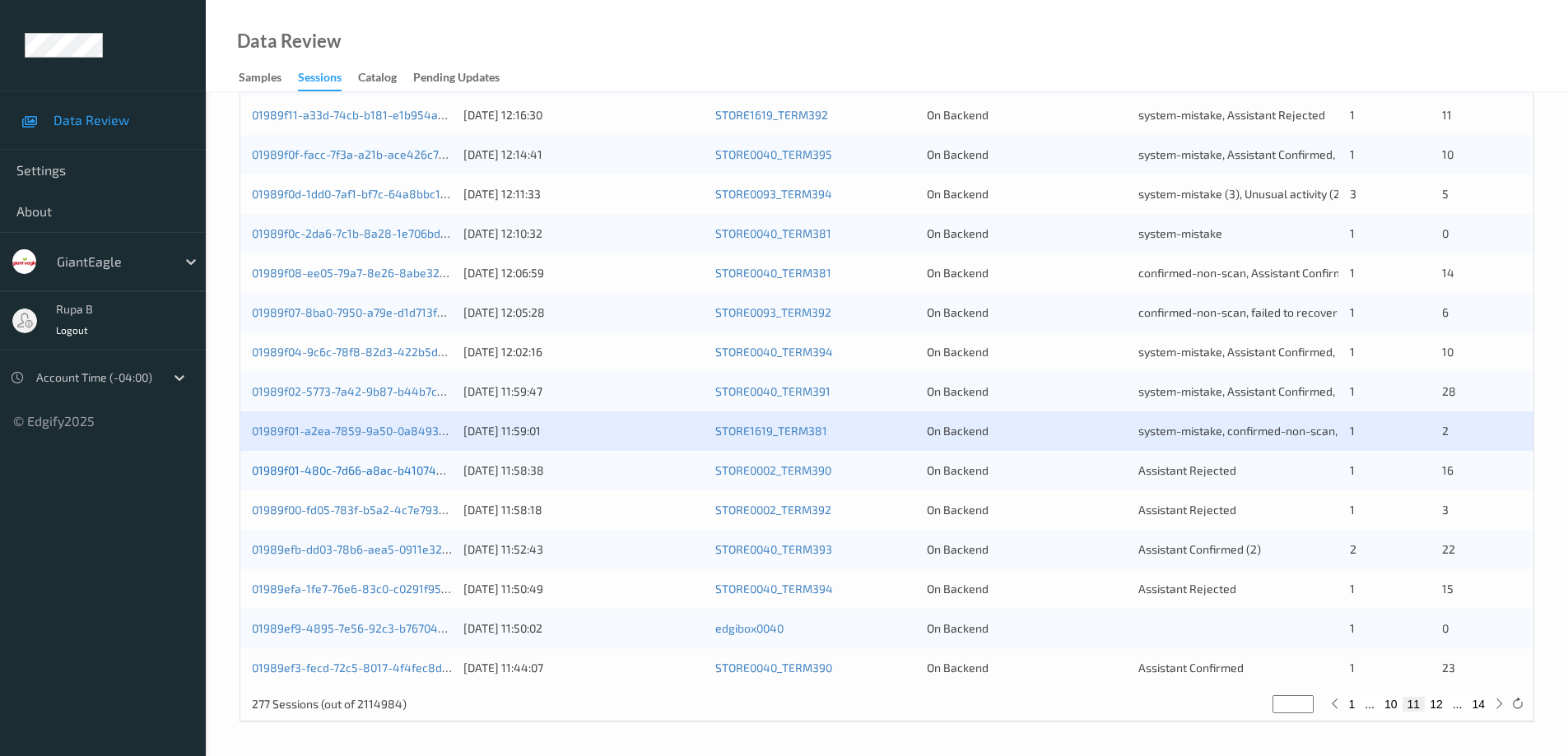
click at [391, 470] on link "01989f01-480c-7d66-a8ac-b41074a72352" at bounding box center [364, 470] width 223 height 14
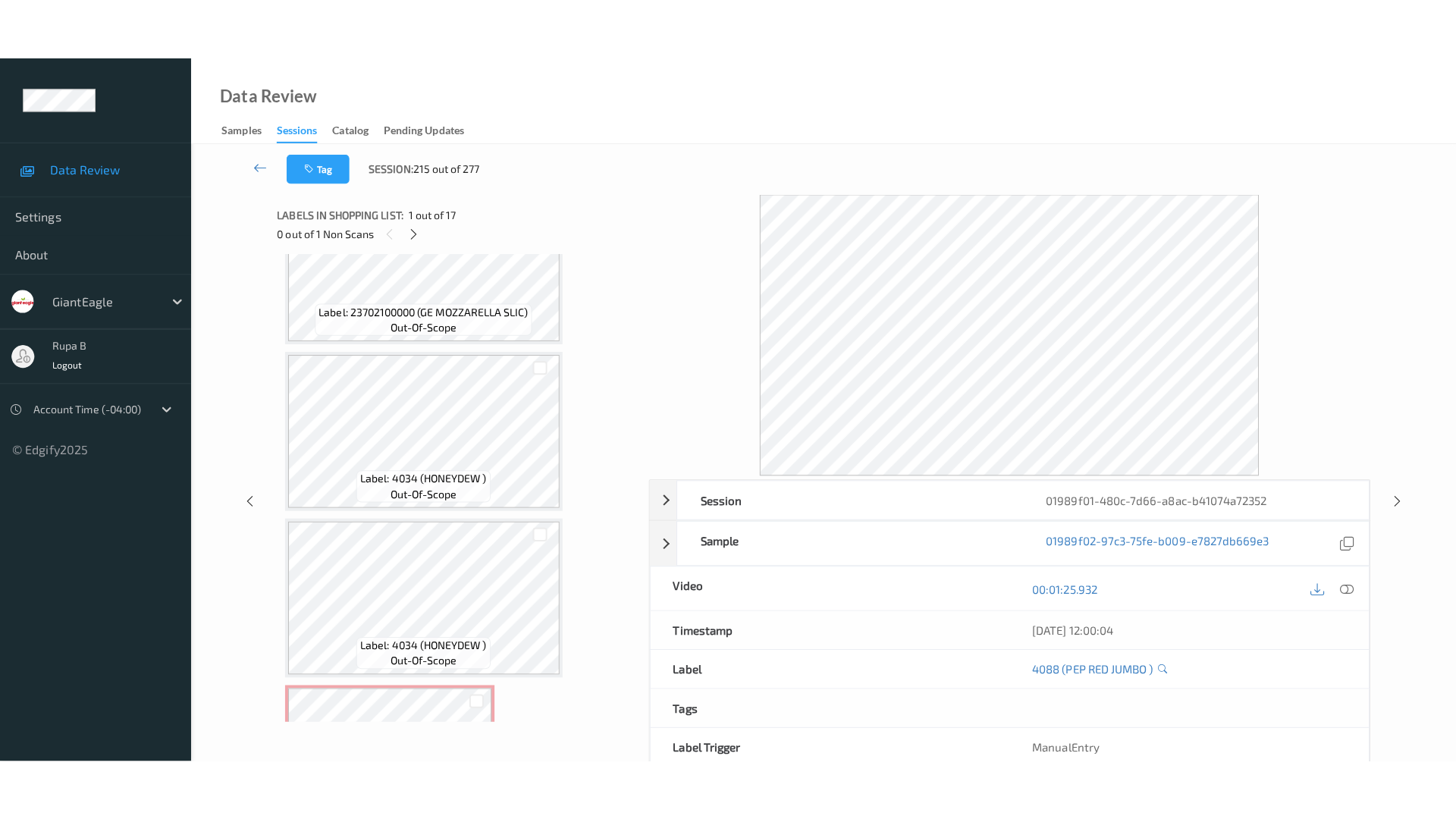
scroll to position [2354, 0]
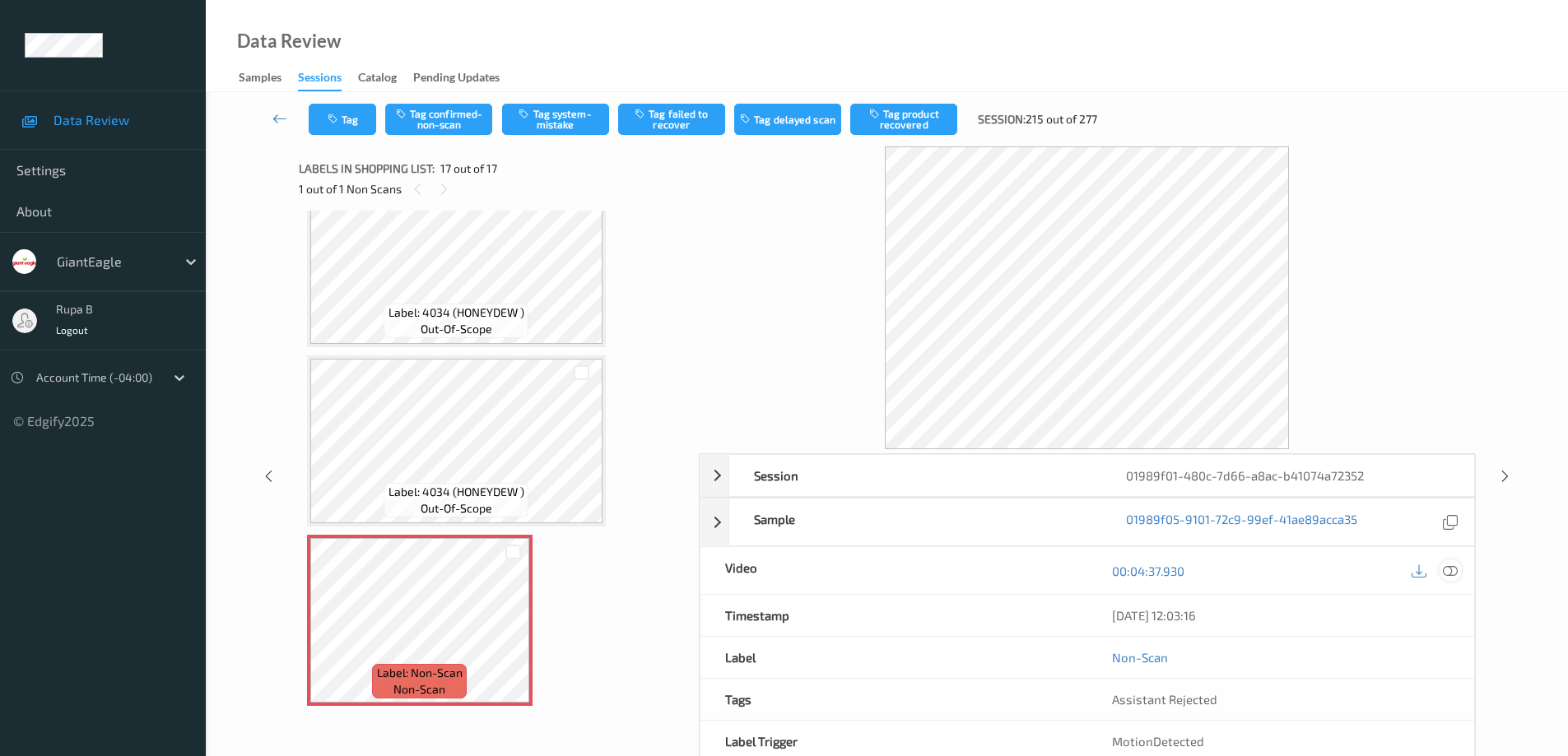
click at [1455, 574] on icon at bounding box center [1450, 571] width 15 height 15
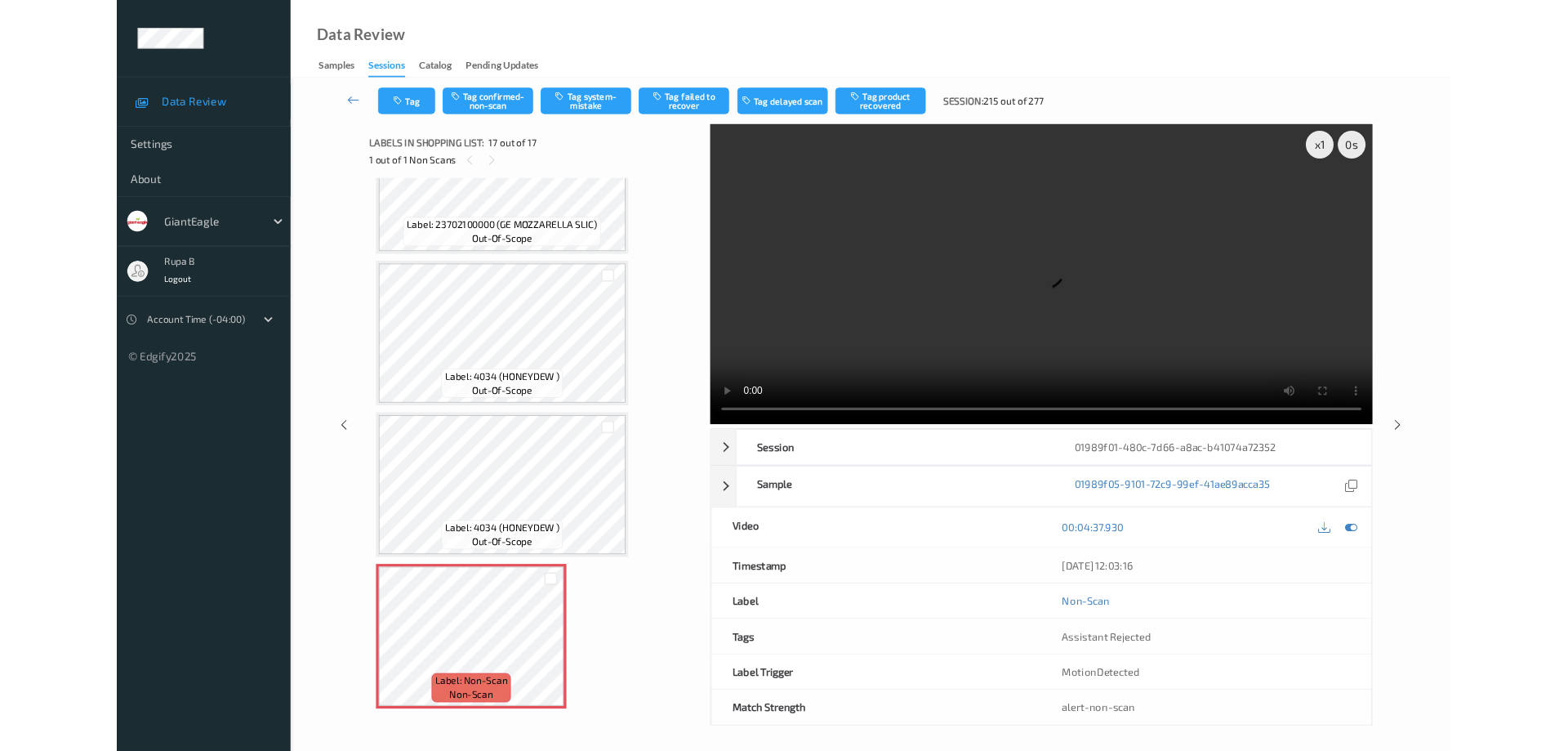
scroll to position [2405, 0]
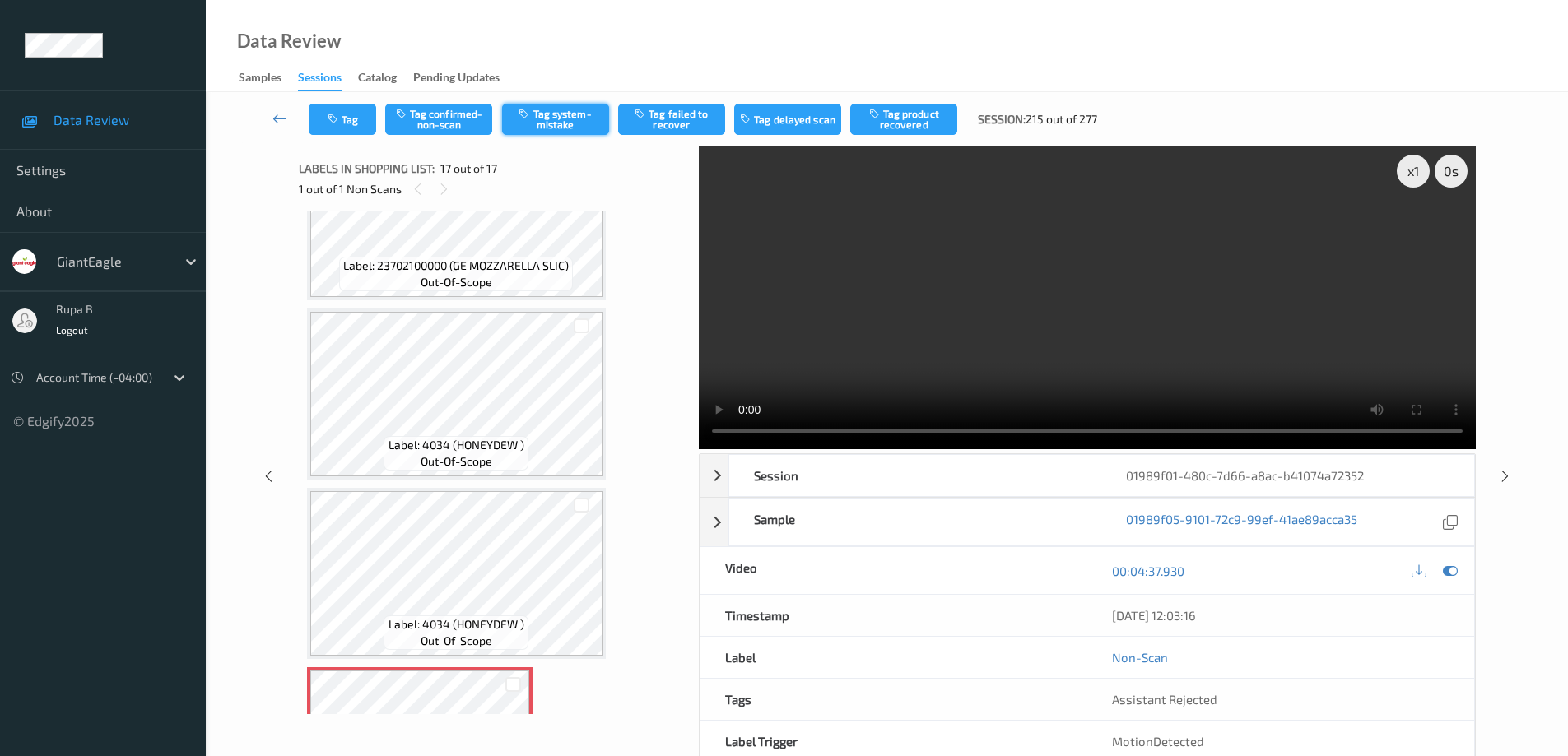
click at [565, 121] on button "Tag system-mistake" at bounding box center [556, 119] width 107 height 31
click at [354, 128] on button "Tag" at bounding box center [342, 119] width 67 height 31
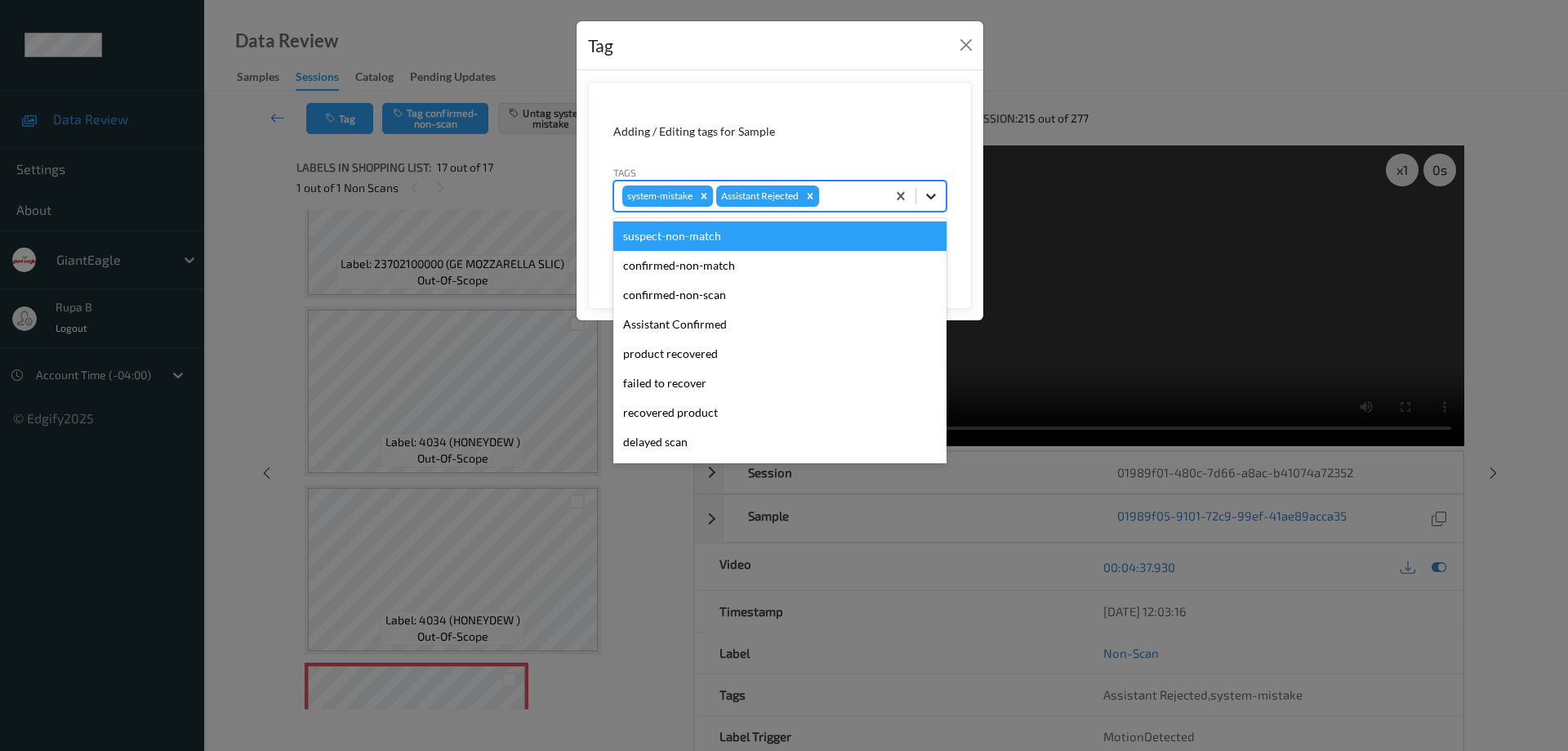
click at [935, 199] on icon at bounding box center [931, 196] width 16 height 16
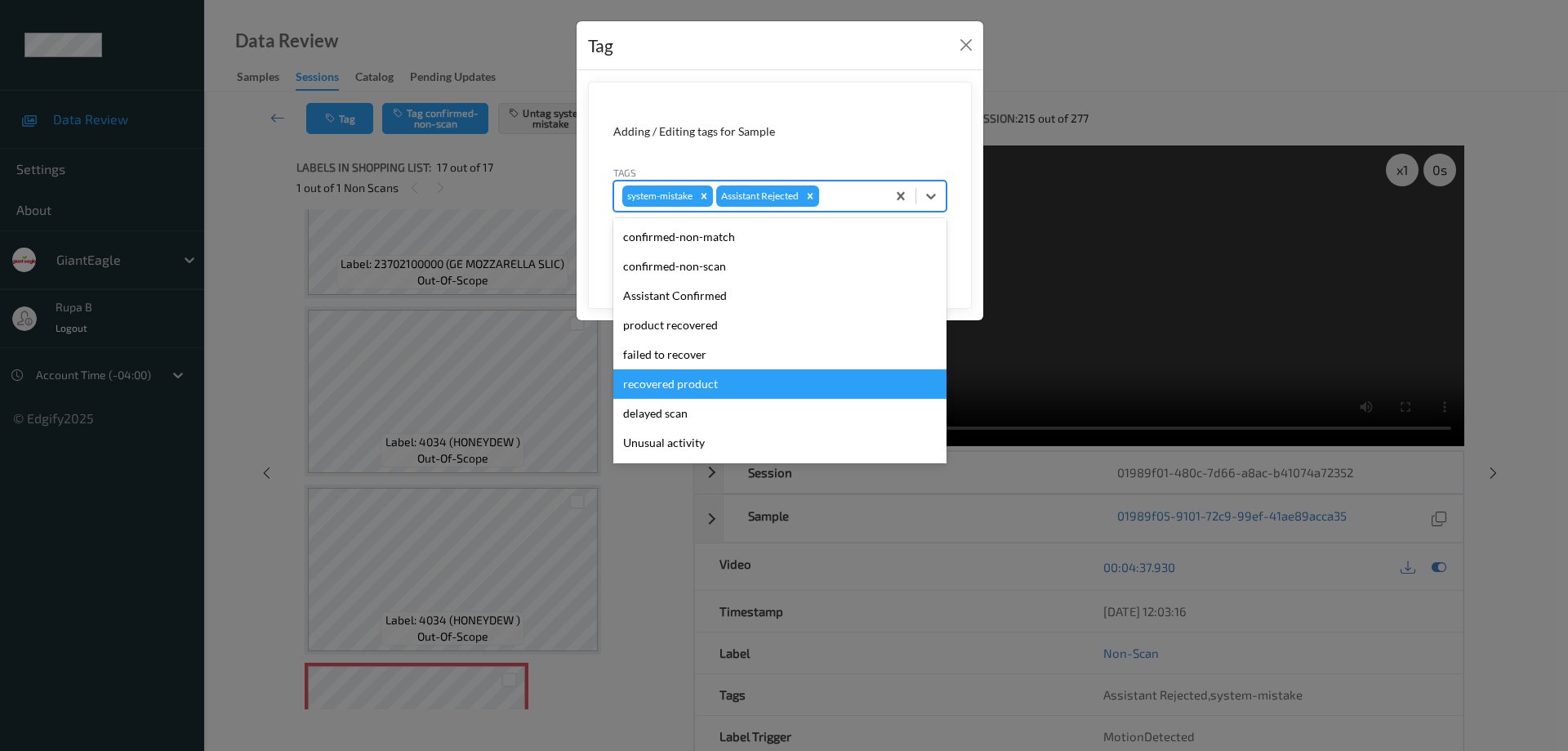
scroll to position [105, 0]
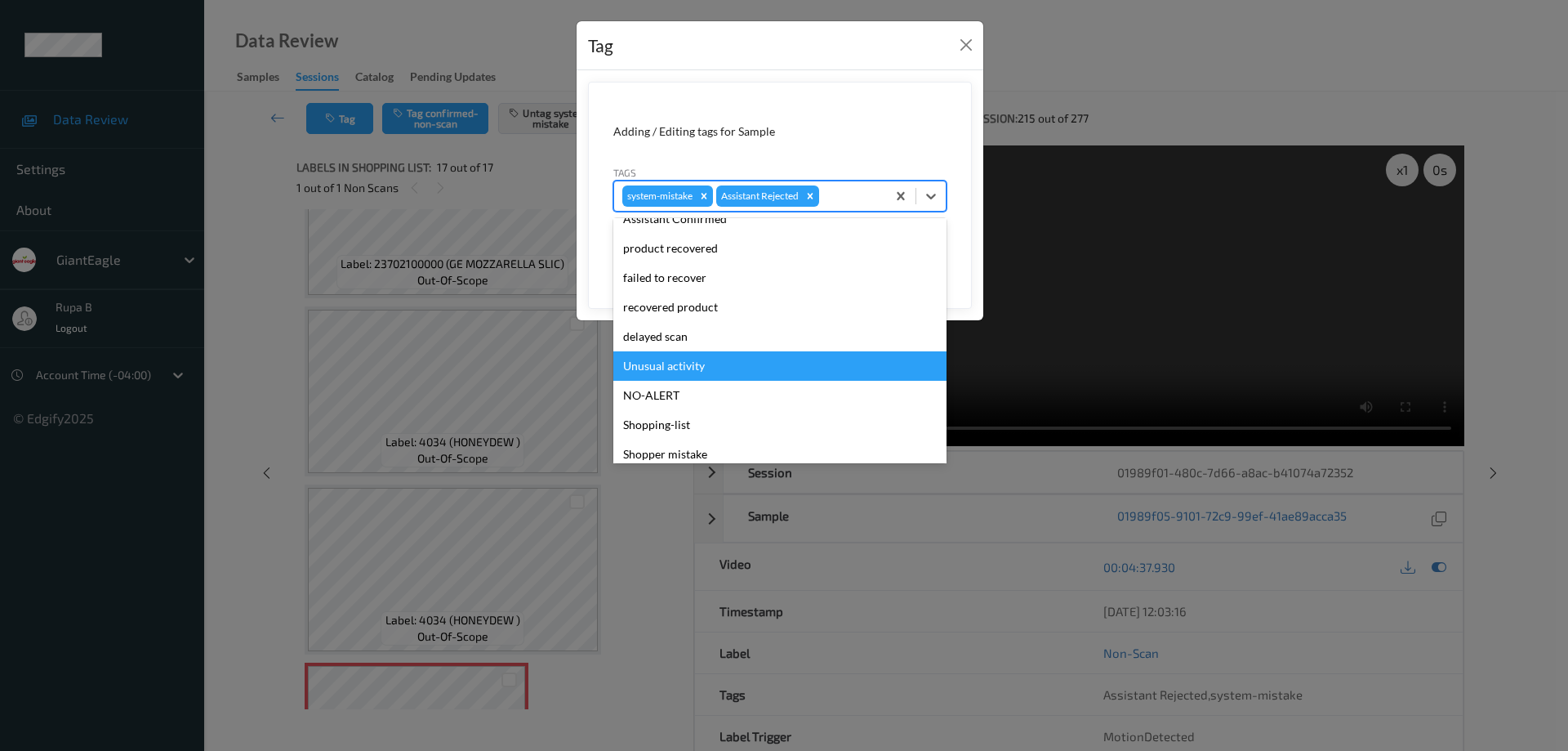
click at [683, 365] on div "Unusual activity" at bounding box center [780, 366] width 333 height 30
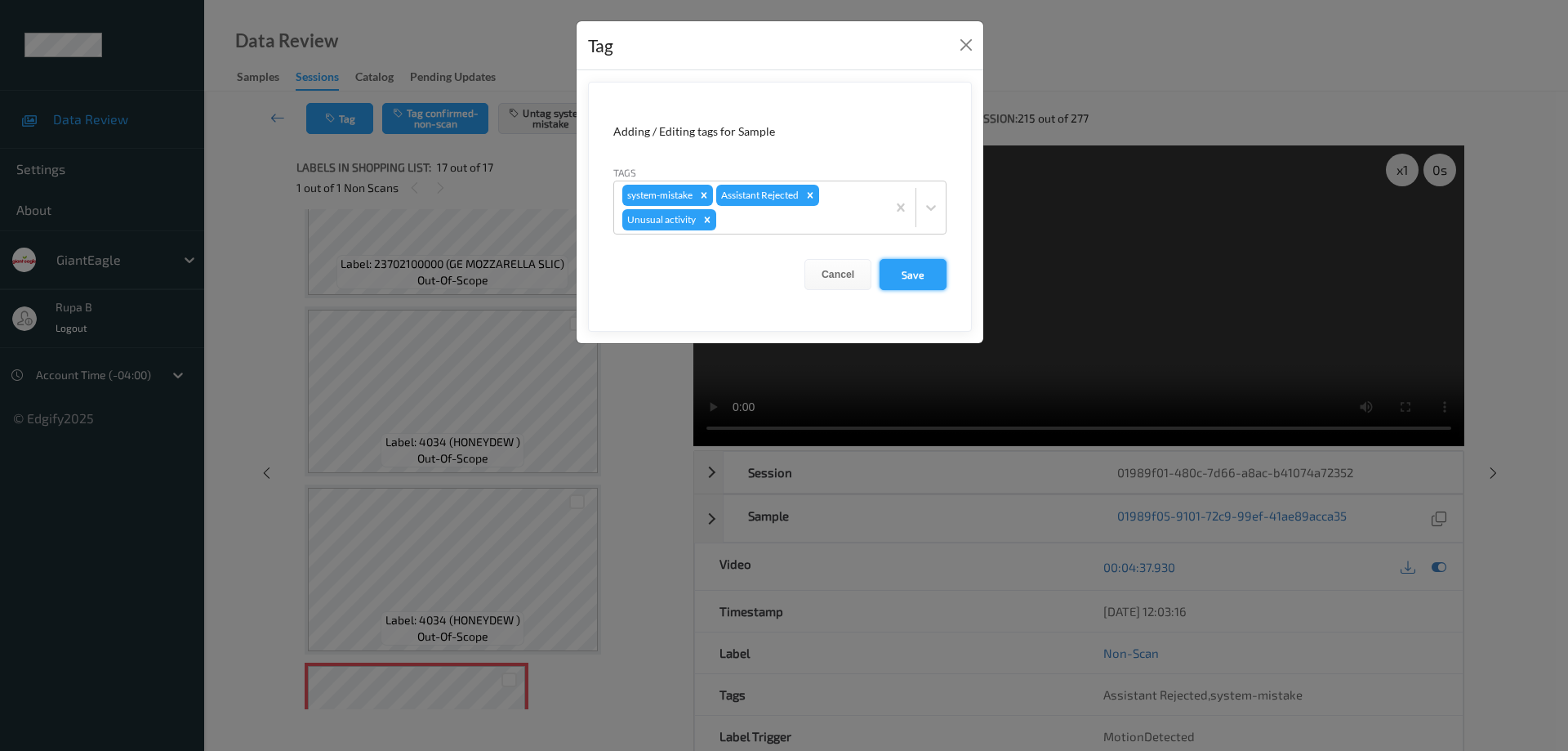
click at [922, 274] on button "Save" at bounding box center [913, 275] width 67 height 31
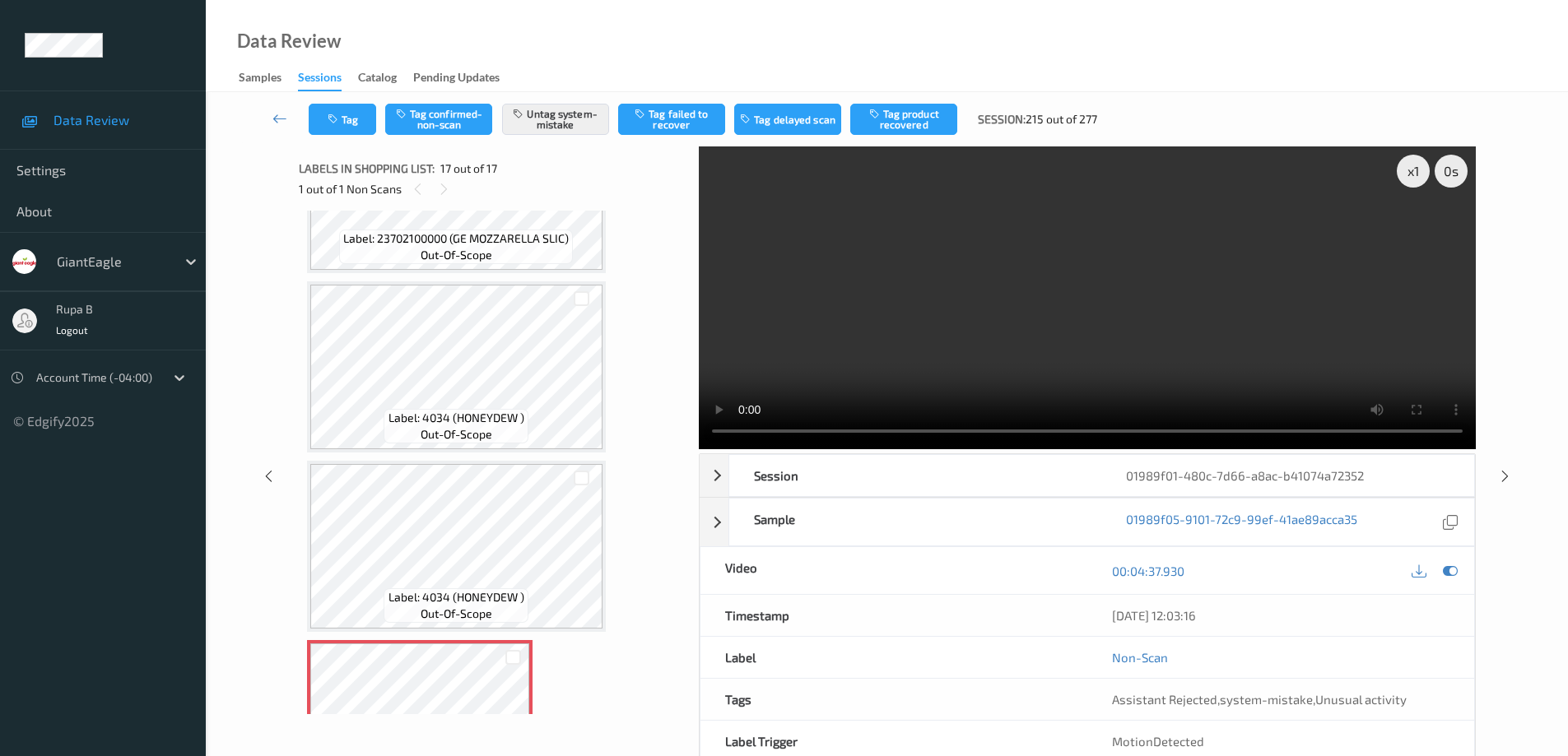
scroll to position [2554, 0]
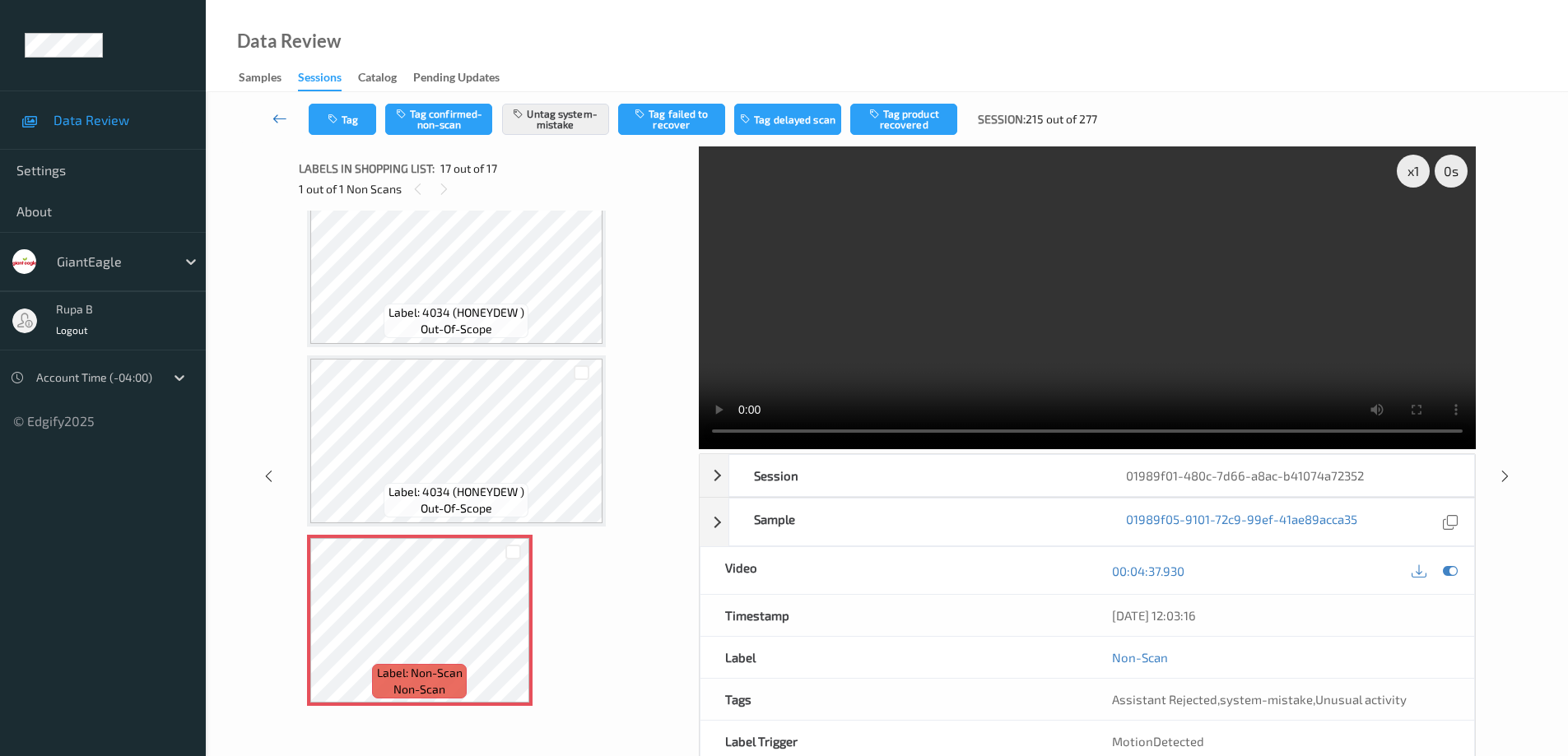
click at [273, 114] on icon at bounding box center [279, 119] width 15 height 16
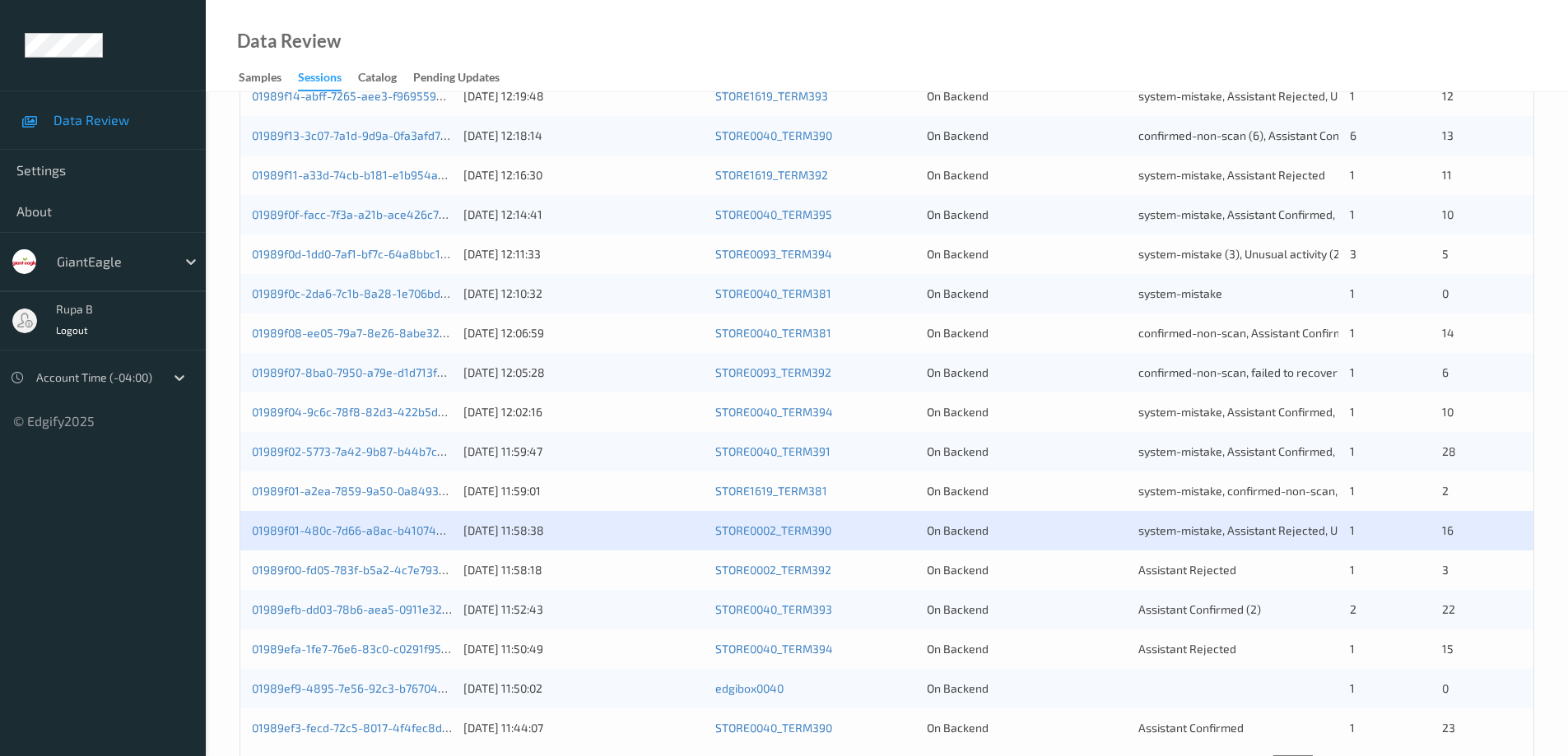
scroll to position [482, 0]
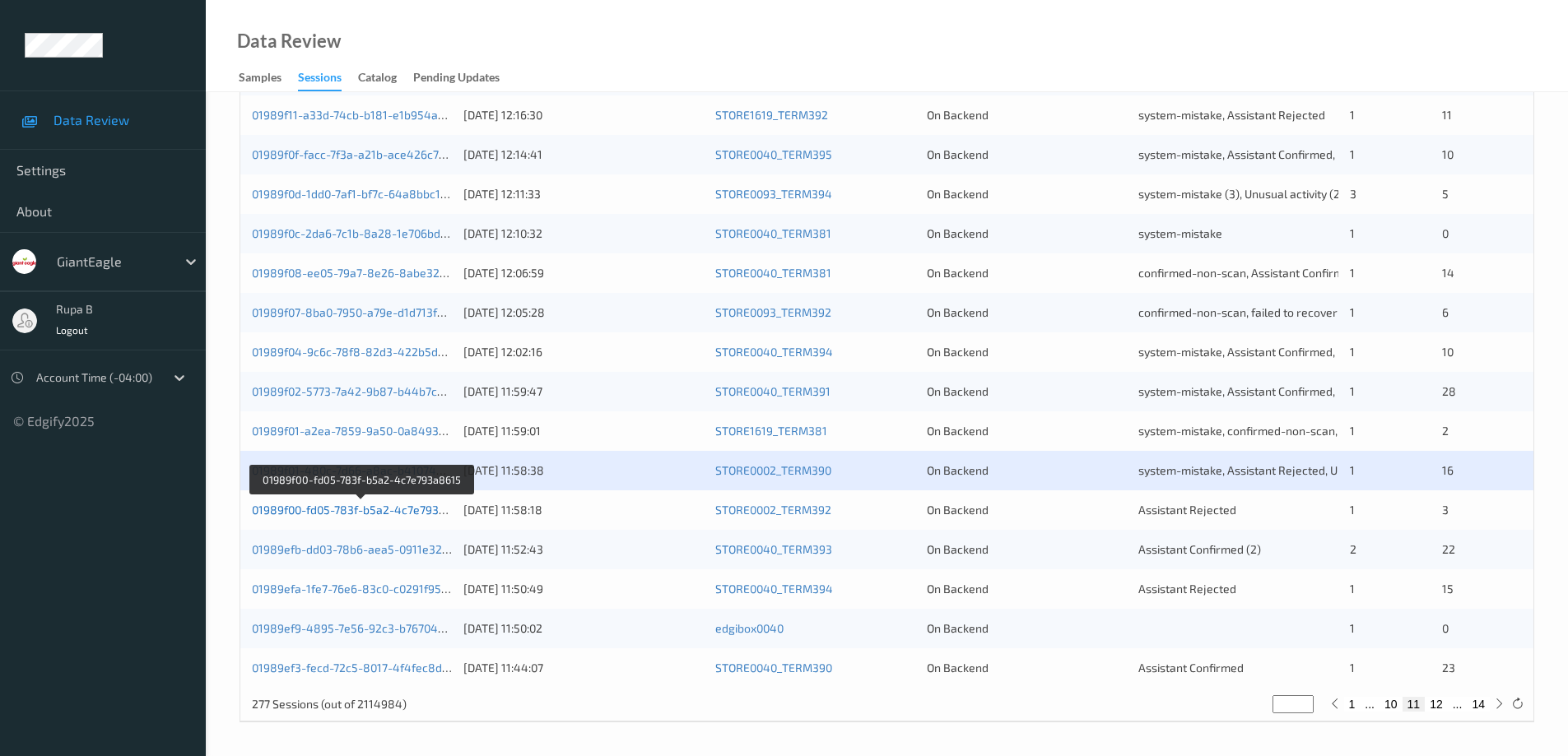
click at [413, 509] on link "01989f00-fd05-783f-b5a2-4c7e793a8615" at bounding box center [361, 509] width 219 height 14
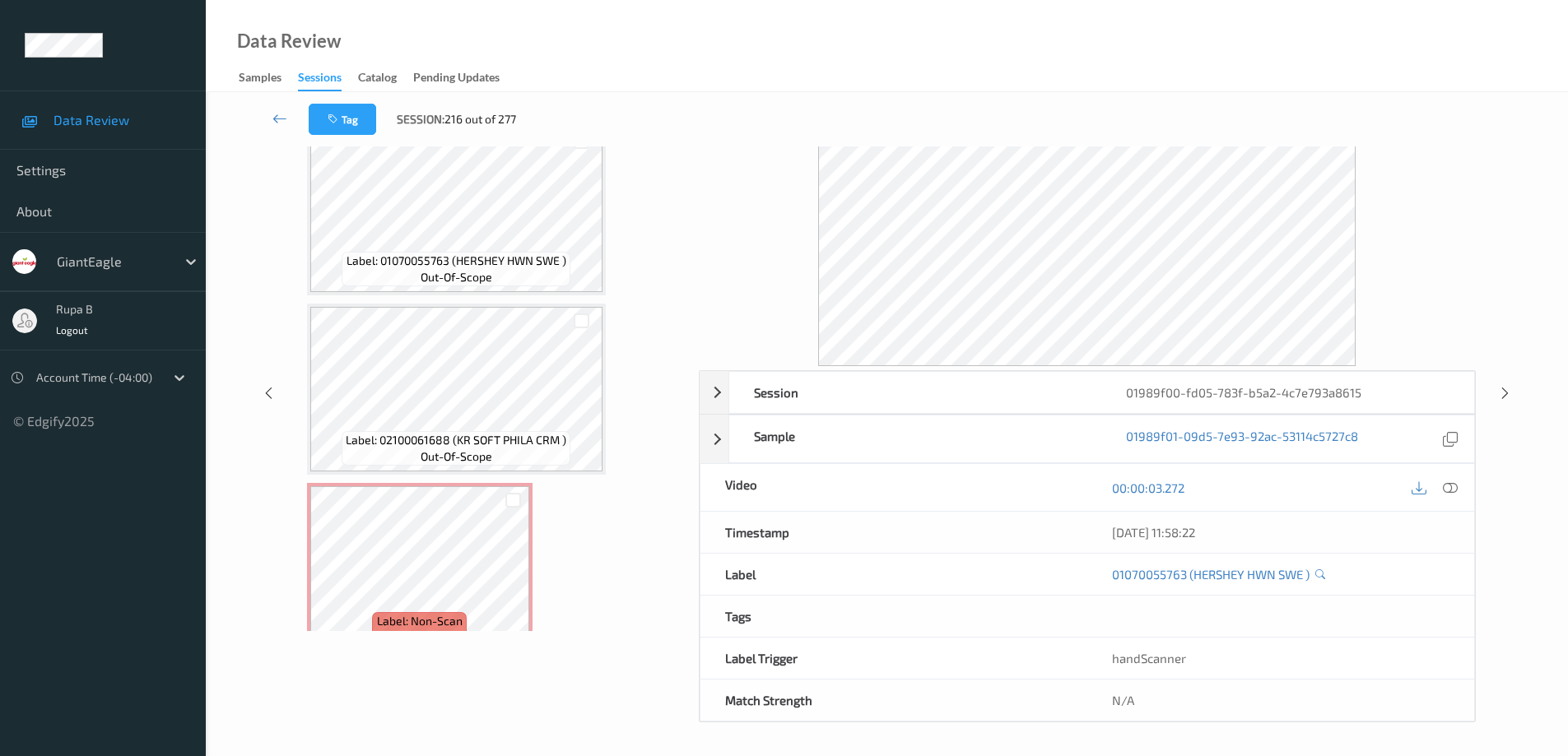
scroll to position [222, 0]
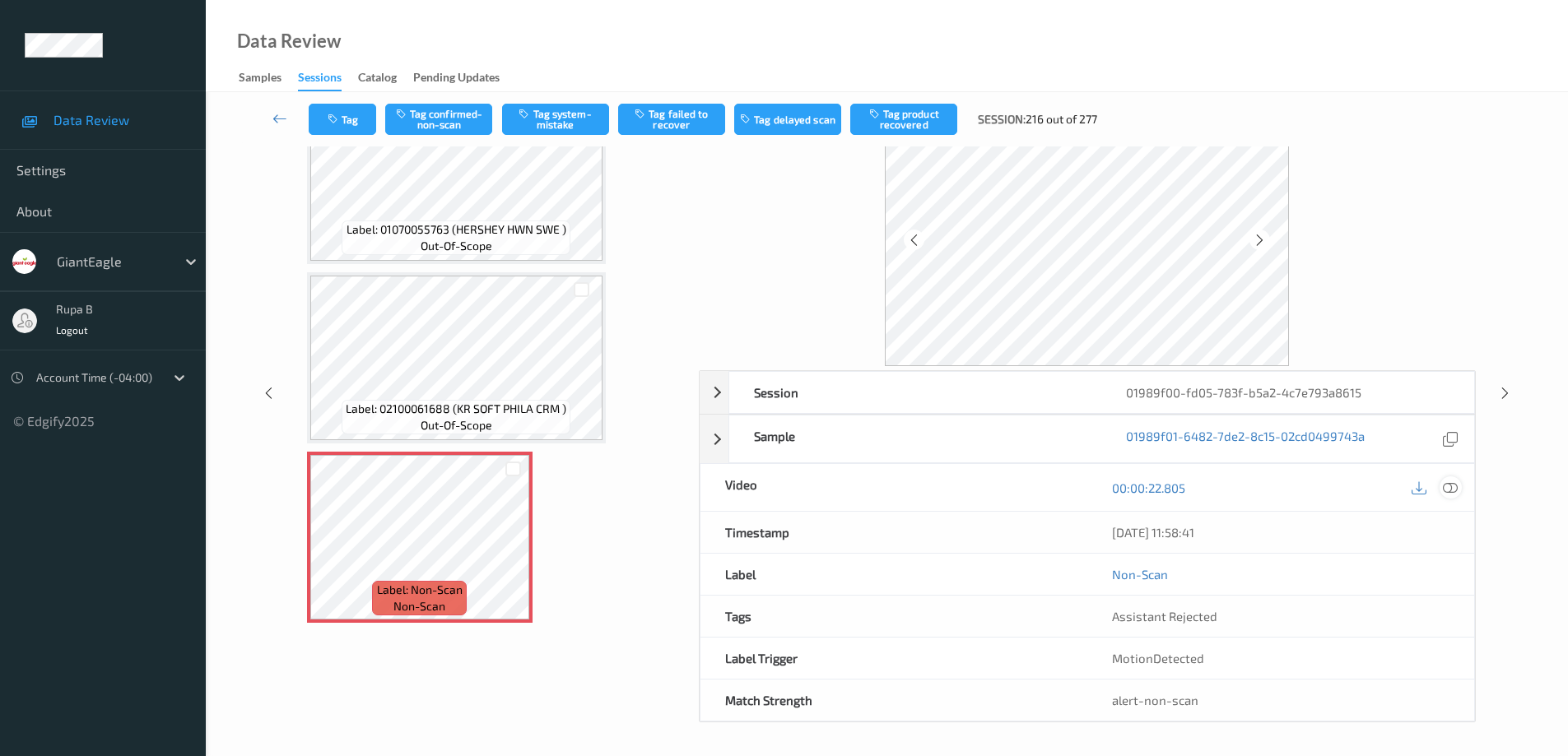
click at [1455, 493] on icon at bounding box center [1450, 488] width 15 height 15
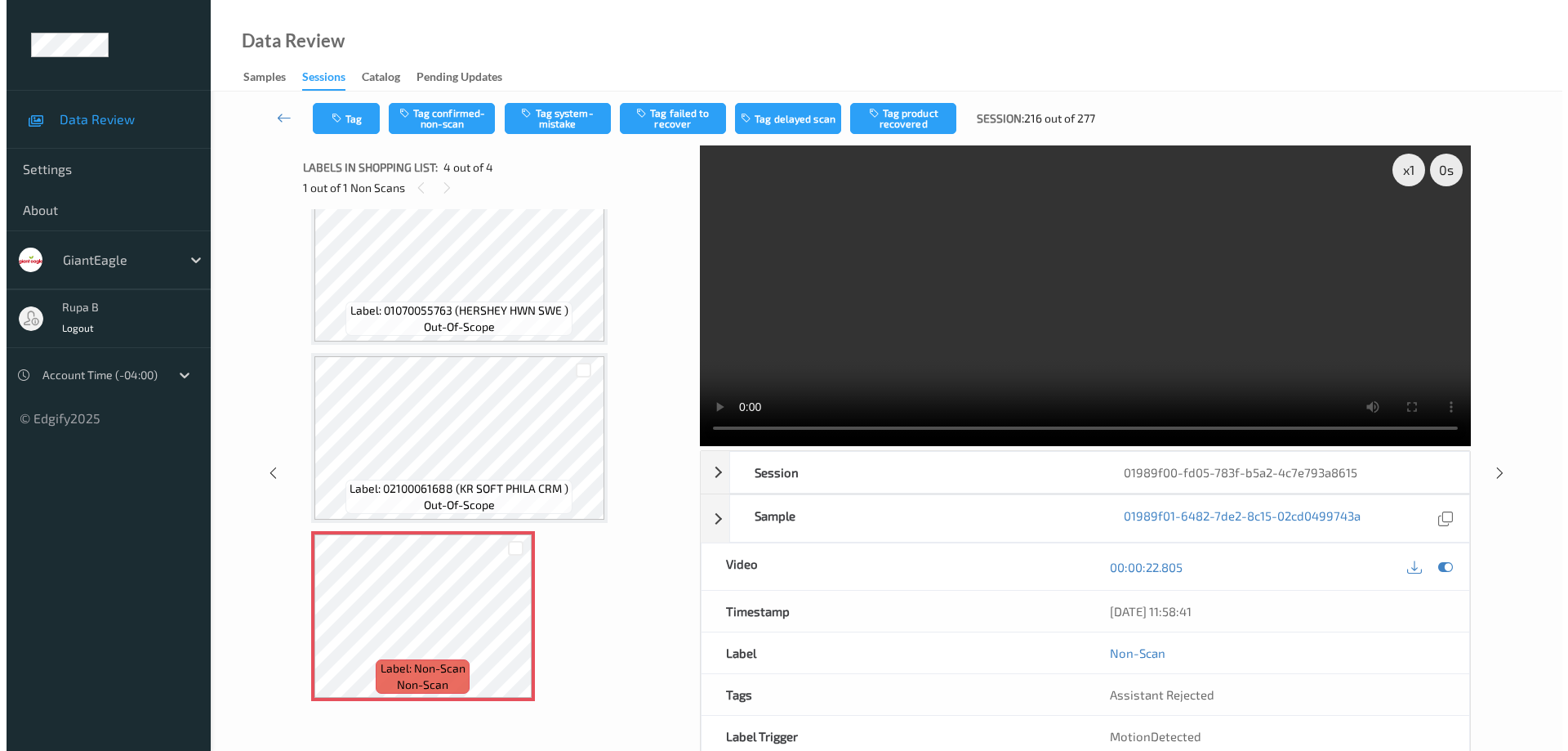
scroll to position [89, 0]
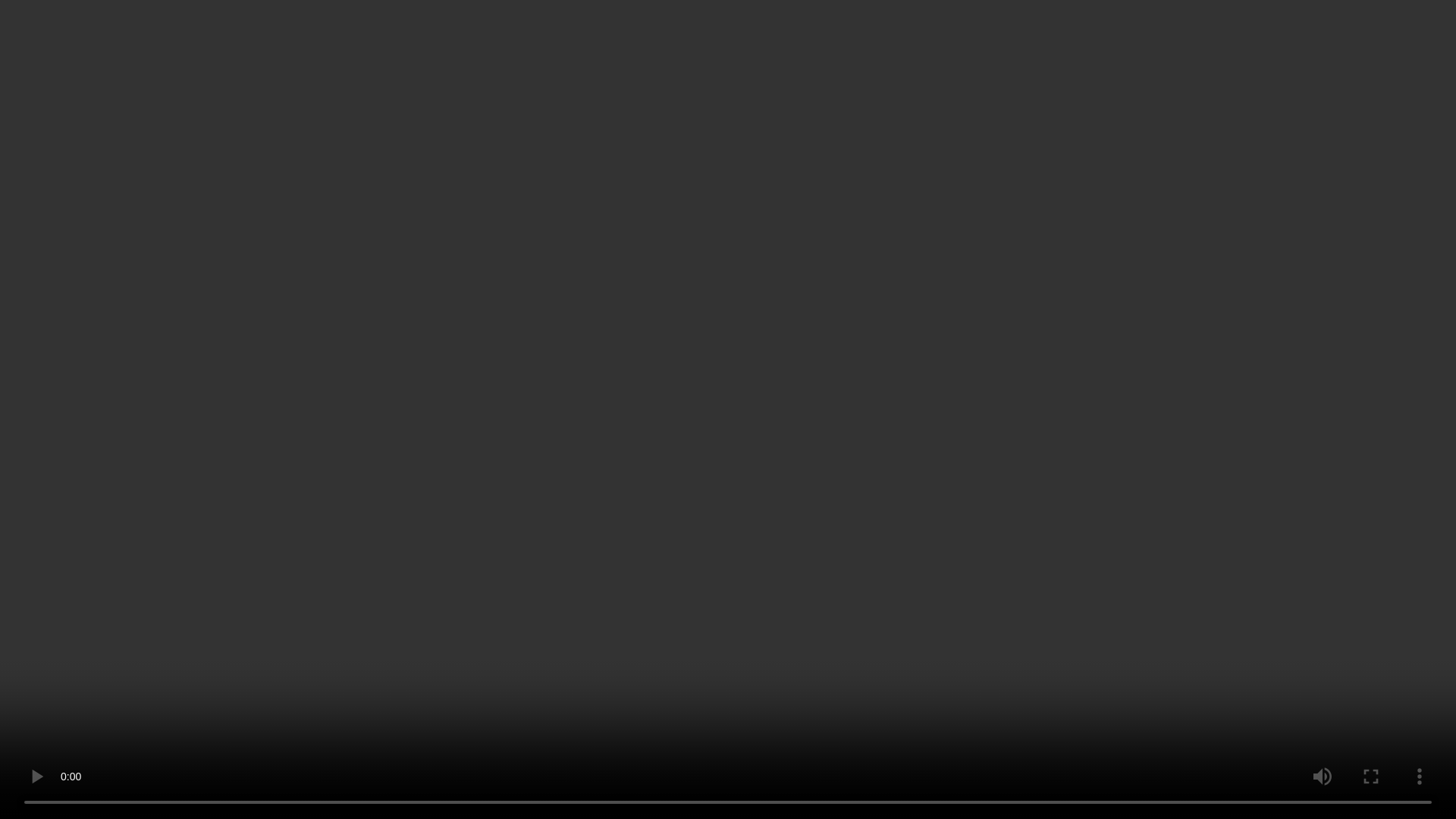
click at [233, 696] on video at bounding box center [728, 410] width 1456 height 819
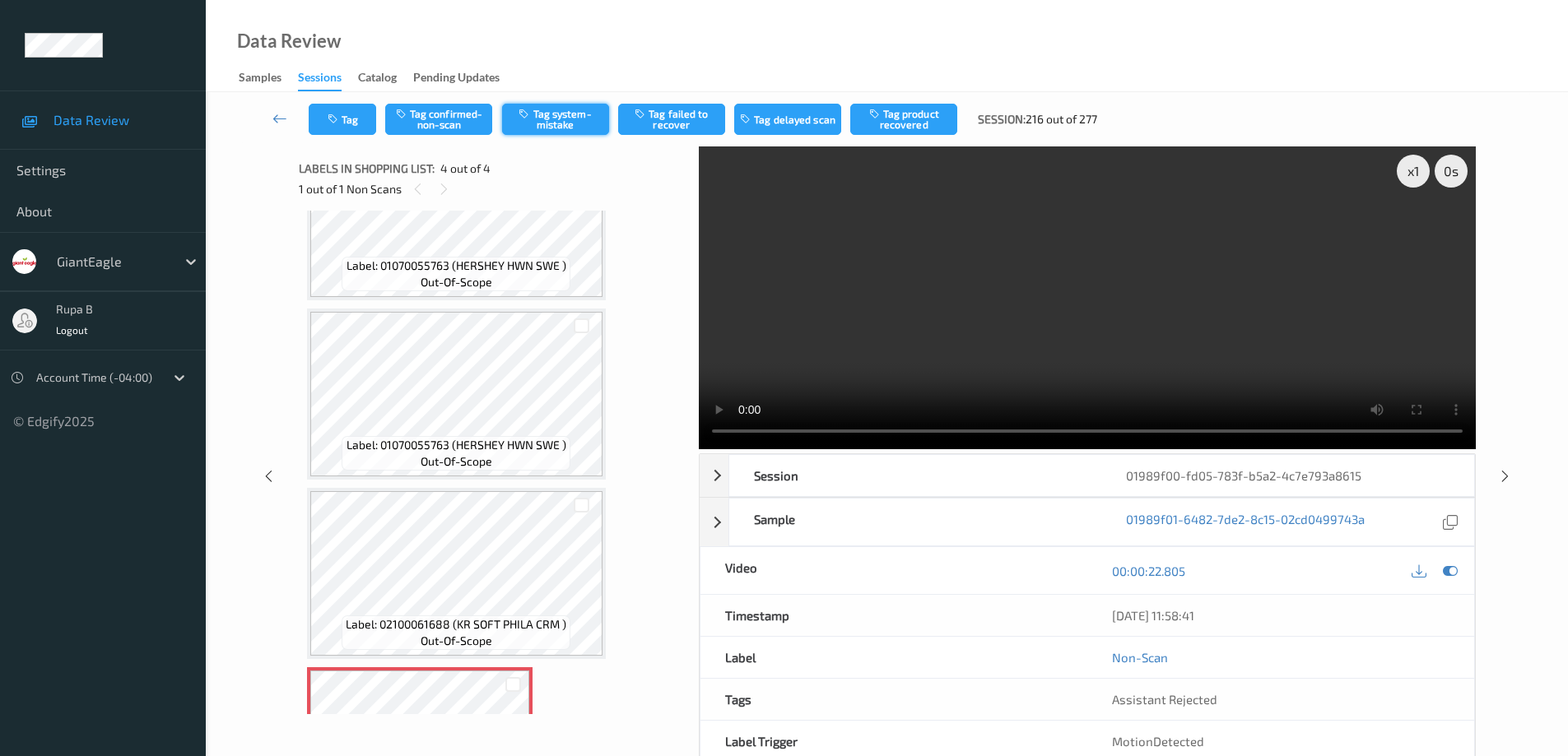
drag, startPoint x: 570, startPoint y: 118, endPoint x: 414, endPoint y: 165, distance: 162.9
click at [569, 120] on button "Tag system-mistake" at bounding box center [556, 119] width 107 height 31
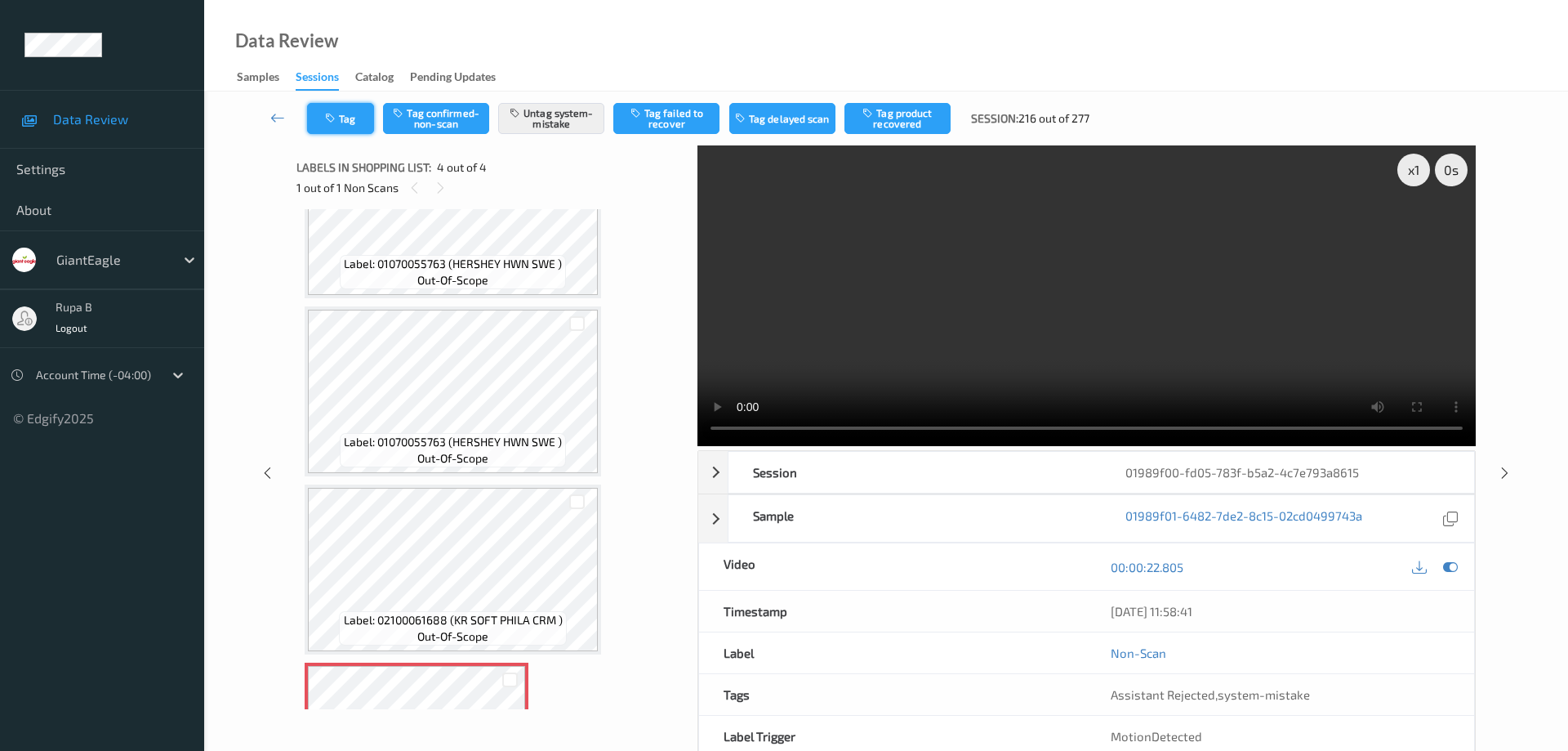
click at [349, 122] on button "Tag" at bounding box center [340, 118] width 67 height 31
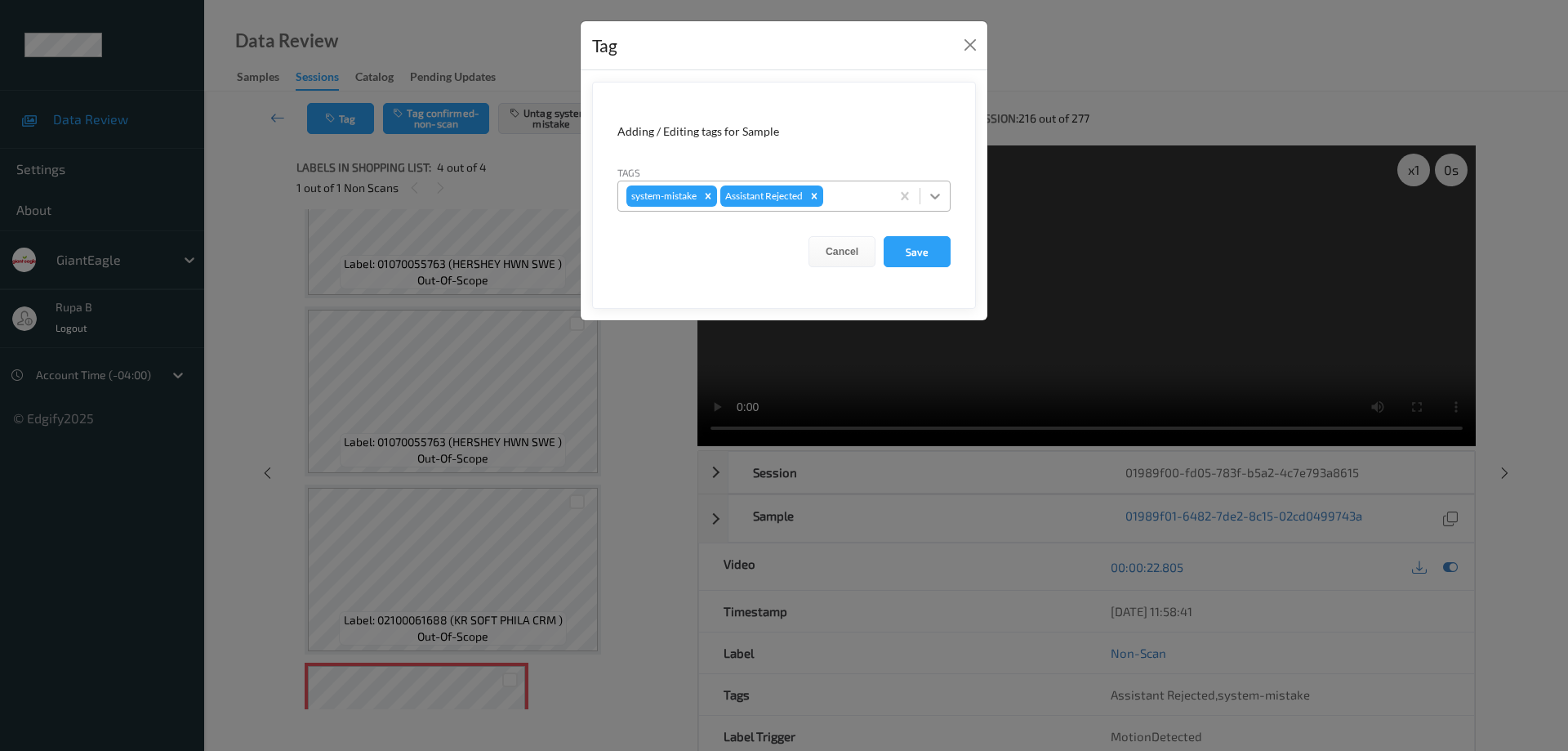
drag, startPoint x: 937, startPoint y: 193, endPoint x: 874, endPoint y: 216, distance: 67.1
click at [937, 194] on icon at bounding box center [935, 196] width 16 height 16
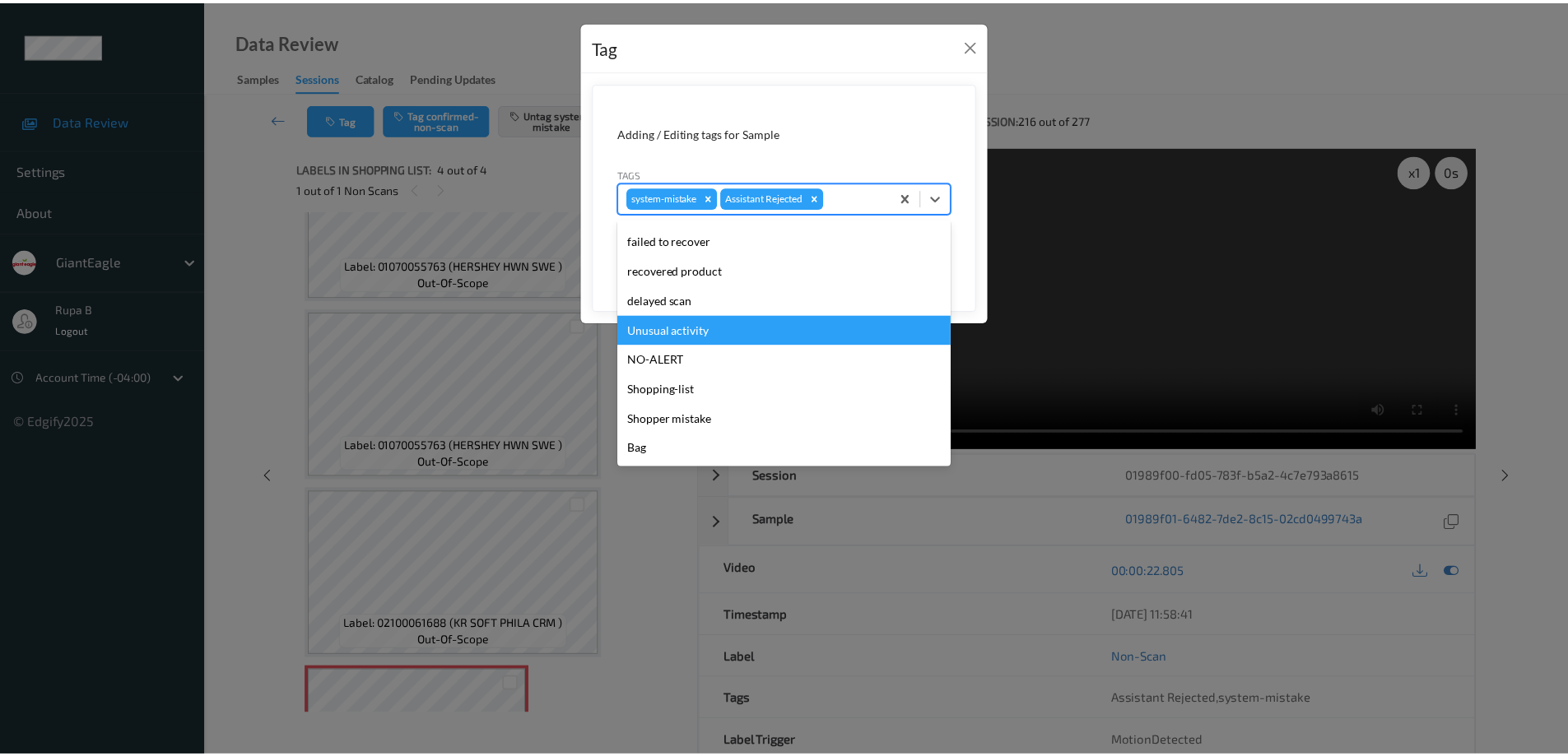
scroll to position [145, 0]
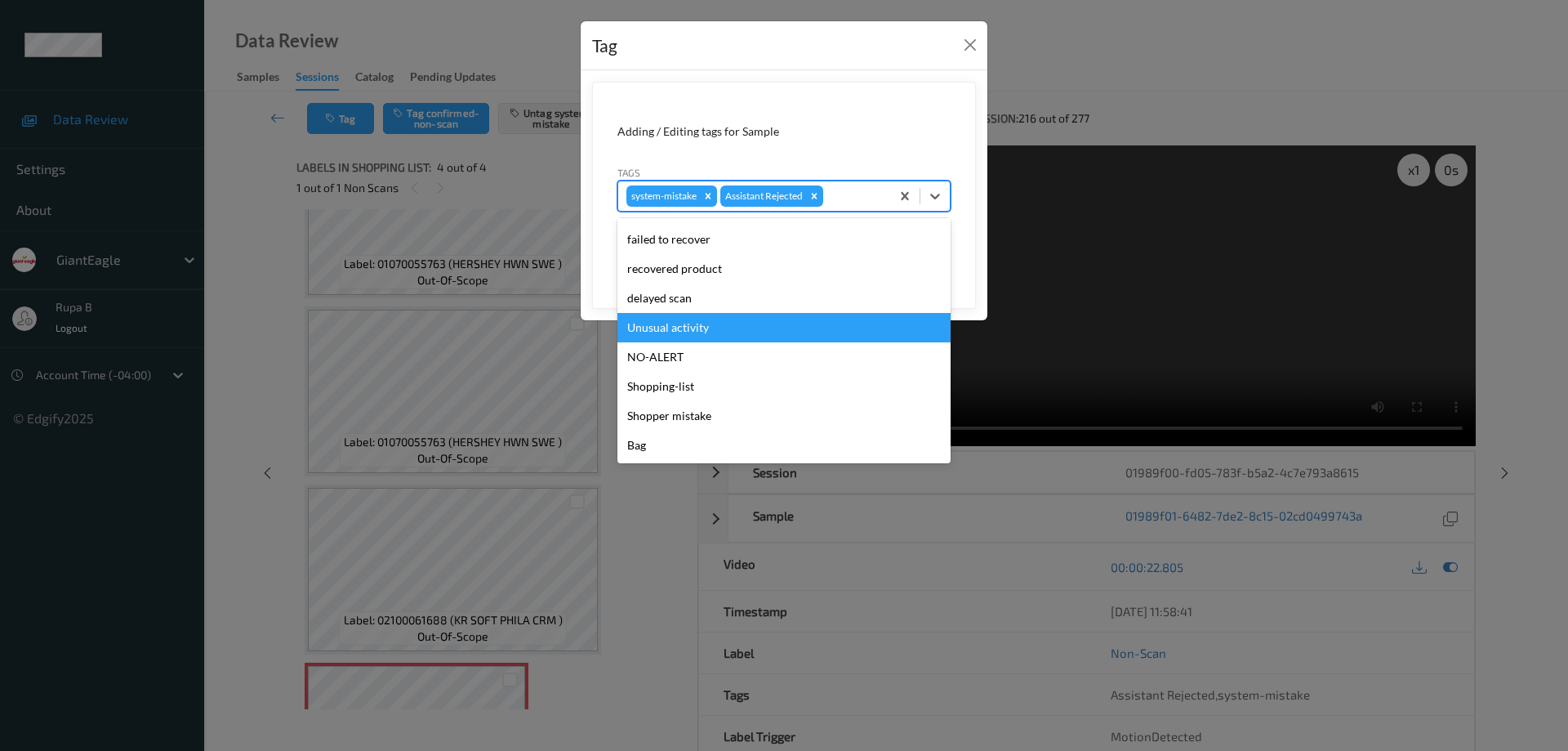
drag, startPoint x: 691, startPoint y: 333, endPoint x: 699, endPoint y: 332, distance: 8.1
click at [692, 333] on div "Unusual activity" at bounding box center [784, 328] width 333 height 30
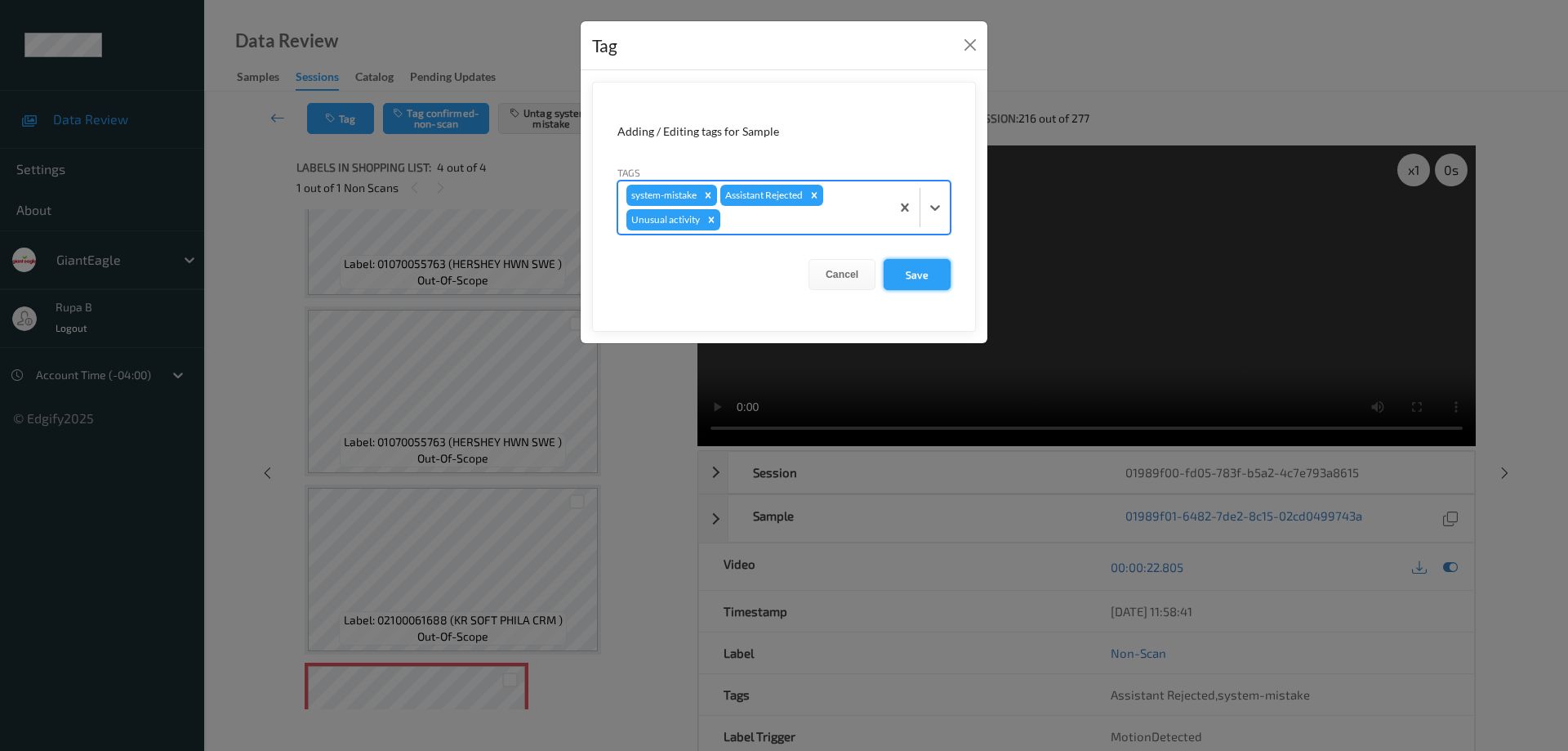
click at [923, 273] on button "Save" at bounding box center [917, 275] width 67 height 31
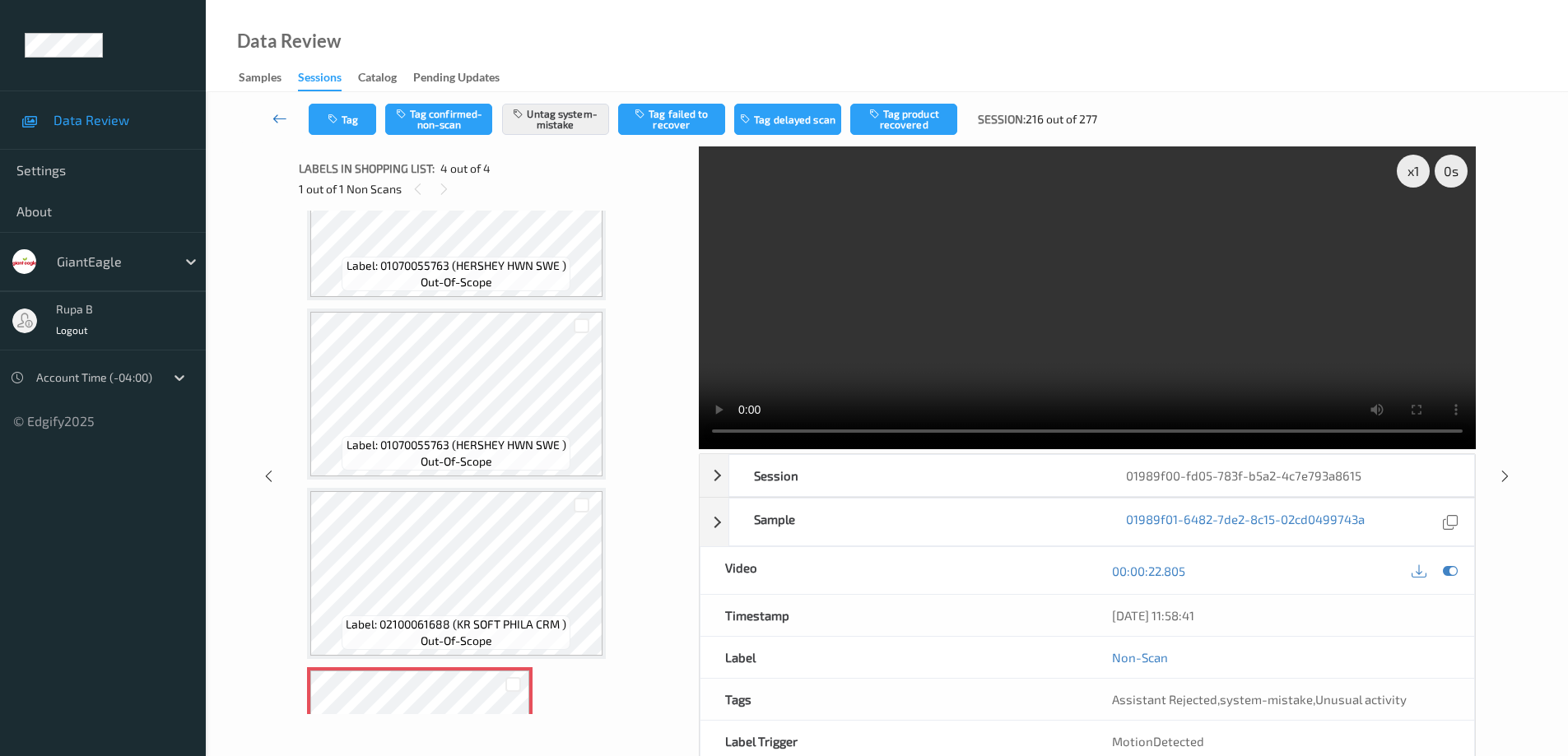
click at [275, 120] on icon at bounding box center [279, 119] width 15 height 16
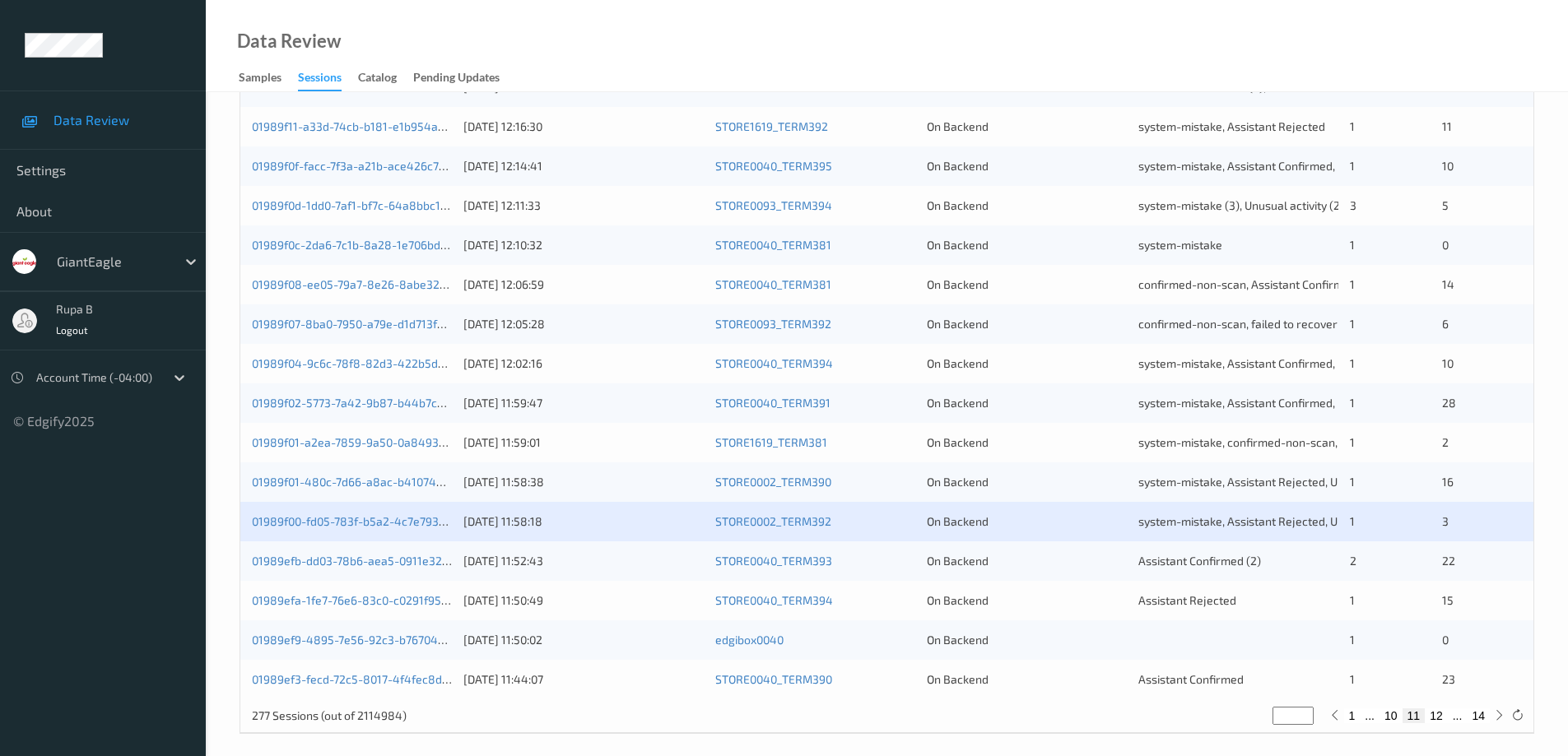
scroll to position [482, 0]
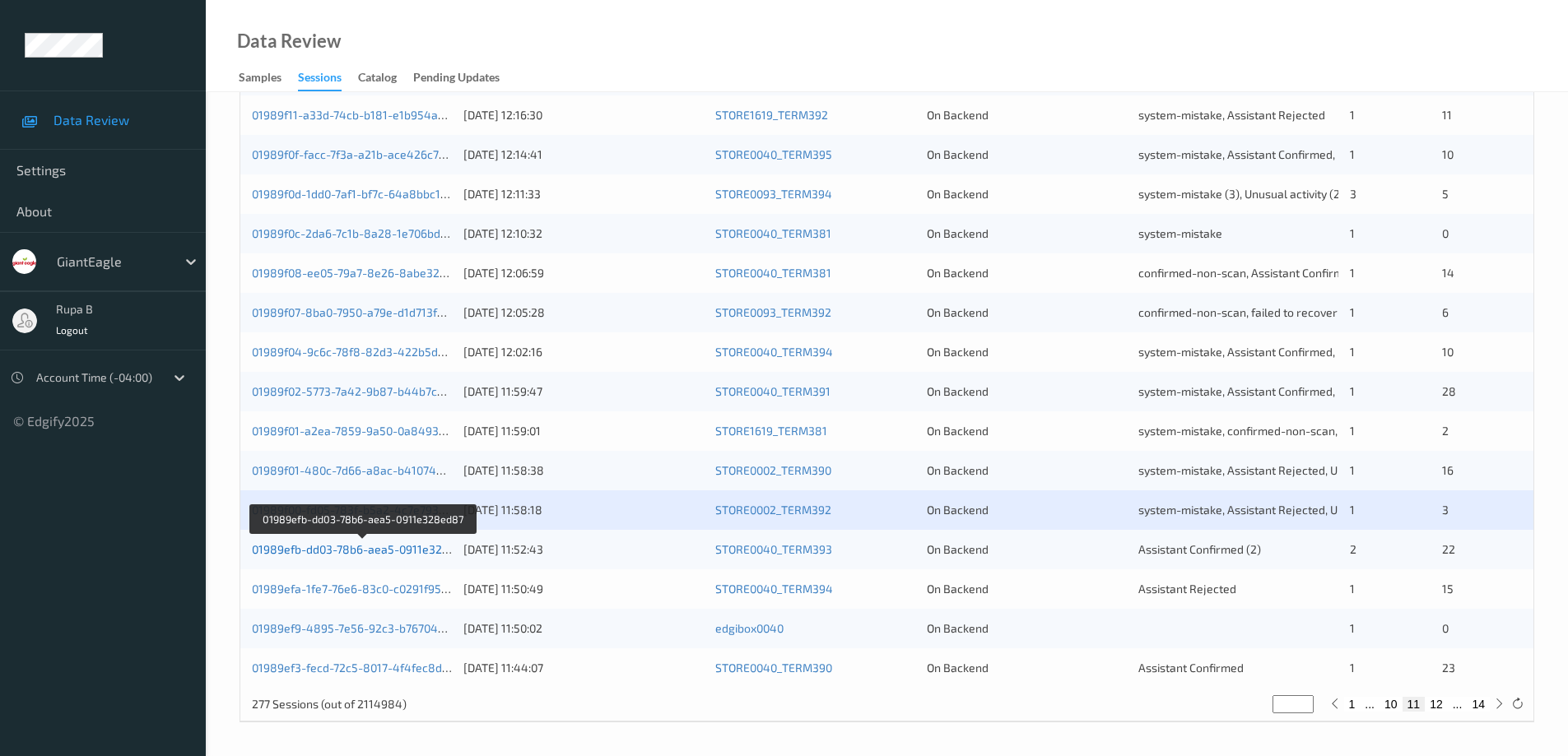
click at [373, 553] on link "01989efb-dd03-78b6-aea5-0911e328ed87" at bounding box center [364, 548] width 224 height 14
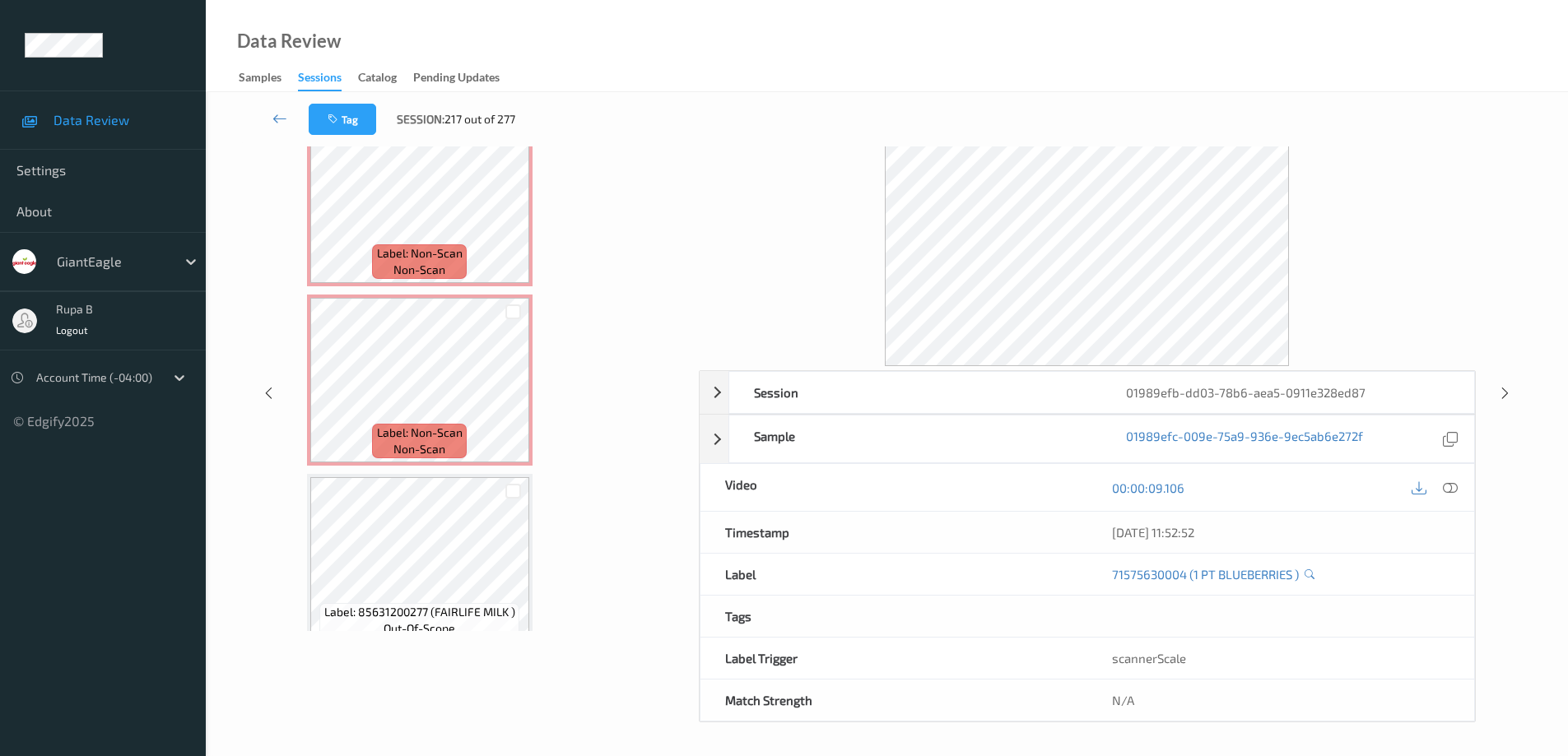
scroll to position [2239, 0]
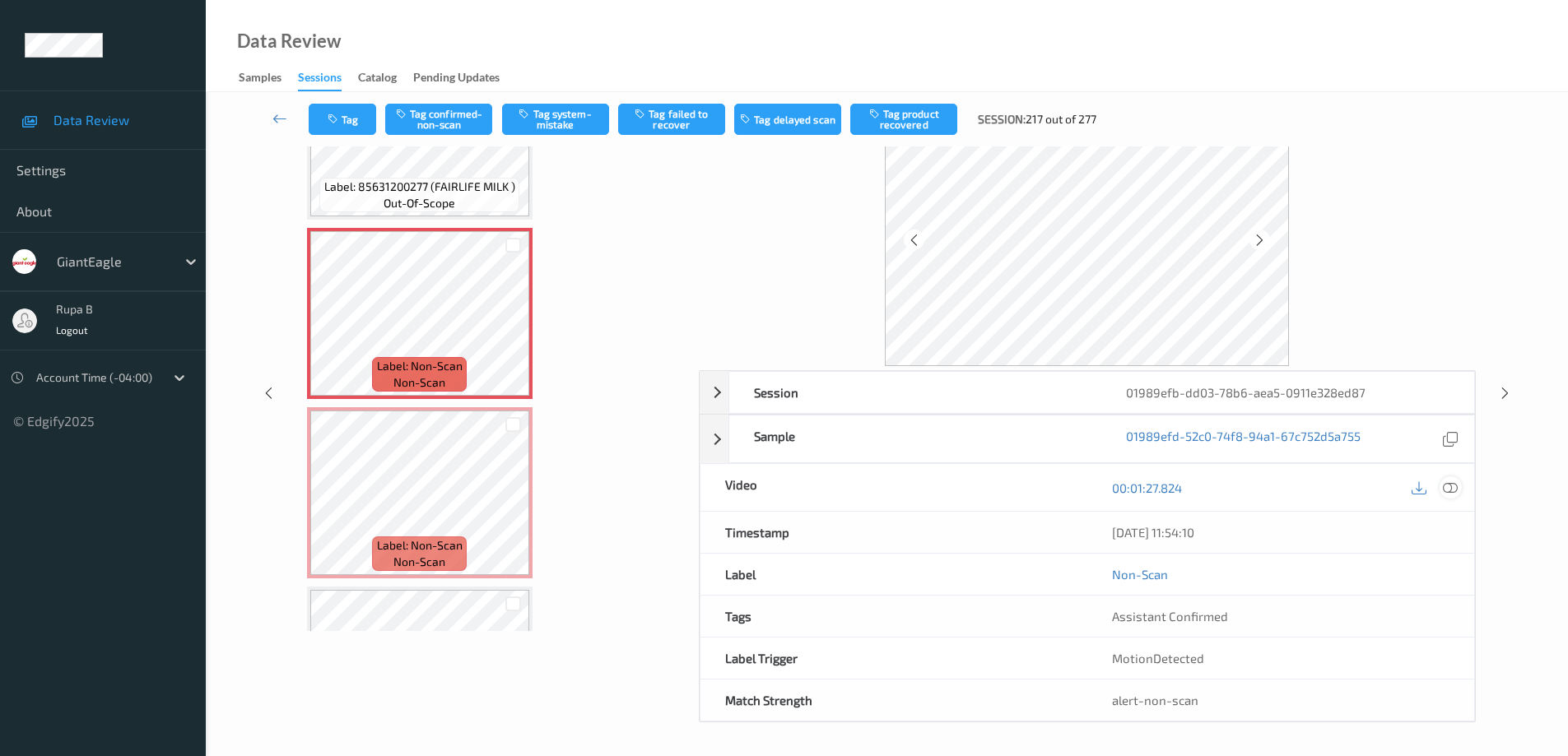
click at [1451, 485] on icon at bounding box center [1450, 488] width 15 height 15
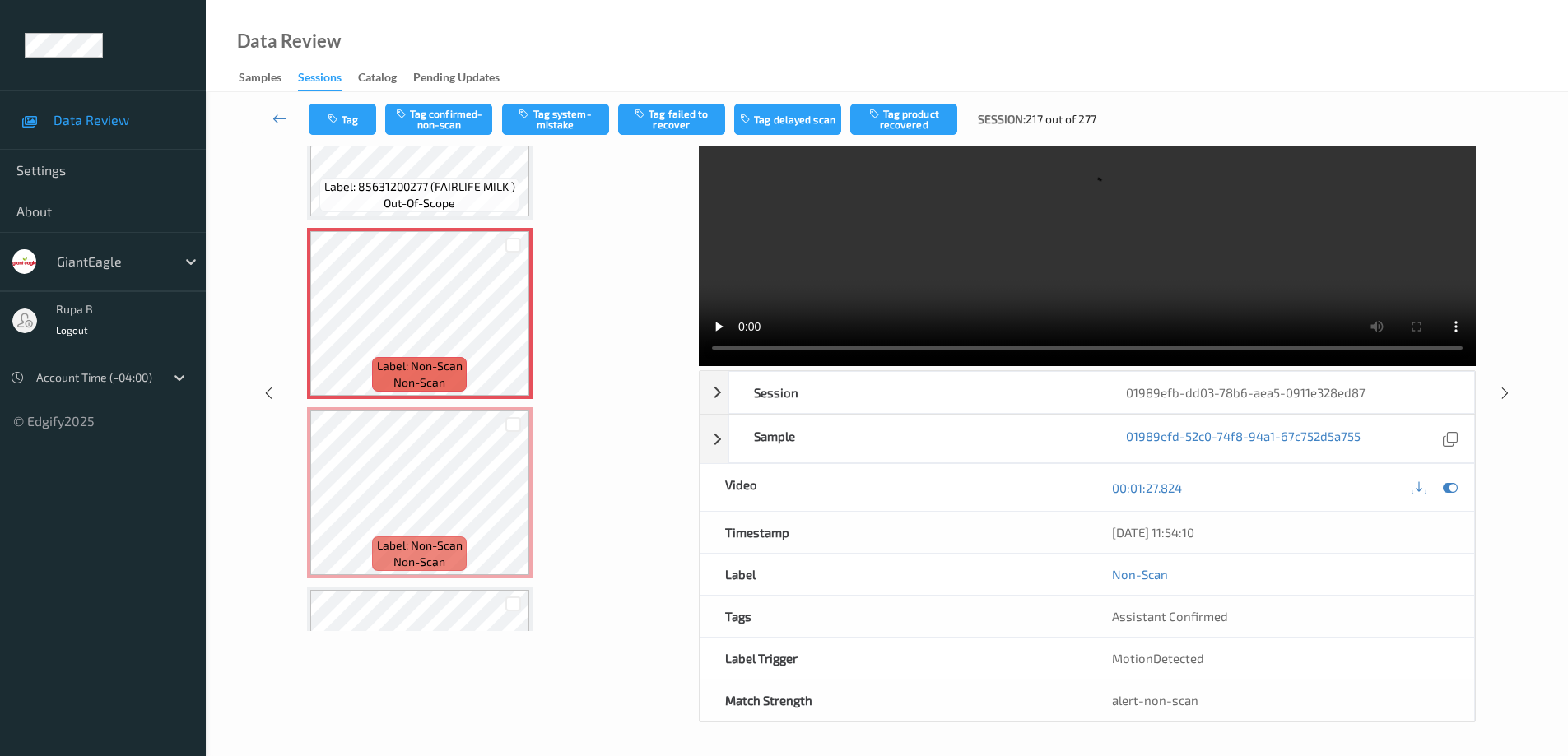
scroll to position [0, 0]
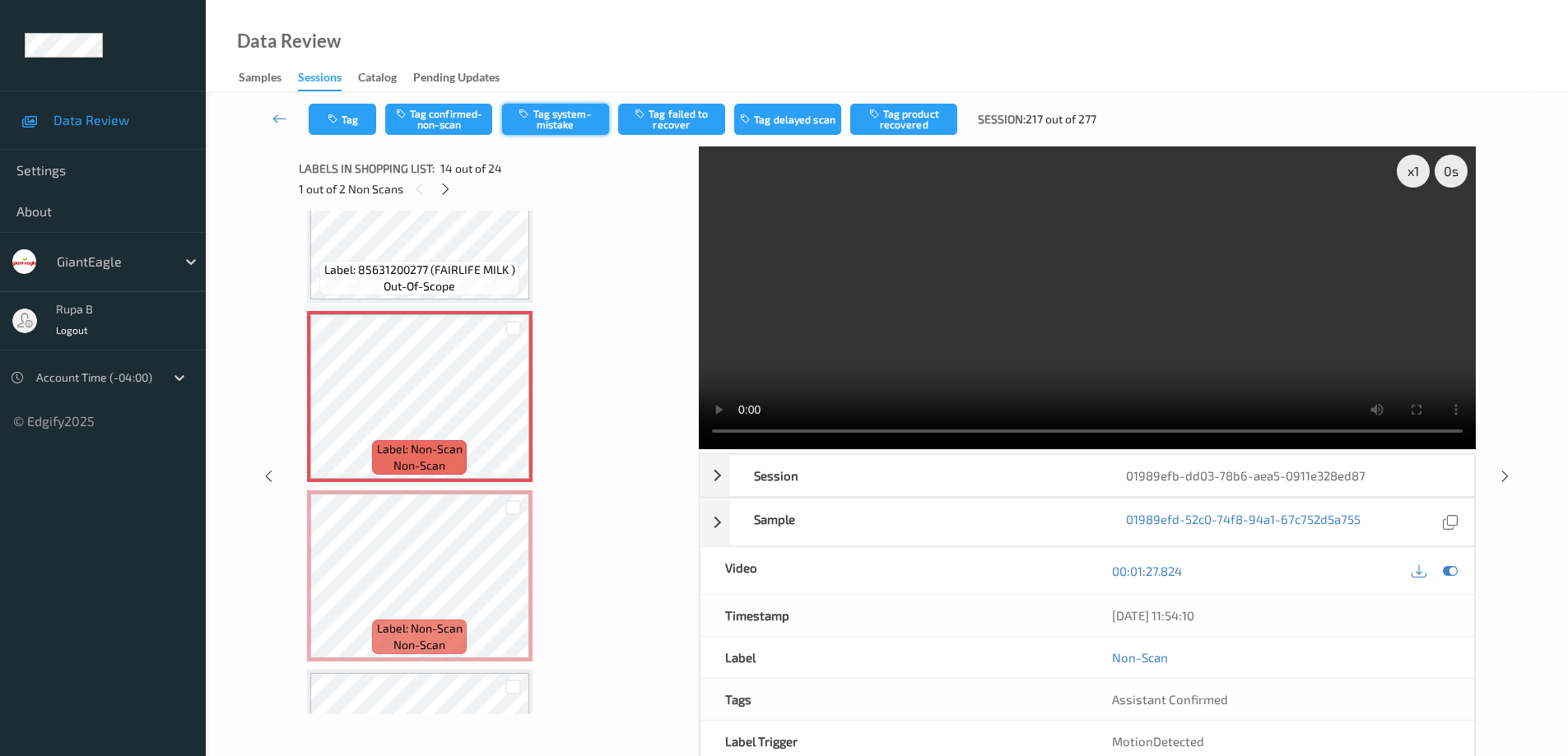
click at [560, 123] on button "Tag system-mistake" at bounding box center [556, 119] width 107 height 31
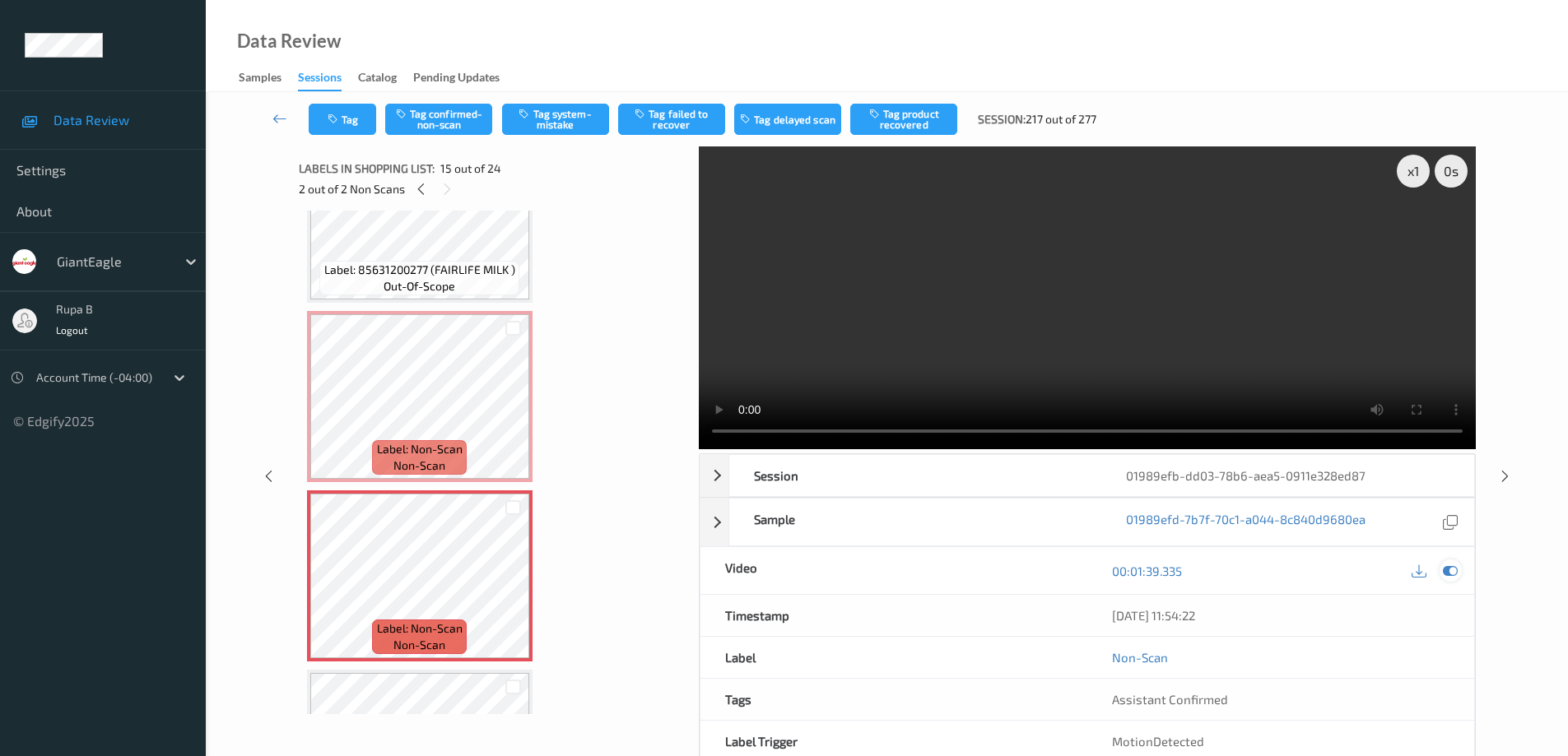
click at [1451, 574] on icon at bounding box center [1450, 571] width 15 height 15
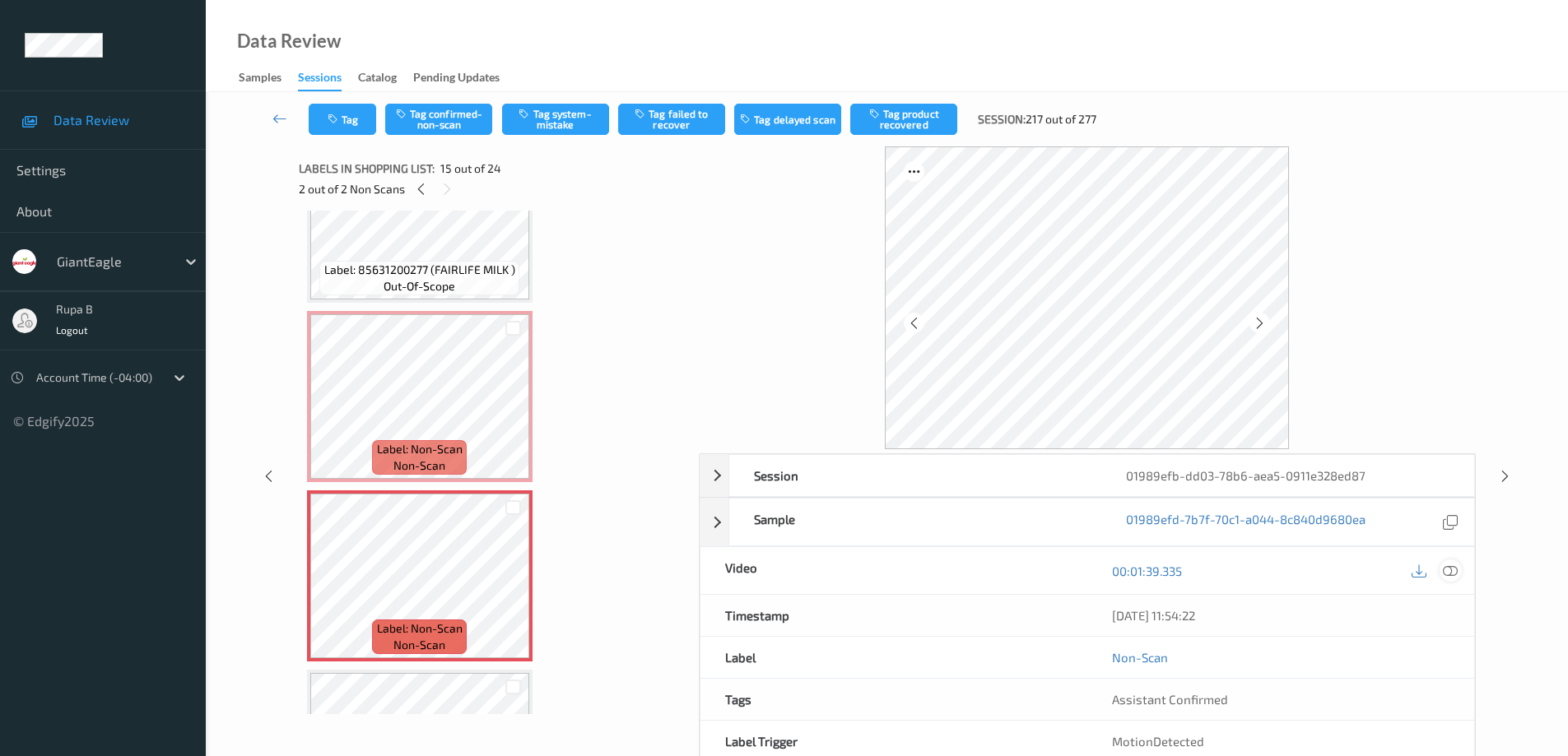
click at [1451, 570] on icon at bounding box center [1450, 571] width 15 height 15
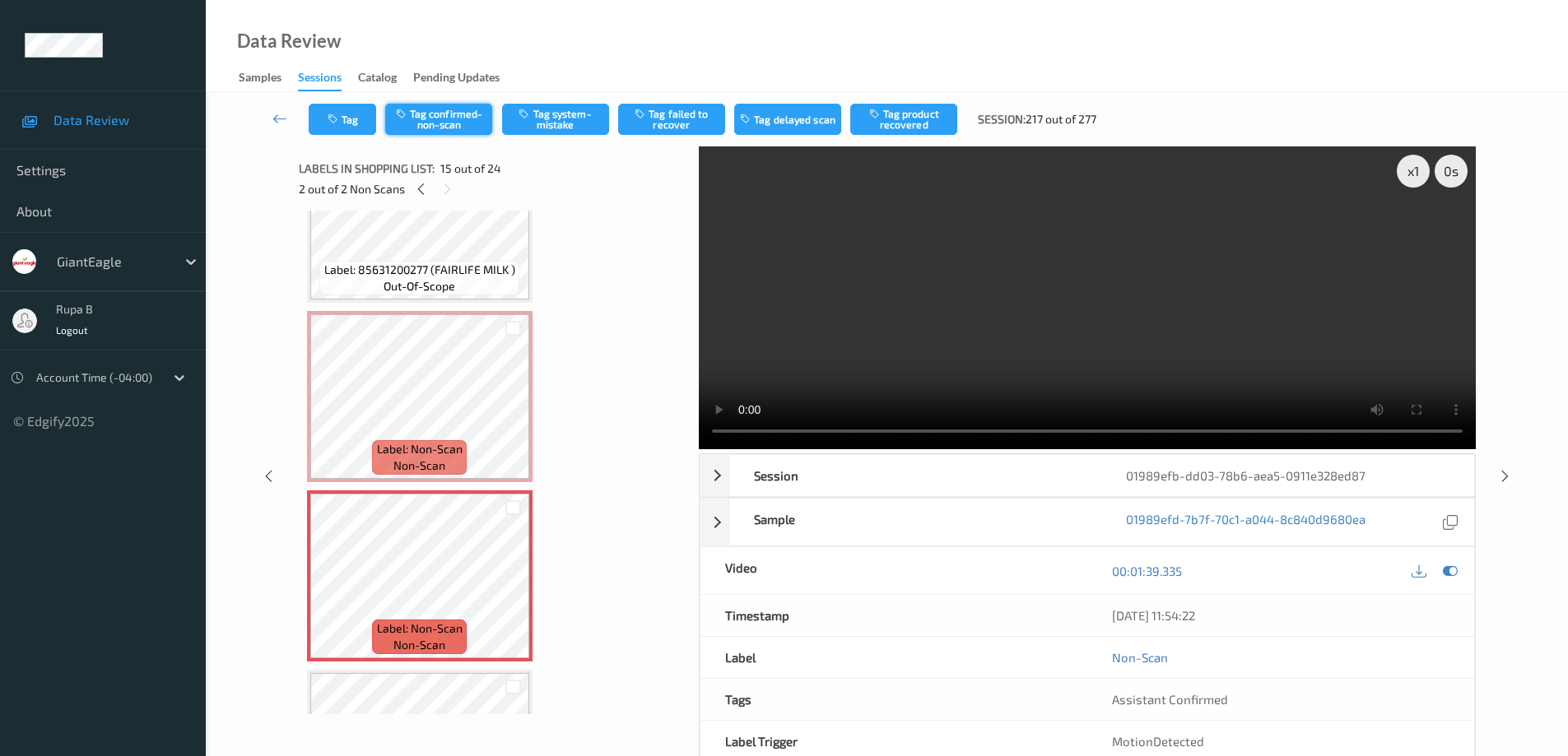
click at [458, 125] on button "Tag confirmed-non-scan" at bounding box center [439, 119] width 107 height 31
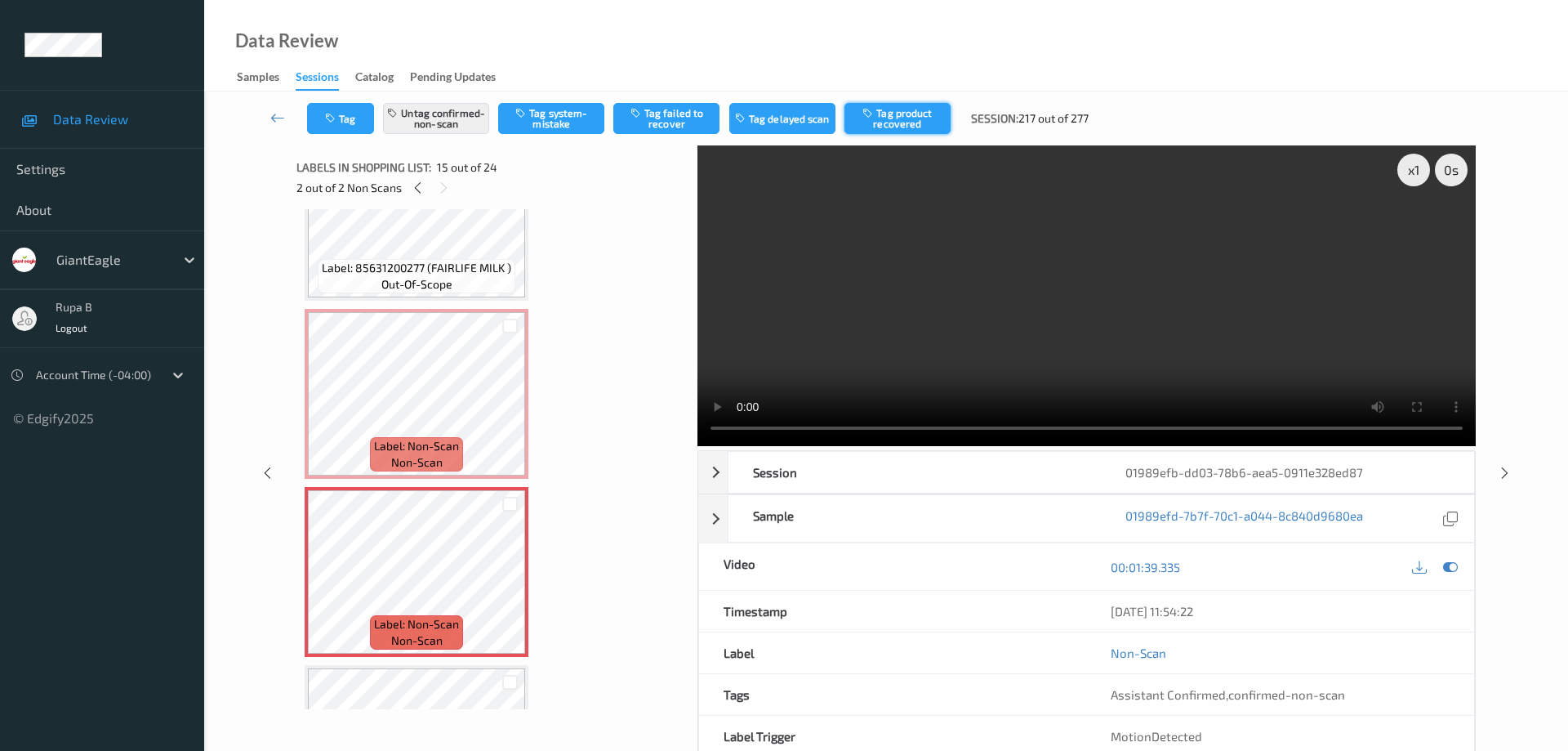
click at [900, 120] on button "Tag product recovered" at bounding box center [897, 118] width 106 height 31
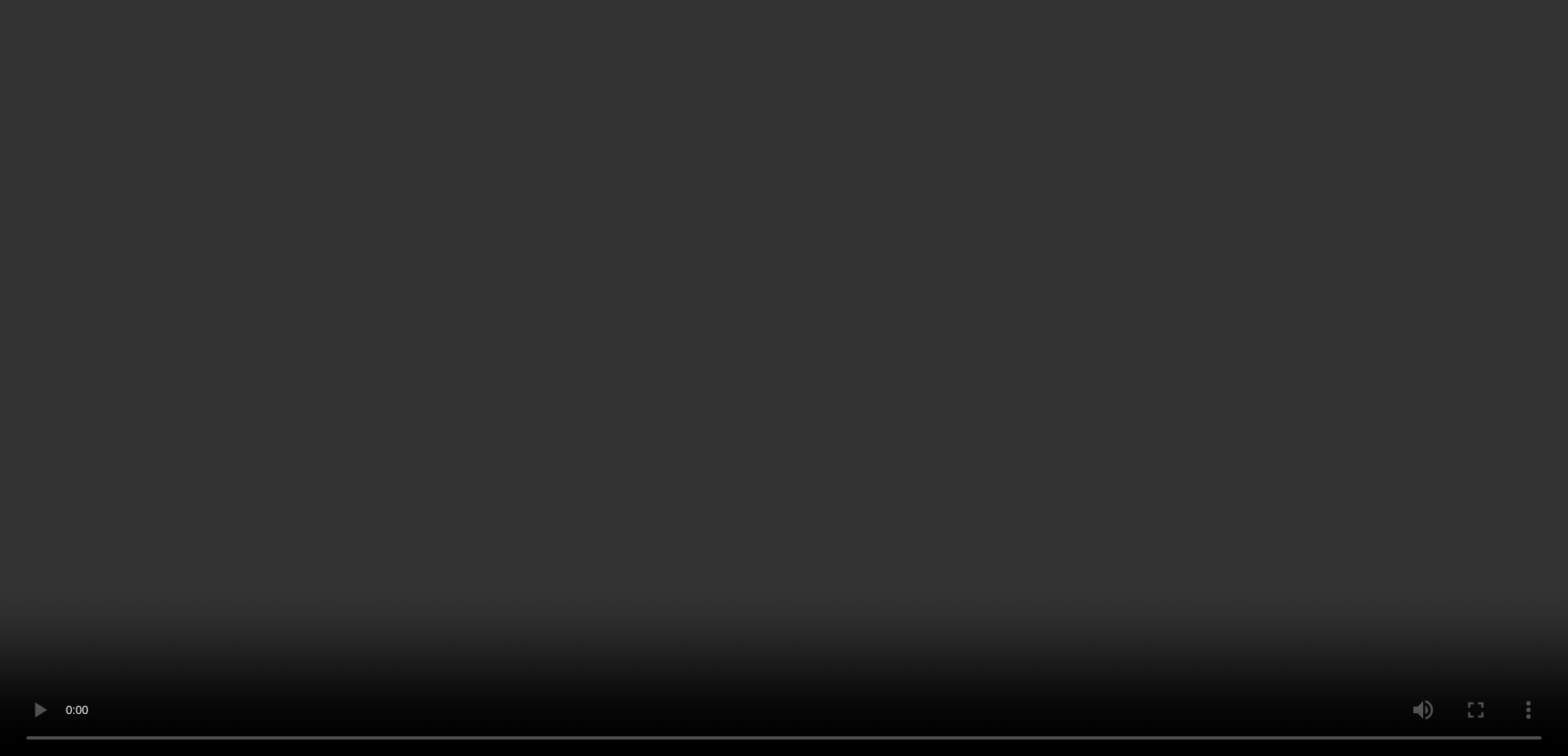
scroll to position [2486, 0]
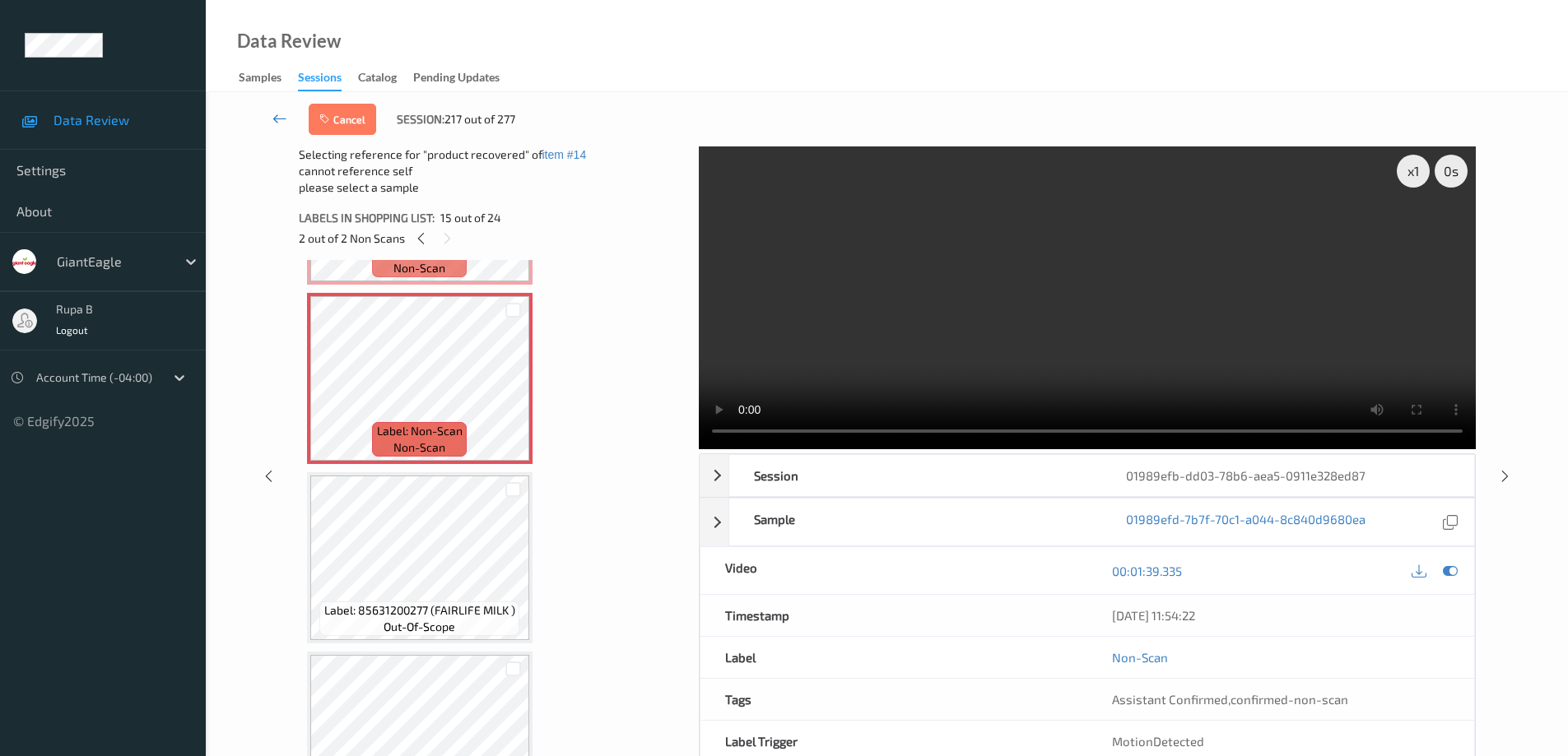
click at [278, 121] on icon at bounding box center [279, 119] width 15 height 16
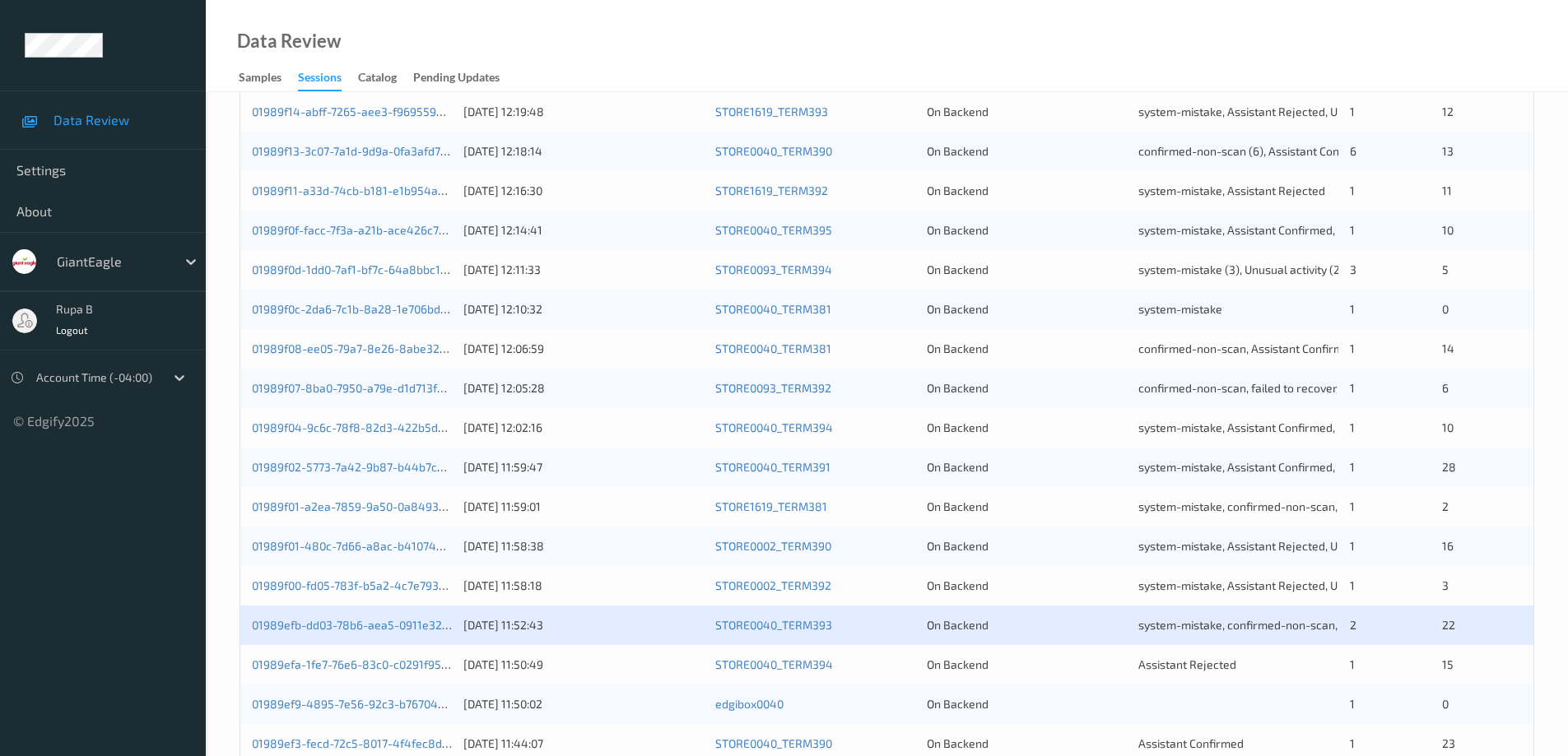
scroll to position [482, 0]
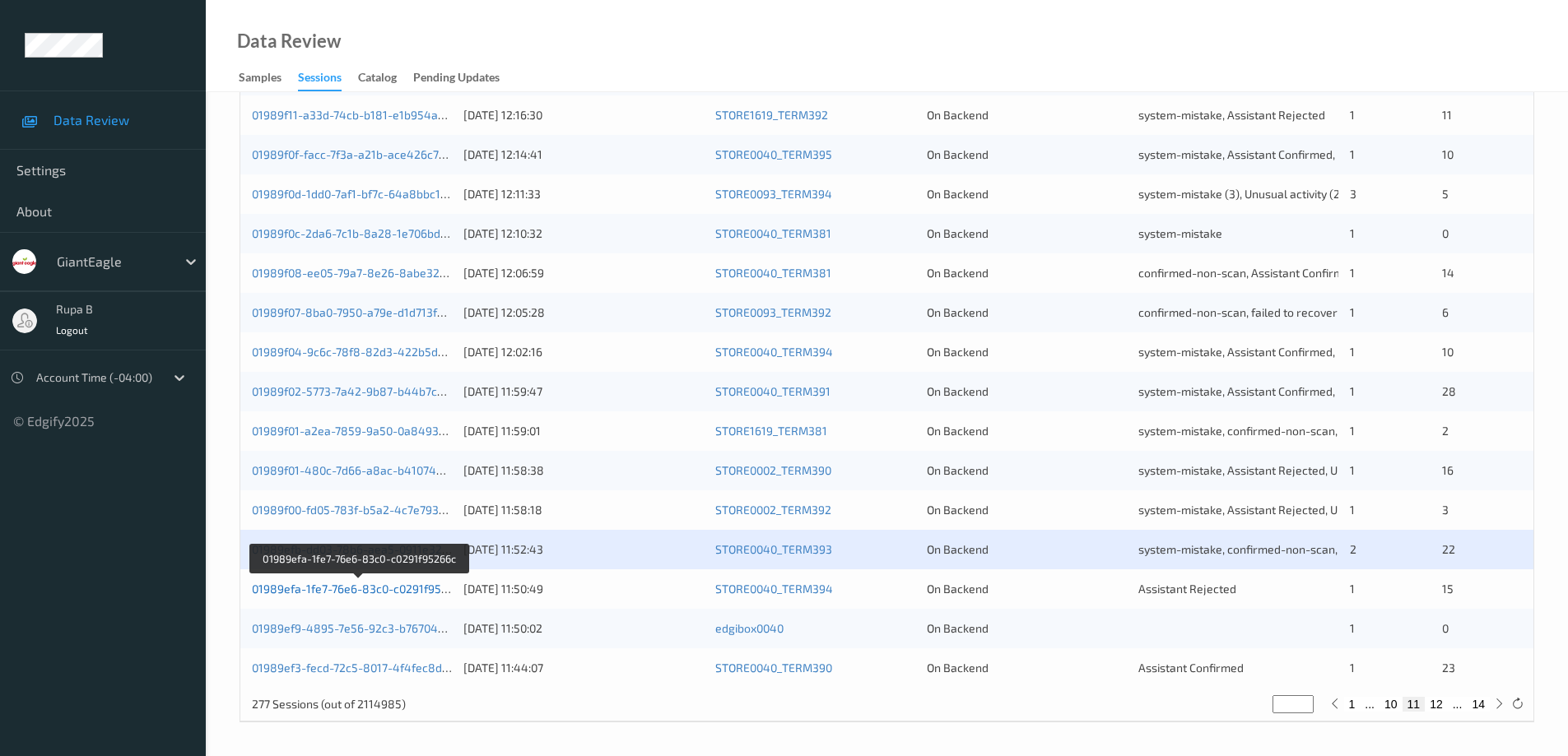
click at [351, 595] on link "01989efa-1fe7-76e6-83c0-c0291f95266c" at bounding box center [359, 588] width 215 height 14
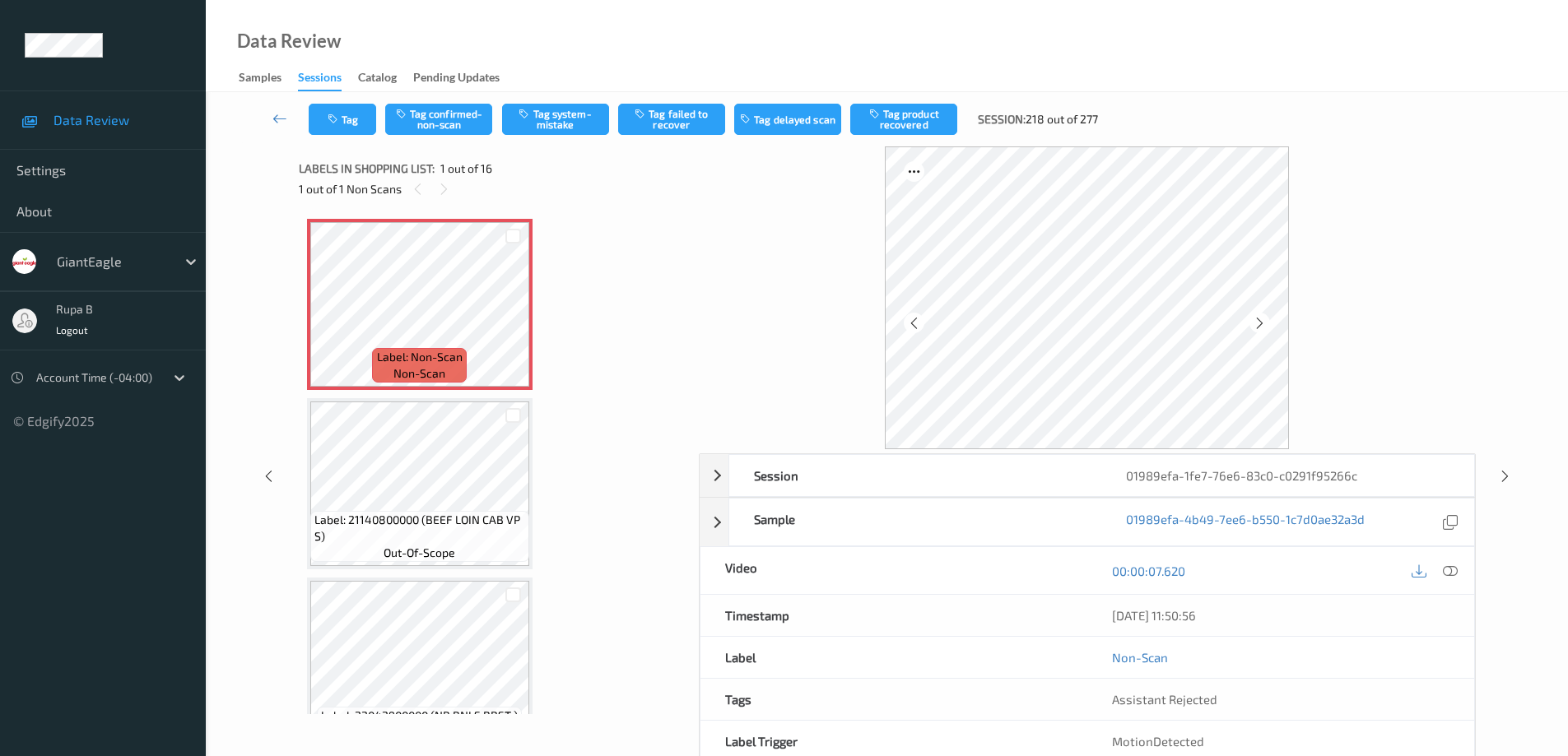
click at [1446, 575] on icon at bounding box center [1450, 571] width 15 height 15
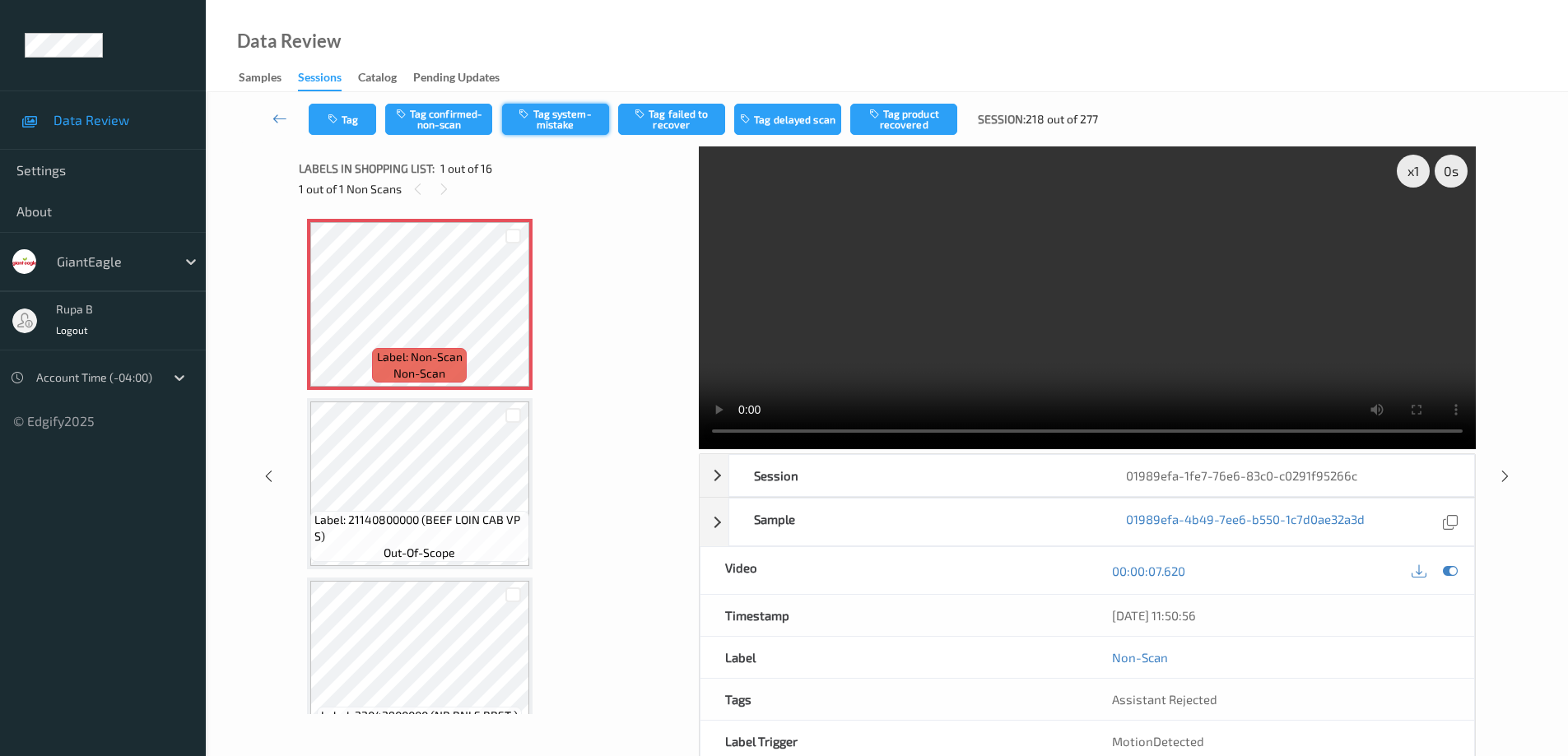
click at [551, 122] on button "Tag system-mistake" at bounding box center [556, 119] width 107 height 31
click at [358, 126] on button "Tag" at bounding box center [342, 119] width 67 height 31
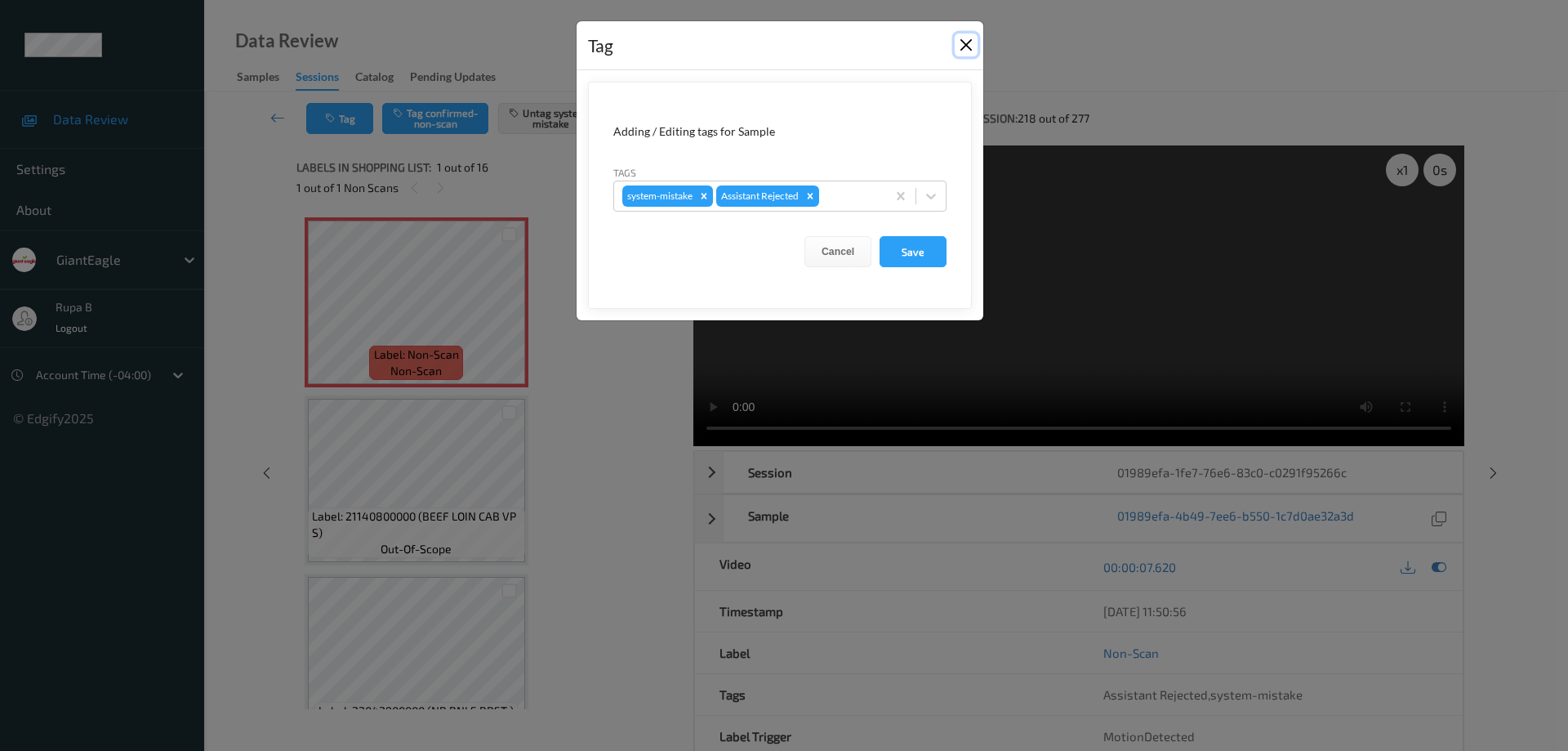
click at [966, 41] on button "Close" at bounding box center [966, 44] width 23 height 23
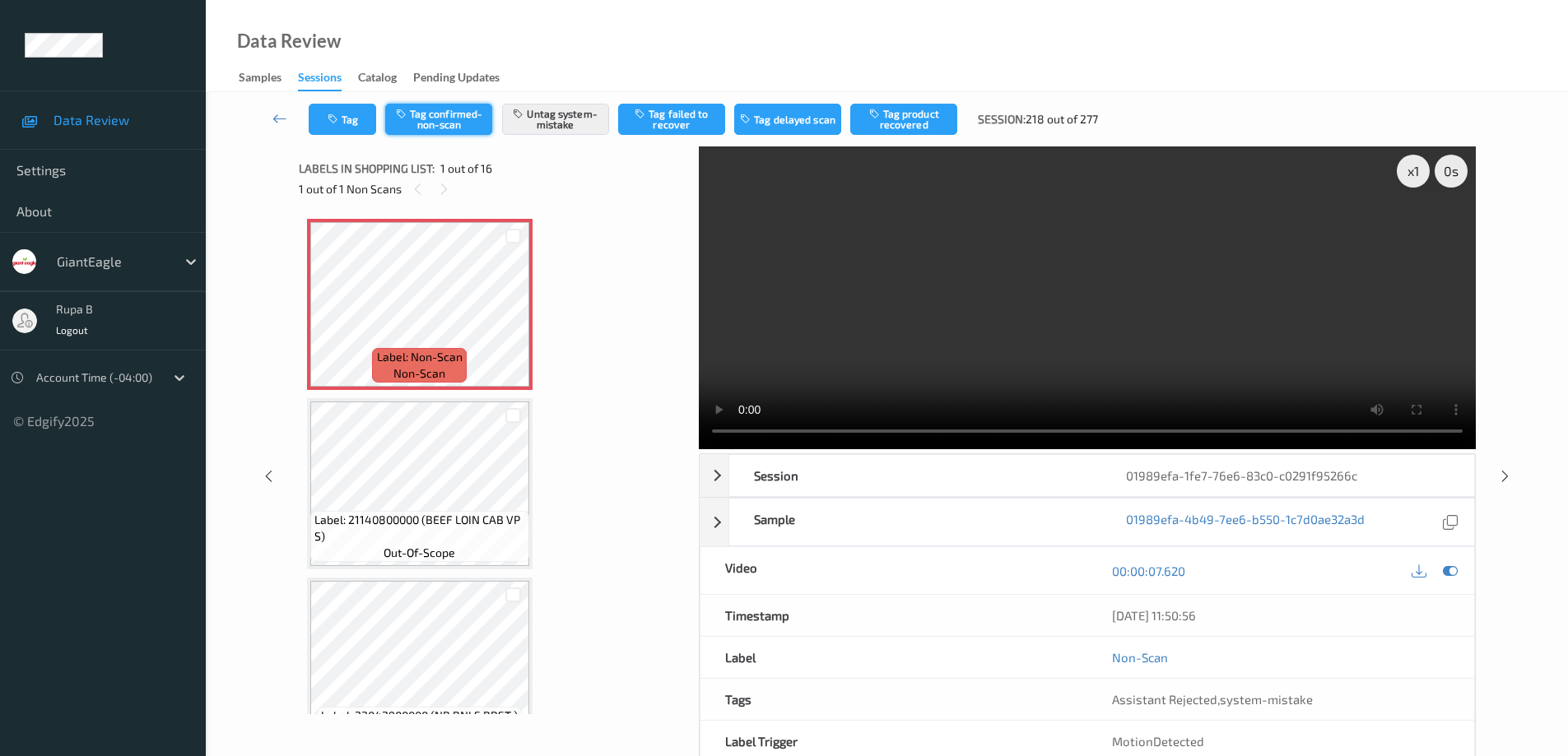
click at [464, 124] on button "Tag confirmed-non-scan" at bounding box center [439, 119] width 107 height 31
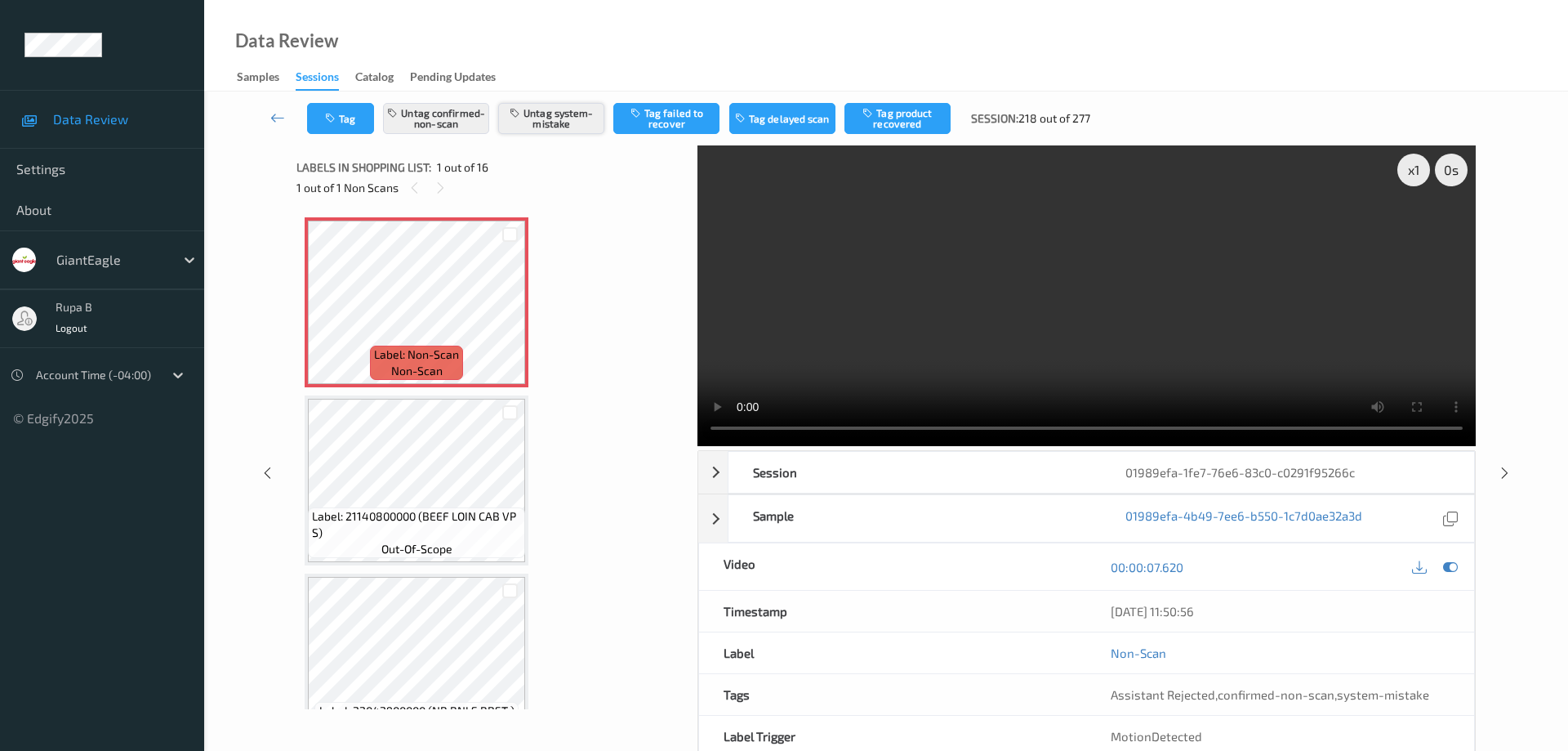
click at [533, 122] on button "Untag system-mistake" at bounding box center [552, 118] width 106 height 31
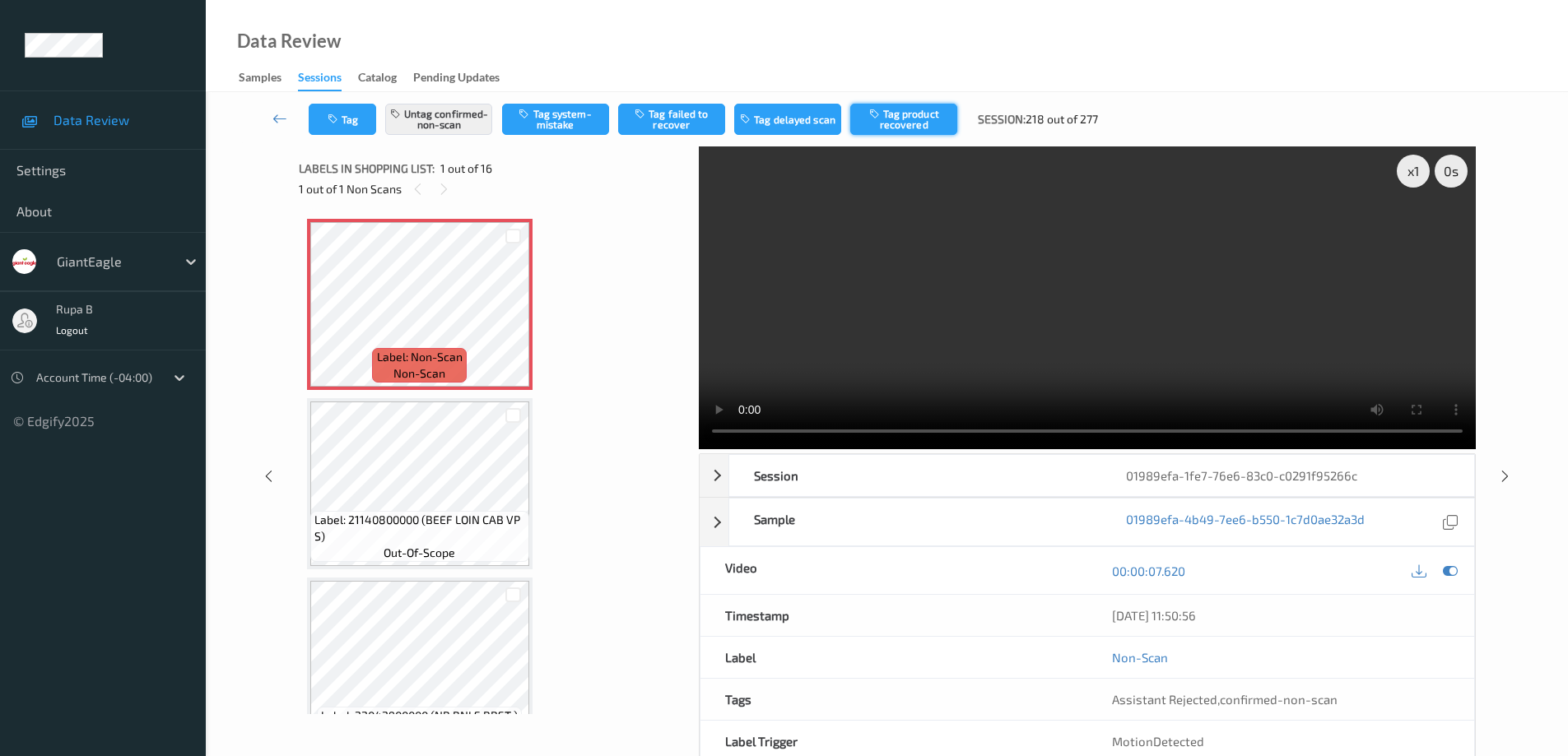
click at [920, 121] on button "Tag product recovered" at bounding box center [903, 119] width 107 height 31
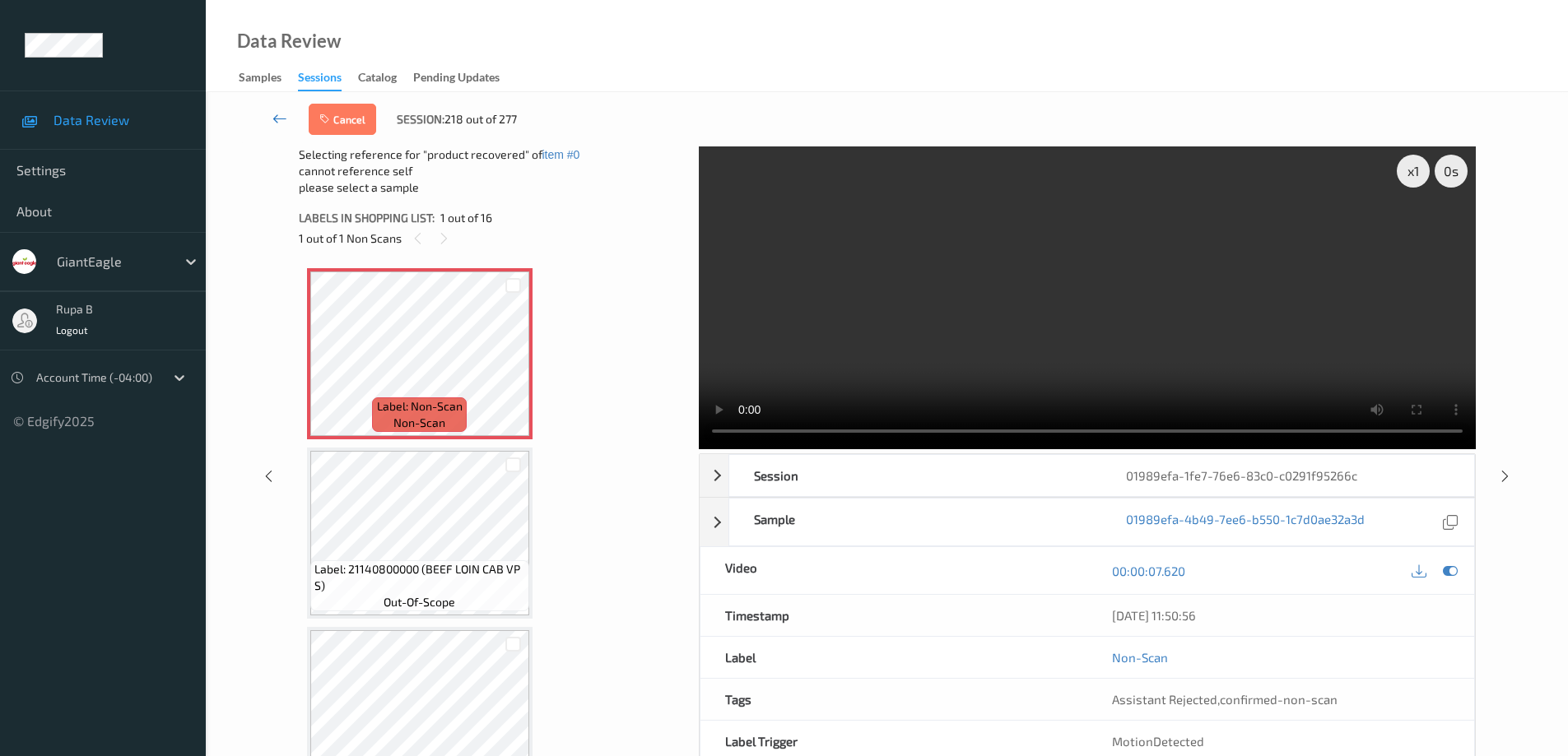
click at [281, 120] on icon at bounding box center [279, 119] width 15 height 16
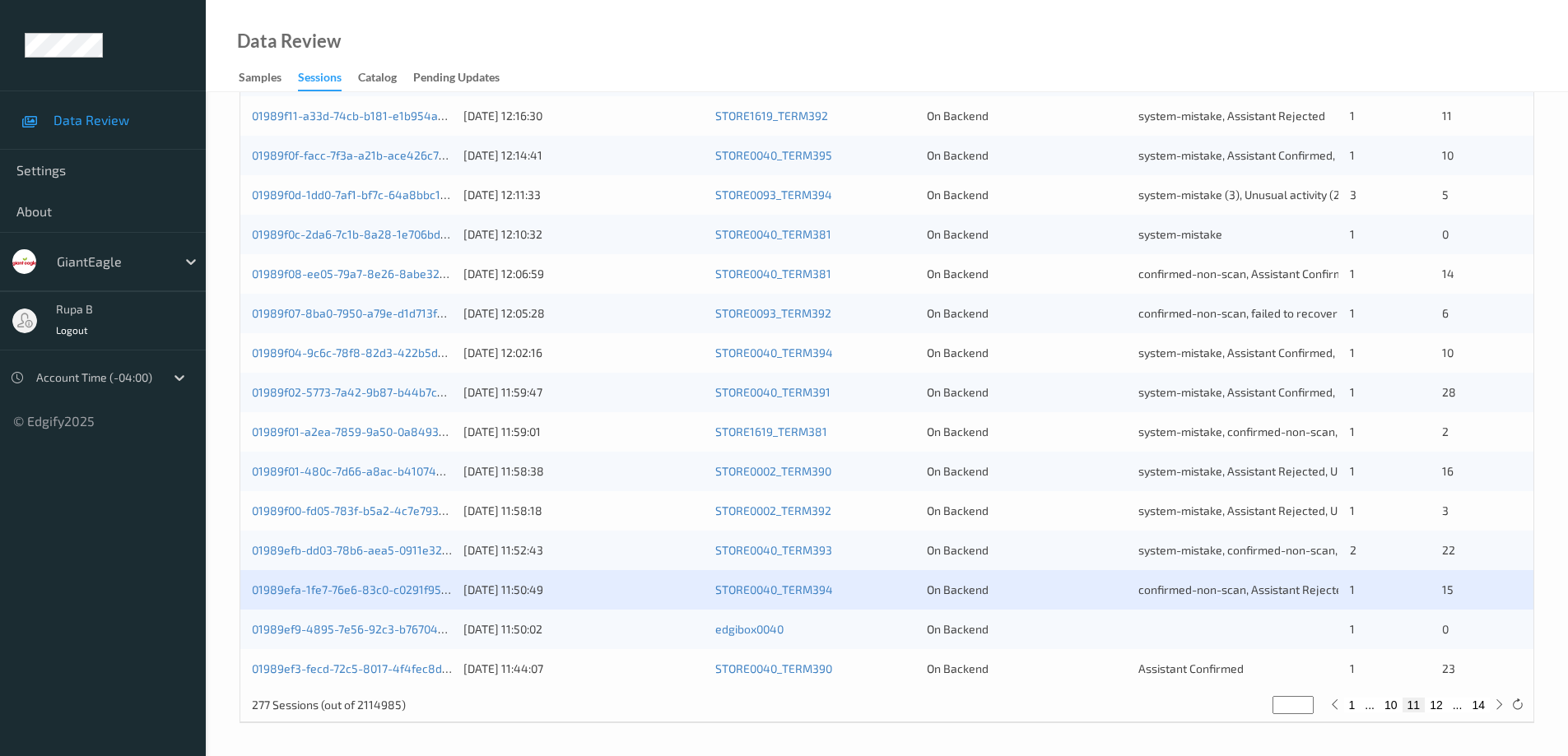
scroll to position [482, 0]
click at [375, 631] on link "01989ef9-4895-7e56-92c3-b767048200c6" at bounding box center [365, 627] width 226 height 14
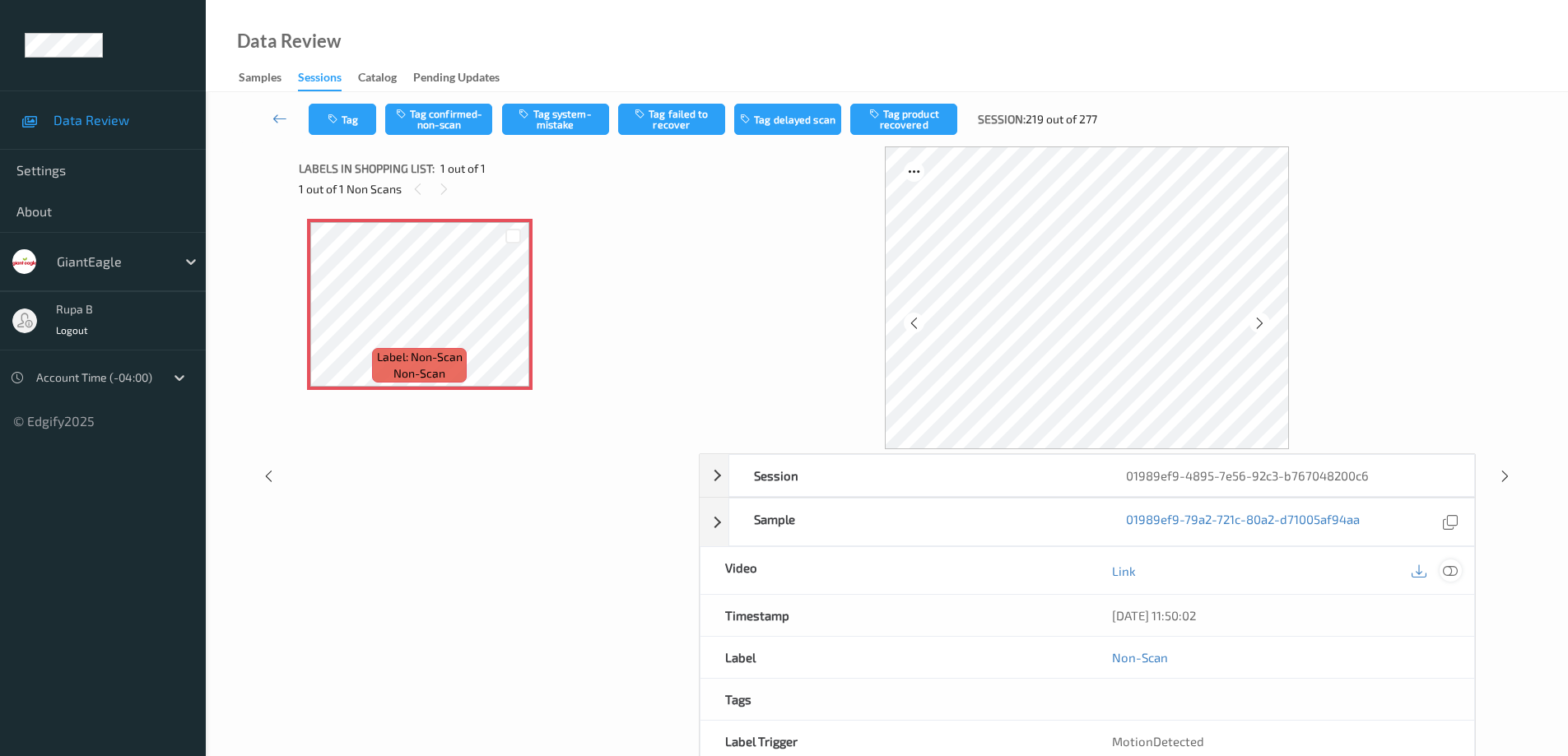
click at [1453, 567] on icon at bounding box center [1450, 571] width 15 height 15
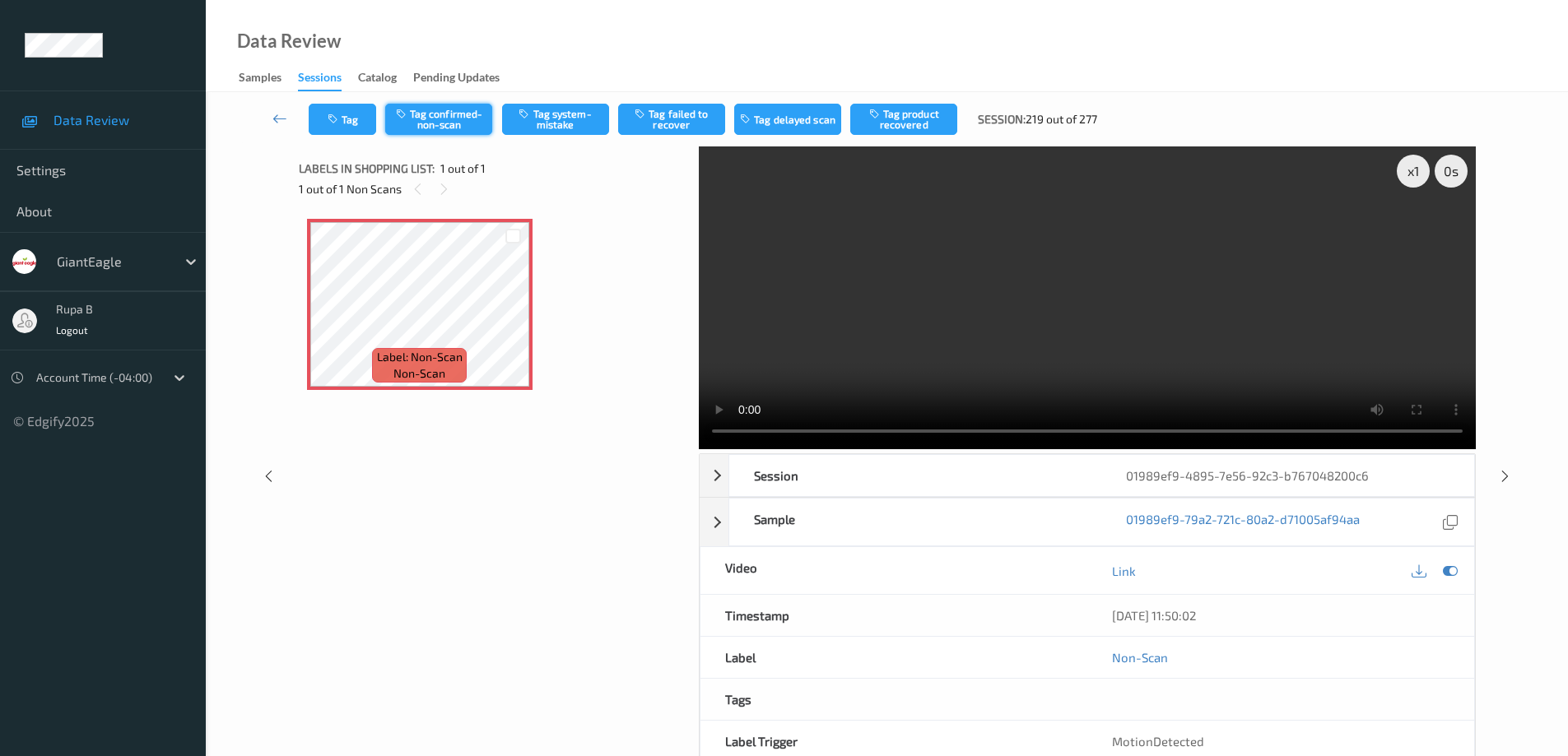
click at [441, 119] on button "Tag confirmed-non-scan" at bounding box center [439, 119] width 107 height 31
click at [446, 121] on button "Untag confirmed-non-scan" at bounding box center [439, 119] width 107 height 31
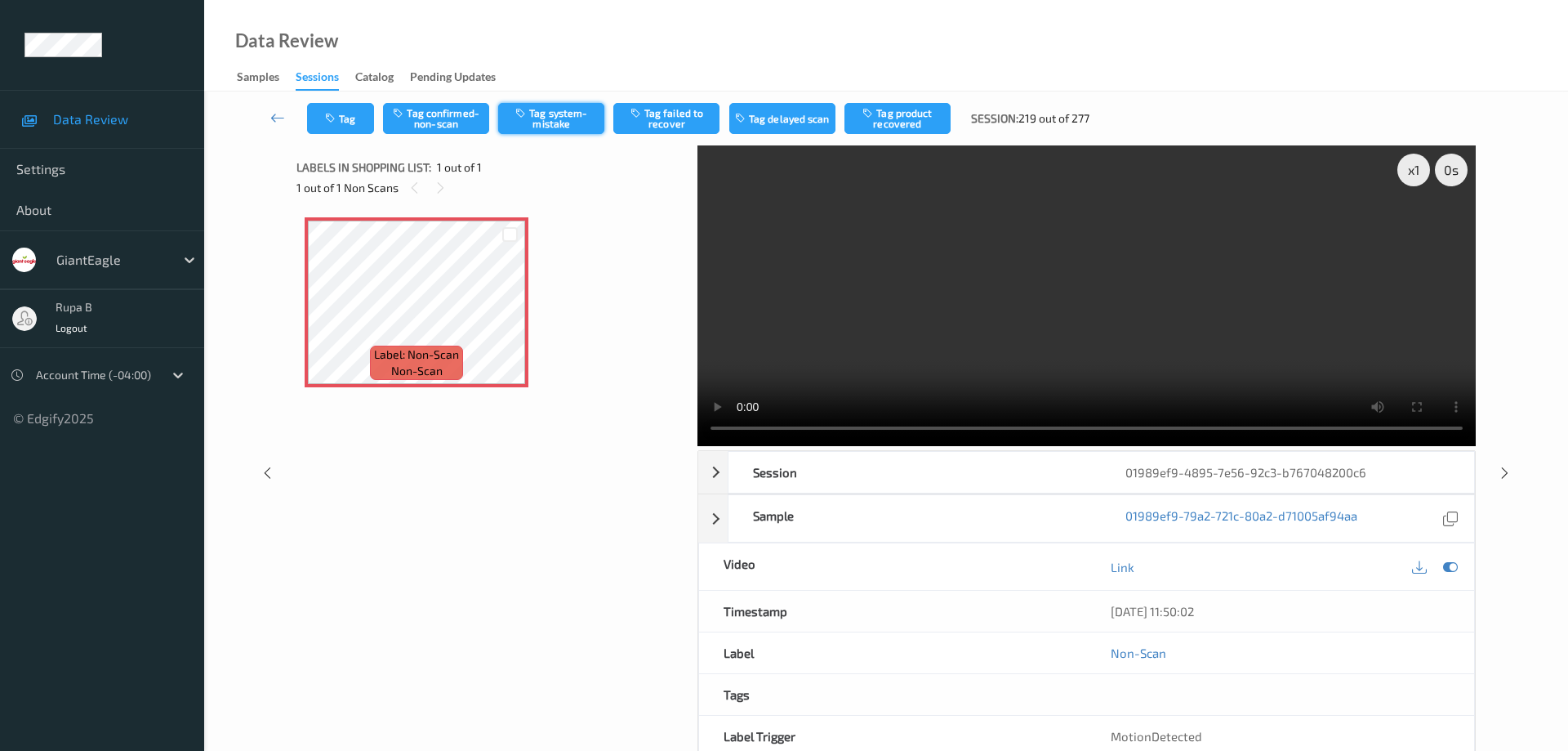
click at [567, 122] on button "Tag system-mistake" at bounding box center [552, 118] width 106 height 31
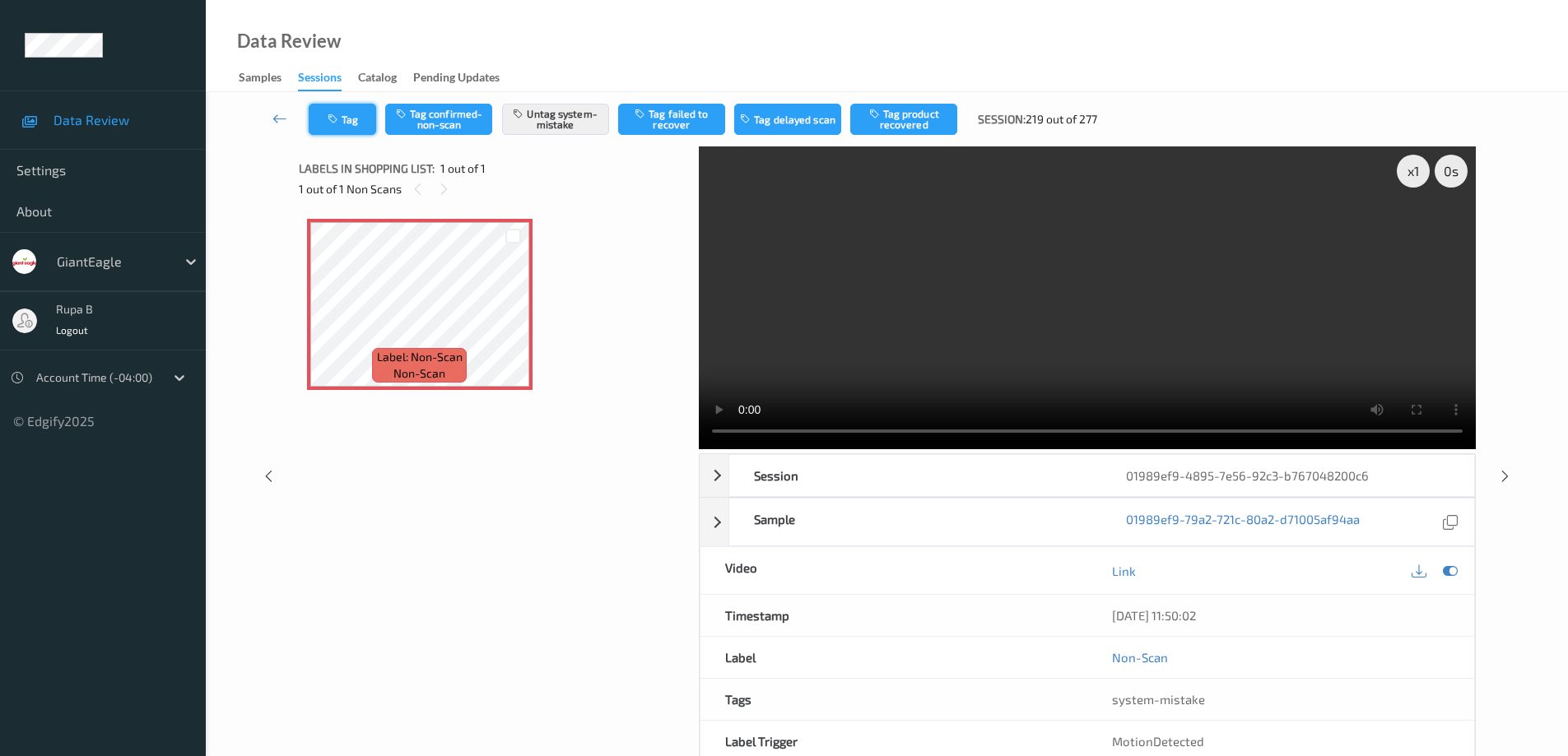
click at [345, 126] on button "Tag" at bounding box center [342, 119] width 67 height 31
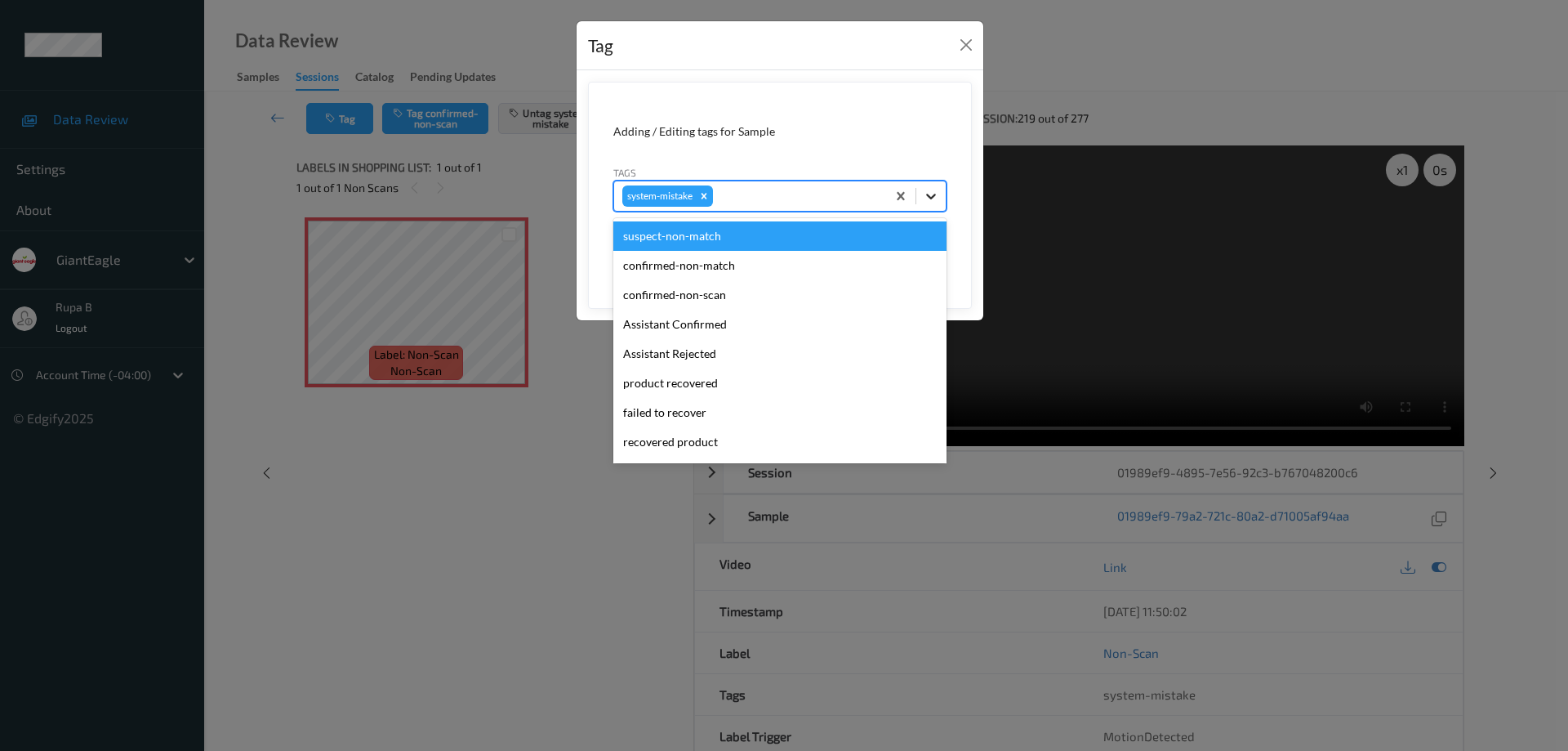
click at [932, 199] on icon at bounding box center [931, 196] width 10 height 5
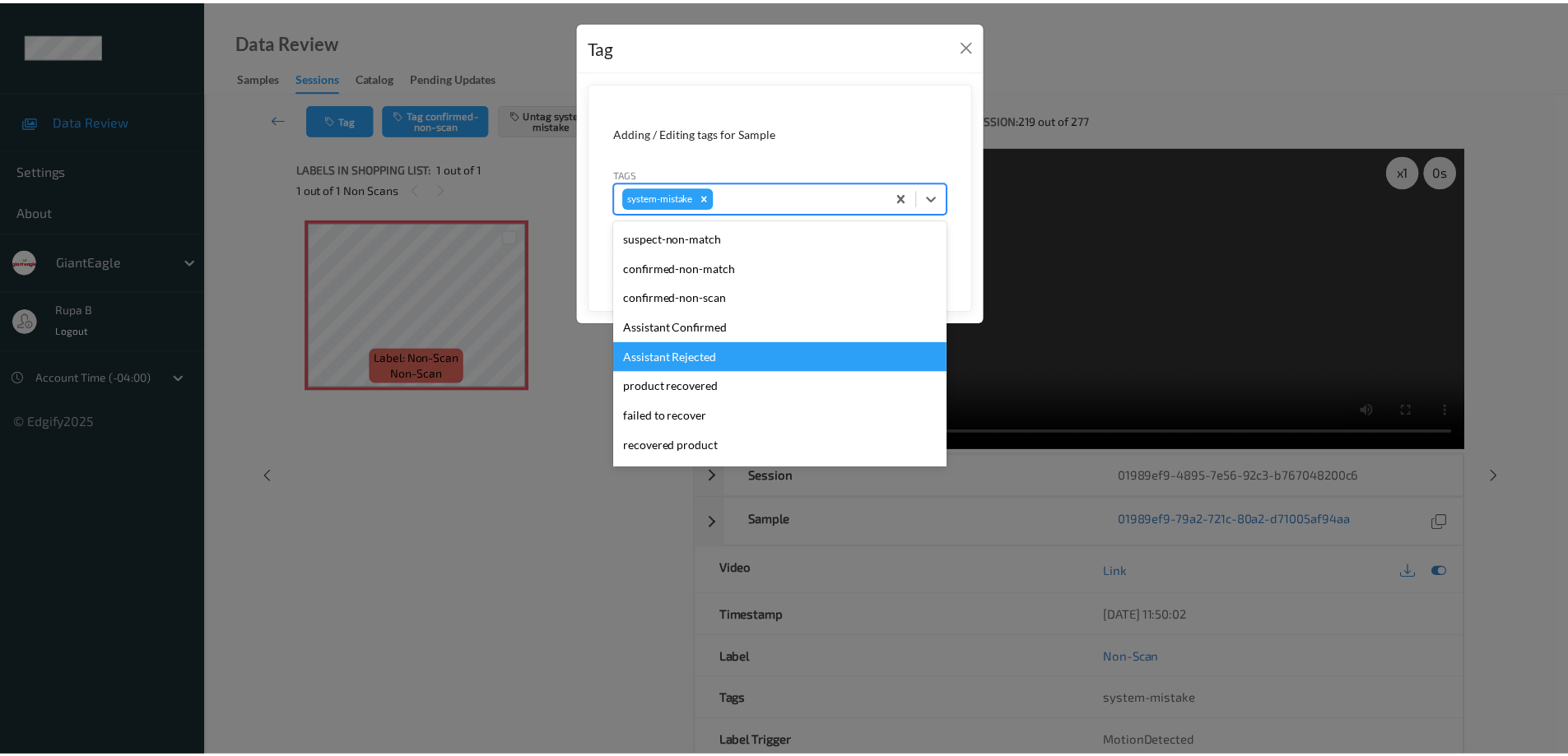
scroll to position [164, 0]
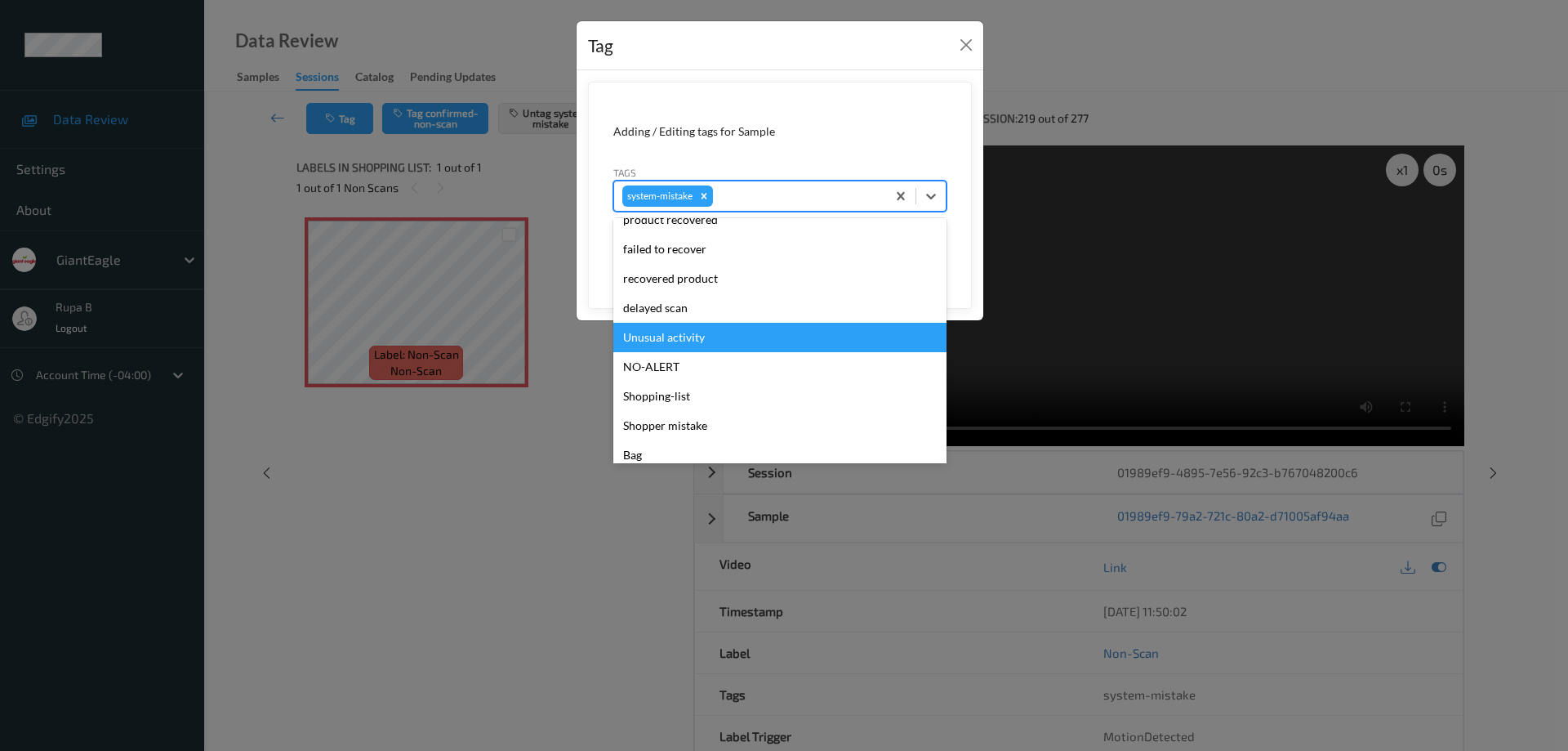
click at [701, 342] on div "Unusual activity" at bounding box center [780, 337] width 333 height 30
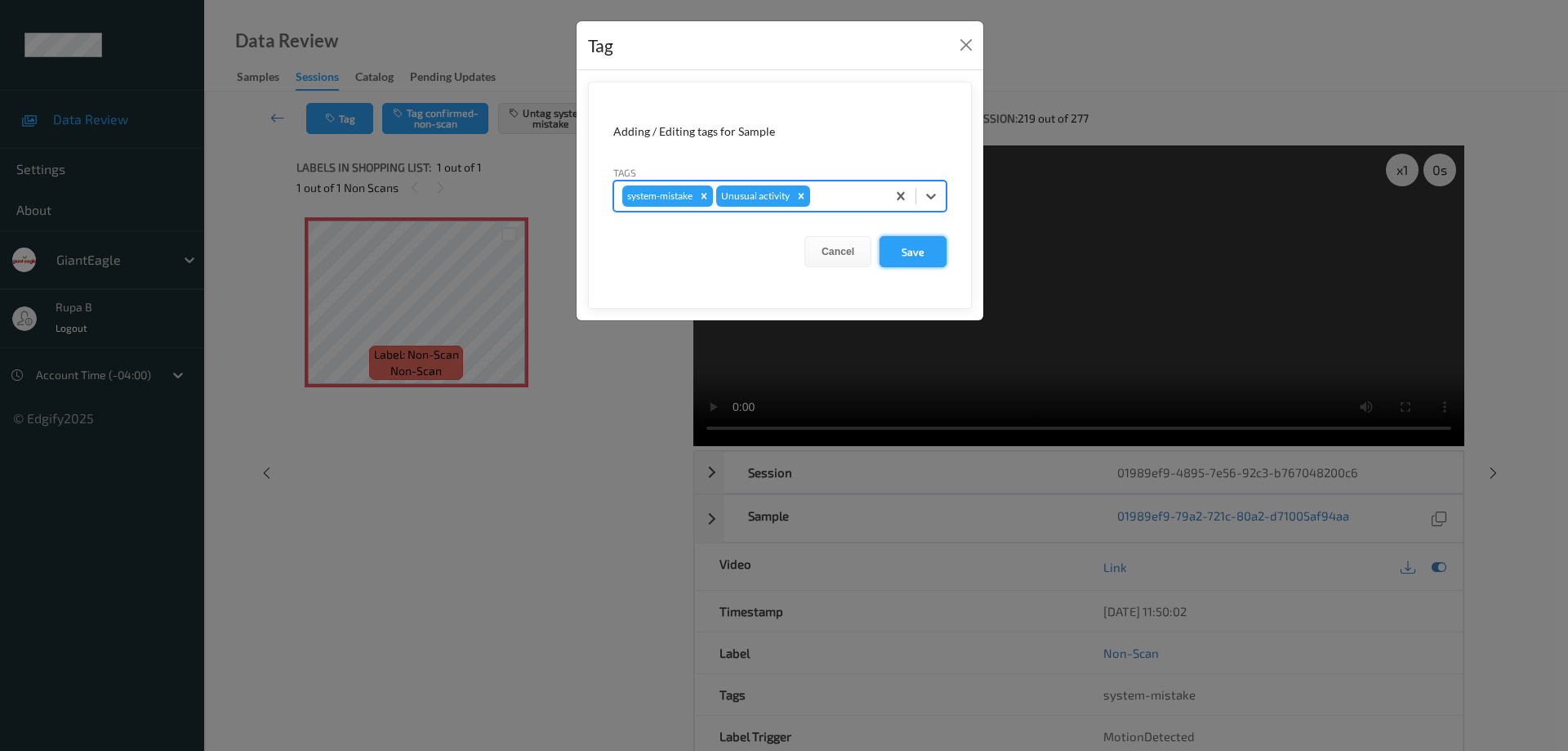
click at [935, 256] on button "Save" at bounding box center [913, 251] width 67 height 31
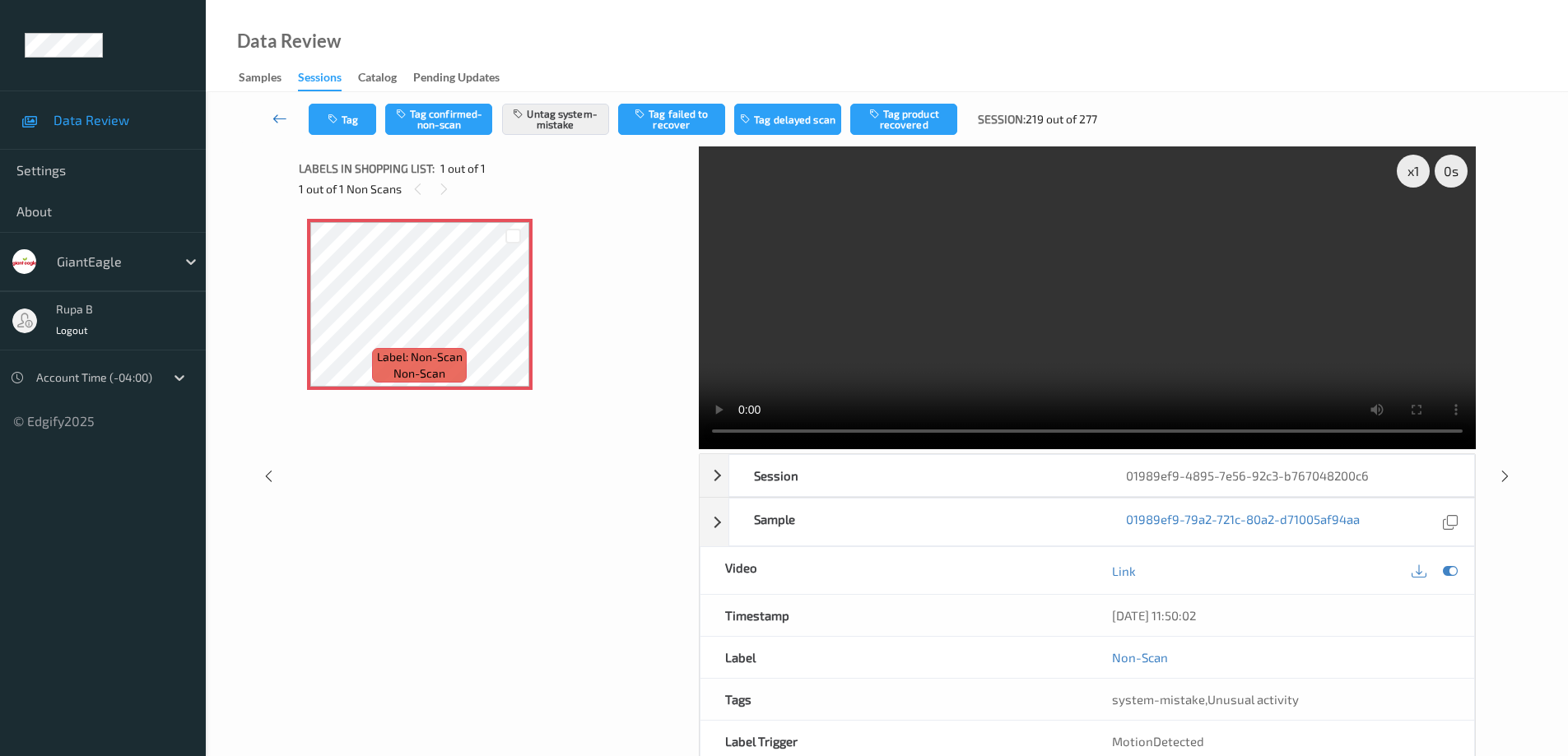
click at [277, 120] on icon at bounding box center [279, 119] width 15 height 16
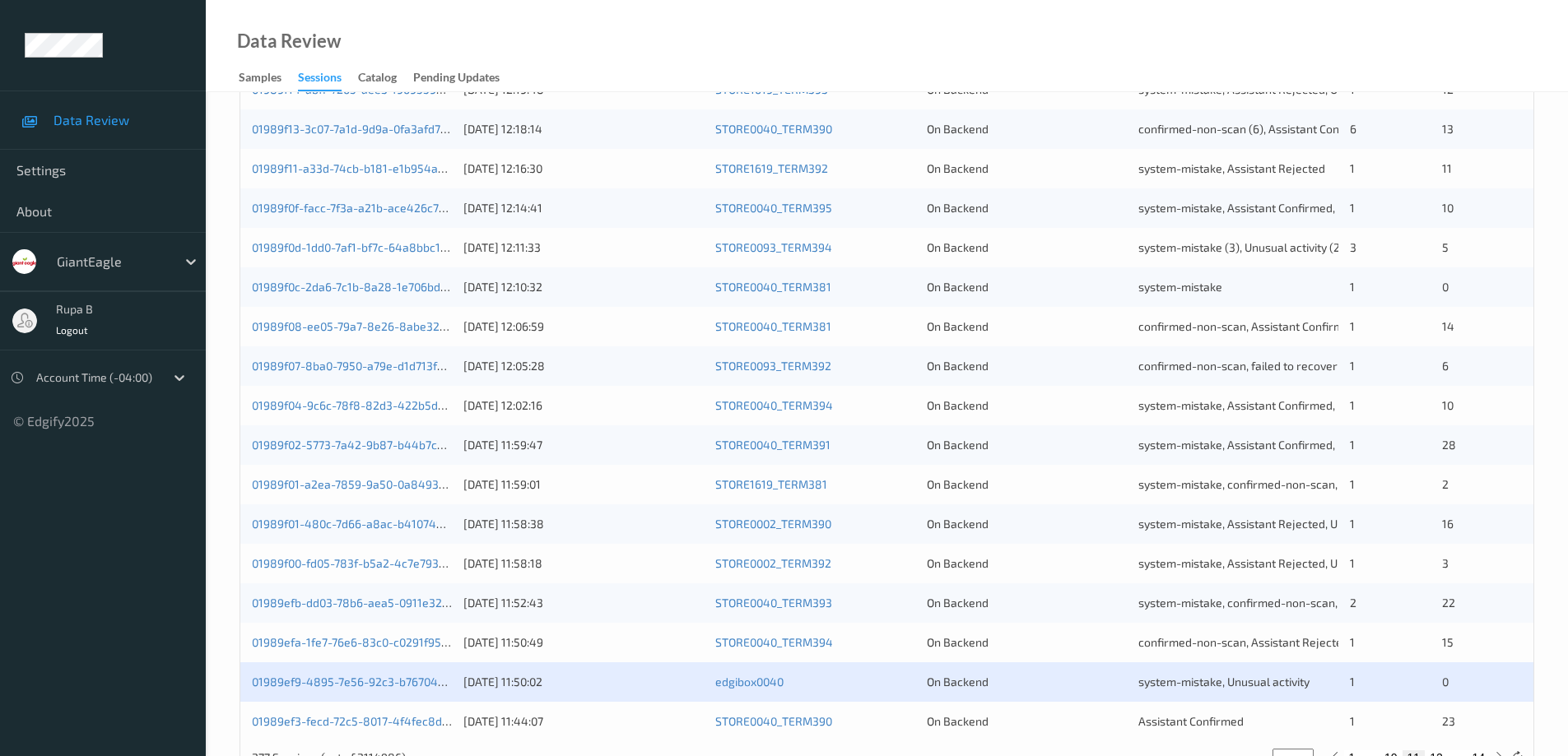
scroll to position [482, 0]
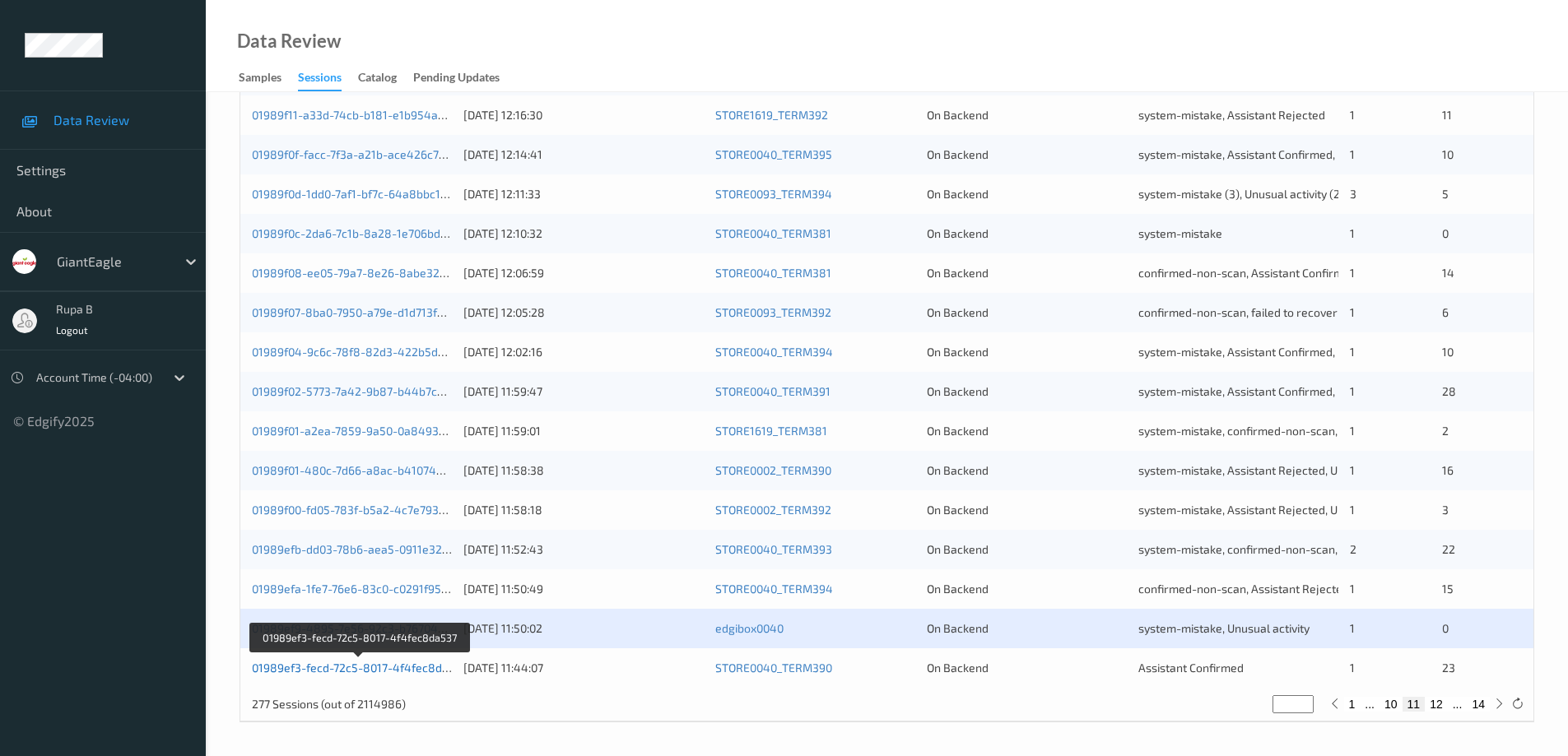
drag, startPoint x: 395, startPoint y: 667, endPoint x: 534, endPoint y: 661, distance: 139.1
click at [396, 667] on link "01989ef3-fecd-72c5-8017-4f4fec8da537" at bounding box center [360, 667] width 216 height 14
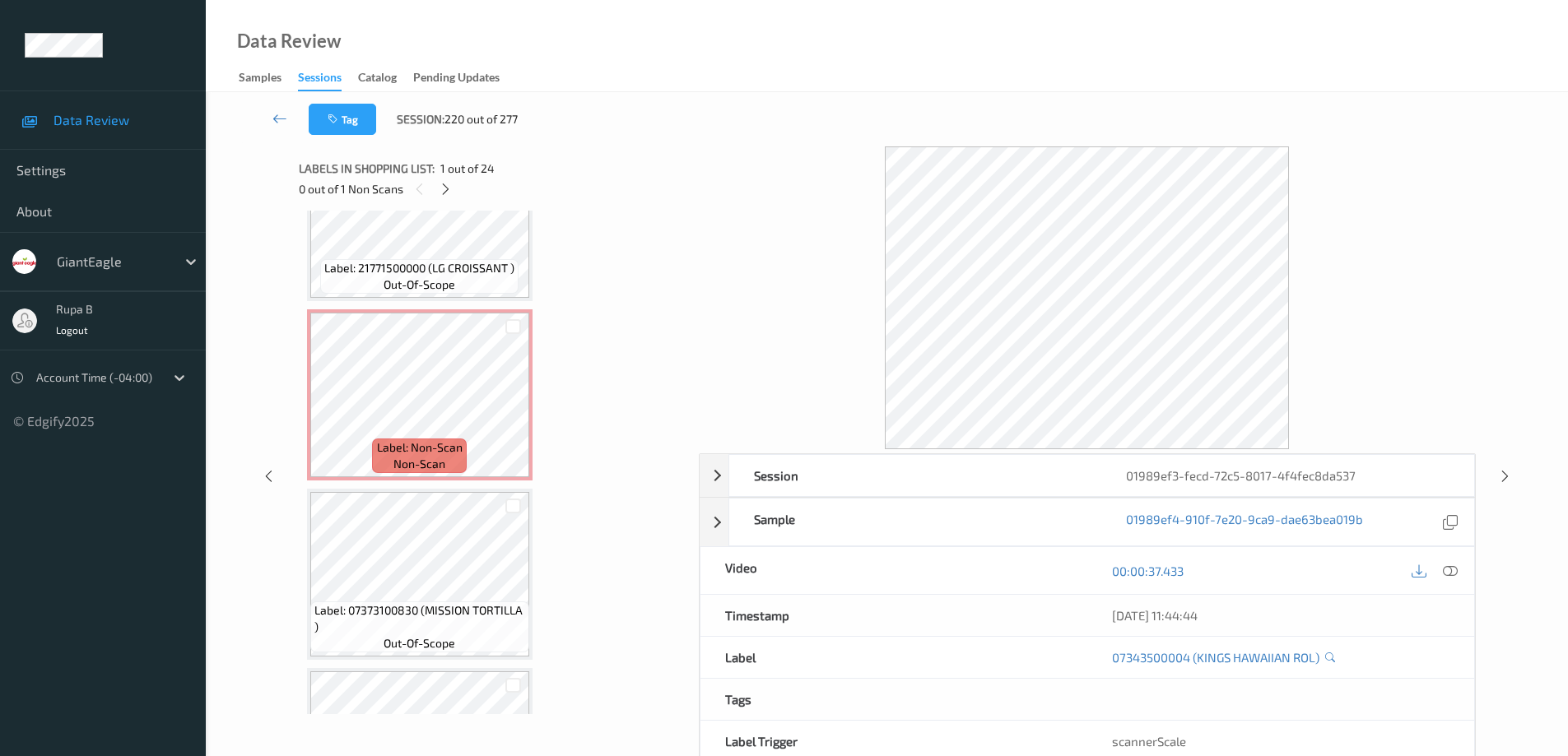
scroll to position [443, 0]
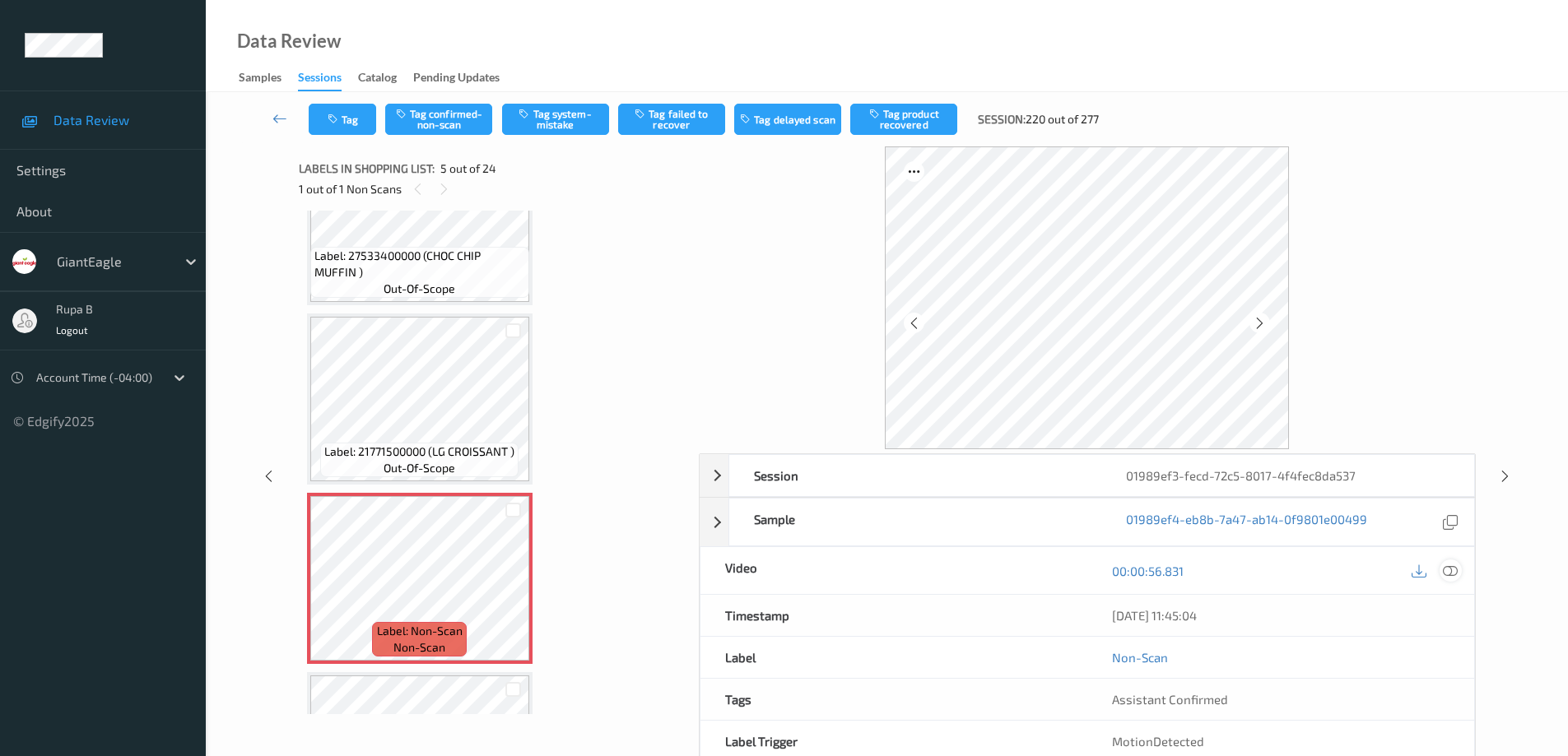
click at [1448, 573] on icon at bounding box center [1450, 571] width 15 height 15
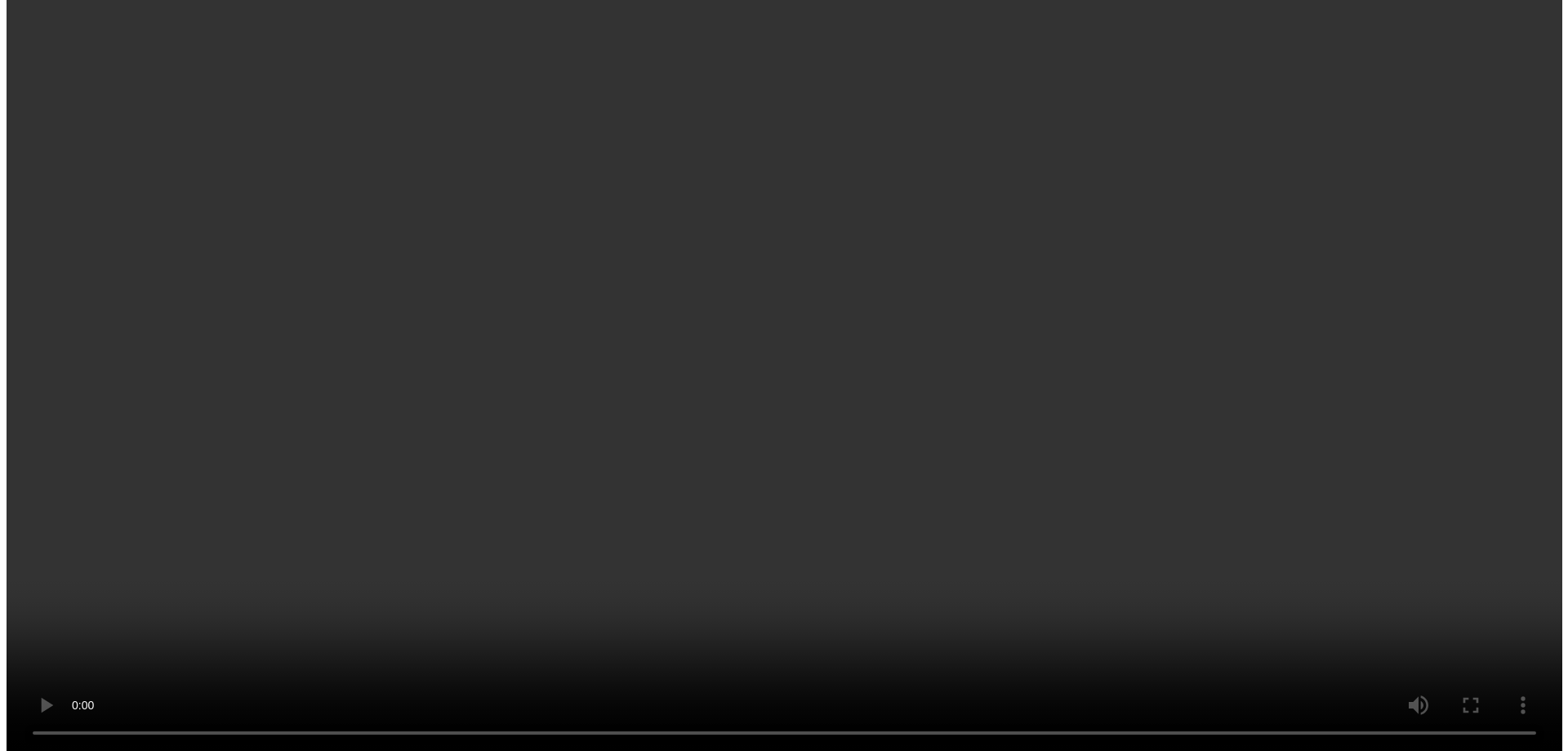
scroll to position [604, 0]
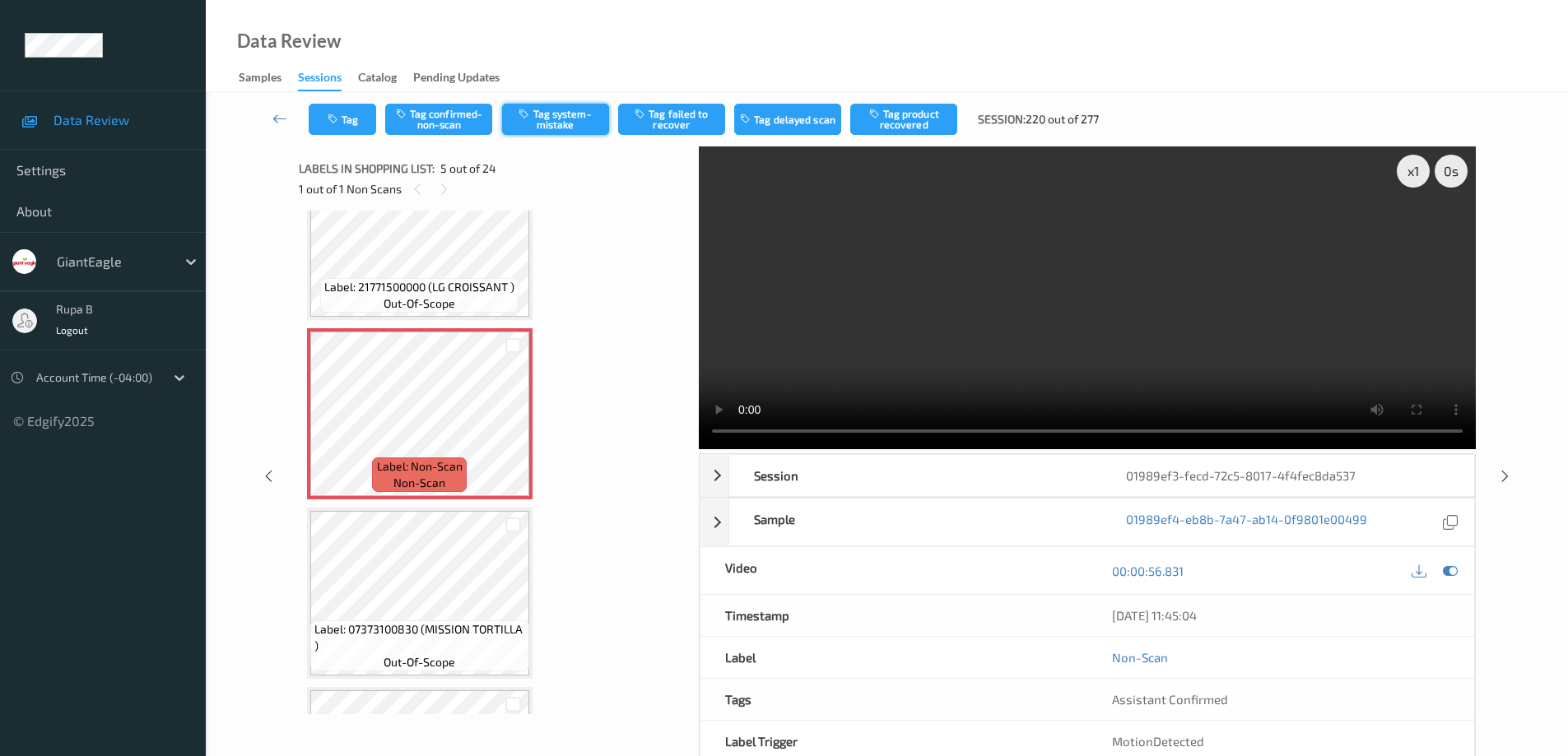
click at [560, 112] on button "Tag system-mistake" at bounding box center [556, 119] width 107 height 31
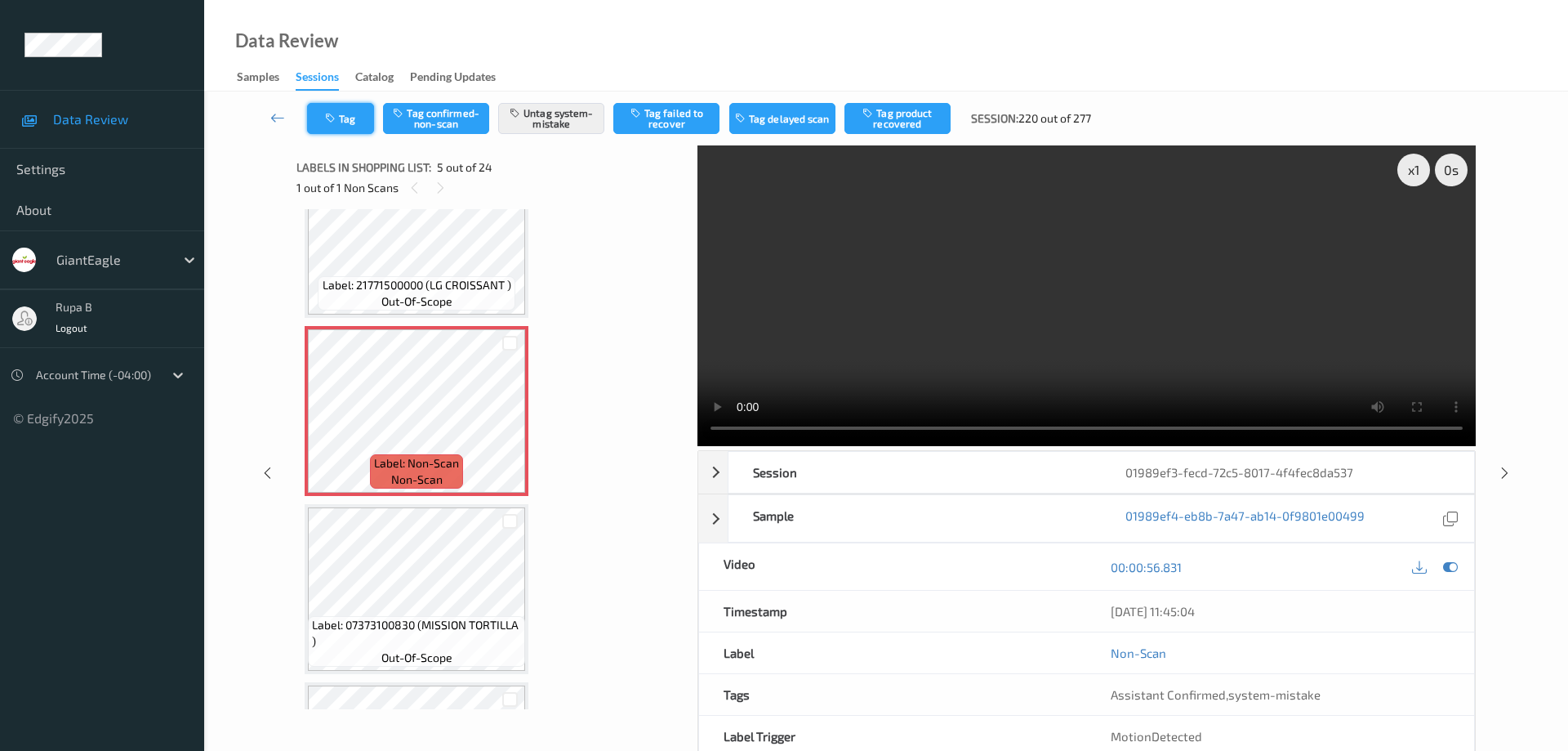
click at [357, 122] on button "Tag" at bounding box center [340, 118] width 67 height 31
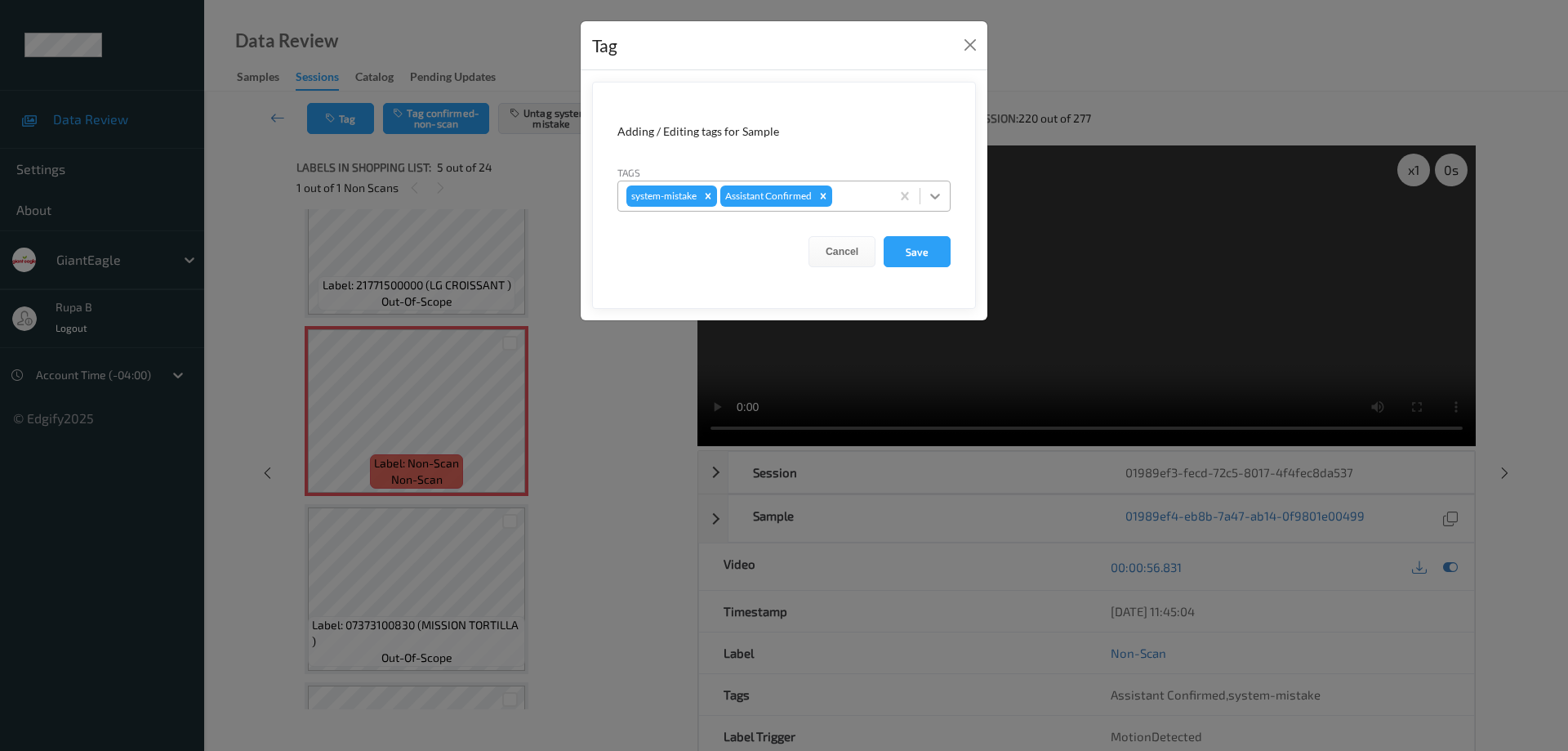
click at [936, 199] on icon at bounding box center [935, 196] width 10 height 5
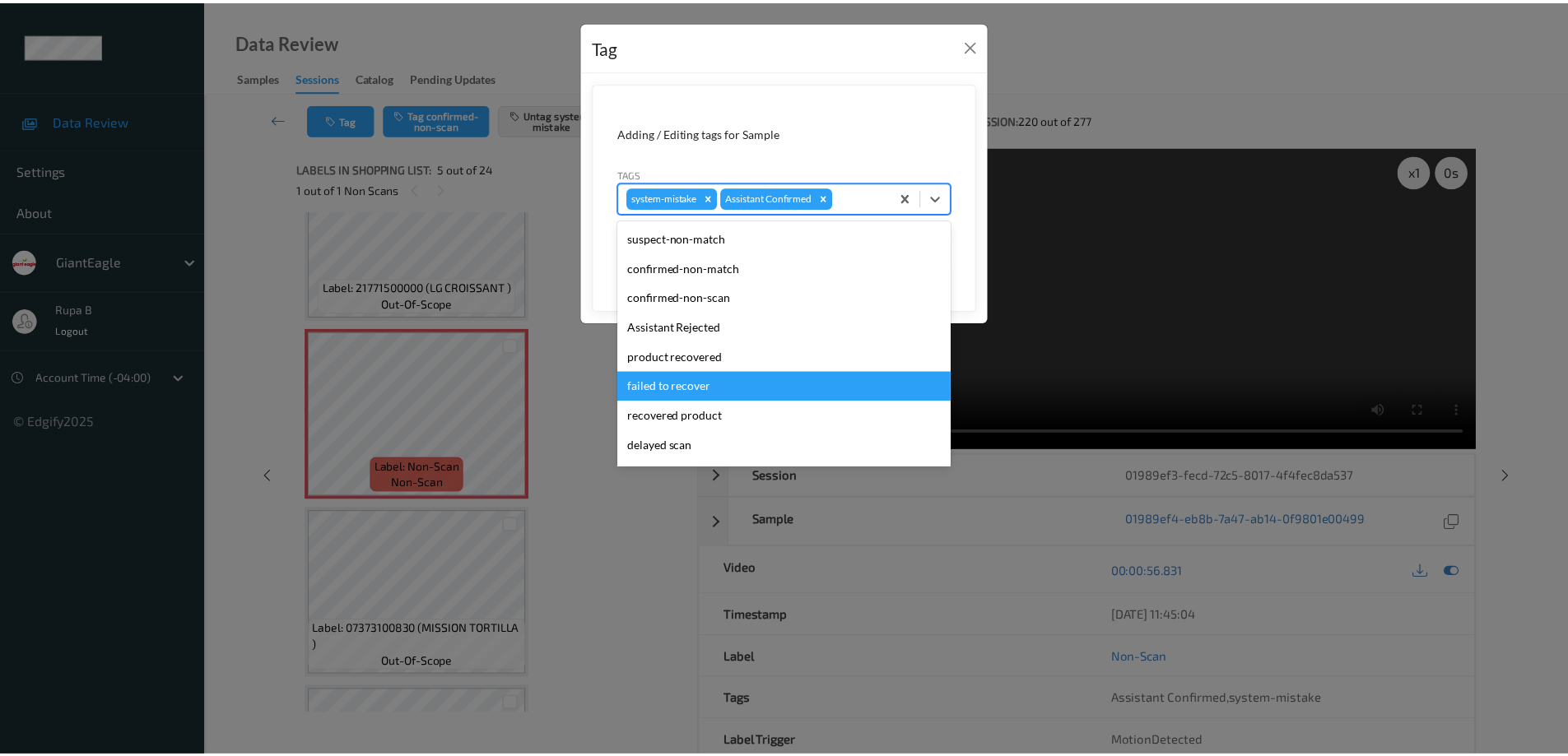
scroll to position [145, 0]
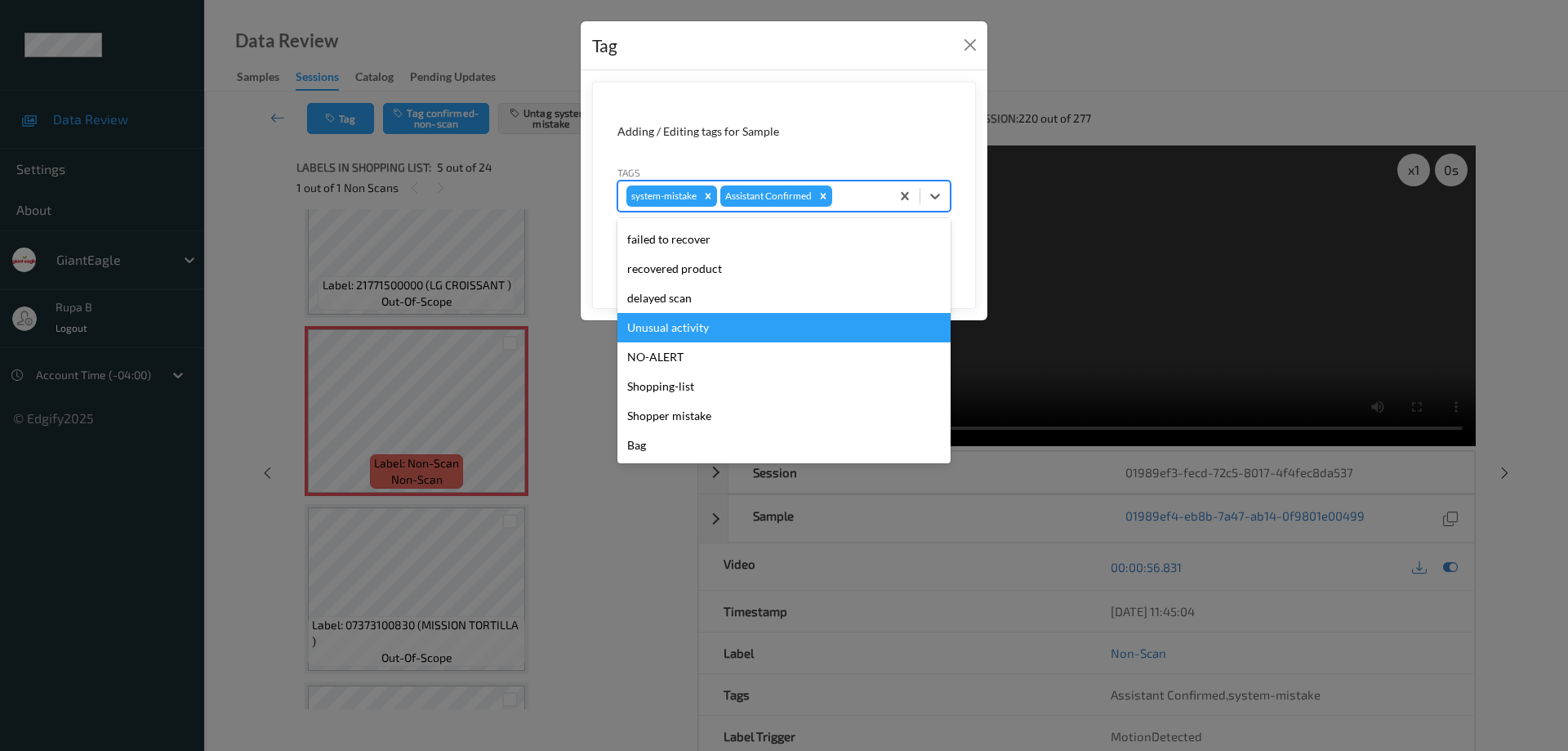
click at [706, 331] on div "Unusual activity" at bounding box center [784, 328] width 333 height 30
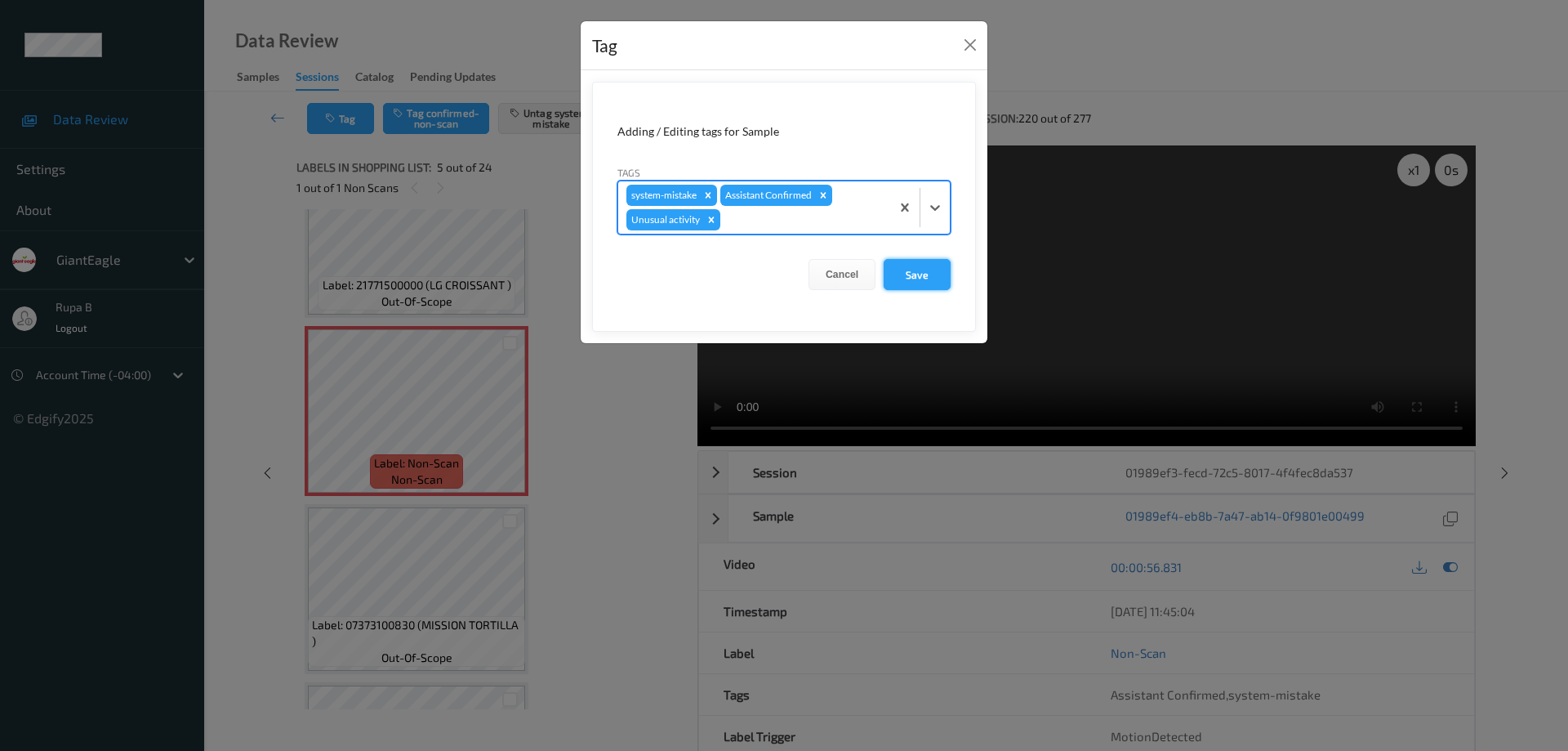
click at [928, 277] on button "Save" at bounding box center [917, 275] width 67 height 31
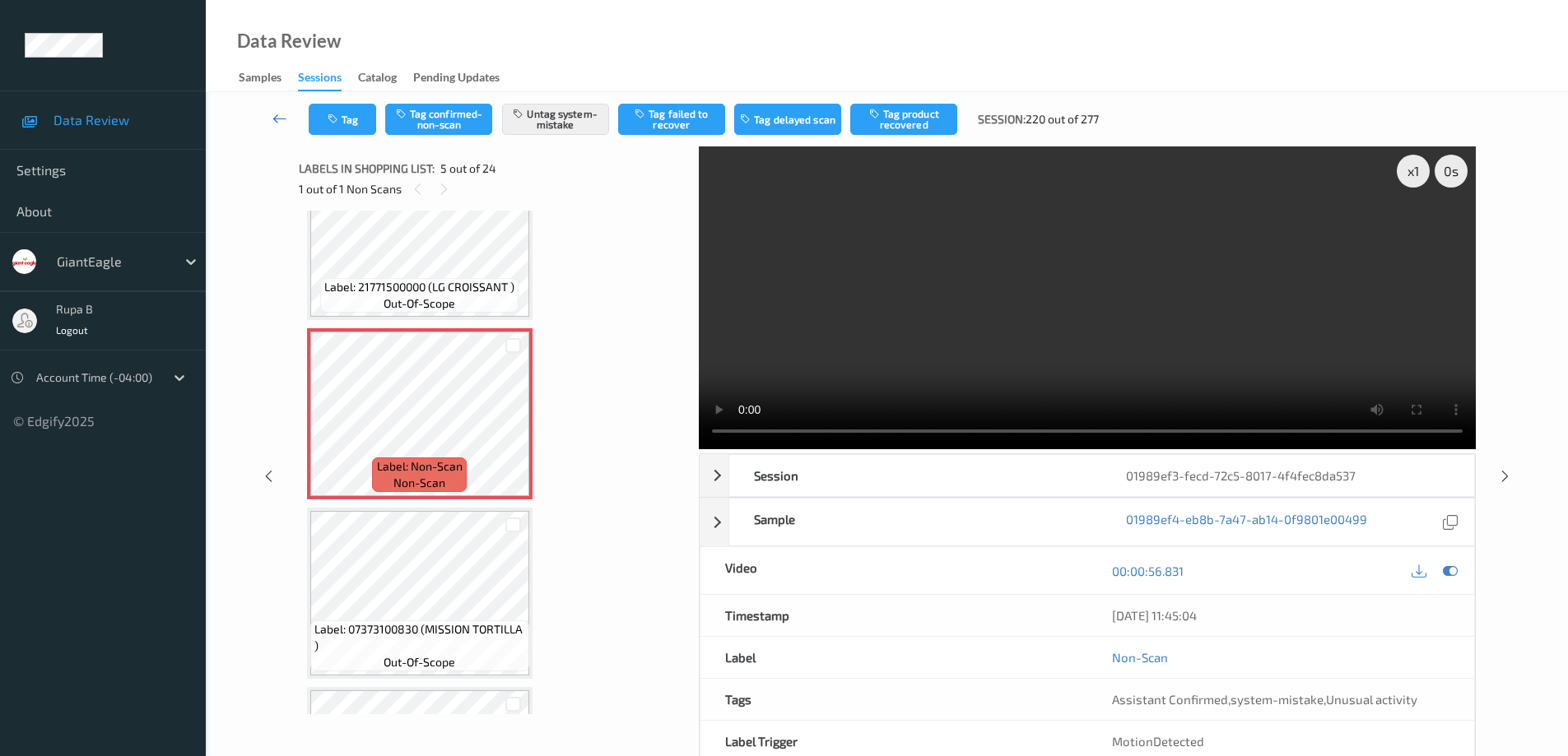
click at [277, 119] on icon at bounding box center [279, 119] width 15 height 16
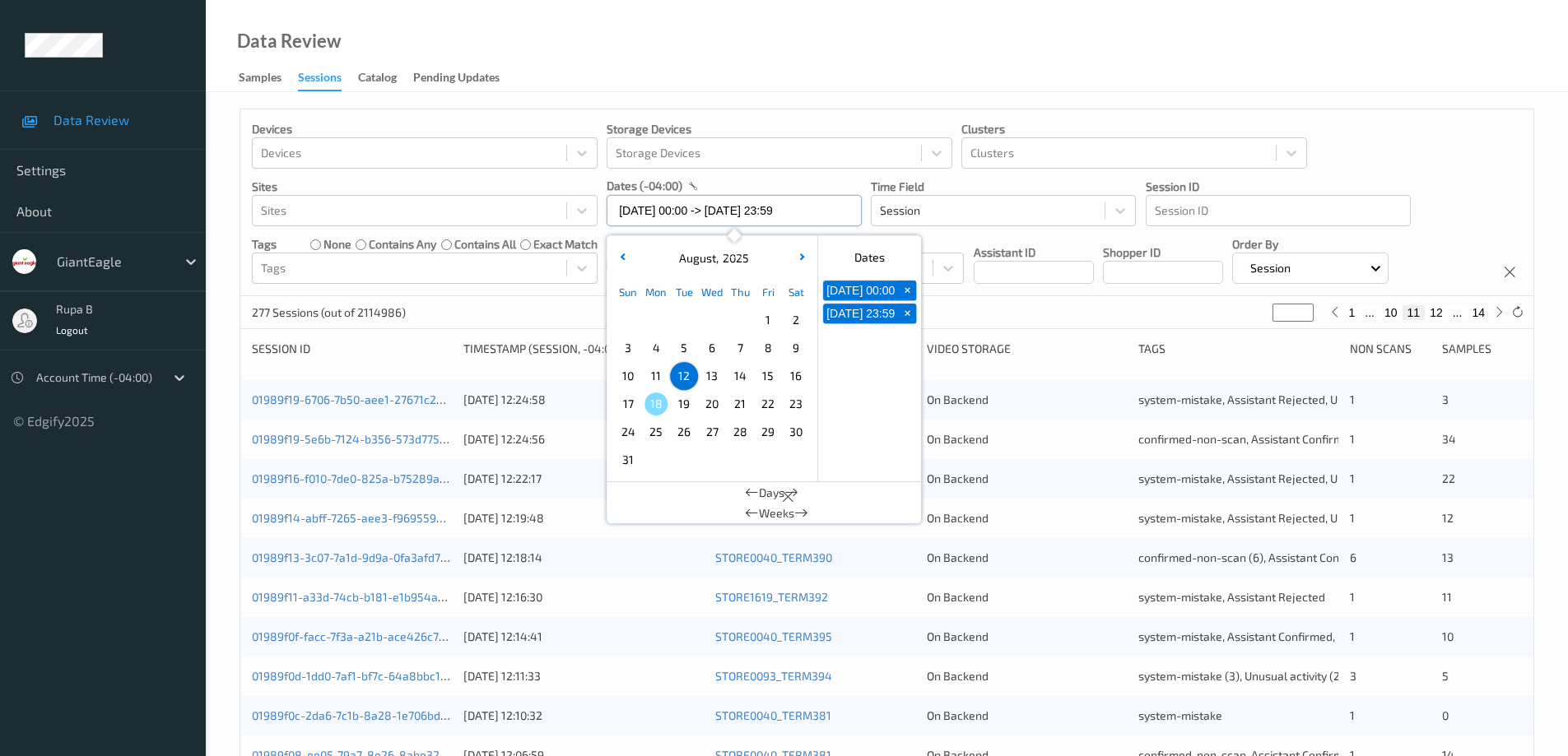
click at [826, 208] on input "[DATE] 00:00 -> [DATE] 23:59" at bounding box center [734, 210] width 255 height 31
click at [716, 379] on span "13" at bounding box center [711, 375] width 23 height 23
type input "[DATE] 00:00"
type input "*"
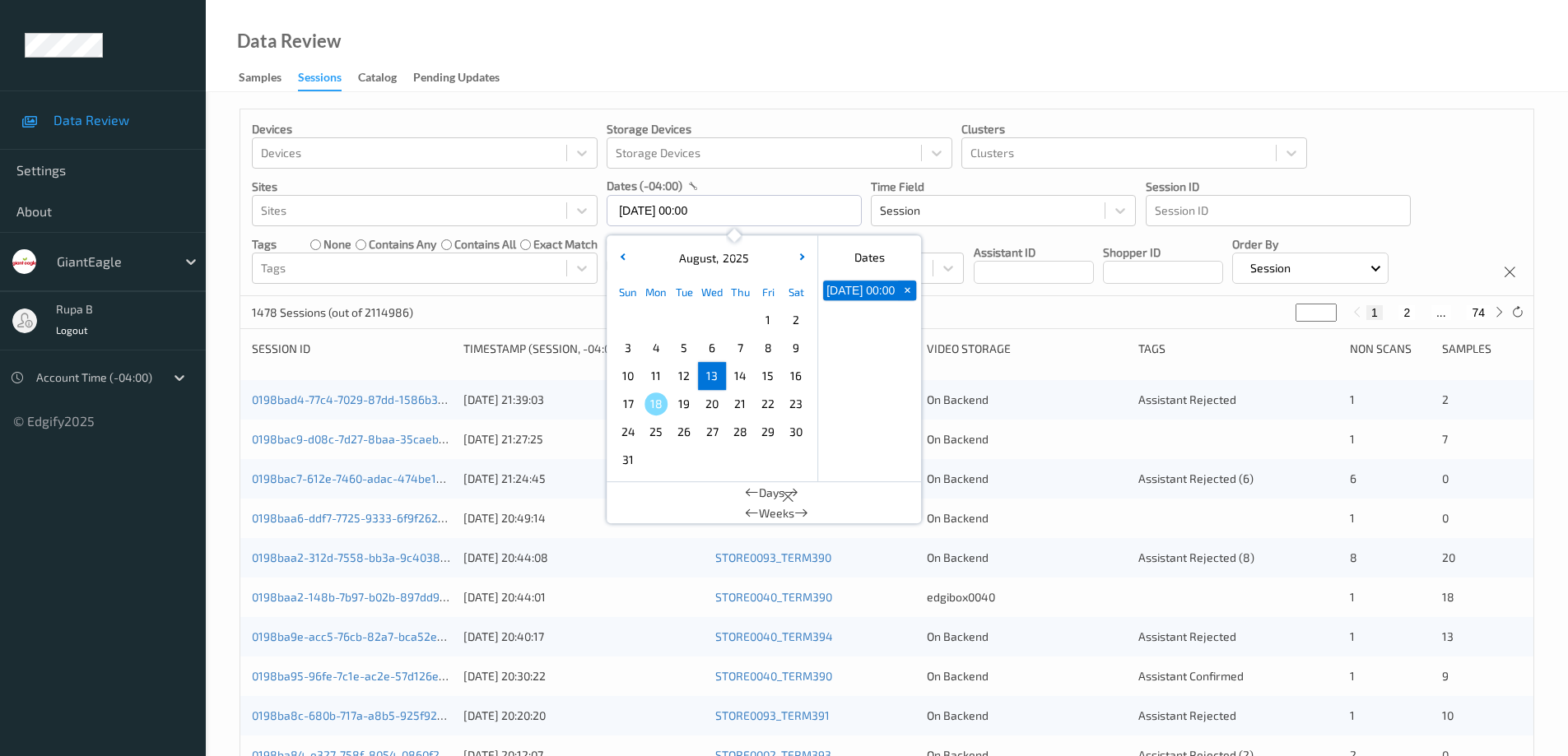
click at [716, 379] on span "13" at bounding box center [711, 375] width 23 height 23
type input "[DATE] 00:00 -> [DATE] 23:59"
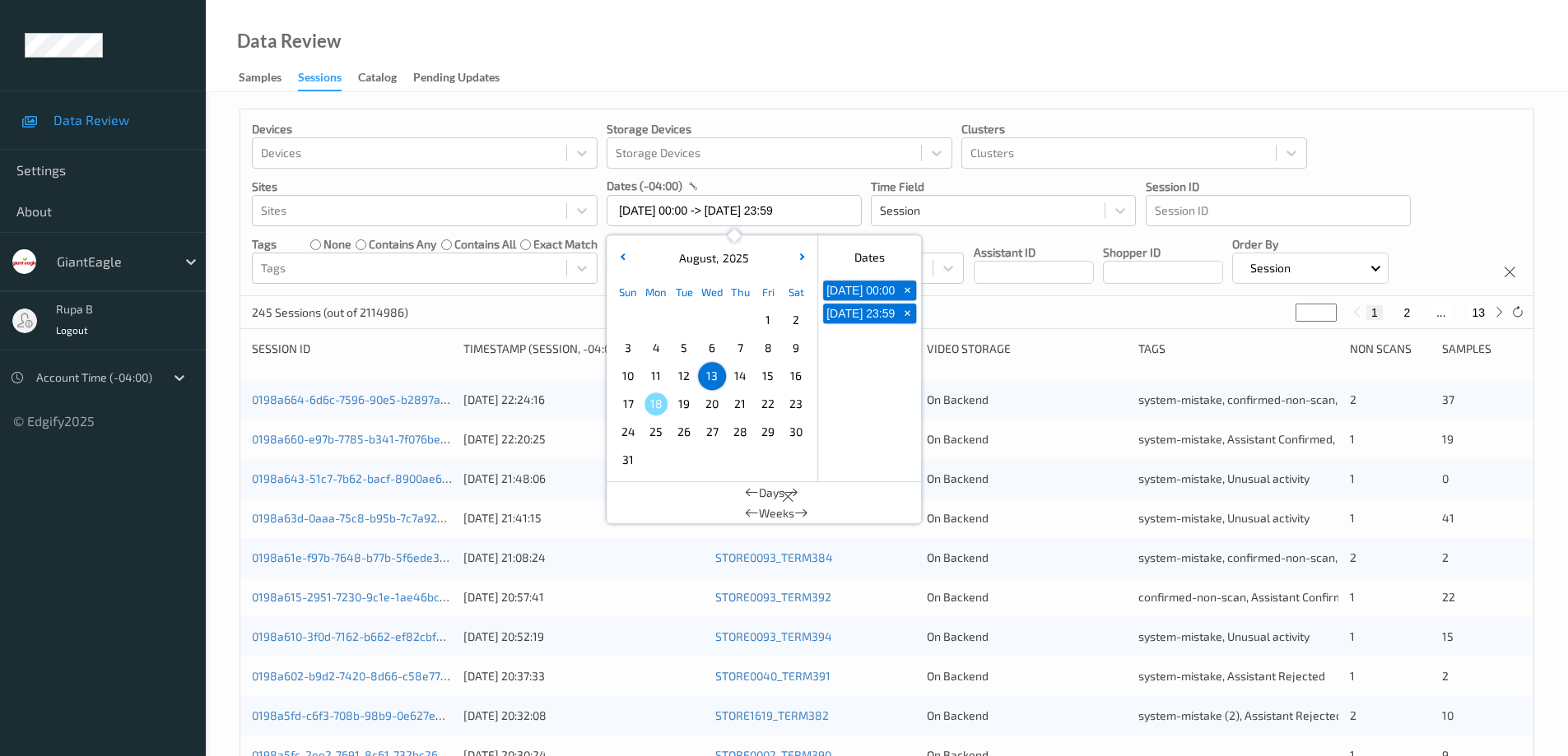
click at [1479, 164] on div "Devices Devices Storage Devices Storage Devices Clusters Clusters Sites Sites d…" at bounding box center [887, 203] width 1293 height 187
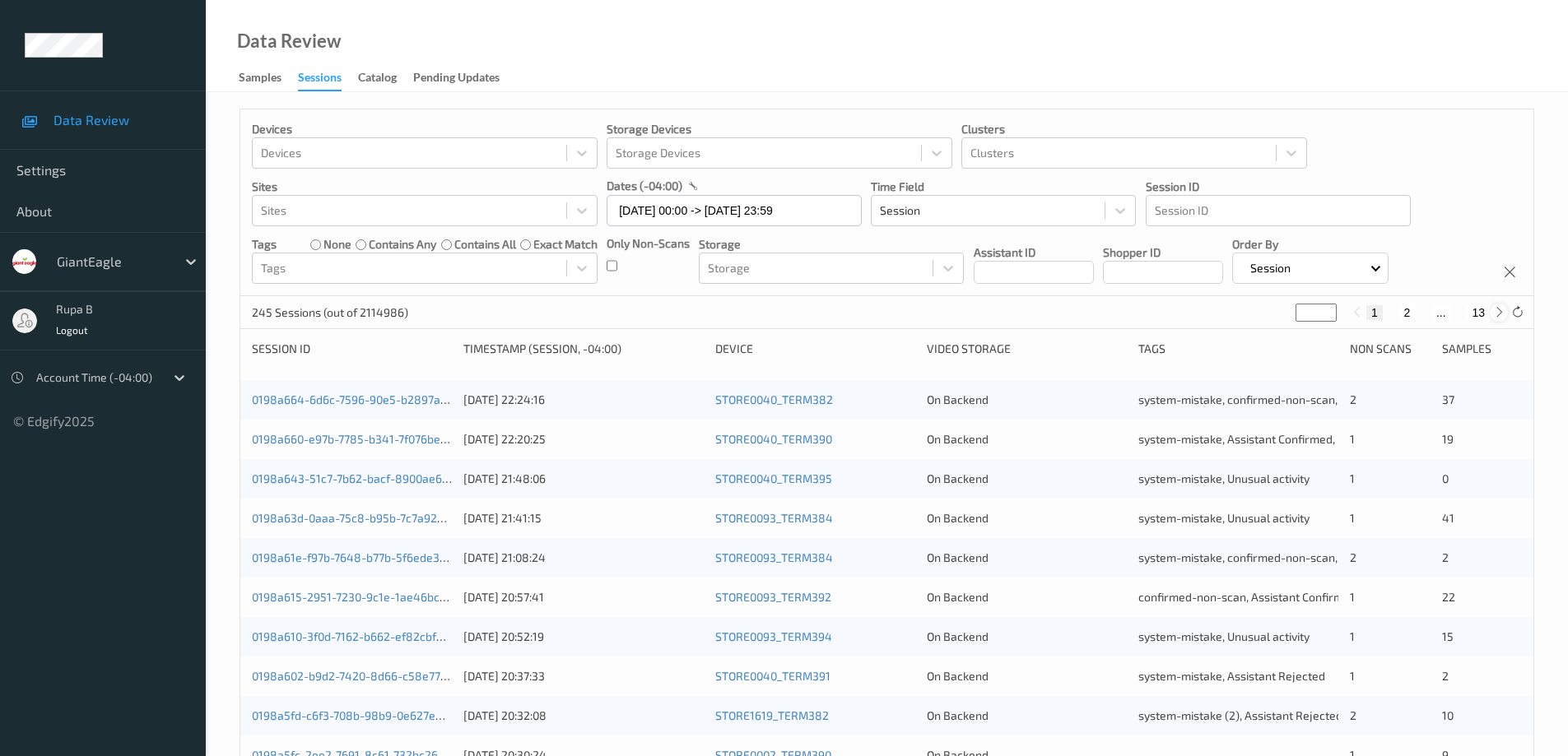
click at [1501, 312] on icon at bounding box center [1499, 313] width 13 height 13
type input "*"
click at [1501, 312] on icon at bounding box center [1499, 313] width 13 height 13
type input "*"
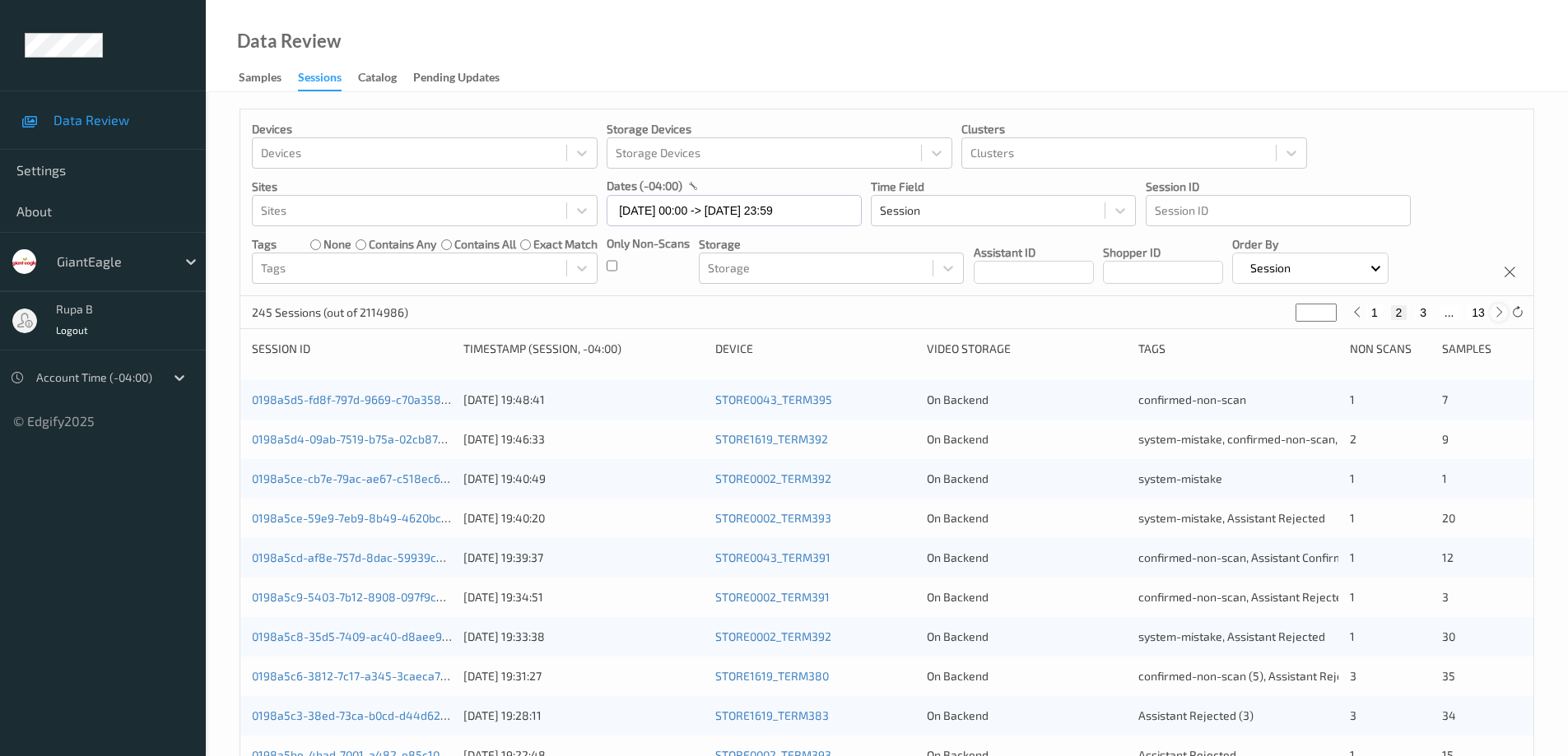
type input "*"
click at [1436, 315] on button "4" at bounding box center [1433, 313] width 16 height 15
type input "*"
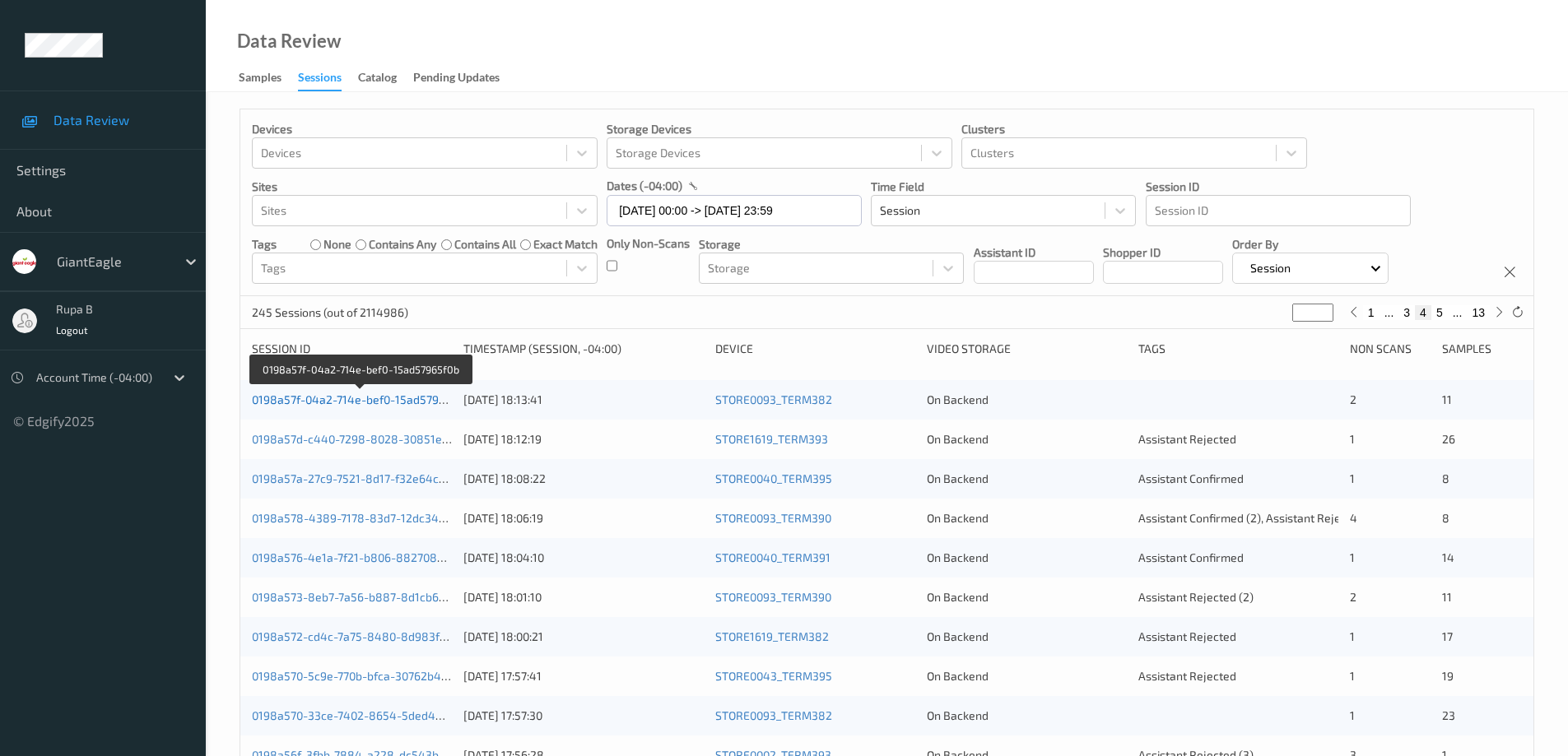
click at [386, 404] on link "0198a57f-04a2-714e-bef0-15ad57965f0b" at bounding box center [361, 399] width 218 height 14
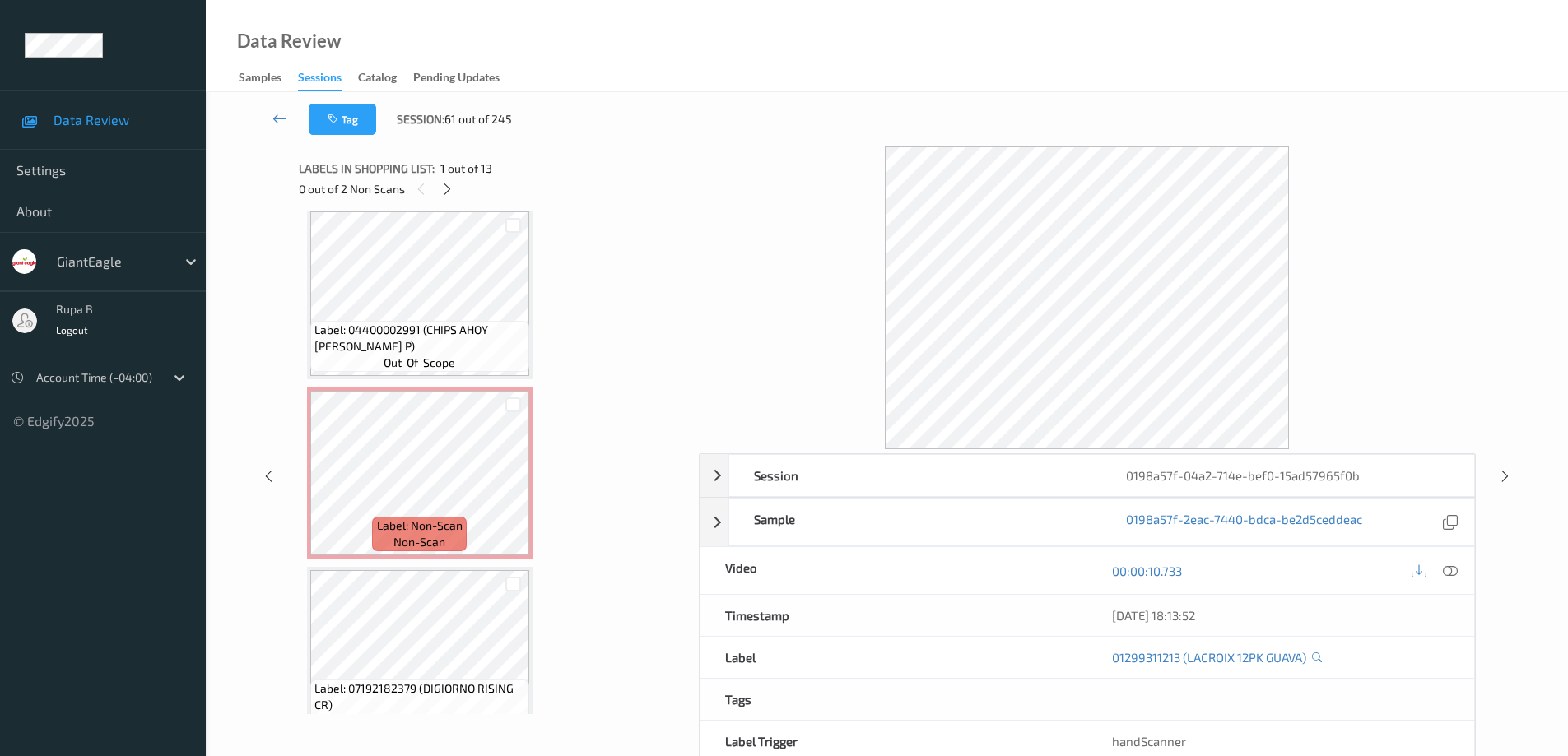
scroll to position [1098, 0]
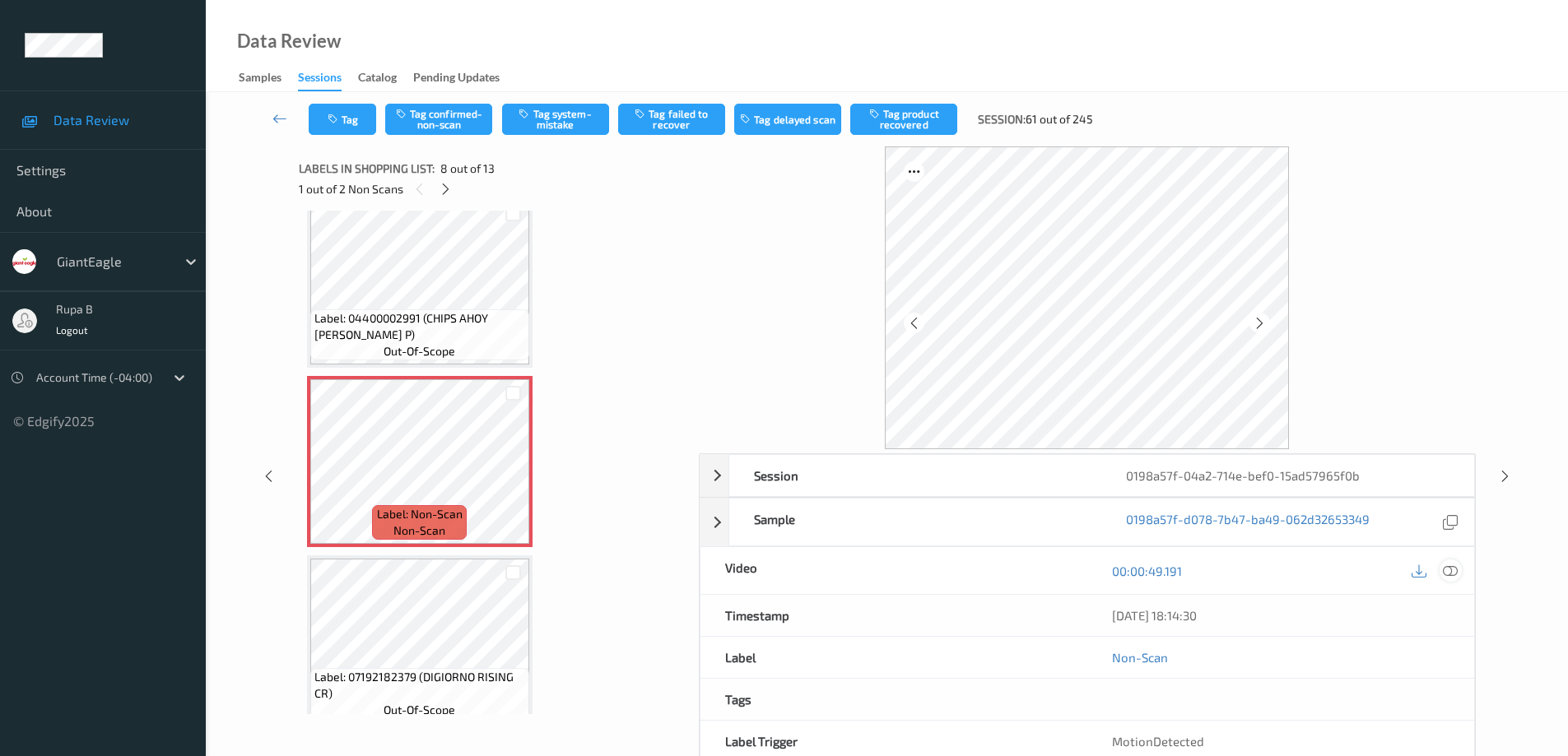
click at [1448, 575] on icon at bounding box center [1450, 571] width 15 height 15
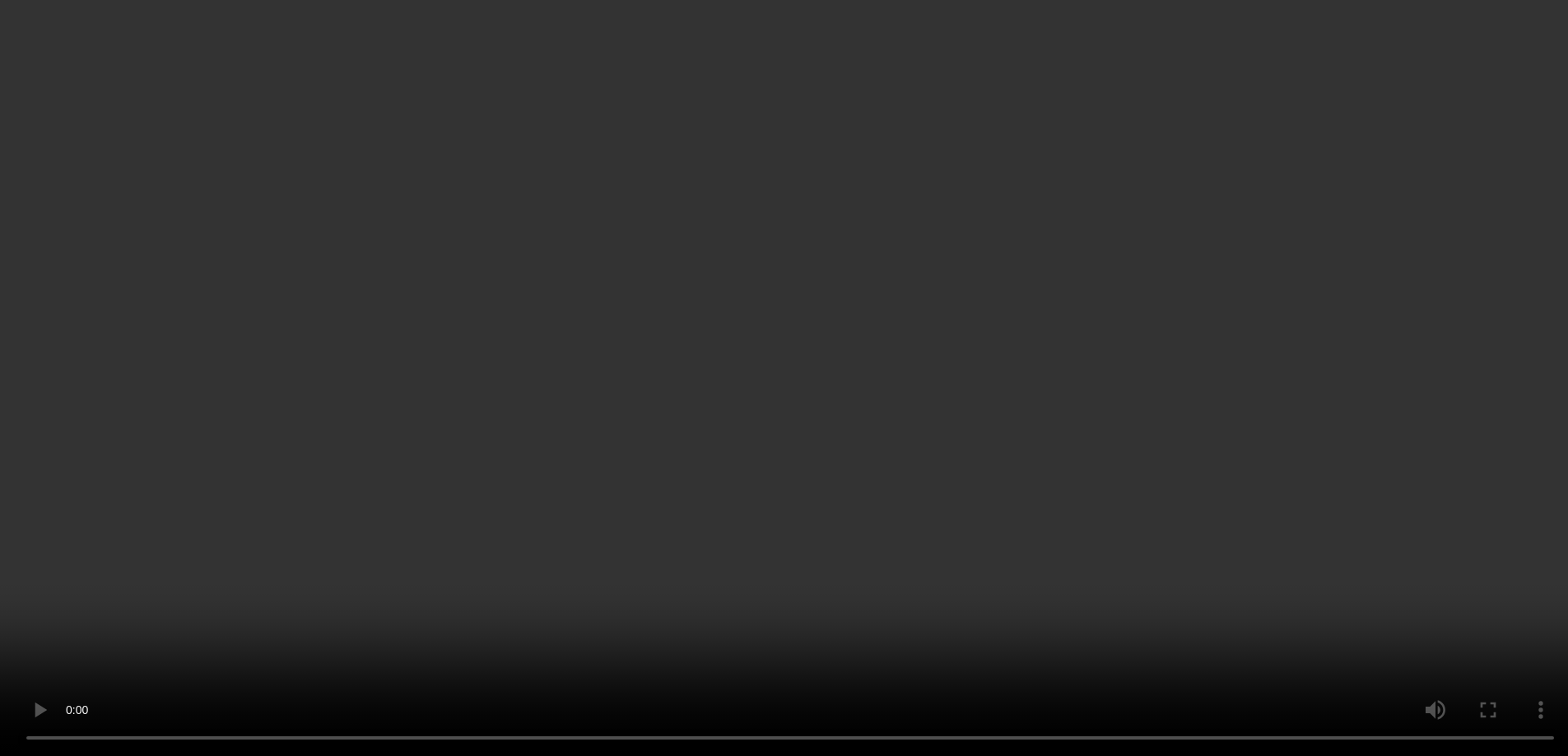
scroll to position [1180, 0]
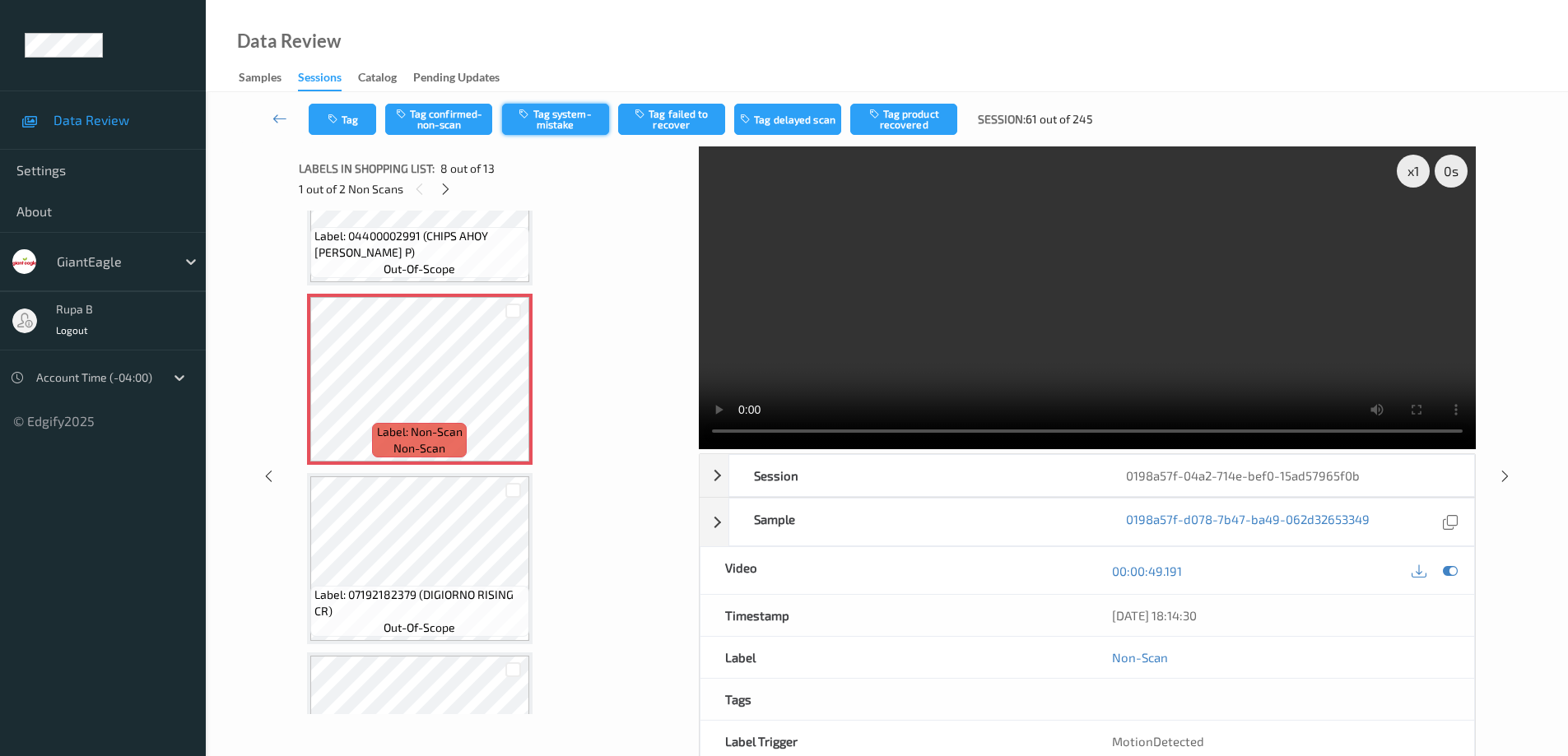
click at [562, 116] on button "Tag system-mistake" at bounding box center [556, 119] width 107 height 31
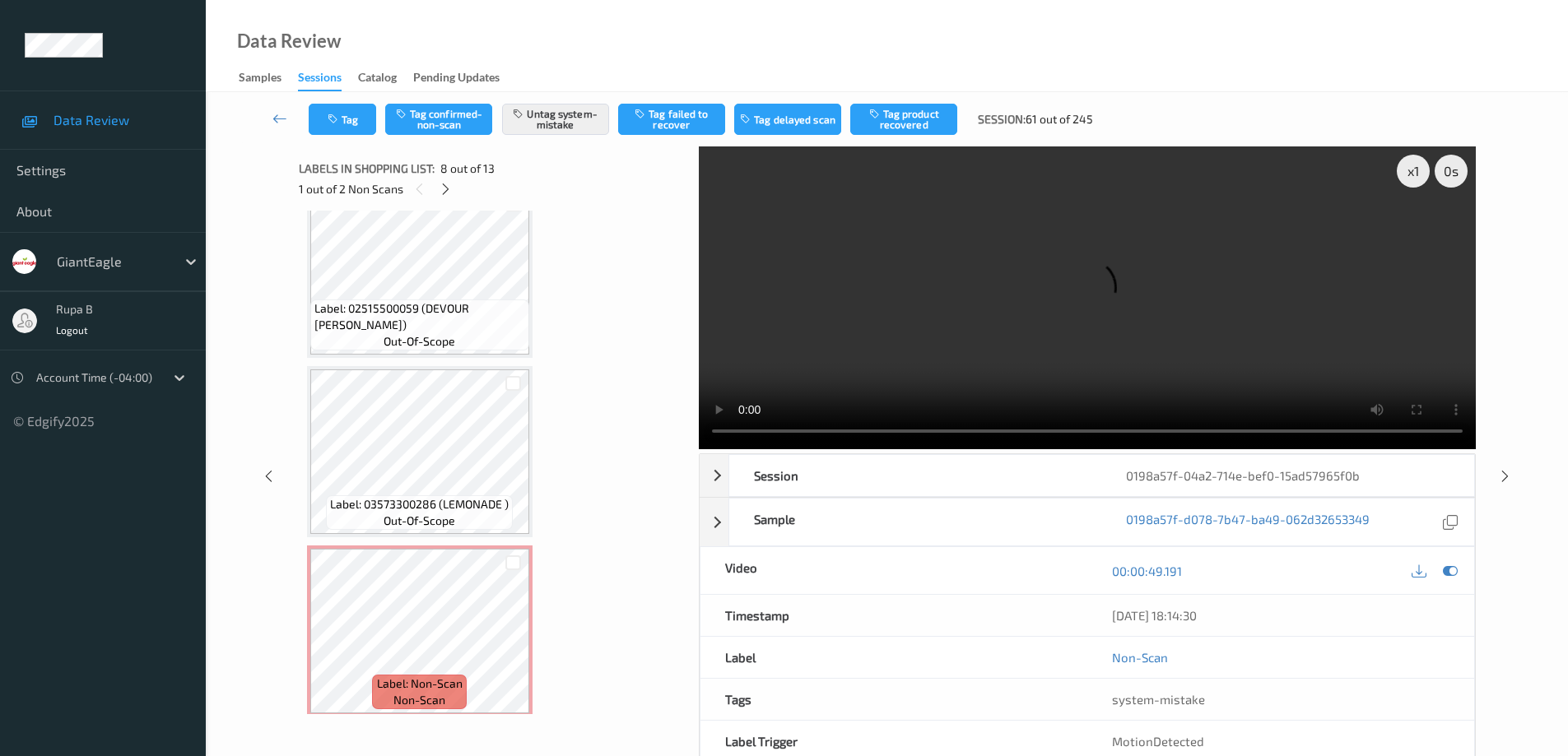
scroll to position [1837, 0]
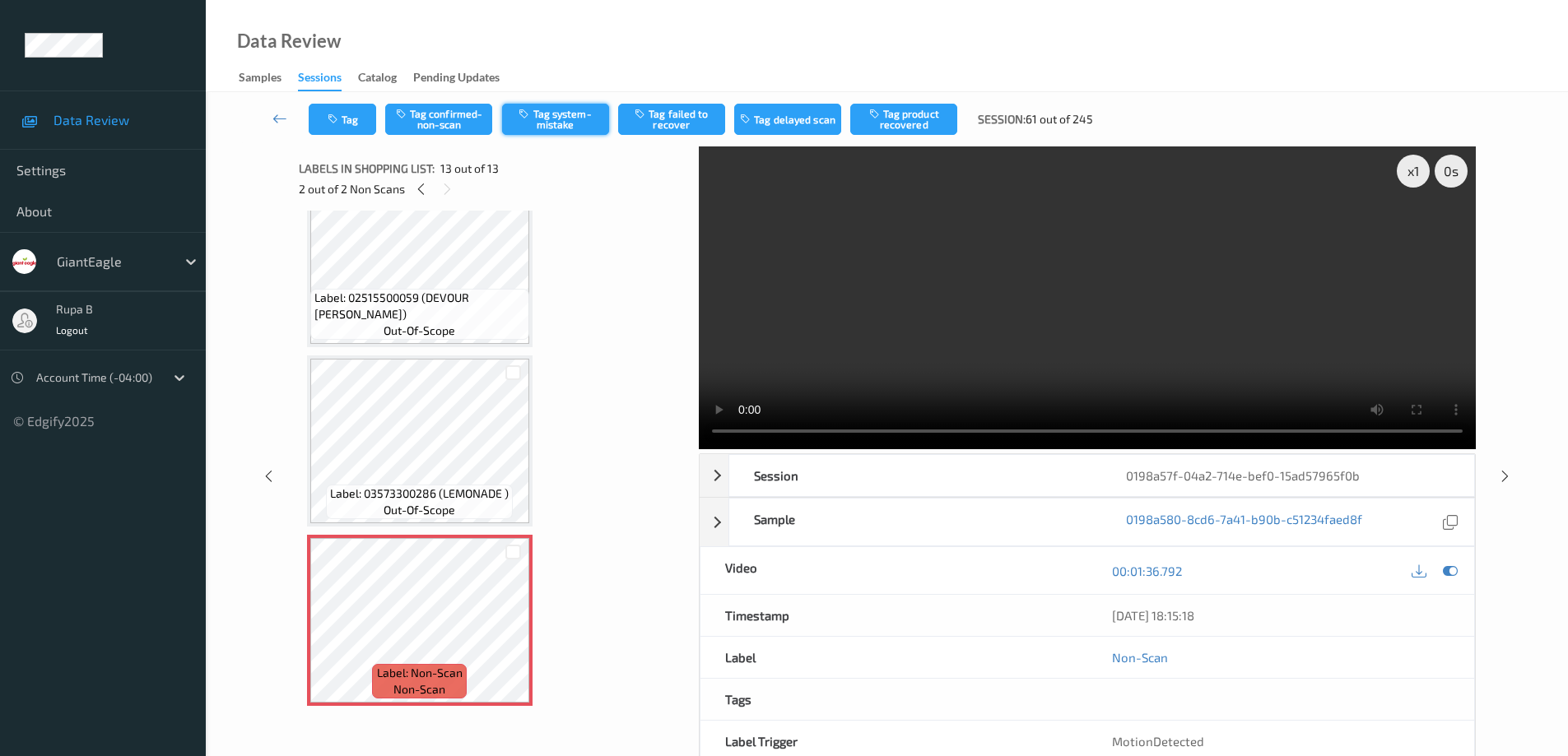
click at [559, 124] on button "Tag system-mistake" at bounding box center [556, 119] width 107 height 31
click at [278, 123] on icon at bounding box center [279, 119] width 15 height 16
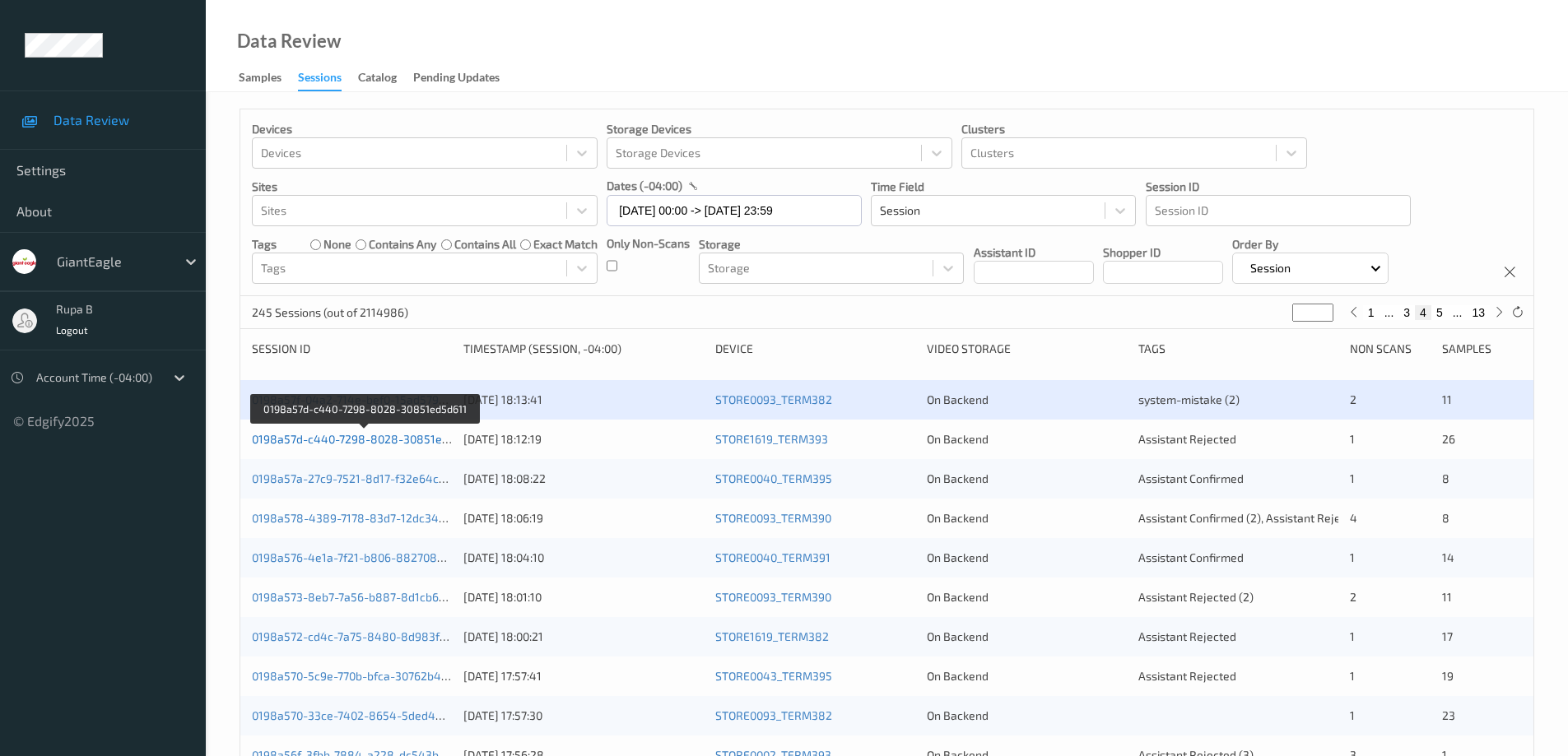
click at [395, 441] on link "0198a57d-c440-7298-8028-30851ed5d611" at bounding box center [365, 438] width 227 height 14
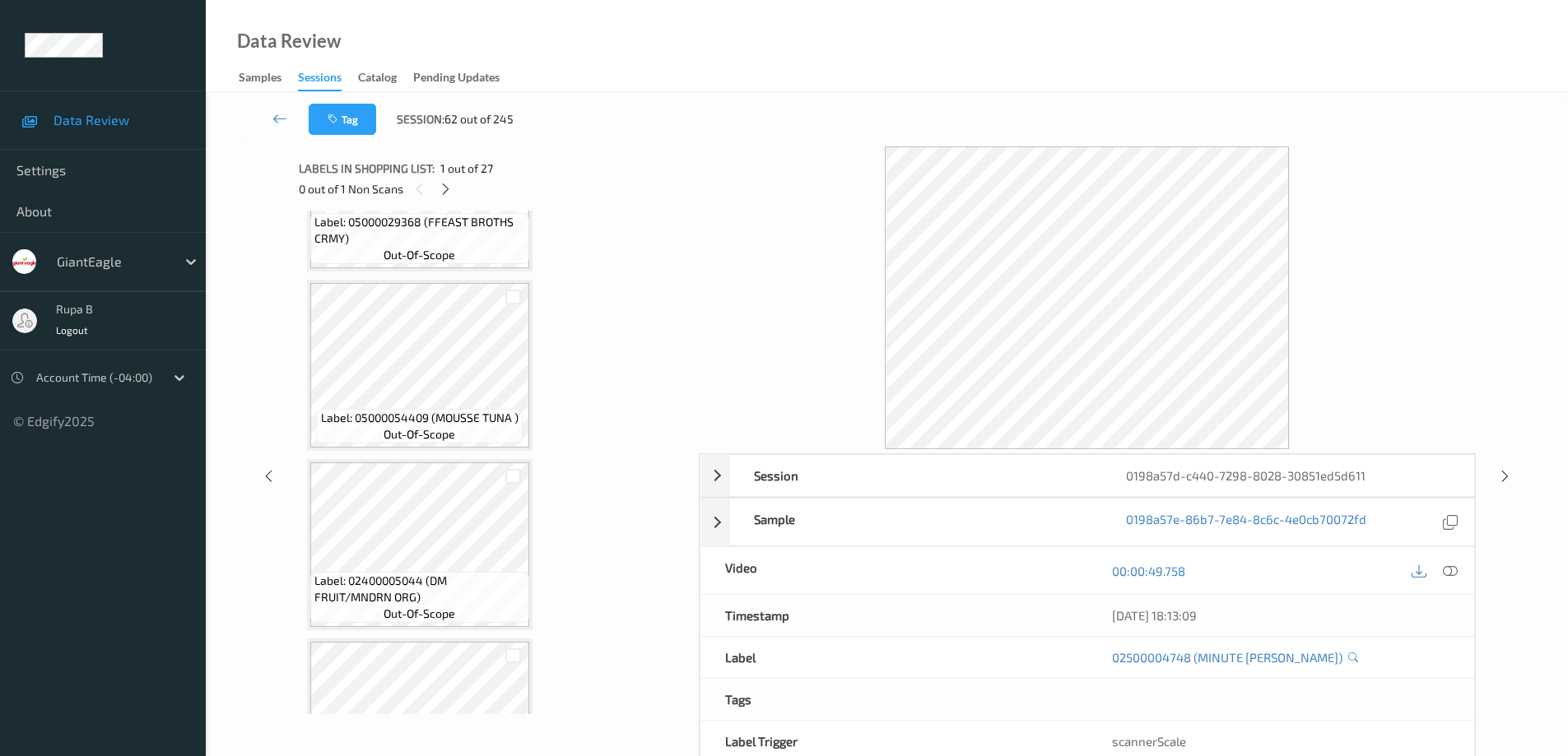
scroll to position [682, 0]
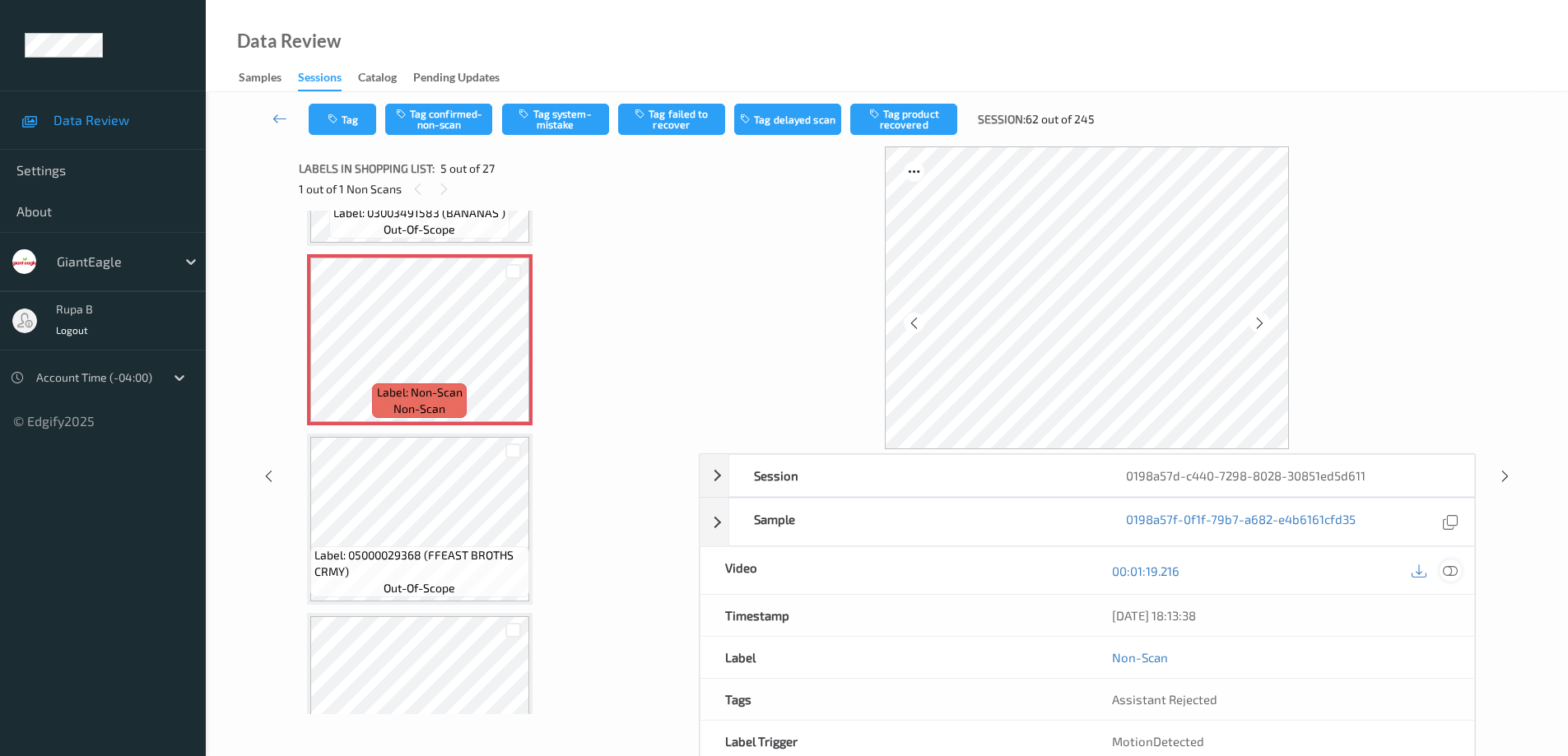
click at [1450, 571] on icon at bounding box center [1450, 571] width 15 height 15
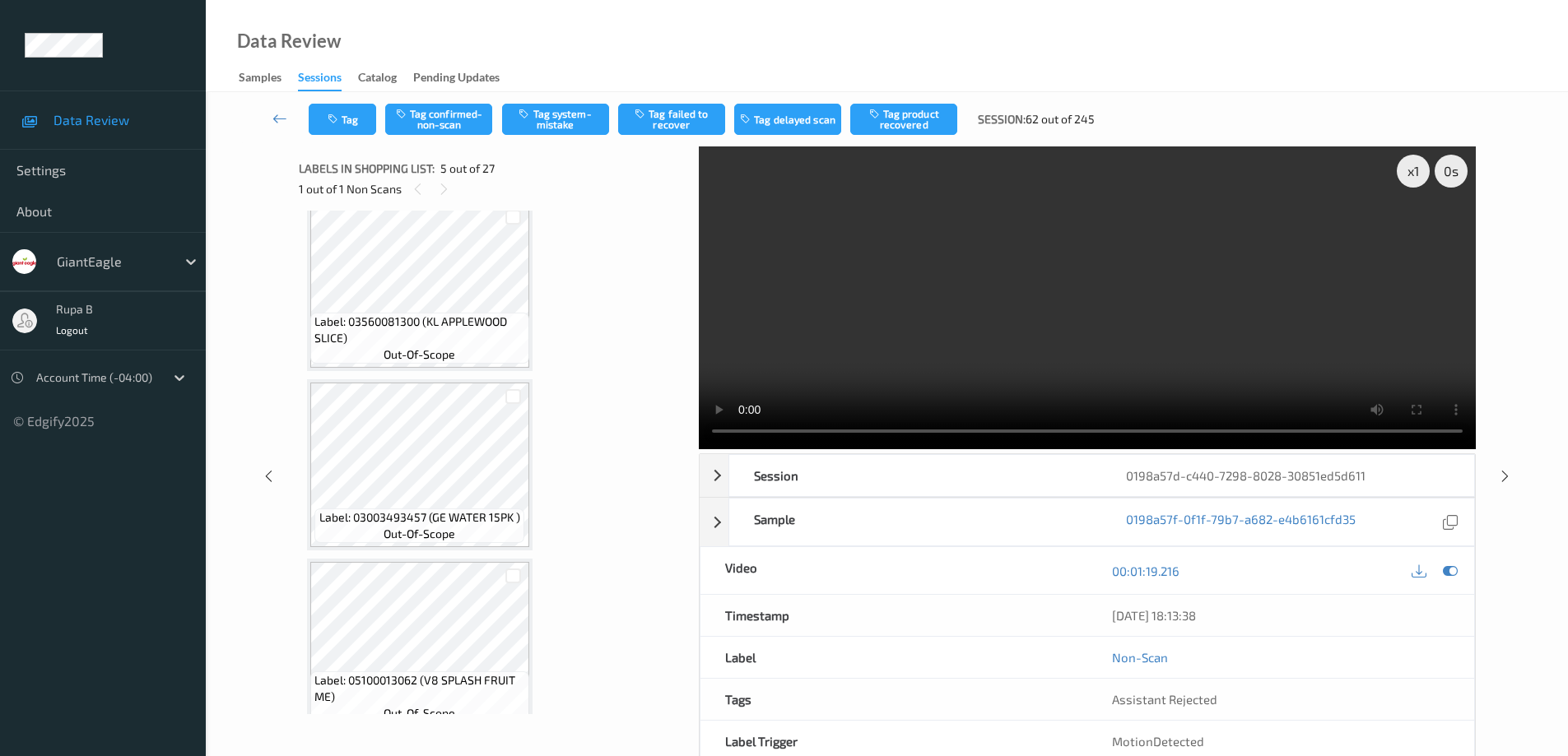
scroll to position [4347, 0]
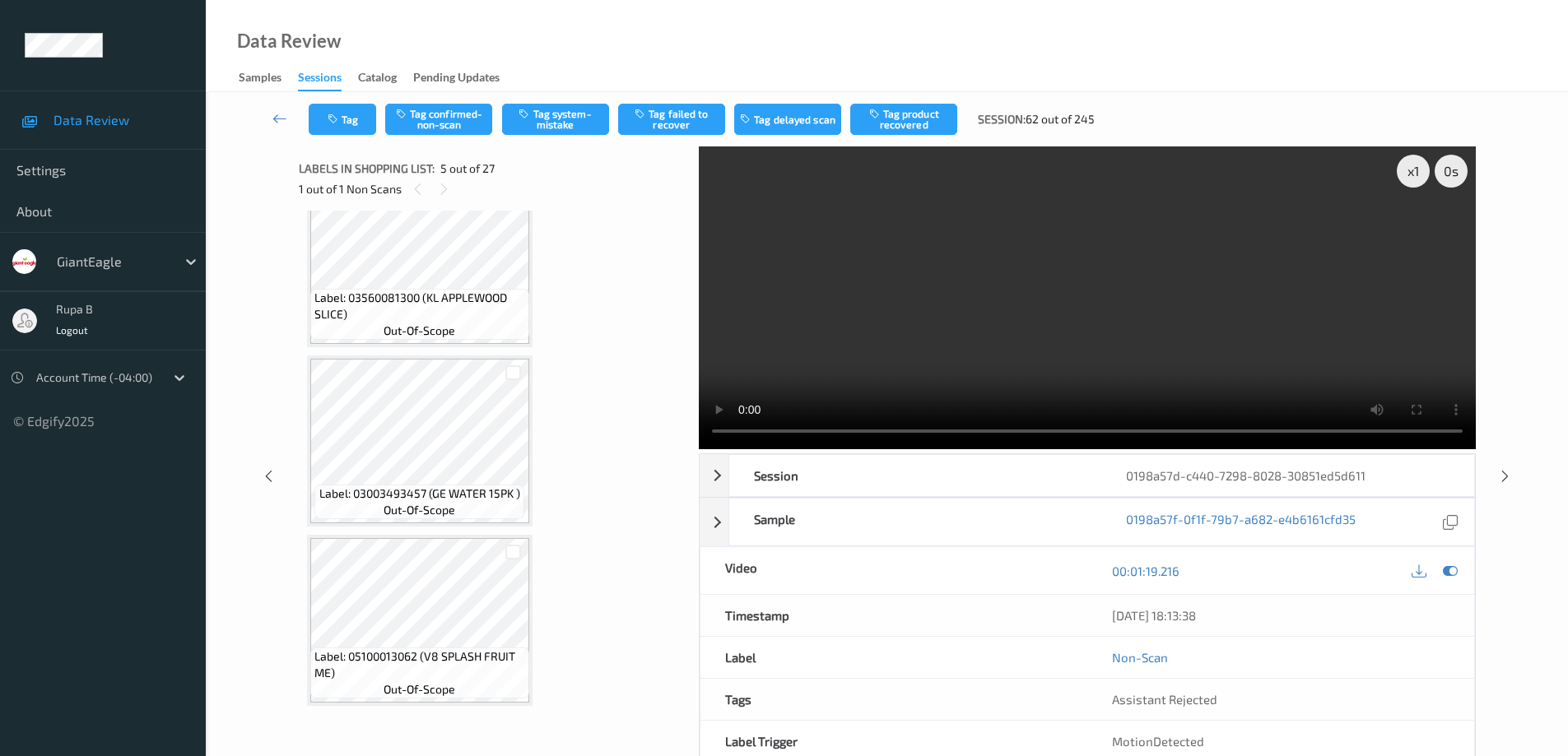
drag, startPoint x: 687, startPoint y: 672, endPoint x: 678, endPoint y: 582, distance: 90.4
click at [678, 582] on div "x 1 0 s Session 0198a57d-c440-7298-8028-30851ed5d611 Session ID 0198a57d-c440-7…" at bounding box center [887, 476] width 1177 height 659
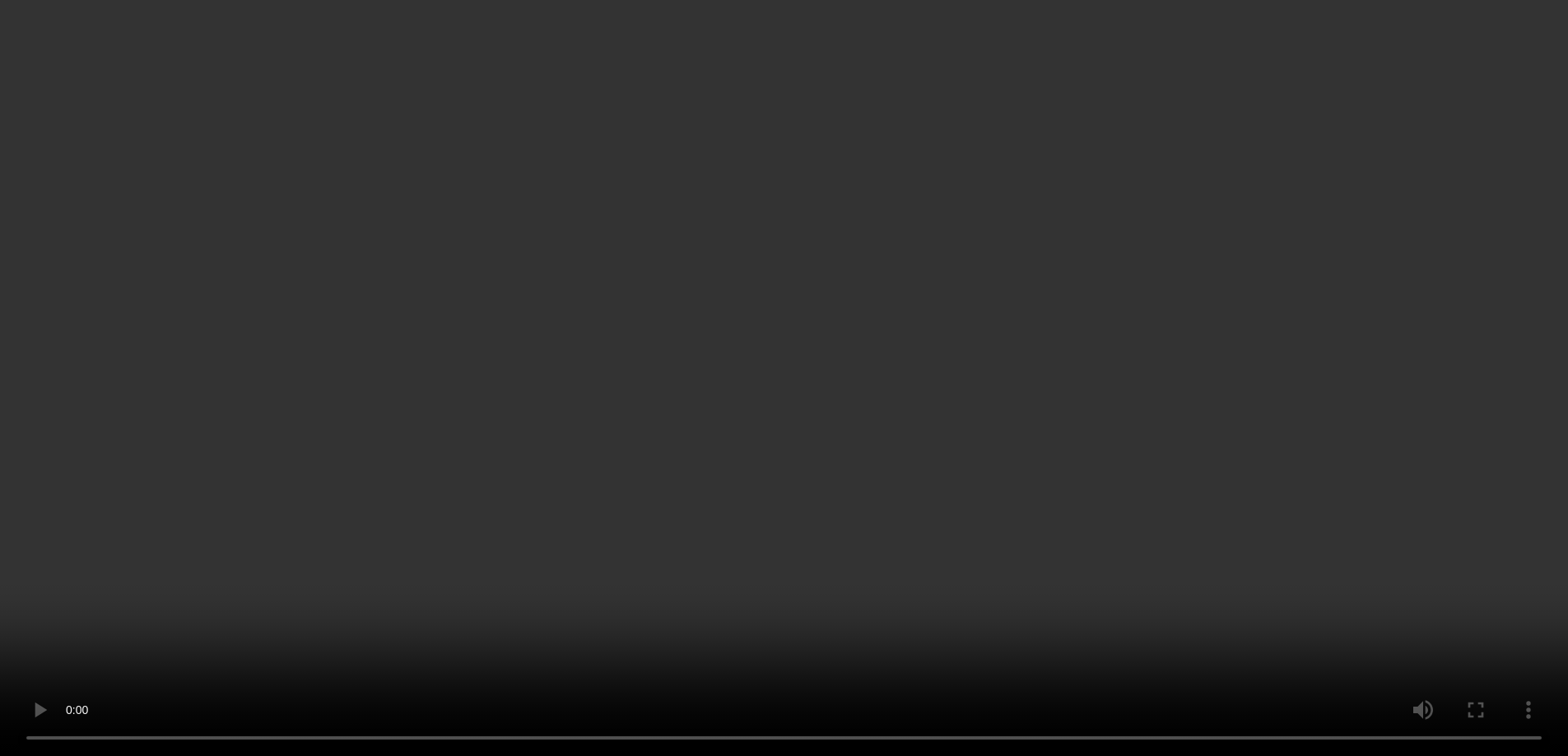
scroll to position [685, 0]
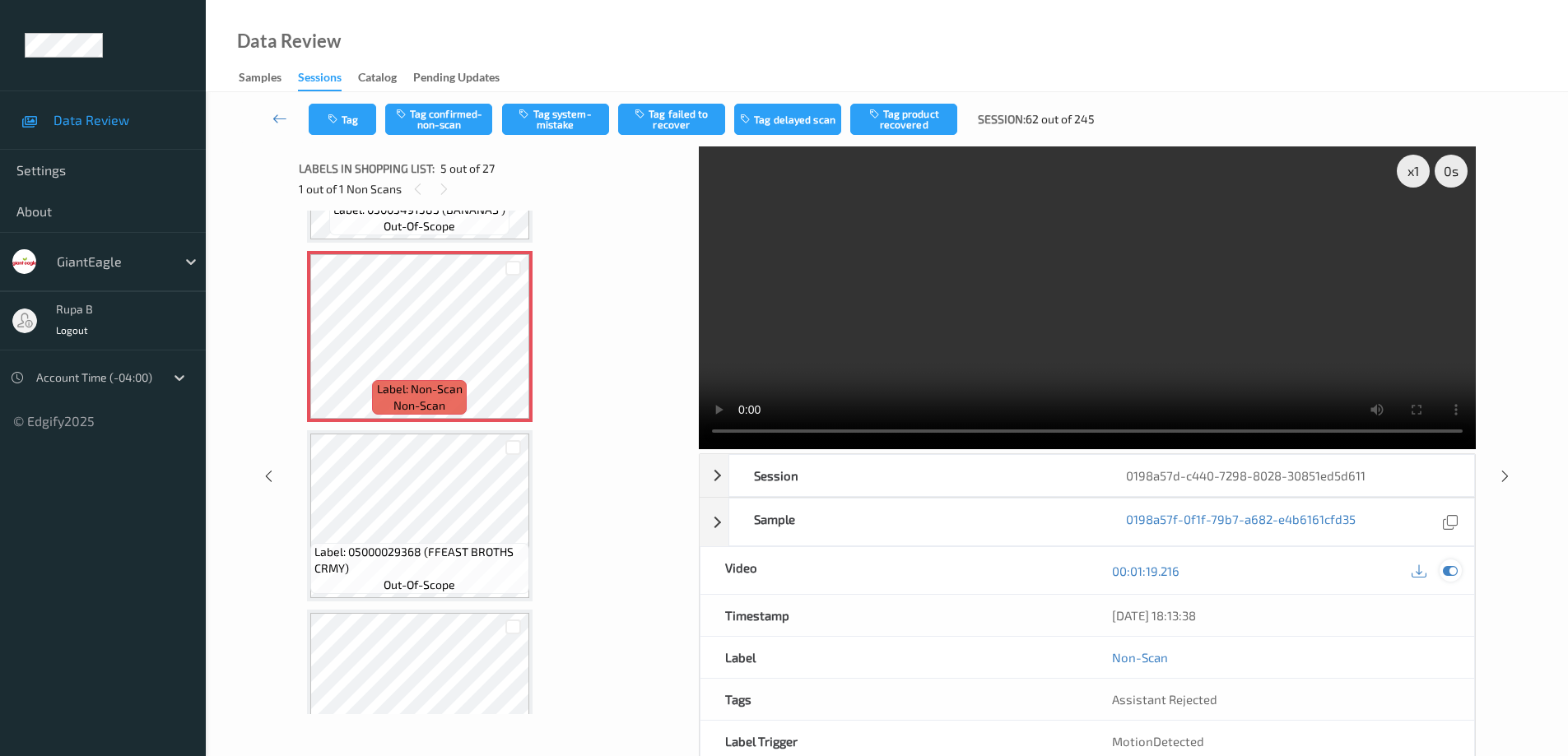
click at [1455, 574] on icon at bounding box center [1450, 571] width 15 height 15
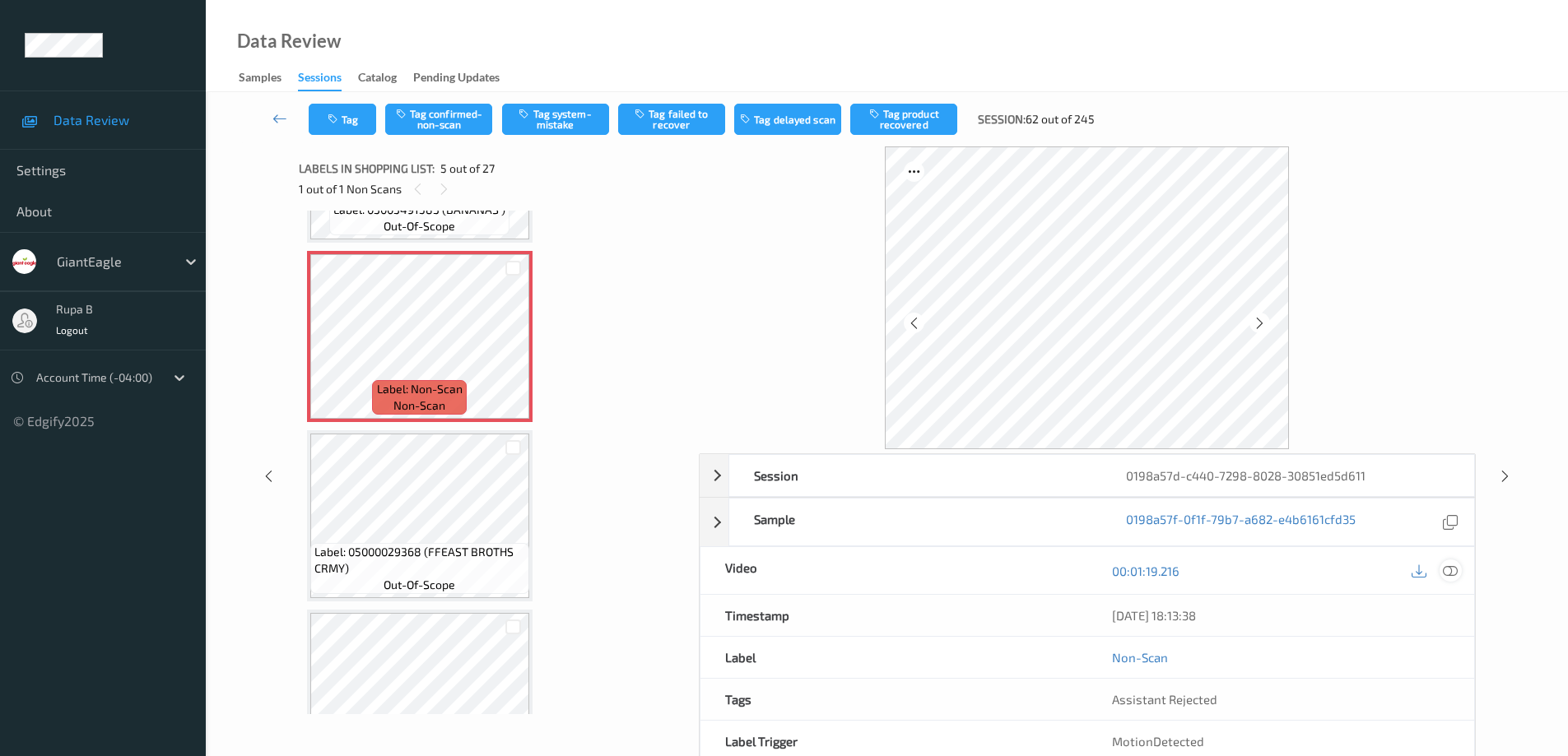
click at [1455, 575] on icon at bounding box center [1450, 571] width 15 height 15
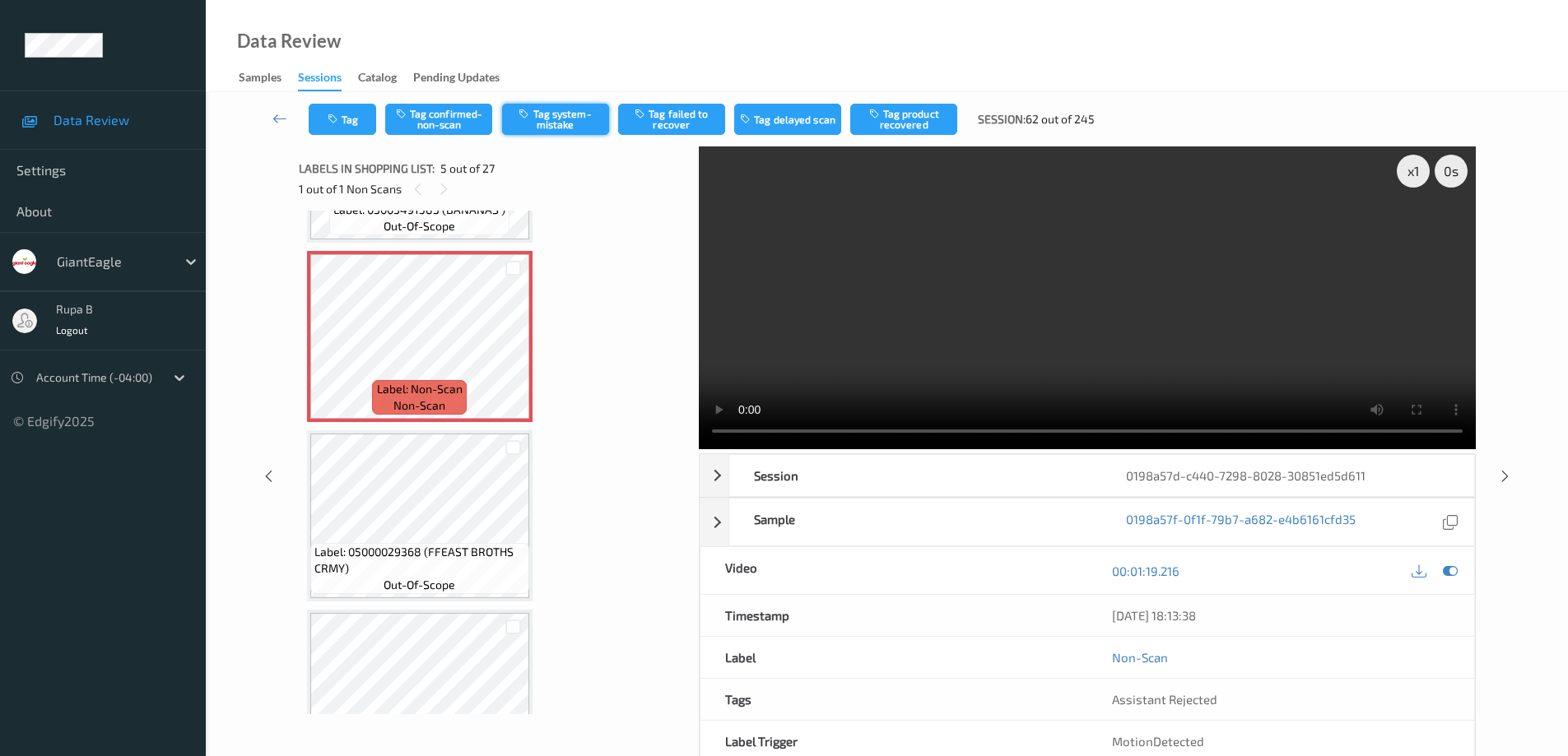
click at [550, 119] on button "Tag system-mistake" at bounding box center [556, 119] width 107 height 31
click at [277, 121] on icon at bounding box center [279, 119] width 15 height 16
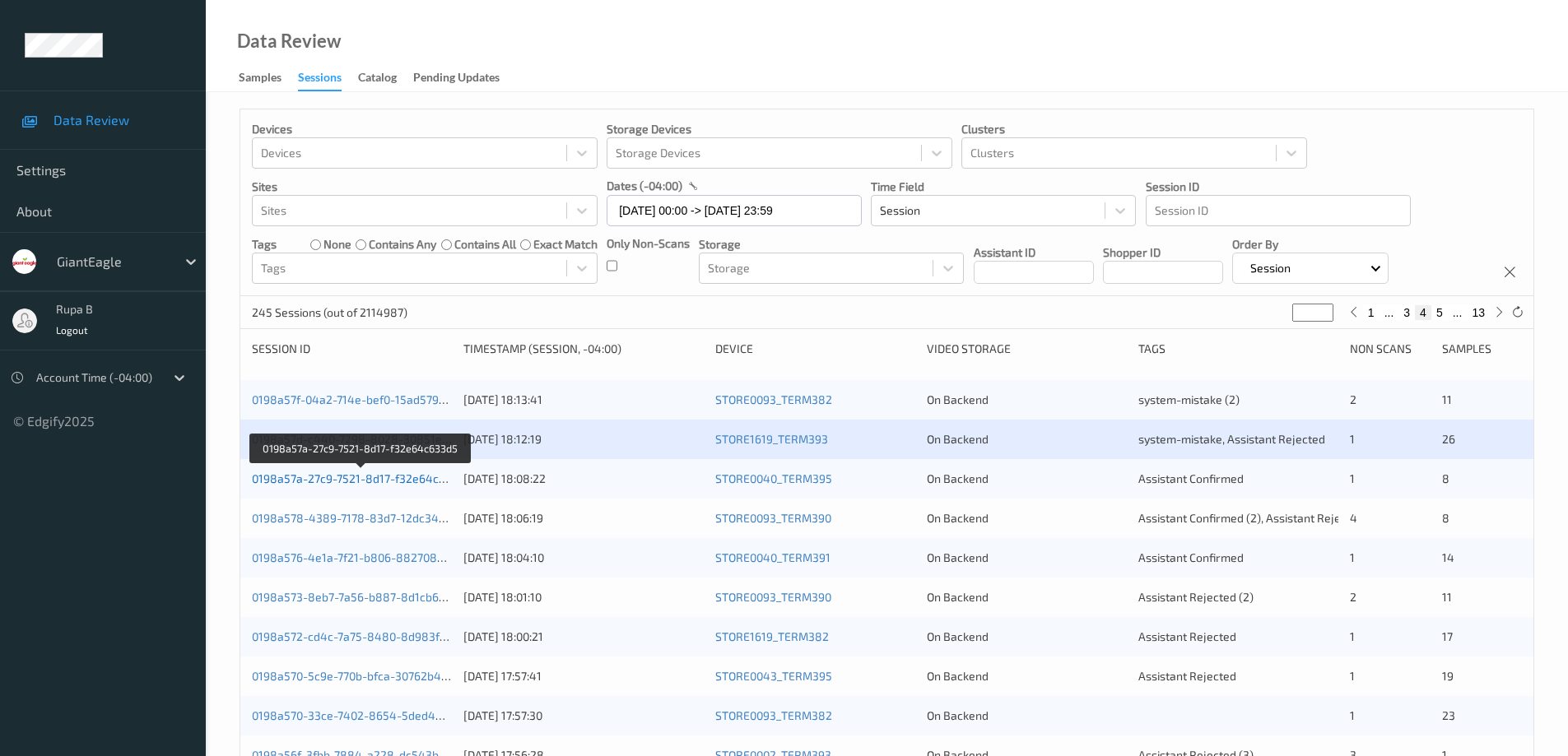
click at [361, 482] on link "0198a57a-27c9-7521-8d17-f32e64c633d5" at bounding box center [362, 478] width 219 height 14
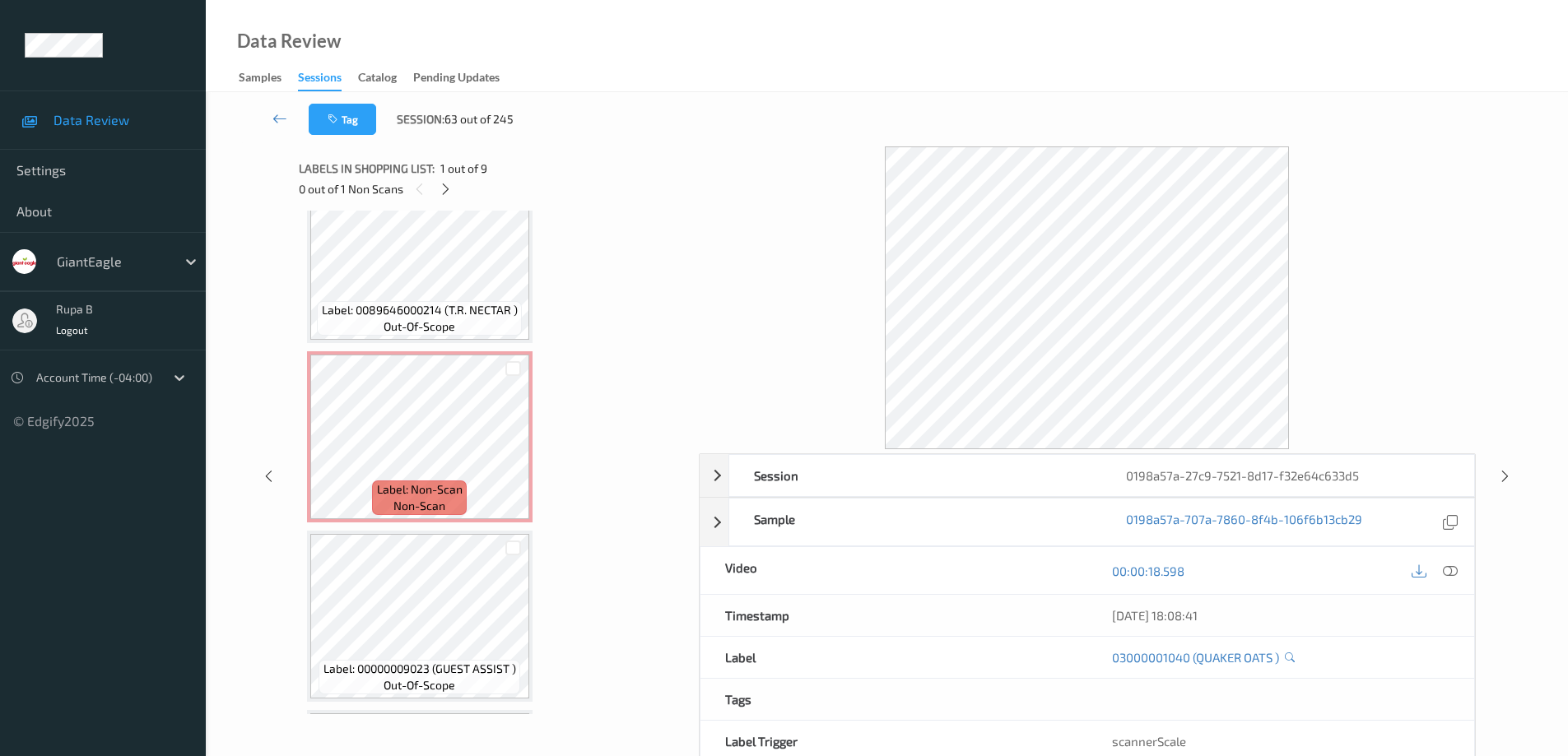
scroll to position [947, 0]
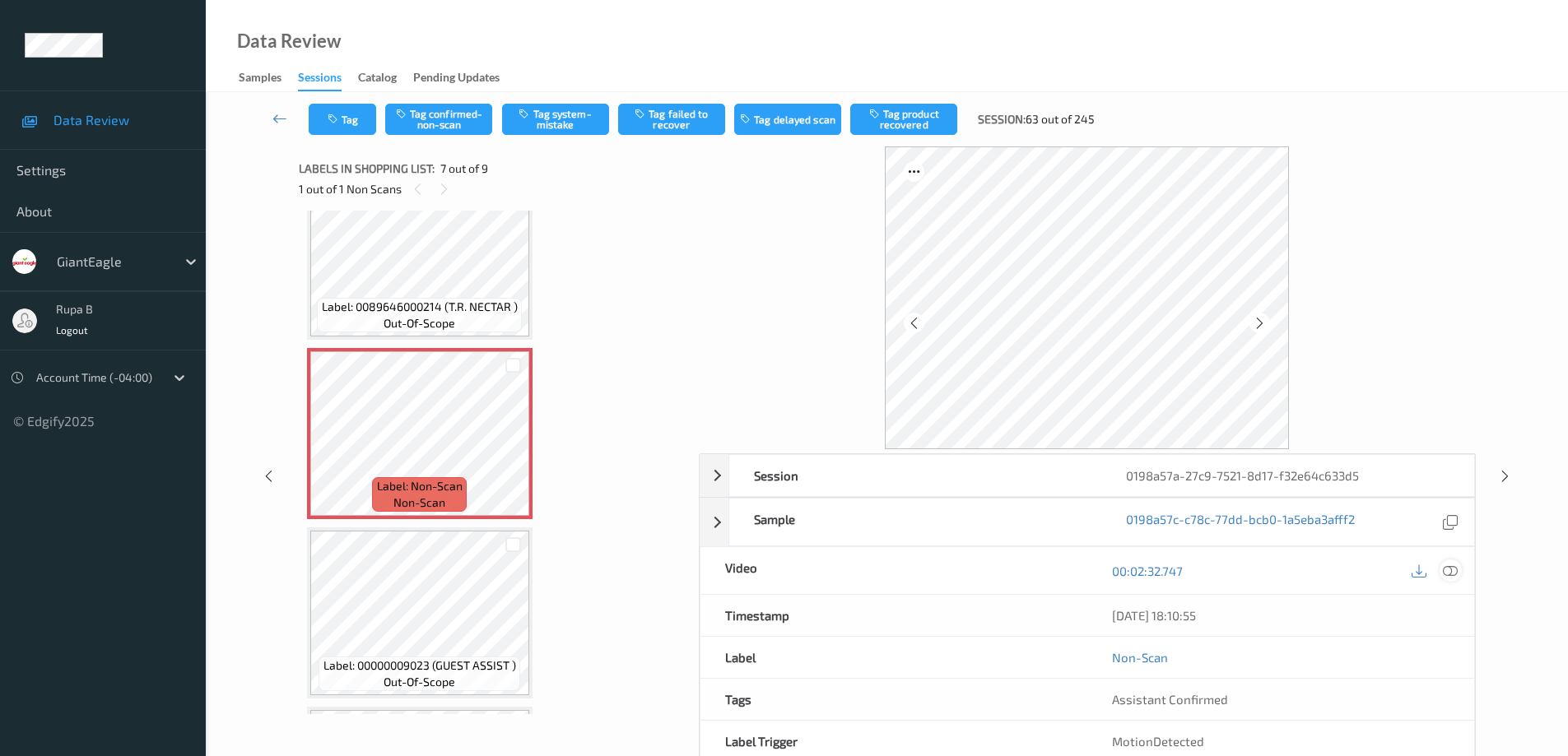
drag, startPoint x: 1449, startPoint y: 572, endPoint x: 1369, endPoint y: 567, distance: 80.2
click at [1448, 572] on icon at bounding box center [1450, 571] width 15 height 15
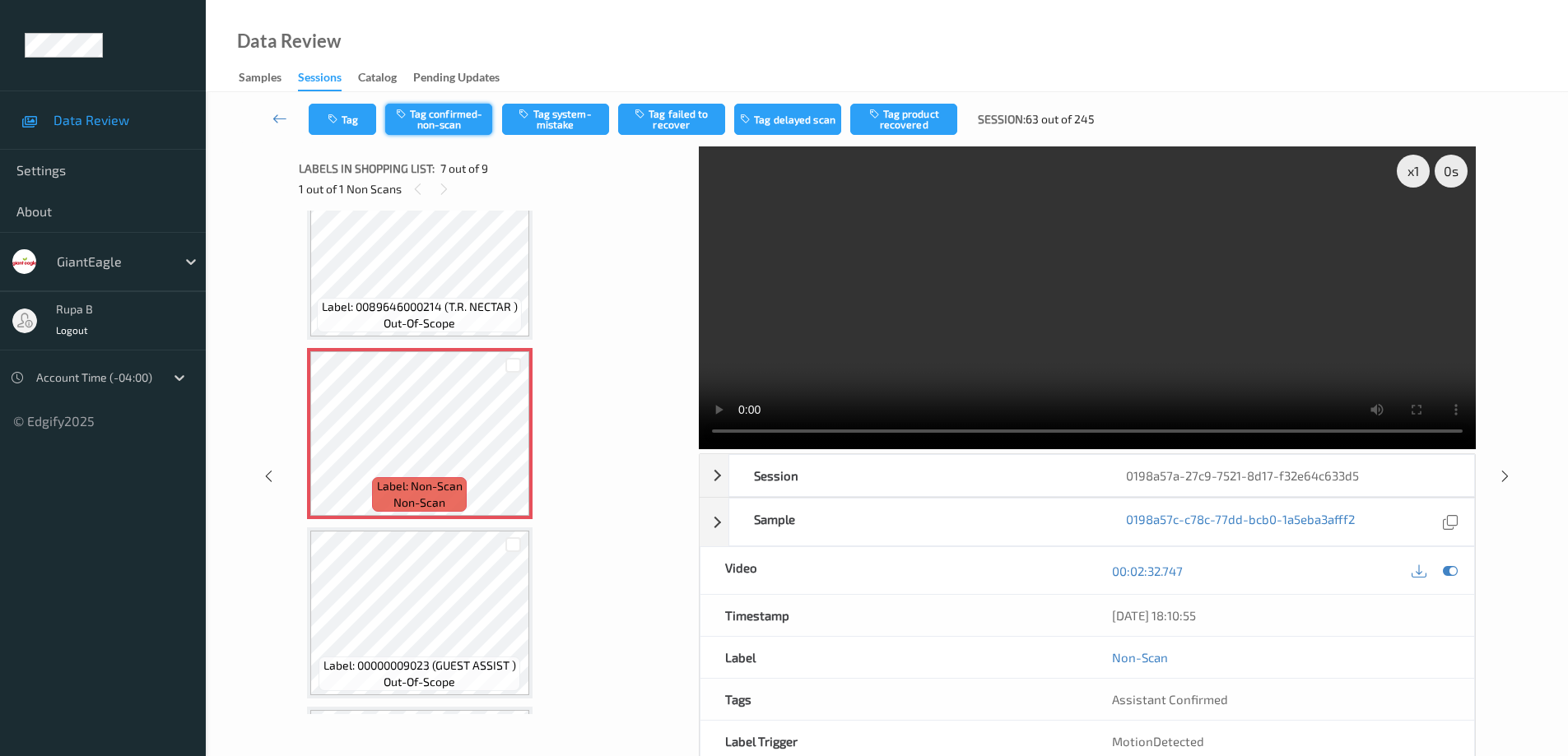
click at [470, 116] on button "Tag confirmed-non-scan" at bounding box center [439, 119] width 107 height 31
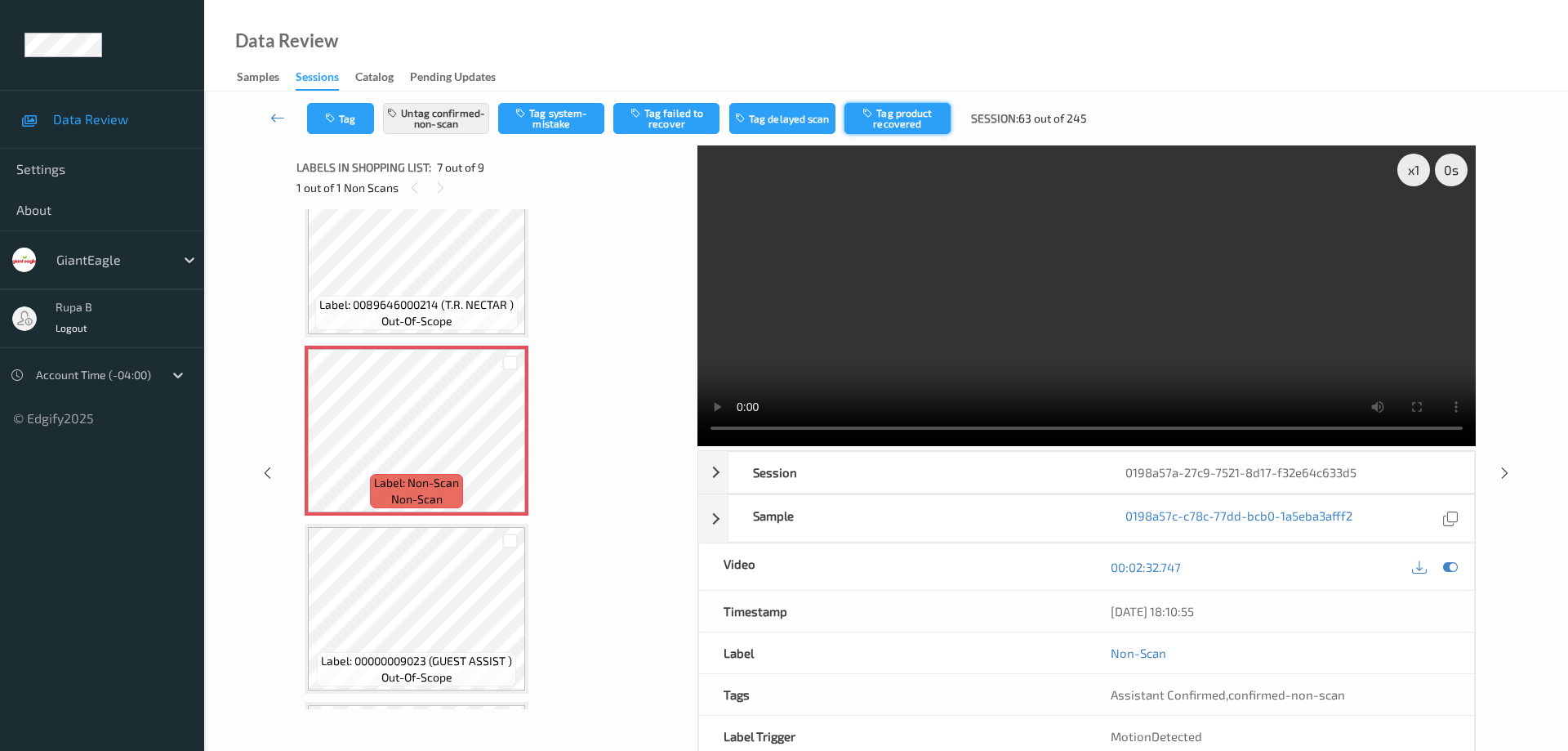
click at [907, 117] on button "Tag product recovered" at bounding box center [897, 118] width 106 height 31
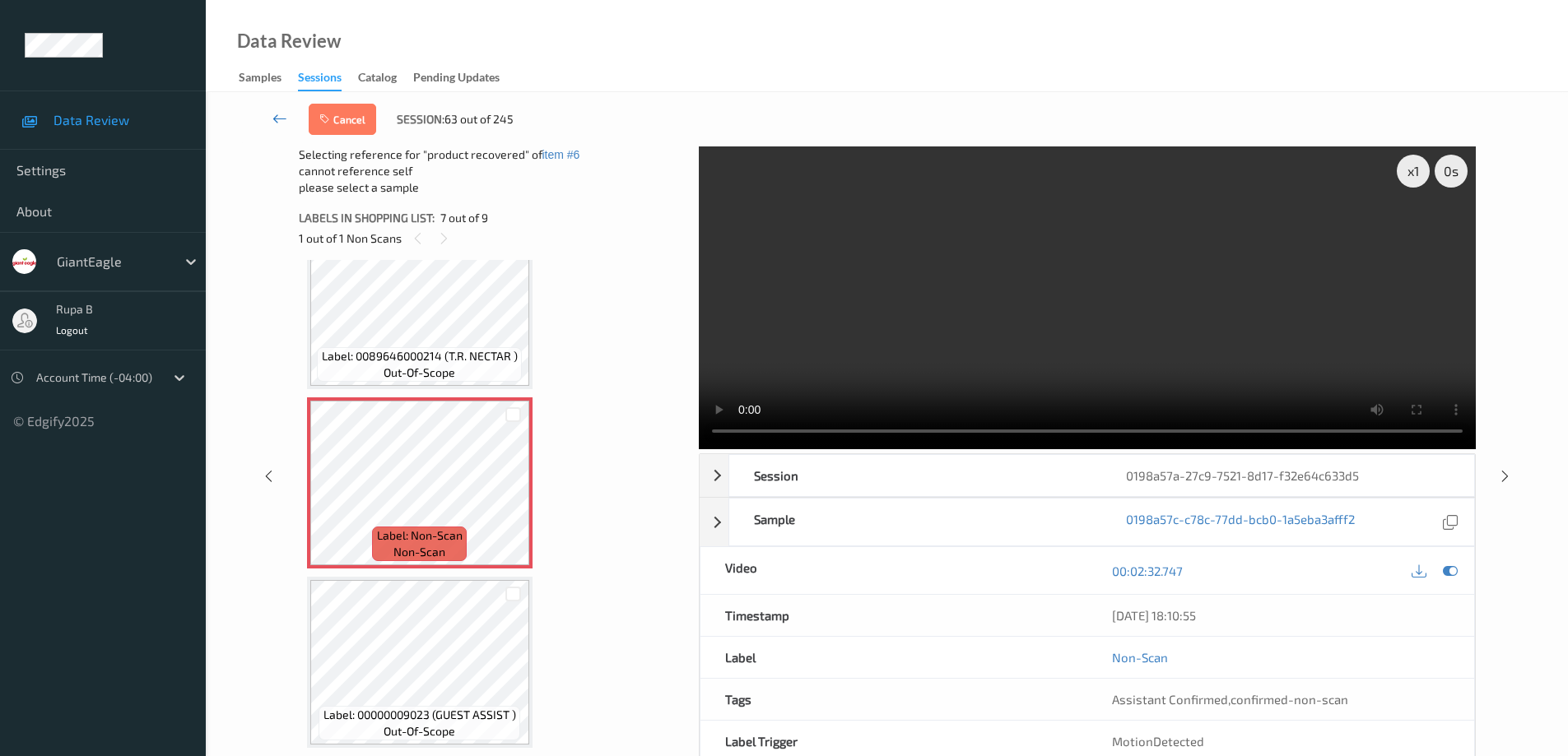
click at [281, 122] on icon at bounding box center [279, 119] width 15 height 16
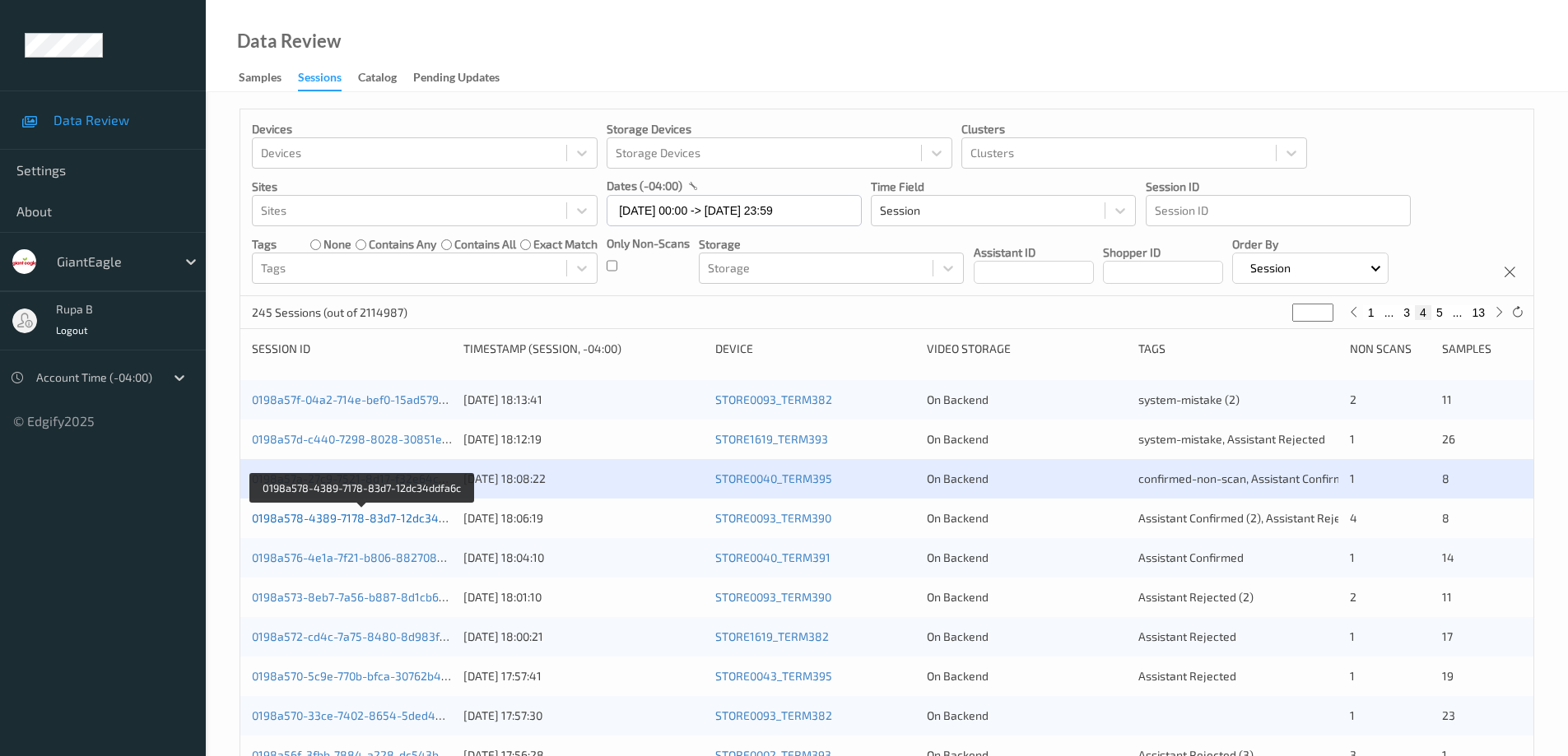
click at [407, 519] on link "0198a578-4389-7178-83d7-12dc34ddfa6c" at bounding box center [364, 518] width 223 height 14
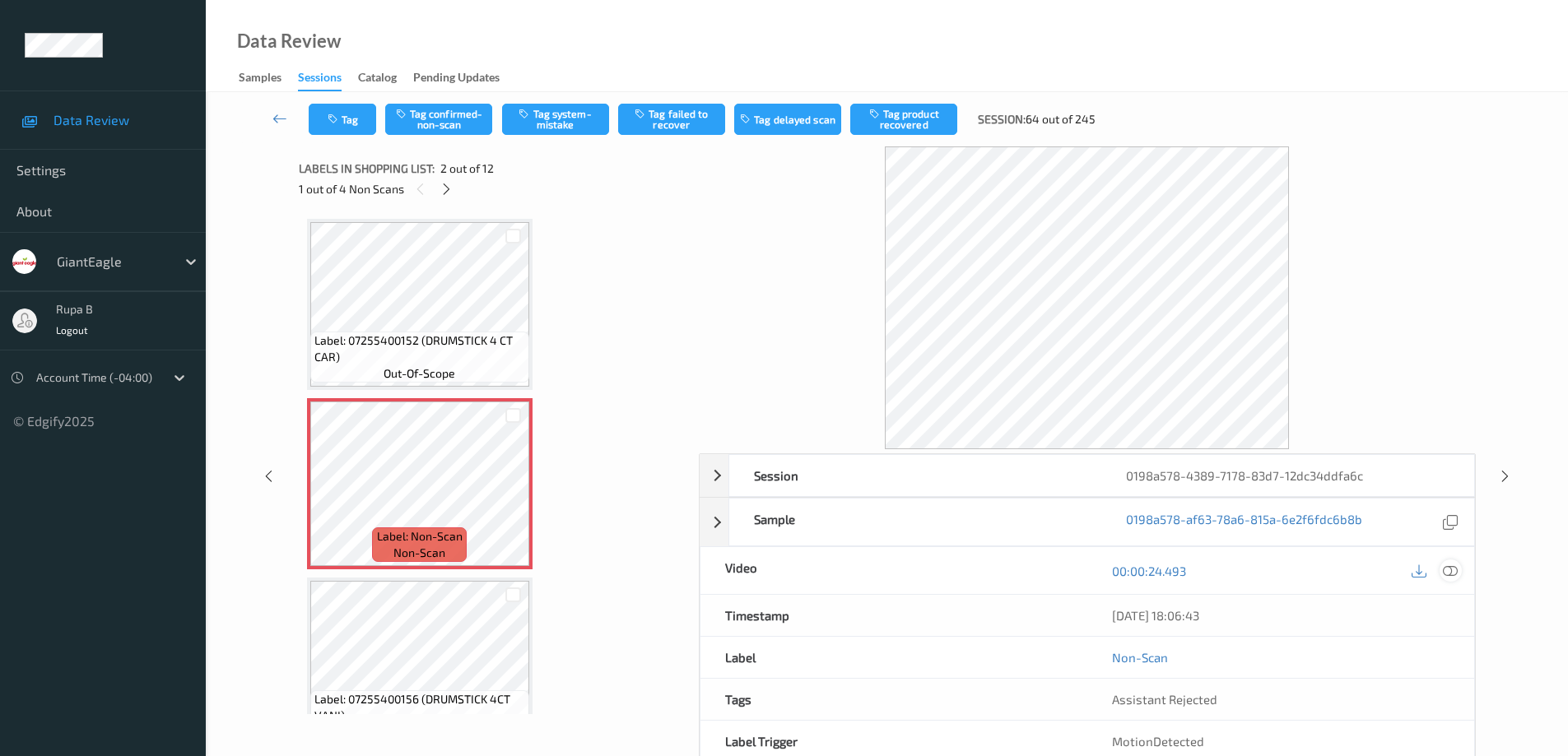
click at [1449, 574] on icon at bounding box center [1450, 571] width 15 height 15
